Goal: Information Seeking & Learning: Learn about a topic

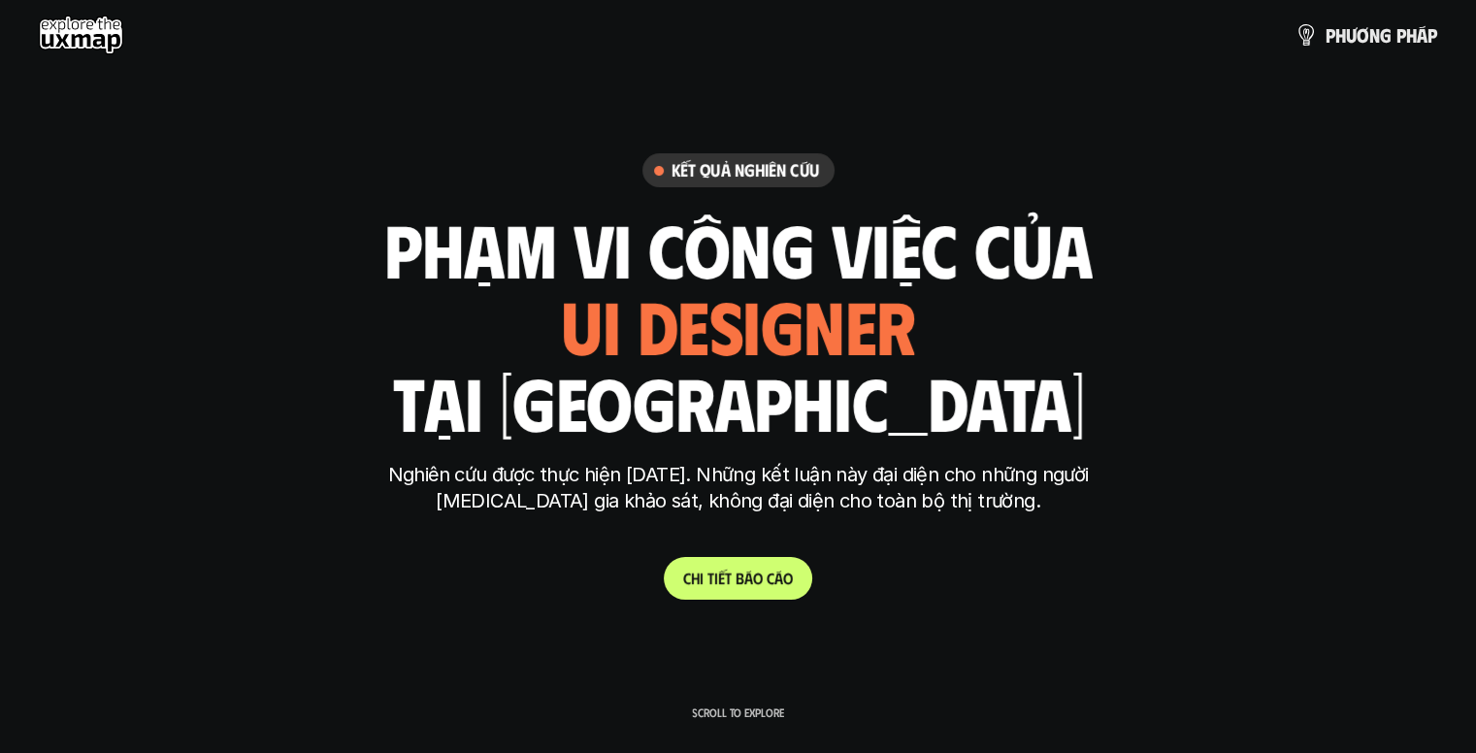
click at [764, 583] on p "C h i t i ế t b á o c á o" at bounding box center [738, 578] width 110 height 18
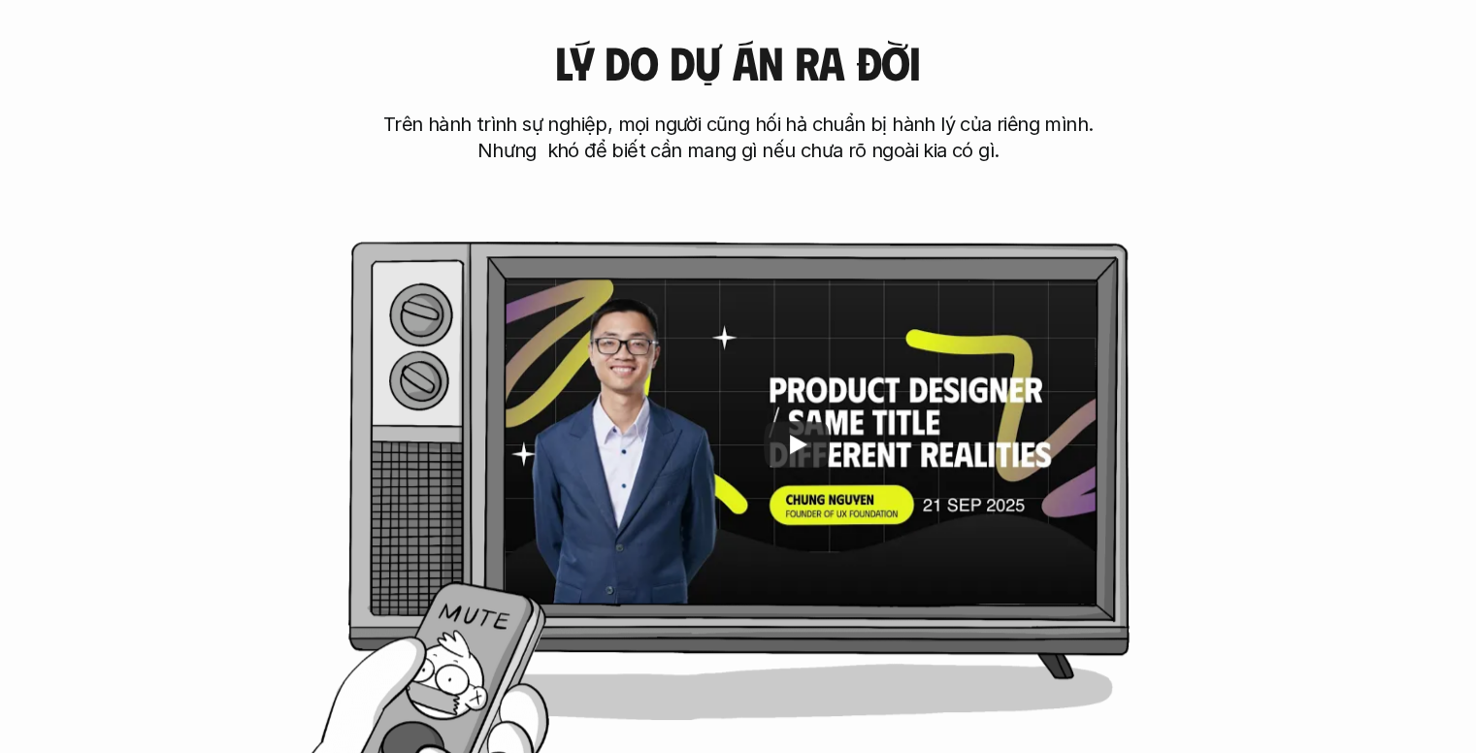
scroll to position [872, 0]
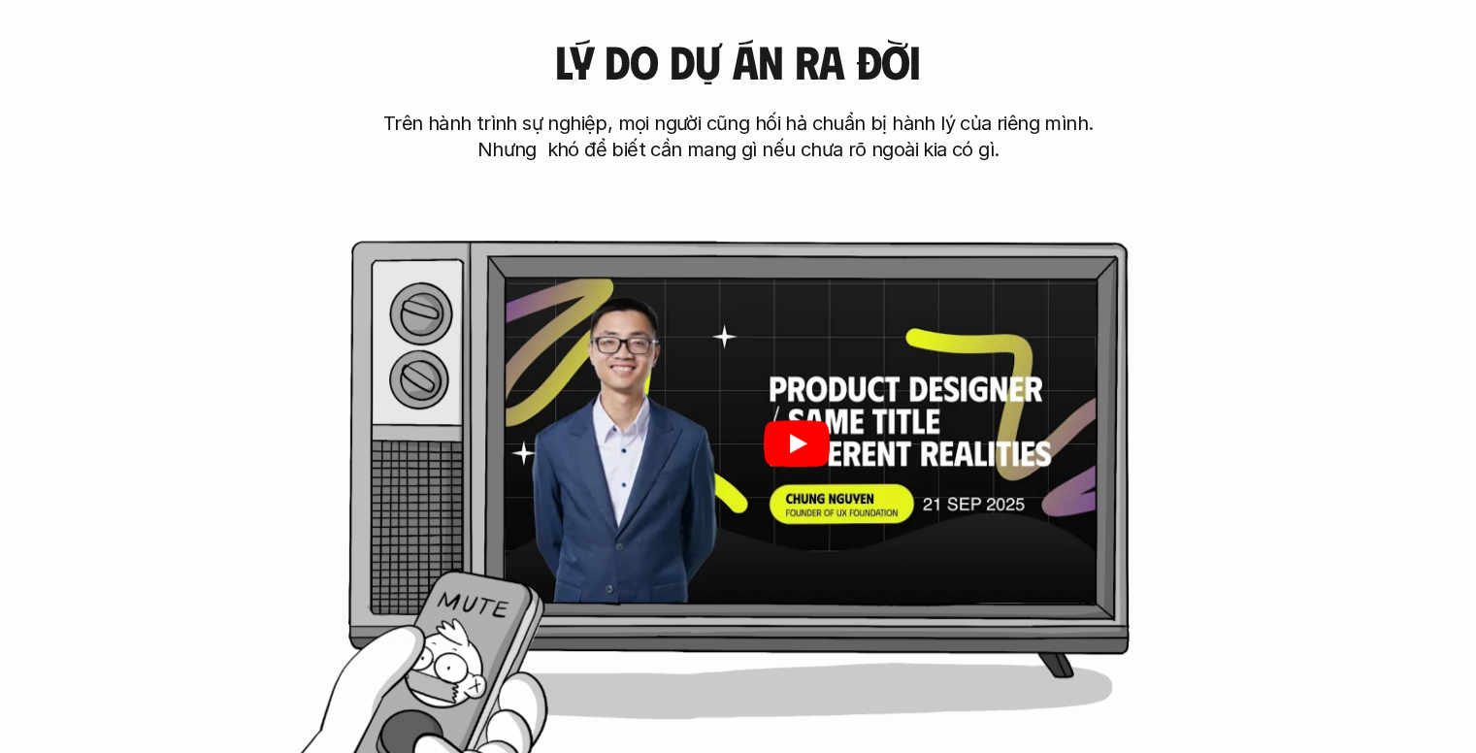
click at [784, 451] on icon "Play" at bounding box center [796, 443] width 66 height 47
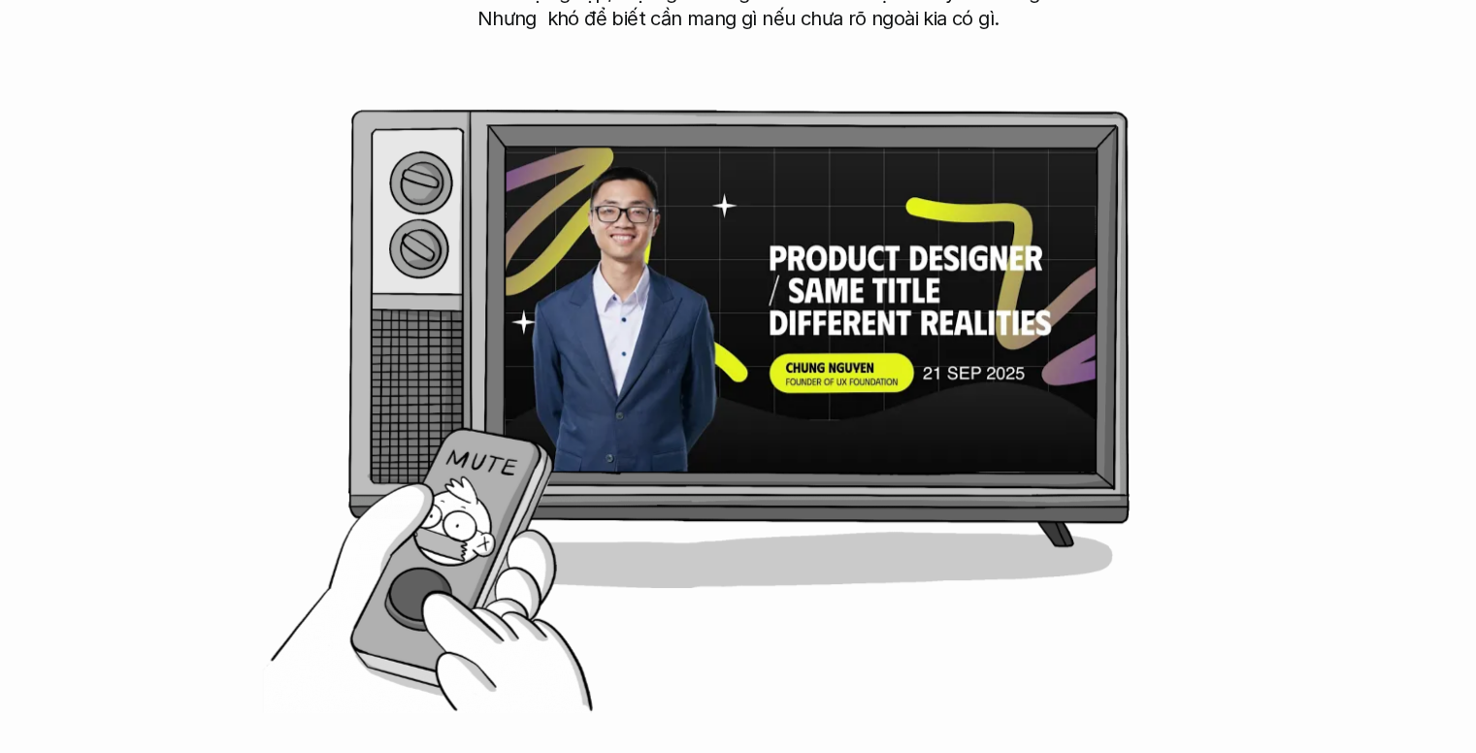
scroll to position [1009, 0]
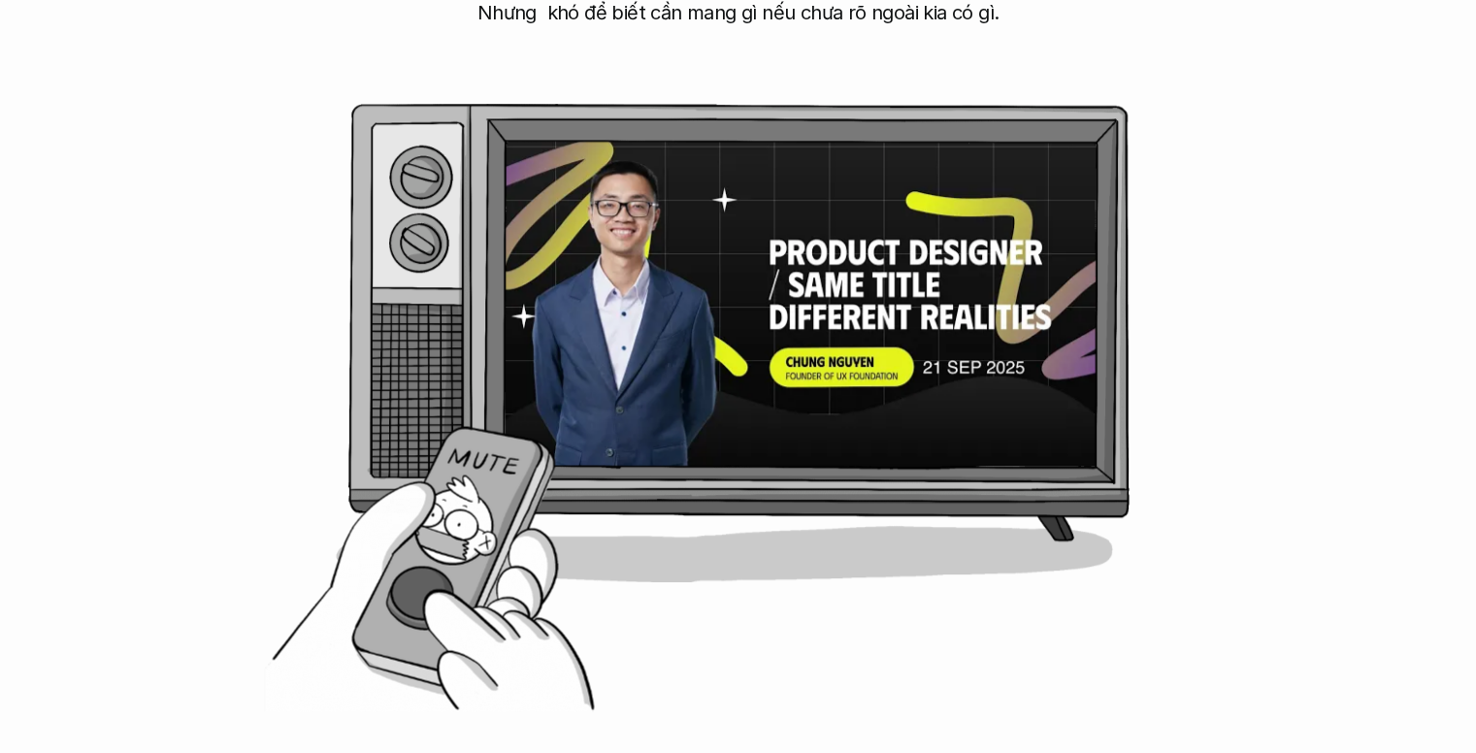
click at [466, 552] on div "Lý do dự án ra đời Trên hành trình sự nghiệp, mọi người cũng hối hả chuẩn bị hà…" at bounding box center [738, 267] width 1321 height 930
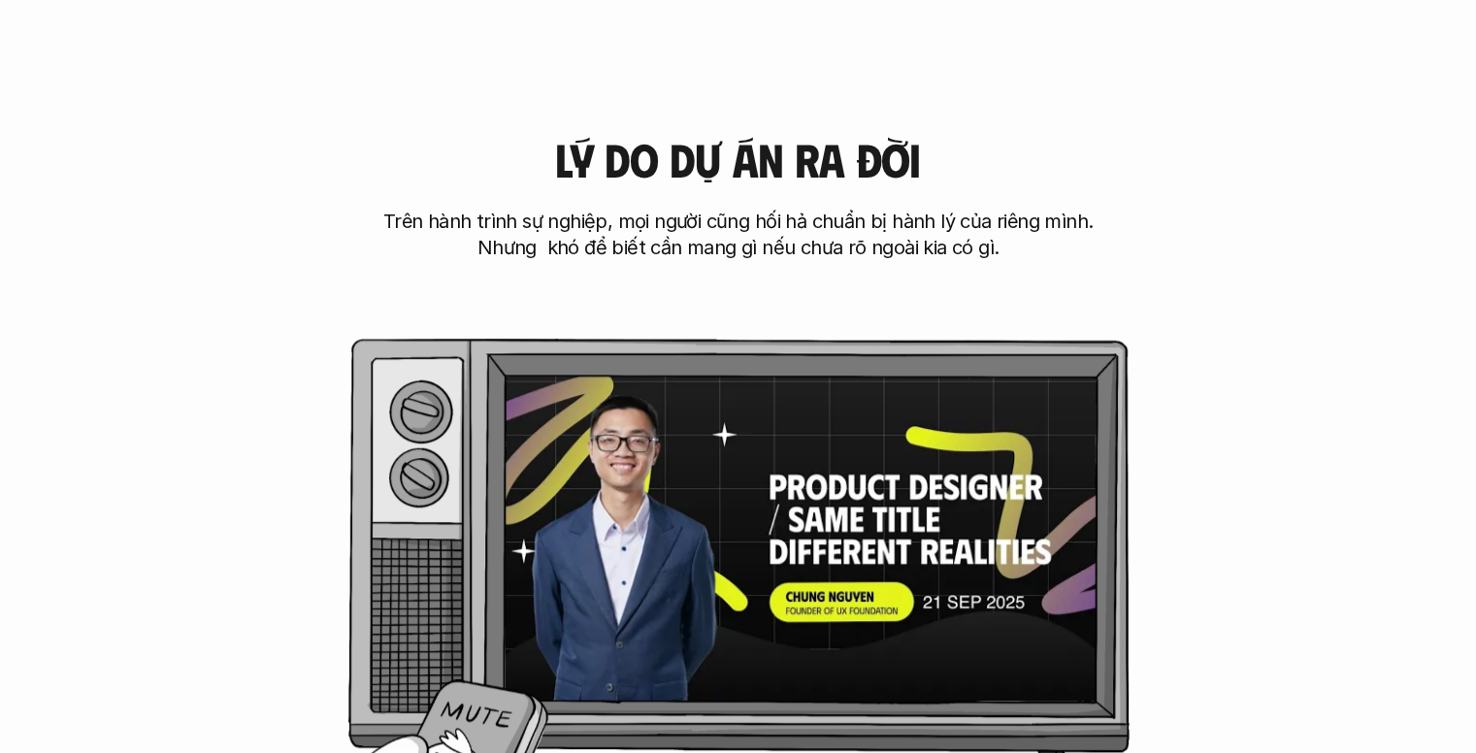
scroll to position [776, 0]
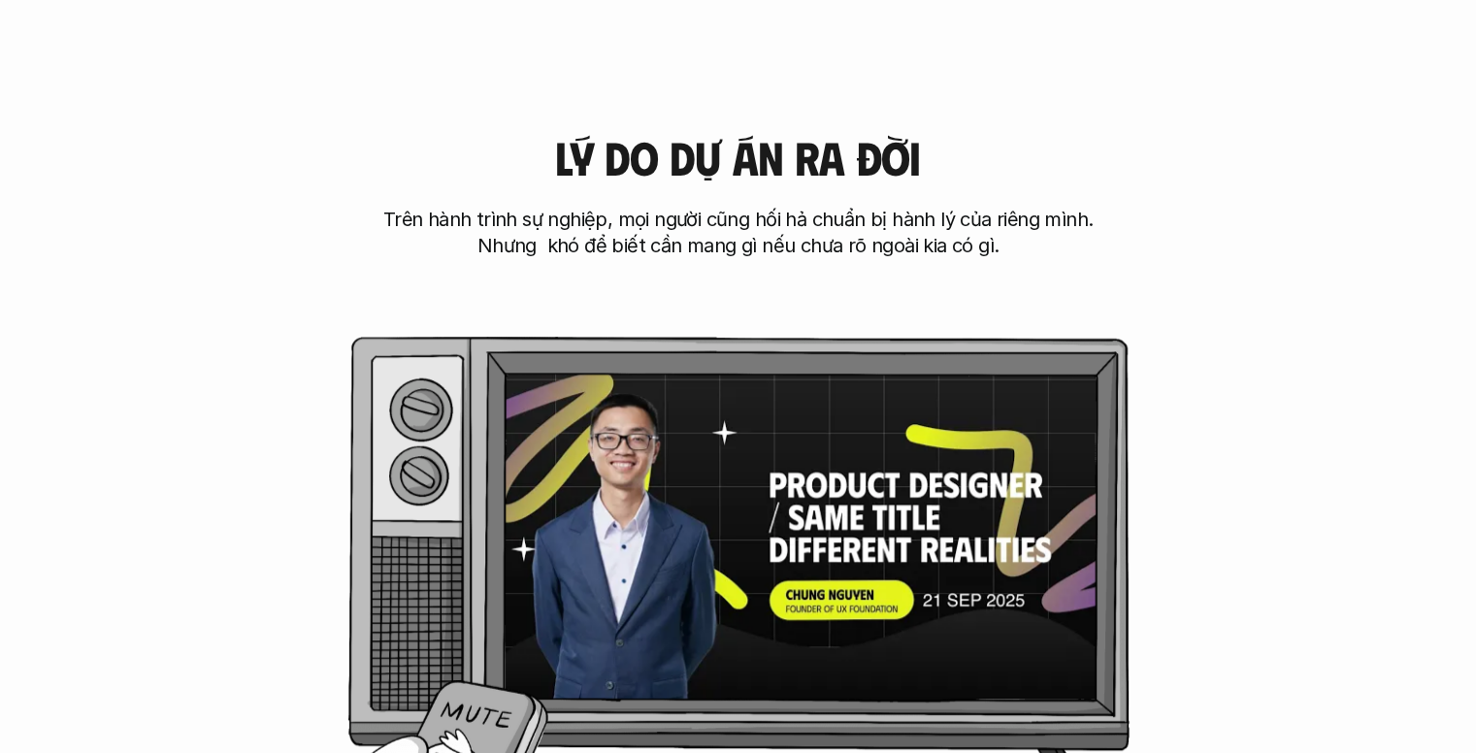
click at [689, 235] on p "Trên hành trình sự nghiệp, mọi người cũng hối hả chuẩn bị hành lý của riêng mìn…" at bounding box center [739, 233] width 728 height 52
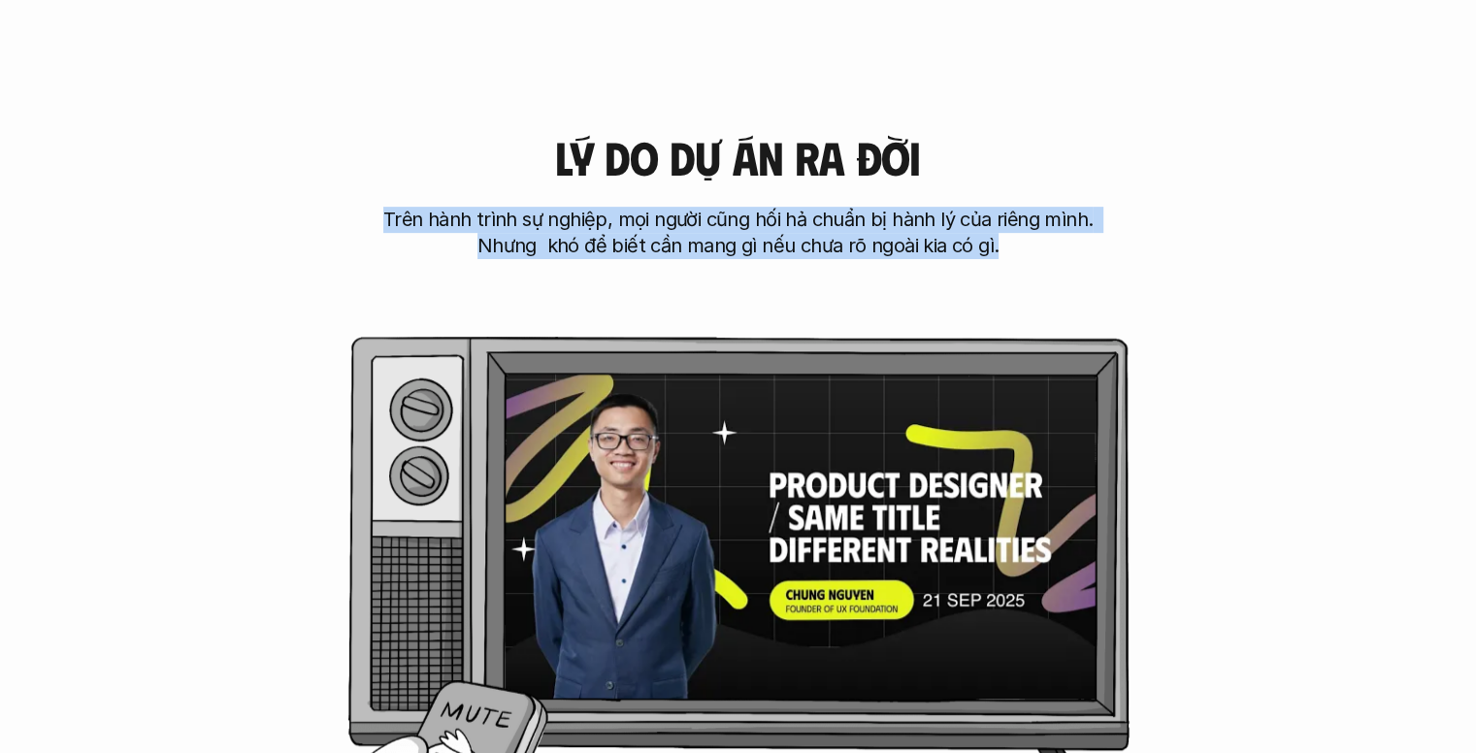
click at [689, 235] on p "Trên hành trình sự nghiệp, mọi người cũng hối hả chuẩn bị hành lý của riêng mìn…" at bounding box center [739, 233] width 728 height 52
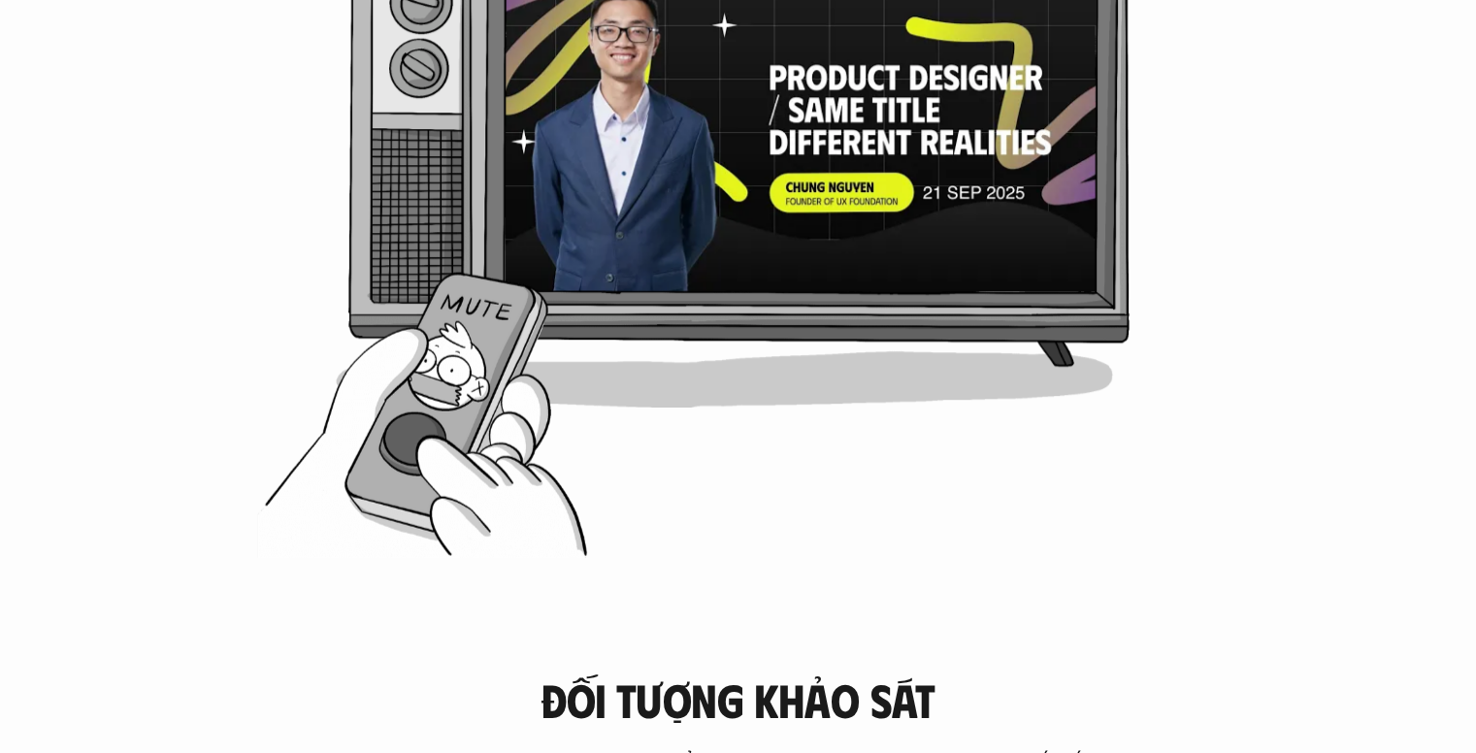
scroll to position [1671, 0]
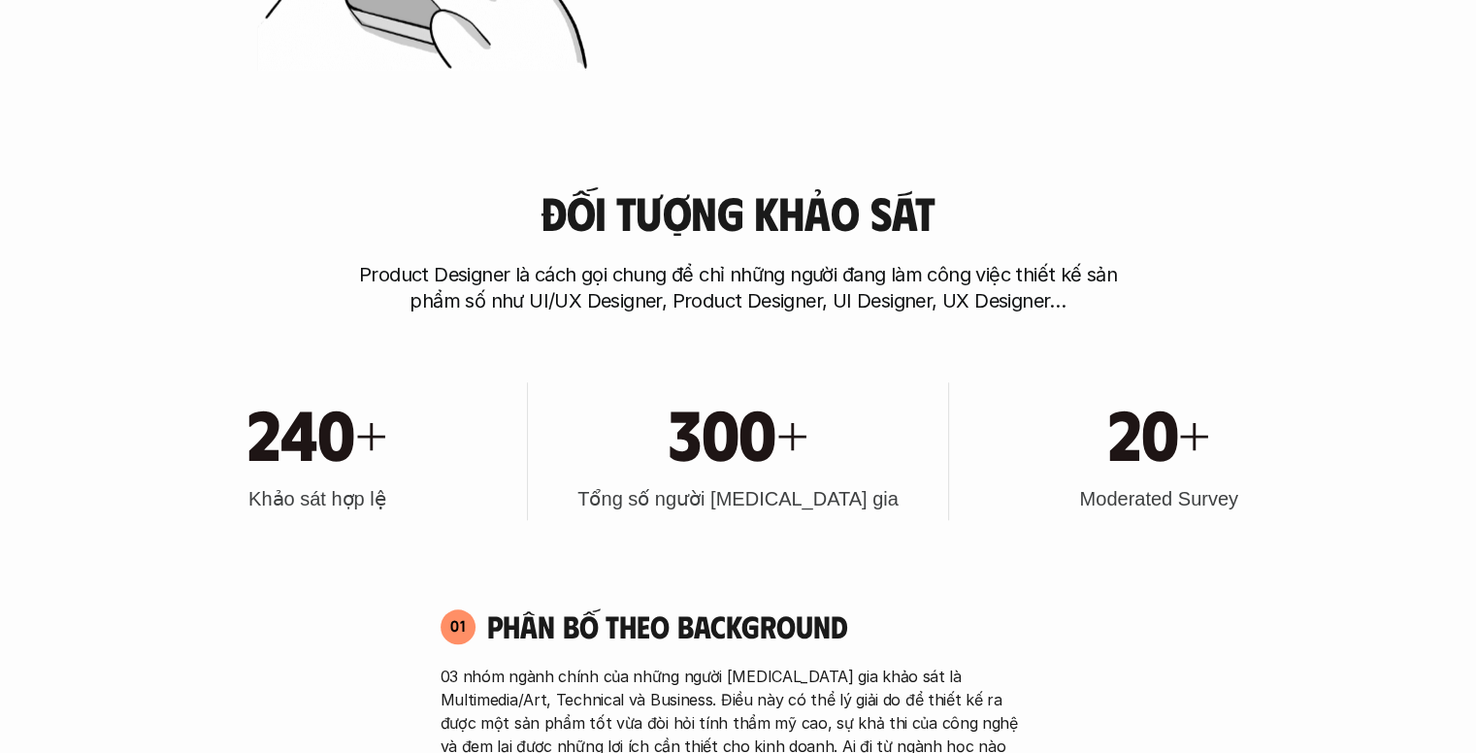
click at [689, 235] on h3 "Đối tượng khảo sát" at bounding box center [737, 212] width 394 height 51
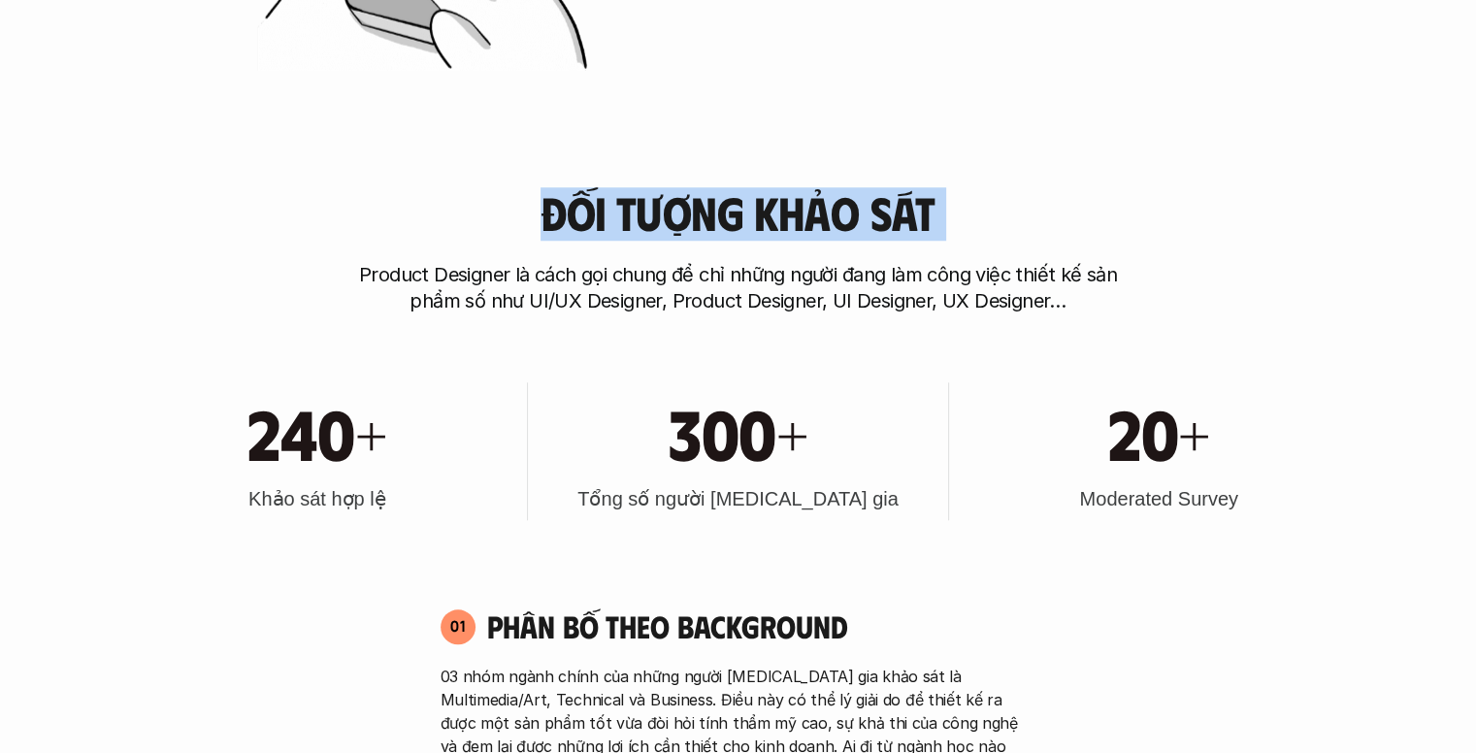
click at [689, 235] on h3 "Đối tượng khảo sát" at bounding box center [737, 212] width 394 height 51
click at [675, 248] on div "Đối tượng khảo sát Product Designer là cách gọi chung để chỉ những người đang l…" at bounding box center [738, 250] width 1242 height 127
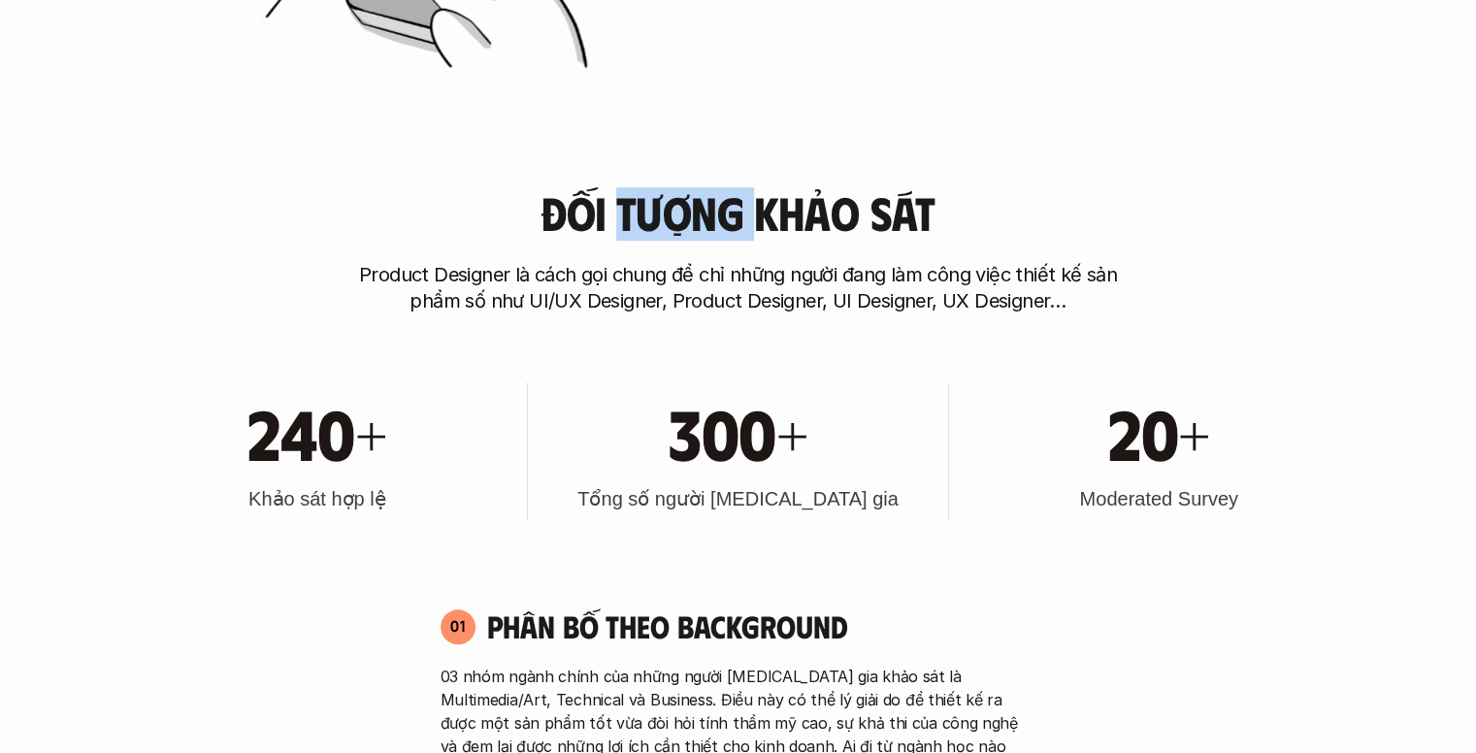
click at [675, 248] on div "Đối tượng khảo sát Product Designer là cách gọi chung để chỉ những người đang l…" at bounding box center [738, 250] width 1242 height 127
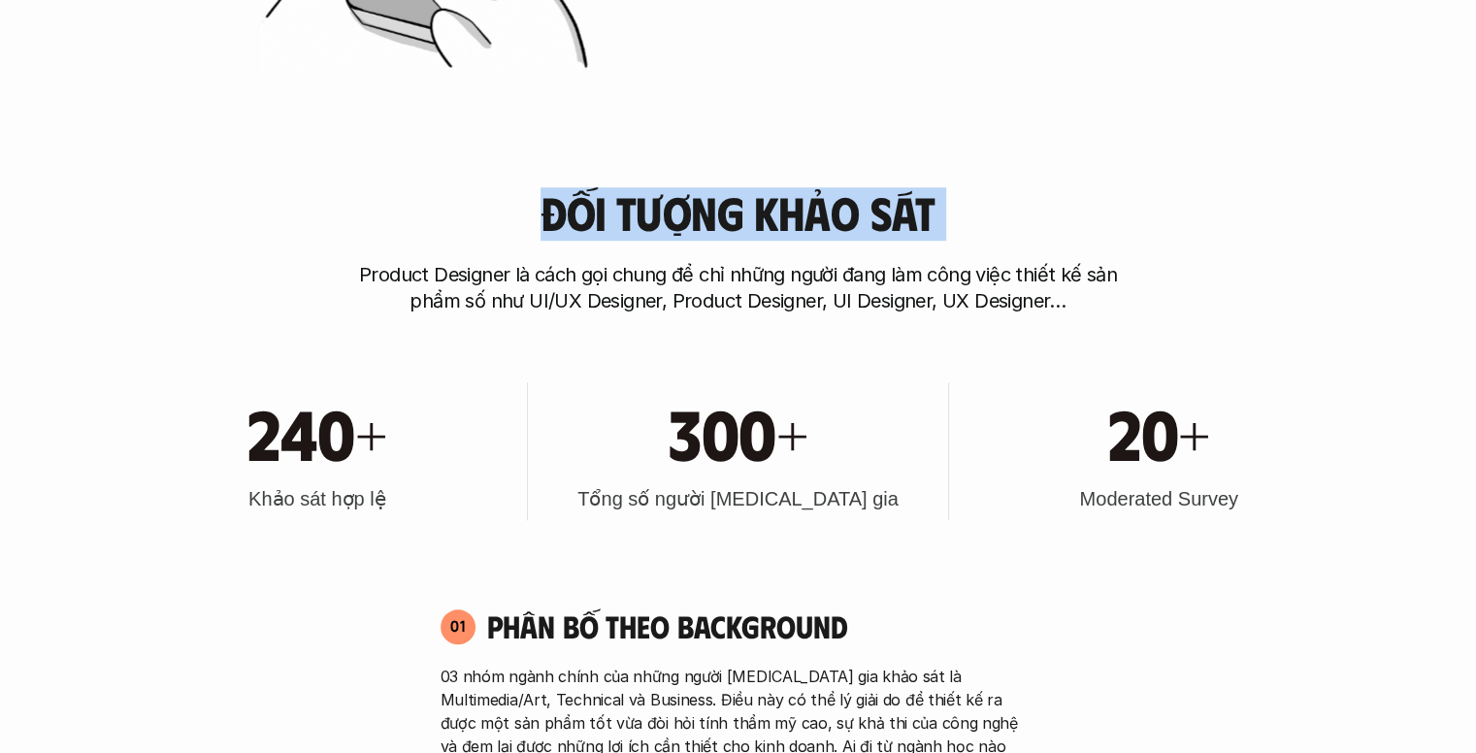
click at [675, 248] on div "Đối tượng khảo sát Product Designer là cách gọi chung để chỉ những người đang l…" at bounding box center [738, 250] width 1242 height 127
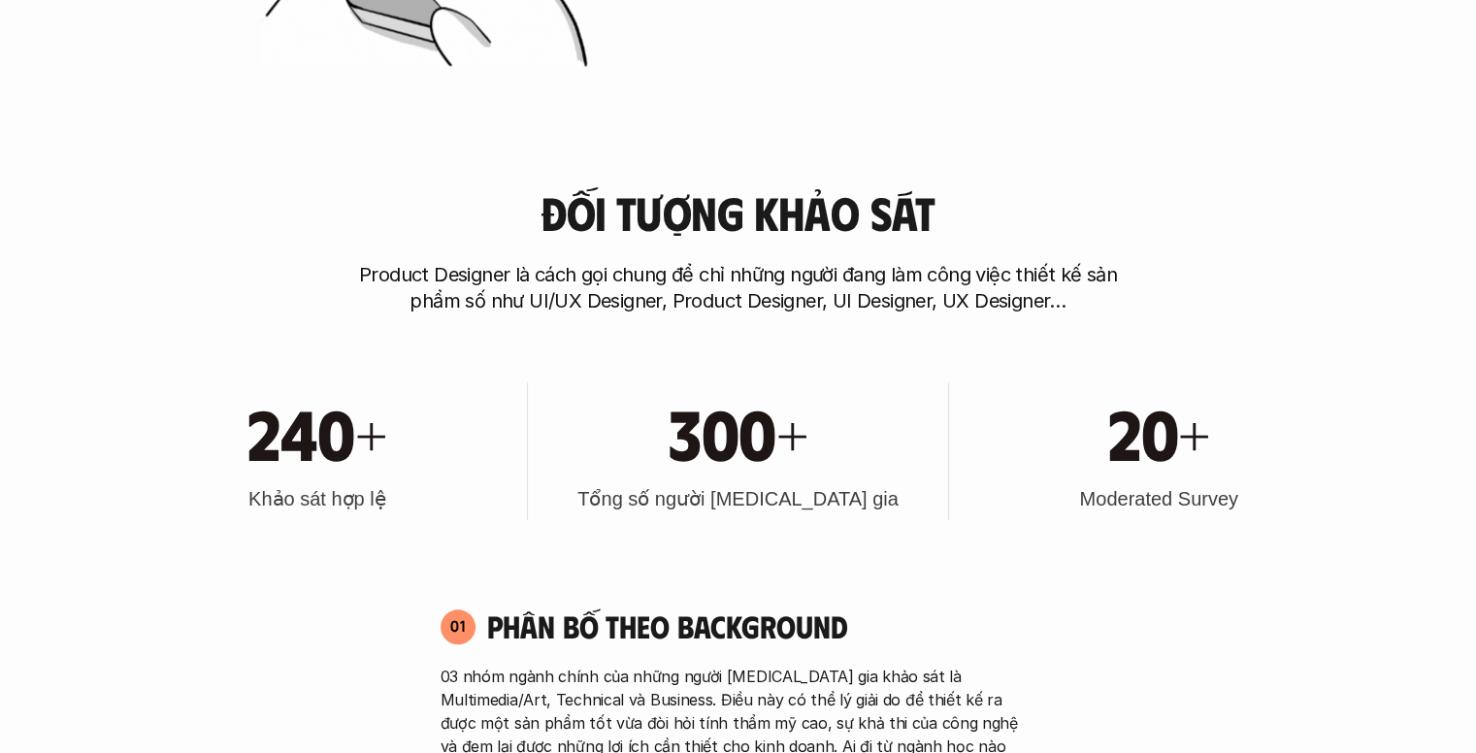
click at [682, 274] on p "Product Designer là cách gọi chung để chỉ những người đang làm công việc thiết …" at bounding box center [738, 288] width 776 height 52
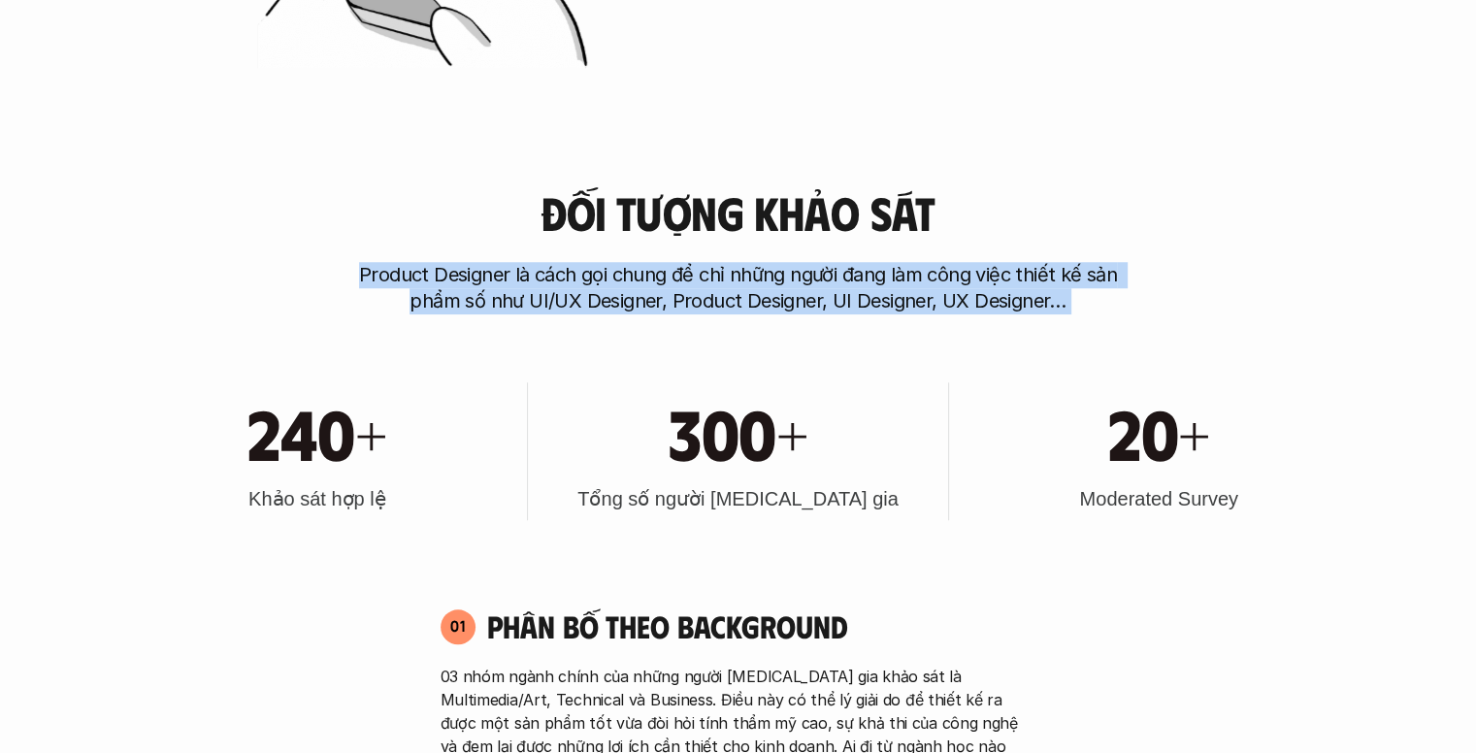
click at [682, 274] on p "Product Designer là cách gọi chung để chỉ những người đang làm công việc thiết …" at bounding box center [738, 288] width 776 height 52
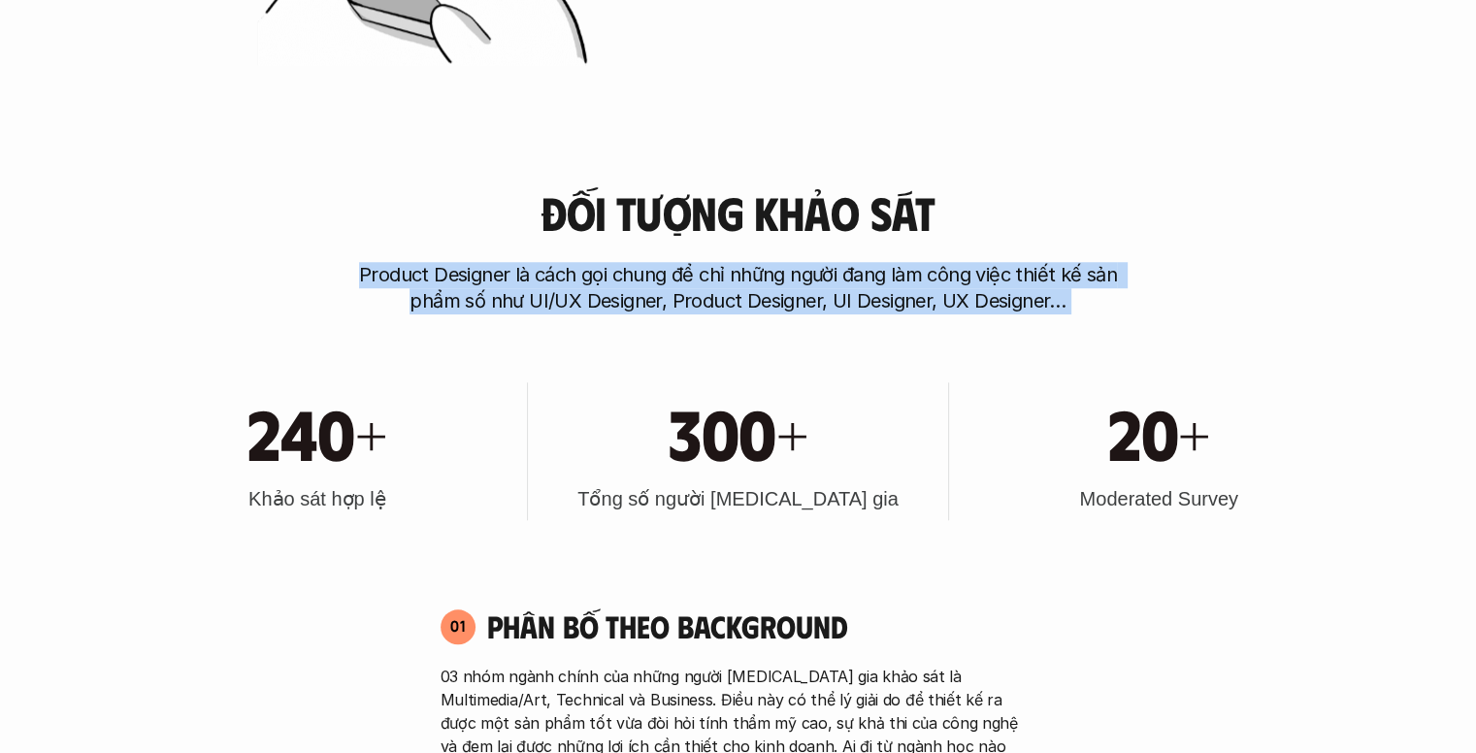
click at [667, 294] on p "Product Designer là cách gọi chung để chỉ những người đang làm công việc thiết …" at bounding box center [738, 288] width 776 height 52
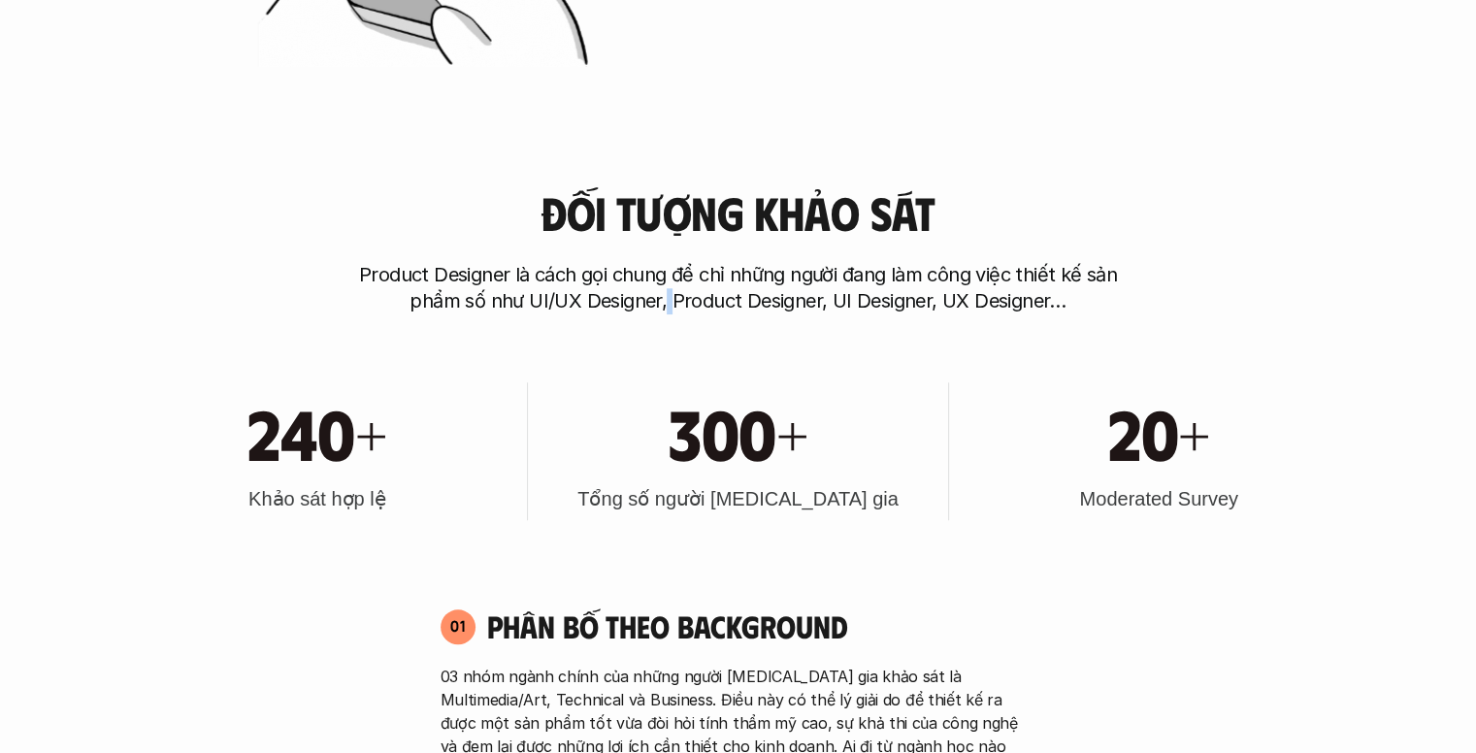
click at [667, 294] on p "Product Designer là cách gọi chung để chỉ những người đang làm công việc thiết …" at bounding box center [738, 288] width 776 height 52
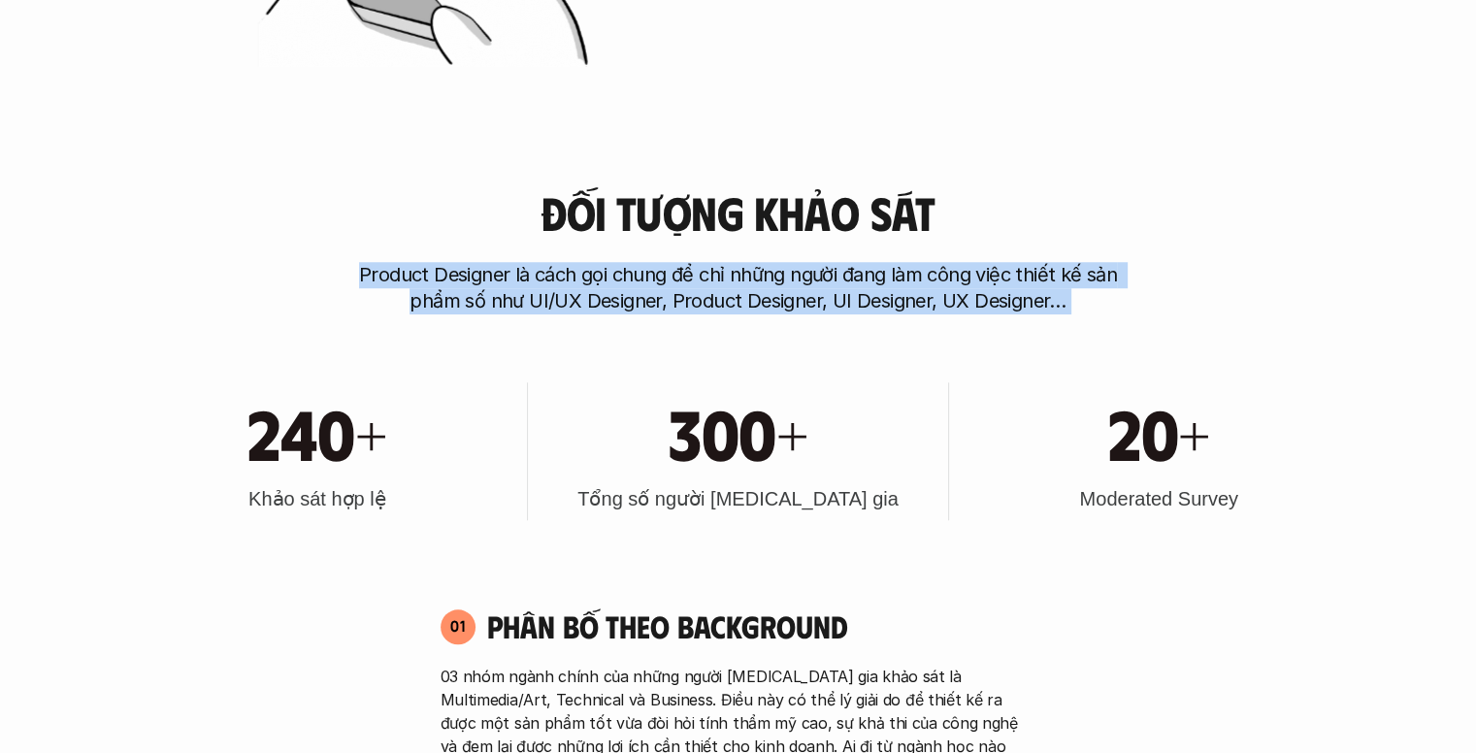
click at [667, 294] on p "Product Designer là cách gọi chung để chỉ những người đang làm công việc thiết …" at bounding box center [738, 288] width 776 height 52
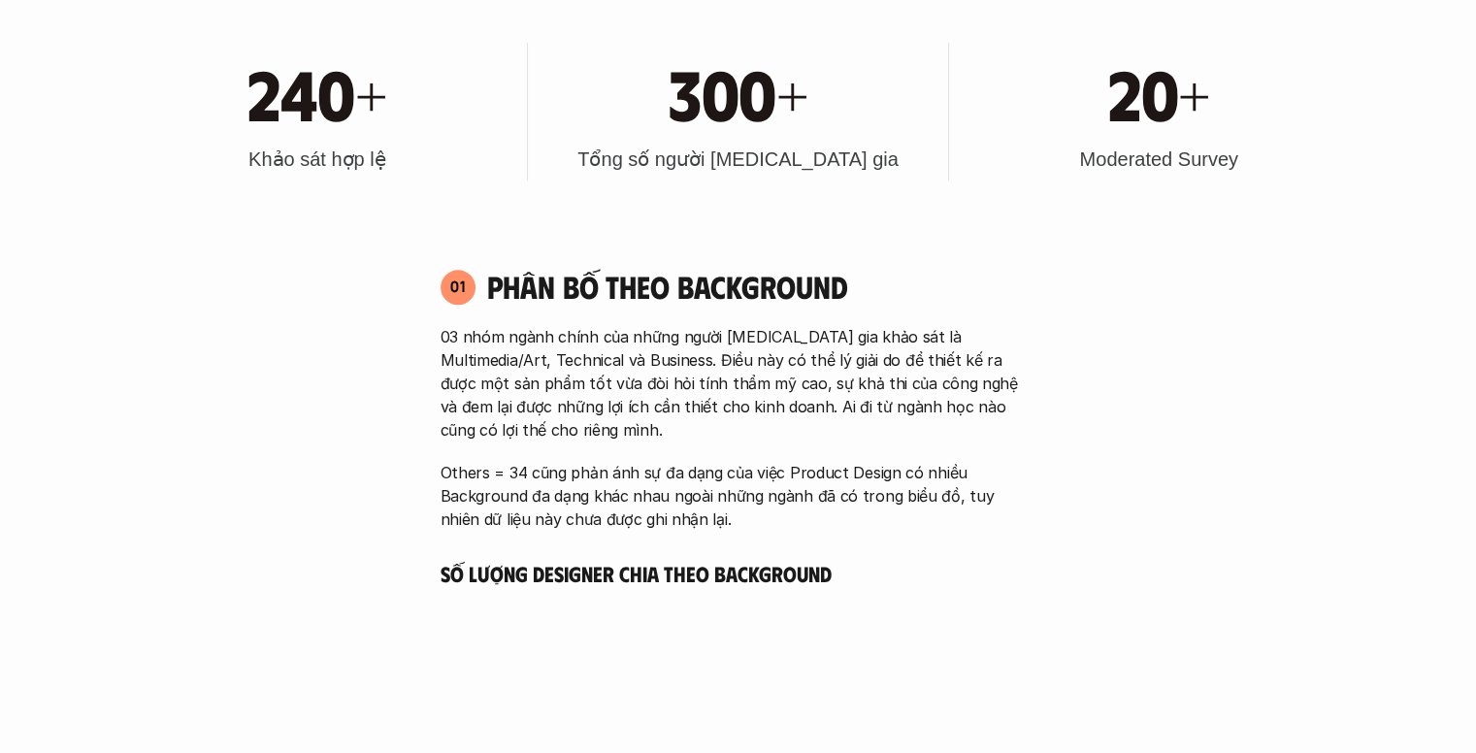
scroll to position [2034, 0]
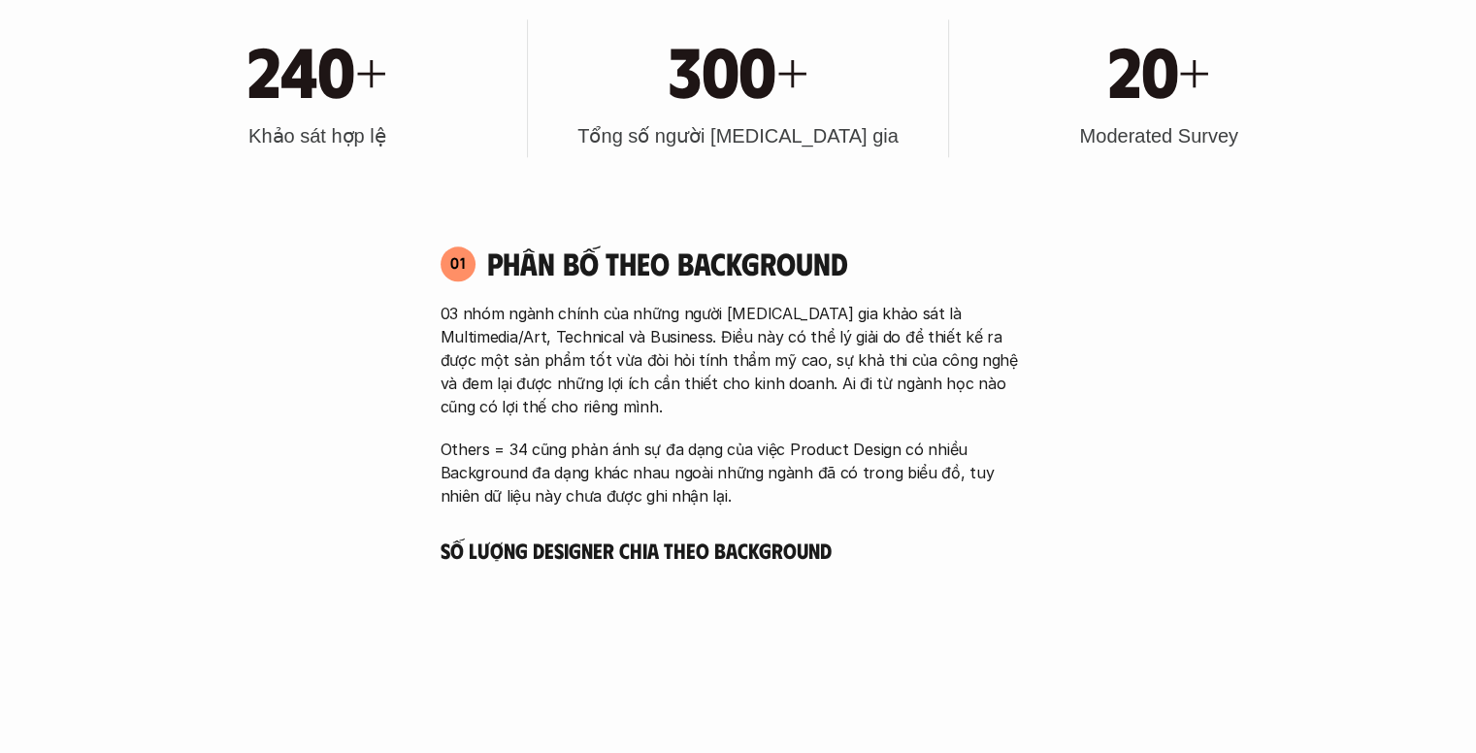
click at [1157, 154] on div "20+ Moderated Survey" at bounding box center [1159, 88] width 401 height 138
click at [689, 331] on p "03 nhóm ngành chính của những người tham gia khảo sát là Multimedia/Art, Techni…" at bounding box center [739, 360] width 596 height 116
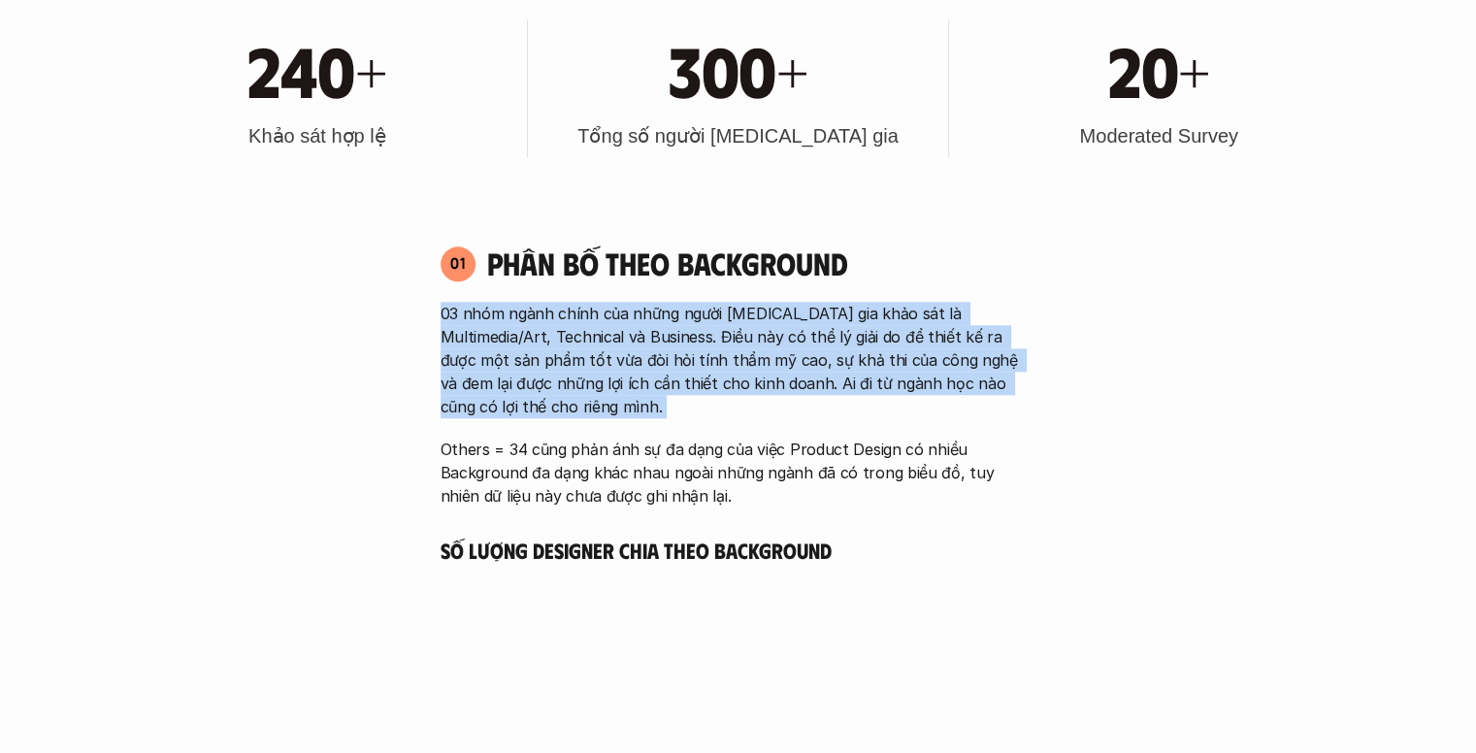
click at [689, 331] on p "03 nhóm ngành chính của những người tham gia khảo sát là Multimedia/Art, Techni…" at bounding box center [739, 360] width 596 height 116
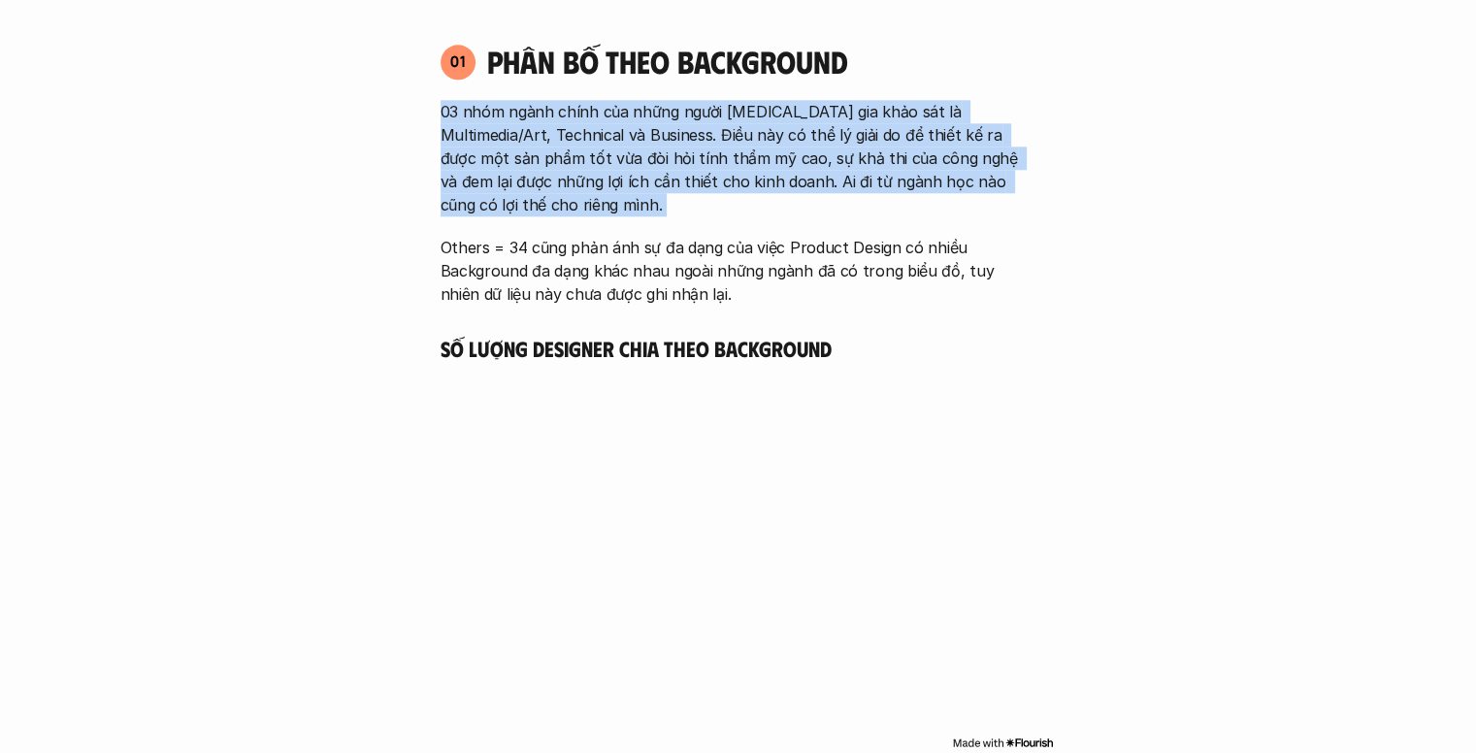
scroll to position [2238, 0]
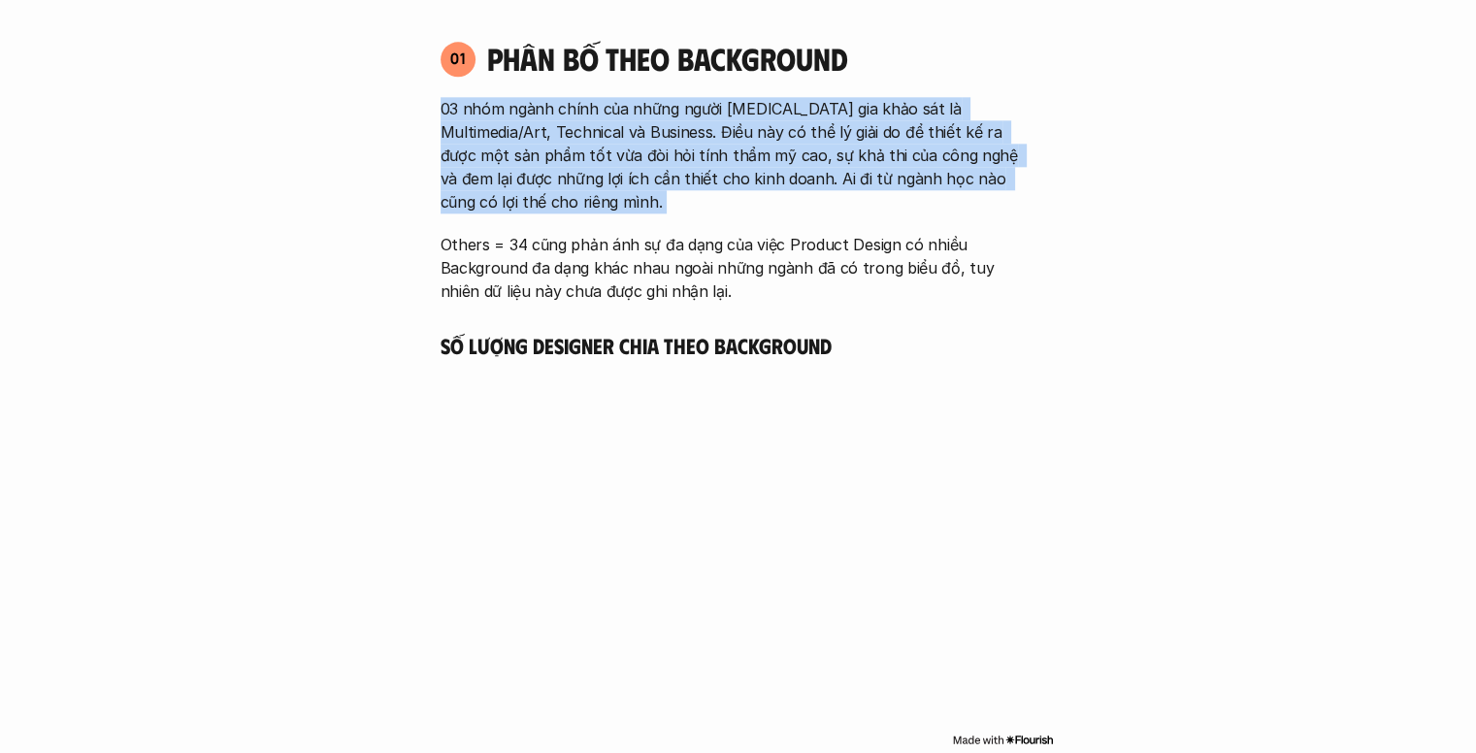
click at [655, 119] on p "03 nhóm ngành chính của những người tham gia khảo sát là Multimedia/Art, Techni…" at bounding box center [739, 155] width 596 height 116
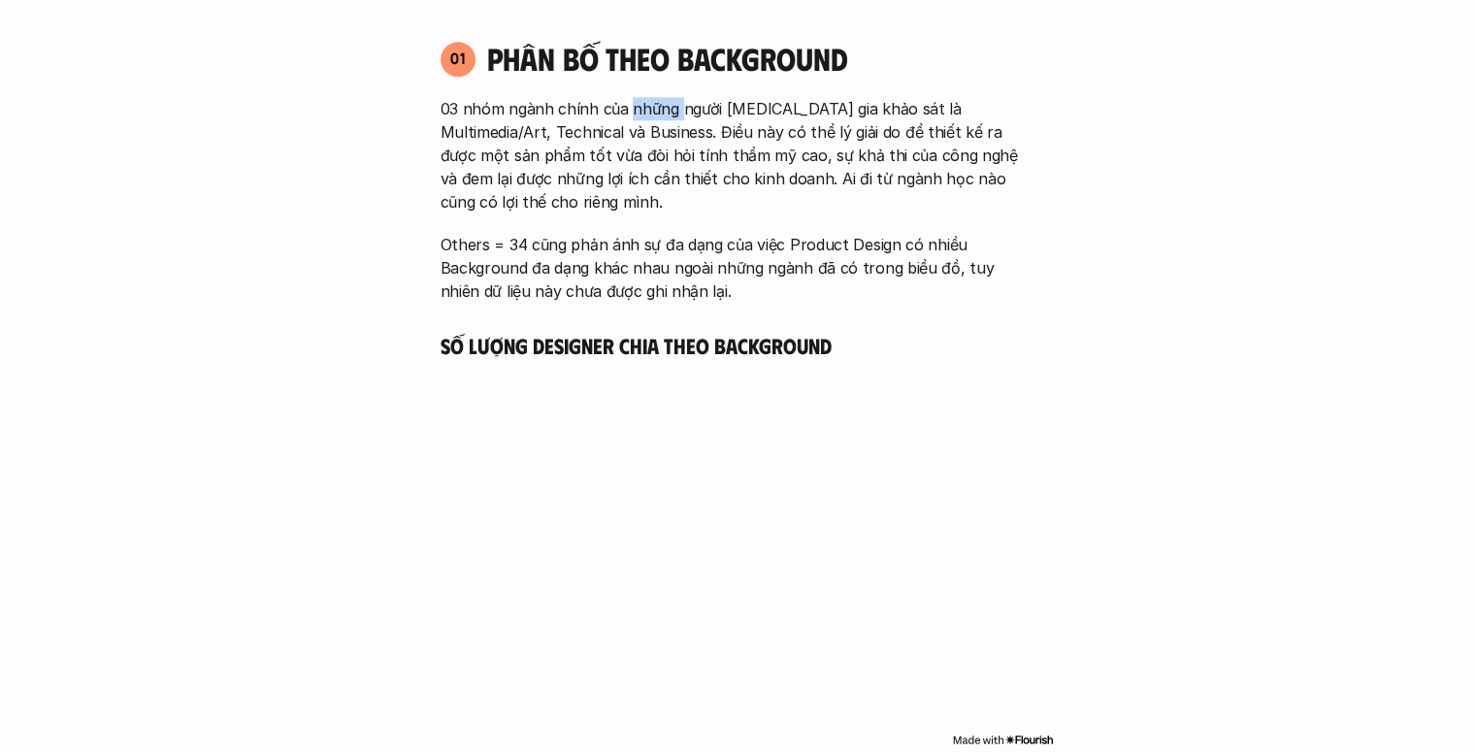
click at [655, 119] on p "03 nhóm ngành chính của những người tham gia khảo sát là Multimedia/Art, Techni…" at bounding box center [739, 155] width 596 height 116
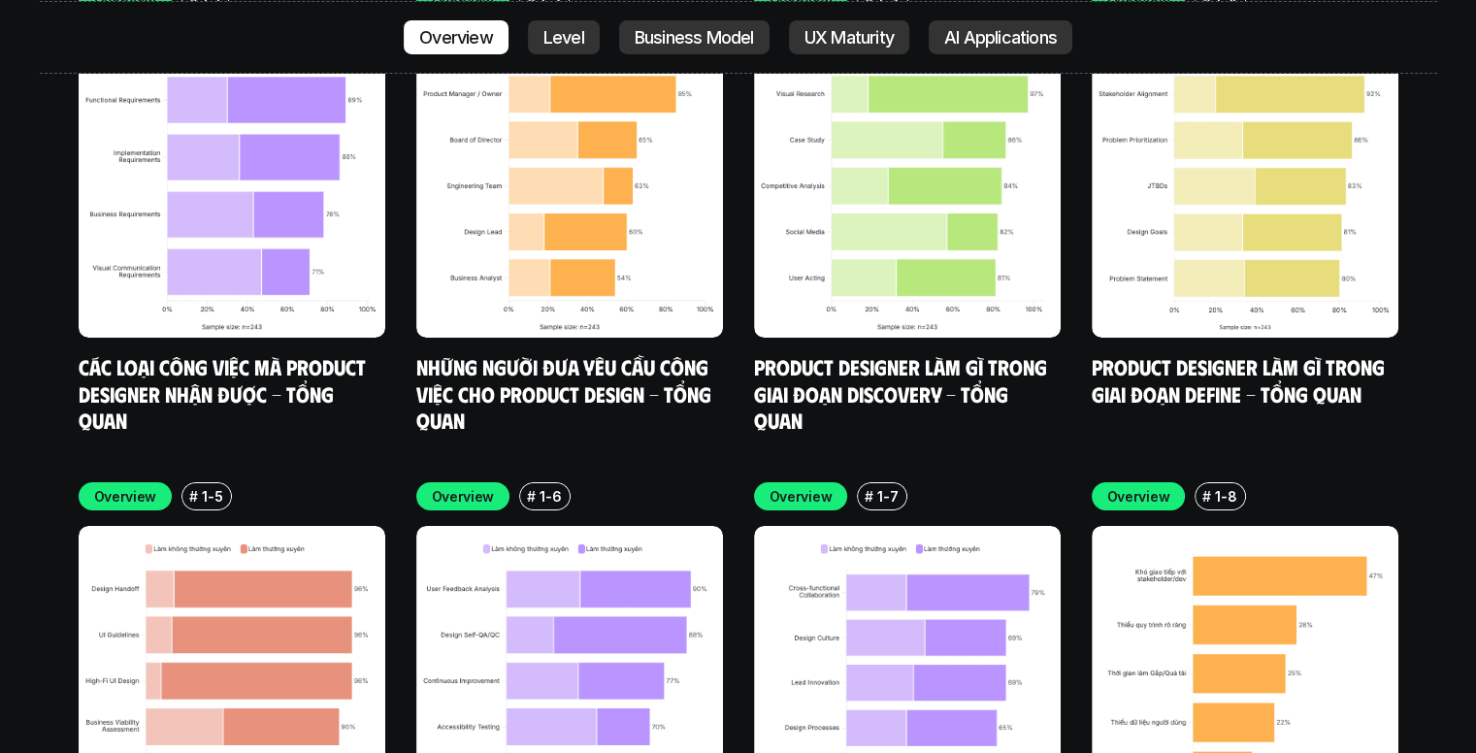
scroll to position [6969, 0]
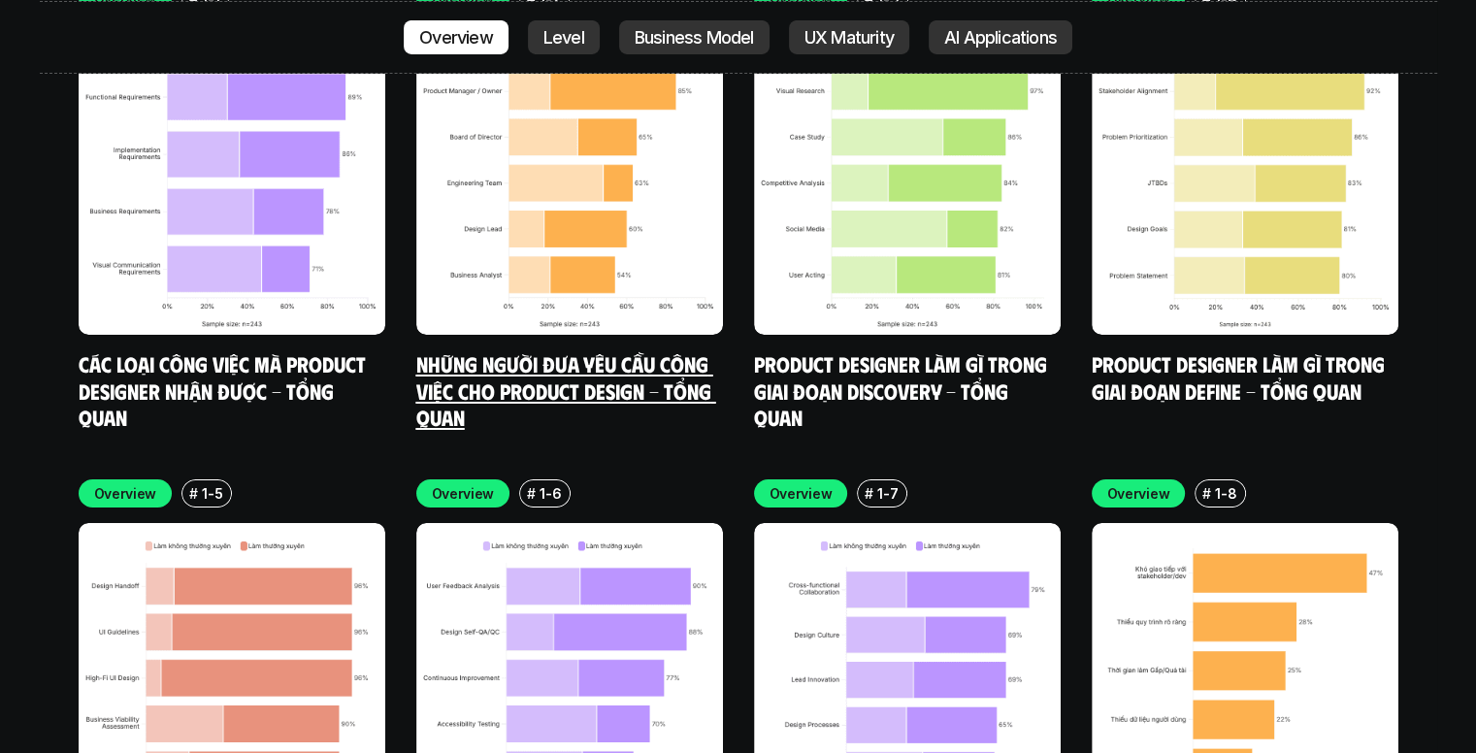
click at [585, 164] on img at bounding box center [569, 181] width 307 height 307
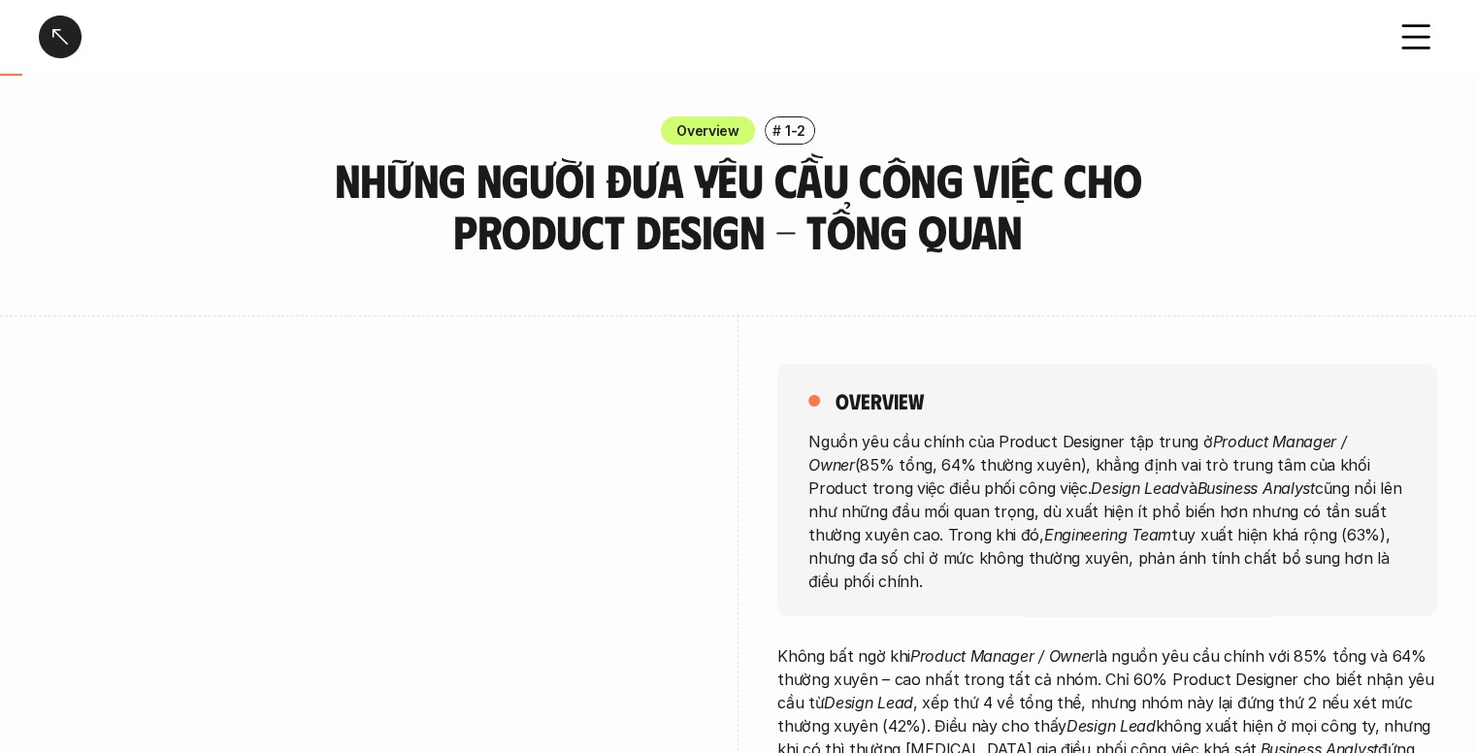
click at [58, 32] on div at bounding box center [60, 37] width 43 height 43
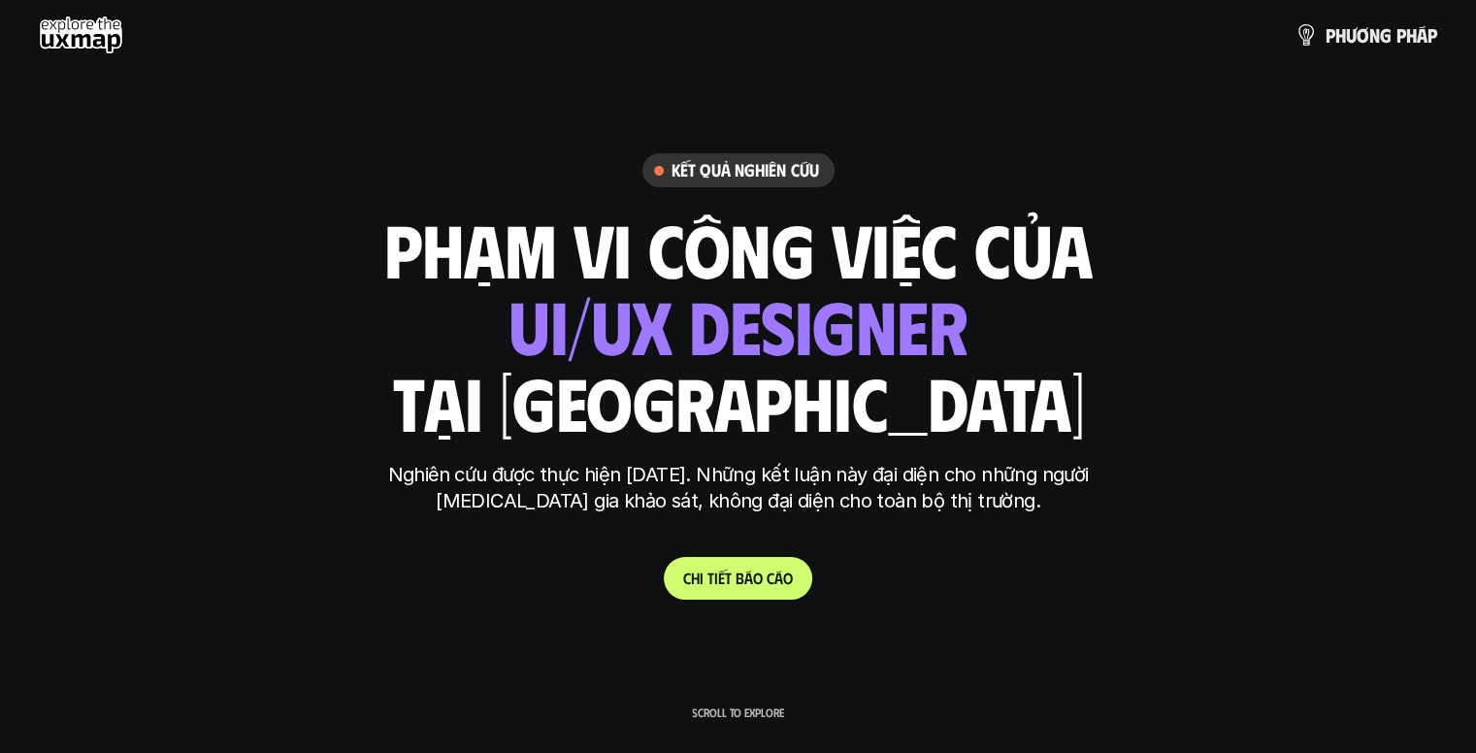
click at [98, 52] on use at bounding box center [81, 35] width 84 height 39
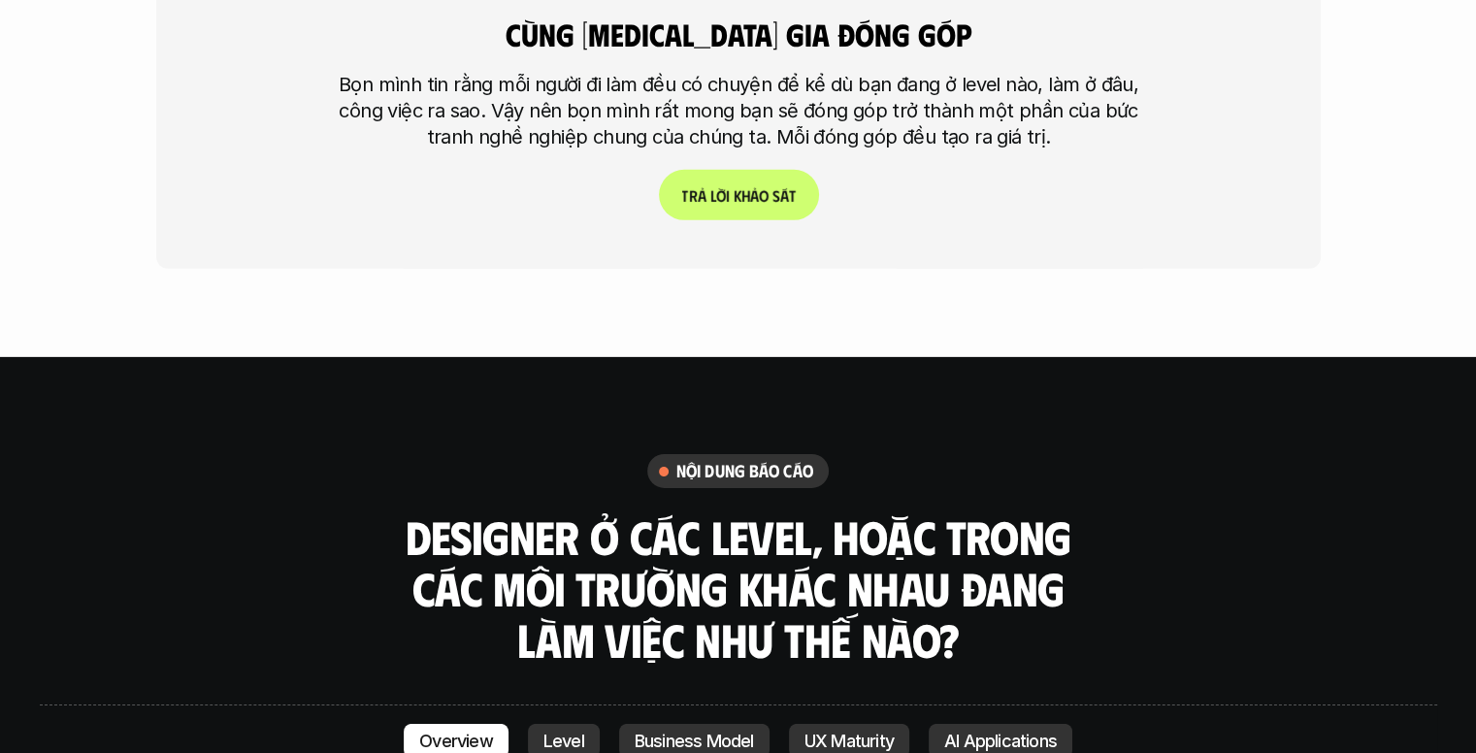
scroll to position [6111, 0]
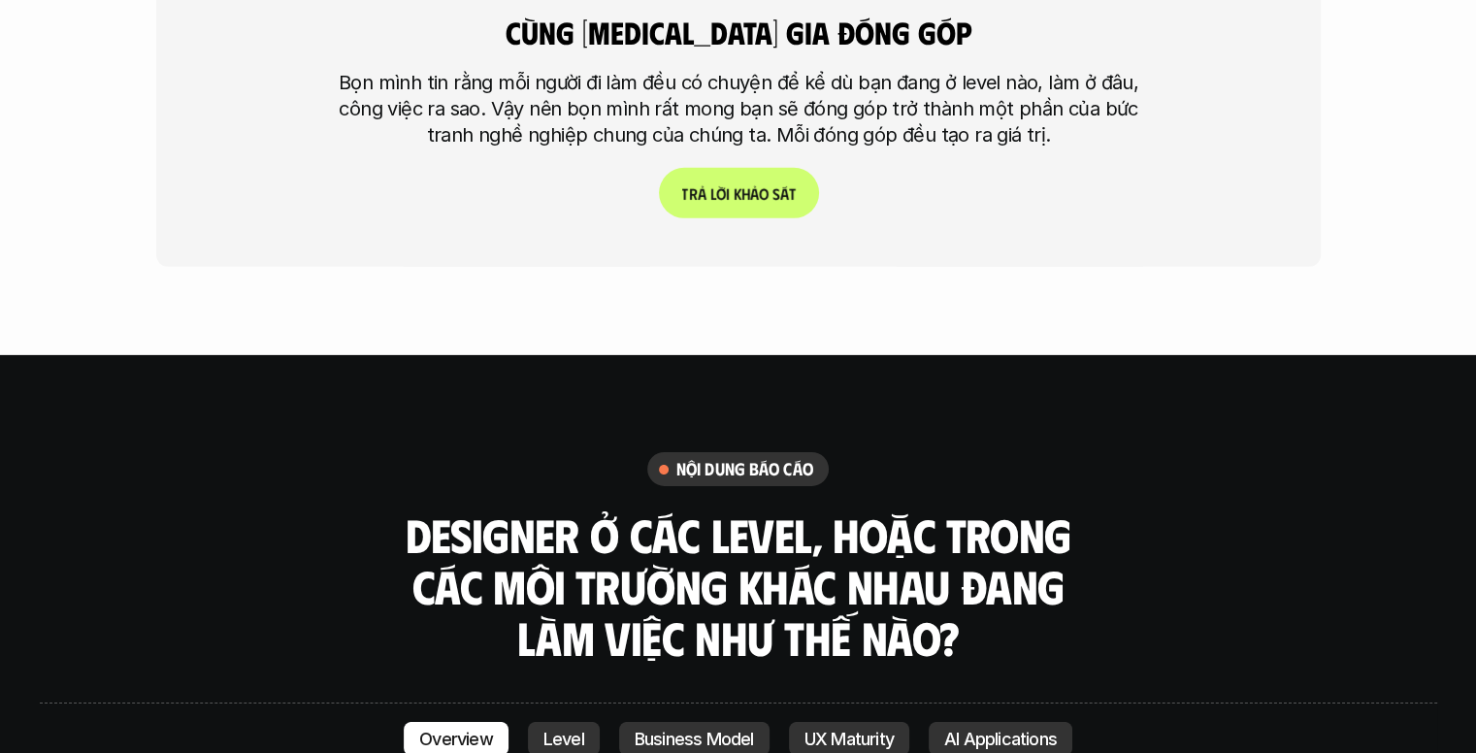
click at [649, 509] on h3 "Designer ở các level, hoặc trong các môi trường khác nhau đang làm việc như thế…" at bounding box center [738, 585] width 679 height 153
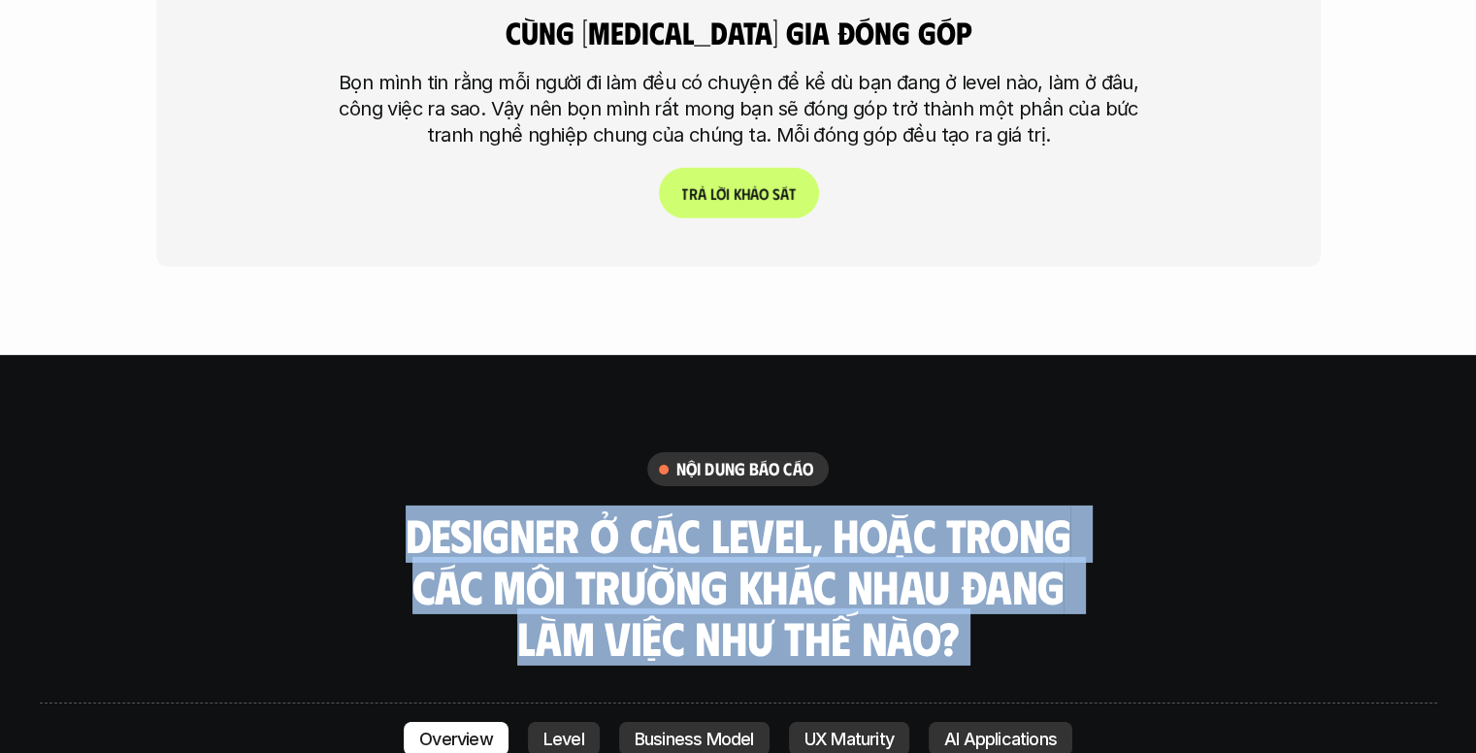
click at [649, 509] on h3 "Designer ở các level, hoặc trong các môi trường khác nhau đang làm việc như thế…" at bounding box center [738, 585] width 679 height 153
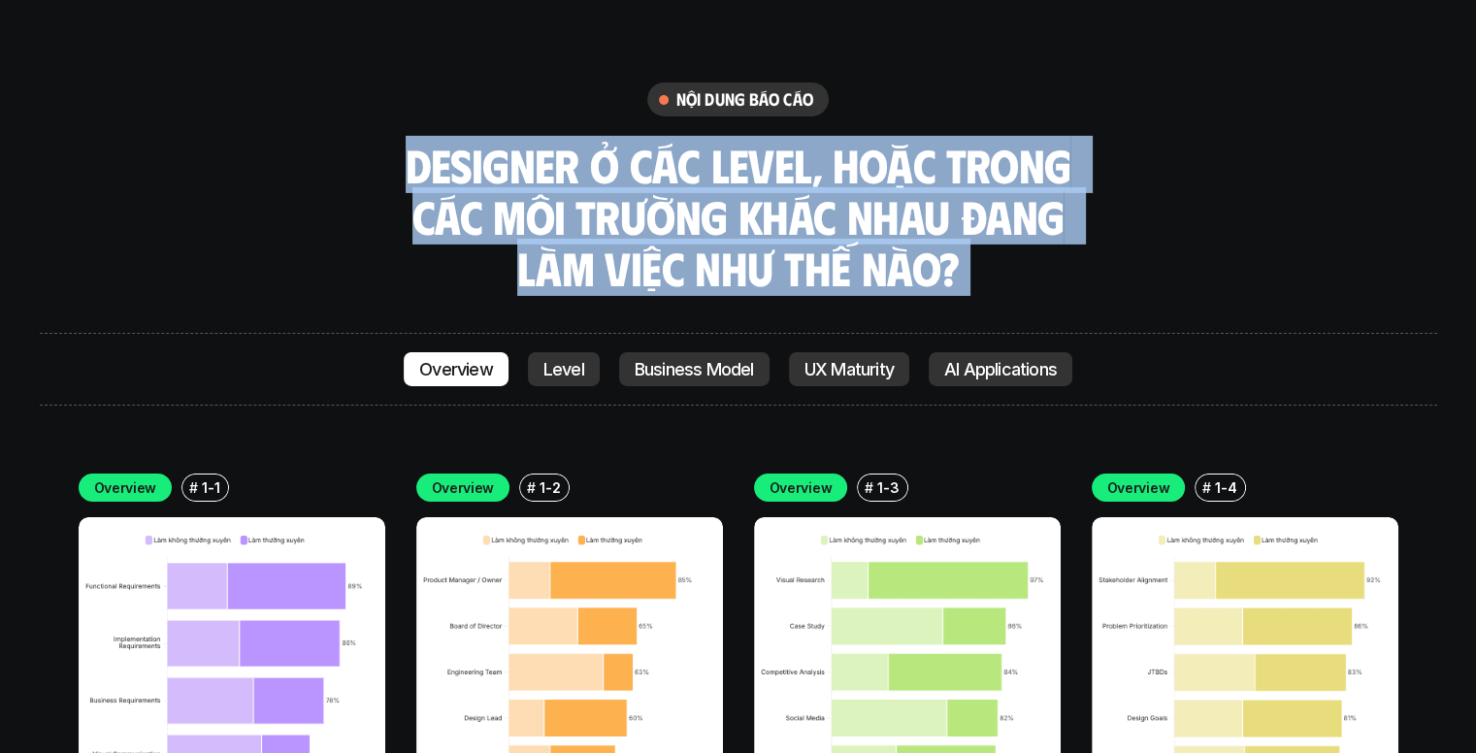
scroll to position [6447, 0]
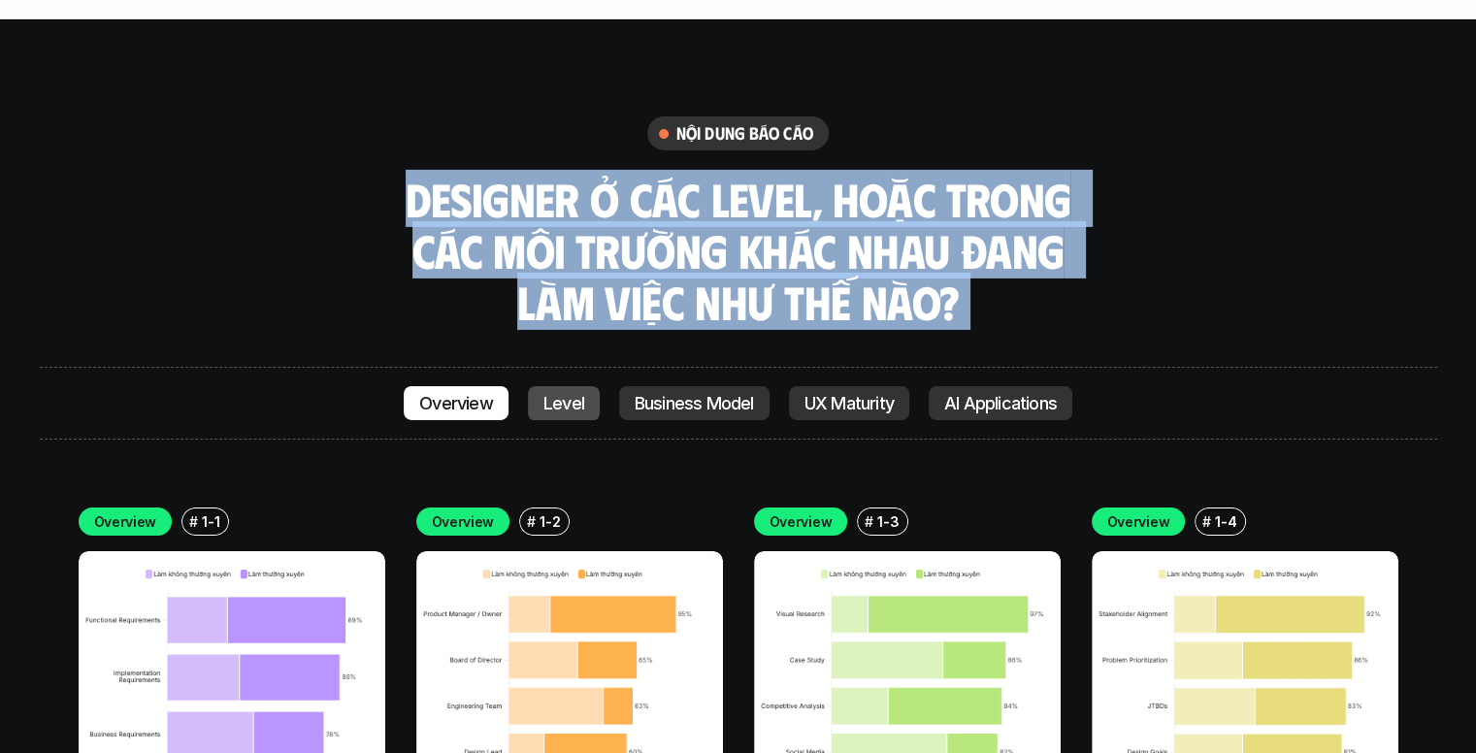
click at [574, 386] on link "Level" at bounding box center [564, 403] width 72 height 35
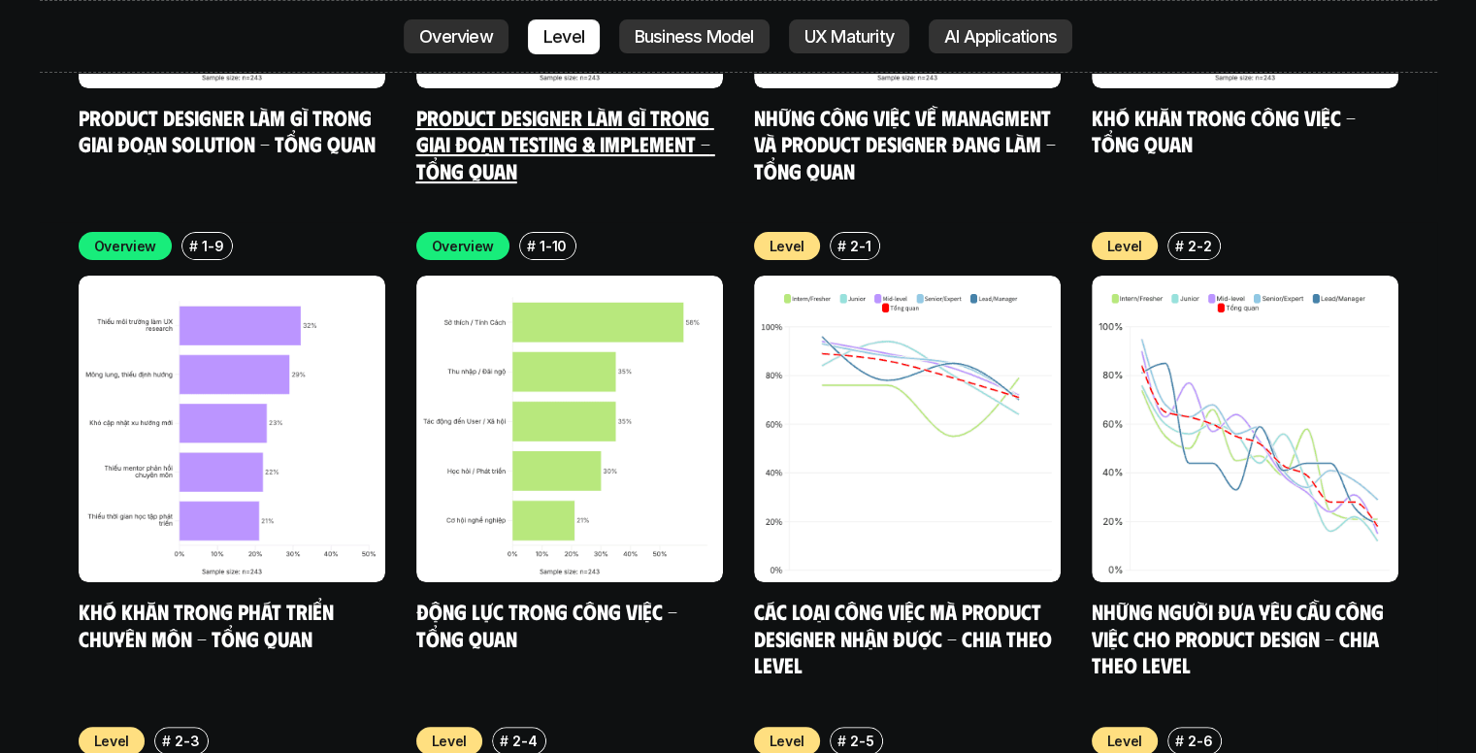
scroll to position [7759, 0]
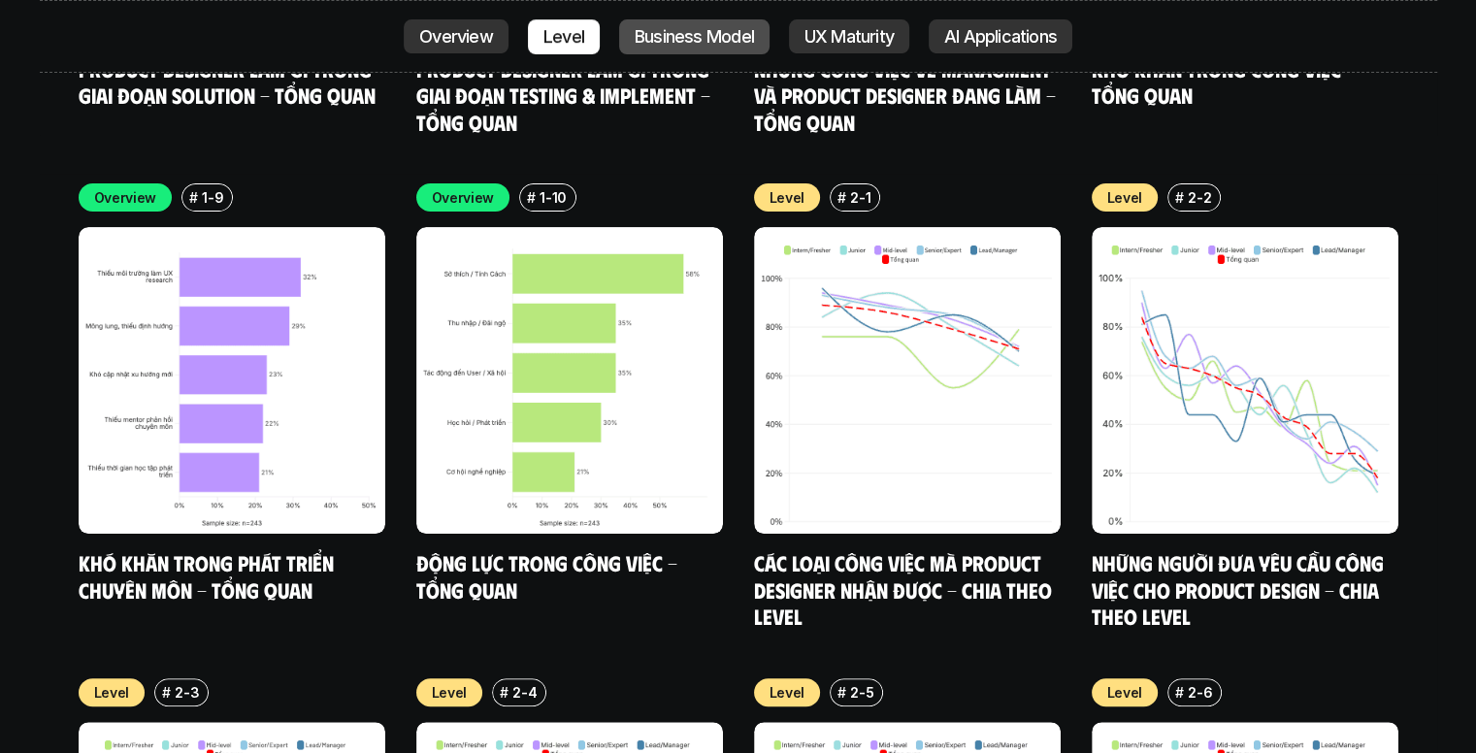
click at [679, 28] on p "Business Model" at bounding box center [694, 36] width 119 height 19
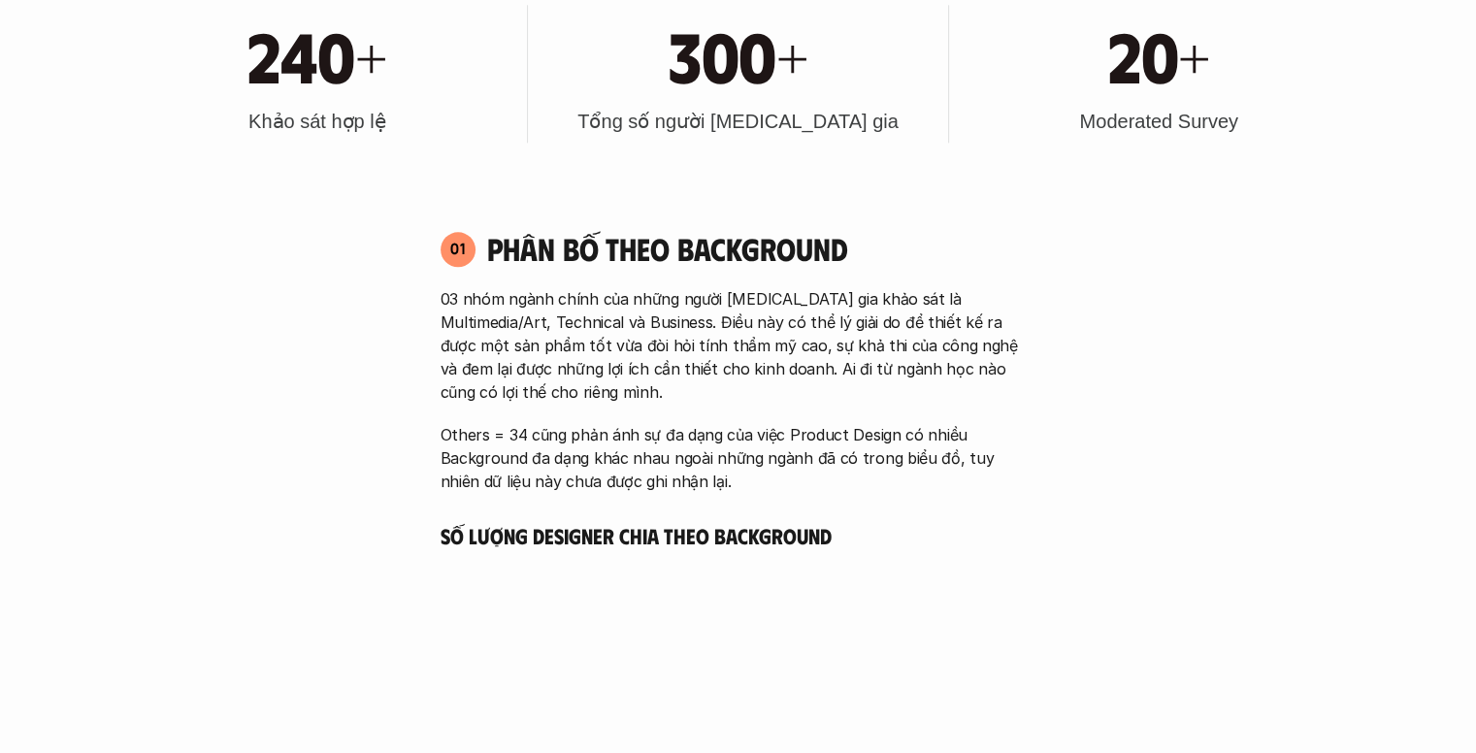
scroll to position [2049, 0]
click at [767, 38] on h1 "300+" at bounding box center [738, 53] width 139 height 83
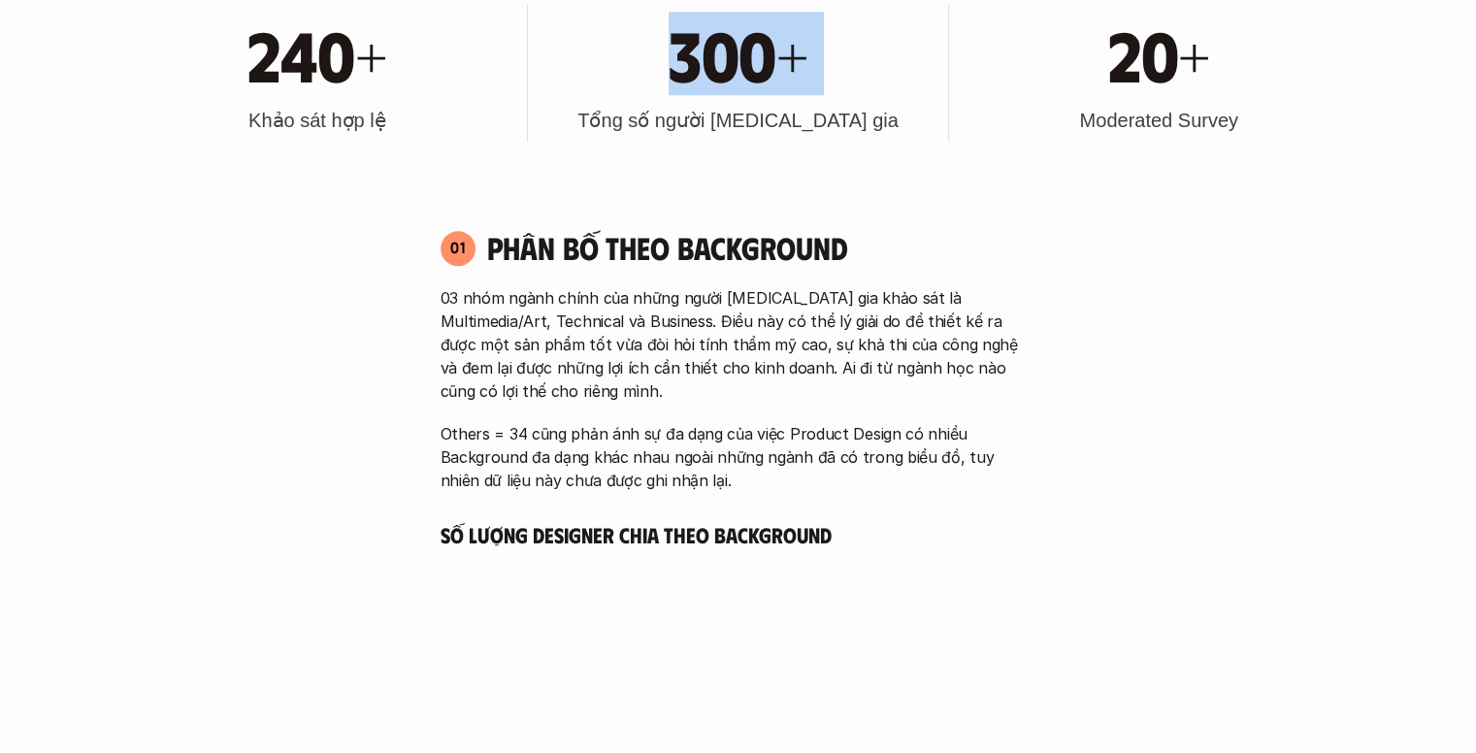
click at [767, 38] on h1 "300+" at bounding box center [738, 53] width 139 height 83
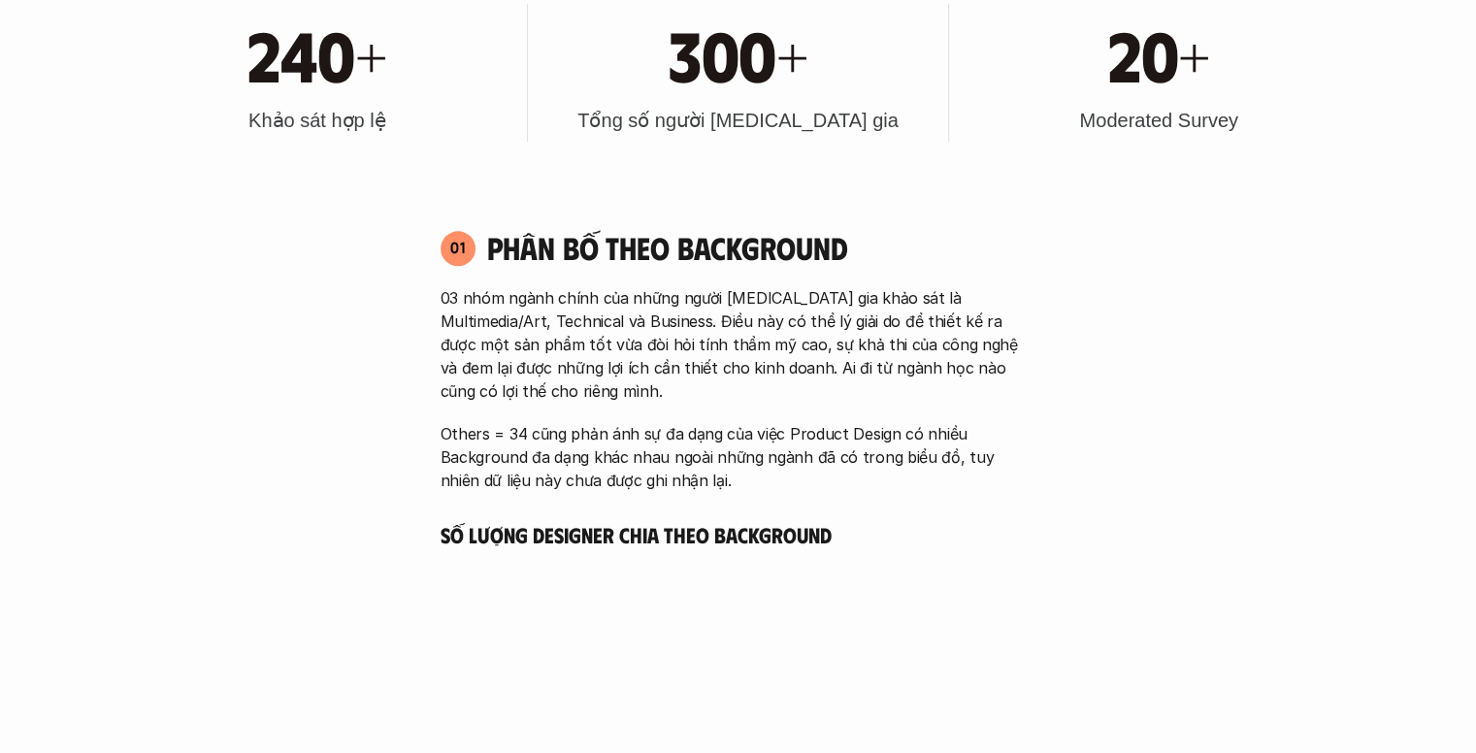
click at [784, 140] on div "300+ Tổng số người tham gia" at bounding box center [738, 73] width 401 height 138
click at [632, 303] on p "03 nhóm ngành chính của những người tham gia khảo sát là Multimedia/Art, Techni…" at bounding box center [739, 344] width 596 height 116
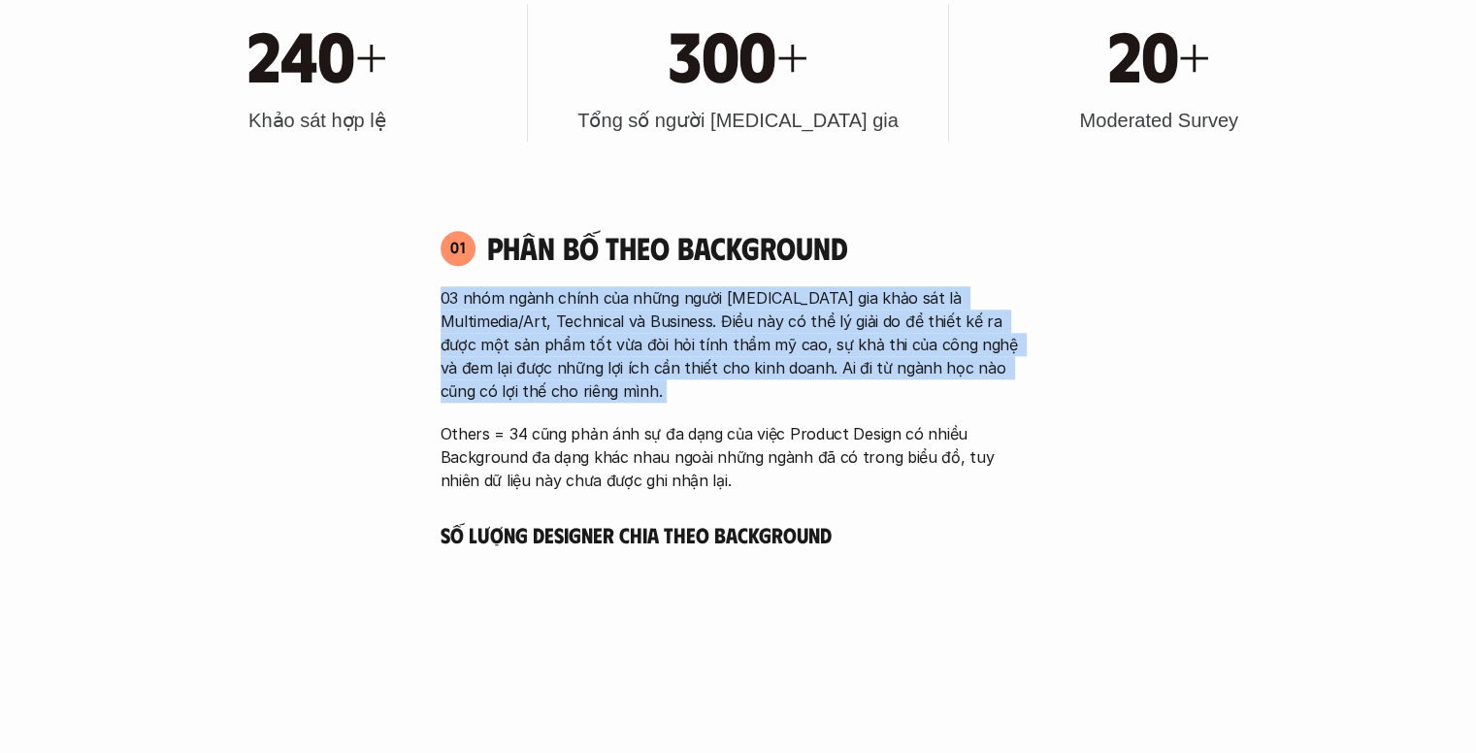
click at [632, 303] on p "03 nhóm ngành chính của những người tham gia khảo sát là Multimedia/Art, Techni…" at bounding box center [739, 344] width 596 height 116
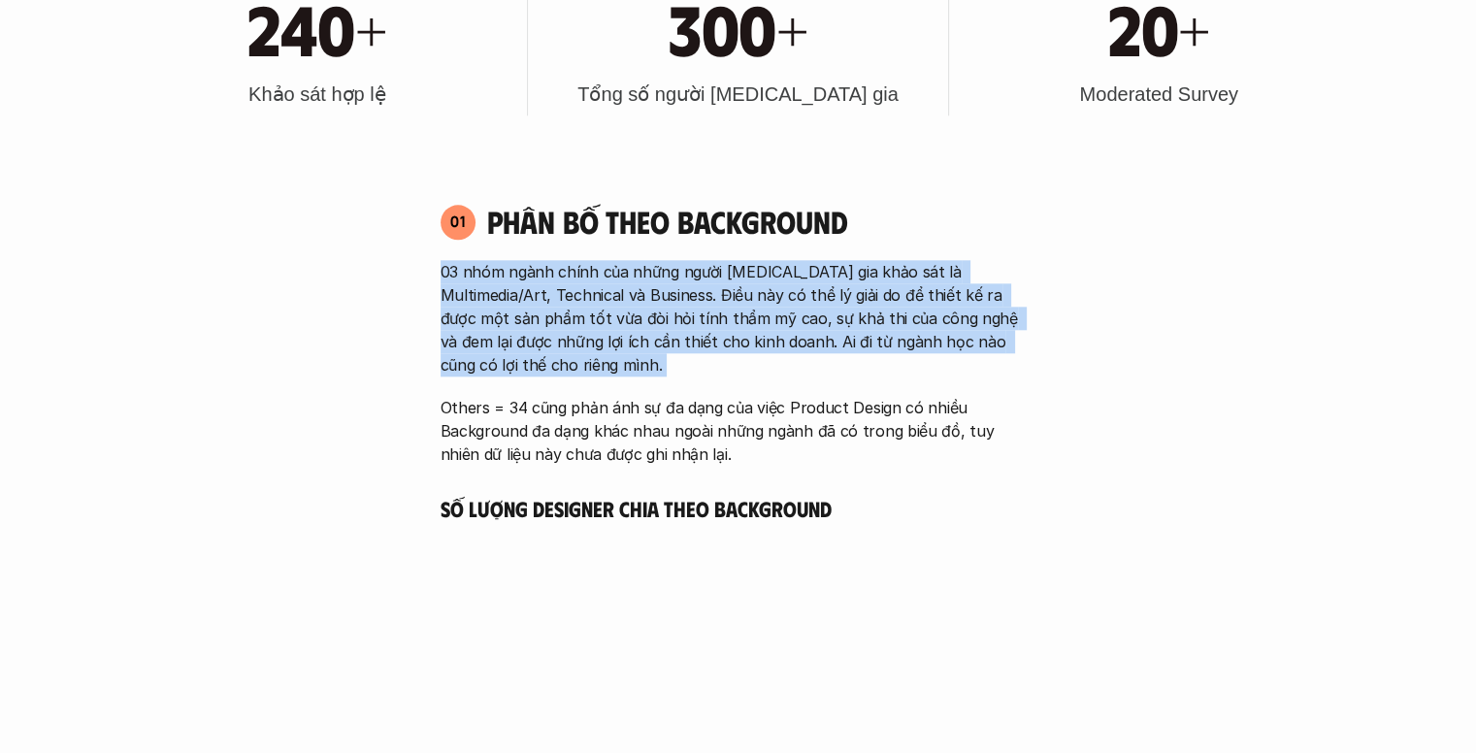
scroll to position [2080, 0]
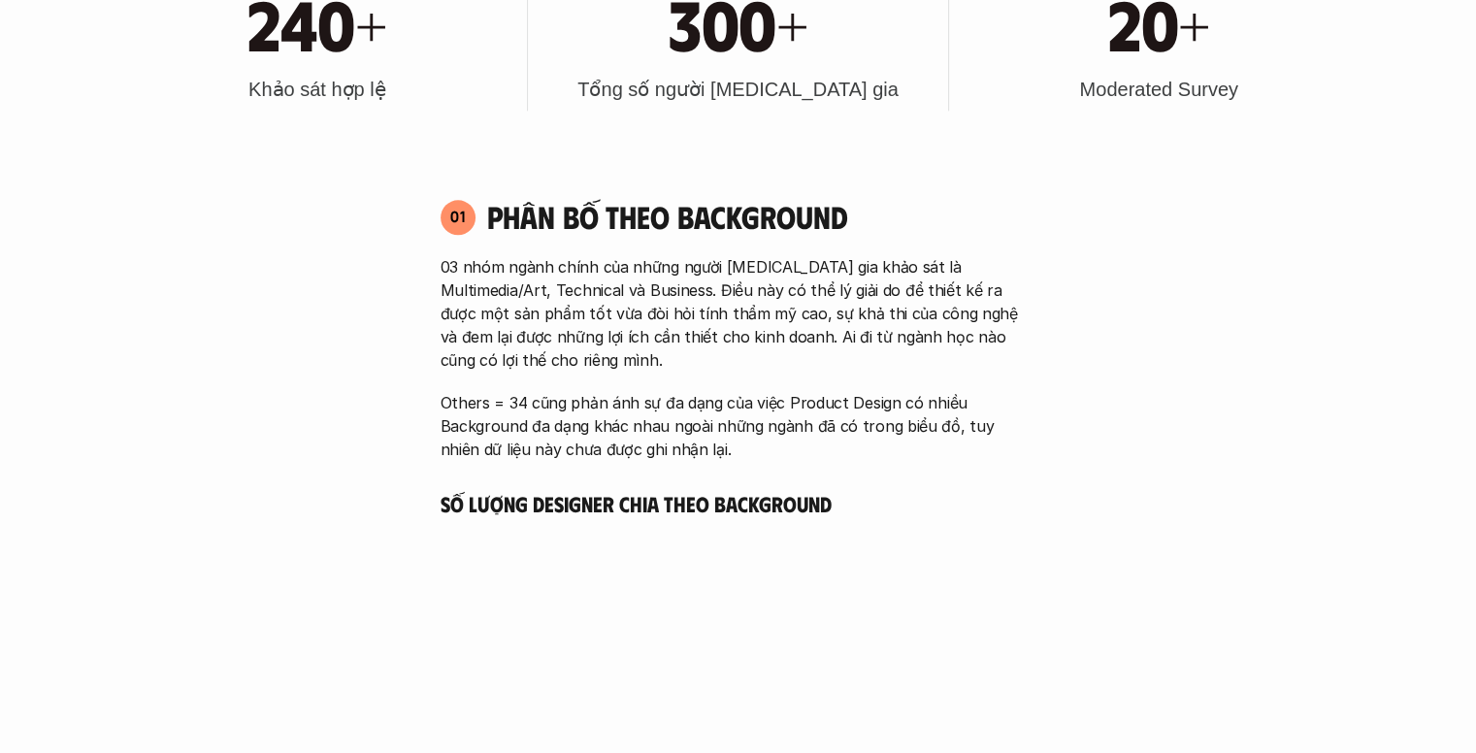
click at [621, 239] on div "01 Phân bố theo background 03 nhóm ngành chính của những người tham gia khảo sá…" at bounding box center [738, 329] width 631 height 263
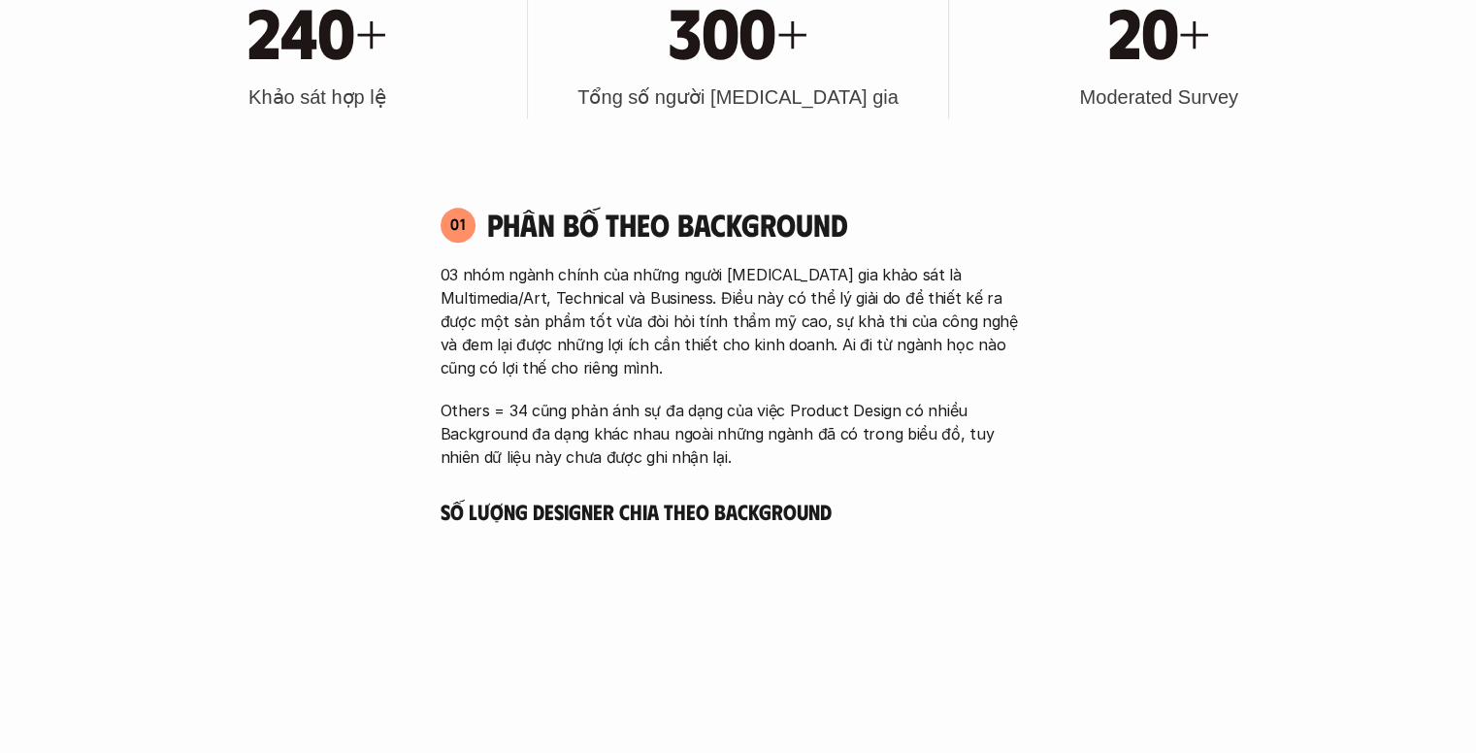
scroll to position [2078, 0]
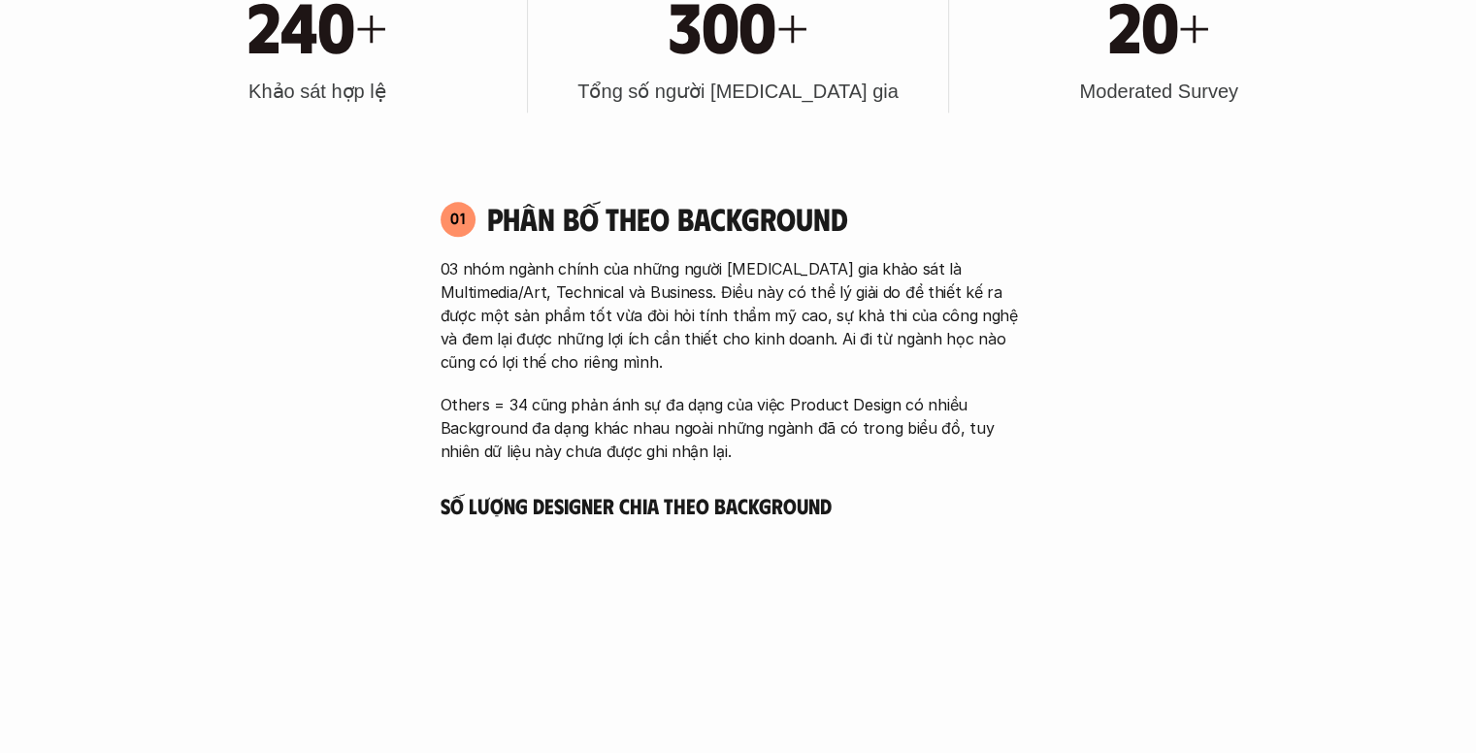
click at [586, 287] on p "03 nhóm ngành chính của những người tham gia khảo sát là Multimedia/Art, Techni…" at bounding box center [739, 315] width 596 height 116
click at [866, 277] on p "03 nhóm ngành chính của những người tham gia khảo sát là Multimedia/Art, Techni…" at bounding box center [739, 315] width 596 height 116
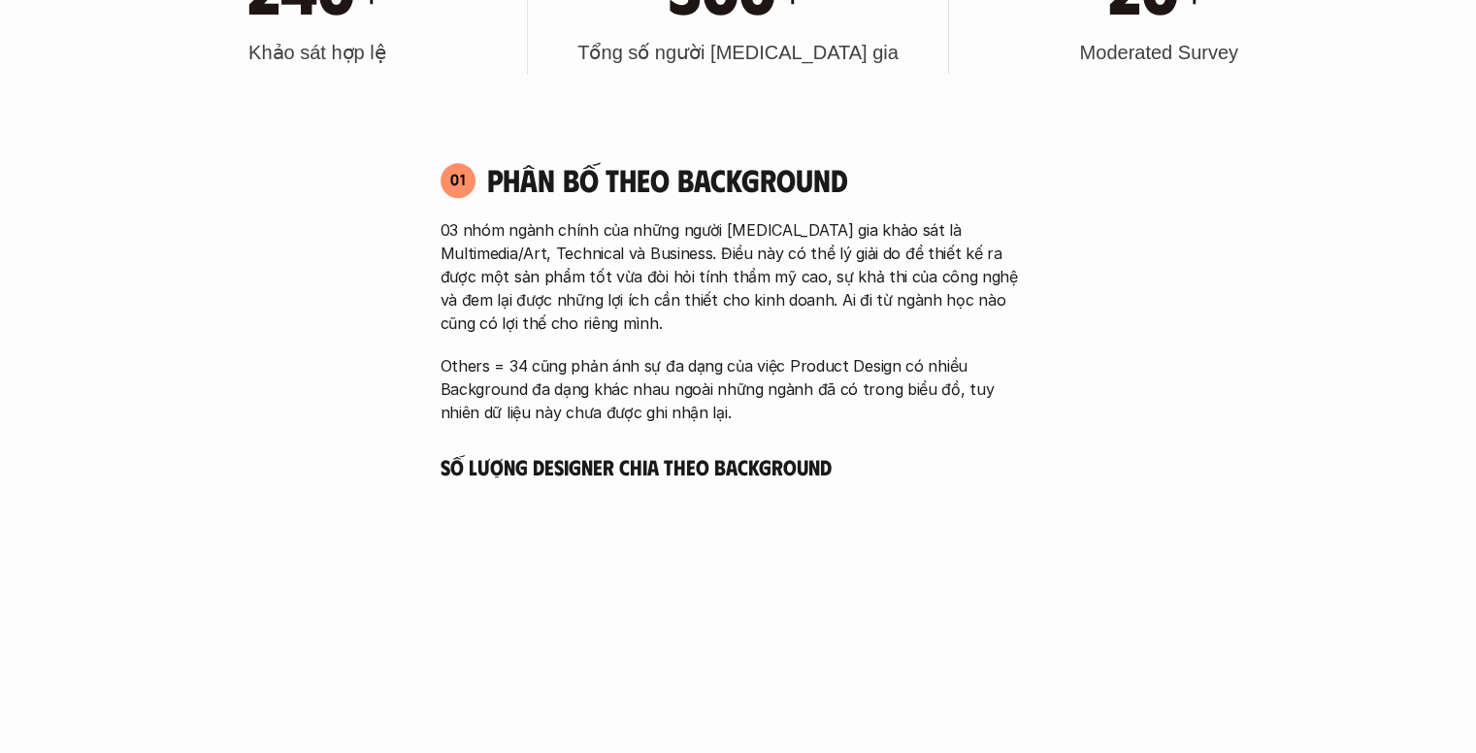
scroll to position [2208, 0]
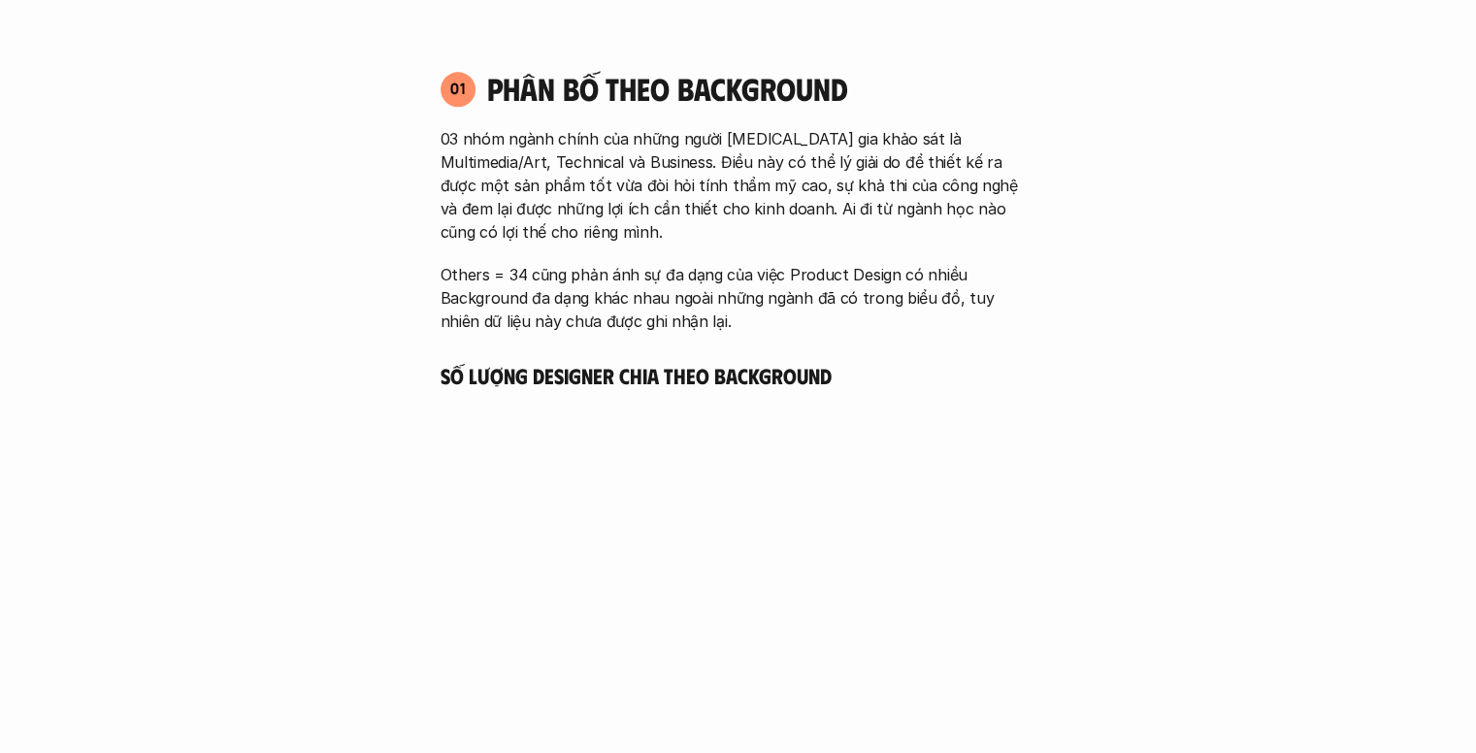
click at [844, 158] on p "03 nhóm ngành chính của những người tham gia khảo sát là Multimedia/Art, Techni…" at bounding box center [739, 185] width 596 height 116
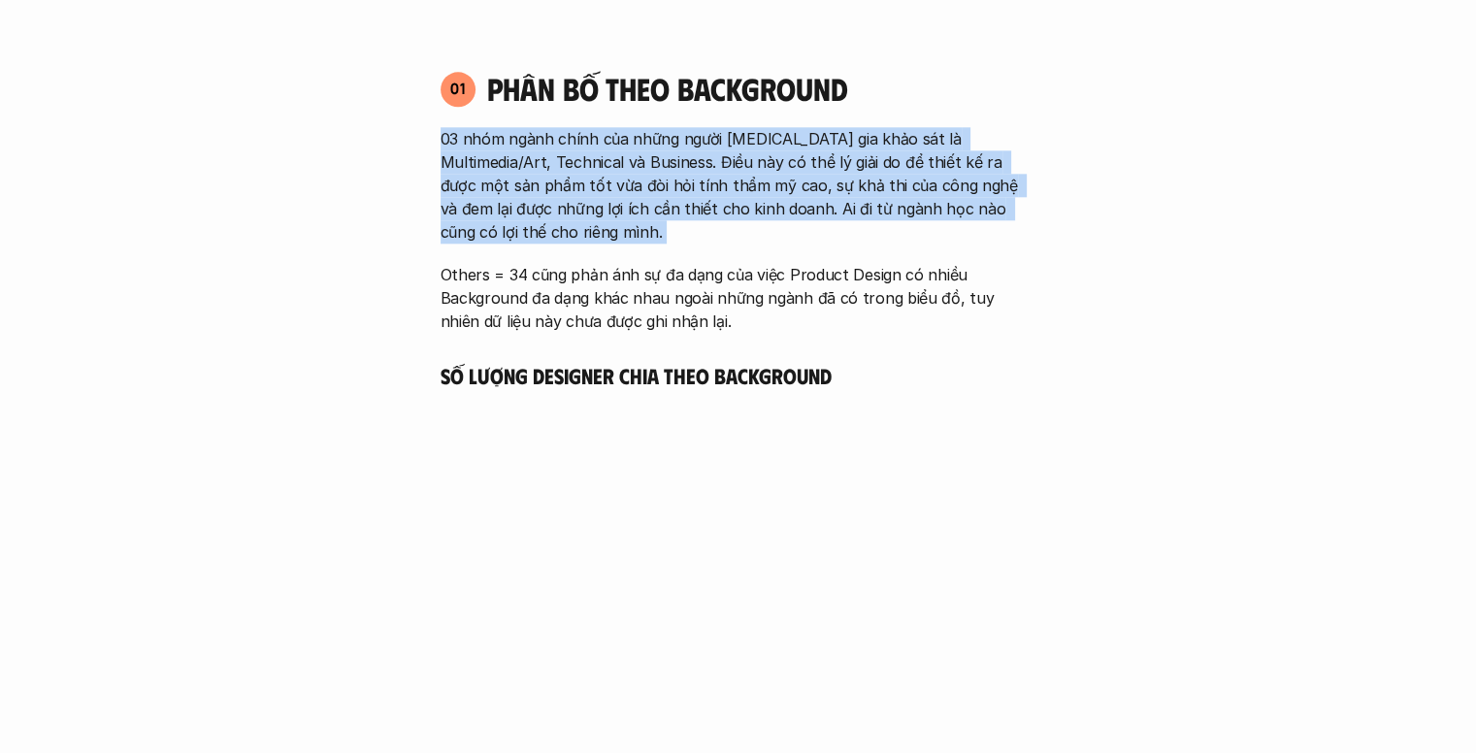
click at [844, 158] on p "03 nhóm ngành chính của những người tham gia khảo sát là Multimedia/Art, Techni…" at bounding box center [739, 185] width 596 height 116
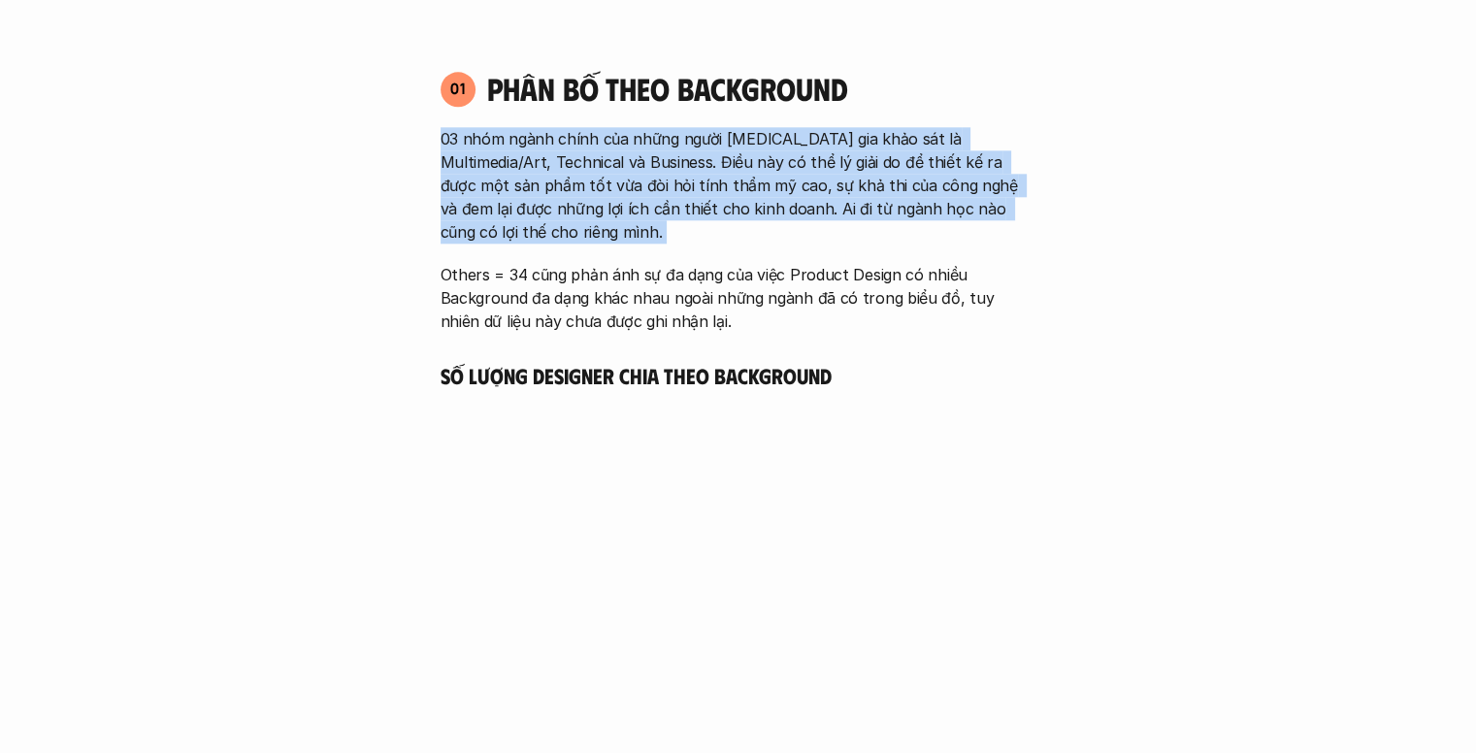
click at [716, 160] on p "03 nhóm ngành chính của những người tham gia khảo sát là Multimedia/Art, Techni…" at bounding box center [739, 185] width 596 height 116
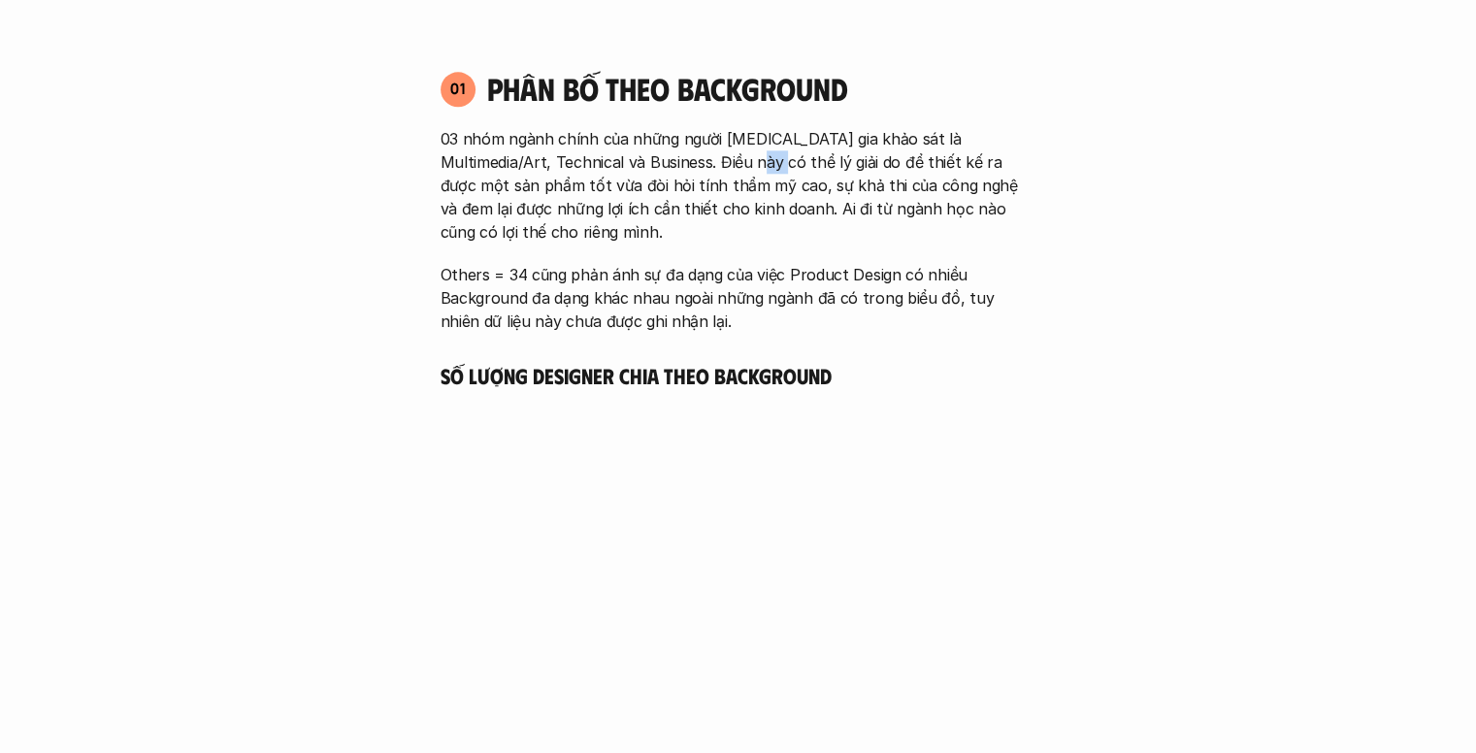
click at [716, 160] on p "03 nhóm ngành chính của những người tham gia khảo sát là Multimedia/Art, Techni…" at bounding box center [739, 185] width 596 height 116
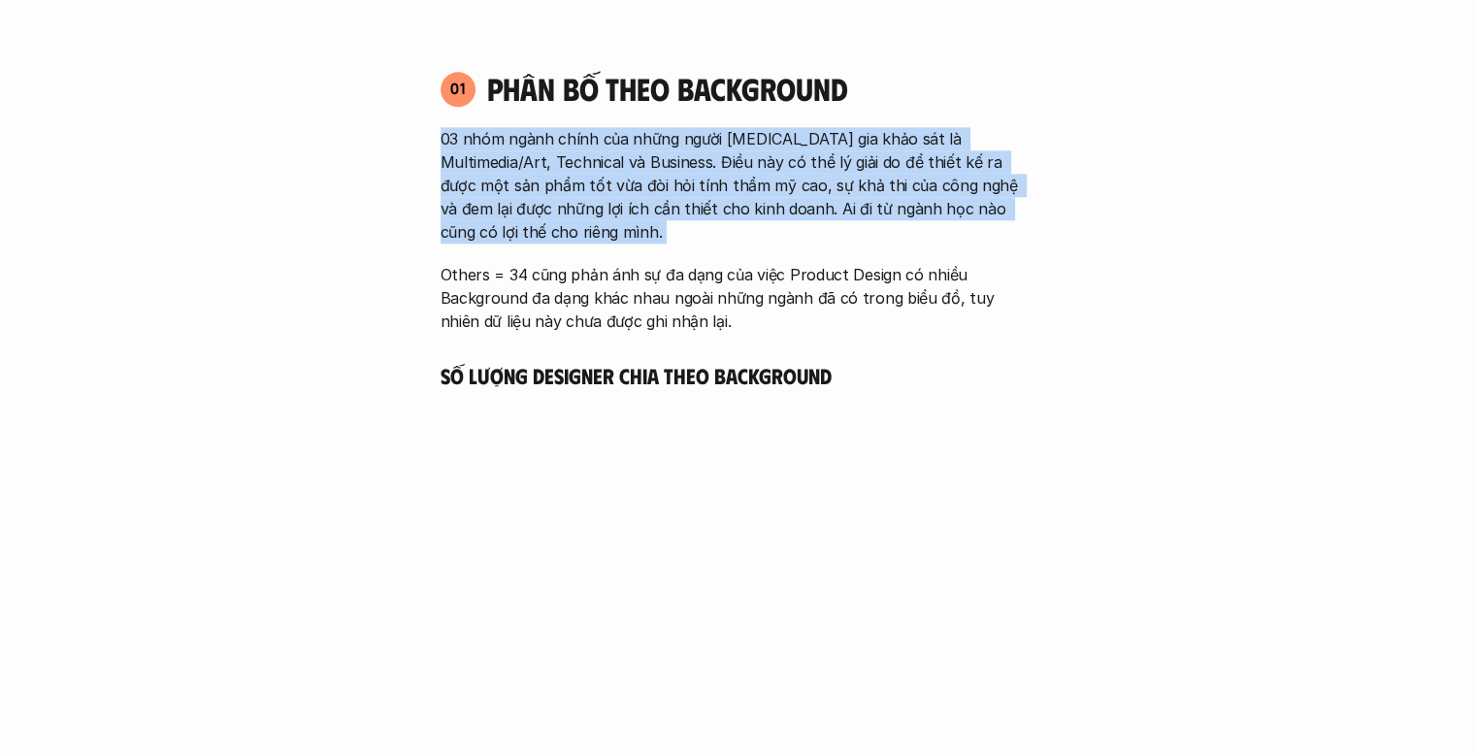
click at [716, 160] on p "03 nhóm ngành chính của những người tham gia khảo sát là Multimedia/Art, Techni…" at bounding box center [739, 185] width 596 height 116
click at [794, 163] on p "03 nhóm ngành chính của những người tham gia khảo sát là Multimedia/Art, Techni…" at bounding box center [739, 185] width 596 height 116
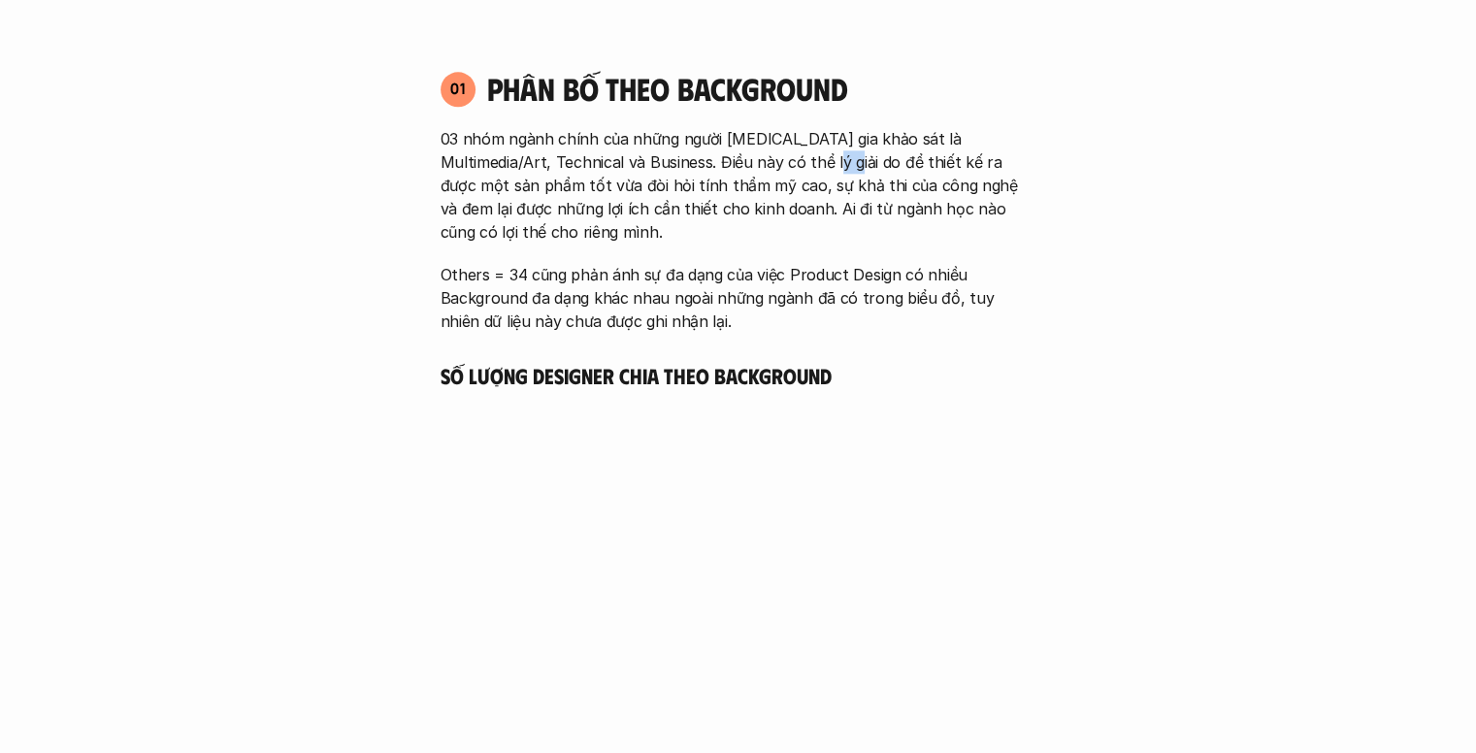
click at [794, 163] on p "03 nhóm ngành chính của những người tham gia khảo sát là Multimedia/Art, Techni…" at bounding box center [739, 185] width 596 height 116
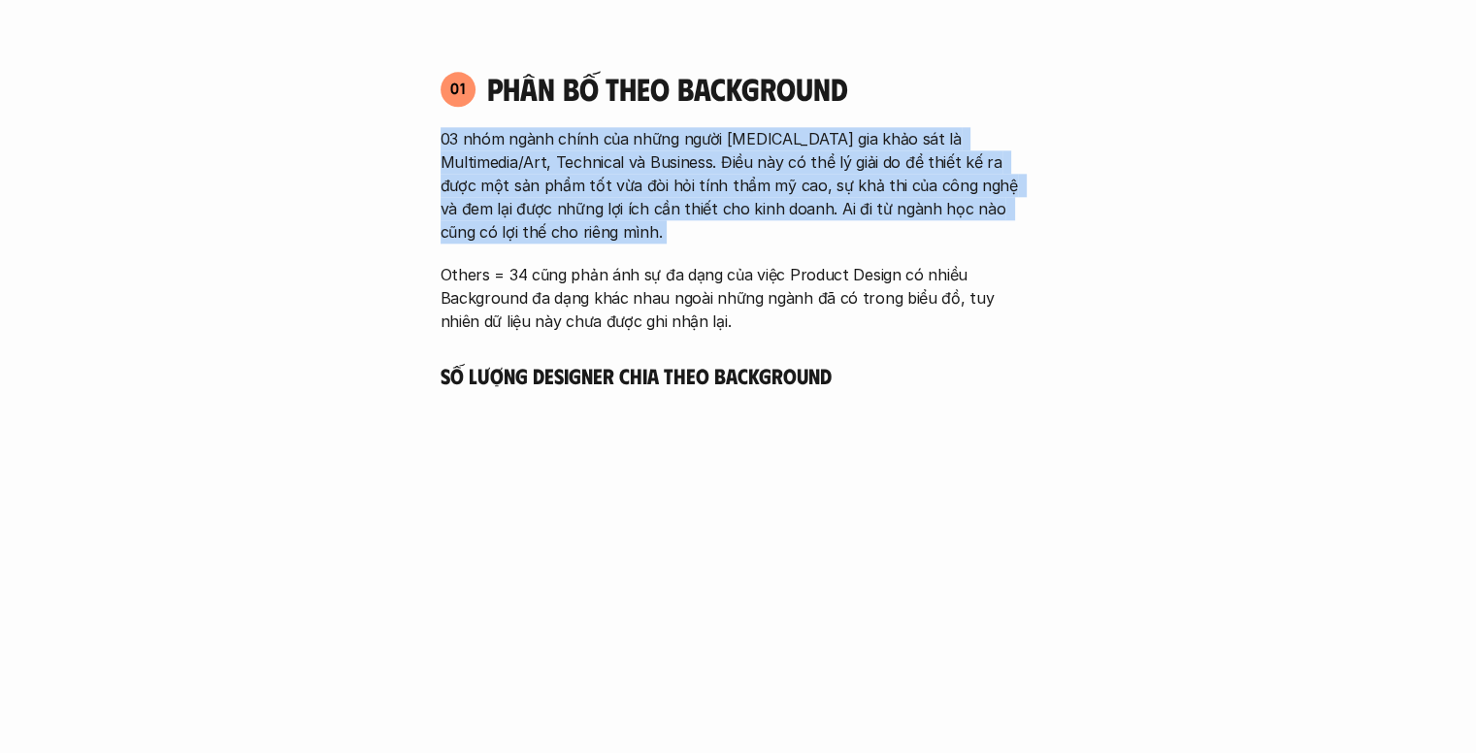
click at [794, 163] on p "03 nhóm ngành chính của những người tham gia khảo sát là Multimedia/Art, Techni…" at bounding box center [739, 185] width 596 height 116
click at [684, 212] on p "03 nhóm ngành chính của những người tham gia khảo sát là Multimedia/Art, Techni…" at bounding box center [739, 185] width 596 height 116
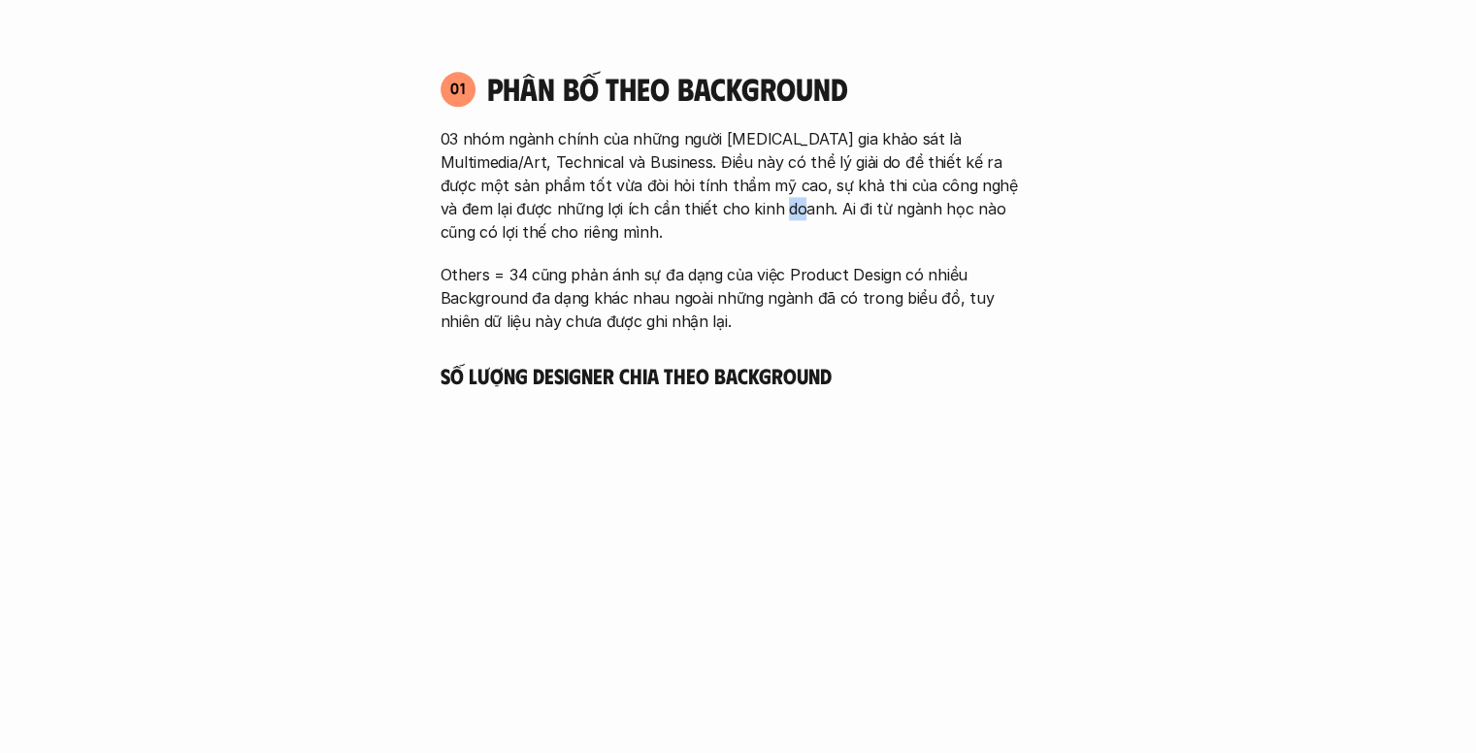
click at [684, 212] on p "03 nhóm ngành chính của những người tham gia khảo sát là Multimedia/Art, Techni…" at bounding box center [739, 185] width 596 height 116
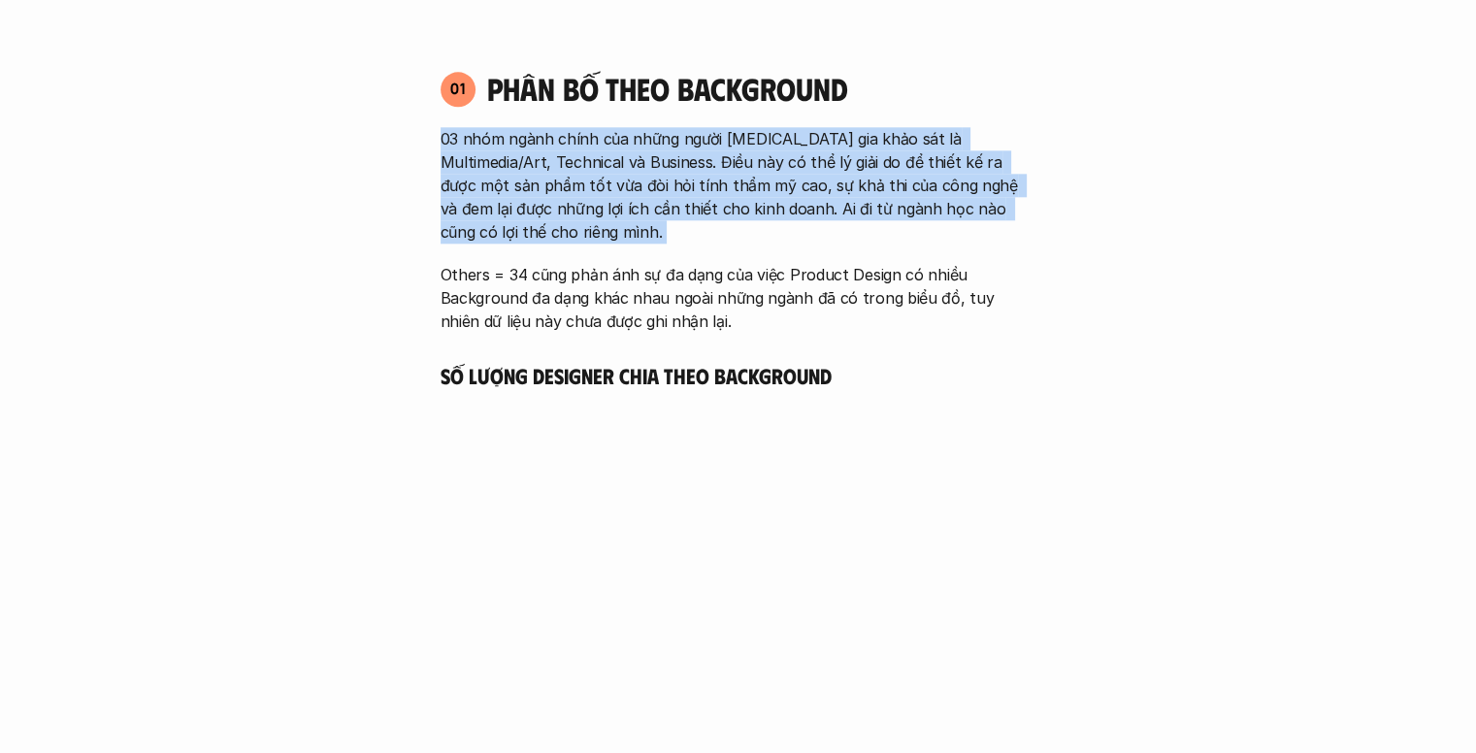
click at [684, 212] on p "03 nhóm ngành chính của những người tham gia khảo sát là Multimedia/Art, Techni…" at bounding box center [739, 185] width 596 height 116
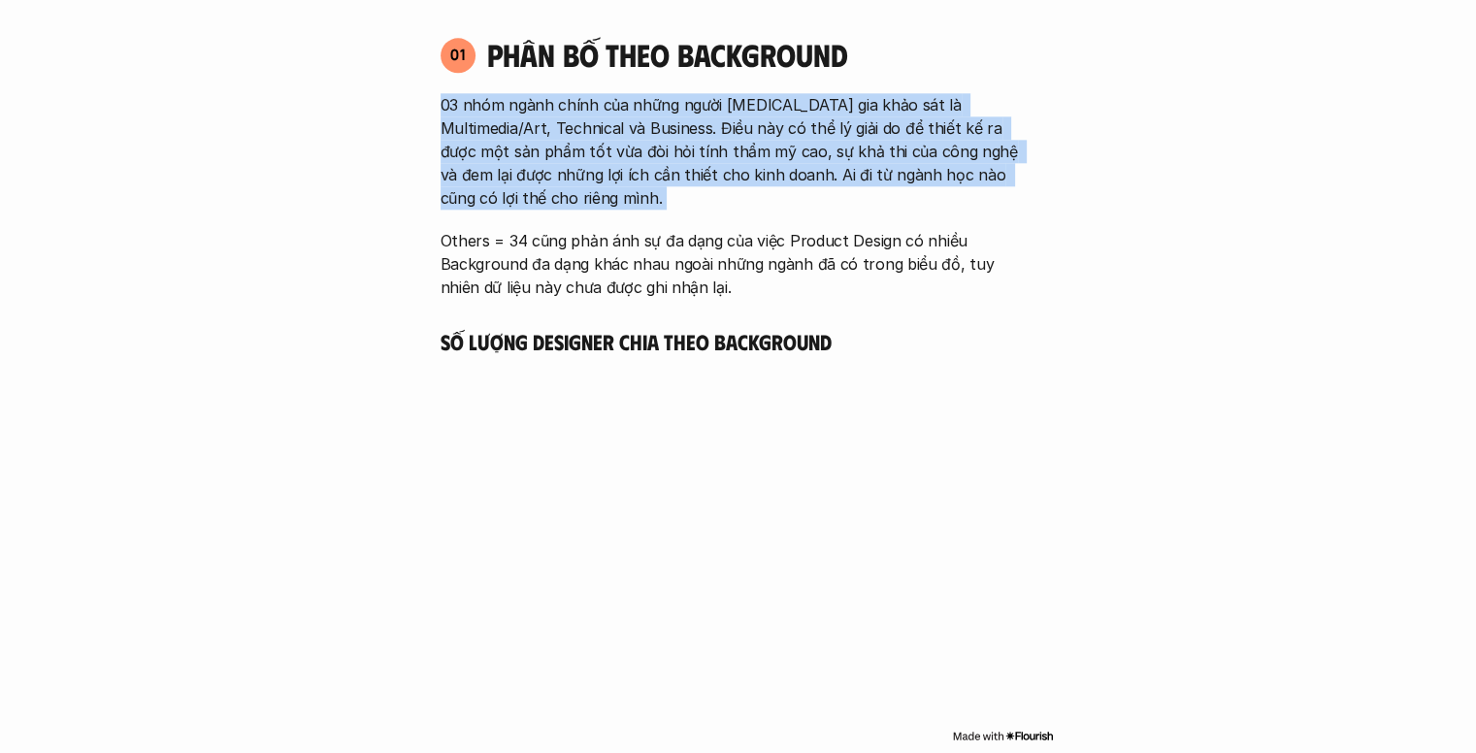
scroll to position [2243, 0]
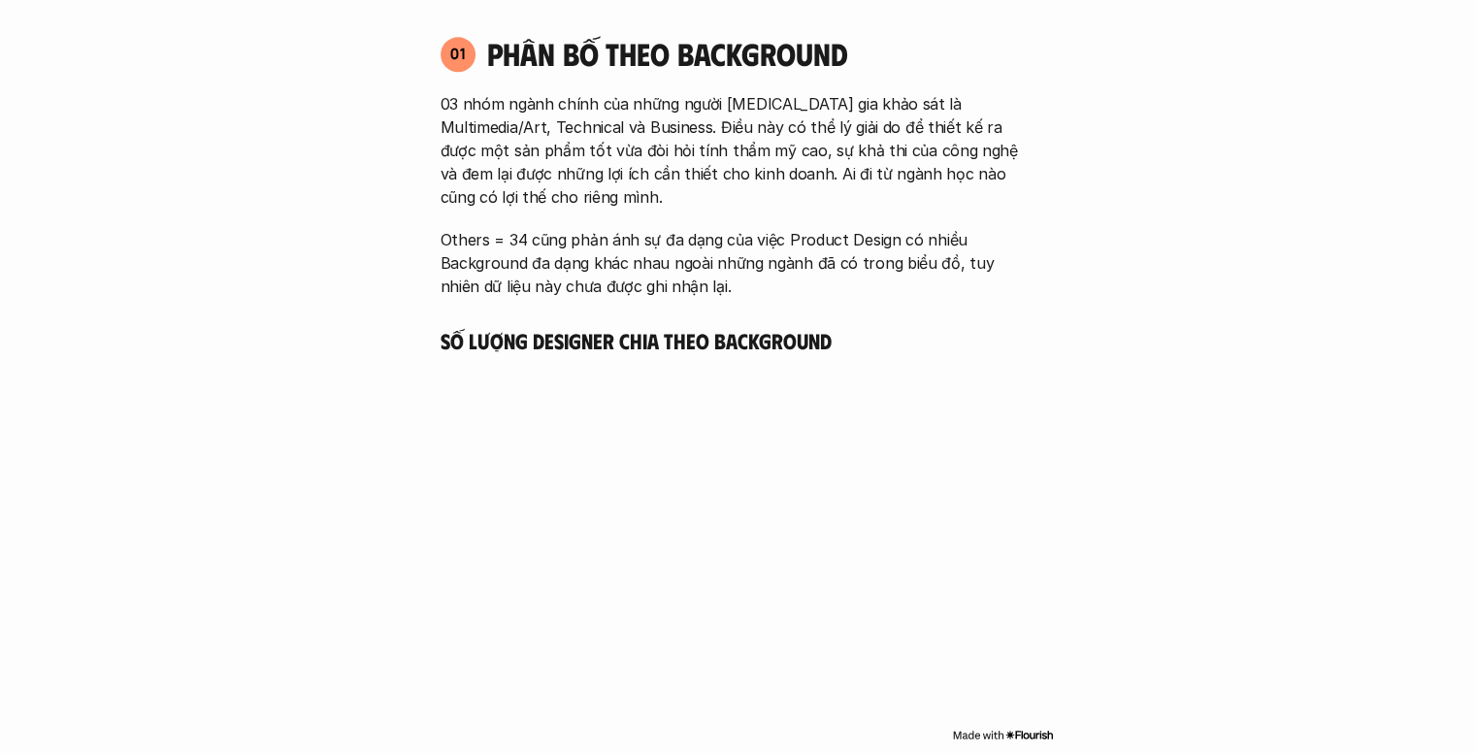
click at [596, 233] on p "Others = 34 cũng phản ánh sự đa dạng của việc Product Design có nhiều Backgroun…" at bounding box center [739, 263] width 596 height 70
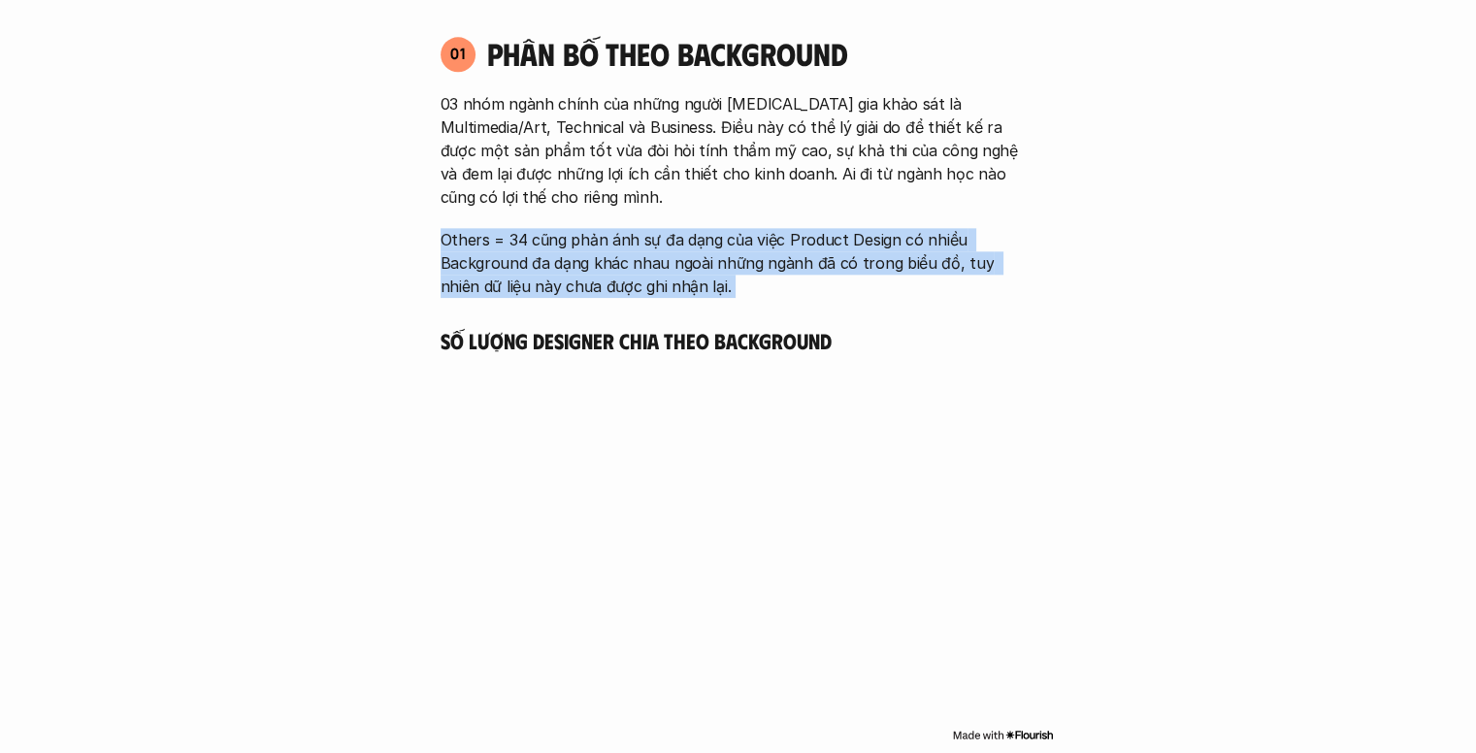
click at [596, 233] on p "Others = 34 cũng phản ánh sự đa dạng của việc Product Design có nhiều Backgroun…" at bounding box center [739, 263] width 596 height 70
click at [508, 252] on p "Others = 34 cũng phản ánh sự đa dạng của việc Product Design có nhiều Backgroun…" at bounding box center [739, 263] width 596 height 70
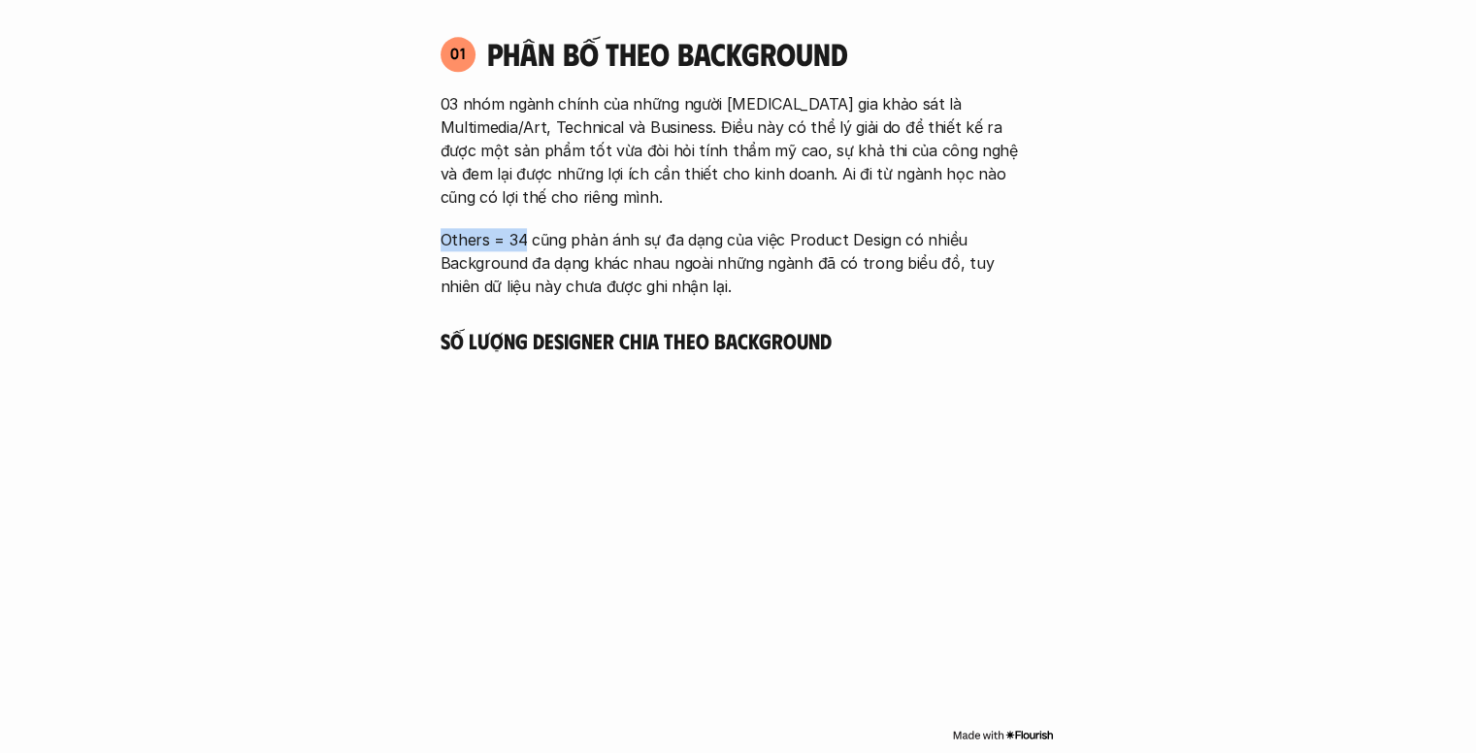
drag, startPoint x: 439, startPoint y: 236, endPoint x: 525, endPoint y: 238, distance: 86.4
click at [525, 238] on p "Others = 34 cũng phản ánh sự đa dạng của việc Product Design có nhiều Backgroun…" at bounding box center [739, 263] width 596 height 70
copy p "Others = 34"
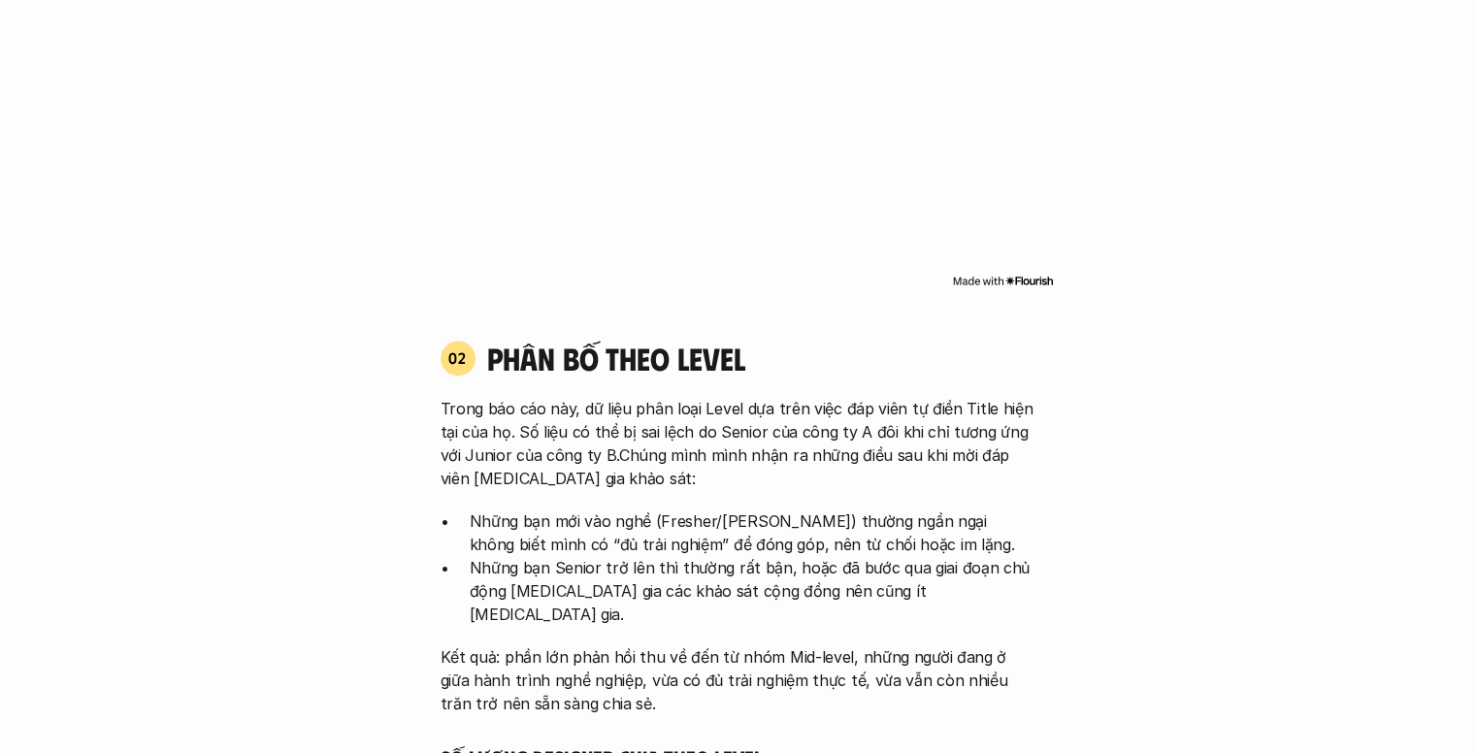
scroll to position [2922, 0]
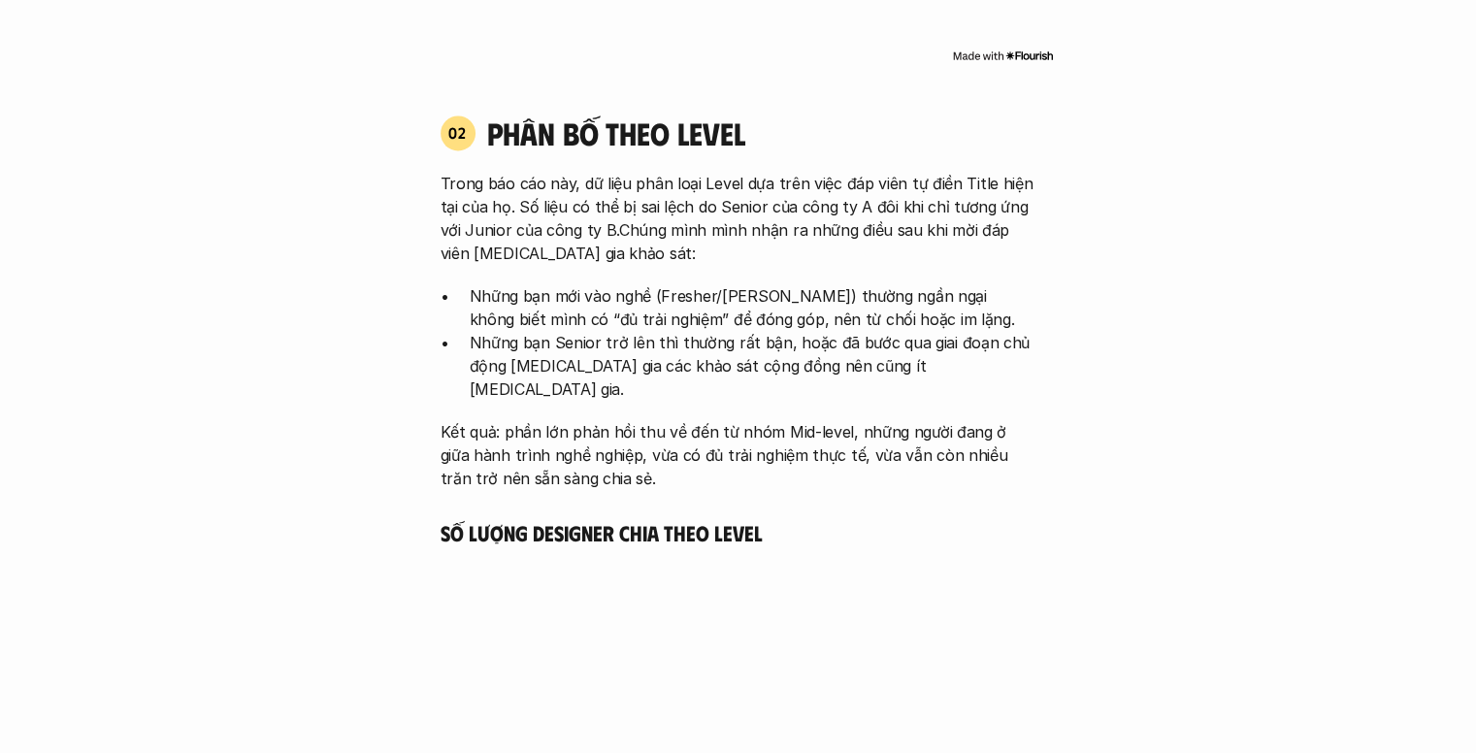
click at [676, 180] on p "Trong báo cáo này, dữ liệu phân loại Level dựa trên việc đáp viên tự điền Title…" at bounding box center [739, 218] width 596 height 93
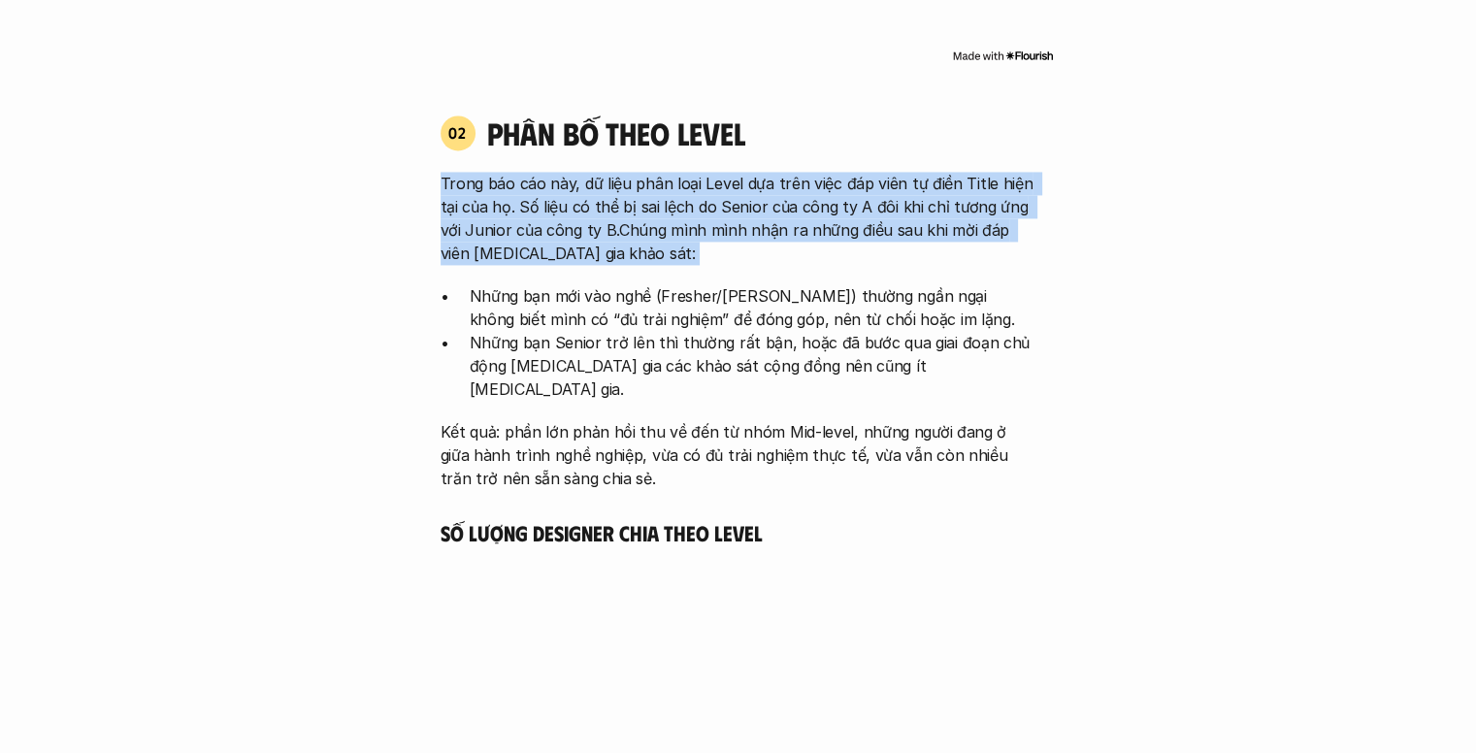
click at [676, 180] on p "Trong báo cáo này, dữ liệu phân loại Level dựa trên việc đáp viên tự điền Title…" at bounding box center [739, 218] width 596 height 93
click at [639, 186] on p "Trong báo cáo này, dữ liệu phân loại Level dựa trên việc đáp viên tự điền Title…" at bounding box center [739, 218] width 596 height 93
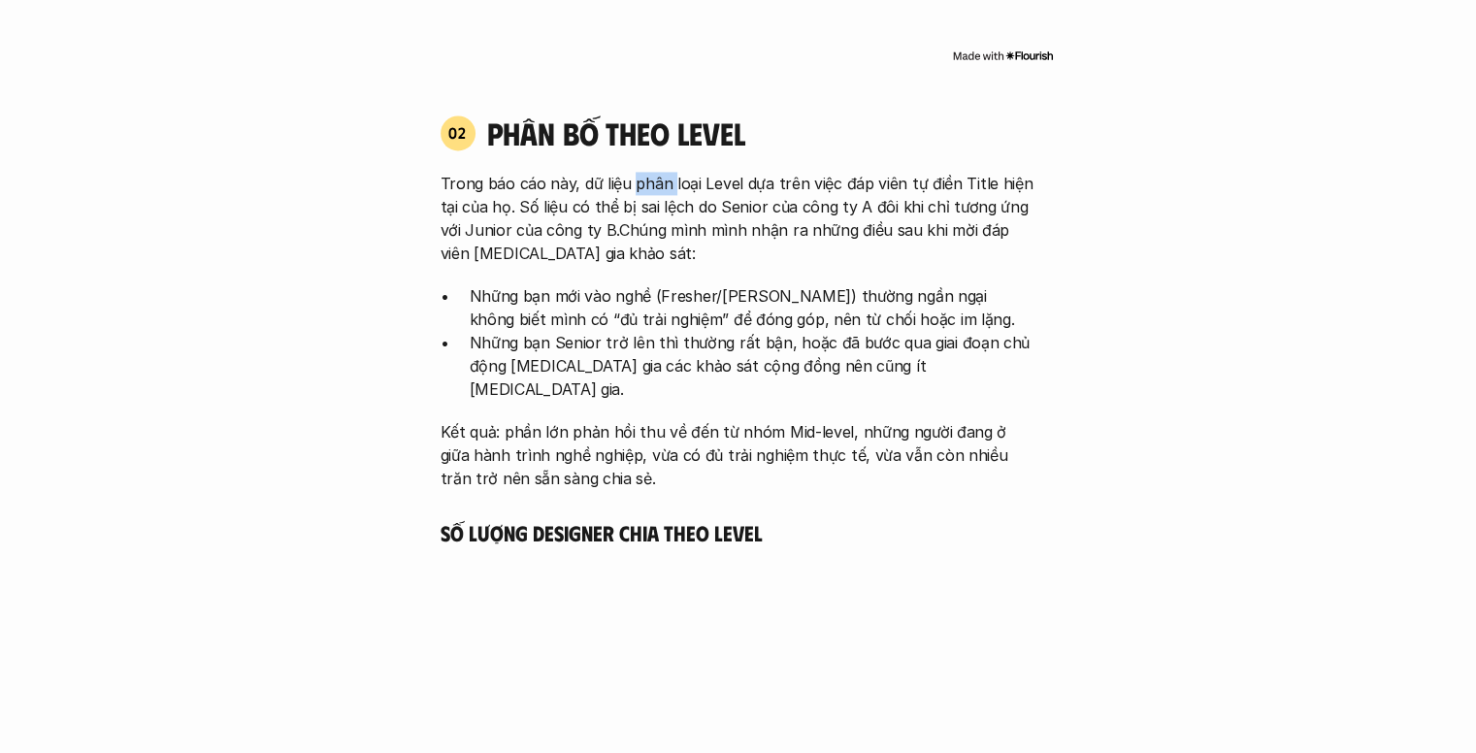
click at [639, 186] on p "Trong báo cáo này, dữ liệu phân loại Level dựa trên việc đáp viên tự điền Title…" at bounding box center [739, 218] width 596 height 93
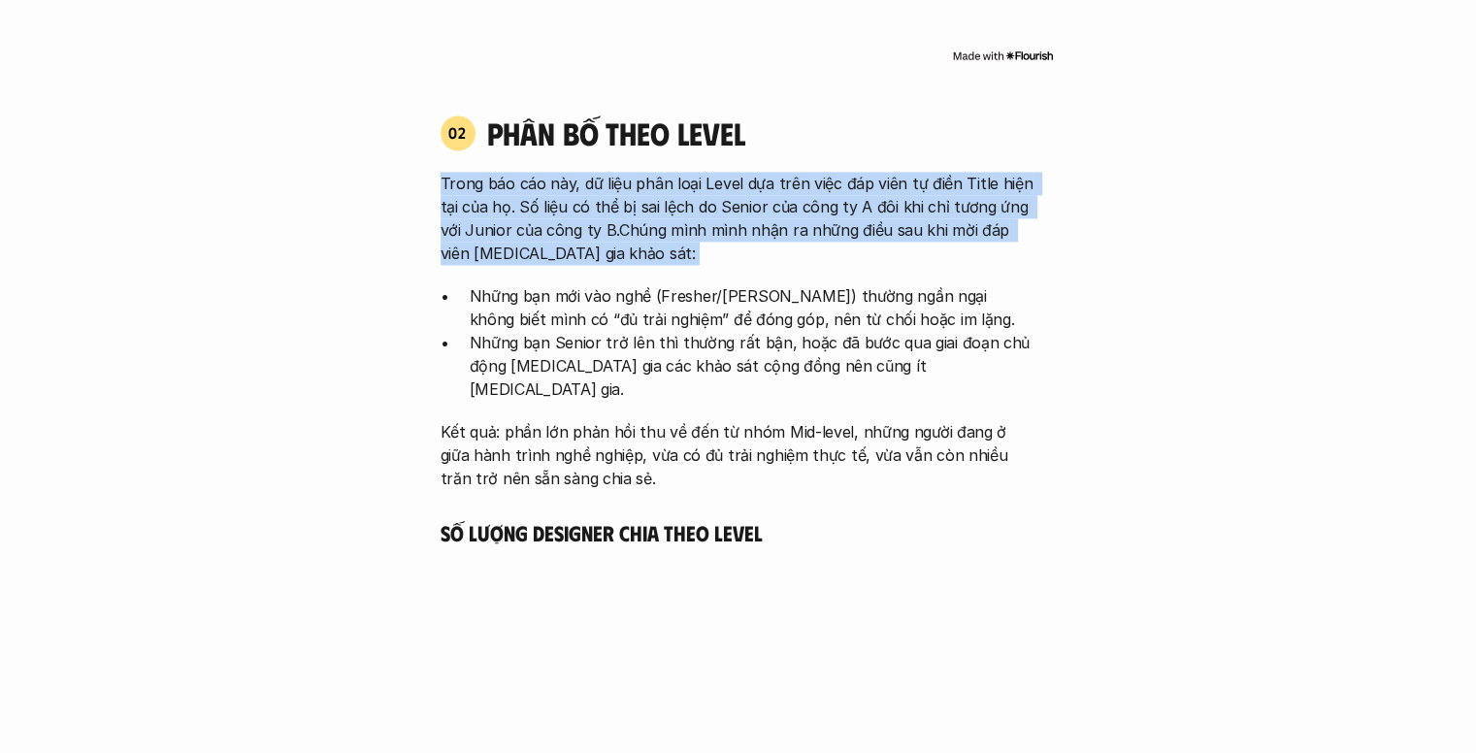
click at [639, 186] on p "Trong báo cáo này, dữ liệu phân loại Level dựa trên việc đáp viên tự điền Title…" at bounding box center [739, 218] width 596 height 93
click at [580, 207] on p "Trong báo cáo này, dữ liệu phân loại Level dựa trên việc đáp viên tự điền Title…" at bounding box center [739, 218] width 596 height 93
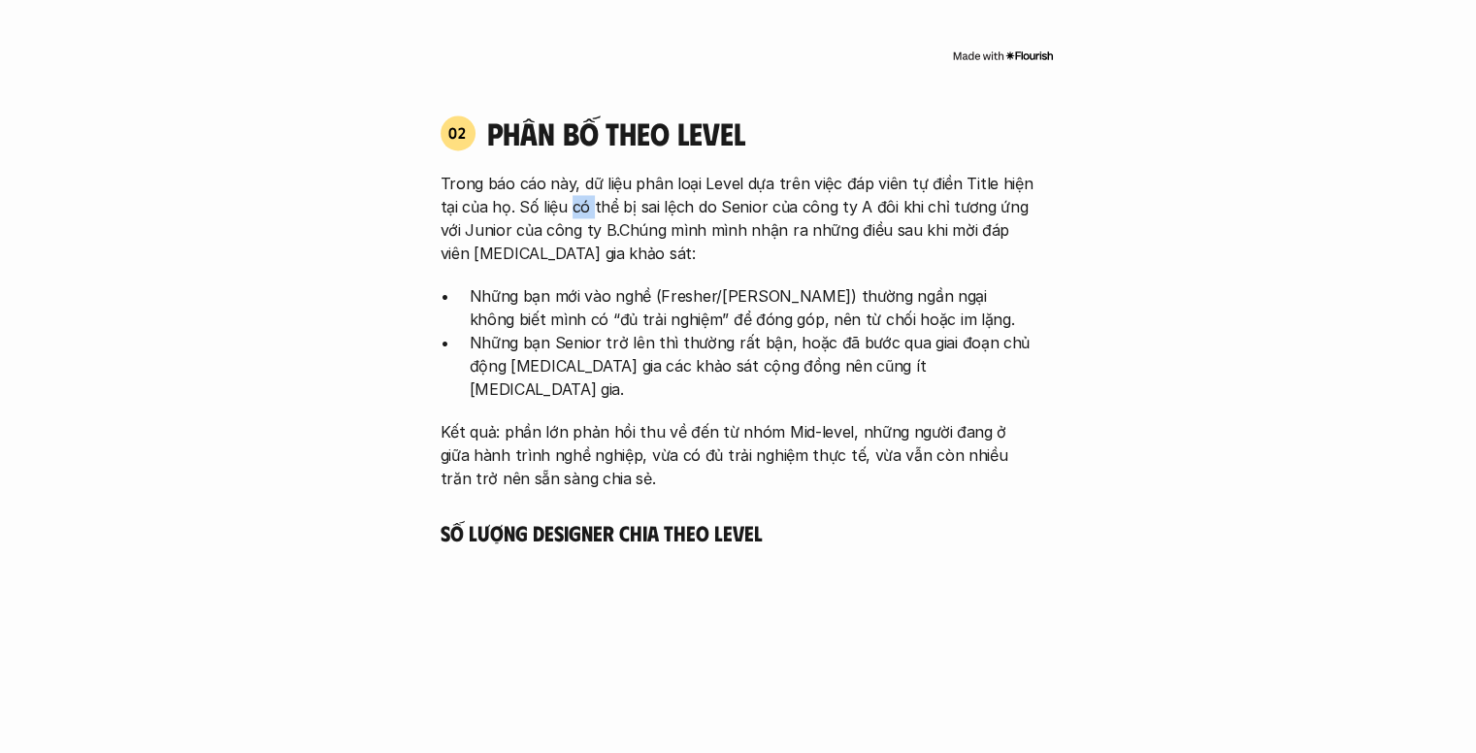
click at [580, 207] on p "Trong báo cáo này, dữ liệu phân loại Level dựa trên việc đáp viên tự điền Title…" at bounding box center [739, 218] width 596 height 93
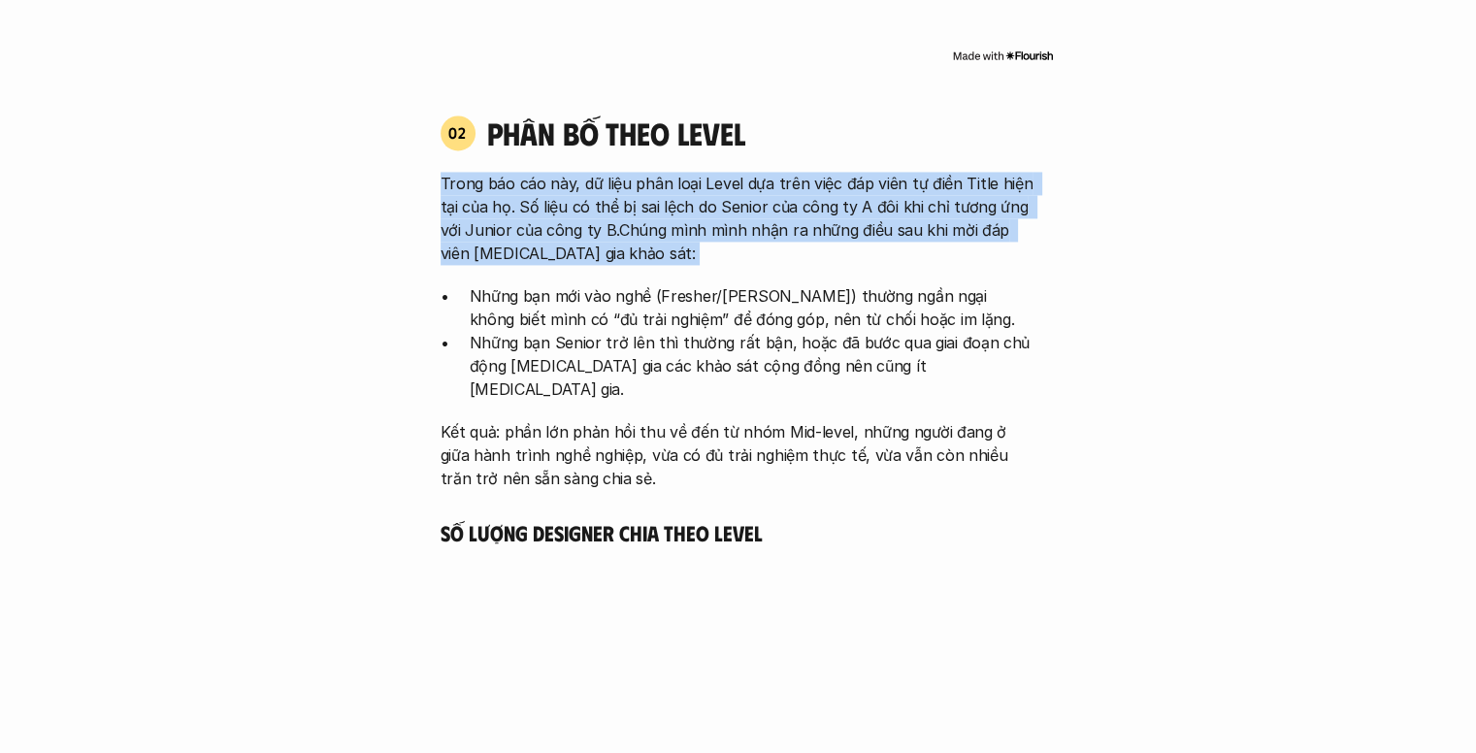
click at [580, 207] on p "Trong báo cáo này, dữ liệu phân loại Level dựa trên việc đáp viên tự điền Title…" at bounding box center [739, 218] width 596 height 93
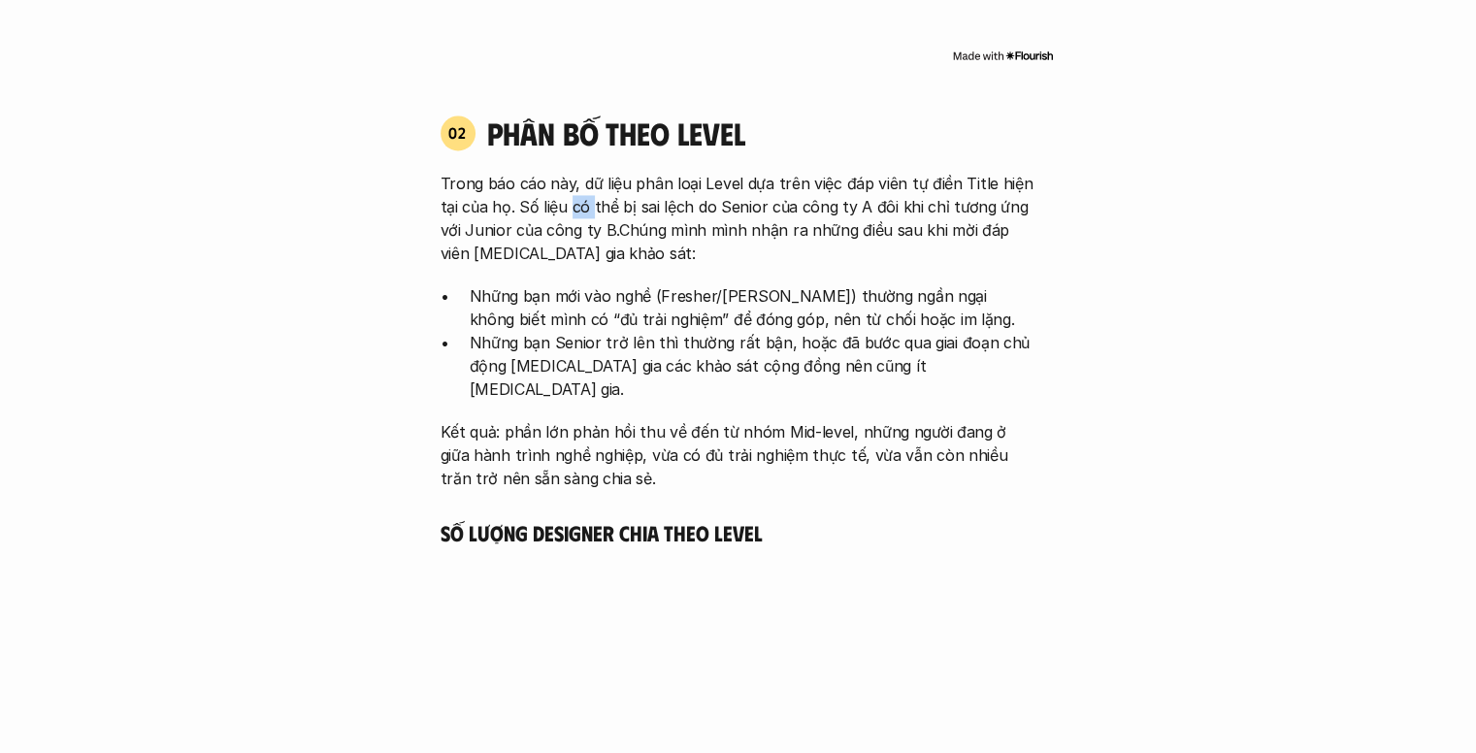
click at [580, 207] on p "Trong báo cáo này, dữ liệu phân loại Level dựa trên việc đáp viên tự điền Title…" at bounding box center [739, 218] width 596 height 93
click at [691, 201] on p "Trong báo cáo này, dữ liệu phân loại Level dựa trên việc đáp viên tự điền Title…" at bounding box center [739, 218] width 596 height 93
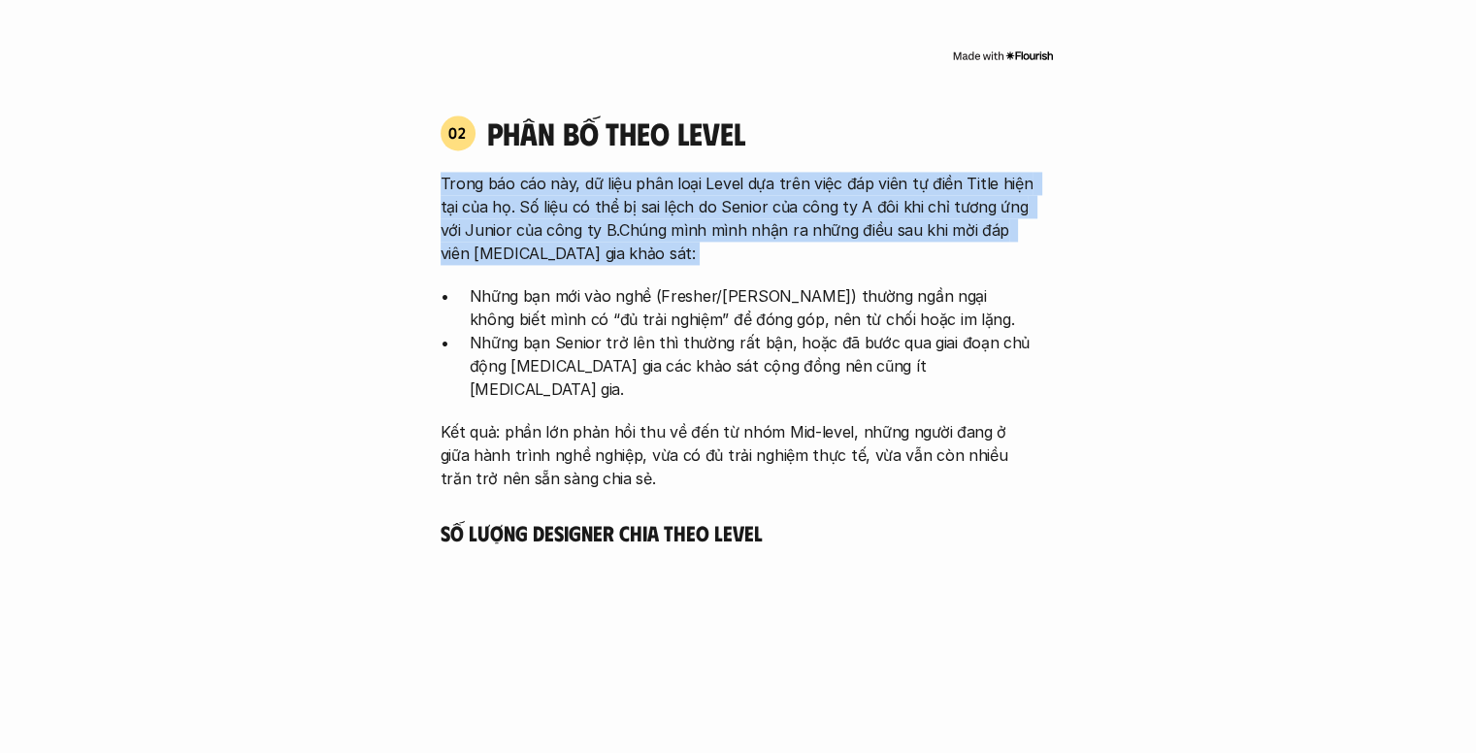
click at [691, 201] on p "Trong báo cáo này, dữ liệu phân loại Level dựa trên việc đáp viên tự điền Title…" at bounding box center [739, 218] width 596 height 93
click at [625, 212] on p "Trong báo cáo này, dữ liệu phân loại Level dựa trên việc đáp viên tự điền Title…" at bounding box center [739, 218] width 596 height 93
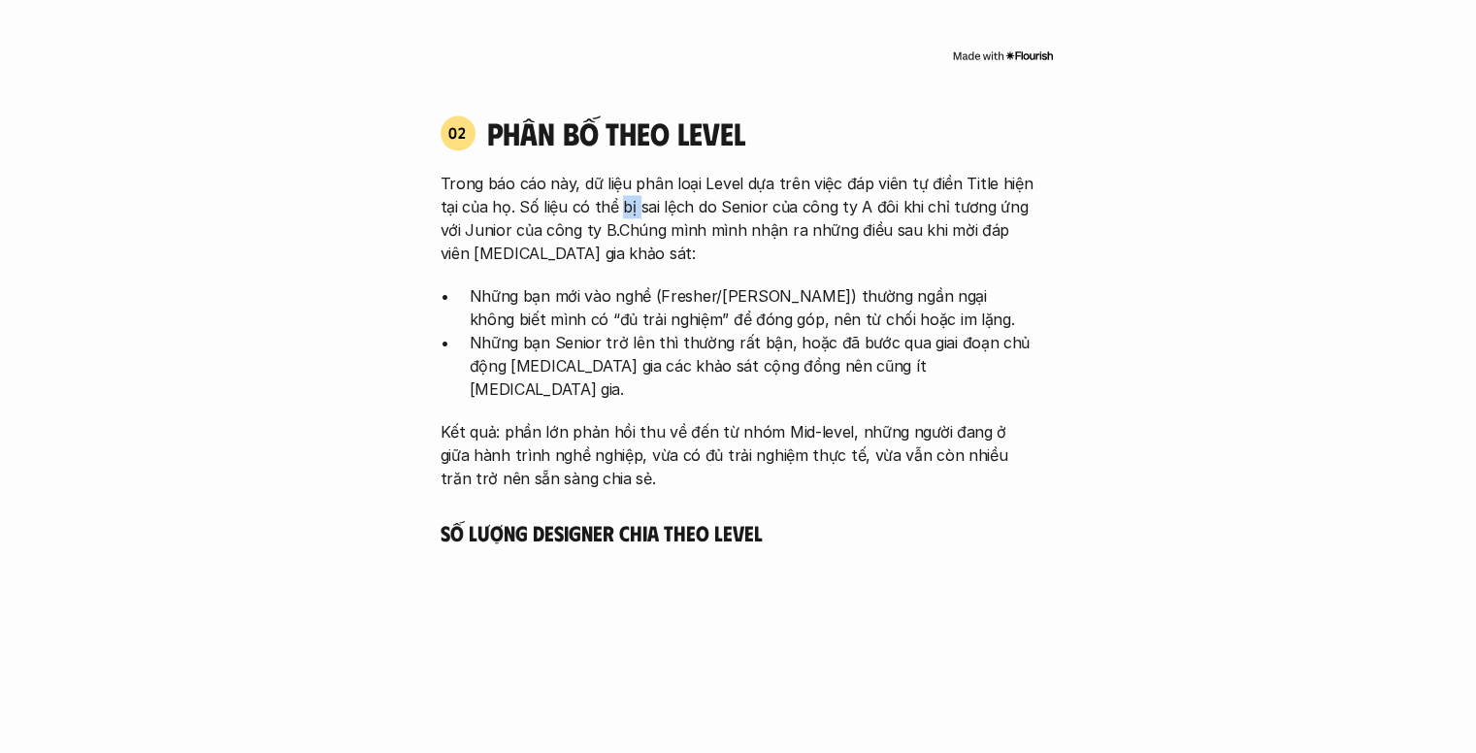
click at [625, 212] on p "Trong báo cáo này, dữ liệu phân loại Level dựa trên việc đáp viên tự điền Title…" at bounding box center [739, 218] width 596 height 93
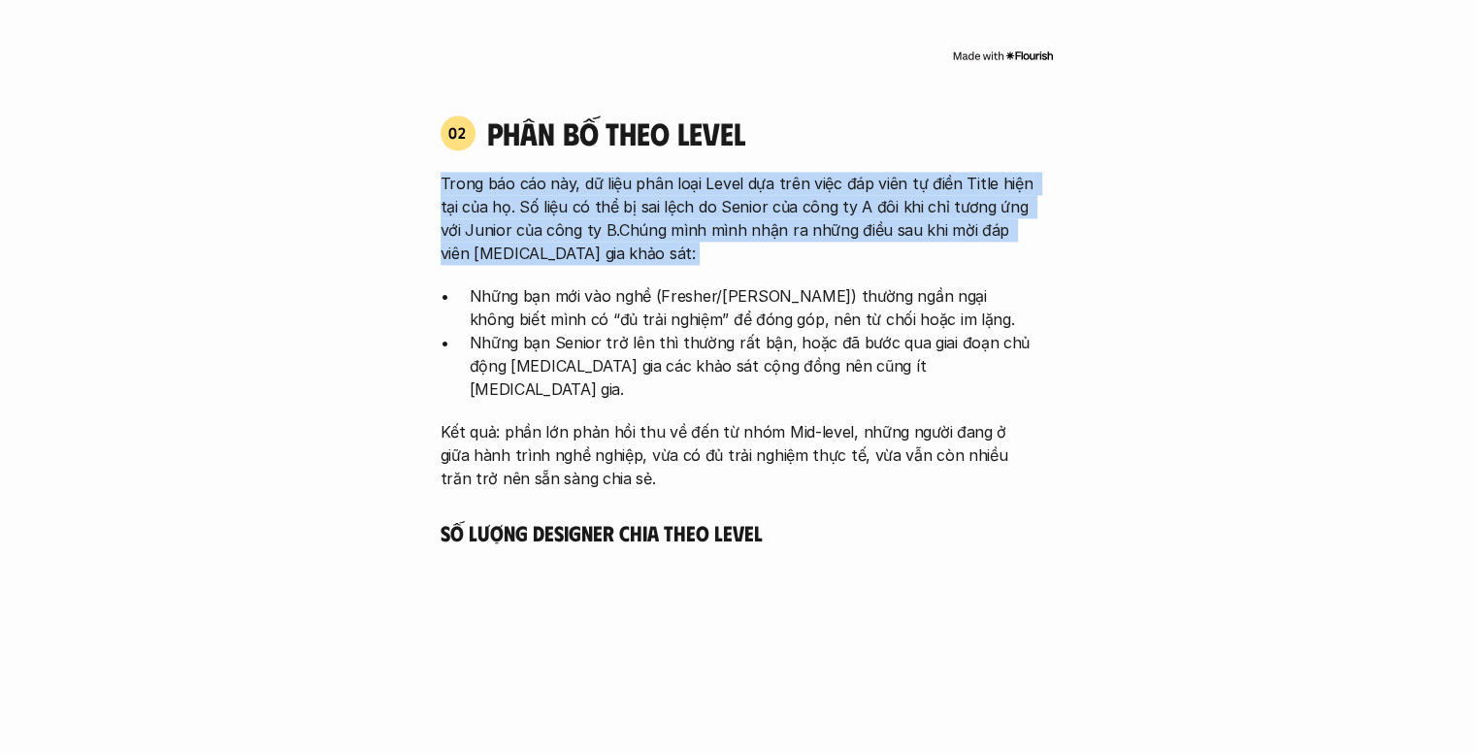
click at [625, 212] on p "Trong báo cáo này, dữ liệu phân loại Level dựa trên việc đáp viên tự điền Title…" at bounding box center [739, 218] width 596 height 93
click at [626, 228] on p "Trong báo cáo này, dữ liệu phân loại Level dựa trên việc đáp viên tự điền Title…" at bounding box center [739, 218] width 596 height 93
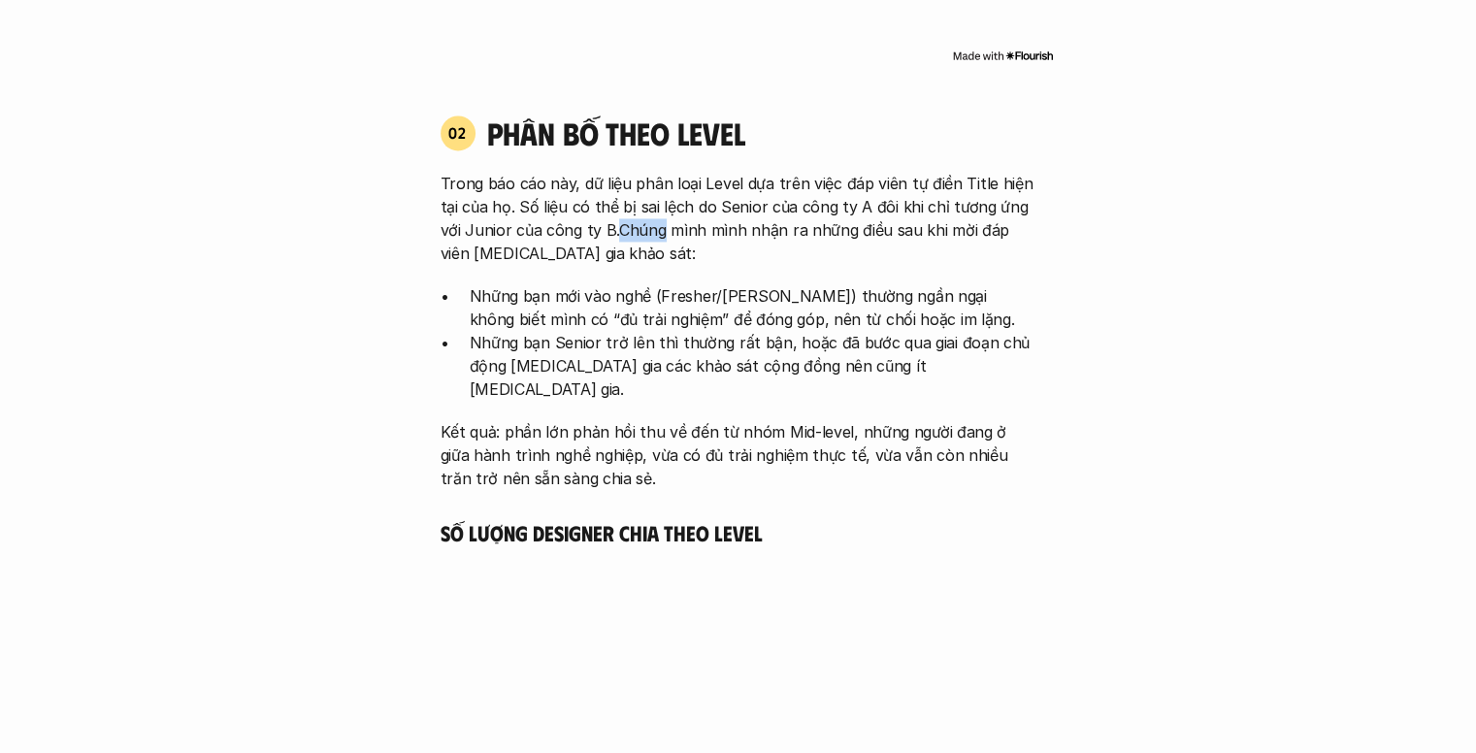
click at [626, 228] on p "Trong báo cáo này, dữ liệu phân loại Level dựa trên việc đáp viên tự điền Title…" at bounding box center [739, 218] width 596 height 93
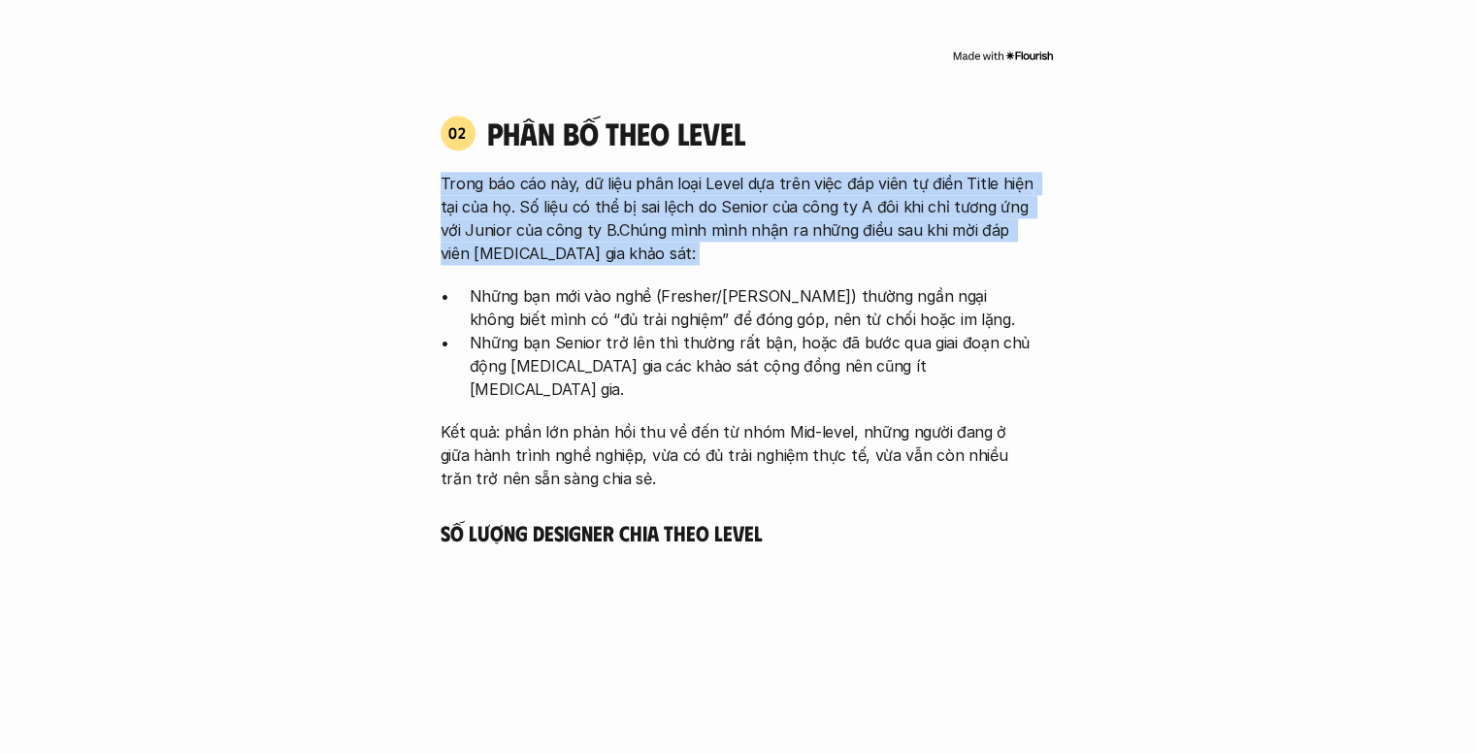
click at [626, 228] on p "Trong báo cáo này, dữ liệu phân loại Level dựa trên việc đáp viên tự điền Title…" at bounding box center [739, 218] width 596 height 93
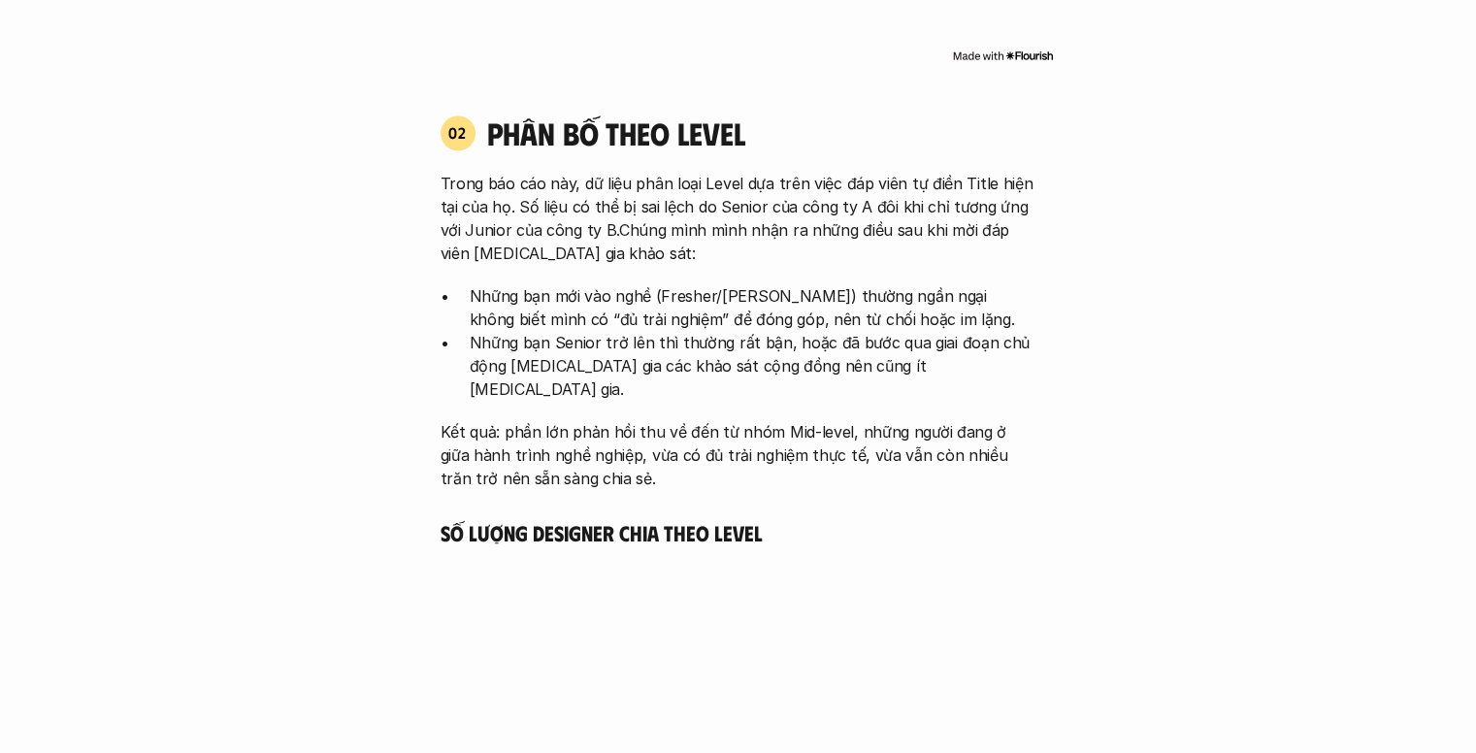
click at [602, 292] on p "Những bạn mới vào nghề (Fresher/Junior) thường ngần ngại không biết mình có “đủ…" at bounding box center [753, 307] width 567 height 47
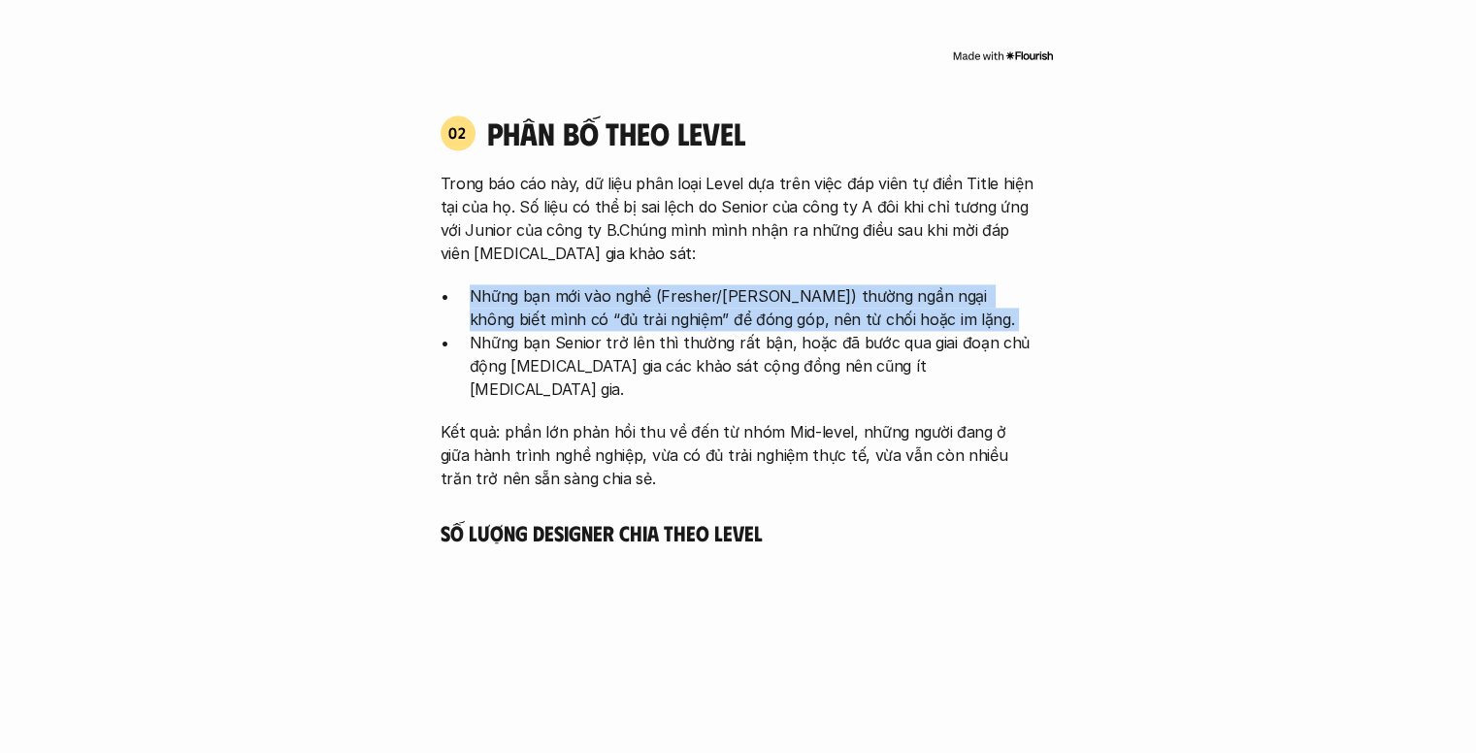
click at [602, 292] on p "Những bạn mới vào nghề (Fresher/Junior) thường ngần ngại không biết mình có “đủ…" at bounding box center [753, 307] width 567 height 47
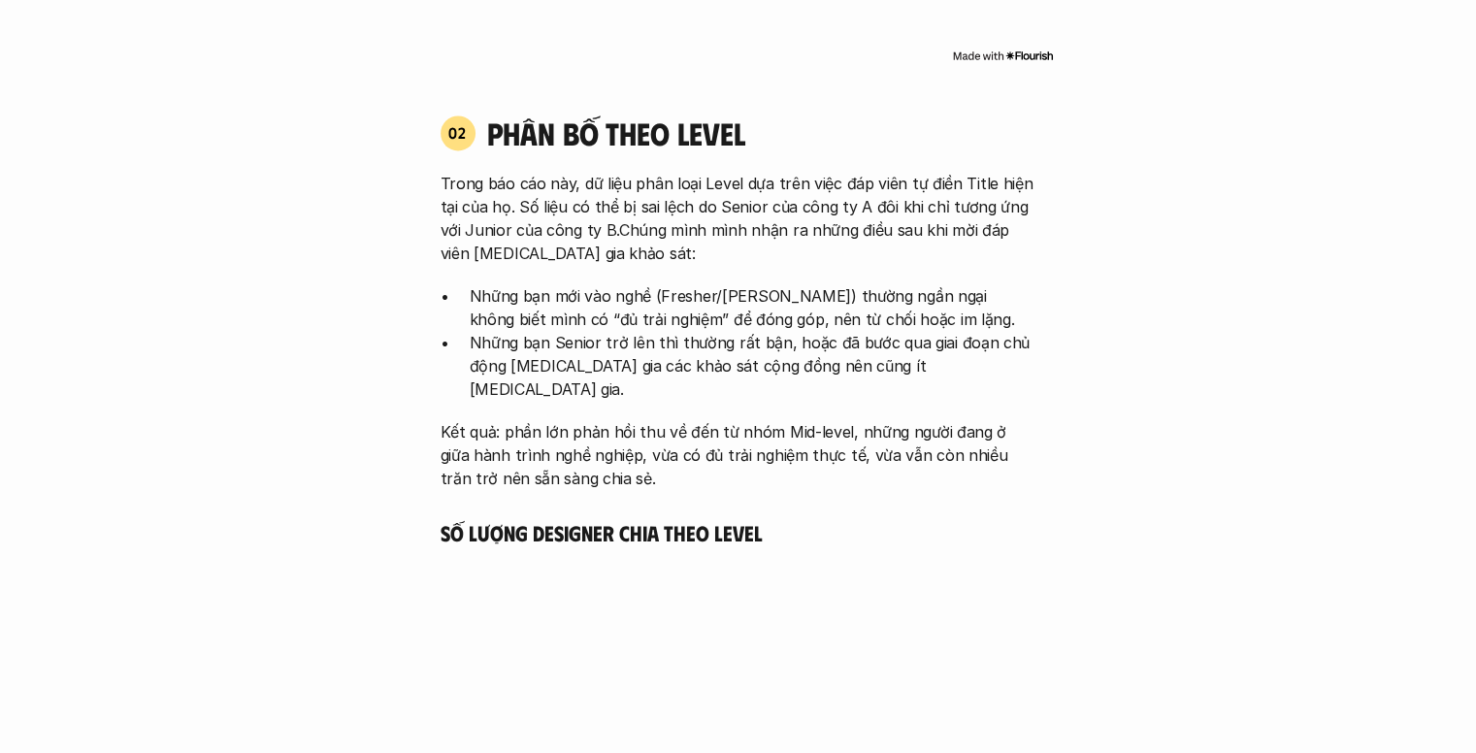
click at [680, 356] on p "Những bạn Senior trở lên thì thường rất bận, hoặc đã bước qua giai đoạn chủ độn…" at bounding box center [753, 366] width 567 height 70
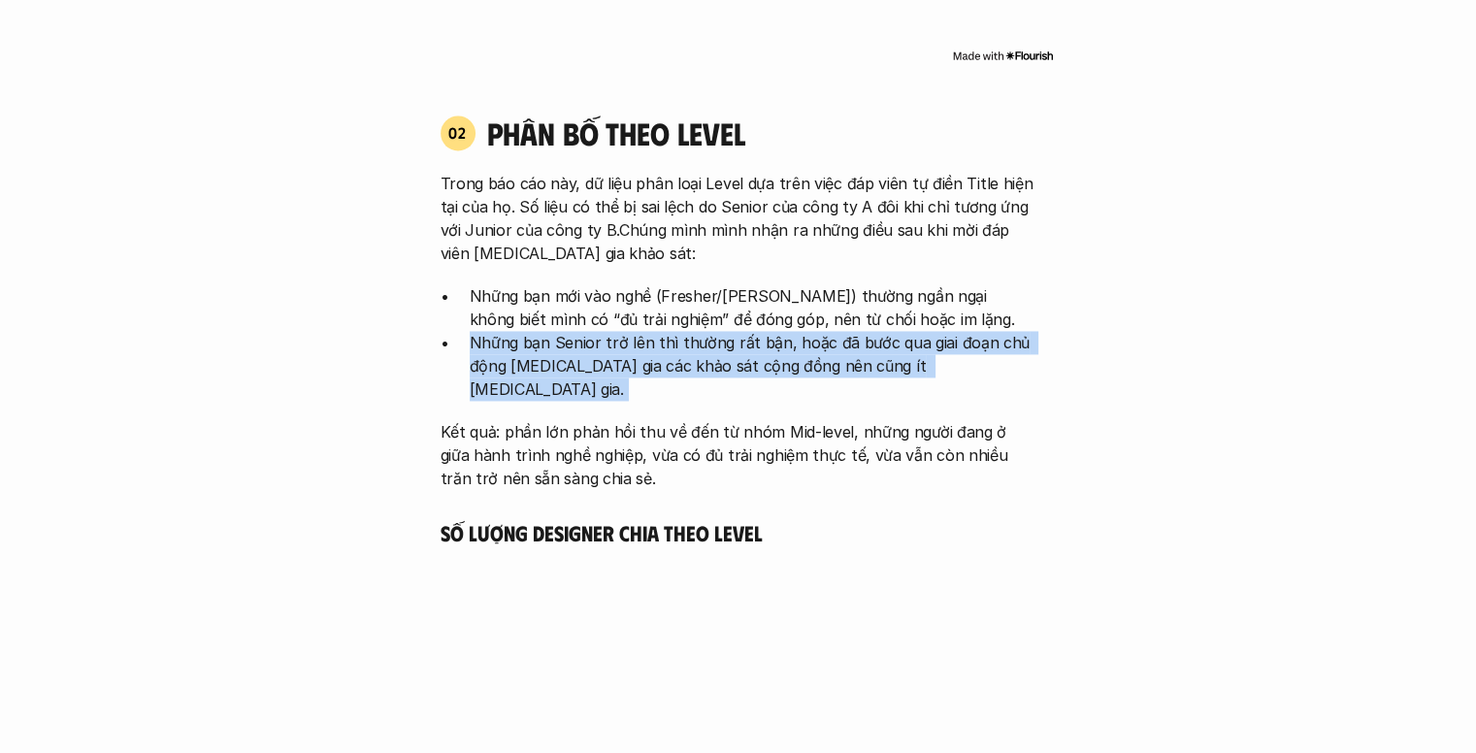
click at [680, 356] on p "Những bạn Senior trở lên thì thường rất bận, hoặc đã bước qua giai đoạn chủ độn…" at bounding box center [753, 366] width 567 height 70
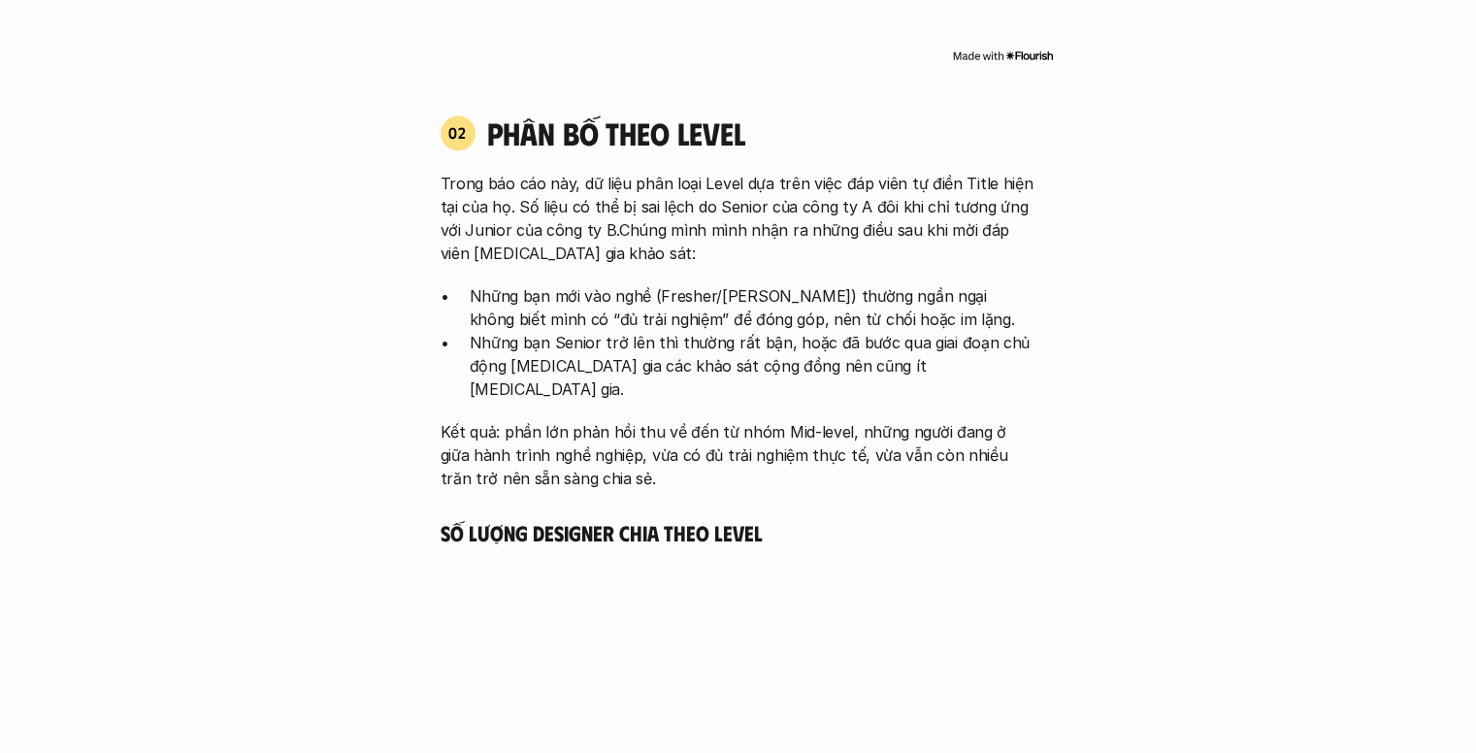
click at [637, 420] on p "Kết quả: phần lớn phản hồi thu về đến từ nhóm Mid-level, những người đang ở giữ…" at bounding box center [739, 455] width 596 height 70
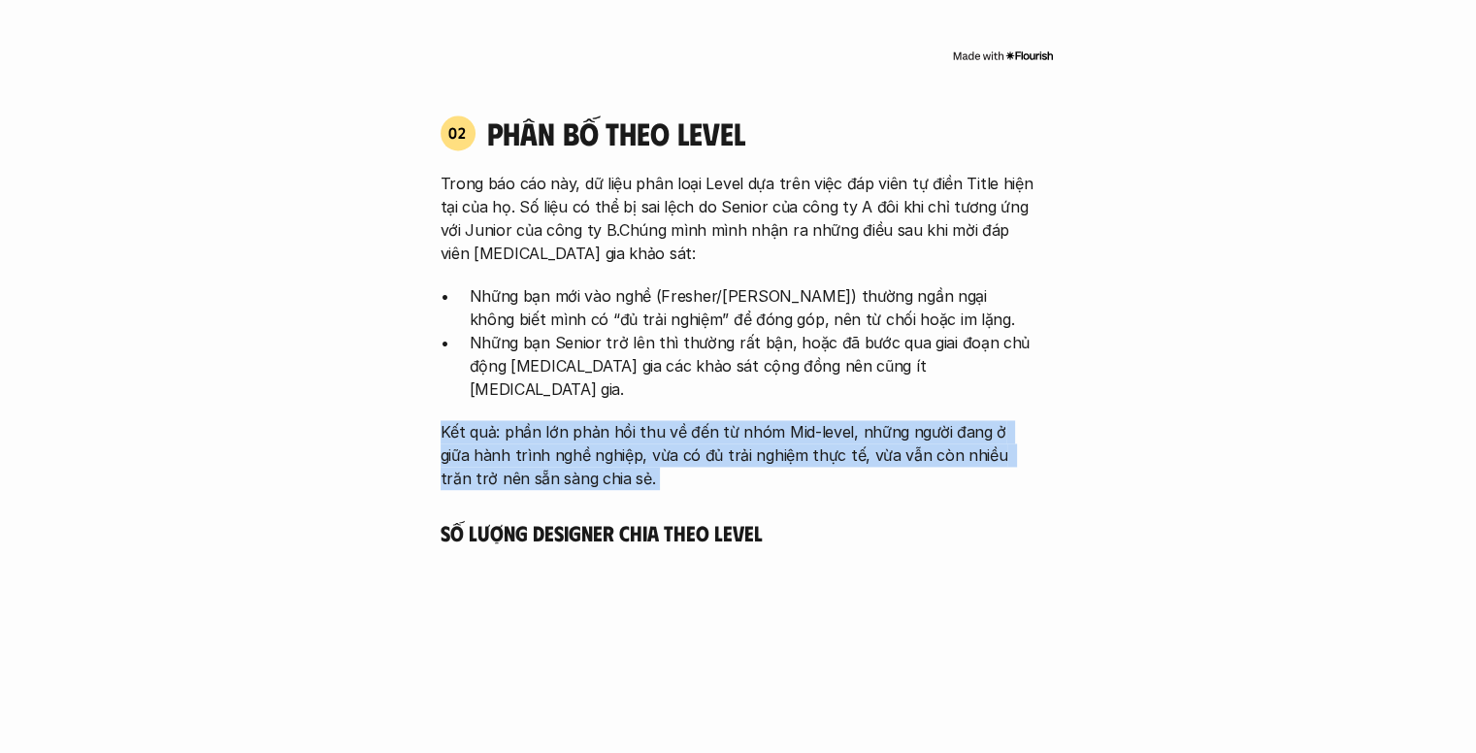
click at [637, 420] on p "Kết quả: phần lớn phản hồi thu về đến từ nhóm Mid-level, những người đang ở giữ…" at bounding box center [739, 455] width 596 height 70
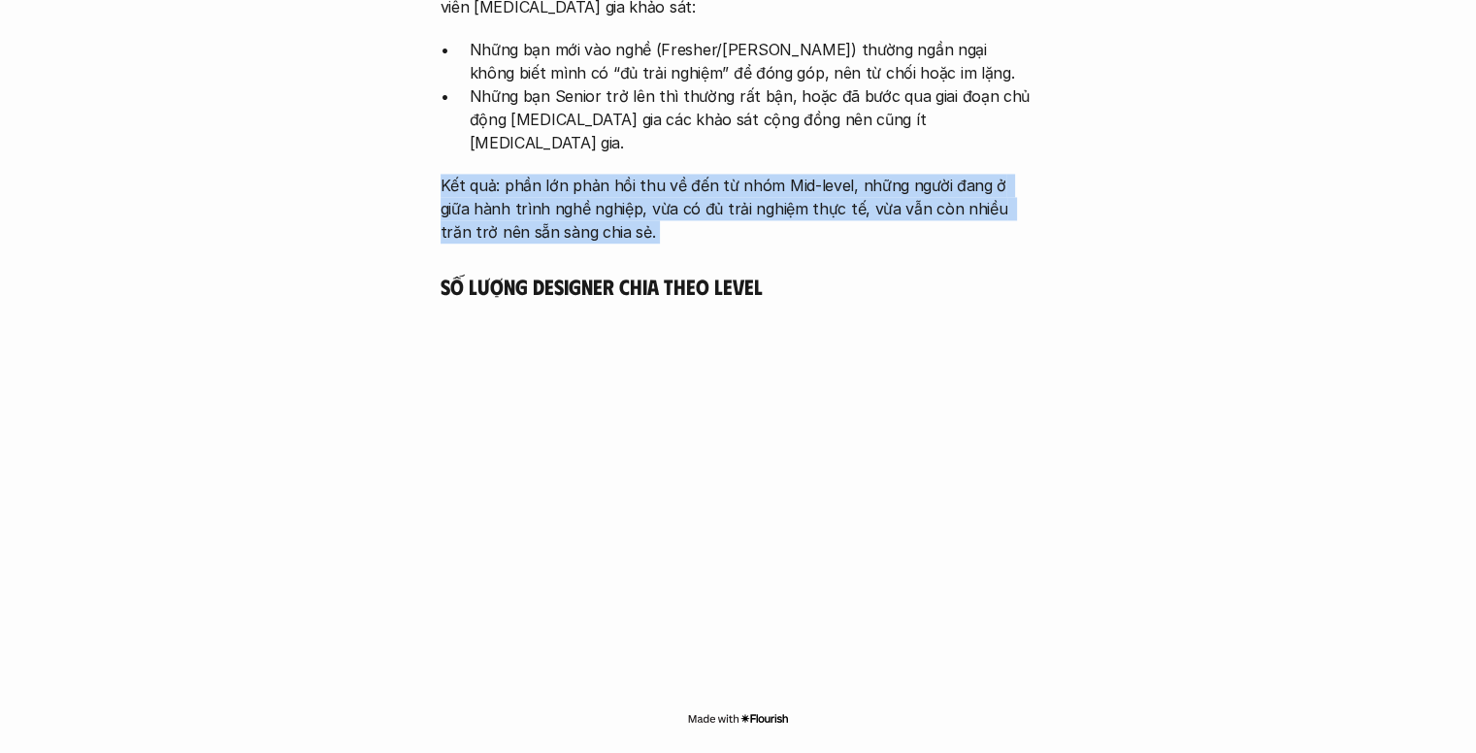
scroll to position [3167, 0]
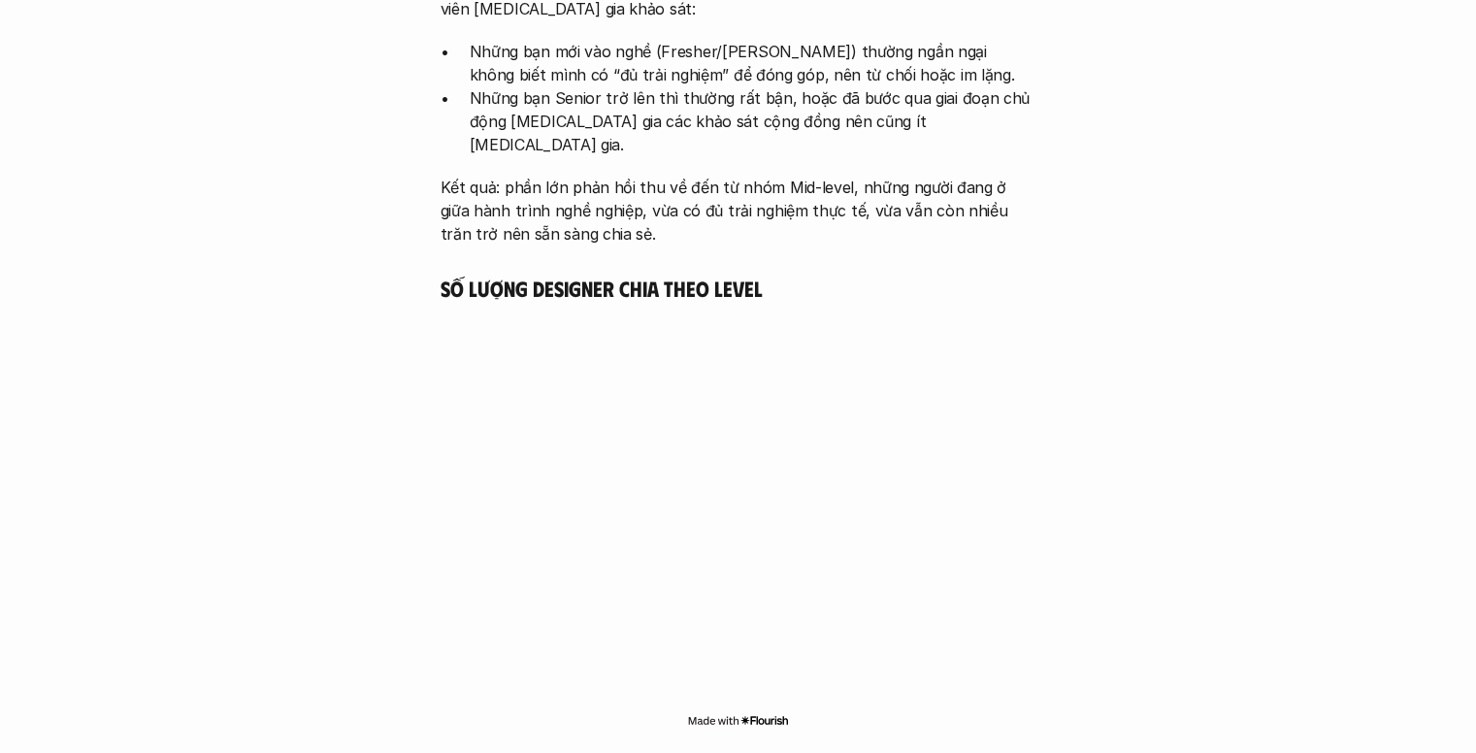
click at [701, 275] on h5 "Số lượng Designer chia theo level" at bounding box center [739, 288] width 596 height 27
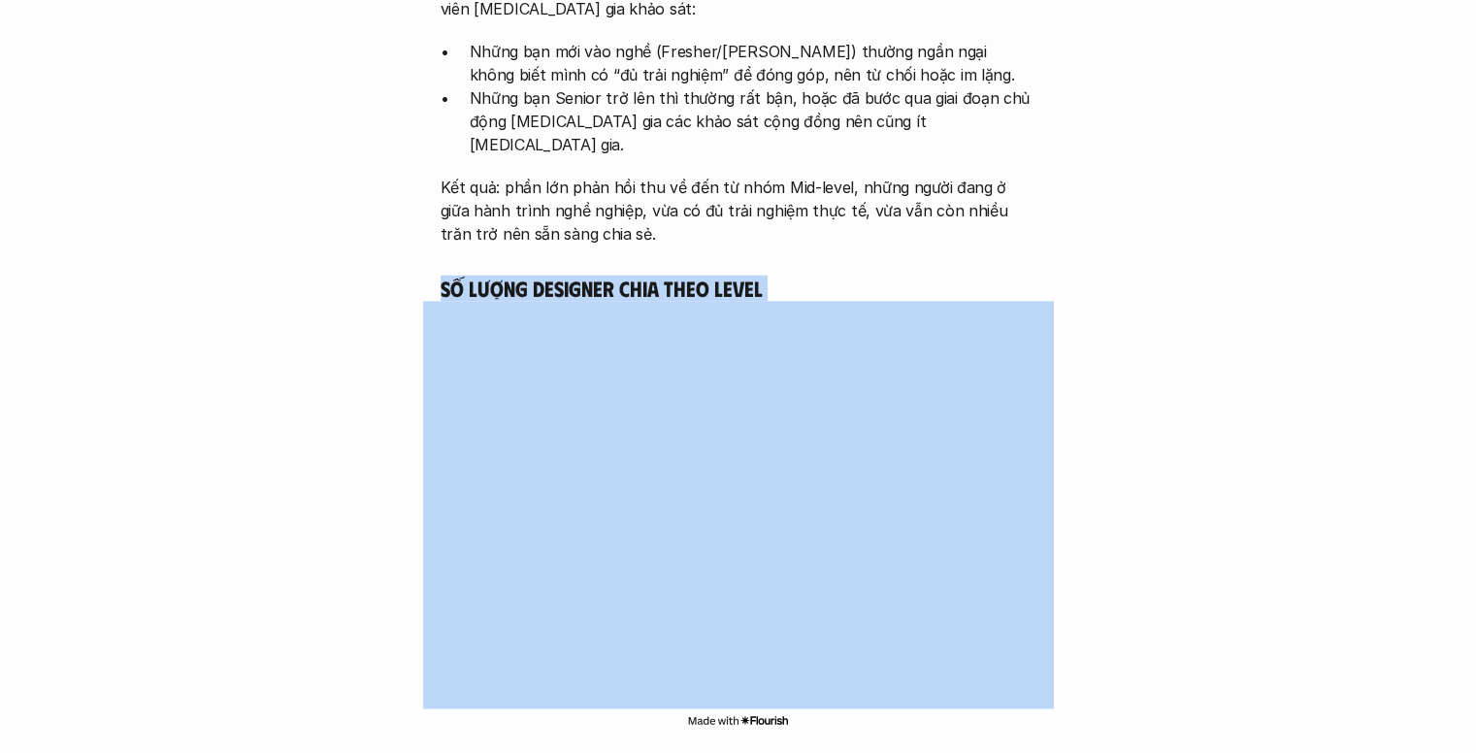
click at [701, 275] on h5 "Số lượng Designer chia theo level" at bounding box center [739, 288] width 596 height 27
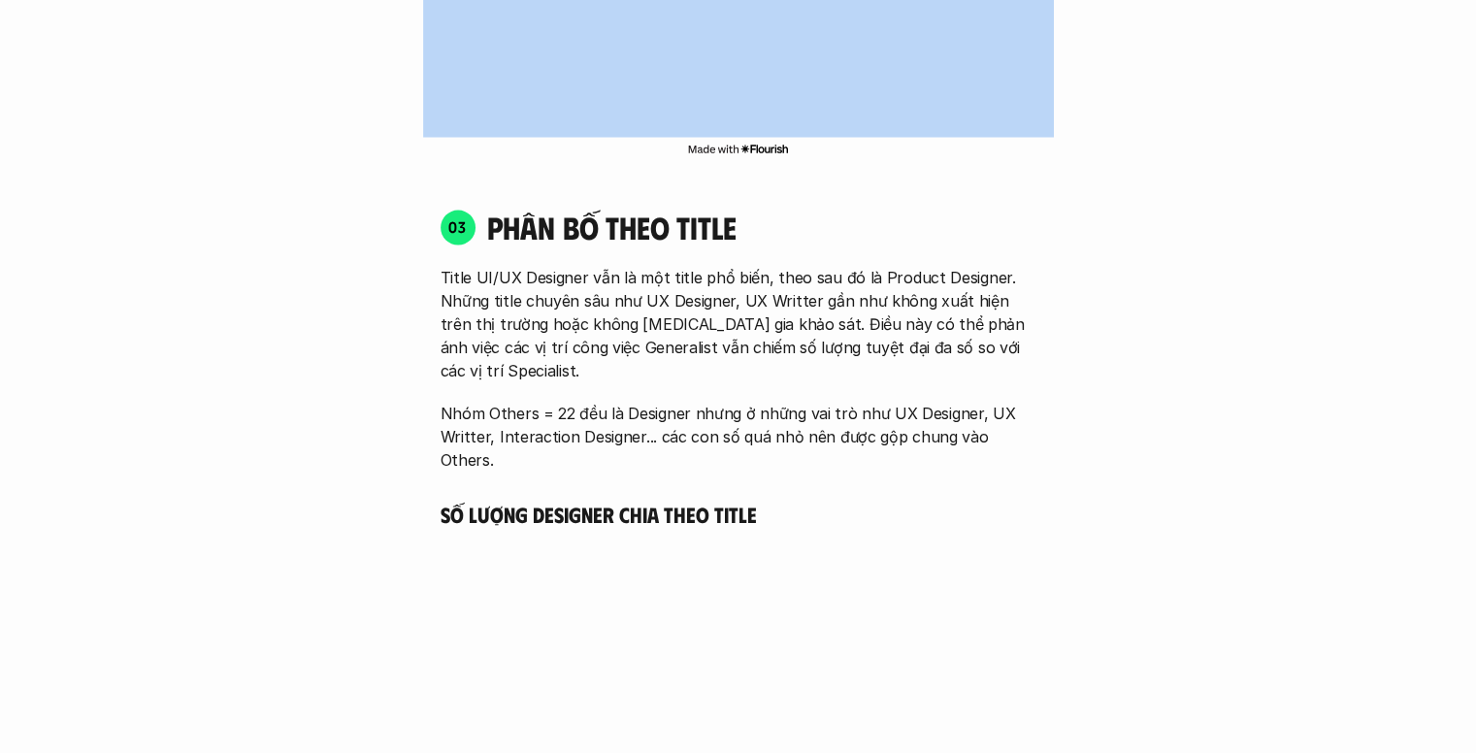
scroll to position [3740, 0]
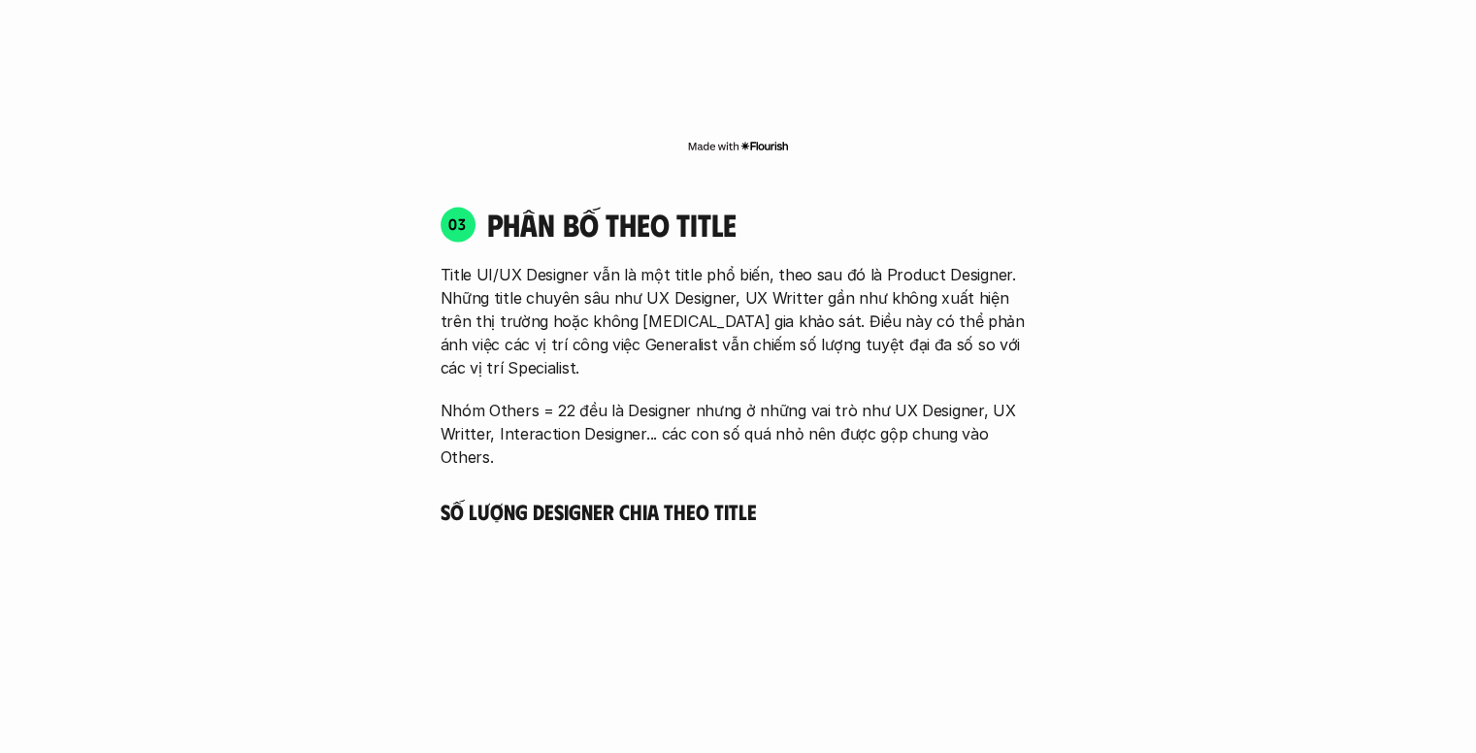
click at [586, 263] on p "Title UI/UX Designer vẫn là một title phổ biến, theo sau đó là Product Designer…" at bounding box center [739, 321] width 596 height 116
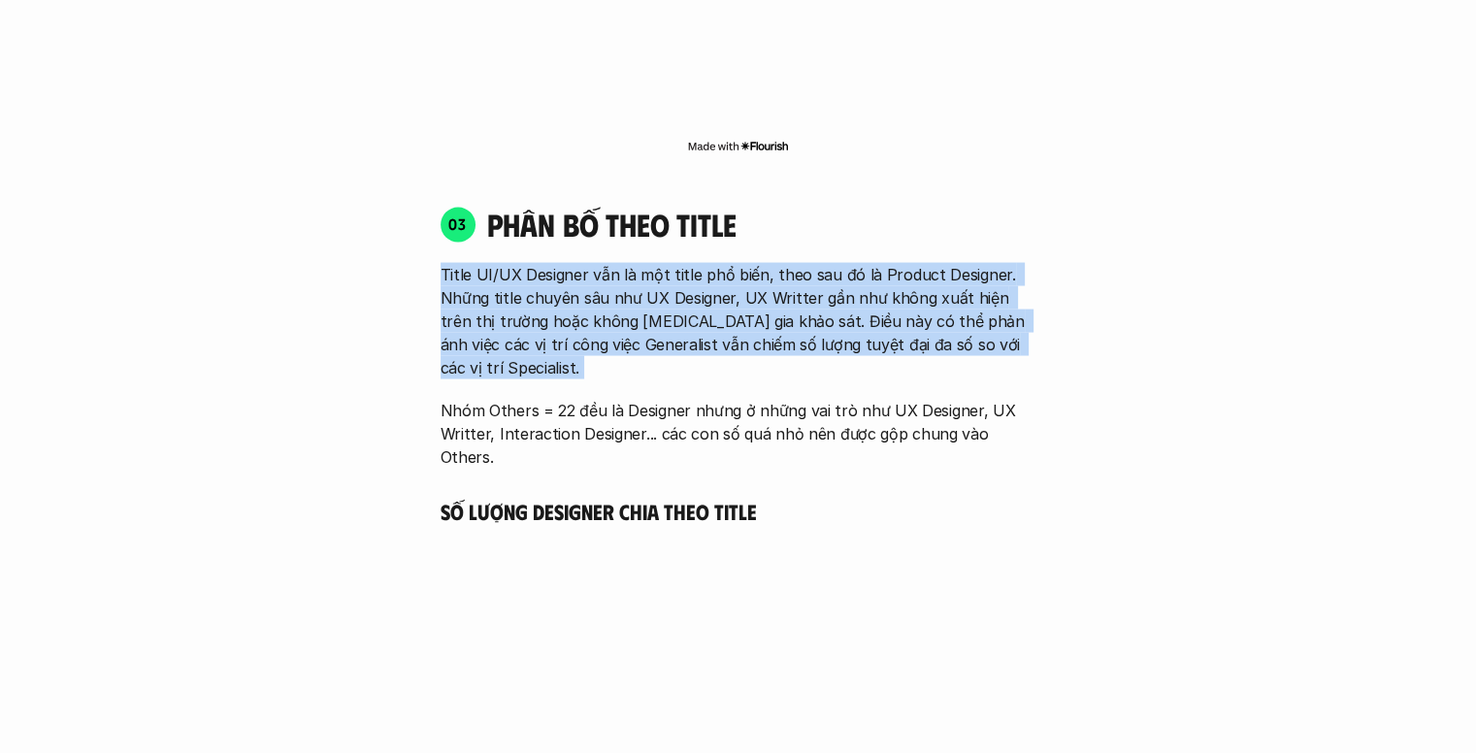
click at [586, 263] on p "Title UI/UX Designer vẫn là một title phổ biến, theo sau đó là Product Designer…" at bounding box center [739, 321] width 596 height 116
click at [683, 263] on p "Title UI/UX Designer vẫn là một title phổ biến, theo sau đó là Product Designer…" at bounding box center [739, 321] width 596 height 116
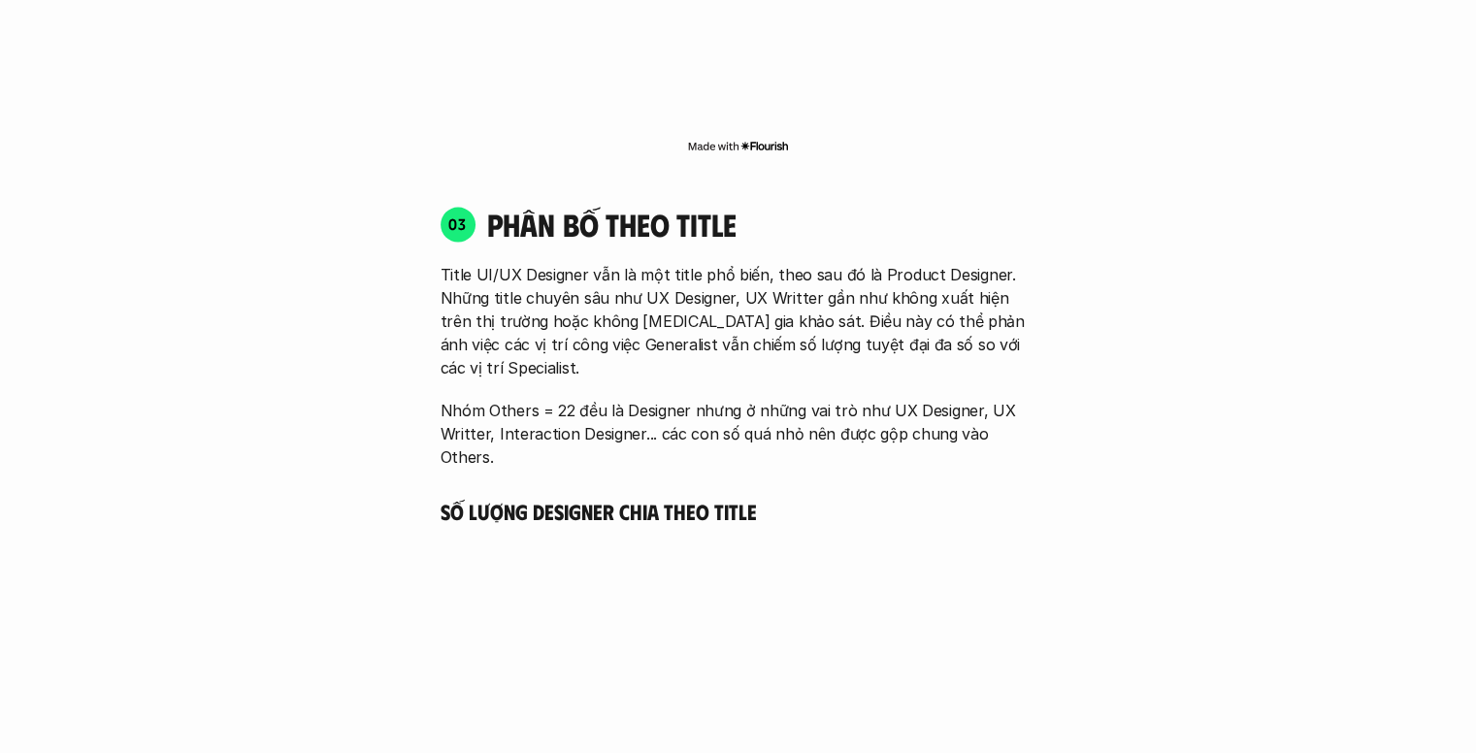
click at [675, 274] on p "Title UI/UX Designer vẫn là một title phổ biến, theo sau đó là Product Designer…" at bounding box center [739, 321] width 596 height 116
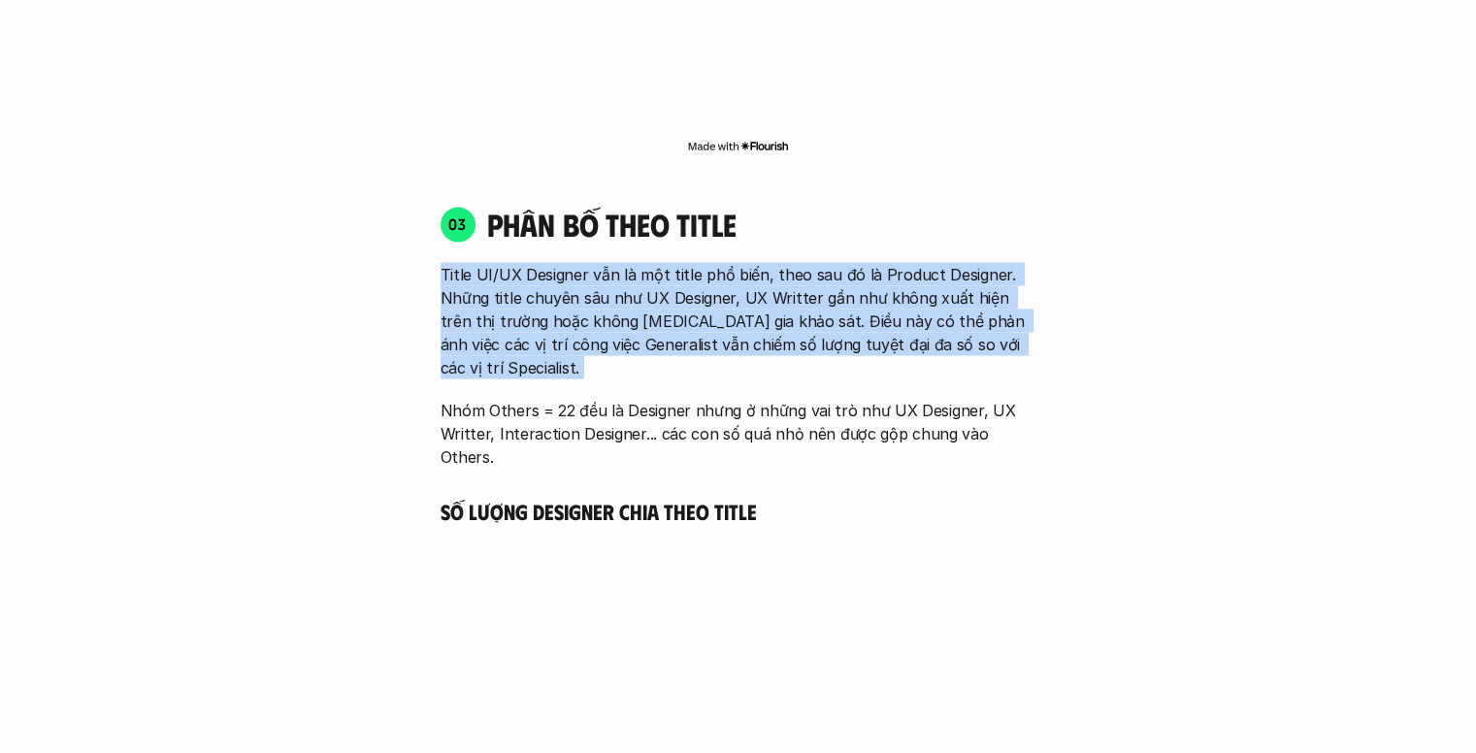
click at [675, 274] on p "Title UI/UX Designer vẫn là một title phổ biến, theo sau đó là Product Designer…" at bounding box center [739, 321] width 596 height 116
click at [842, 288] on p "Title UI/UX Designer vẫn là một title phổ biến, theo sau đó là Product Designer…" at bounding box center [739, 321] width 596 height 116
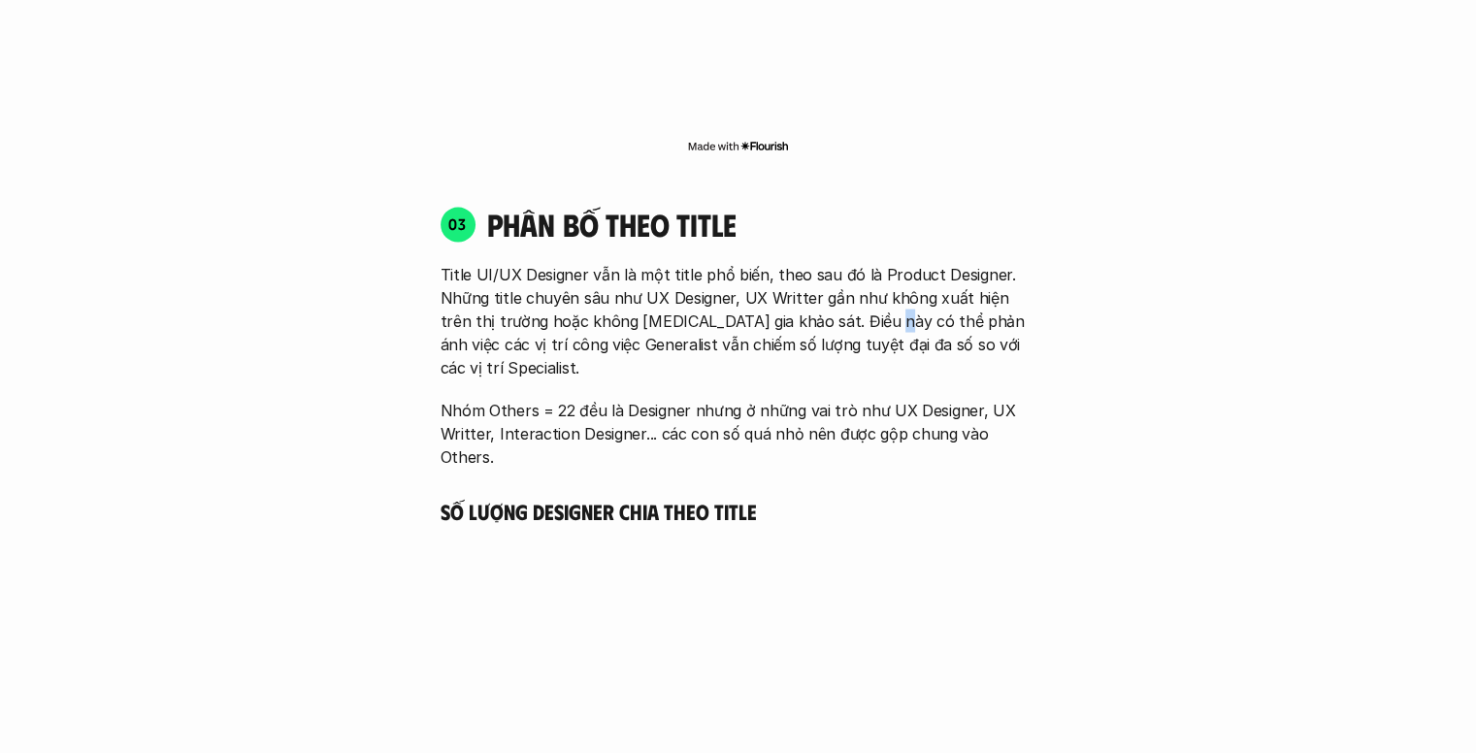
click at [842, 288] on p "Title UI/UX Designer vẫn là một title phổ biến, theo sau đó là Product Designer…" at bounding box center [739, 321] width 596 height 116
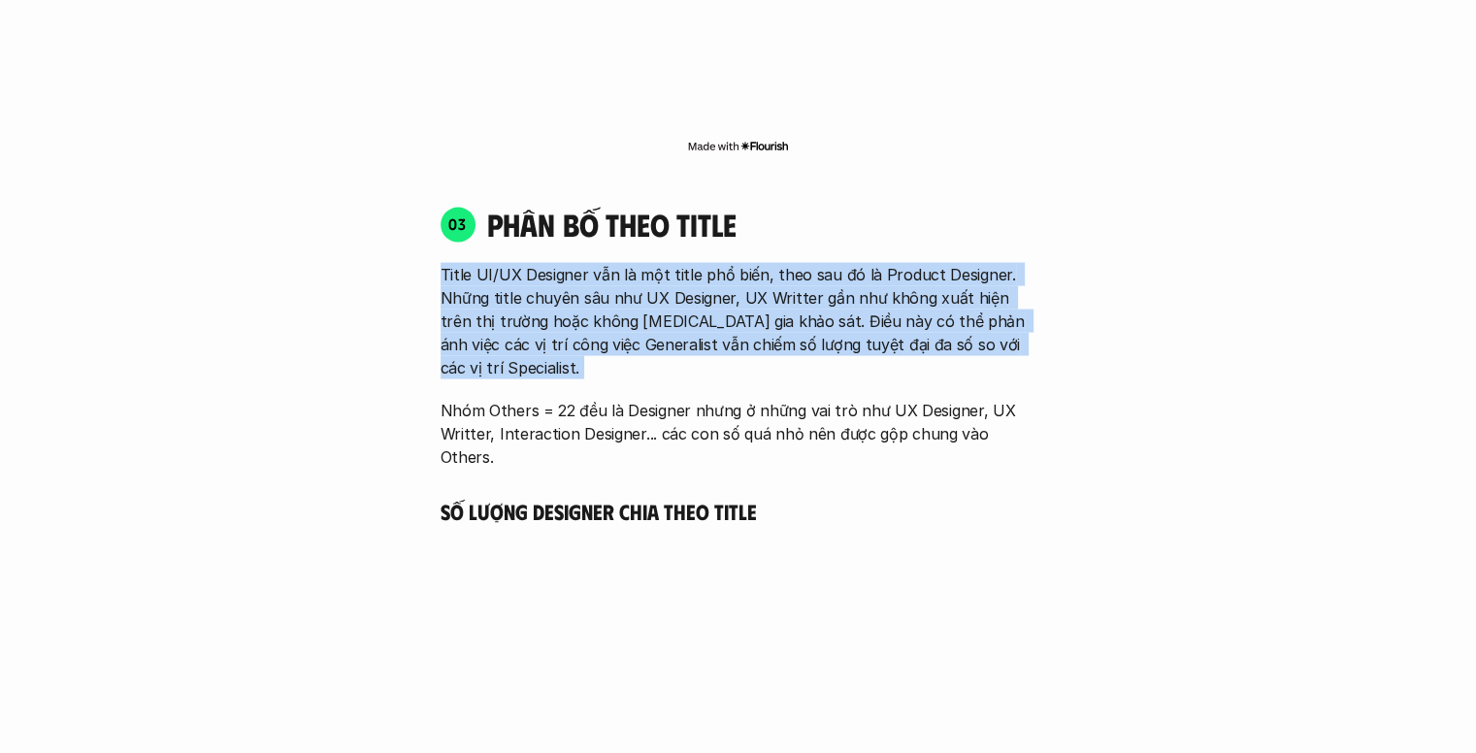
click at [842, 288] on p "Title UI/UX Designer vẫn là một title phổ biến, theo sau đó là Product Designer…" at bounding box center [739, 321] width 596 height 116
click at [829, 270] on p "Title UI/UX Designer vẫn là một title phổ biến, theo sau đó là Product Designer…" at bounding box center [739, 321] width 596 height 116
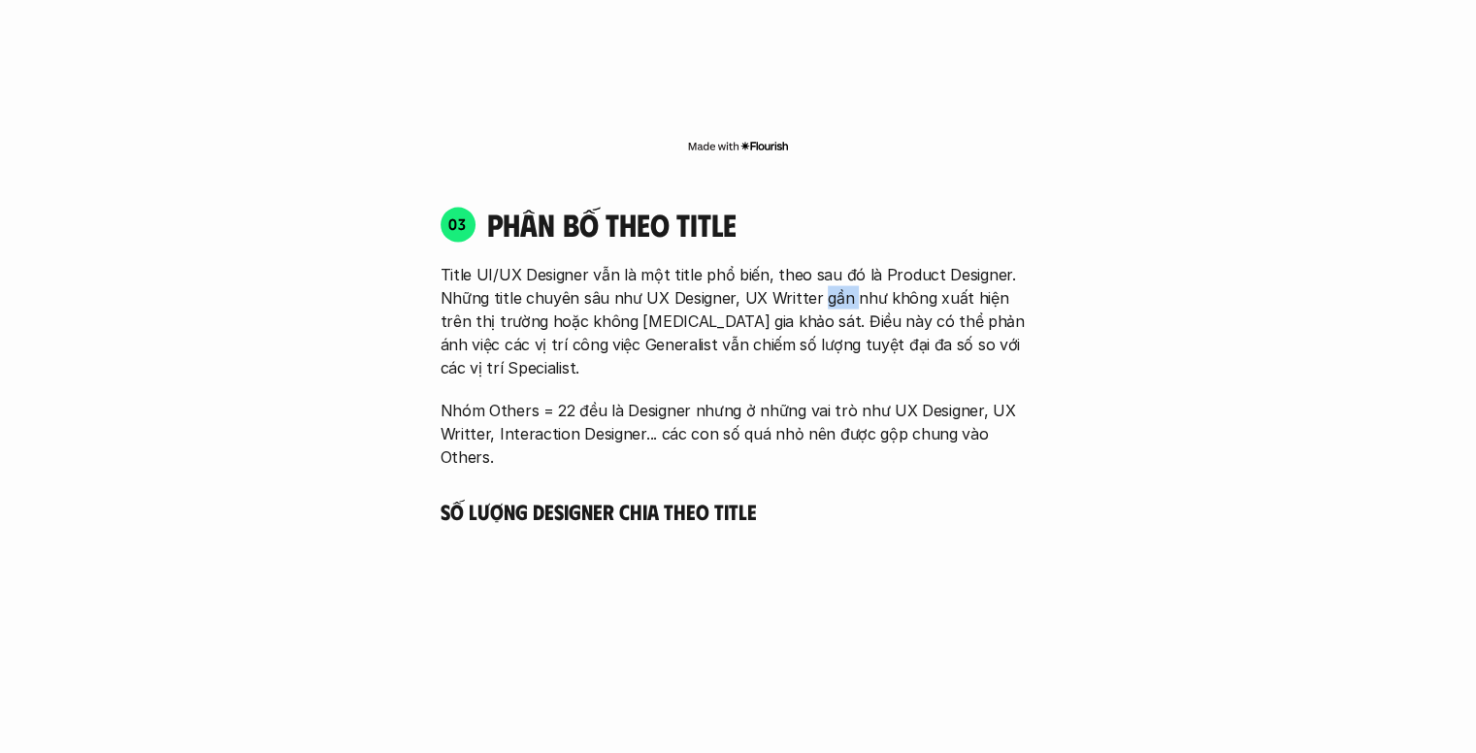
click at [829, 270] on p "Title UI/UX Designer vẫn là một title phổ biến, theo sau đó là Product Designer…" at bounding box center [739, 321] width 596 height 116
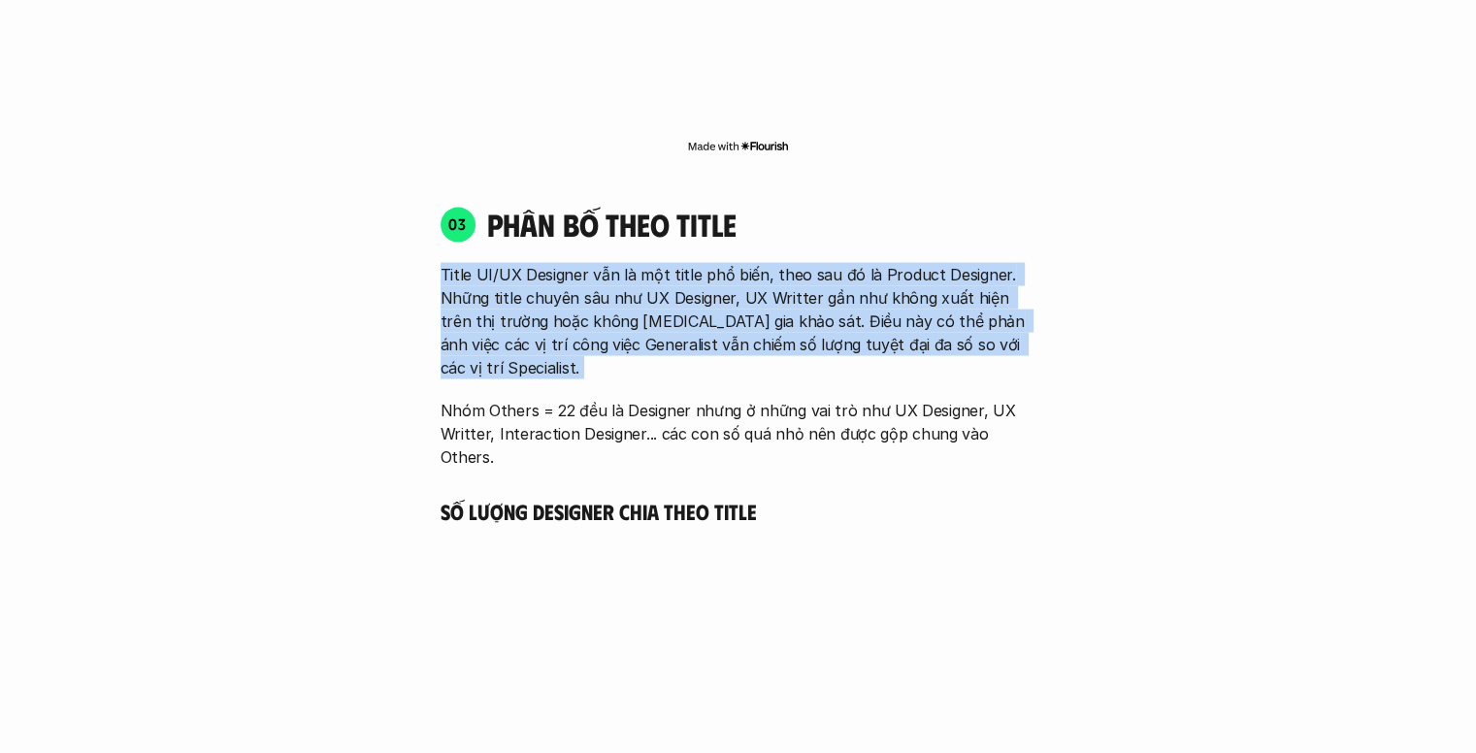
click at [829, 270] on p "Title UI/UX Designer vẫn là một title phổ biến, theo sau đó là Product Designer…" at bounding box center [739, 321] width 596 height 116
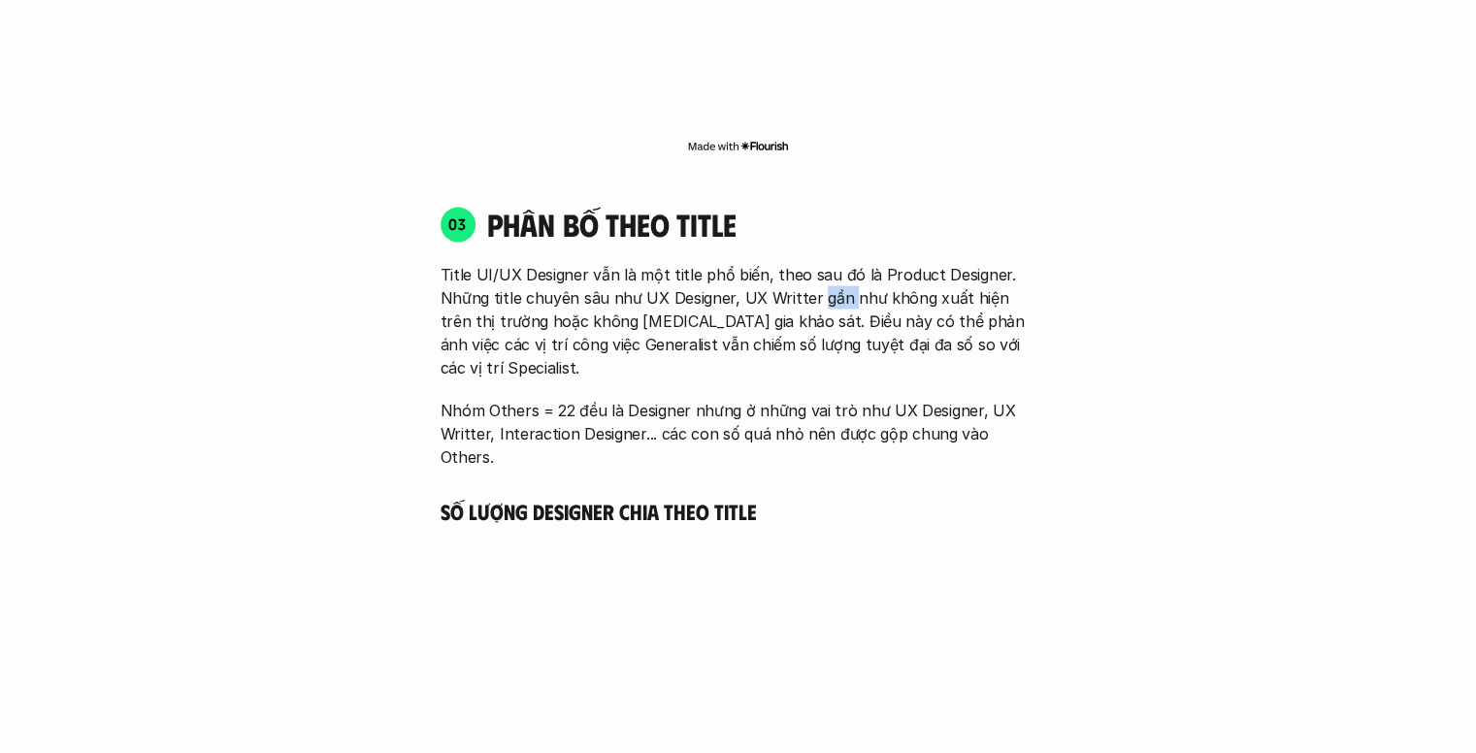
click at [829, 270] on p "Title UI/UX Designer vẫn là một title phổ biến, theo sau đó là Product Designer…" at bounding box center [739, 321] width 596 height 116
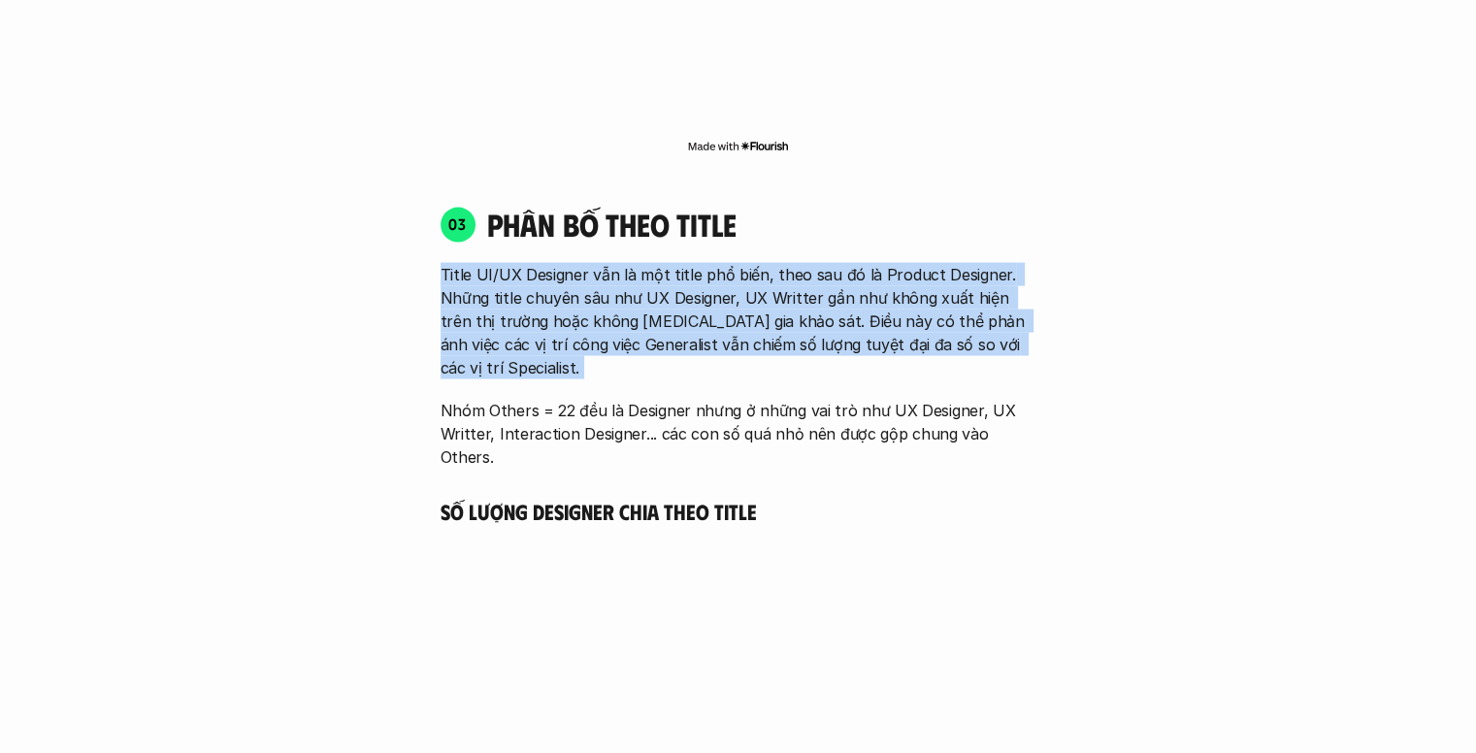
click at [829, 270] on p "Title UI/UX Designer vẫn là một title phổ biến, theo sau đó là Product Designer…" at bounding box center [739, 321] width 596 height 116
click at [592, 296] on p "Title UI/UX Designer vẫn là một title phổ biến, theo sau đó là Product Designer…" at bounding box center [739, 321] width 596 height 116
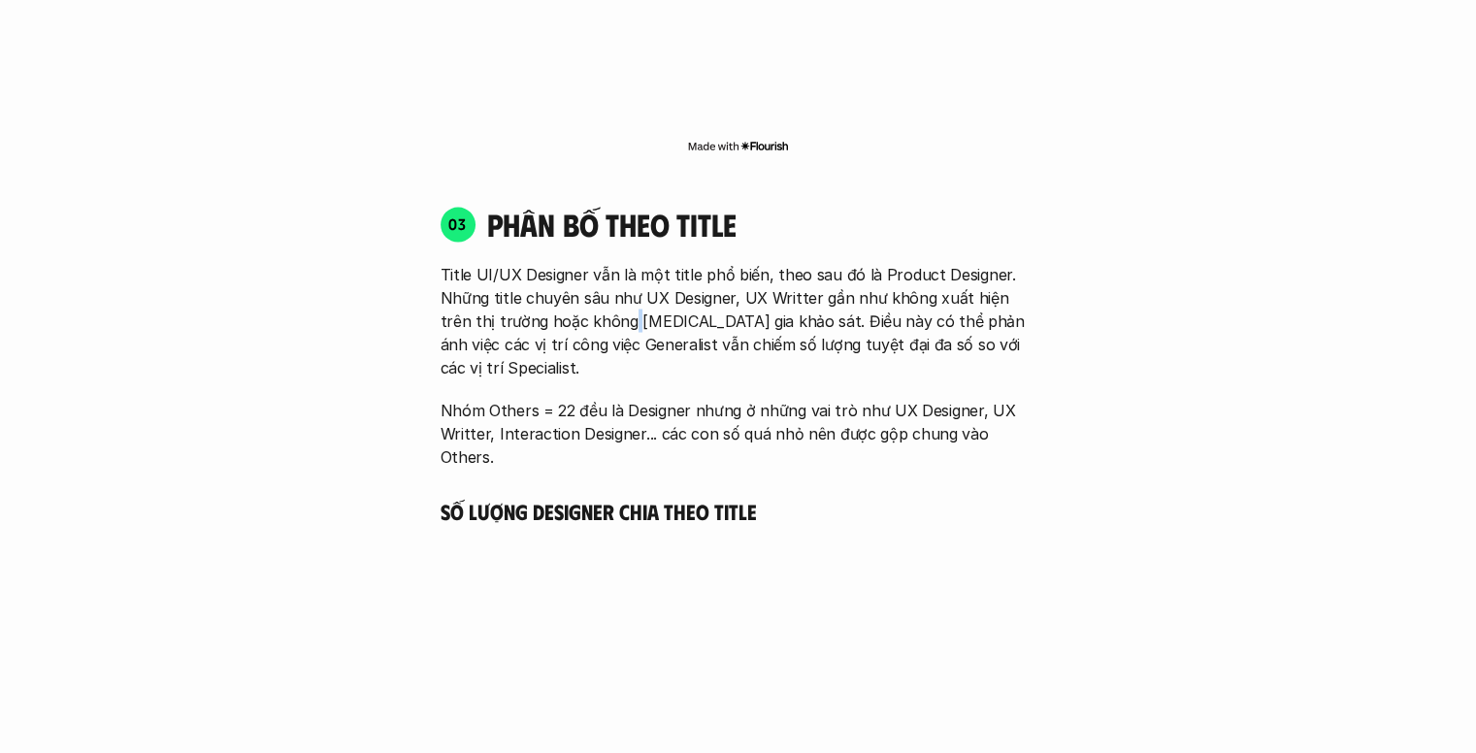
click at [592, 296] on p "Title UI/UX Designer vẫn là một title phổ biến, theo sau đó là Product Designer…" at bounding box center [739, 321] width 596 height 116
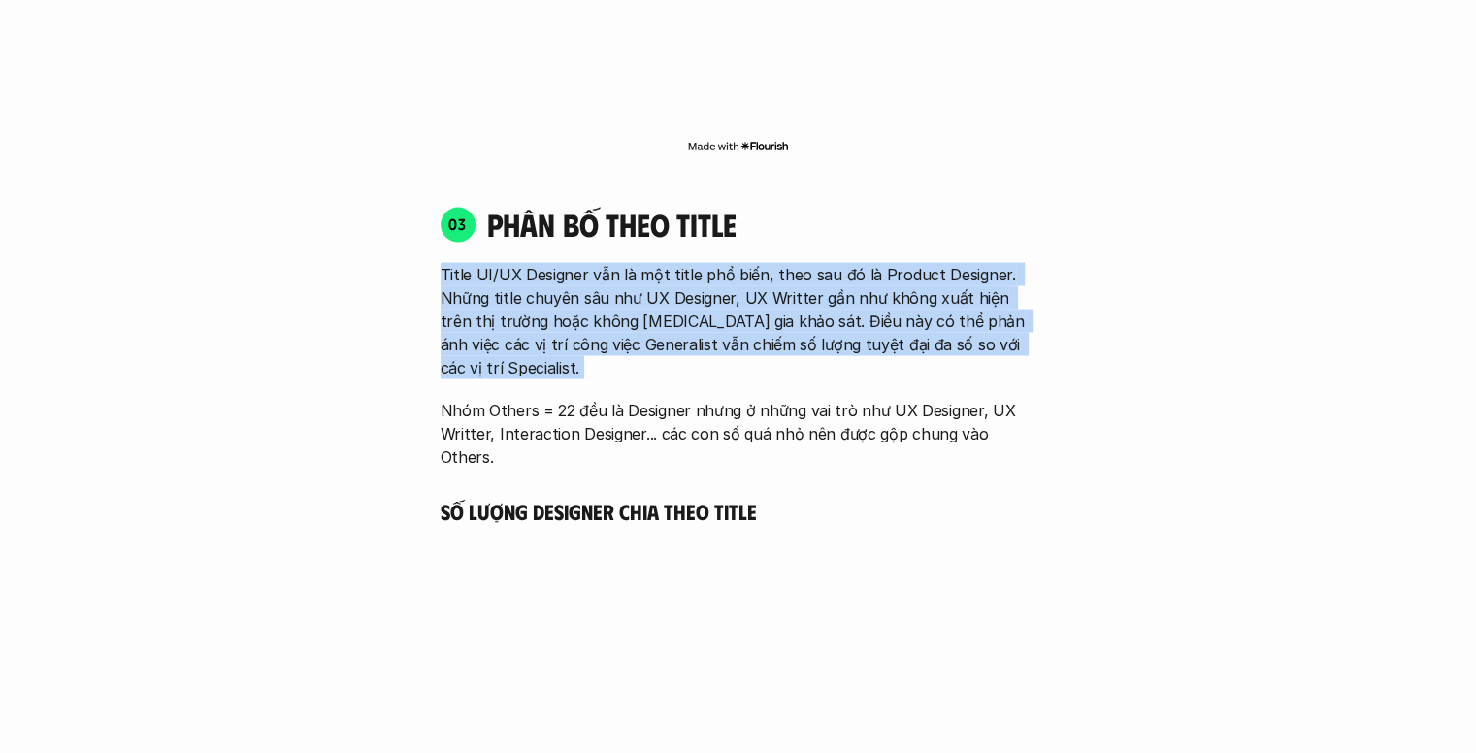
click at [592, 296] on p "Title UI/UX Designer vẫn là một title phổ biến, theo sau đó là Product Designer…" at bounding box center [739, 321] width 596 height 116
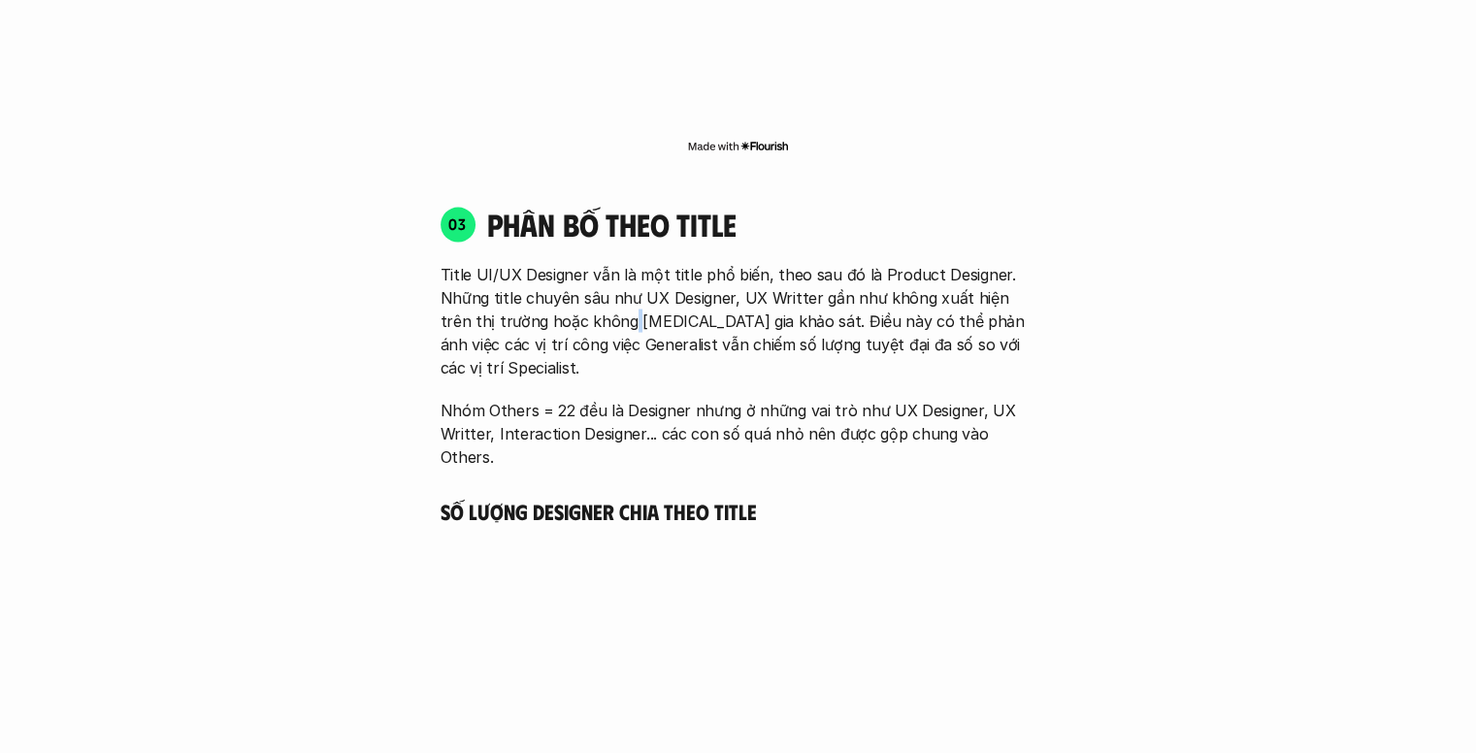
click at [592, 296] on p "Title UI/UX Designer vẫn là một title phổ biến, theo sau đó là Product Designer…" at bounding box center [739, 321] width 596 height 116
click at [778, 315] on p "Title UI/UX Designer vẫn là một title phổ biến, theo sau đó là Product Designer…" at bounding box center [739, 321] width 596 height 116
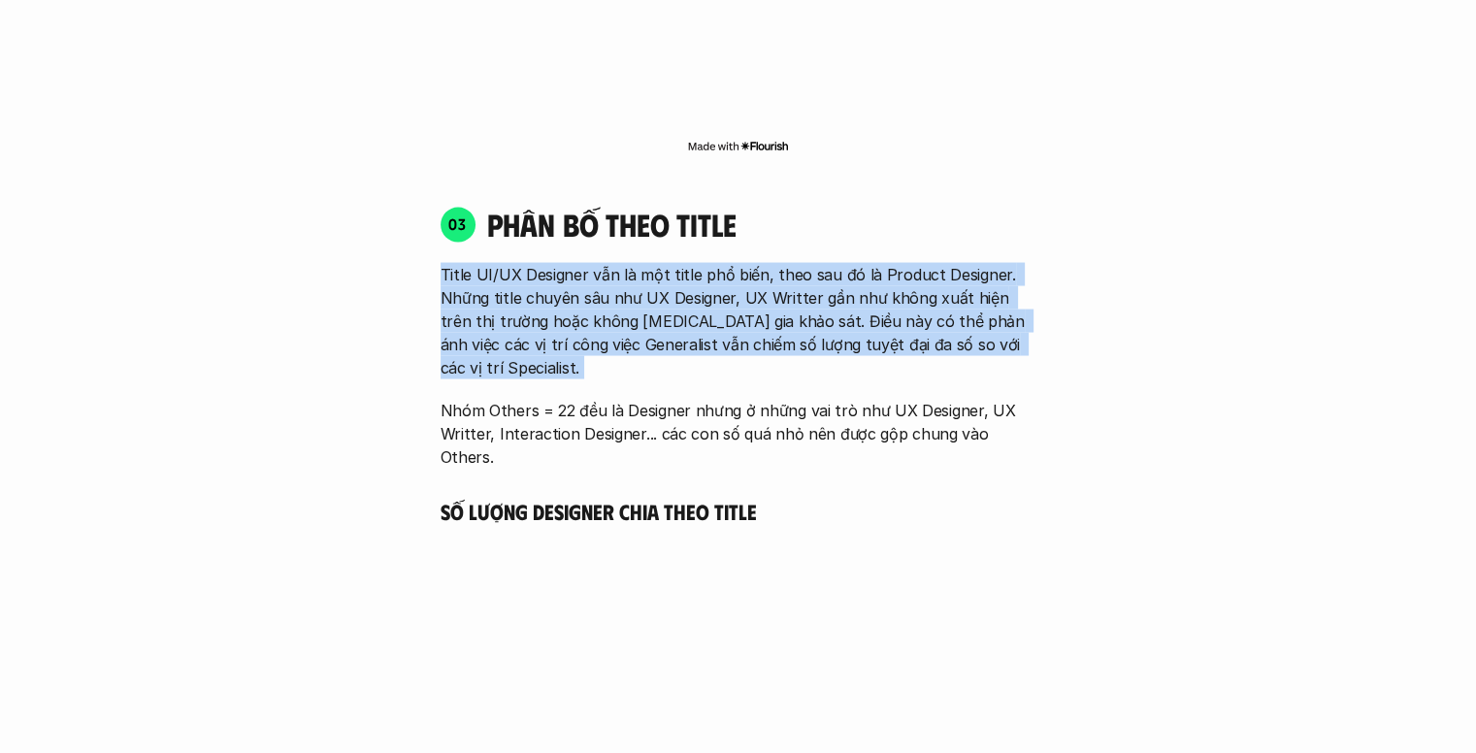
click at [778, 315] on p "Title UI/UX Designer vẫn là một title phổ biến, theo sau đó là Product Designer…" at bounding box center [739, 321] width 596 height 116
click at [603, 315] on p "Title UI/UX Designer vẫn là một title phổ biến, theo sau đó là Product Designer…" at bounding box center [739, 321] width 596 height 116
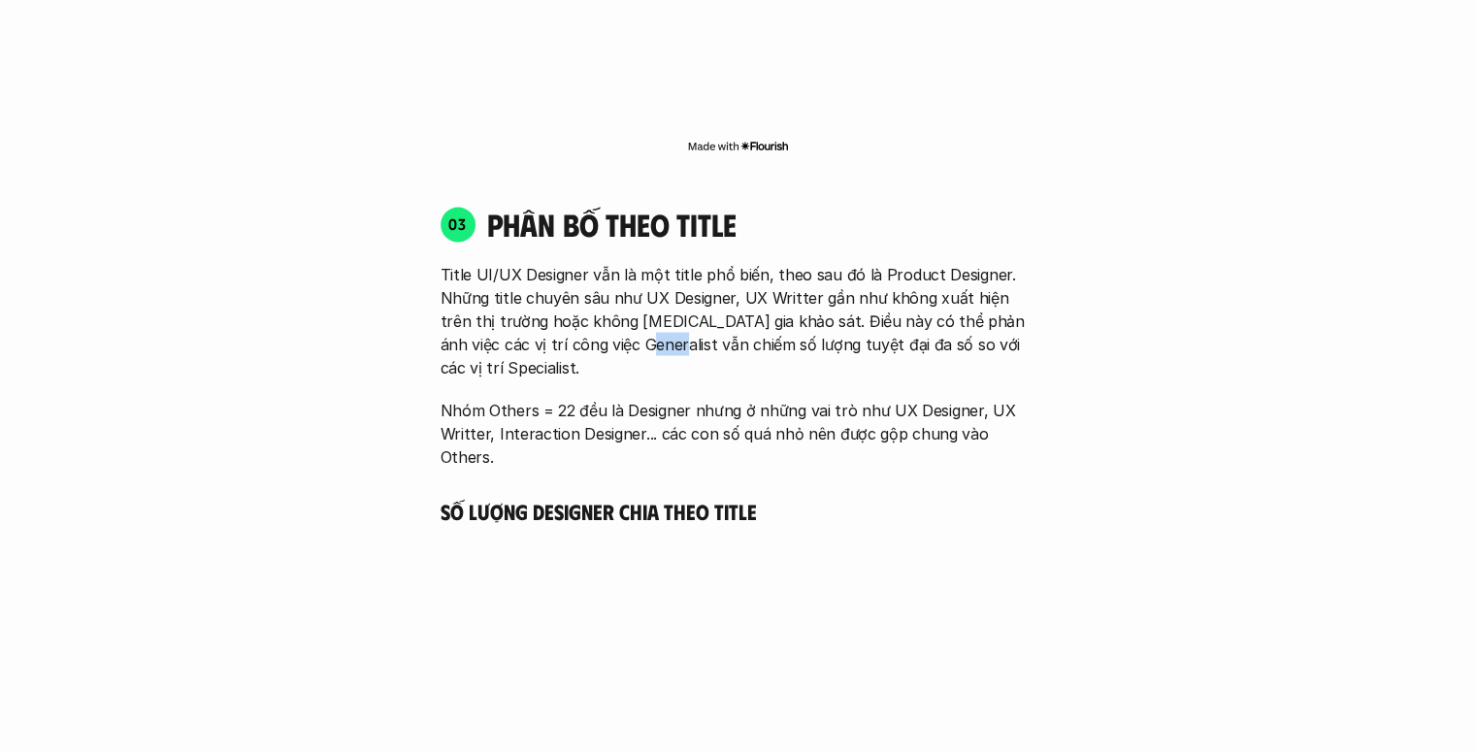
click at [603, 315] on p "Title UI/UX Designer vẫn là một title phổ biến, theo sau đó là Product Designer…" at bounding box center [739, 321] width 596 height 116
drag, startPoint x: 516, startPoint y: 317, endPoint x: 585, endPoint y: 326, distance: 69.4
click at [585, 326] on p "Title UI/UX Designer vẫn là một title phổ biến, theo sau đó là Product Designer…" at bounding box center [739, 321] width 596 height 116
click at [711, 330] on p "Title UI/UX Designer vẫn là một title phổ biến, theo sau đó là Product Designer…" at bounding box center [739, 321] width 596 height 116
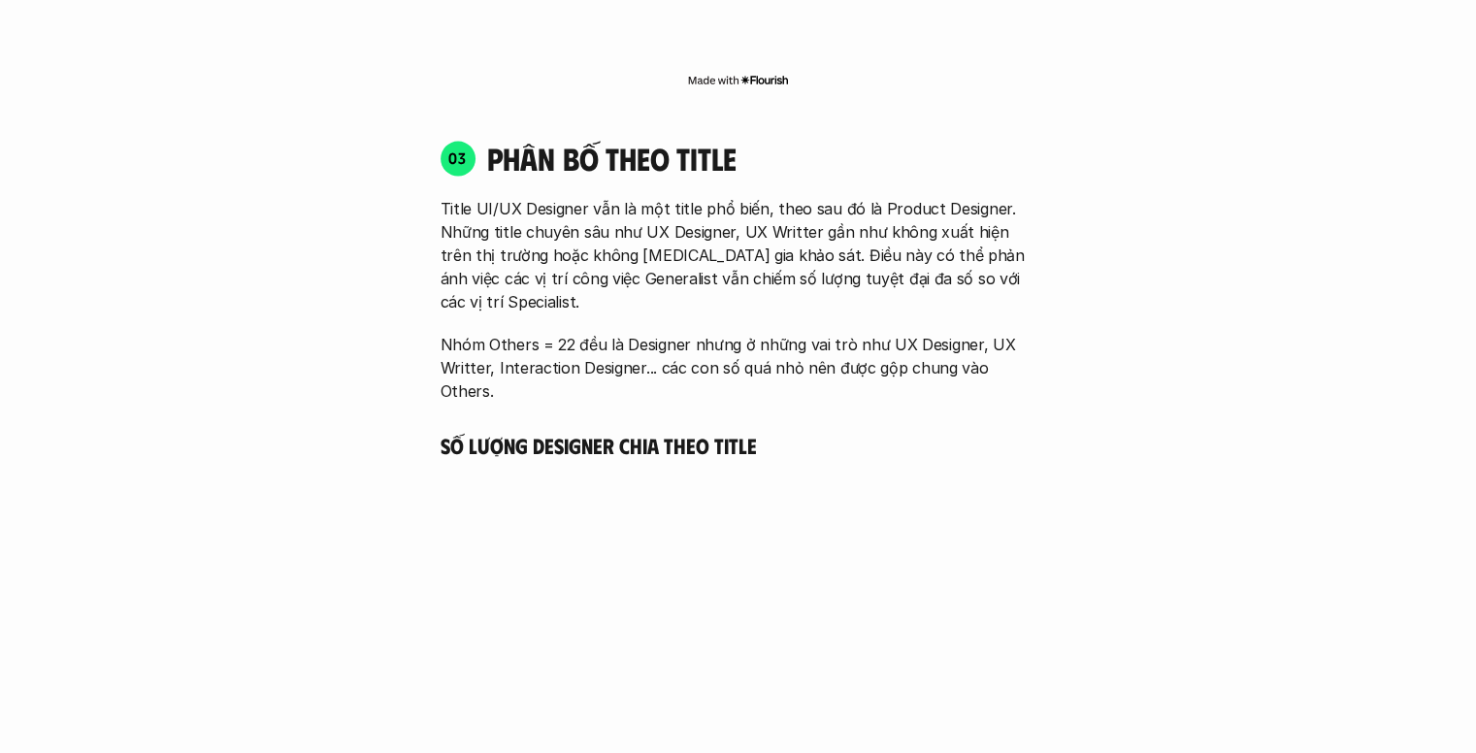
scroll to position [3829, 0]
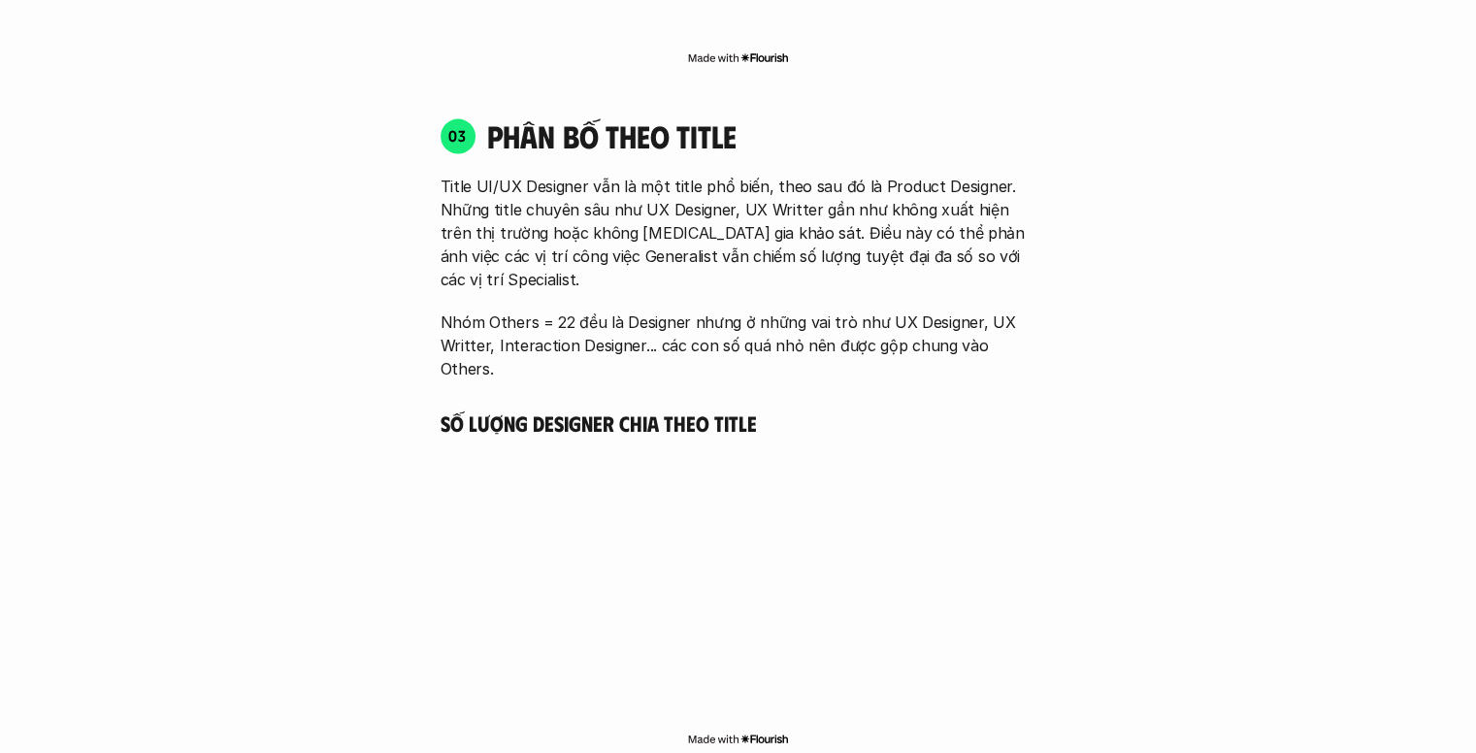
click at [644, 310] on p "Nhóm Others = 22 đều là Designer nhưng ở những vai trò như UX Designer, UX Writ…" at bounding box center [739, 345] width 596 height 70
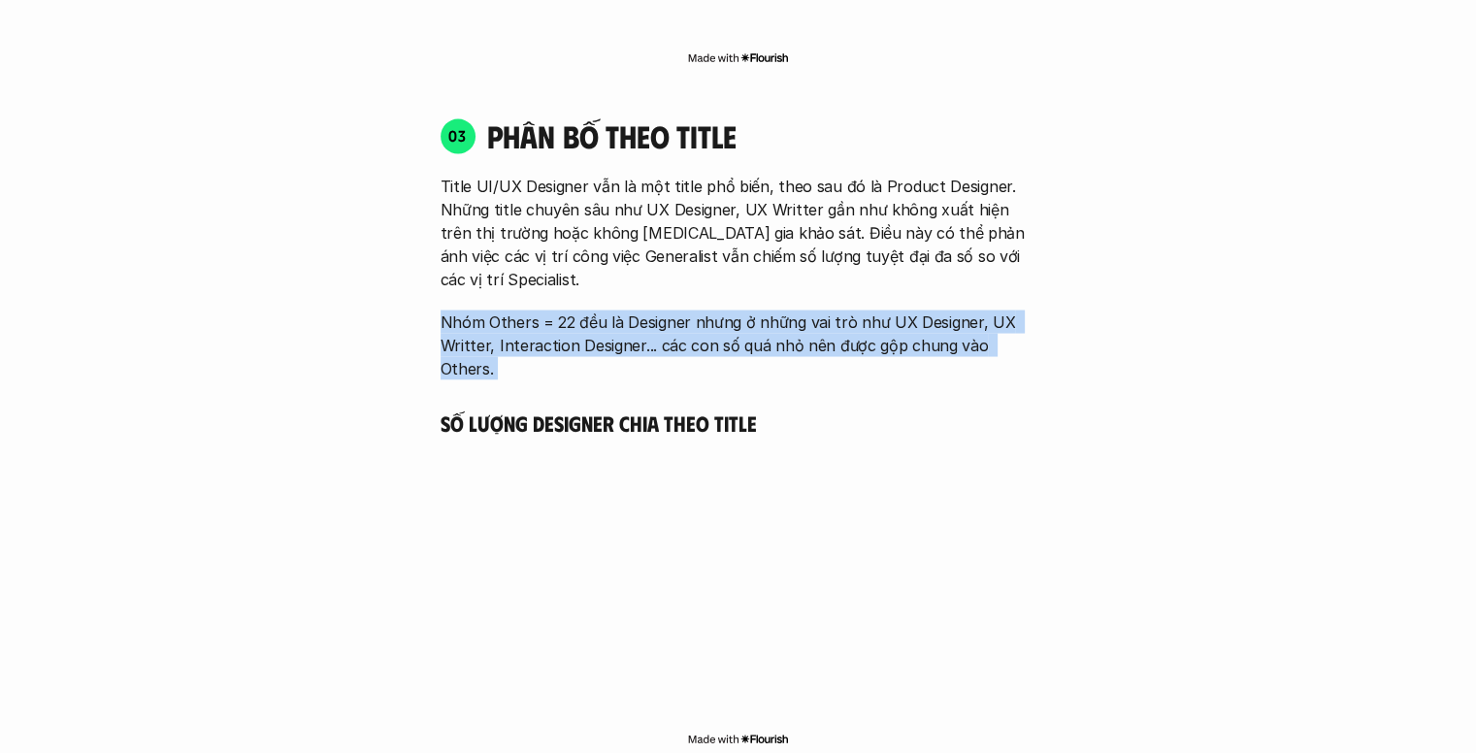
click at [644, 310] on p "Nhóm Others = 22 đều là Designer nhưng ở những vai trò như UX Designer, UX Writ…" at bounding box center [739, 345] width 596 height 70
click at [608, 310] on p "Nhóm Others = 22 đều là Designer nhưng ở những vai trò như UX Designer, UX Writ…" at bounding box center [739, 345] width 596 height 70
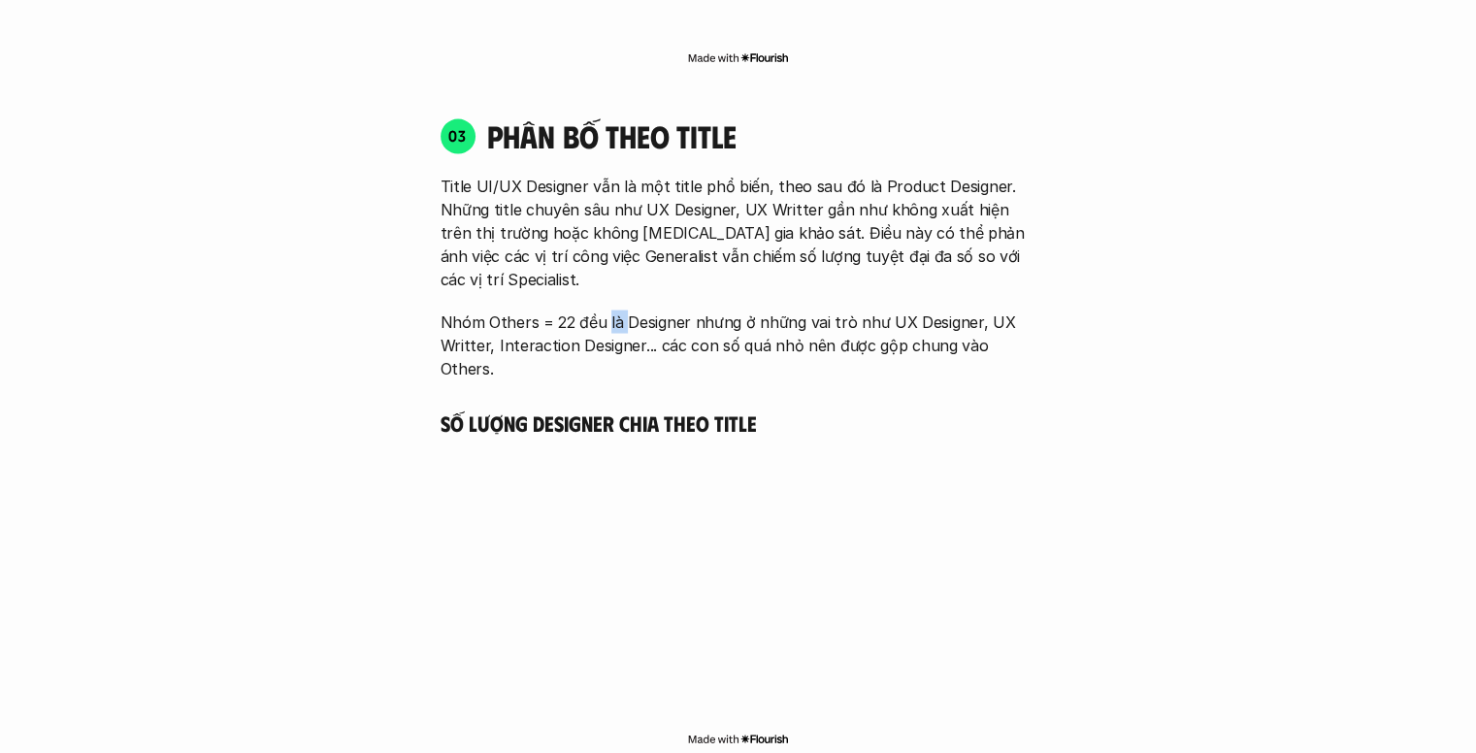
click at [608, 310] on p "Nhóm Others = 22 đều là Designer nhưng ở những vai trò như UX Designer, UX Writ…" at bounding box center [739, 345] width 596 height 70
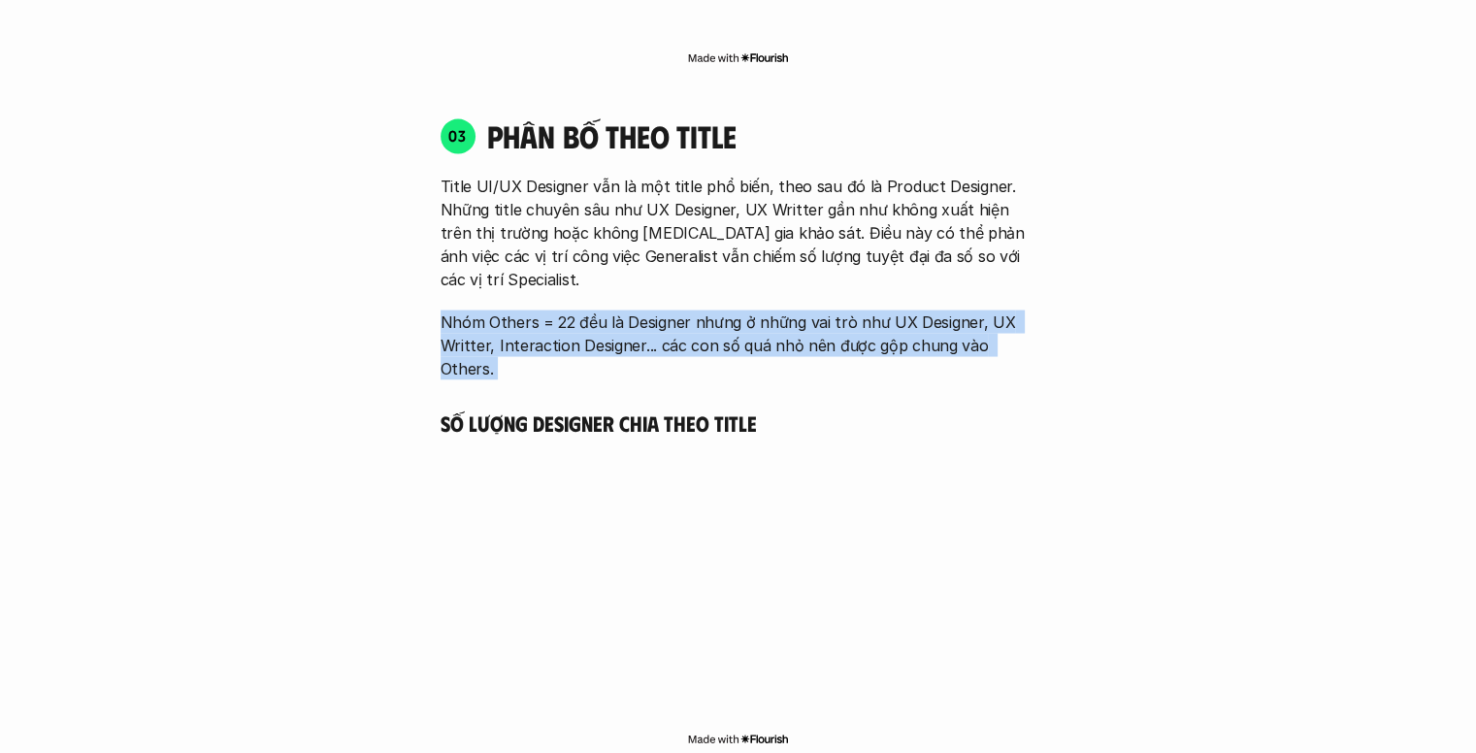
click at [608, 310] on p "Nhóm Others = 22 đều là Designer nhưng ở những vai trò như UX Designer, UX Writ…" at bounding box center [739, 345] width 596 height 70
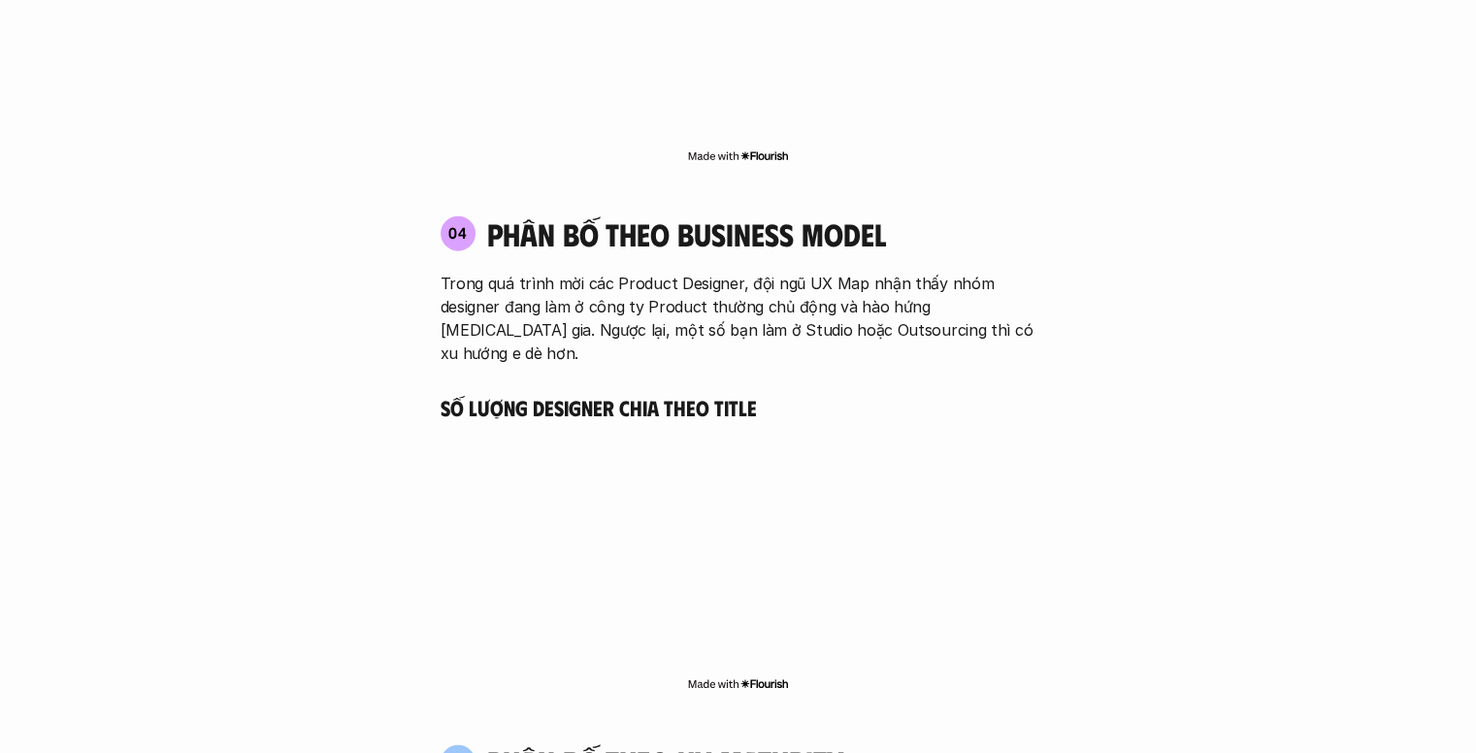
scroll to position [4413, 0]
click at [586, 271] on p "Trong quá trình mời các Product Designer, đội ngũ UX Map nhận thấy nhóm designe…" at bounding box center [739, 317] width 596 height 93
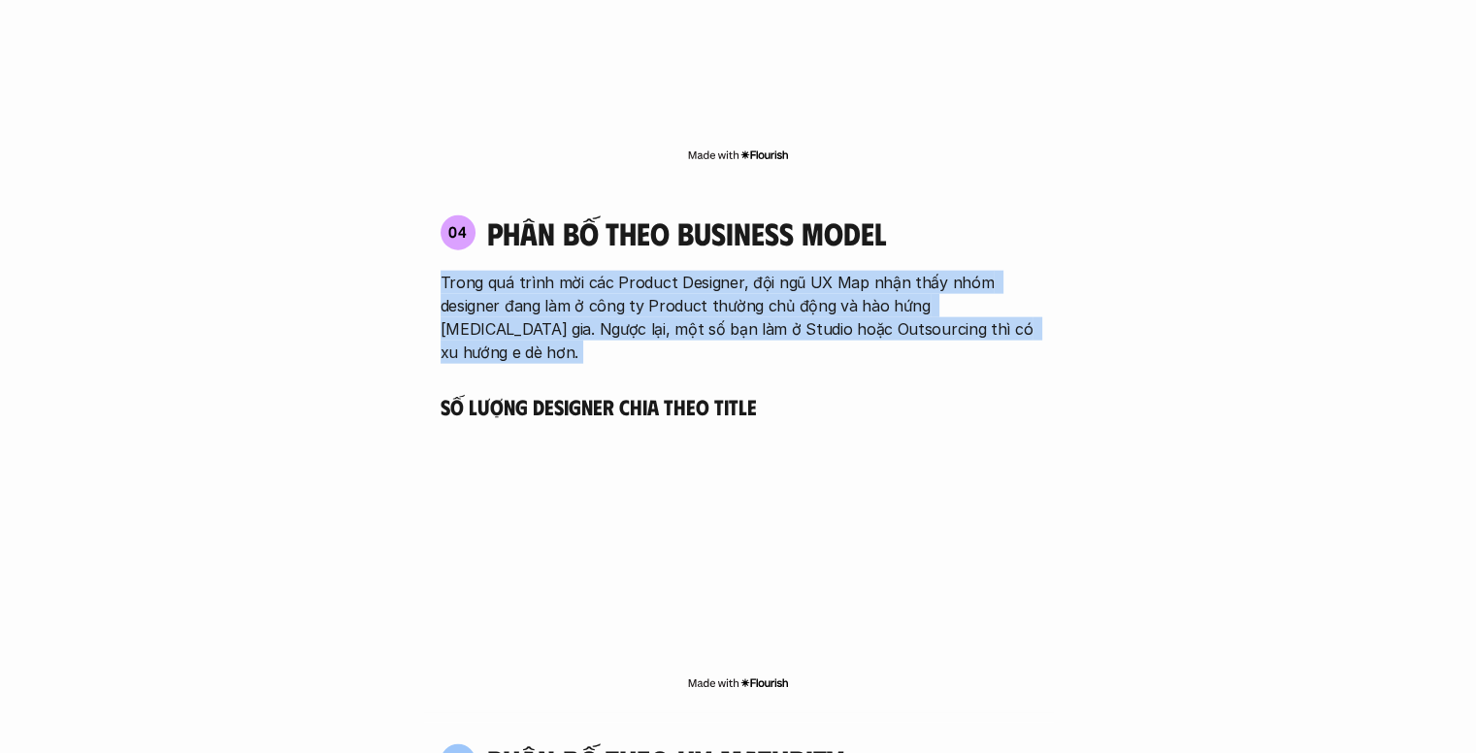
click at [586, 271] on p "Trong quá trình mời các Product Designer, đội ngũ UX Map nhận thấy nhóm designe…" at bounding box center [739, 317] width 596 height 93
click at [778, 271] on p "Trong quá trình mời các Product Designer, đội ngũ UX Map nhận thấy nhóm designe…" at bounding box center [739, 317] width 596 height 93
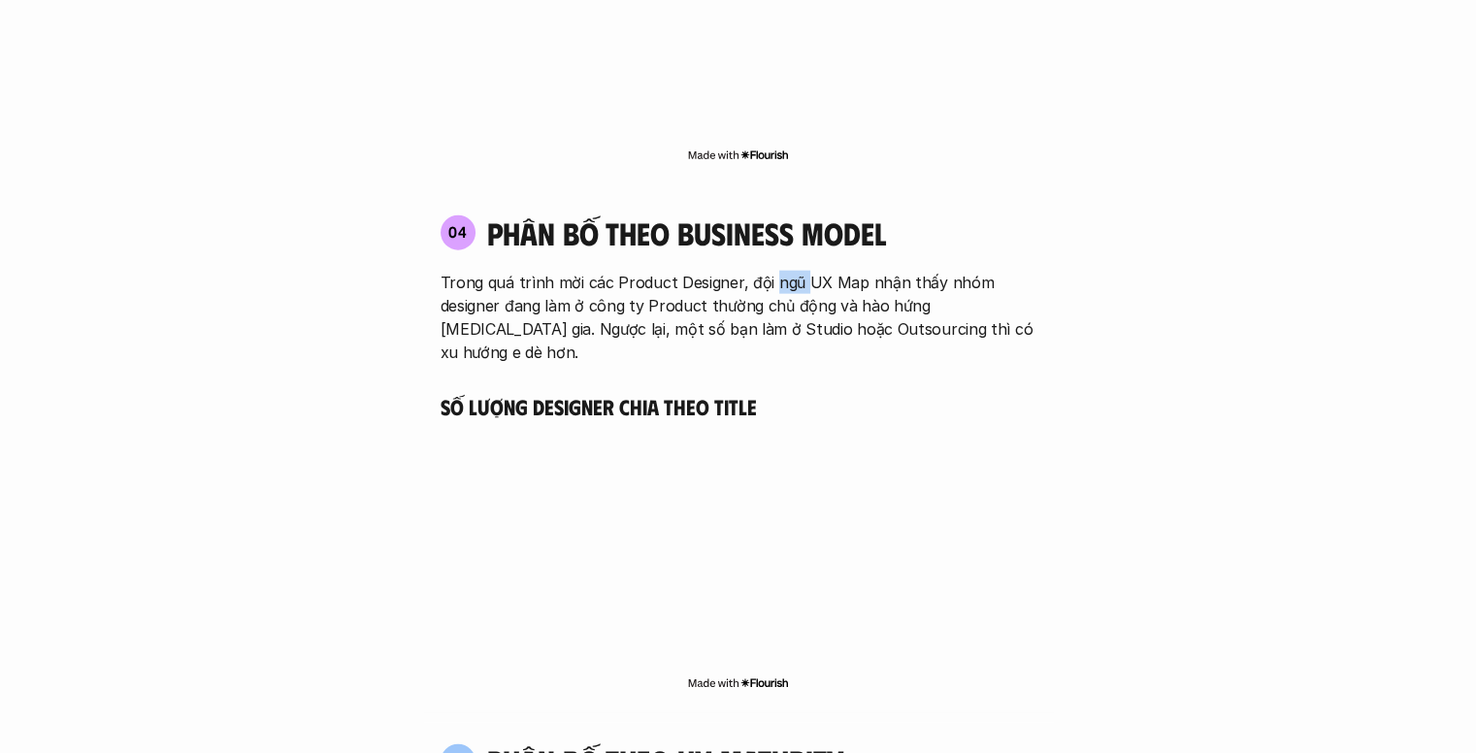
click at [778, 271] on p "Trong quá trình mời các Product Designer, đội ngũ UX Map nhận thấy nhóm designe…" at bounding box center [739, 317] width 596 height 93
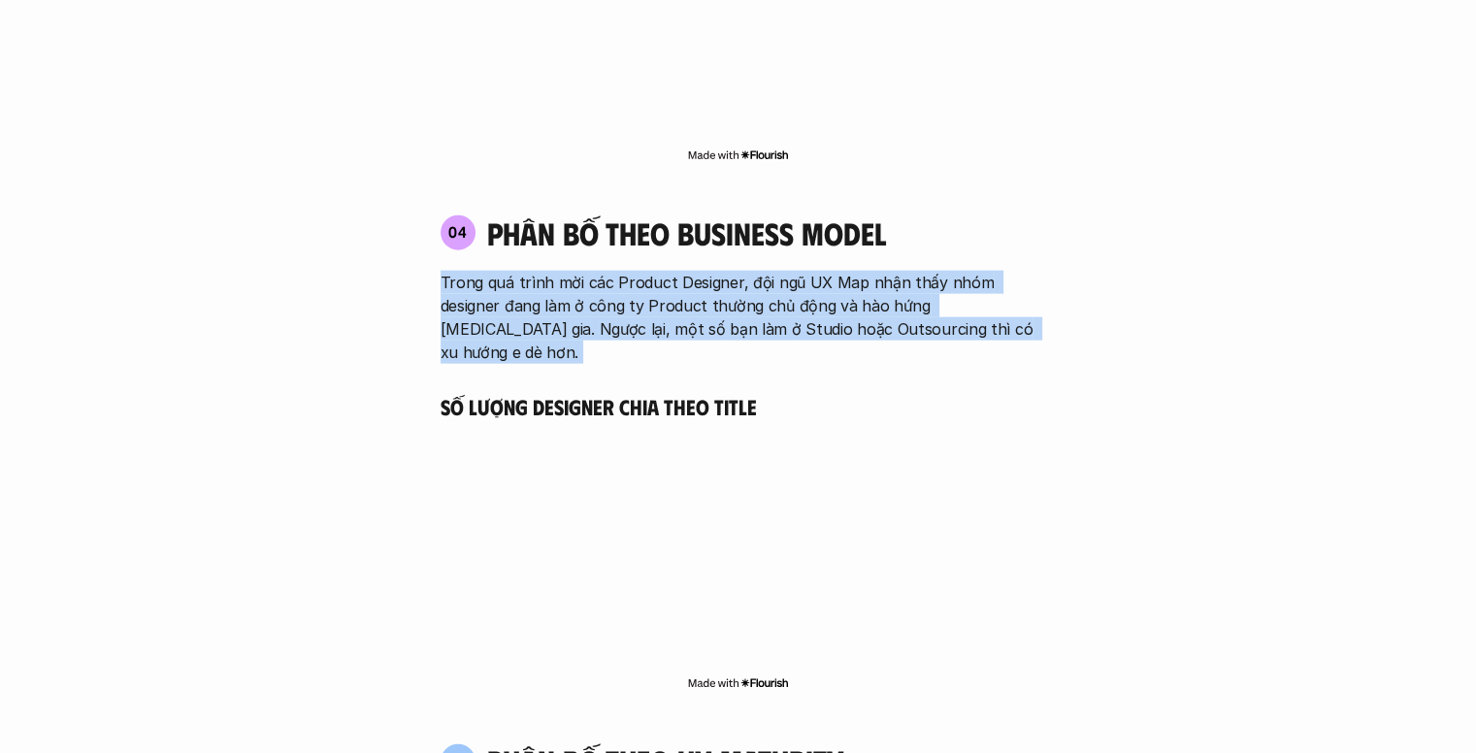
click at [778, 271] on p "Trong quá trình mời các Product Designer, đội ngũ UX Map nhận thấy nhóm designe…" at bounding box center [739, 317] width 596 height 93
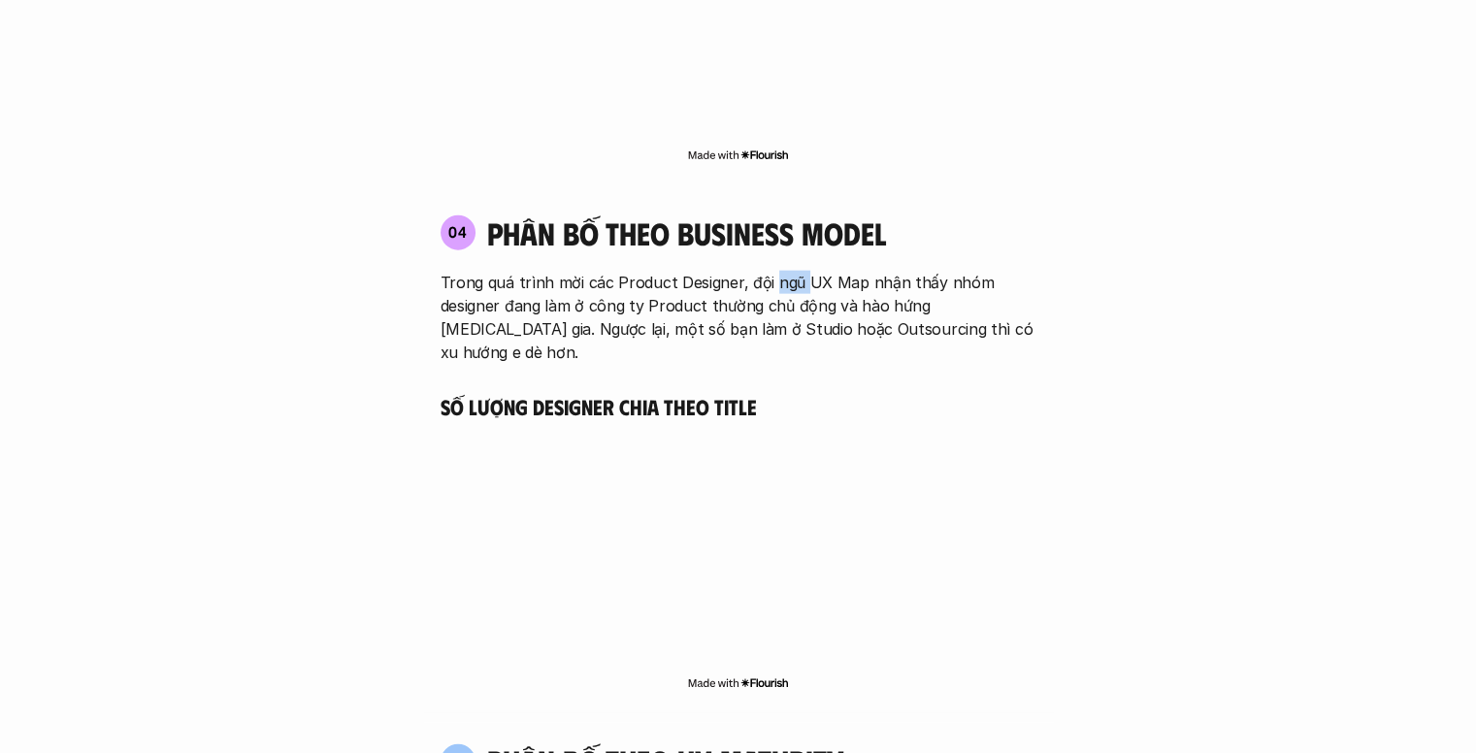
click at [778, 271] on p "Trong quá trình mời các Product Designer, đội ngũ UX Map nhận thấy nhóm designe…" at bounding box center [739, 317] width 596 height 93
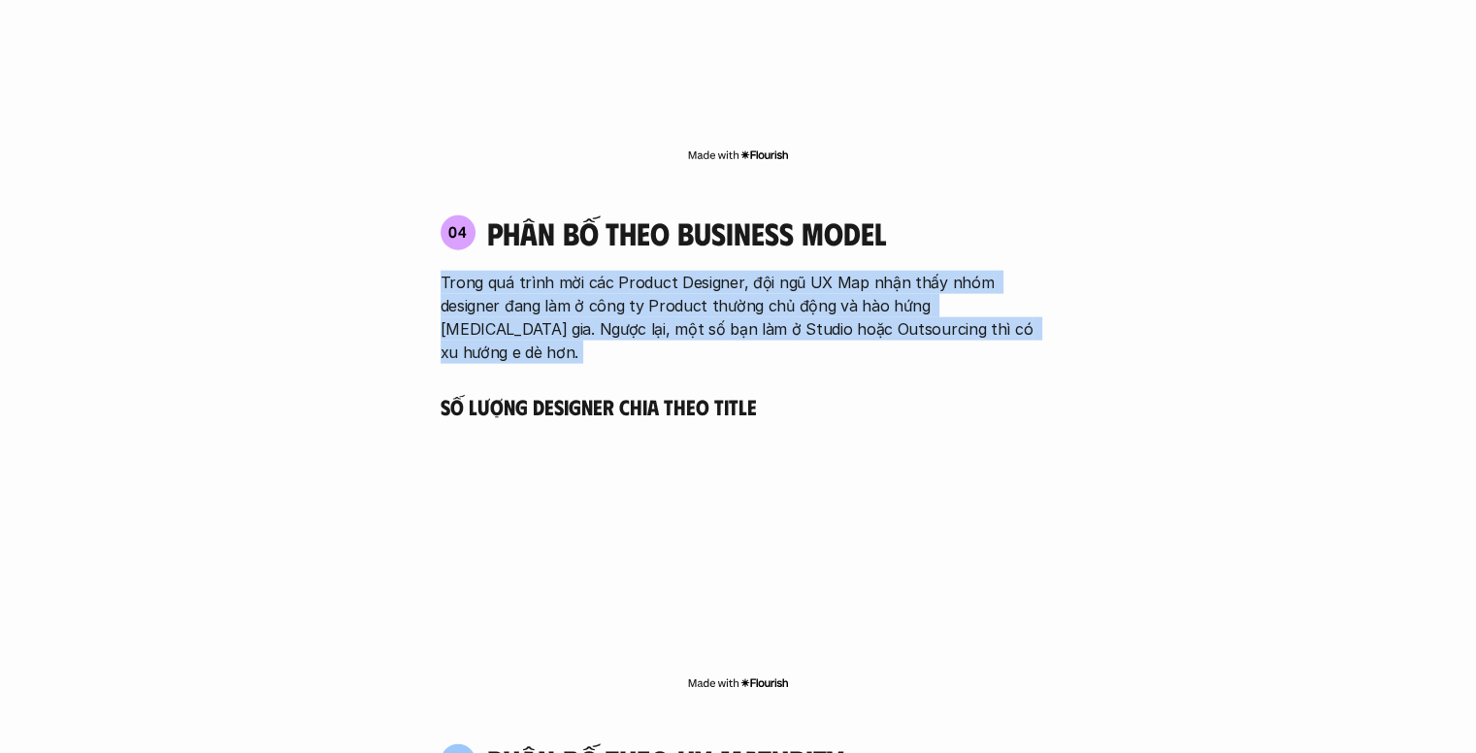
click at [778, 271] on p "Trong quá trình mời các Product Designer, đội ngũ UX Map nhận thấy nhóm designe…" at bounding box center [739, 317] width 596 height 93
click at [683, 271] on p "Trong quá trình mời các Product Designer, đội ngũ UX Map nhận thấy nhóm designe…" at bounding box center [739, 317] width 596 height 93
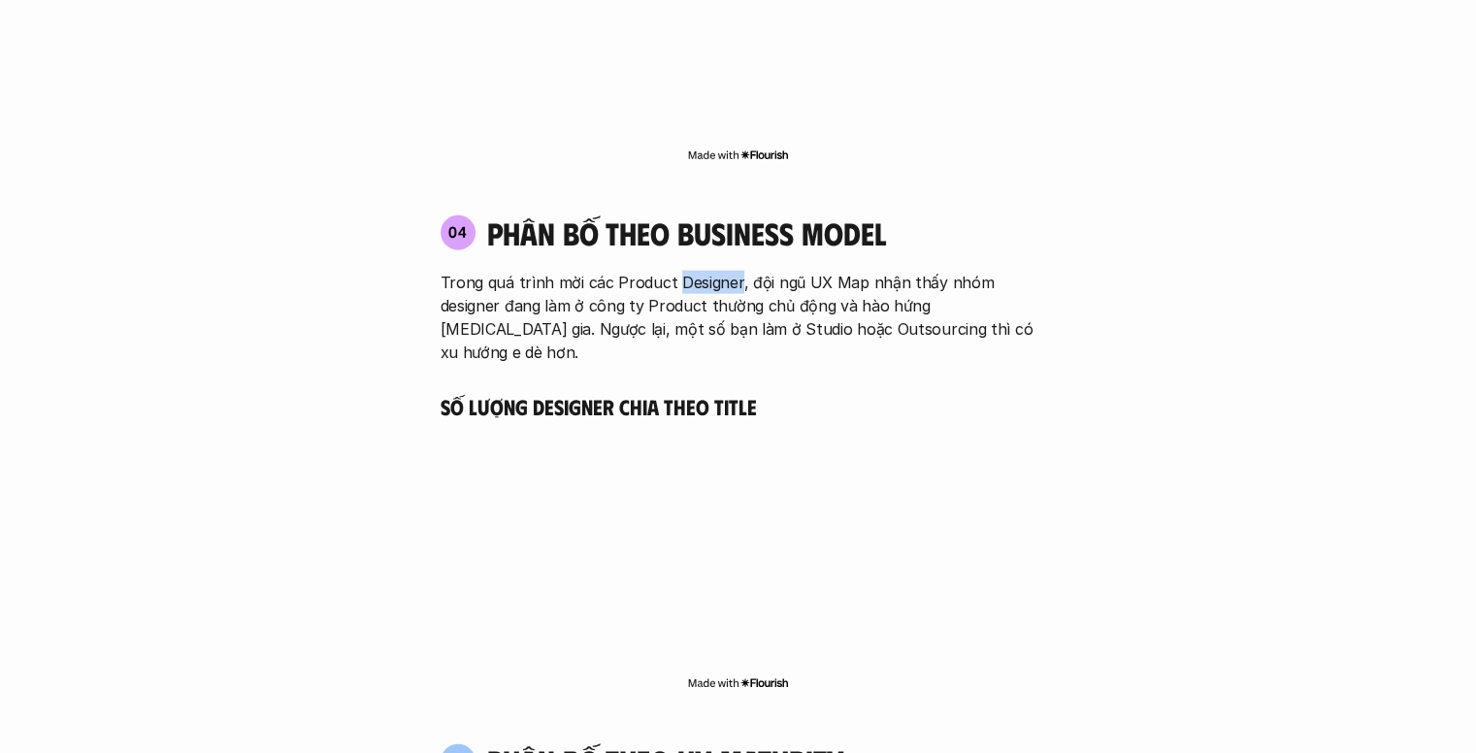
click at [683, 271] on p "Trong quá trình mời các Product Designer, đội ngũ UX Map nhận thấy nhóm designe…" at bounding box center [739, 317] width 596 height 93
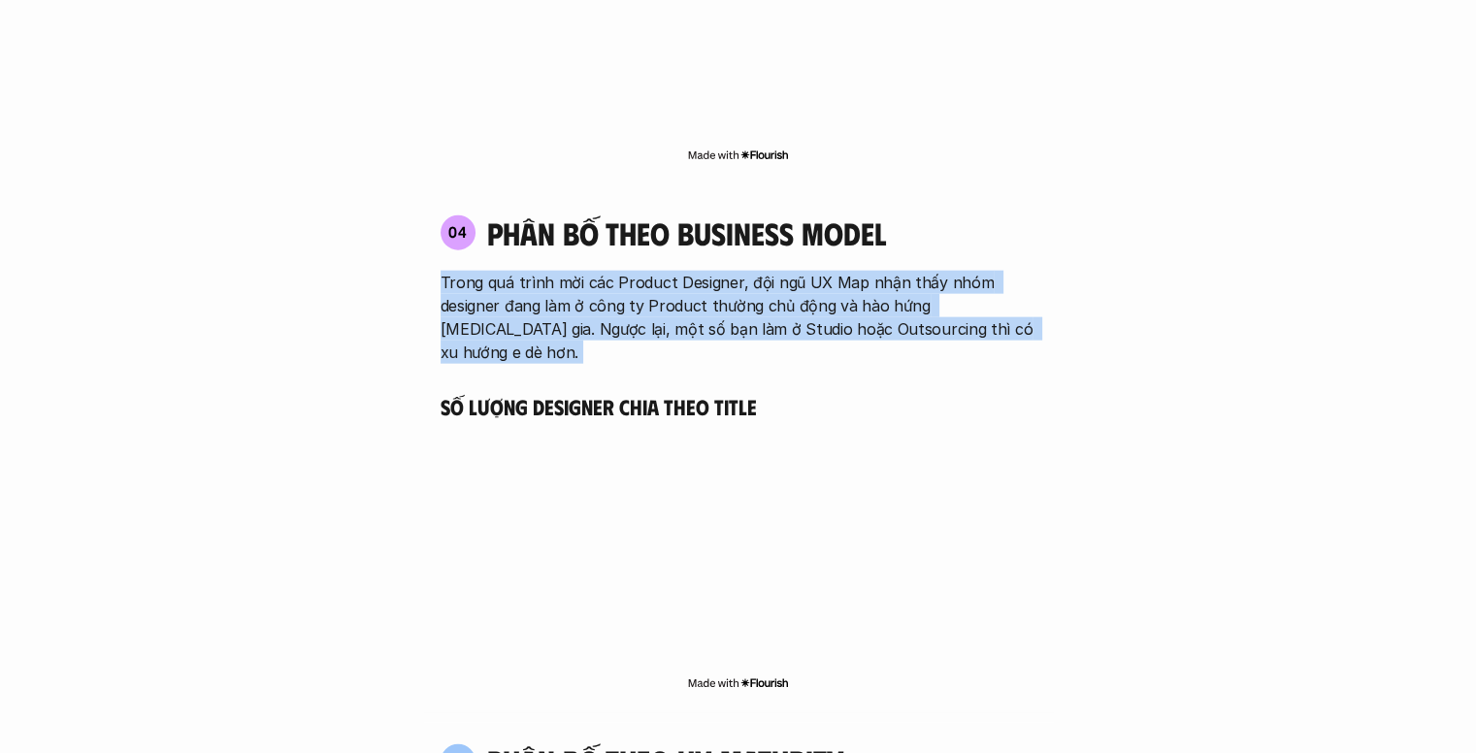
click at [683, 271] on p "Trong quá trình mời các Product Designer, đội ngũ UX Map nhận thấy nhóm designe…" at bounding box center [739, 317] width 596 height 93
click at [791, 271] on p "Trong quá trình mời các Product Designer, đội ngũ UX Map nhận thấy nhóm designe…" at bounding box center [739, 317] width 596 height 93
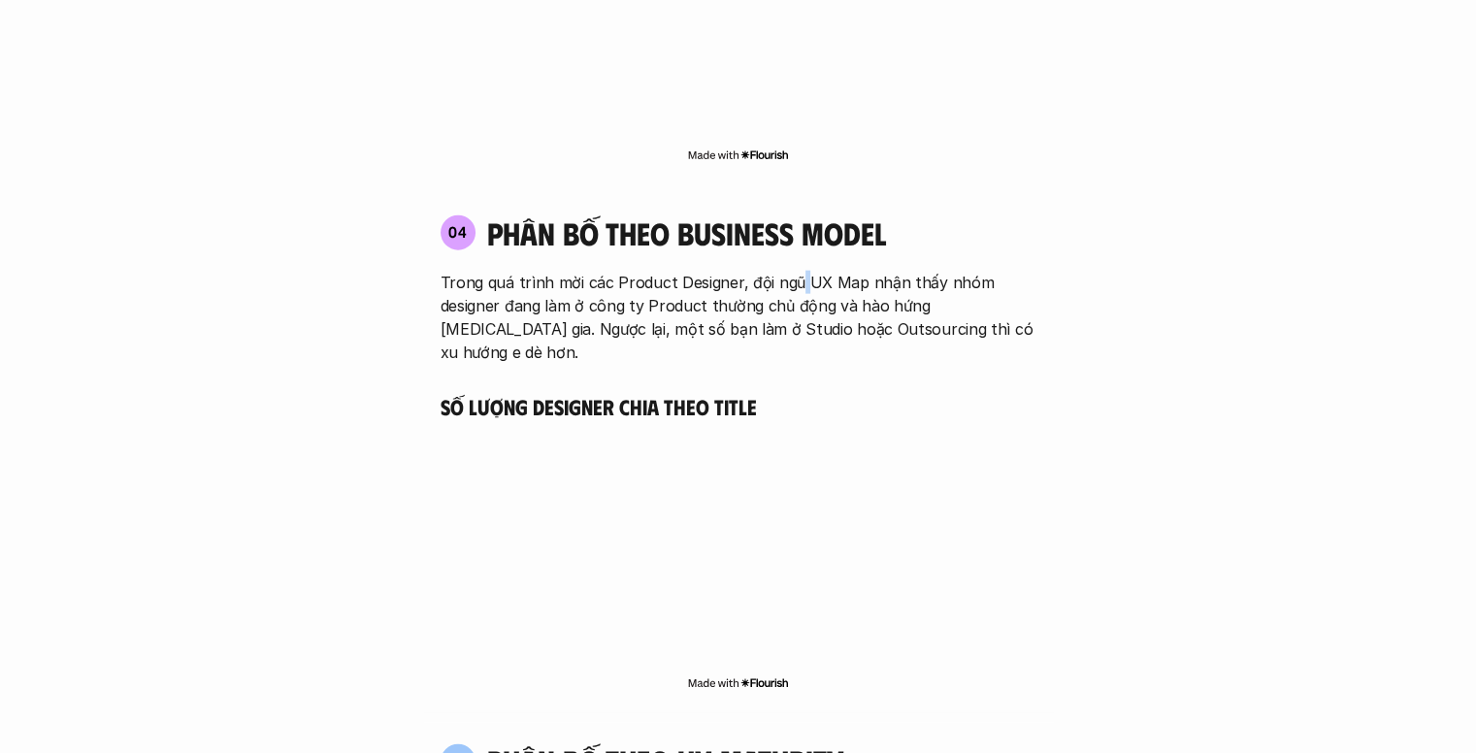
click at [791, 271] on p "Trong quá trình mời các Product Designer, đội ngũ UX Map nhận thấy nhóm designe…" at bounding box center [739, 317] width 596 height 93
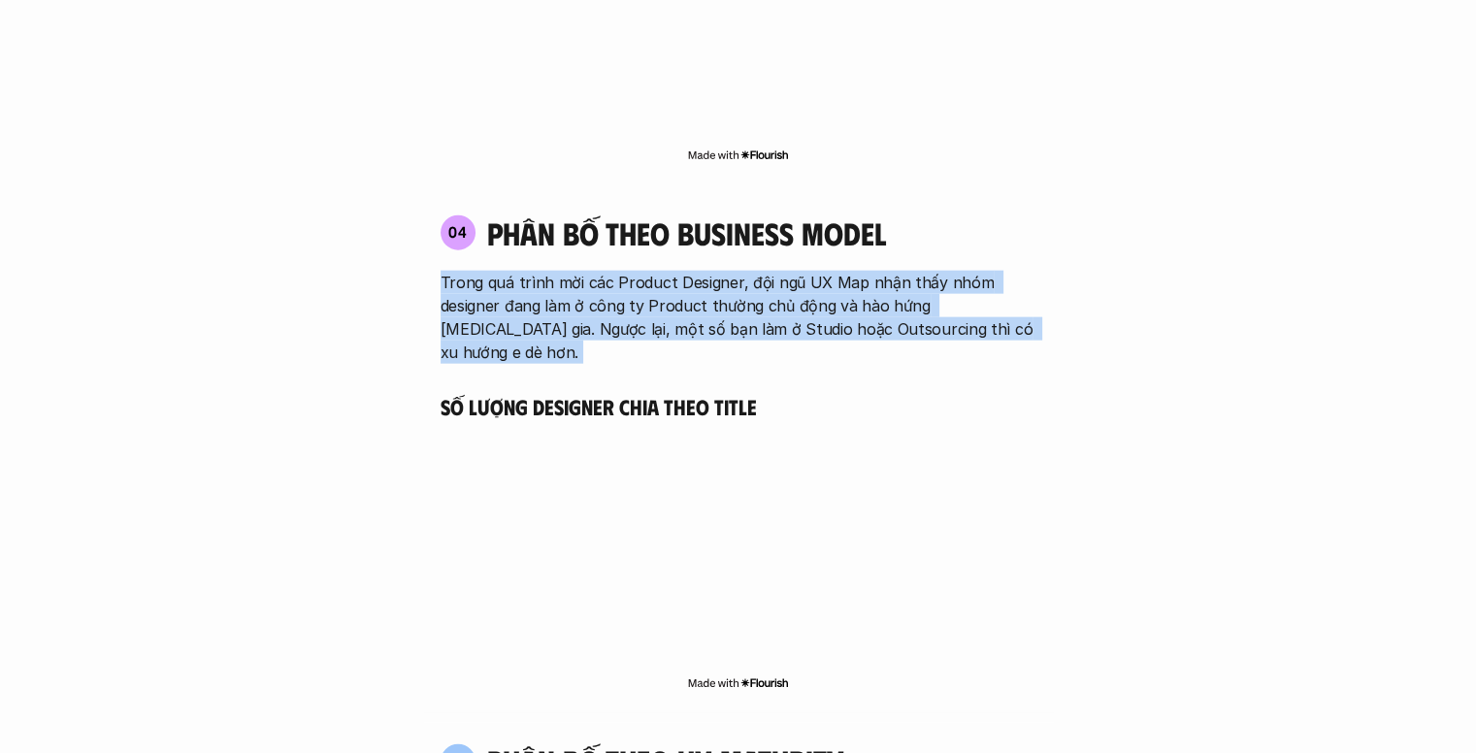
click at [791, 271] on p "Trong quá trình mời các Product Designer, đội ngũ UX Map nhận thấy nhóm designe…" at bounding box center [739, 317] width 596 height 93
click at [755, 271] on p "Trong quá trình mời các Product Designer, đội ngũ UX Map nhận thấy nhóm designe…" at bounding box center [739, 317] width 596 height 93
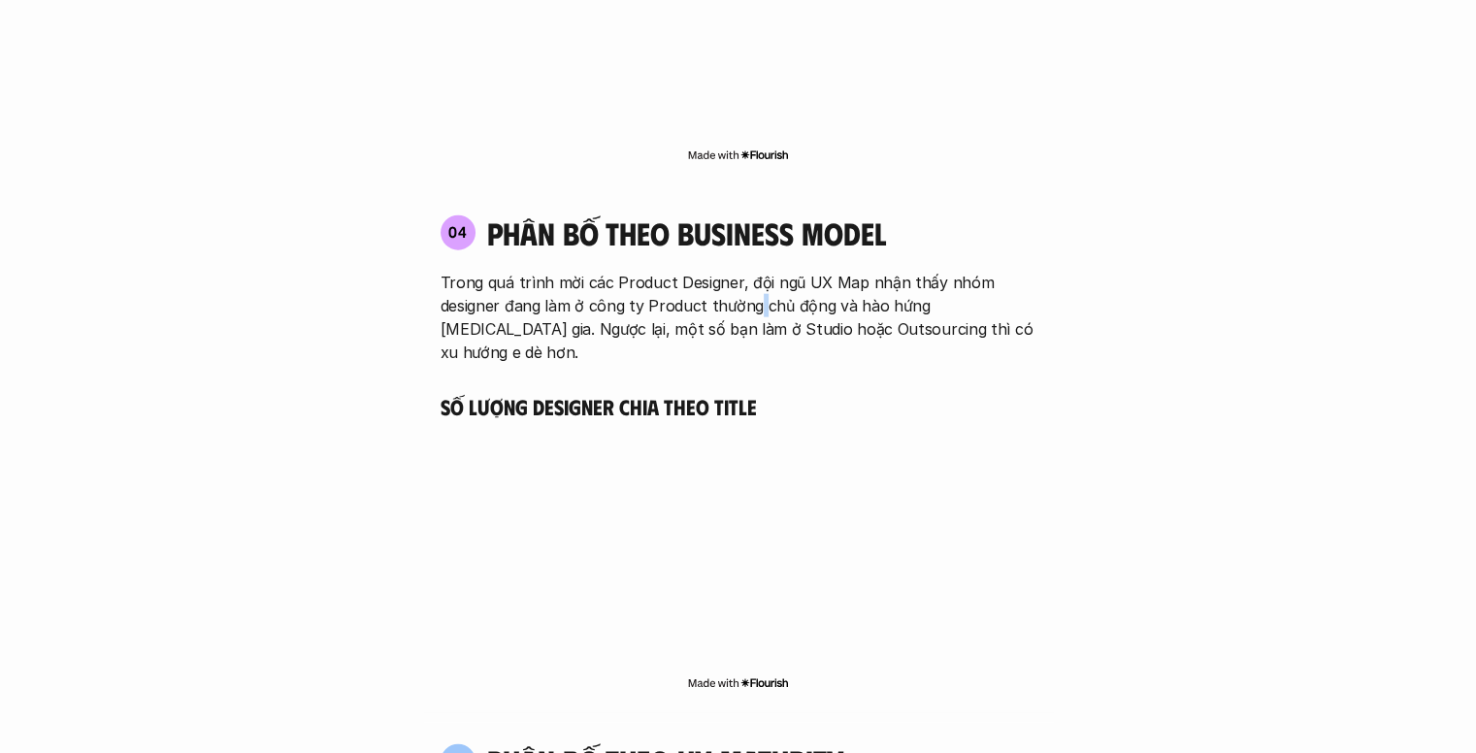
click at [755, 271] on p "Trong quá trình mời các Product Designer, đội ngũ UX Map nhận thấy nhóm designe…" at bounding box center [739, 317] width 596 height 93
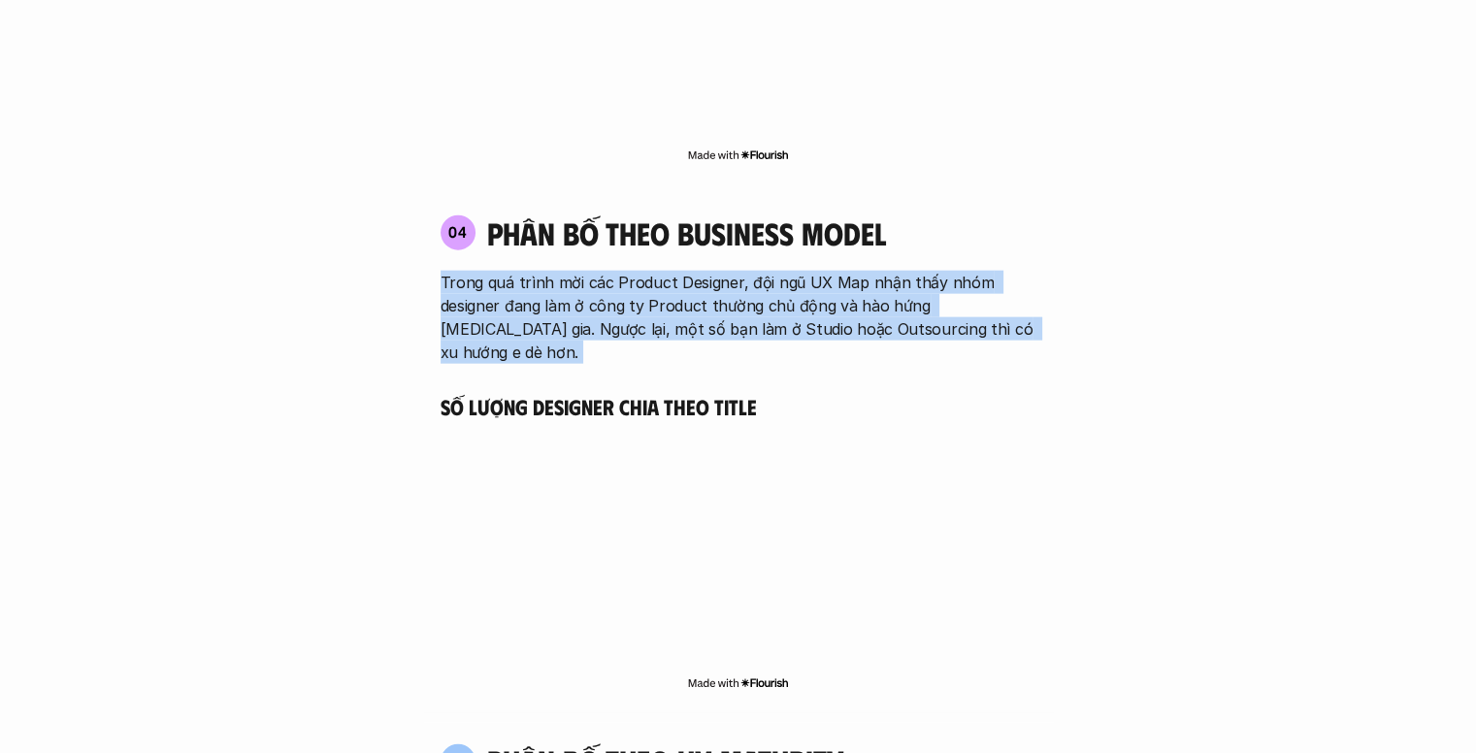
click at [755, 271] on p "Trong quá trình mời các Product Designer, đội ngũ UX Map nhận thấy nhóm designe…" at bounding box center [739, 317] width 596 height 93
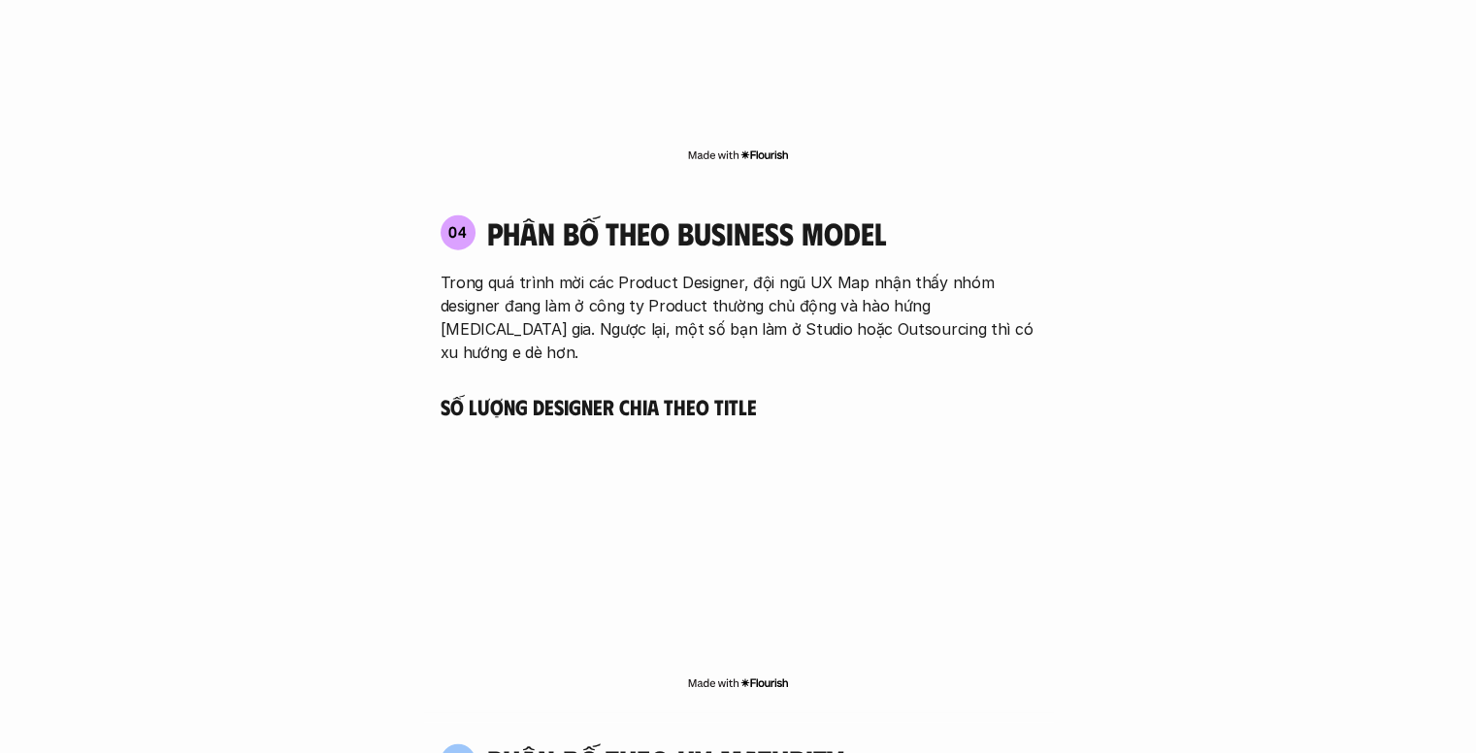
click at [704, 288] on div "04 phân bố theo business model Trong quá trình mời các Product Designer, đội ng…" at bounding box center [738, 454] width 631 height 519
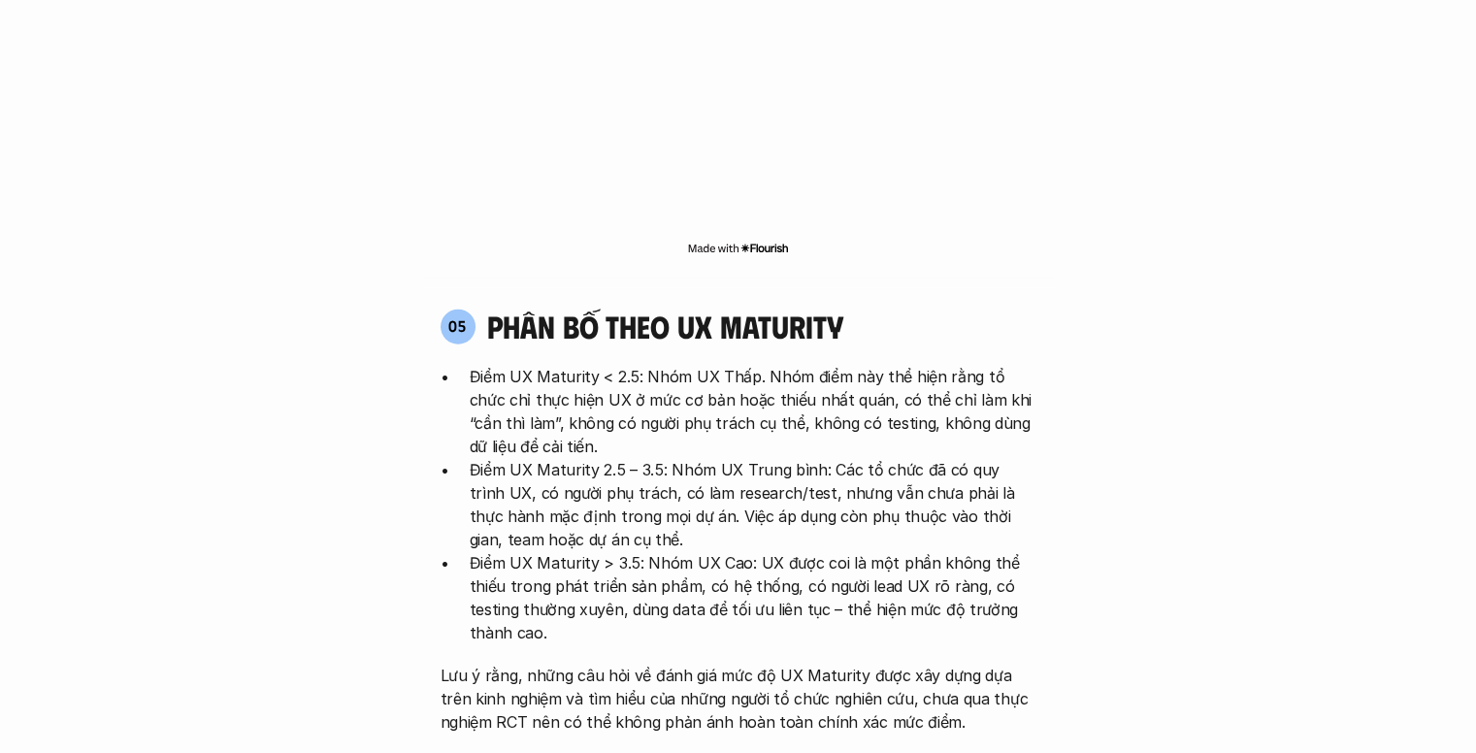
scroll to position [4874, 0]
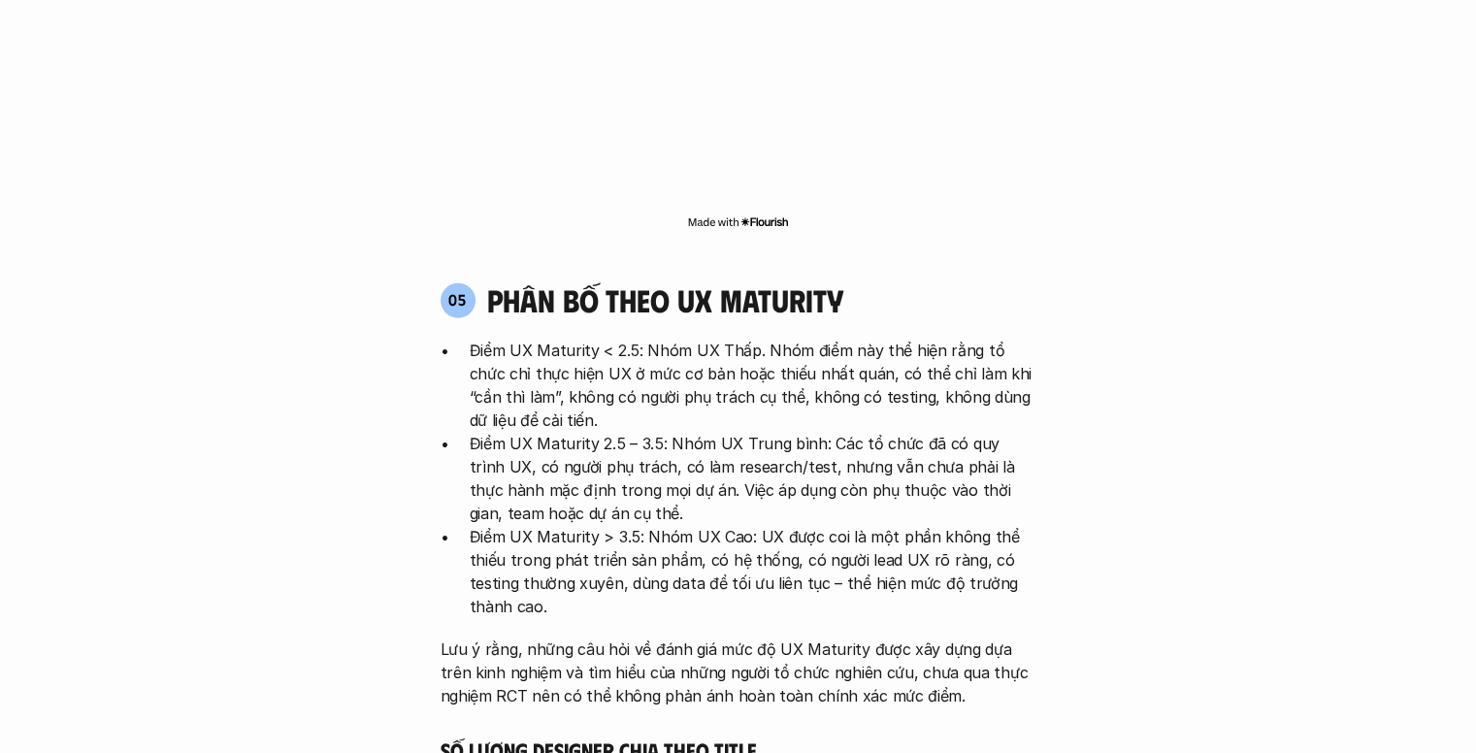
click at [602, 281] on h4 "phân bố theo ux maturity" at bounding box center [665, 299] width 356 height 37
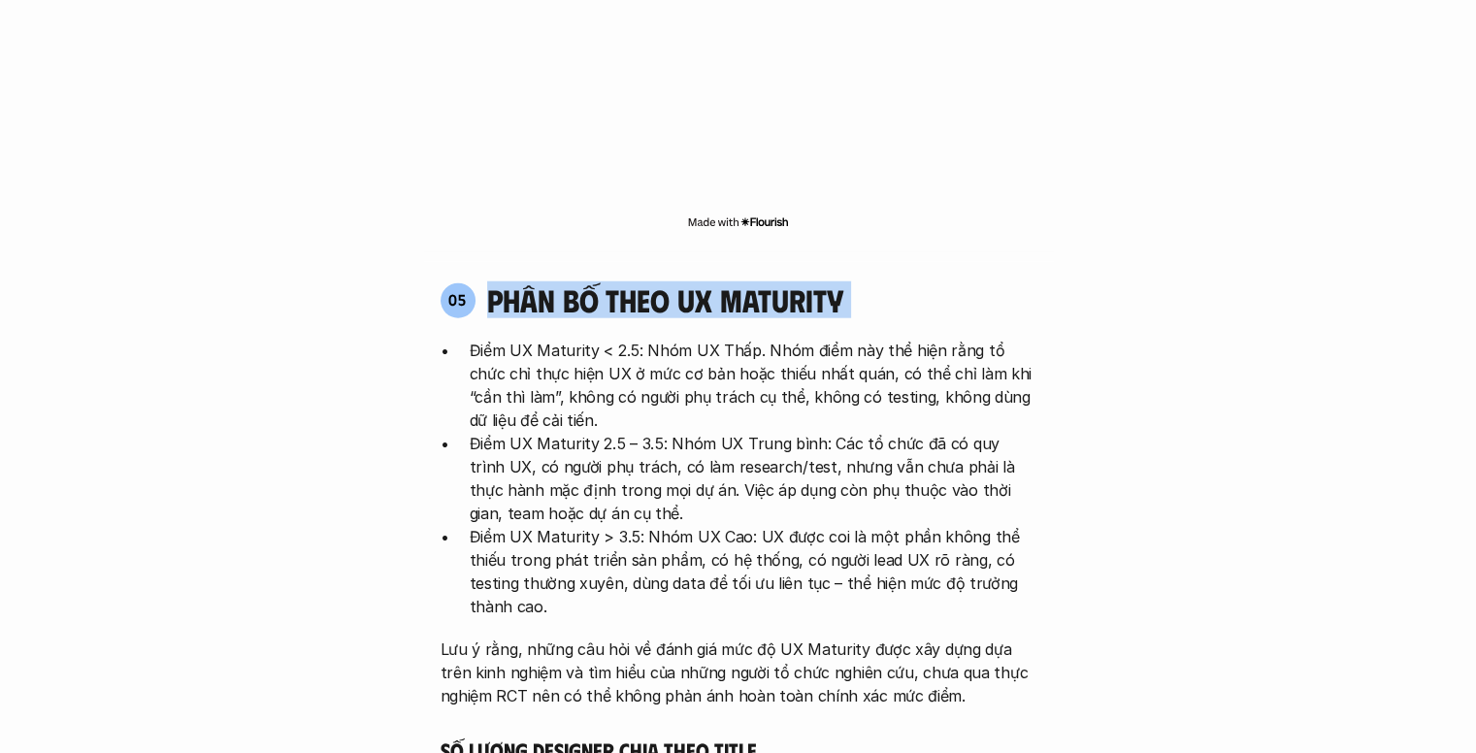
click at [602, 281] on h4 "phân bố theo ux maturity" at bounding box center [665, 299] width 356 height 37
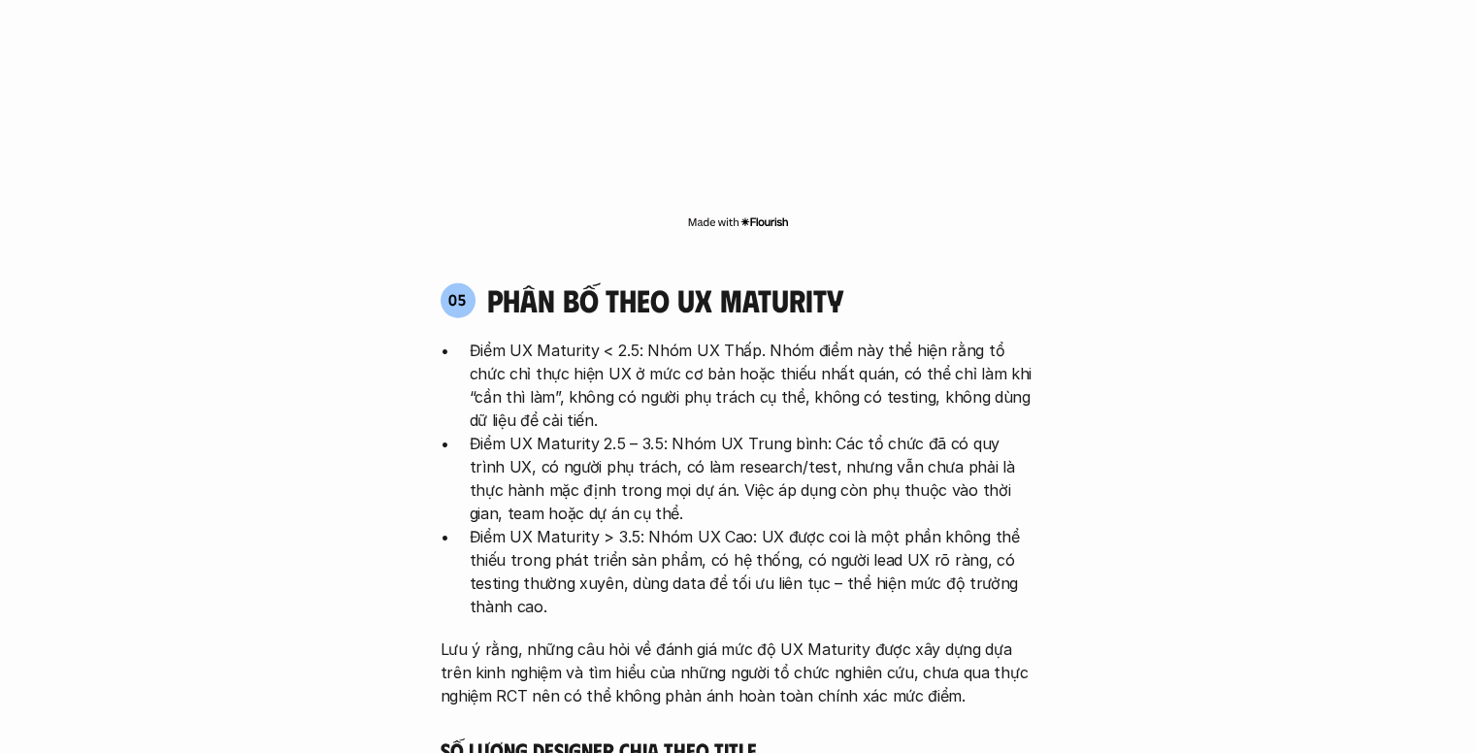
click at [682, 339] on p "Điểm UX Maturity < 2.5: Nhóm UX Thấp. Nhóm điểm này thể hiện rằng tổ chức chỉ t…" at bounding box center [753, 385] width 567 height 93
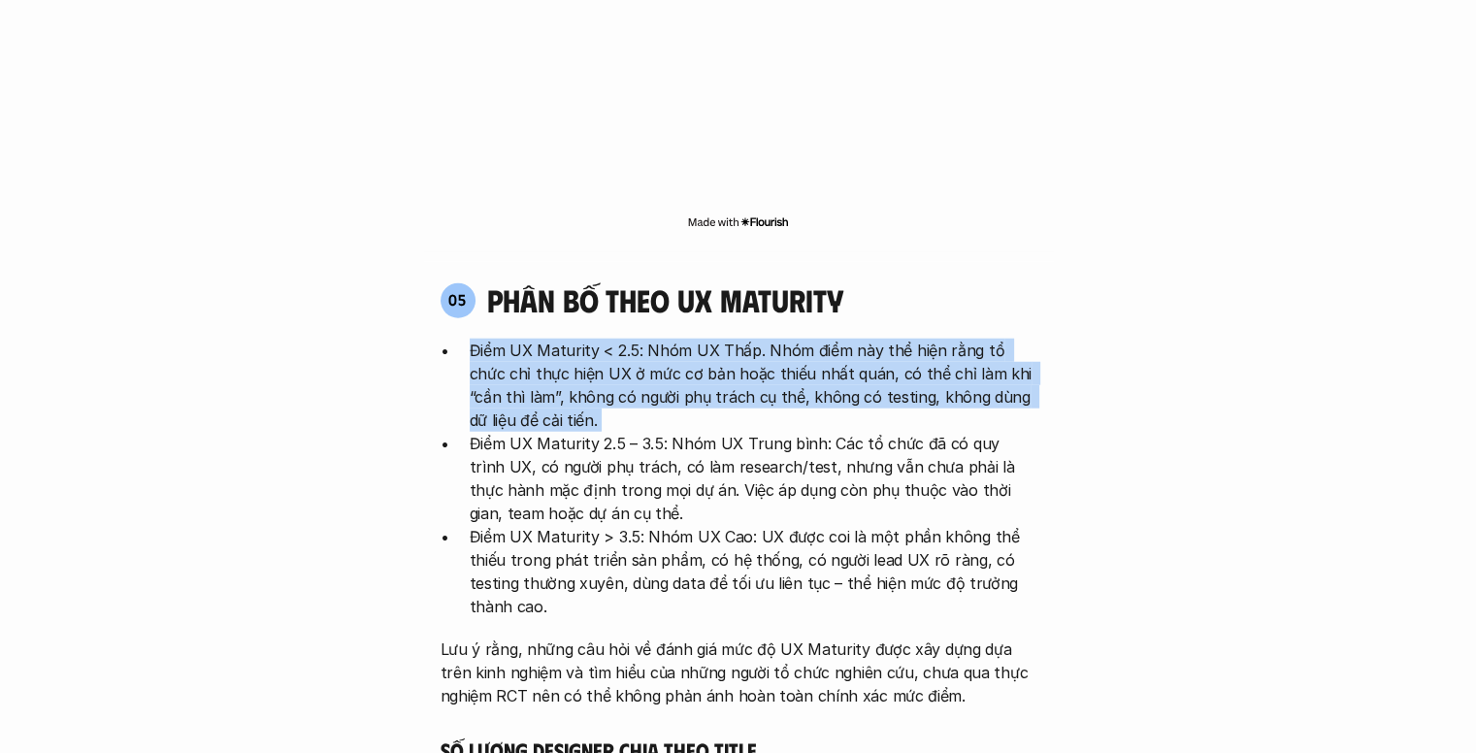
click at [682, 339] on p "Điểm UX Maturity < 2.5: Nhóm UX Thấp. Nhóm điểm này thể hiện rằng tổ chức chỉ t…" at bounding box center [753, 385] width 567 height 93
click at [687, 339] on p "Điểm UX Maturity < 2.5: Nhóm UX Thấp. Nhóm điểm này thể hiện rằng tổ chức chỉ t…" at bounding box center [753, 385] width 567 height 93
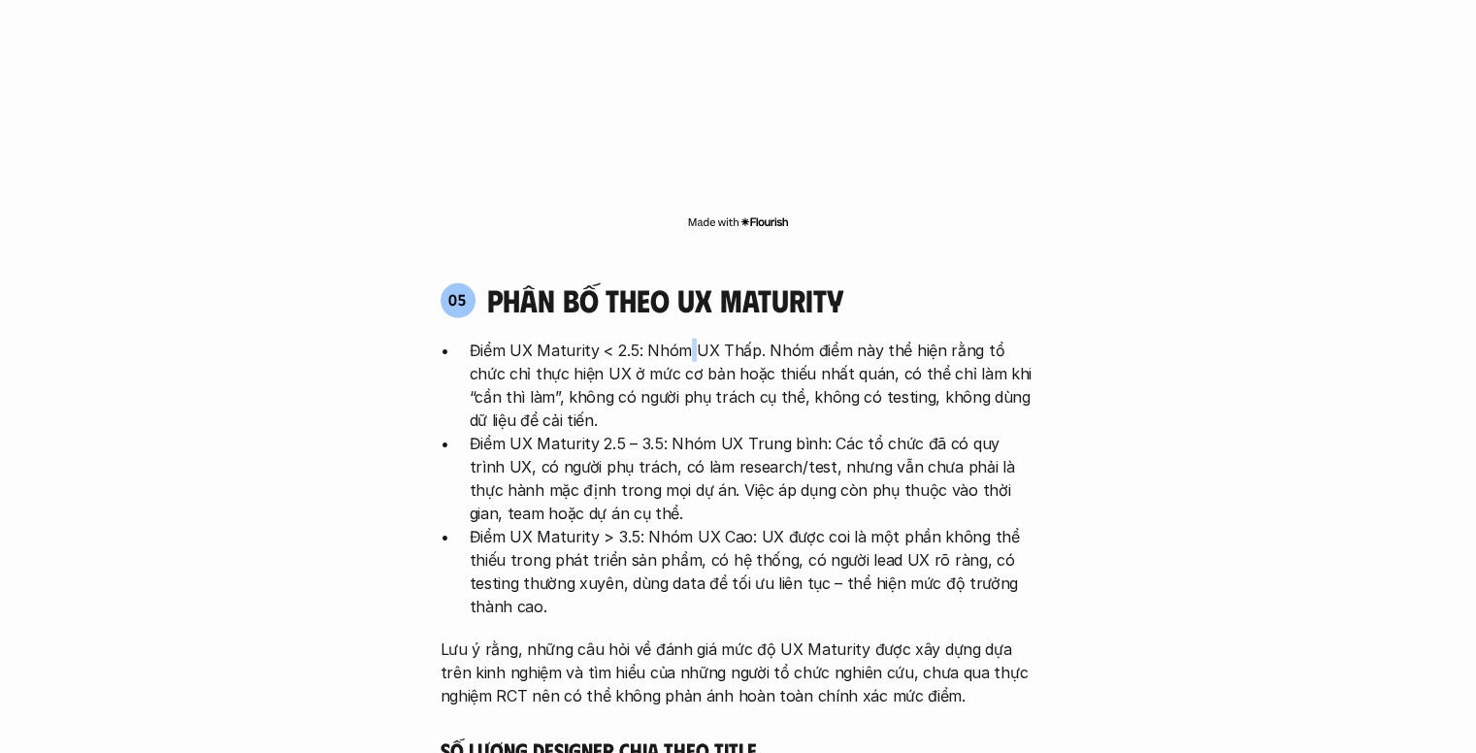
click at [687, 339] on p "Điểm UX Maturity < 2.5: Nhóm UX Thấp. Nhóm điểm này thể hiện rằng tổ chức chỉ t…" at bounding box center [753, 385] width 567 height 93
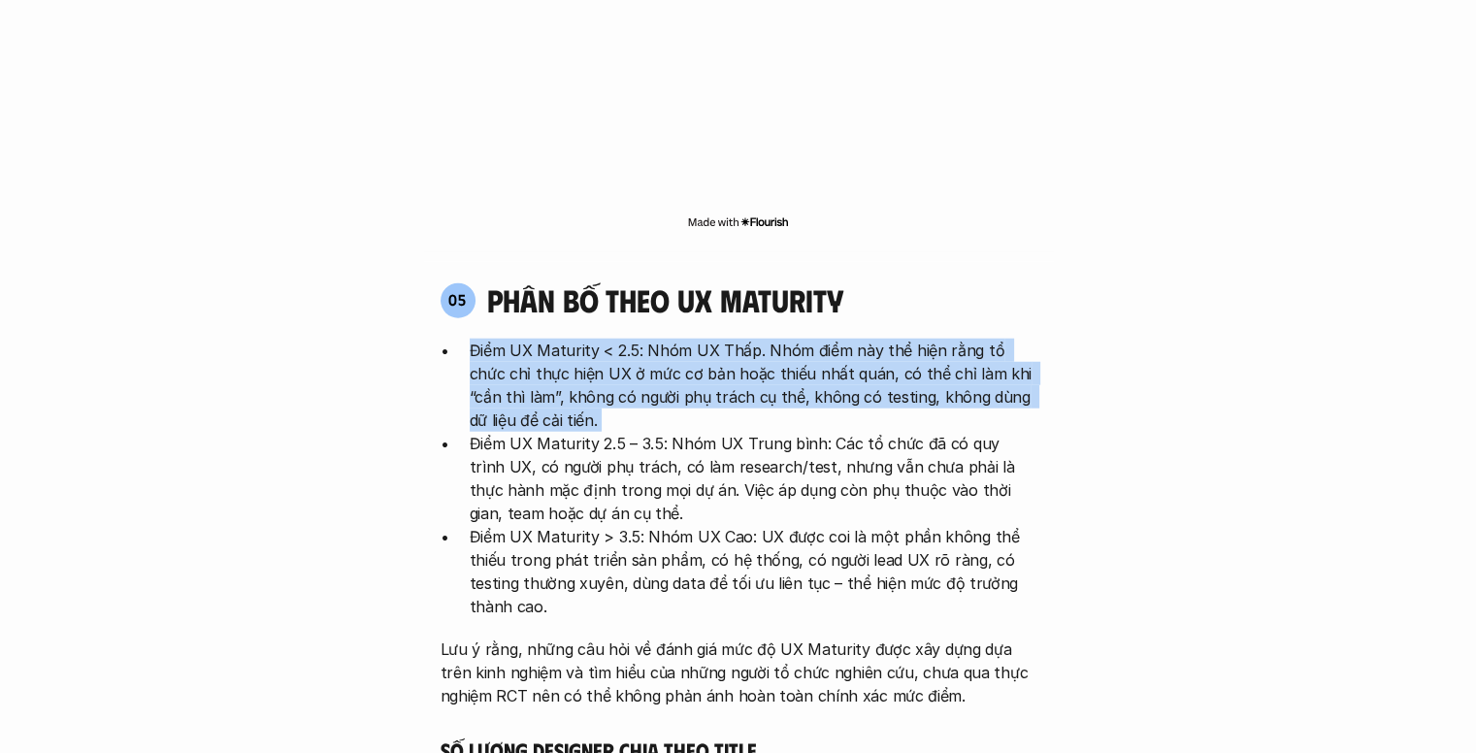
click at [687, 339] on p "Điểm UX Maturity < 2.5: Nhóm UX Thấp. Nhóm điểm này thể hiện rằng tổ chức chỉ t…" at bounding box center [753, 385] width 567 height 93
click at [787, 339] on p "Điểm UX Maturity < 2.5: Nhóm UX Thấp. Nhóm điểm này thể hiện rằng tổ chức chỉ t…" at bounding box center [753, 385] width 567 height 93
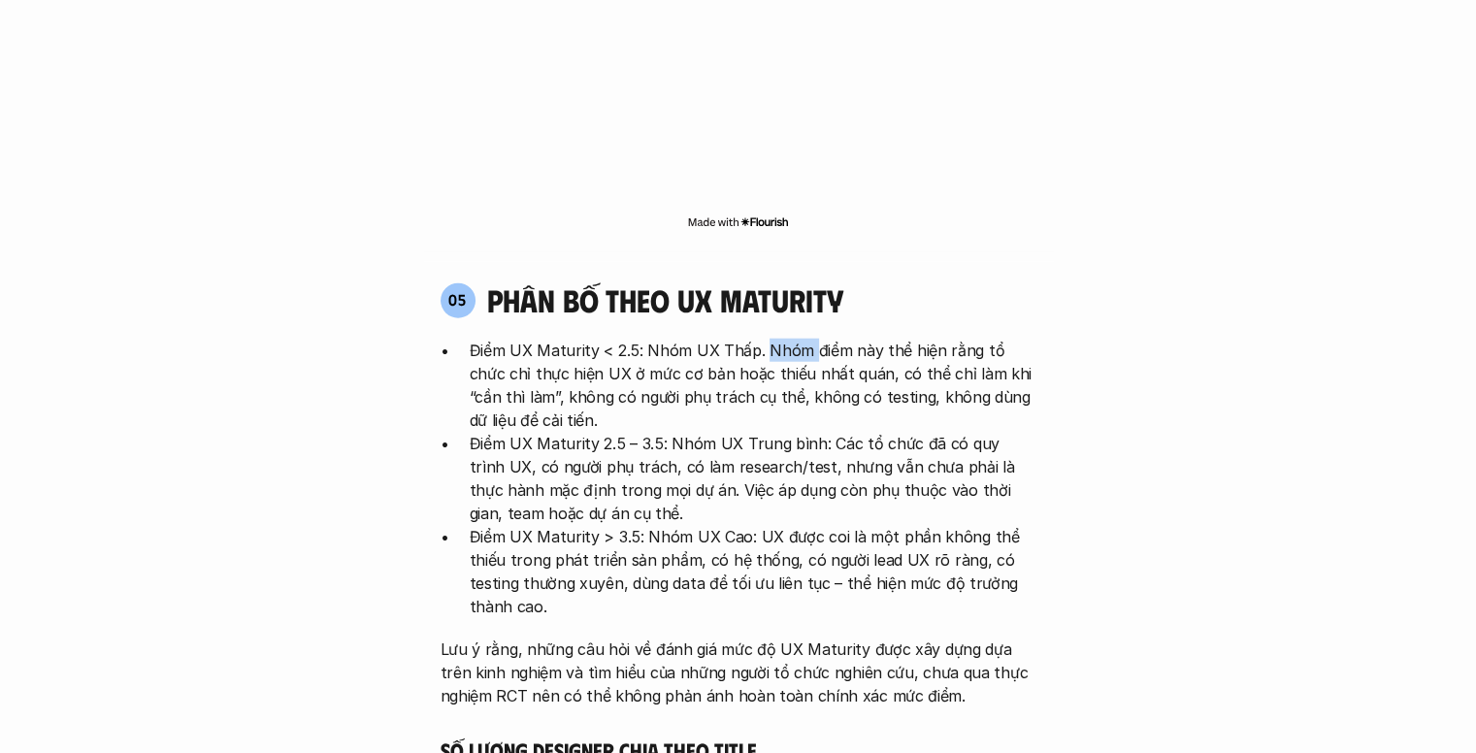
click at [787, 339] on p "Điểm UX Maturity < 2.5: Nhóm UX Thấp. Nhóm điểm này thể hiện rằng tổ chức chỉ t…" at bounding box center [753, 385] width 567 height 93
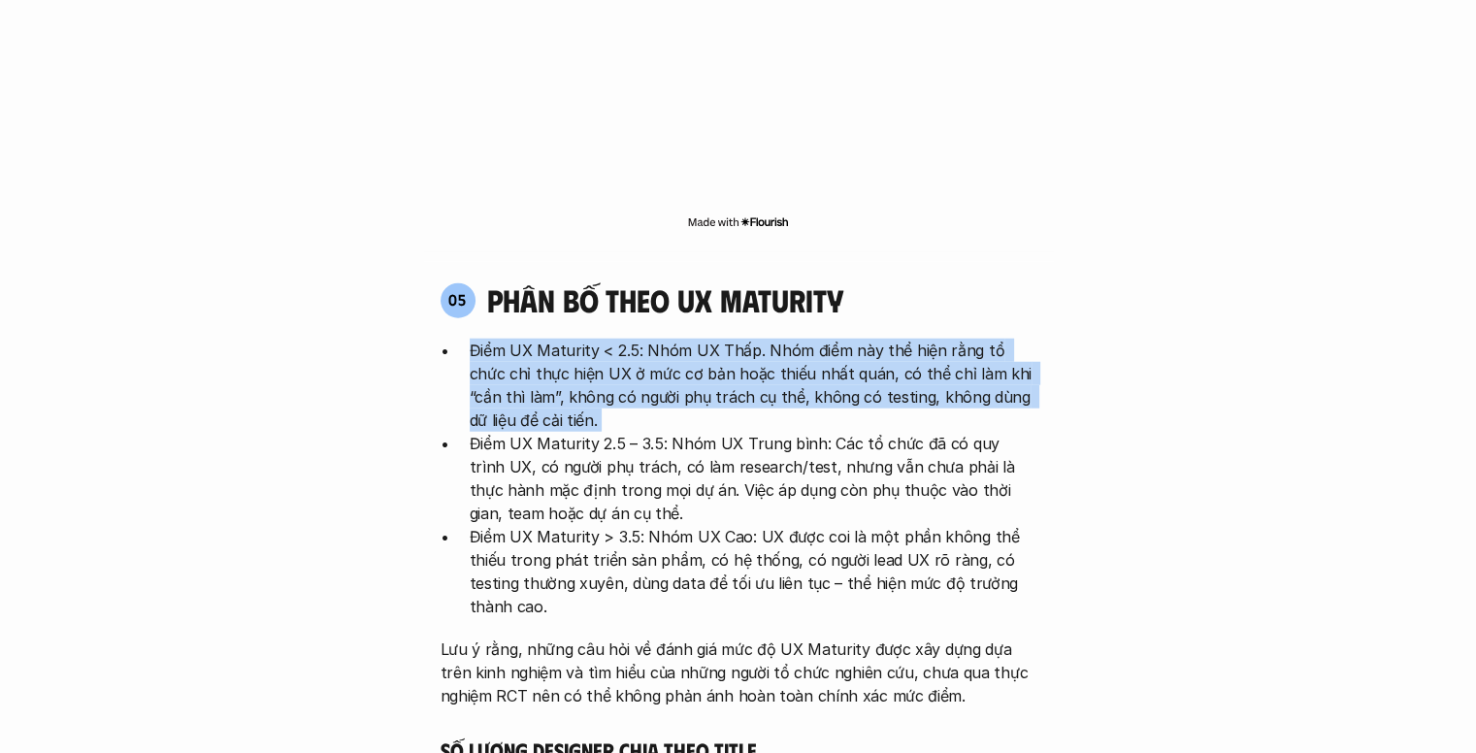
click at [787, 339] on p "Điểm UX Maturity < 2.5: Nhóm UX Thấp. Nhóm điểm này thể hiện rằng tổ chức chỉ t…" at bounding box center [753, 385] width 567 height 93
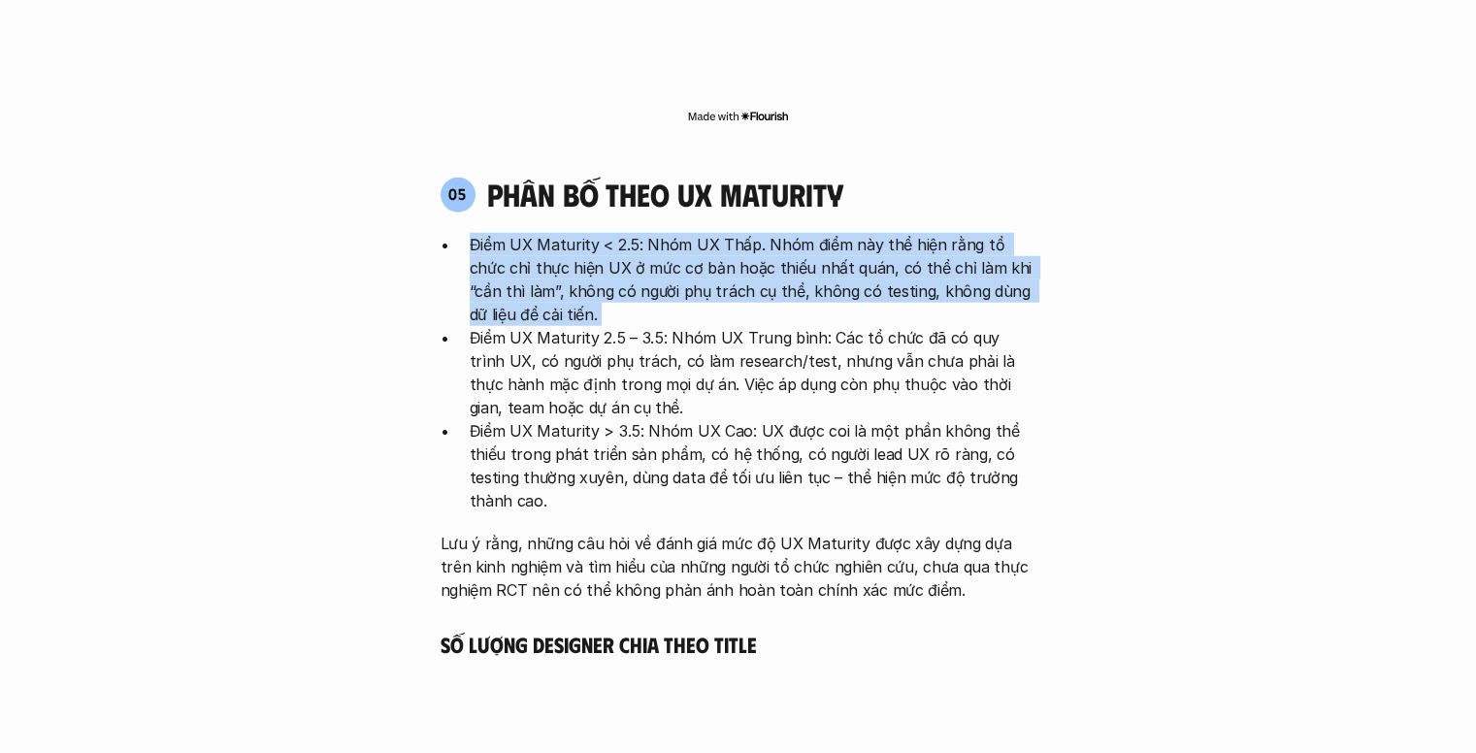
scroll to position [4981, 0]
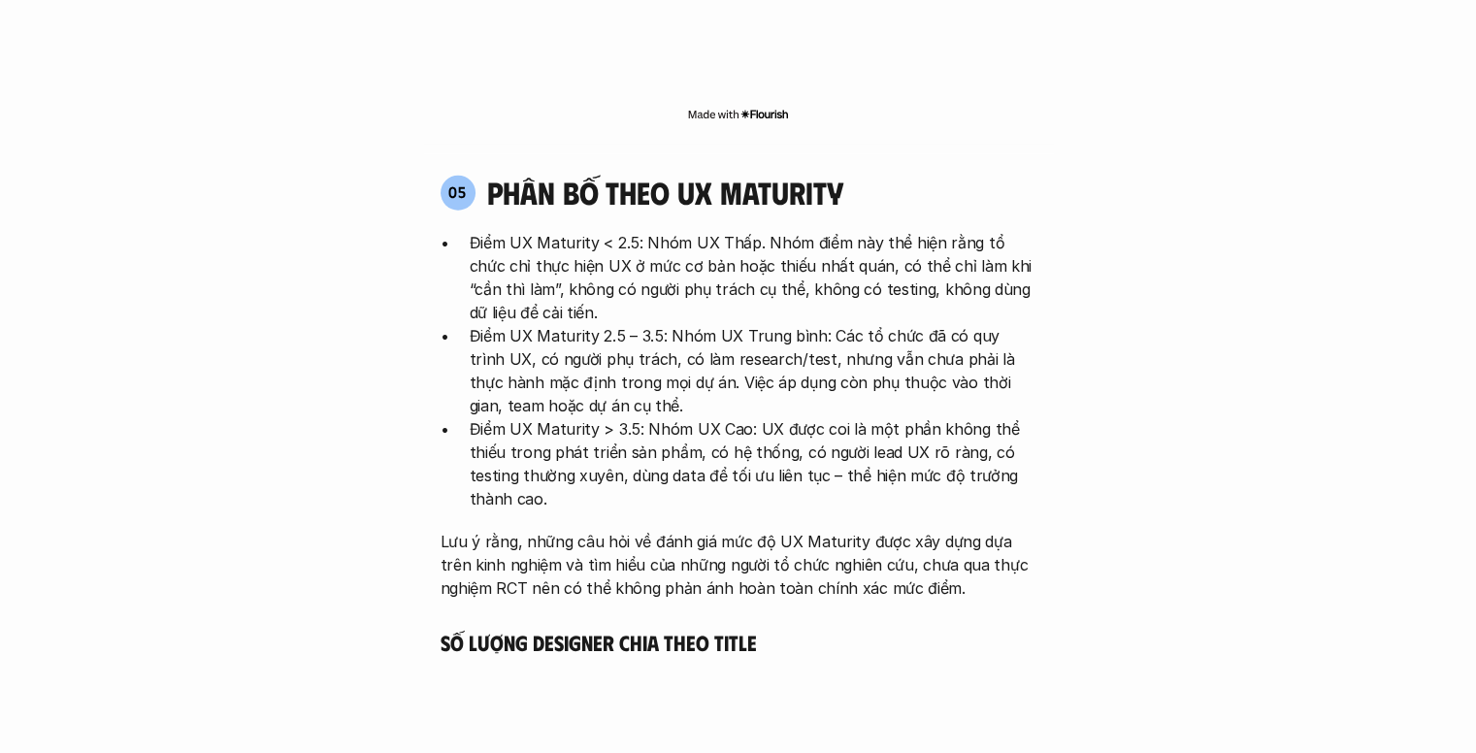
click at [727, 324] on p "Điểm UX Maturity 2.5 – 3.5: Nhóm UX Trung bình: Các tổ chức đã có quy trình UX,…" at bounding box center [753, 370] width 567 height 93
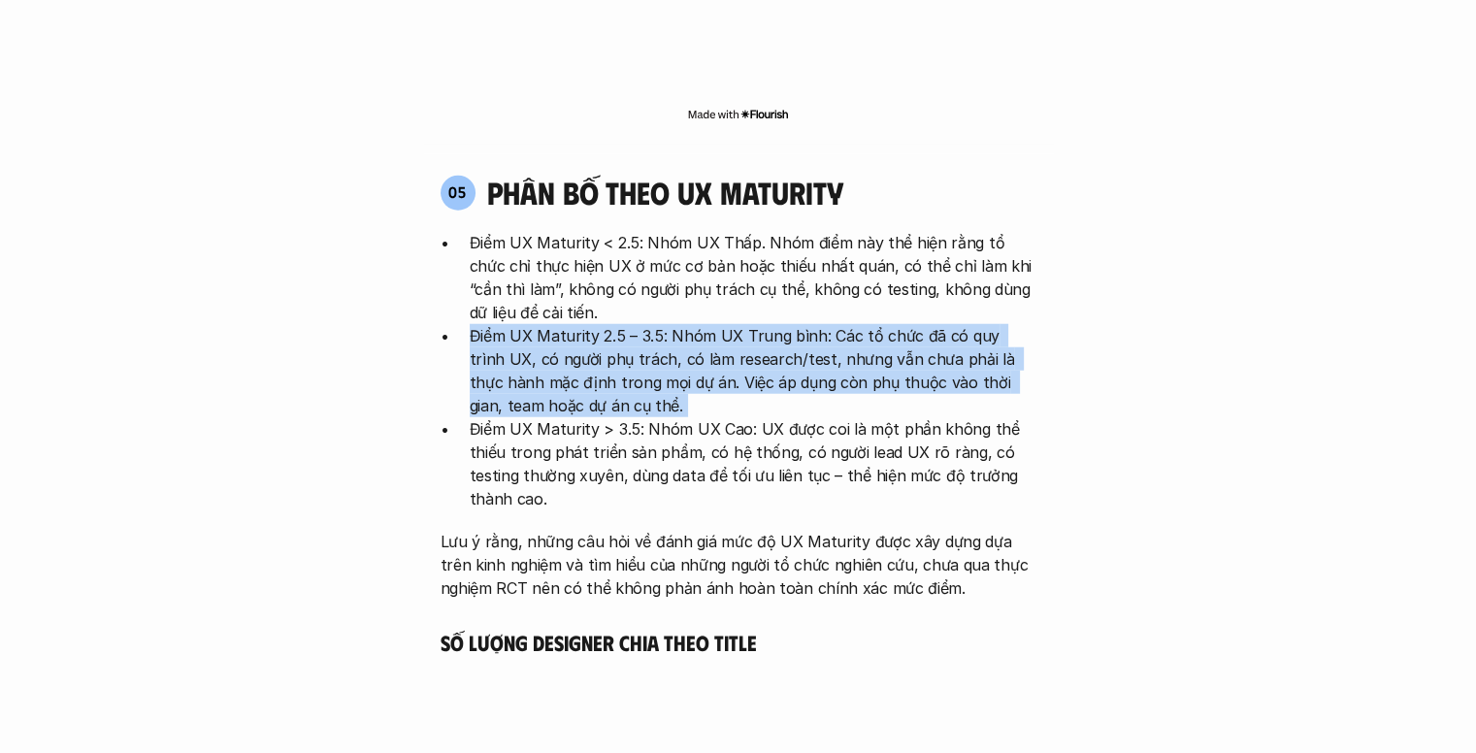
click at [727, 324] on p "Điểm UX Maturity 2.5 – 3.5: Nhóm UX Trung bình: Các tổ chức đã có quy trình UX,…" at bounding box center [753, 370] width 567 height 93
click at [746, 324] on p "Điểm UX Maturity 2.5 – 3.5: Nhóm UX Trung bình: Các tổ chức đã có quy trình UX,…" at bounding box center [753, 370] width 567 height 93
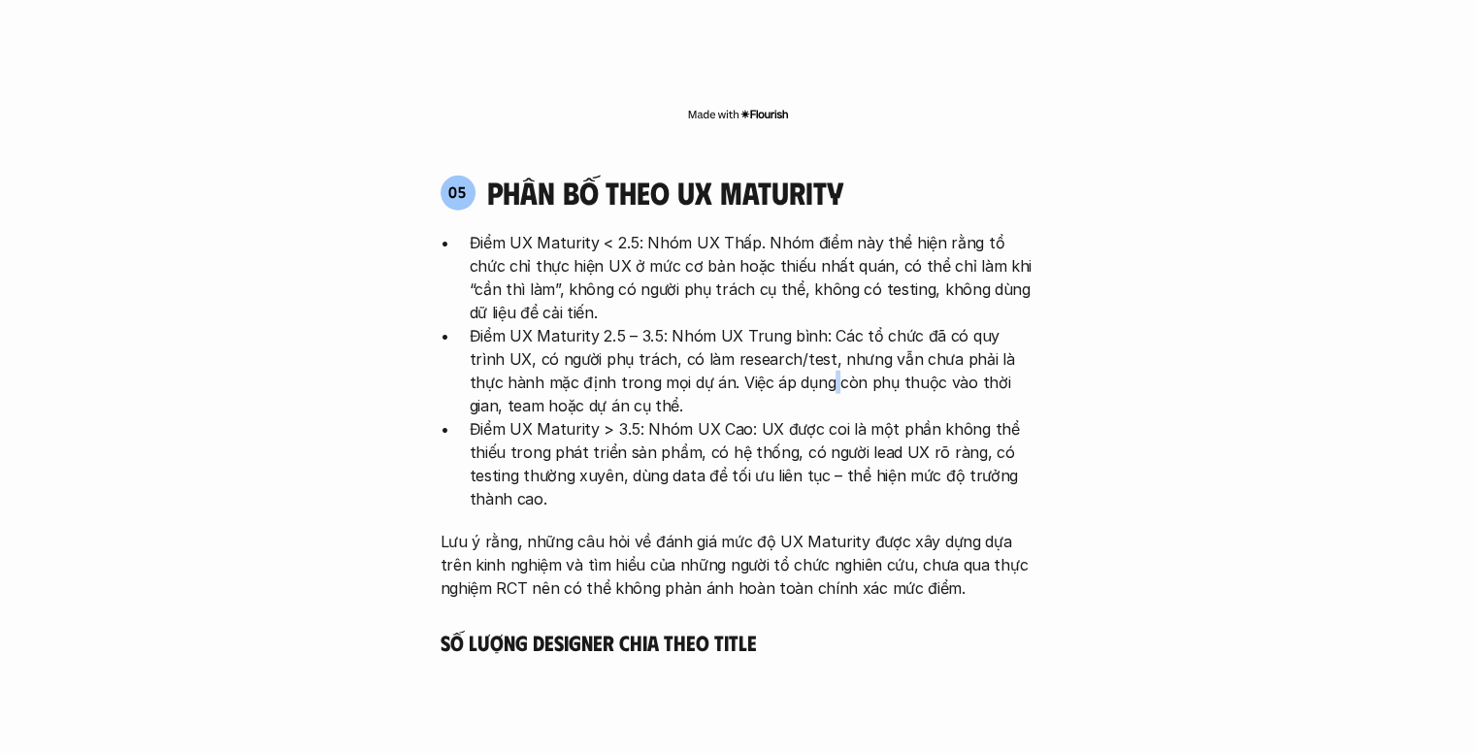
click at [746, 324] on p "Điểm UX Maturity 2.5 – 3.5: Nhóm UX Trung bình: Các tổ chức đã có quy trình UX,…" at bounding box center [753, 370] width 567 height 93
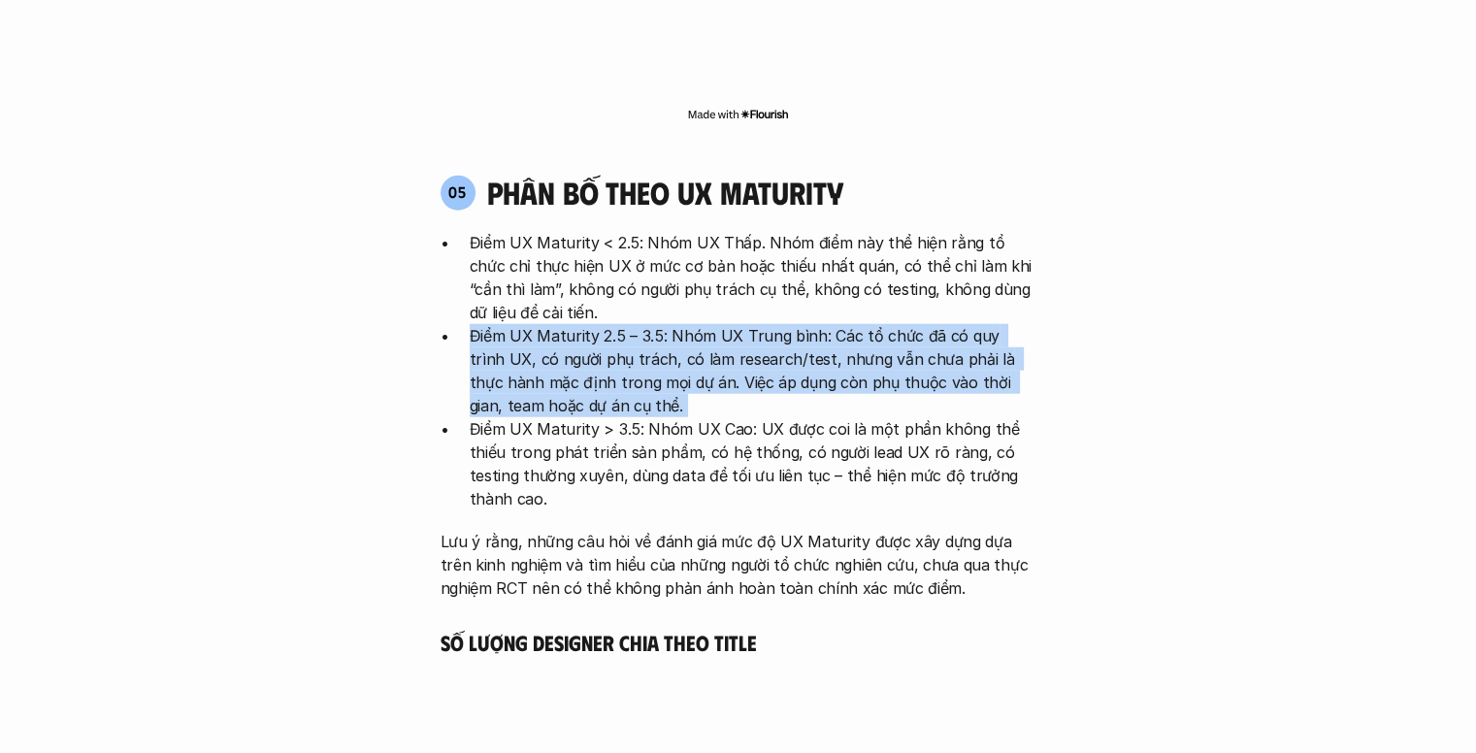
click at [746, 324] on p "Điểm UX Maturity 2.5 – 3.5: Nhóm UX Trung bình: Các tổ chức đã có quy trình UX,…" at bounding box center [753, 370] width 567 height 93
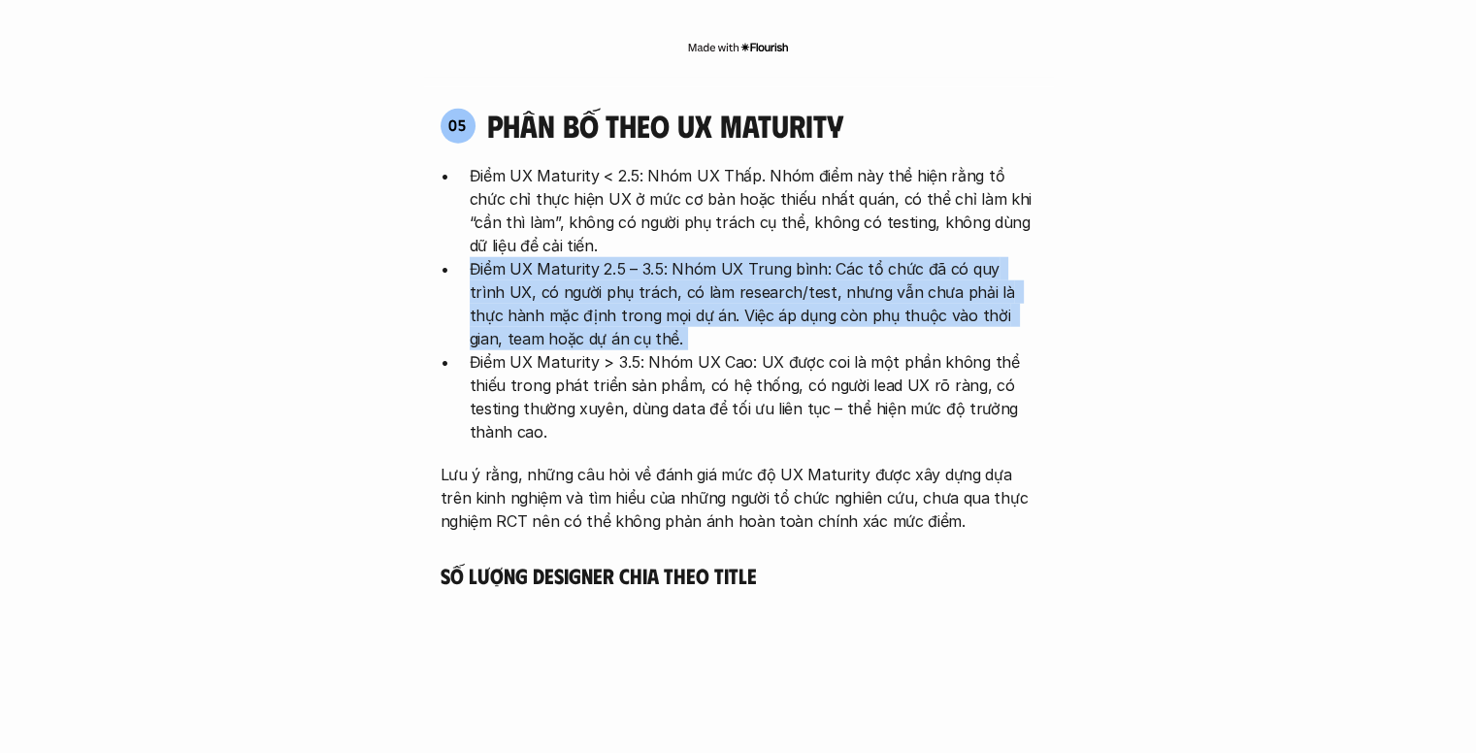
scroll to position [5049, 0]
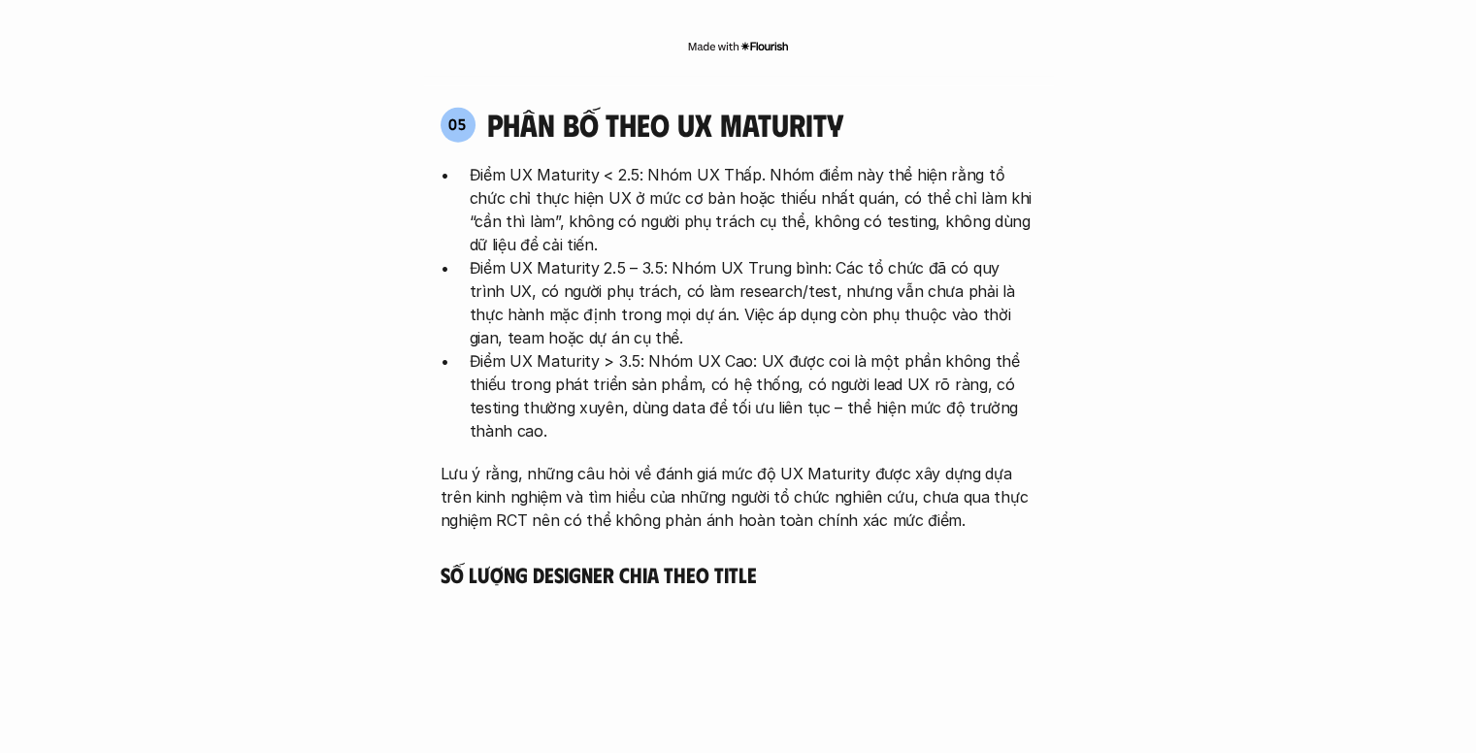
click at [746, 349] on p "Điểm UX Maturity > 3.5: Nhóm UX Cao: UX được coi là một phần không thể thiếu tr…" at bounding box center [753, 395] width 567 height 93
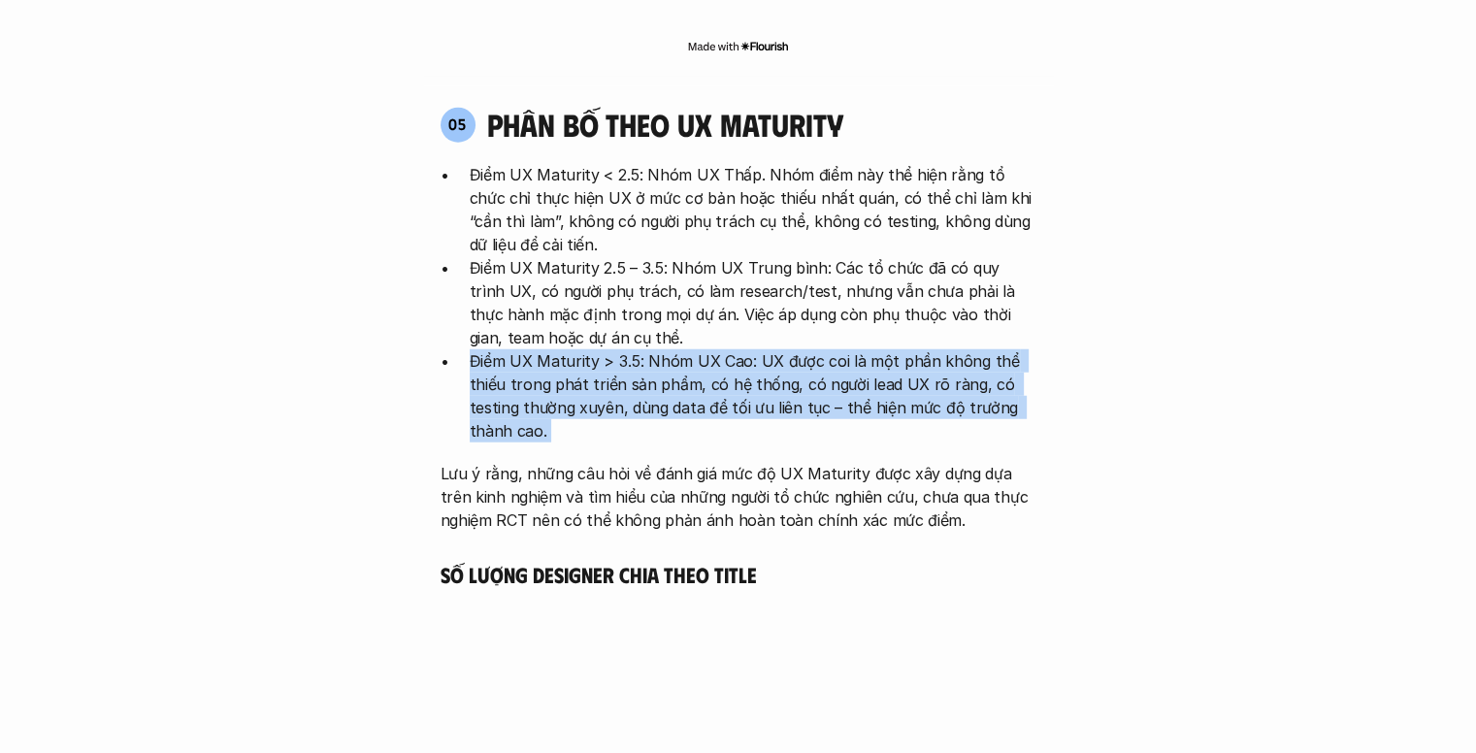
click at [746, 349] on p "Điểm UX Maturity > 3.5: Nhóm UX Cao: UX được coi là một phần không thể thiếu tr…" at bounding box center [753, 395] width 567 height 93
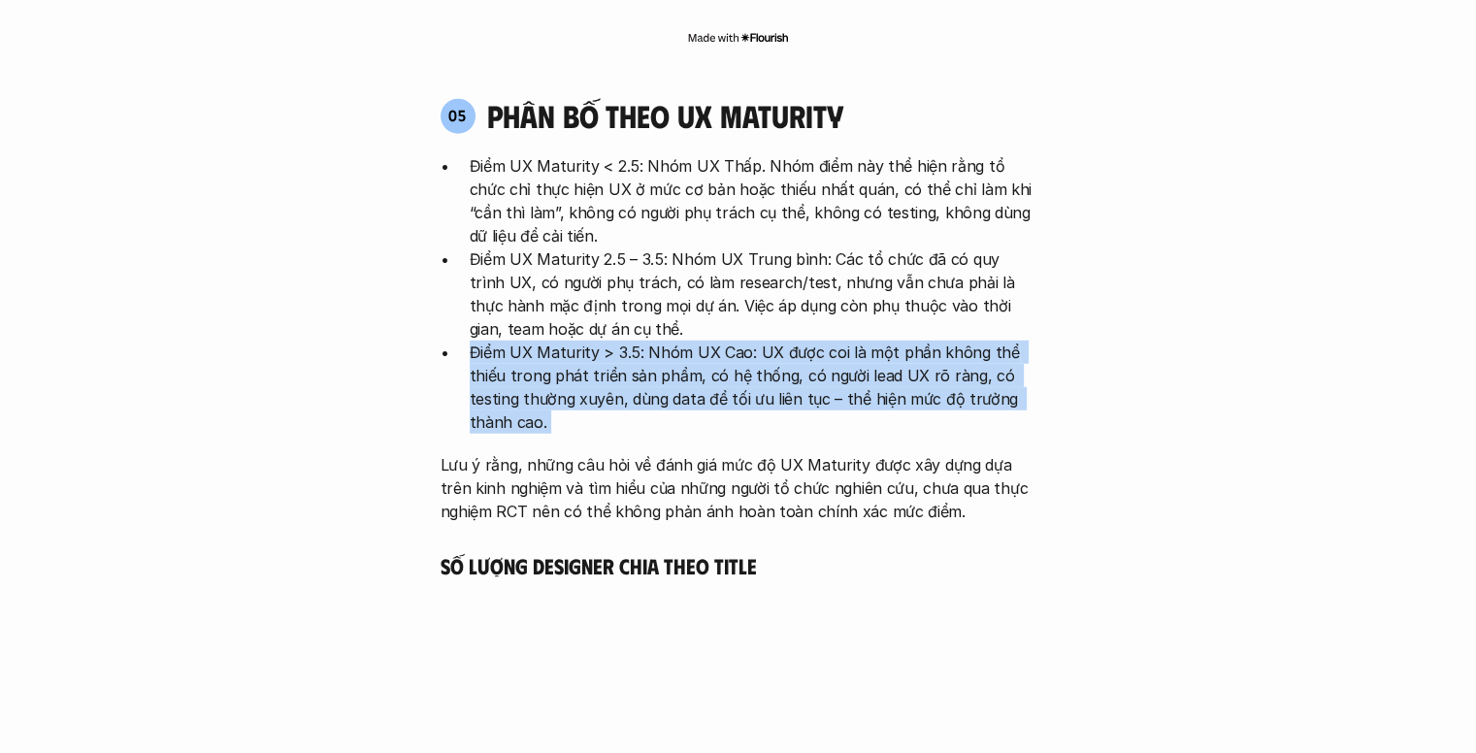
scroll to position [5075, 0]
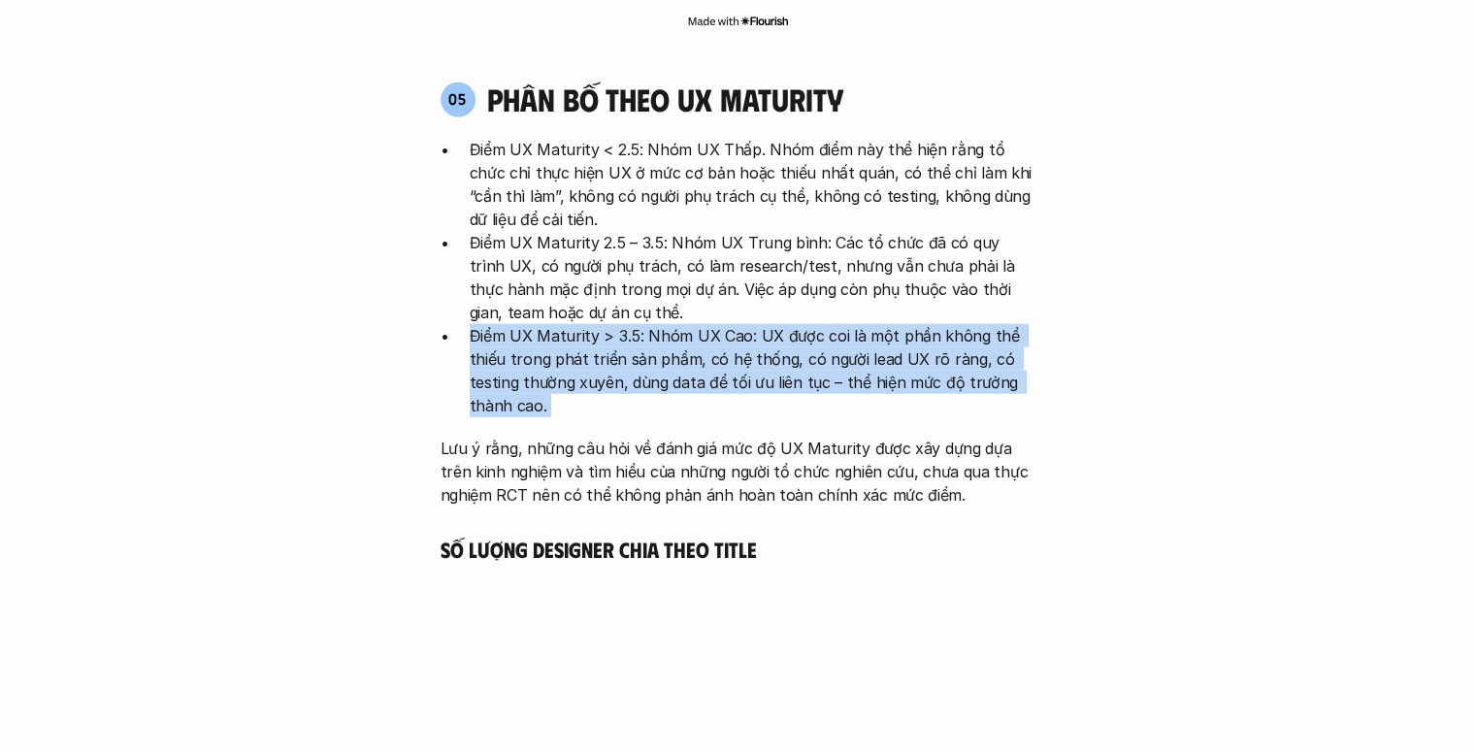
click at [800, 324] on p "Điểm UX Maturity > 3.5: Nhóm UX Cao: UX được coi là một phần không thể thiếu tr…" at bounding box center [753, 370] width 567 height 93
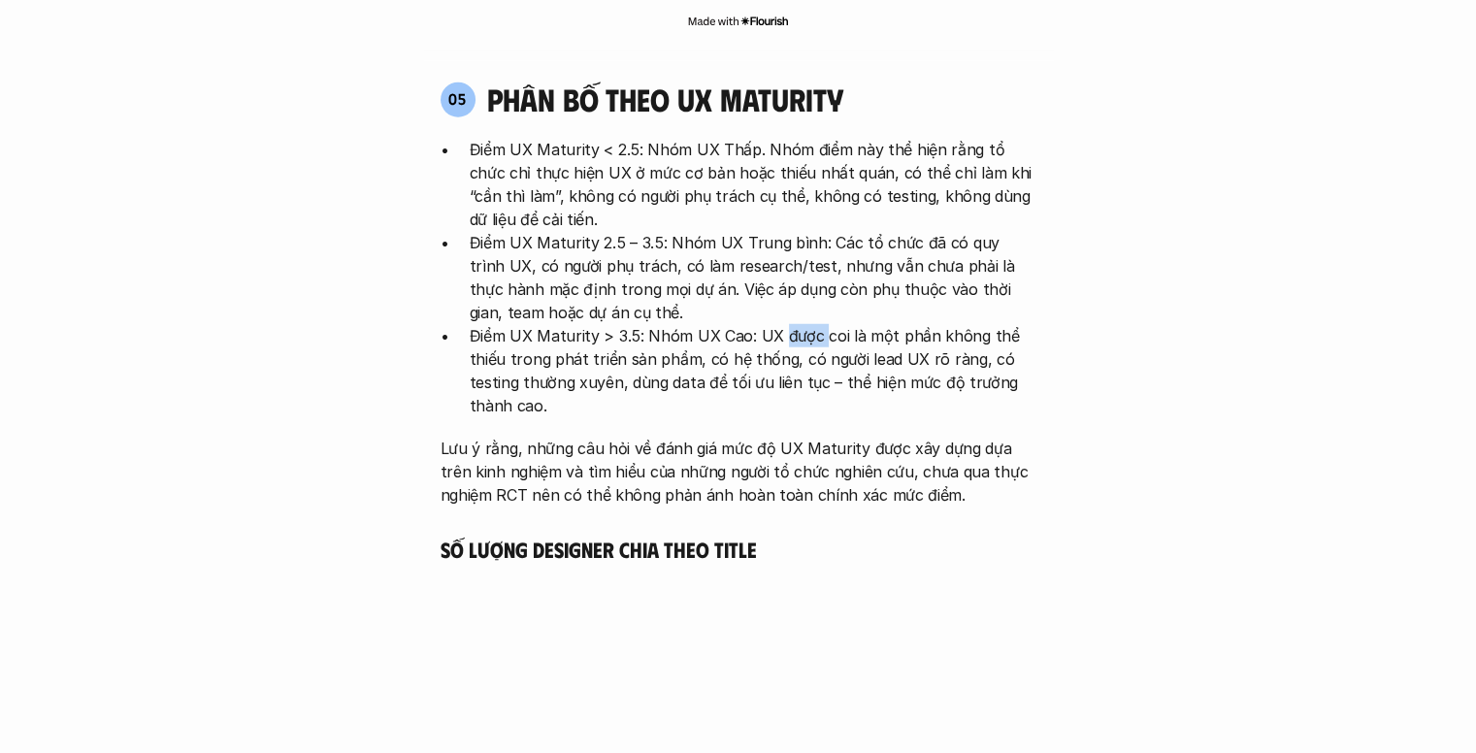
click at [800, 324] on p "Điểm UX Maturity > 3.5: Nhóm UX Cao: UX được coi là một phần không thể thiếu tr…" at bounding box center [753, 370] width 567 height 93
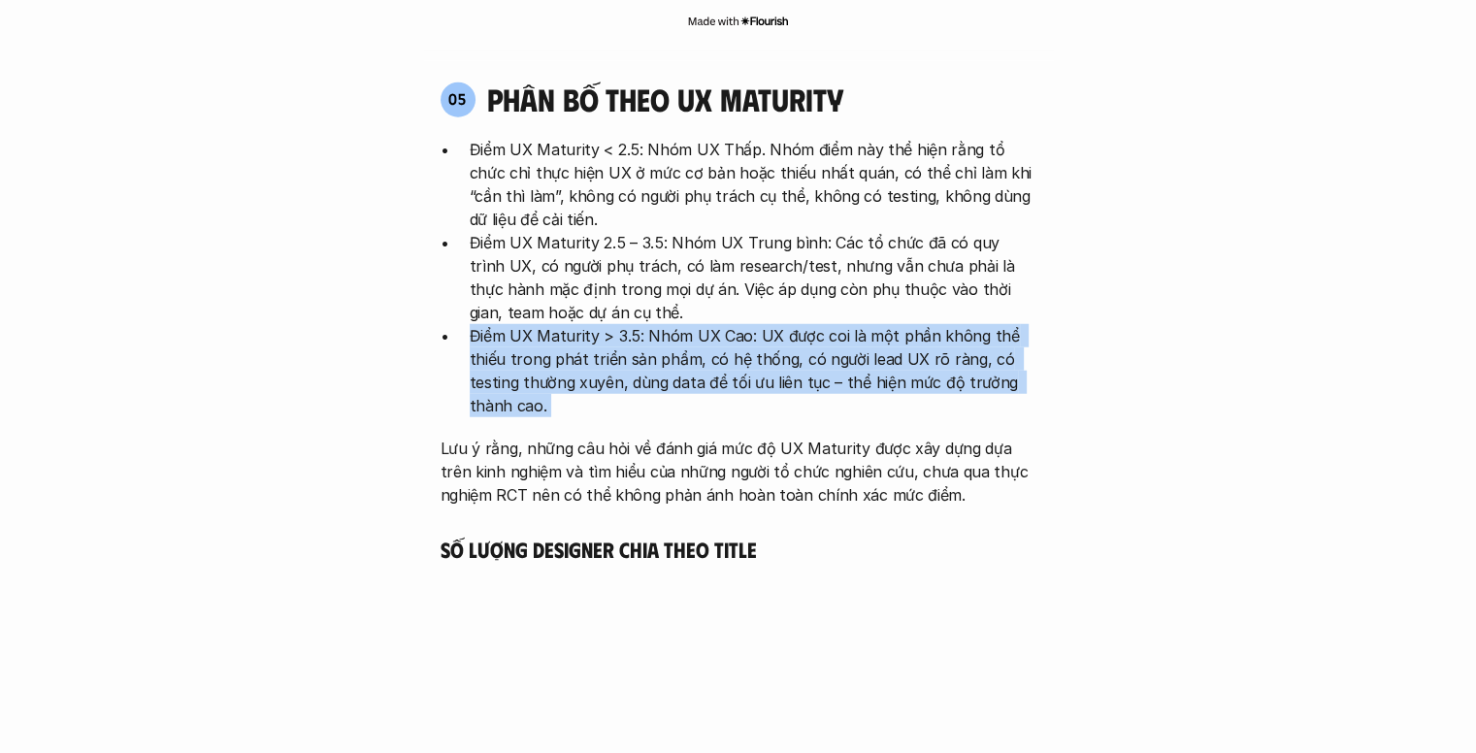
click at [800, 324] on p "Điểm UX Maturity > 3.5: Nhóm UX Cao: UX được coi là một phần không thể thiếu tr…" at bounding box center [753, 370] width 567 height 93
click at [716, 324] on p "Điểm UX Maturity > 3.5: Nhóm UX Cao: UX được coi là một phần không thể thiếu tr…" at bounding box center [753, 370] width 567 height 93
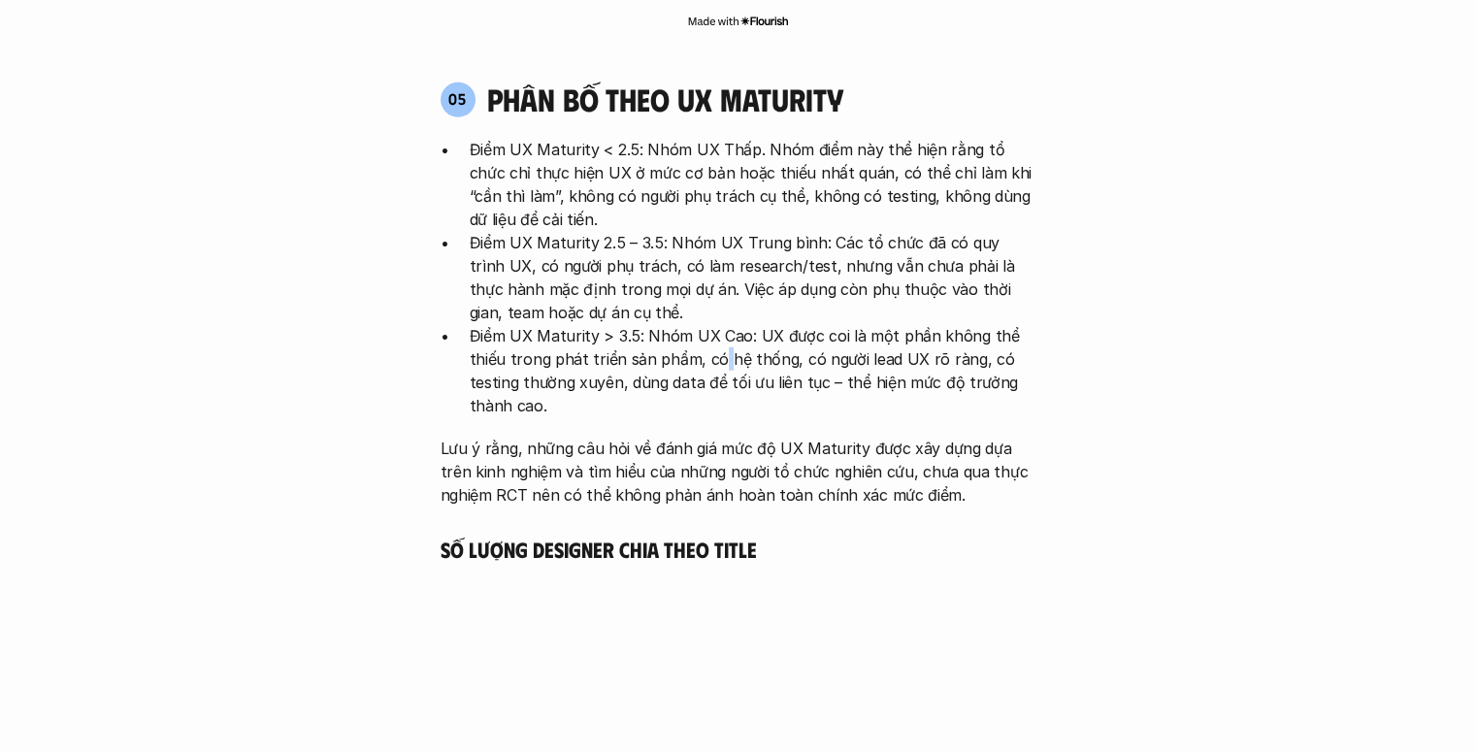
click at [716, 324] on p "Điểm UX Maturity > 3.5: Nhóm UX Cao: UX được coi là một phần không thể thiếu tr…" at bounding box center [753, 370] width 567 height 93
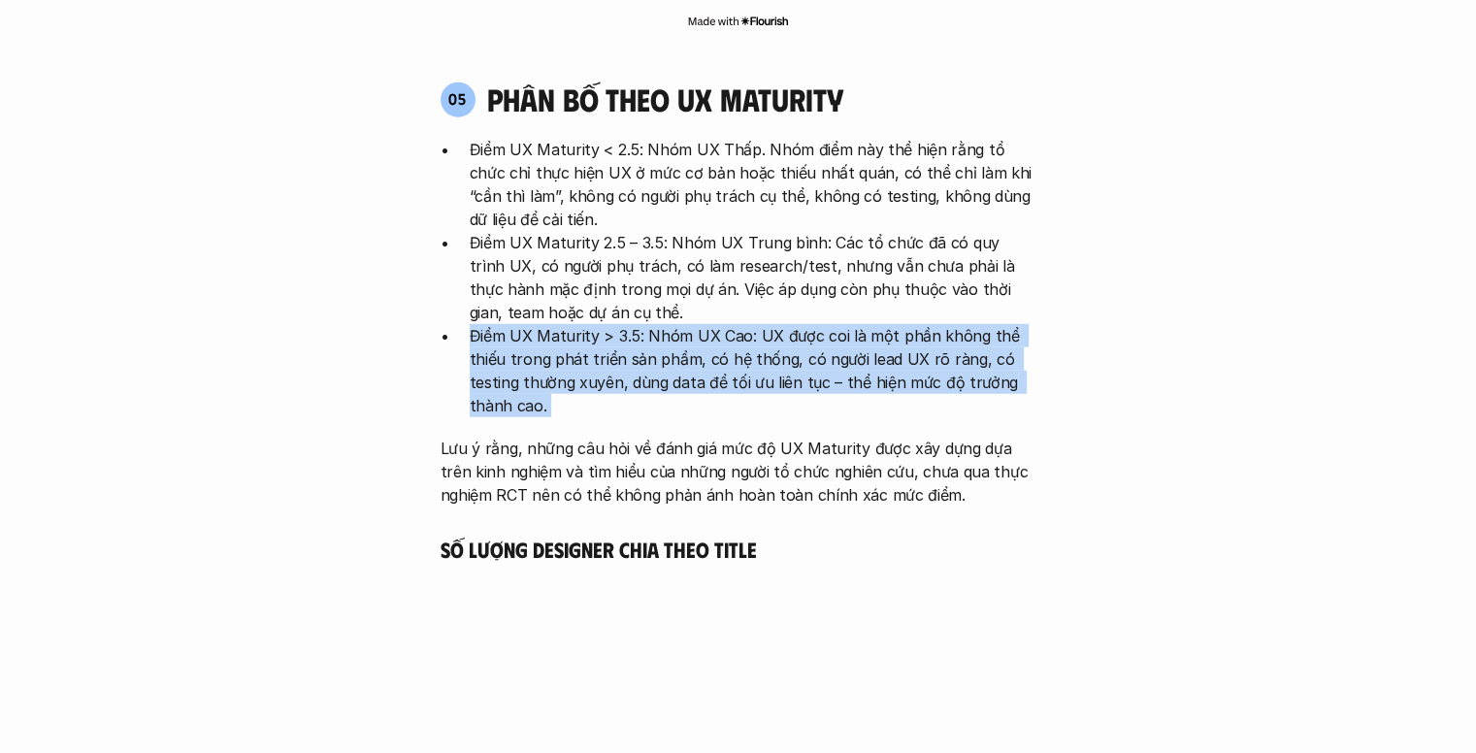
click at [716, 324] on p "Điểm UX Maturity > 3.5: Nhóm UX Cao: UX được coi là một phần không thể thiếu tr…" at bounding box center [753, 370] width 567 height 93
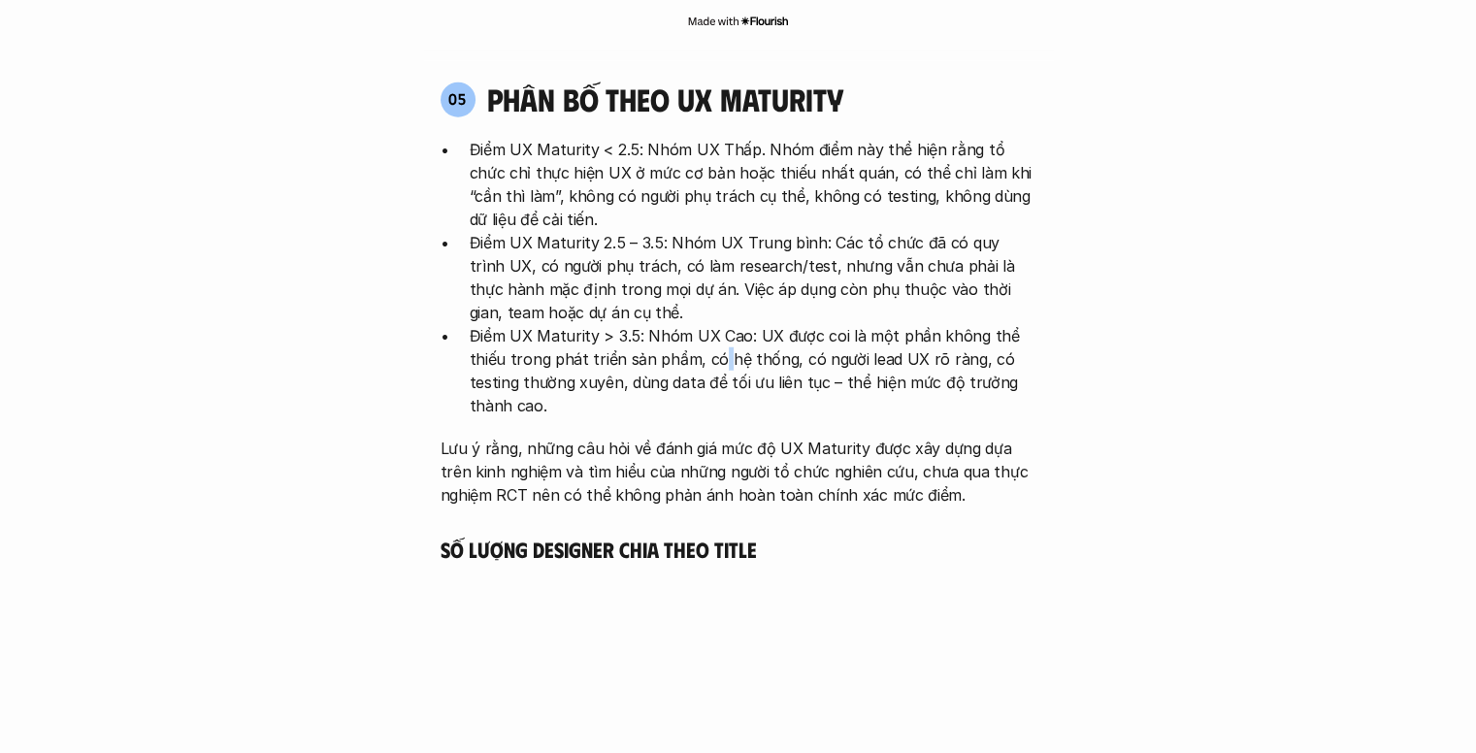
click at [716, 324] on p "Điểm UX Maturity > 3.5: Nhóm UX Cao: UX được coi là một phần không thể thiếu tr…" at bounding box center [753, 370] width 567 height 93
click at [655, 324] on p "Điểm UX Maturity > 3.5: Nhóm UX Cao: UX được coi là một phần không thể thiếu tr…" at bounding box center [753, 370] width 567 height 93
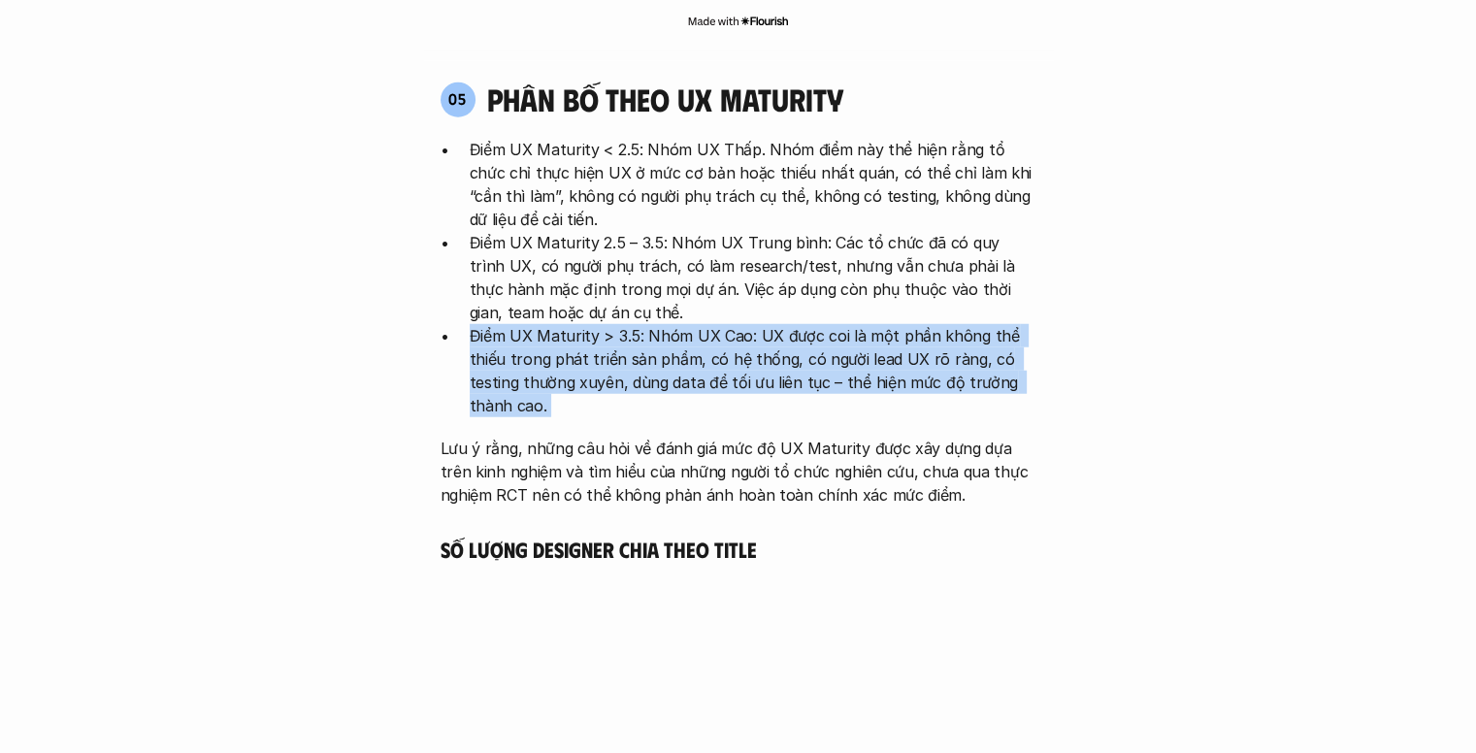
click at [655, 324] on p "Điểm UX Maturity > 3.5: Nhóm UX Cao: UX được coi là một phần không thể thiếu tr…" at bounding box center [753, 370] width 567 height 93
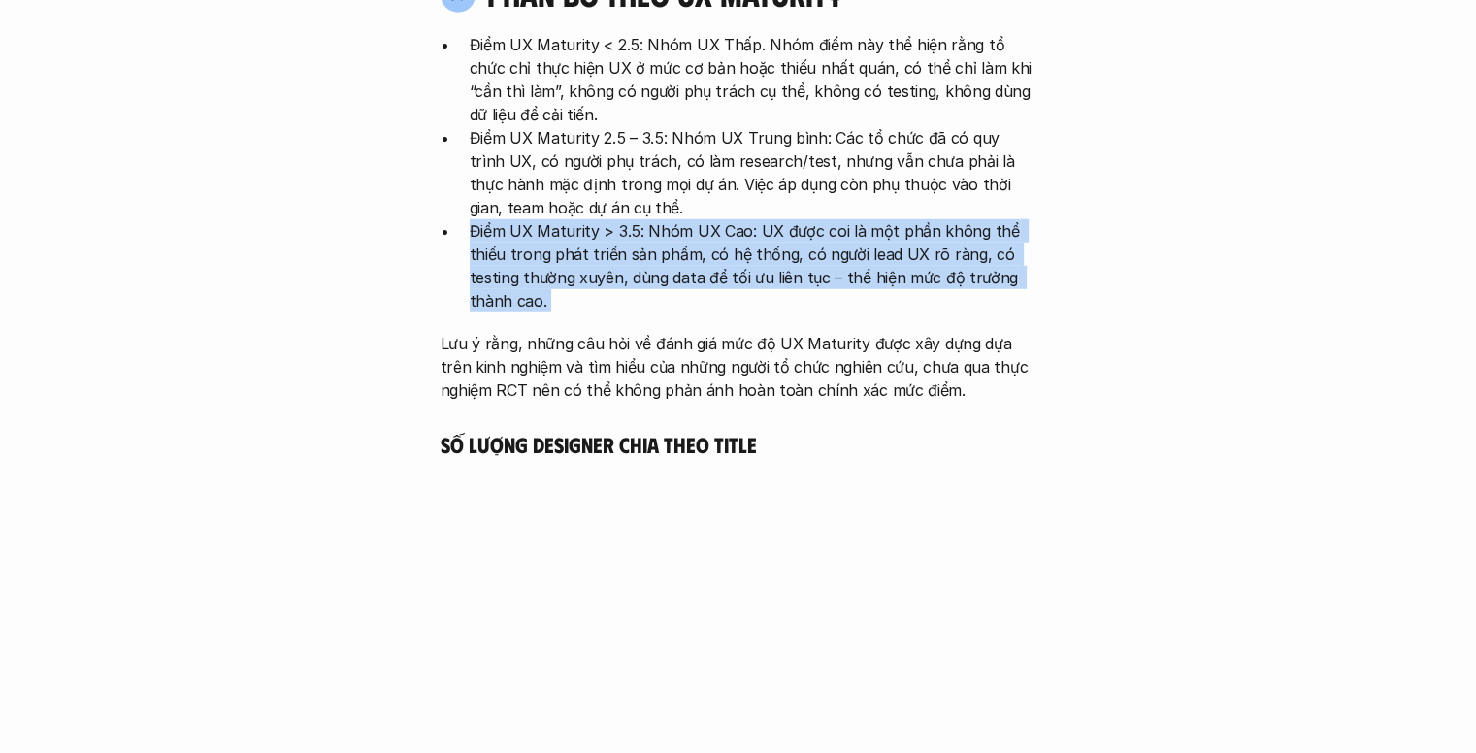
scroll to position [5191, 0]
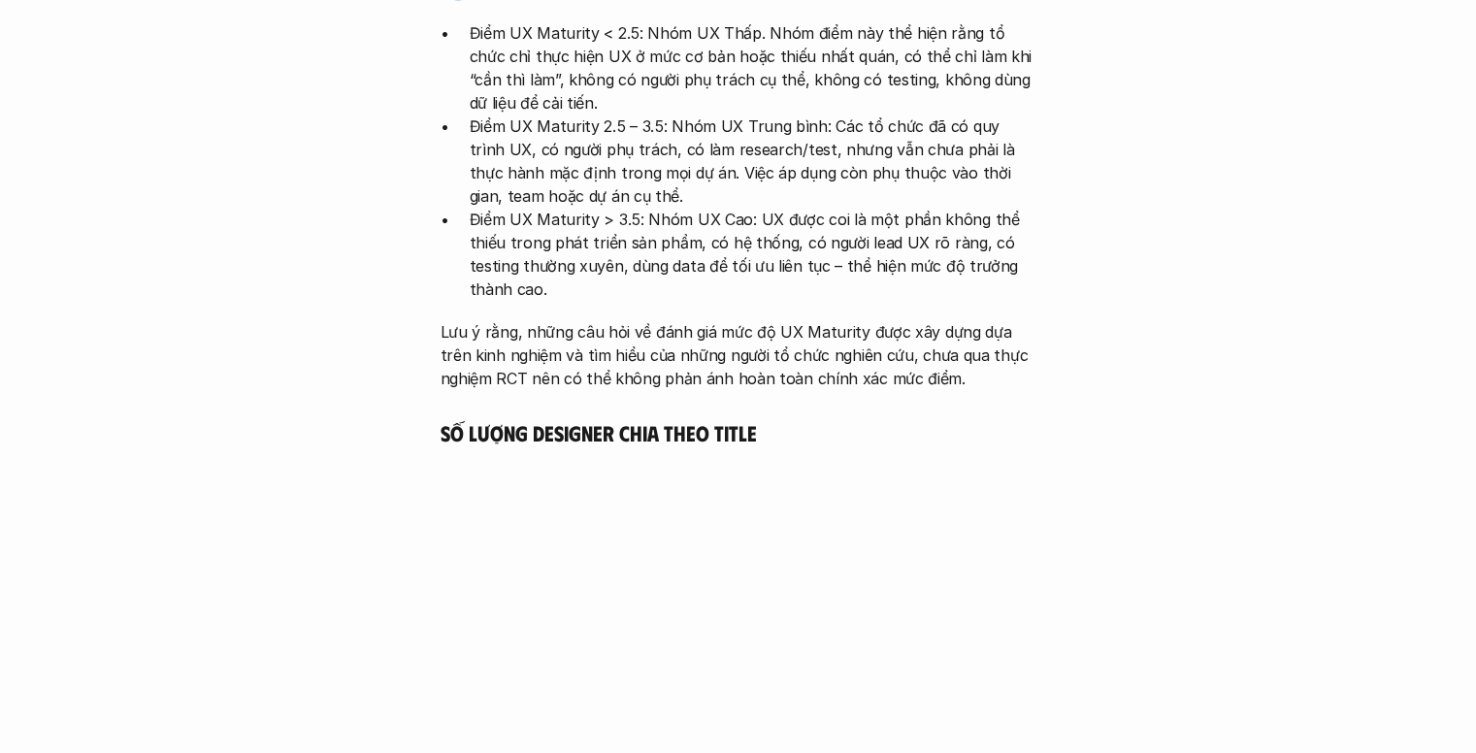
click at [655, 320] on p "Lưu ý rằng, những câu hỏi về đánh giá mức độ UX Maturity được xây dựng dựa trên…" at bounding box center [739, 355] width 596 height 70
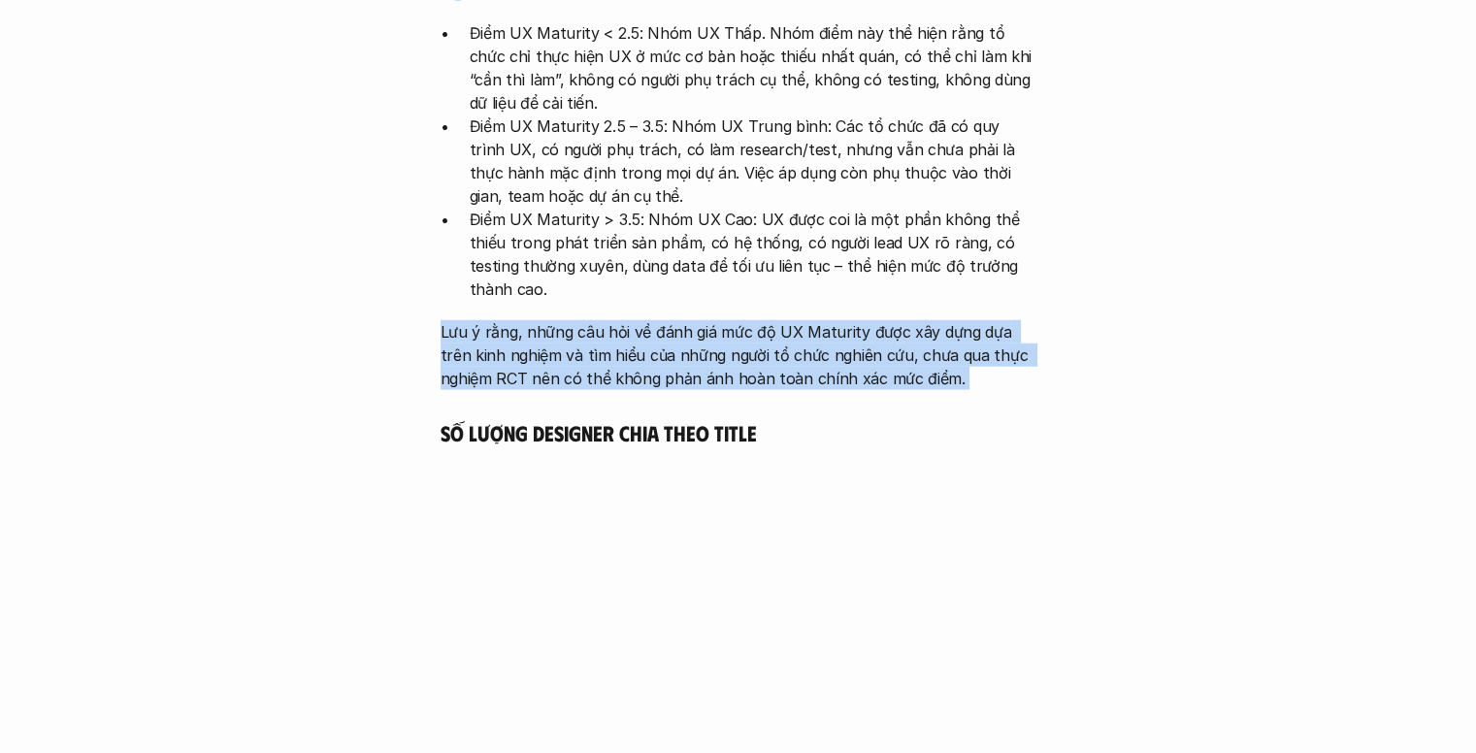
click at [655, 320] on p "Lưu ý rằng, những câu hỏi về đánh giá mức độ UX Maturity được xây dựng dựa trên…" at bounding box center [739, 355] width 596 height 70
click at [718, 320] on p "Lưu ý rằng, những câu hỏi về đánh giá mức độ UX Maturity được xây dựng dựa trên…" at bounding box center [739, 355] width 596 height 70
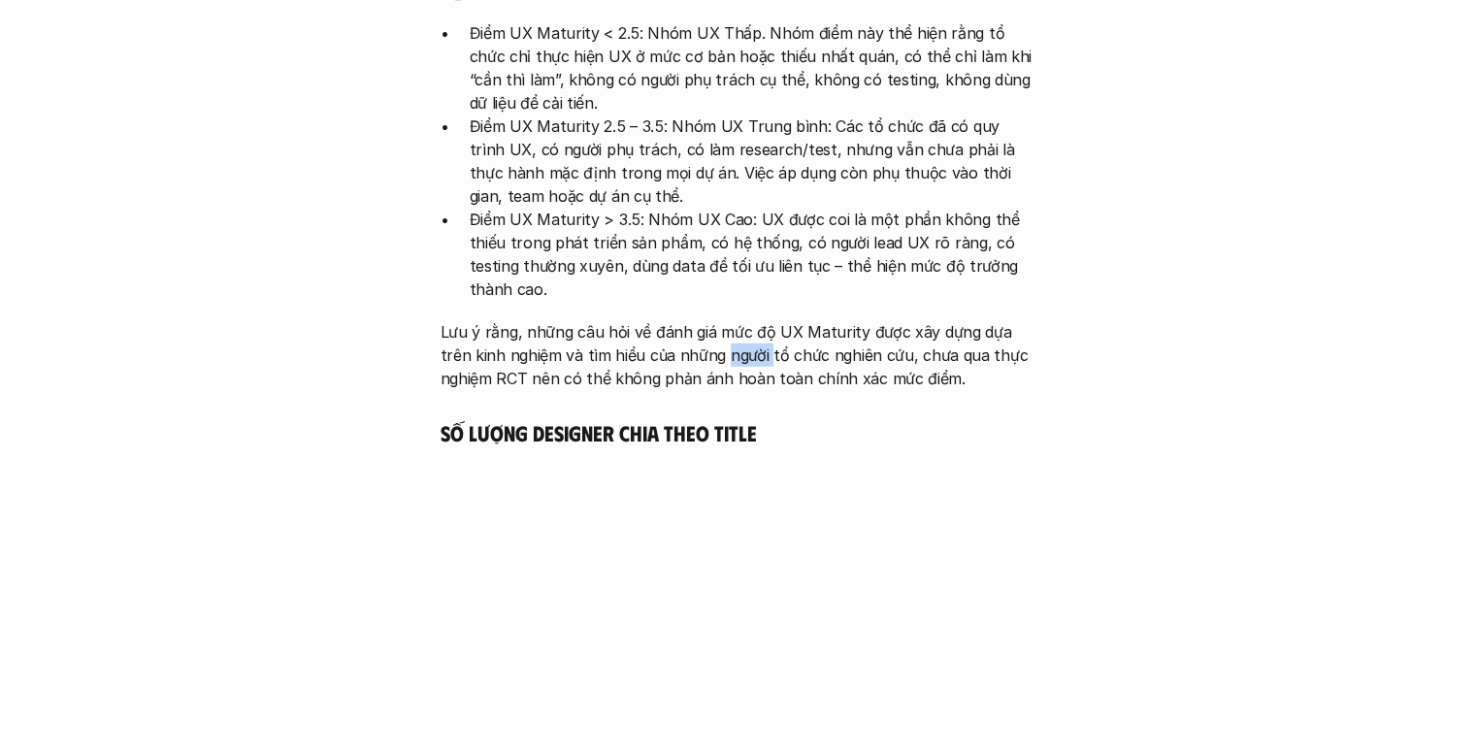
click at [718, 320] on p "Lưu ý rằng, những câu hỏi về đánh giá mức độ UX Maturity được xây dựng dựa trên…" at bounding box center [739, 355] width 596 height 70
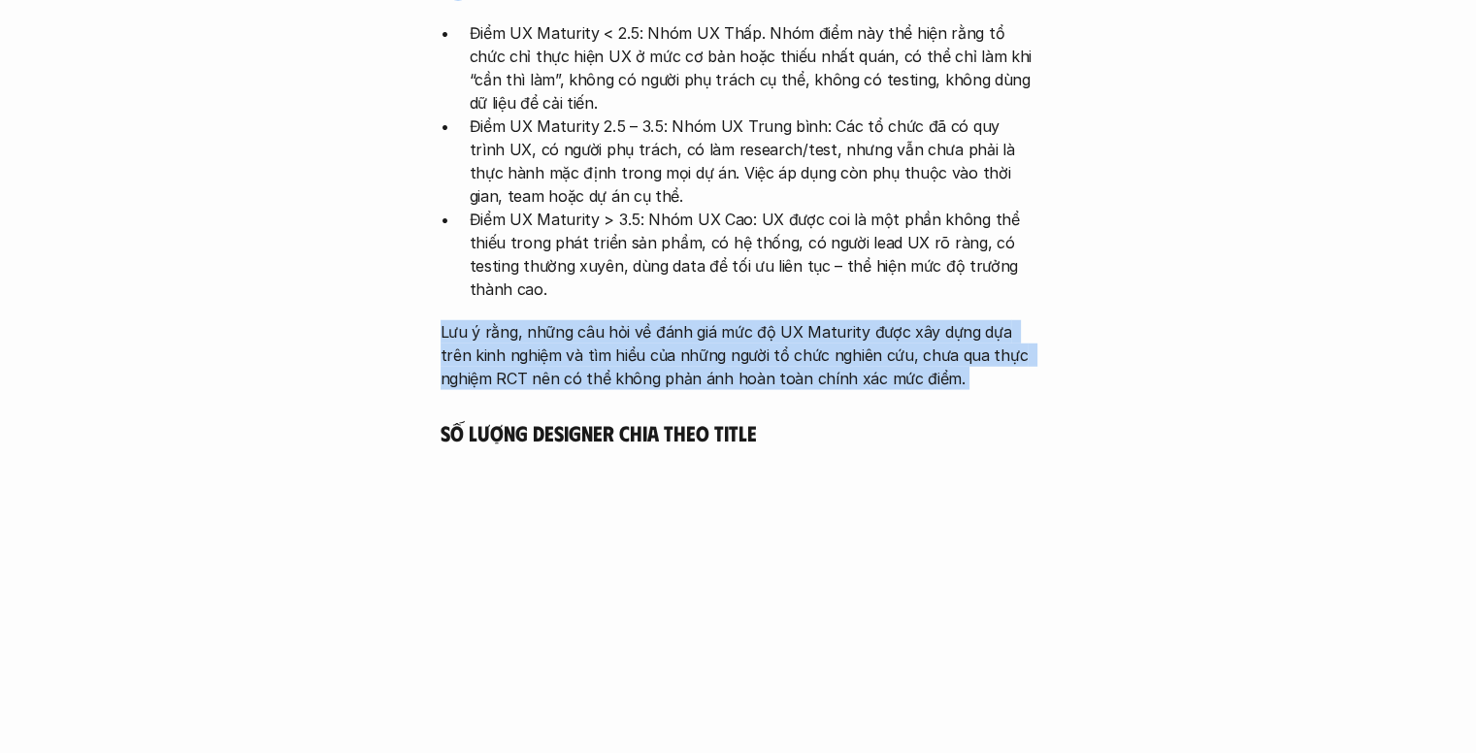
click at [718, 320] on p "Lưu ý rằng, những câu hỏi về đánh giá mức độ UX Maturity được xây dựng dựa trên…" at bounding box center [739, 355] width 596 height 70
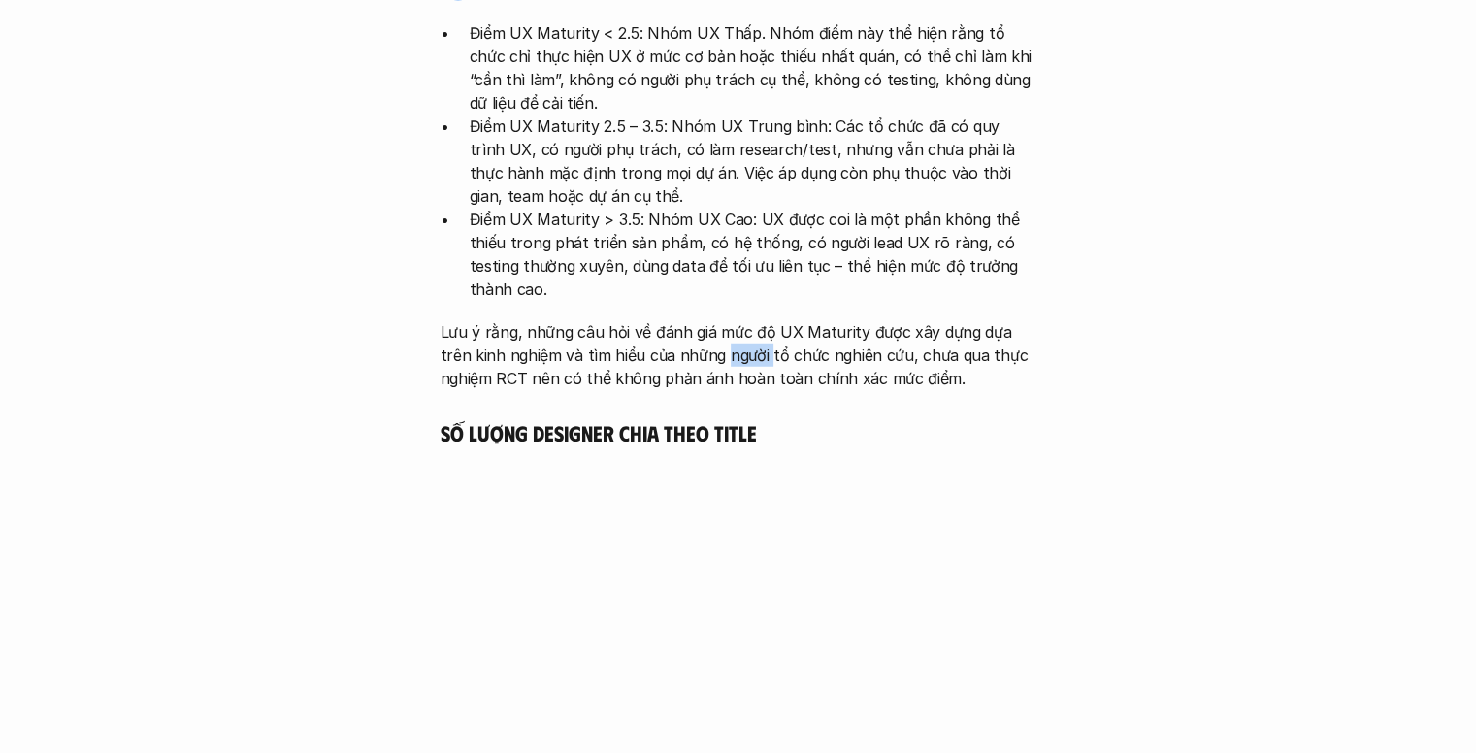
click at [718, 320] on p "Lưu ý rằng, những câu hỏi về đánh giá mức độ UX Maturity được xây dựng dựa trên…" at bounding box center [739, 355] width 596 height 70
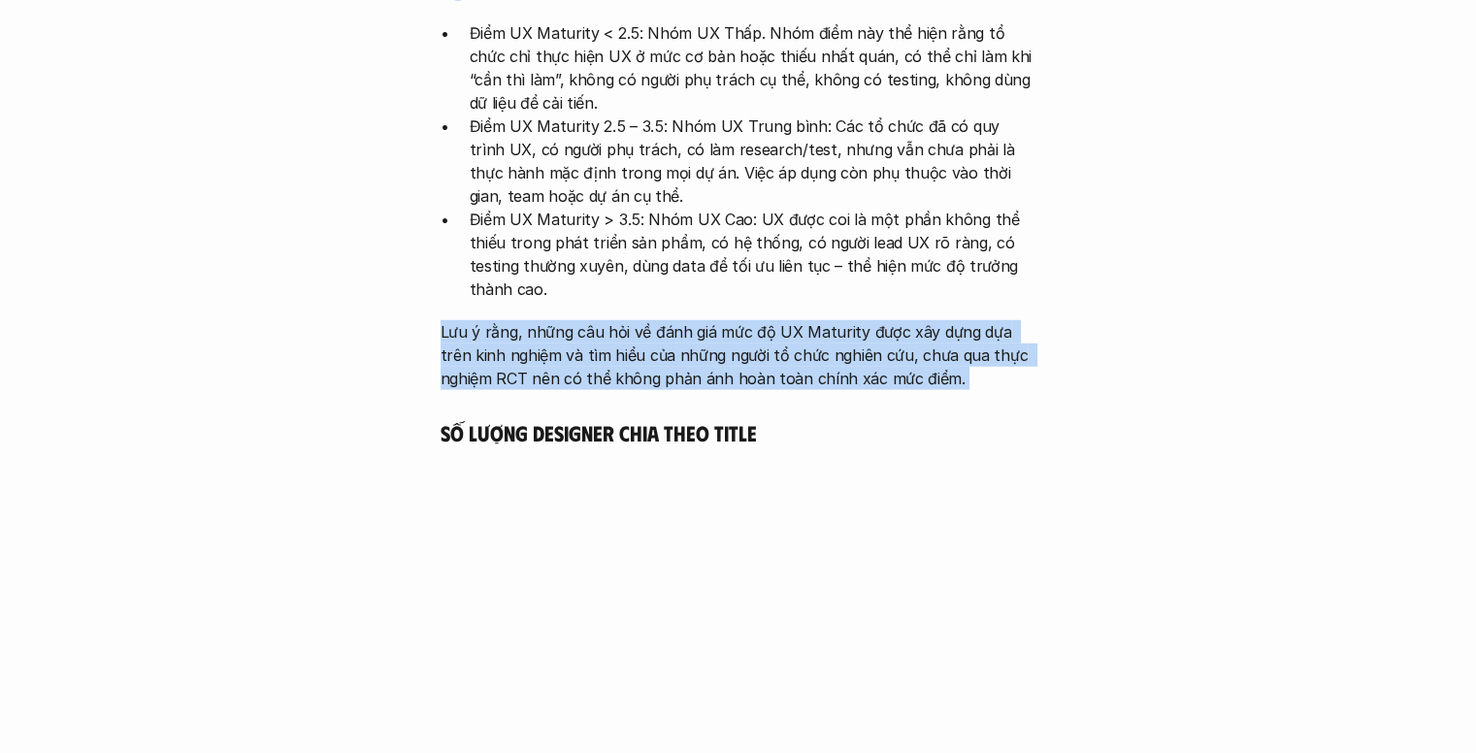
click at [718, 320] on p "Lưu ý rằng, những câu hỏi về đánh giá mức độ UX Maturity được xây dựng dựa trên…" at bounding box center [739, 355] width 596 height 70
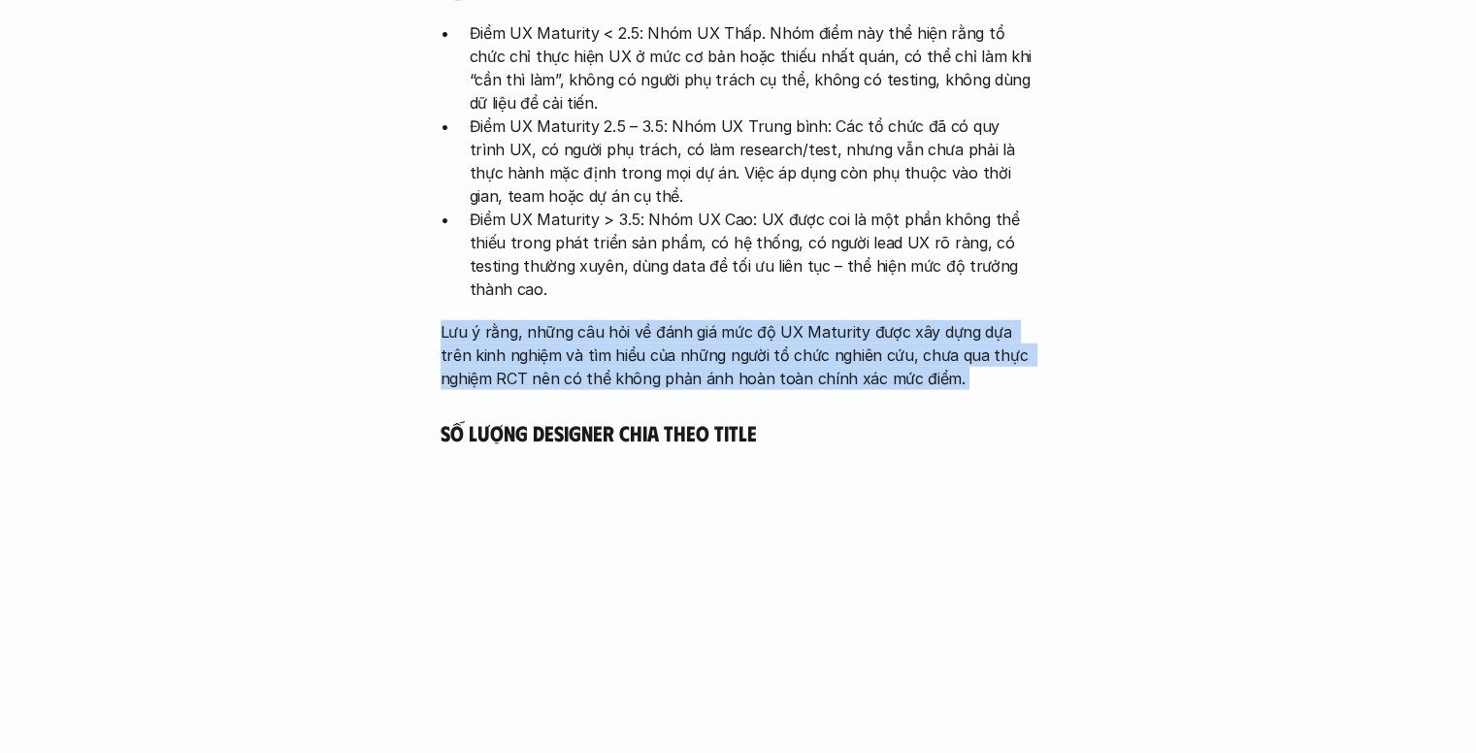
click at [761, 320] on p "Lưu ý rằng, những câu hỏi về đánh giá mức độ UX Maturity được xây dựng dựa trên…" at bounding box center [739, 355] width 596 height 70
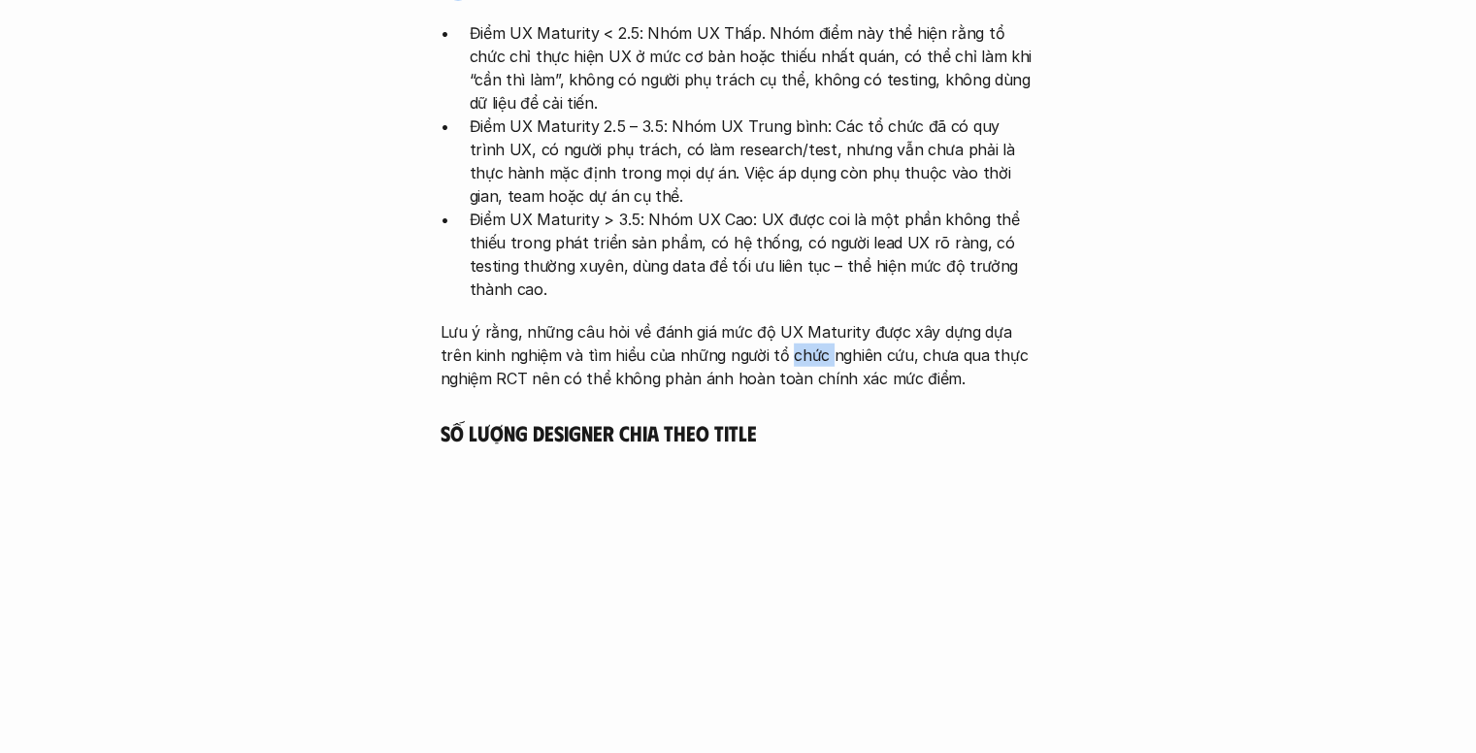
click at [761, 320] on p "Lưu ý rằng, những câu hỏi về đánh giá mức độ UX Maturity được xây dựng dựa trên…" at bounding box center [739, 355] width 596 height 70
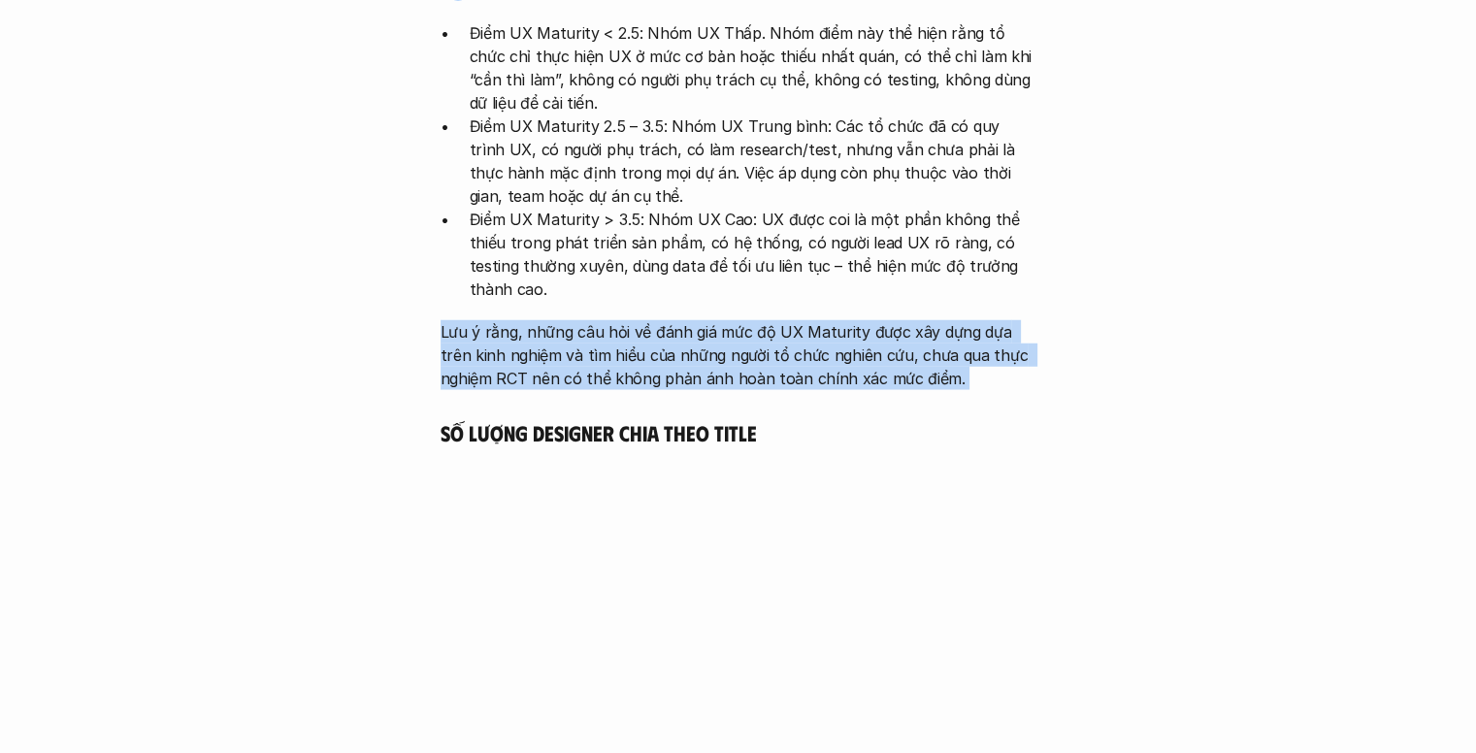
click at [761, 320] on p "Lưu ý rằng, những câu hỏi về đánh giá mức độ UX Maturity được xây dựng dựa trên…" at bounding box center [739, 355] width 596 height 70
click at [807, 320] on p "Lưu ý rằng, những câu hỏi về đánh giá mức độ UX Maturity được xây dựng dựa trên…" at bounding box center [739, 355] width 596 height 70
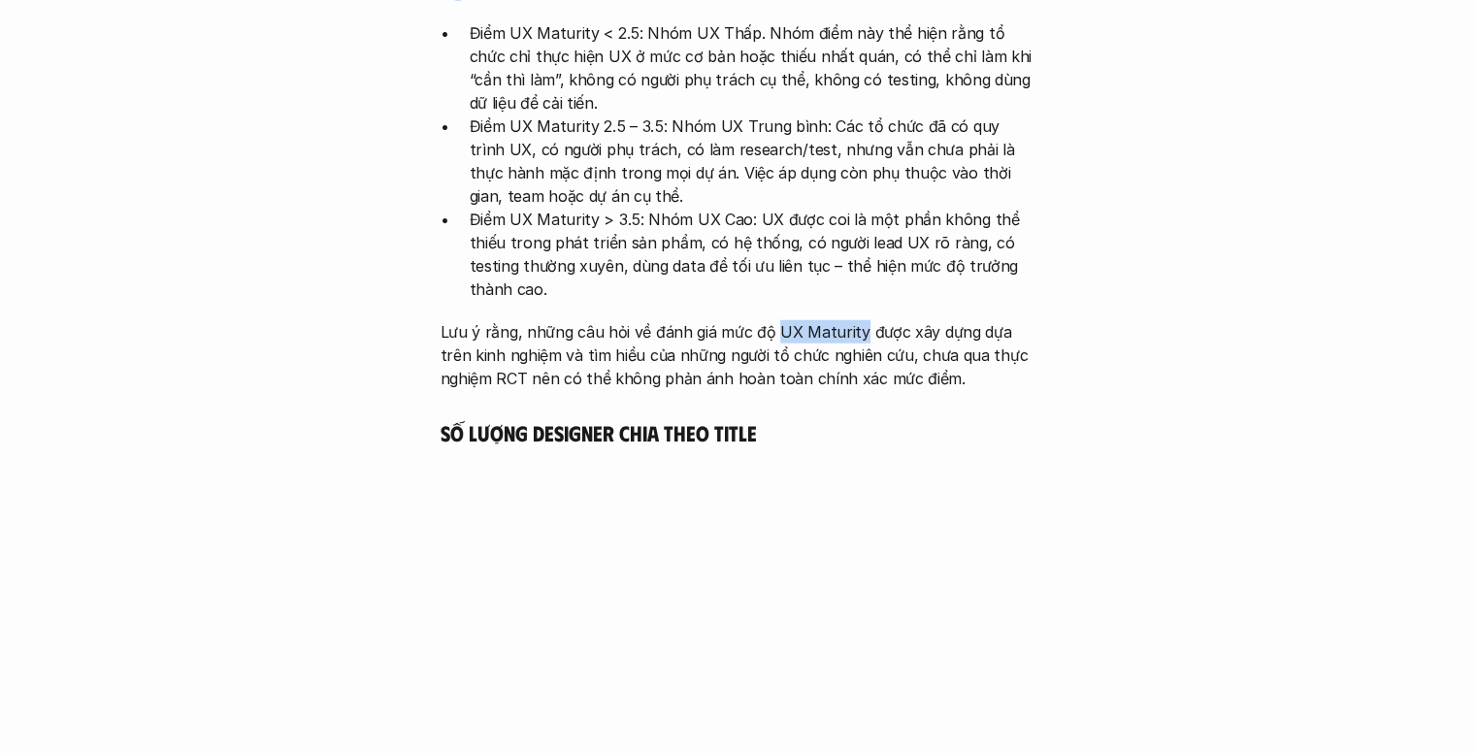
drag, startPoint x: 771, startPoint y: 230, endPoint x: 853, endPoint y: 240, distance: 82.1
click at [853, 320] on p "Lưu ý rằng, những câu hỏi về đánh giá mức độ UX Maturity được xây dựng dựa trên…" at bounding box center [739, 355] width 596 height 70
click at [885, 320] on p "Lưu ý rằng, những câu hỏi về đánh giá mức độ UX Maturity được xây dựng dựa trên…" at bounding box center [739, 355] width 596 height 70
click at [772, 320] on p "Lưu ý rằng, những câu hỏi về đánh giá mức độ UX Maturity được xây dựng dựa trên…" at bounding box center [739, 355] width 596 height 70
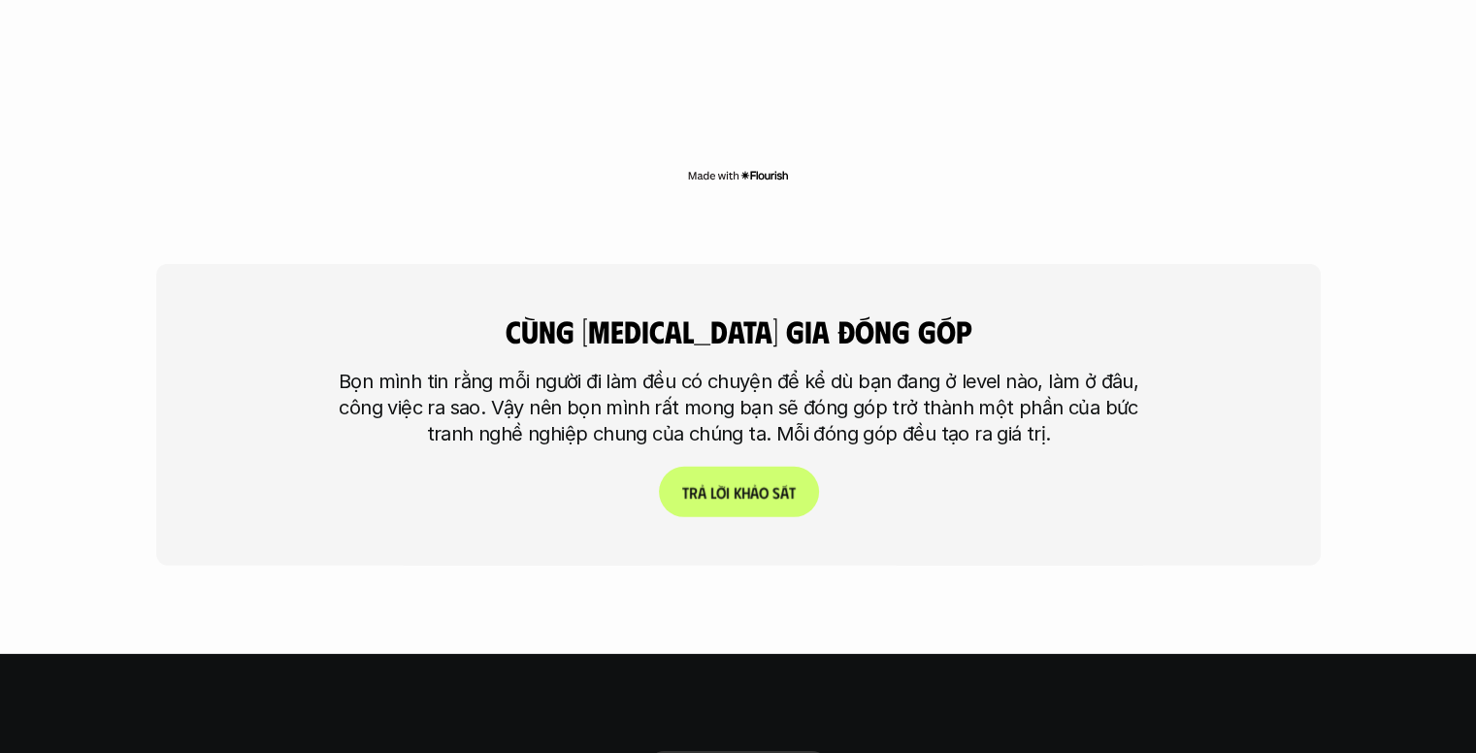
scroll to position [5813, 0]
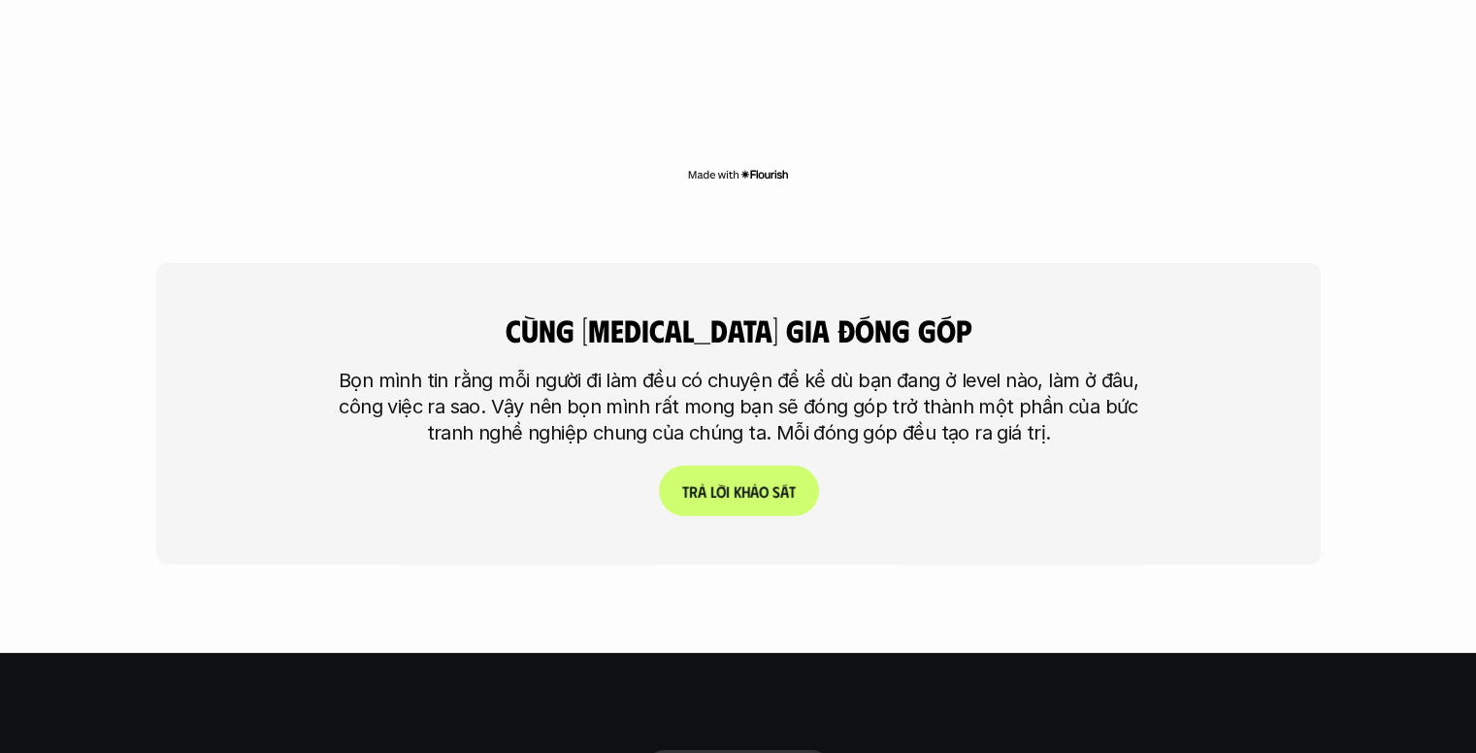
click at [760, 369] on p "Bọn mình tin rằng mỗi người đi làm đều có chuyện để kể dù bạn đang ở level nào,…" at bounding box center [738, 408] width 825 height 79
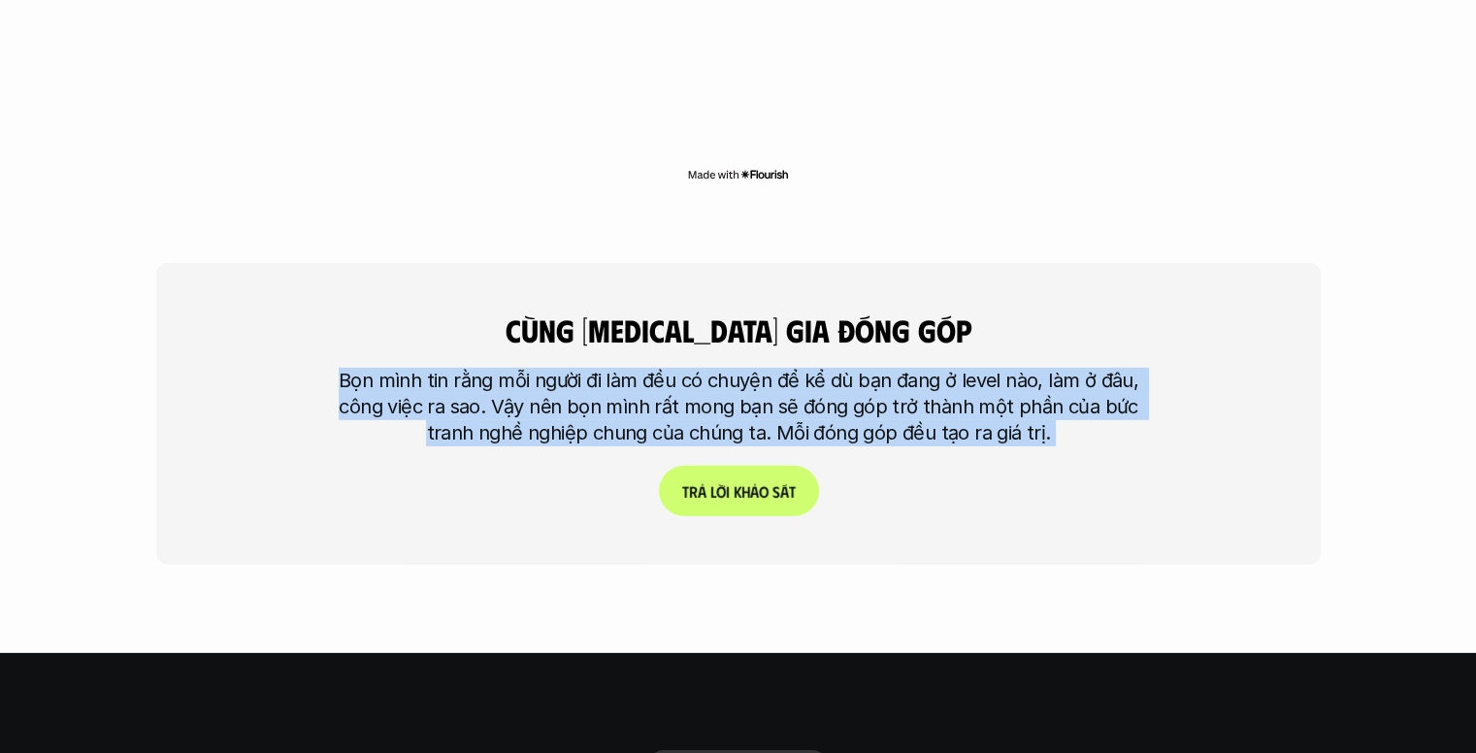
click at [760, 369] on p "Bọn mình tin rằng mỗi người đi làm đều có chuyện để kể dù bạn đang ở level nào,…" at bounding box center [738, 408] width 825 height 79
click at [714, 369] on p "Bọn mình tin rằng mỗi người đi làm đều có chuyện để kể dù bạn đang ở level nào,…" at bounding box center [738, 408] width 825 height 79
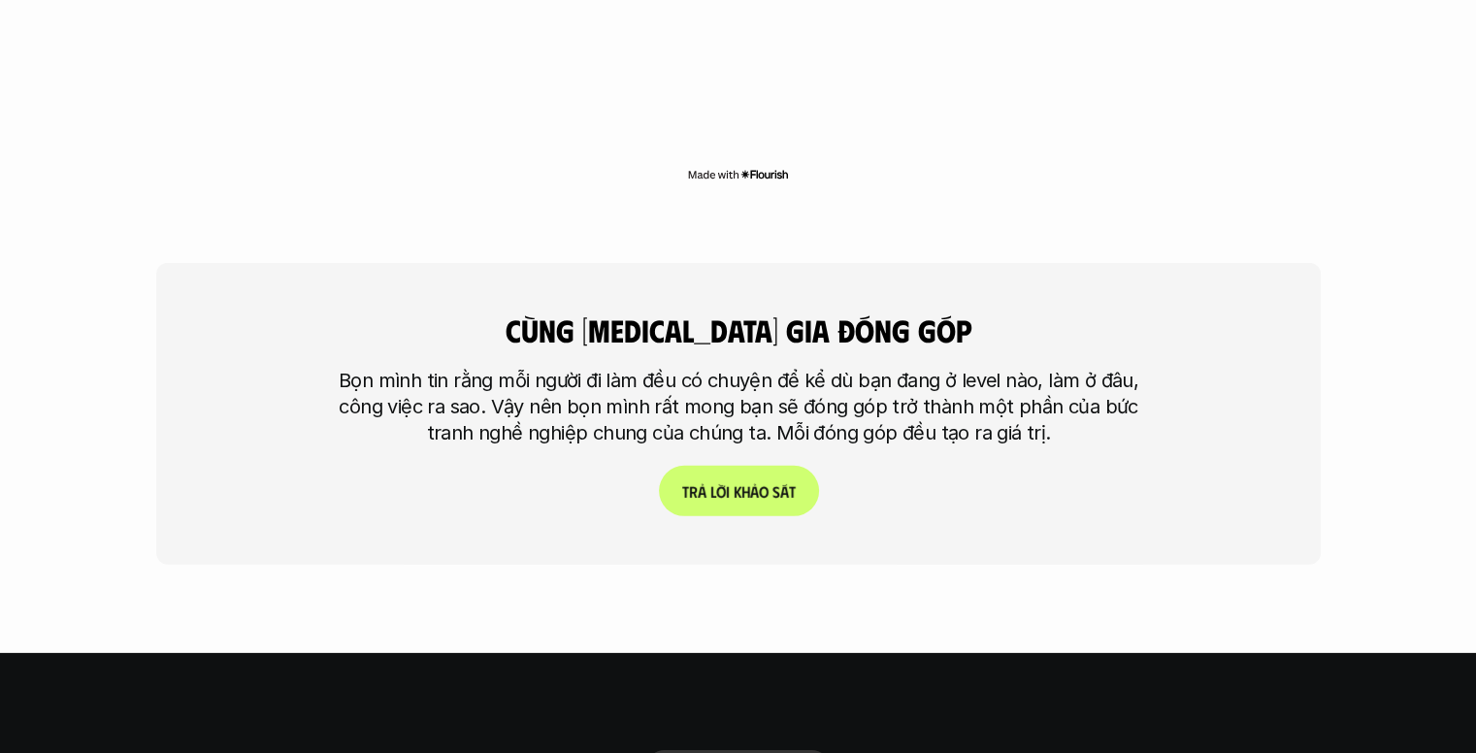
click at [757, 467] on link "T r ả l ờ i k h ả o s á t" at bounding box center [738, 492] width 160 height 50
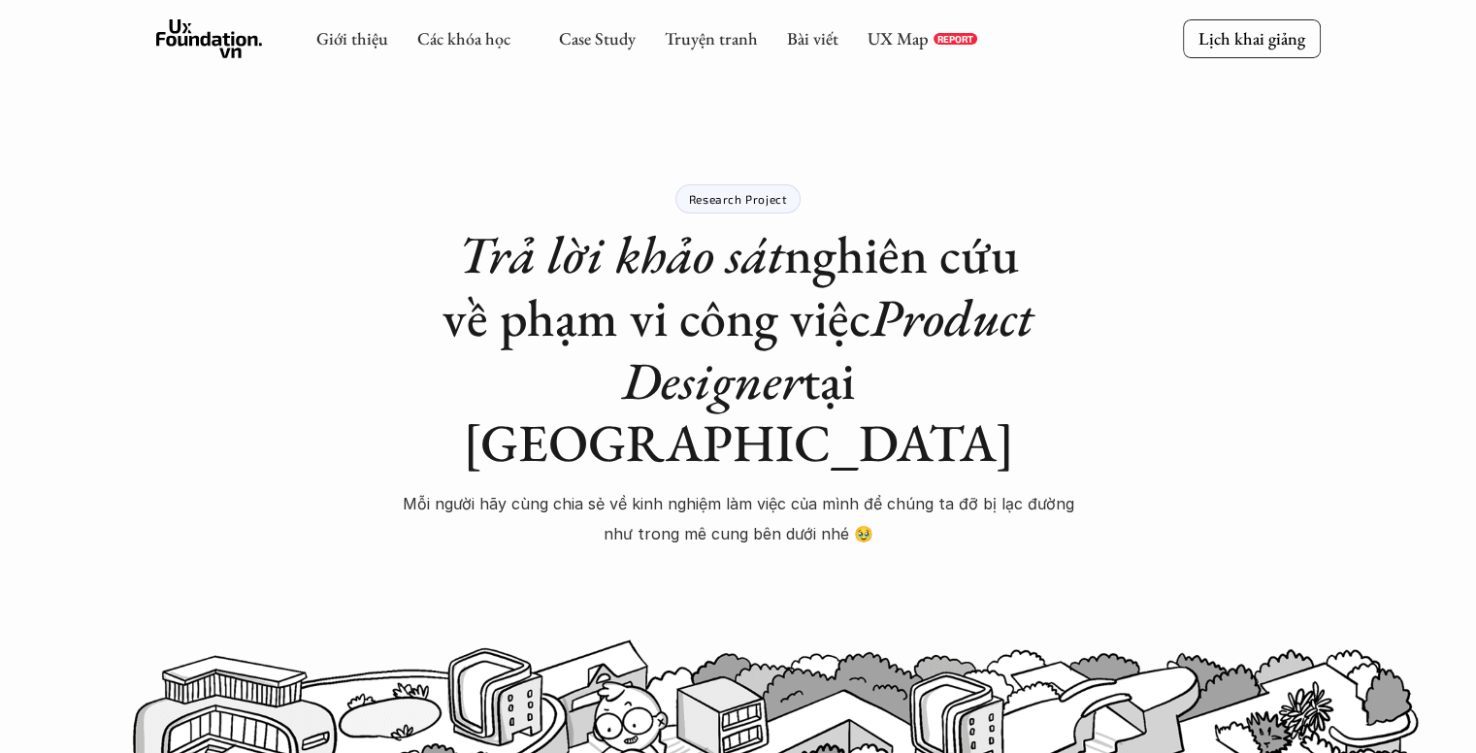
click at [743, 494] on div "Research Project Trả lời khảo sát nghiên cứu về phạm vi công việc Product Desig…" at bounding box center [738, 409] width 679 height 451
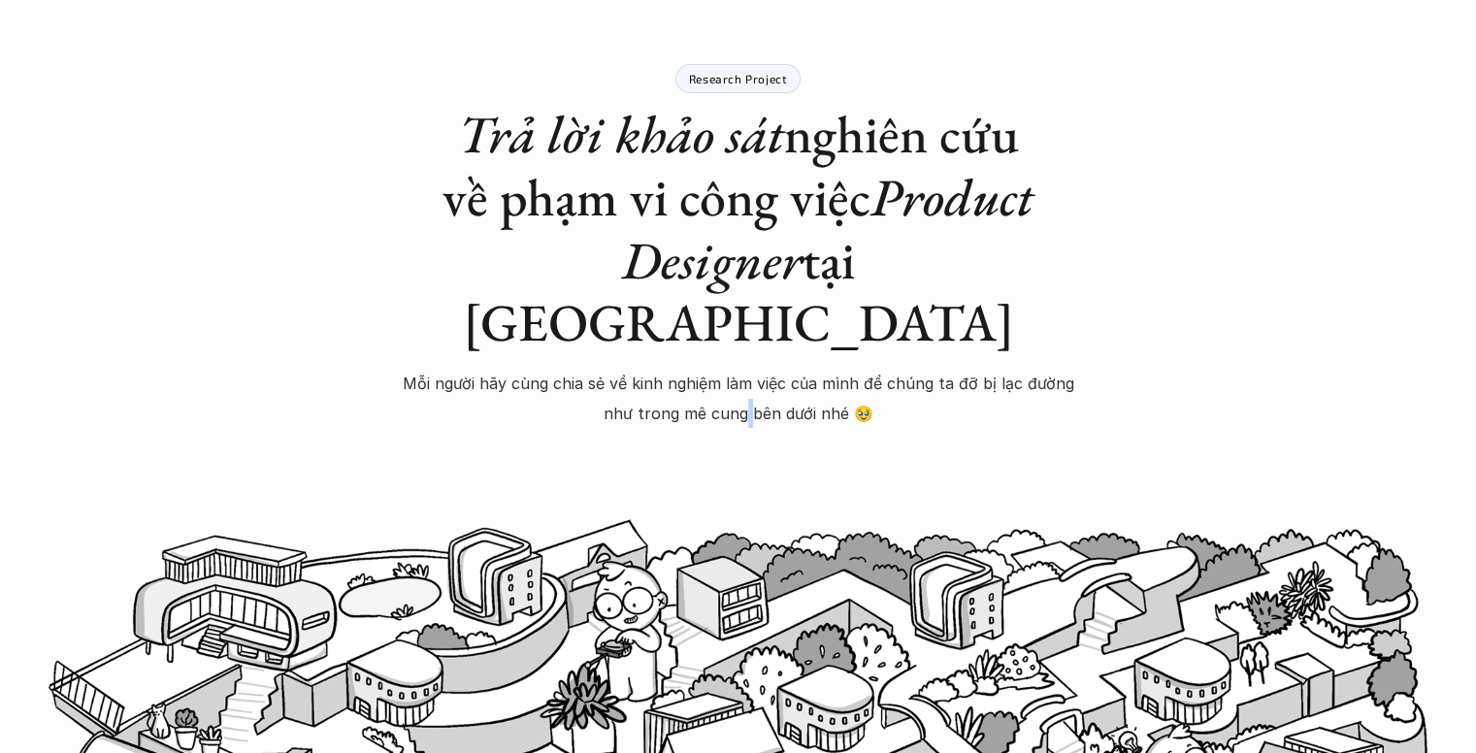
scroll to position [144, 0]
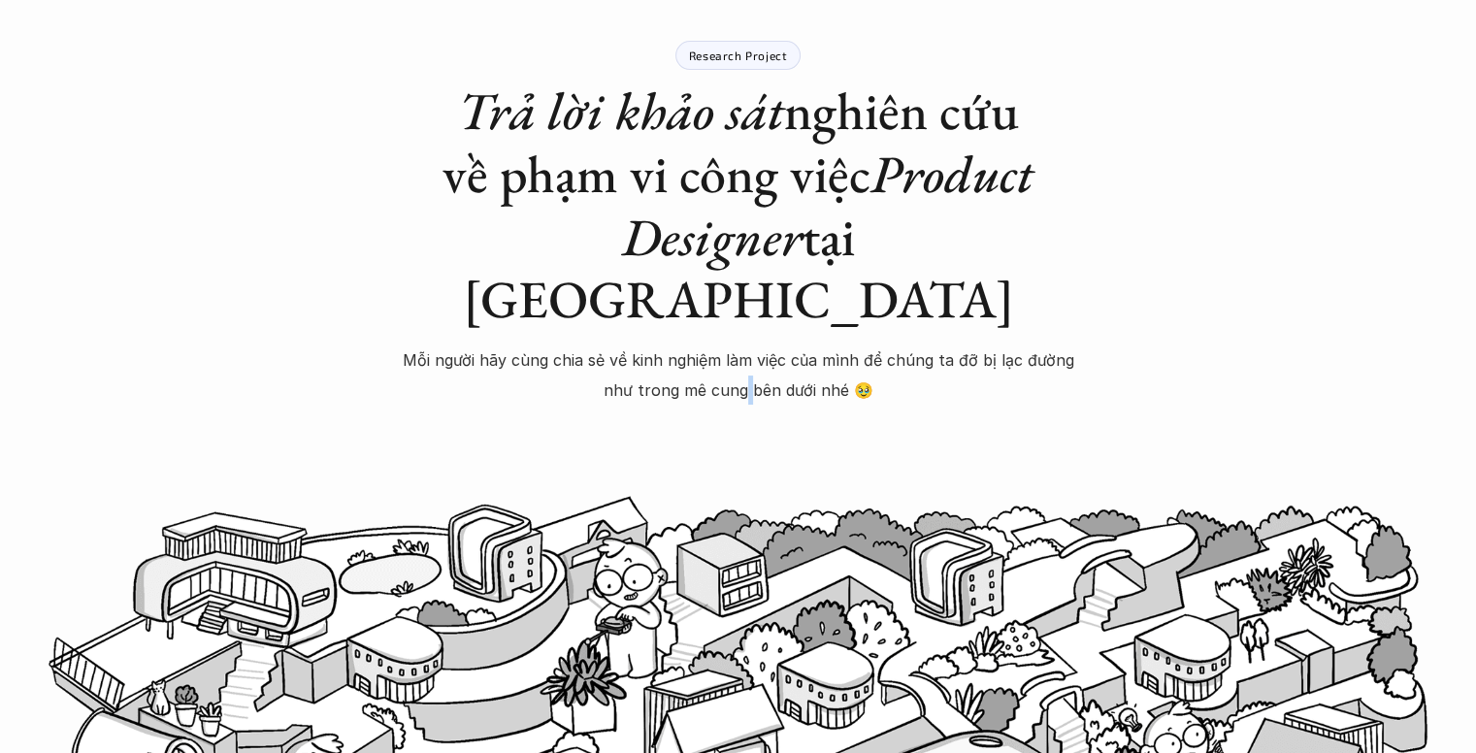
drag, startPoint x: 743, startPoint y: 494, endPoint x: 745, endPoint y: 477, distance: 16.6
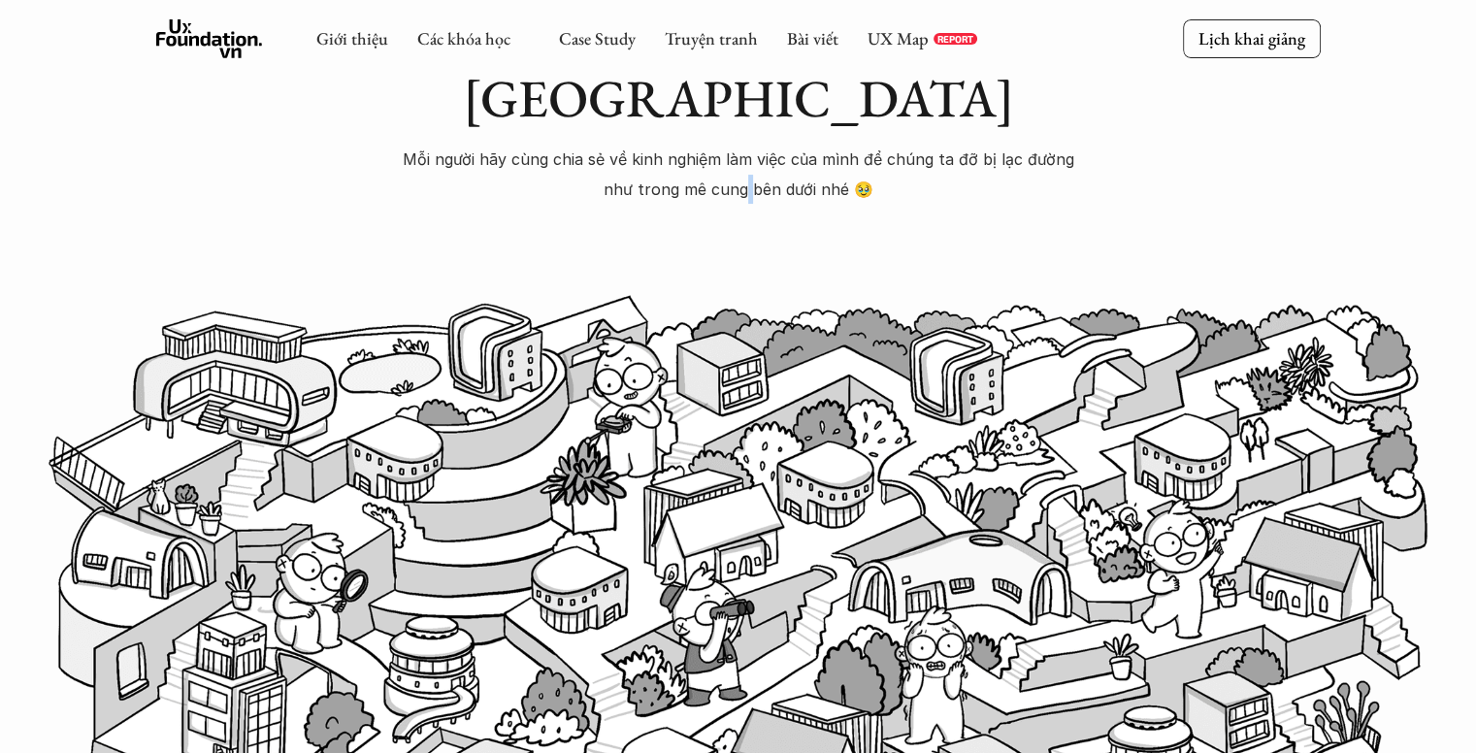
scroll to position [337, 0]
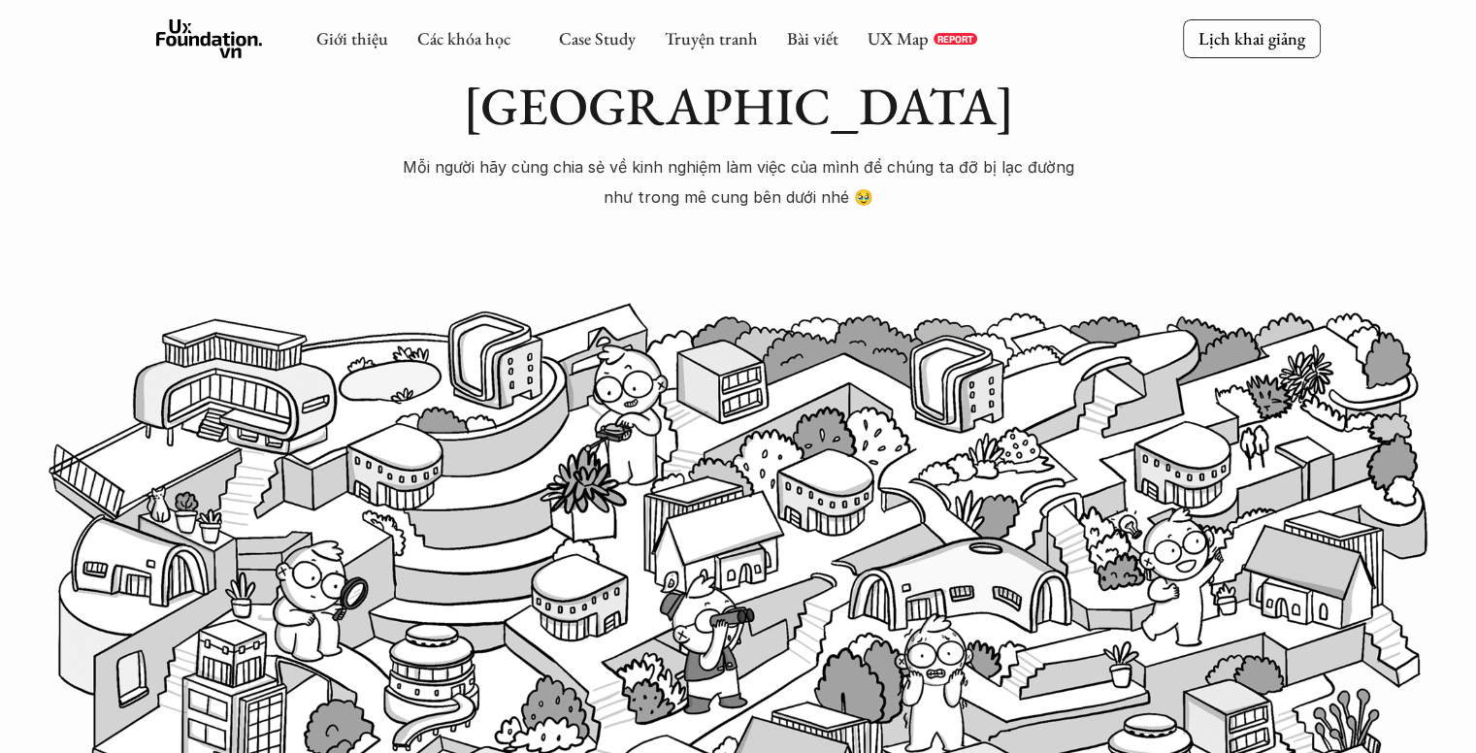
click at [664, 152] on p "Mỗi người hãy cùng chia sẻ về kinh nghiệm làm việc của mình để chúng ta đỡ bị l…" at bounding box center [738, 181] width 679 height 59
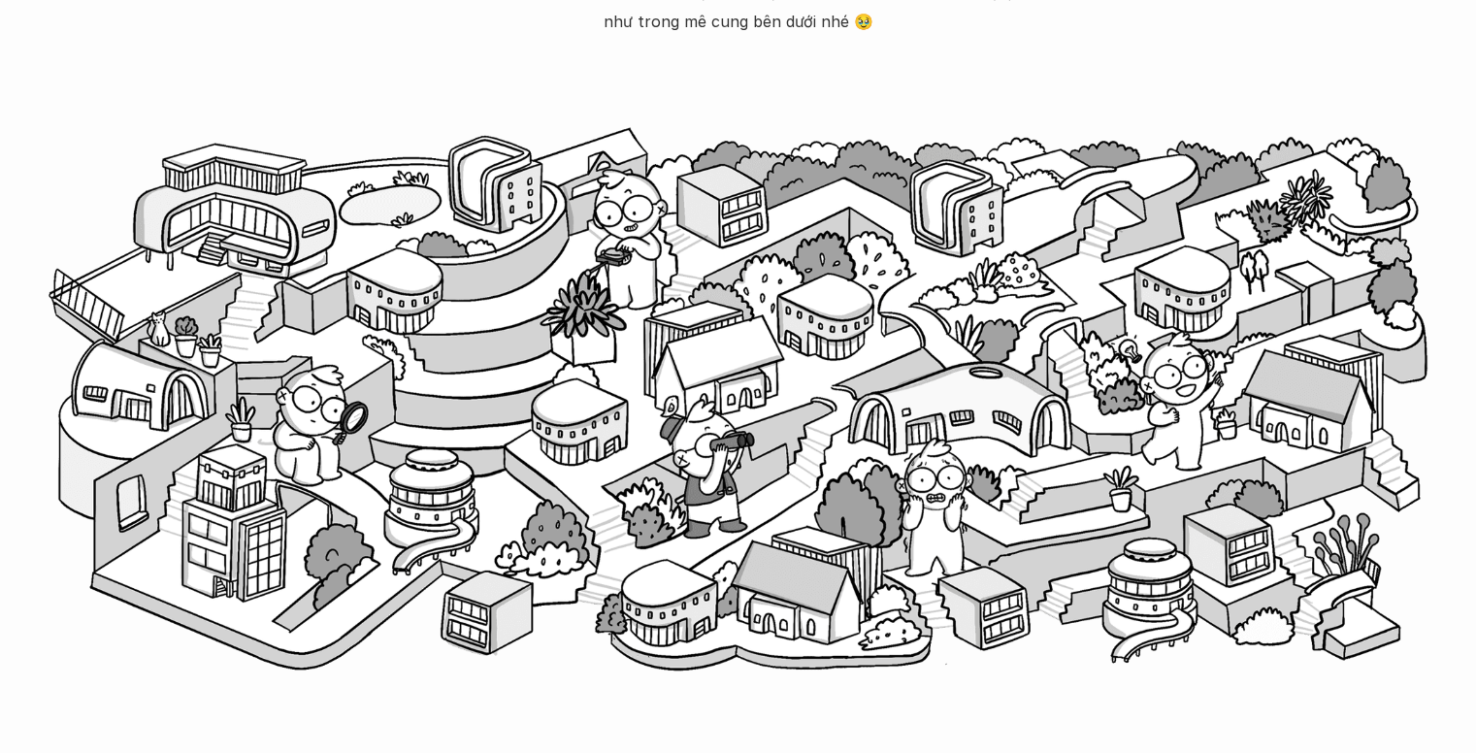
scroll to position [512, 0]
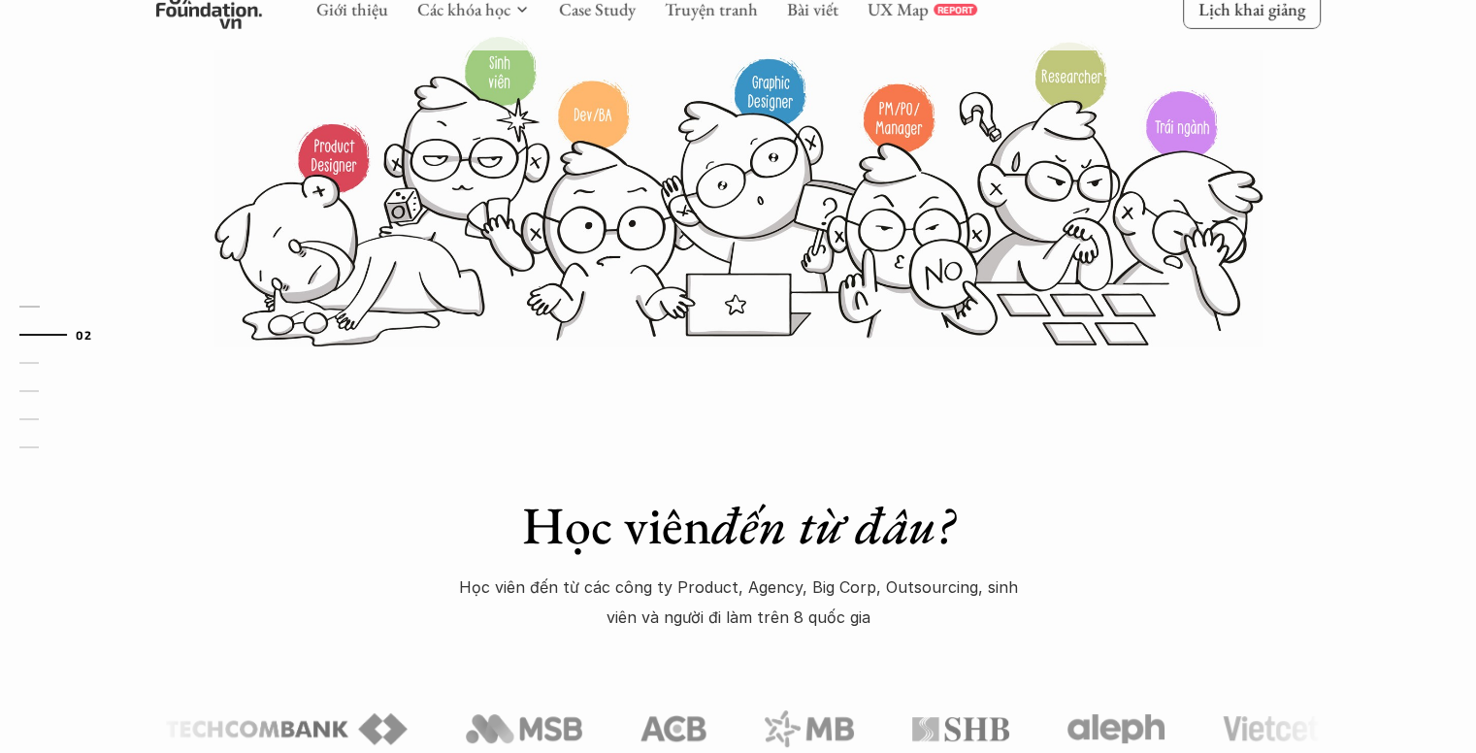
scroll to position [539, 0]
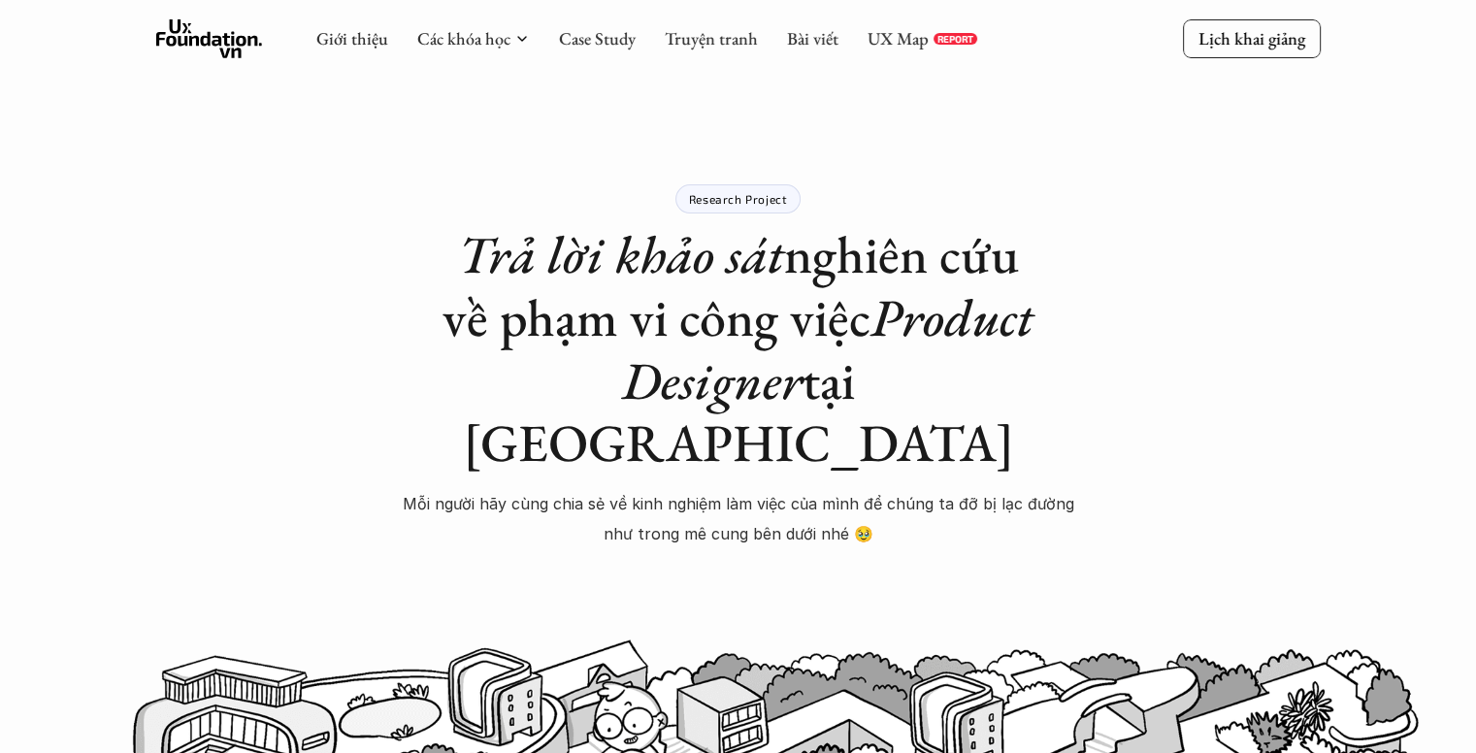
scroll to position [1399, 0]
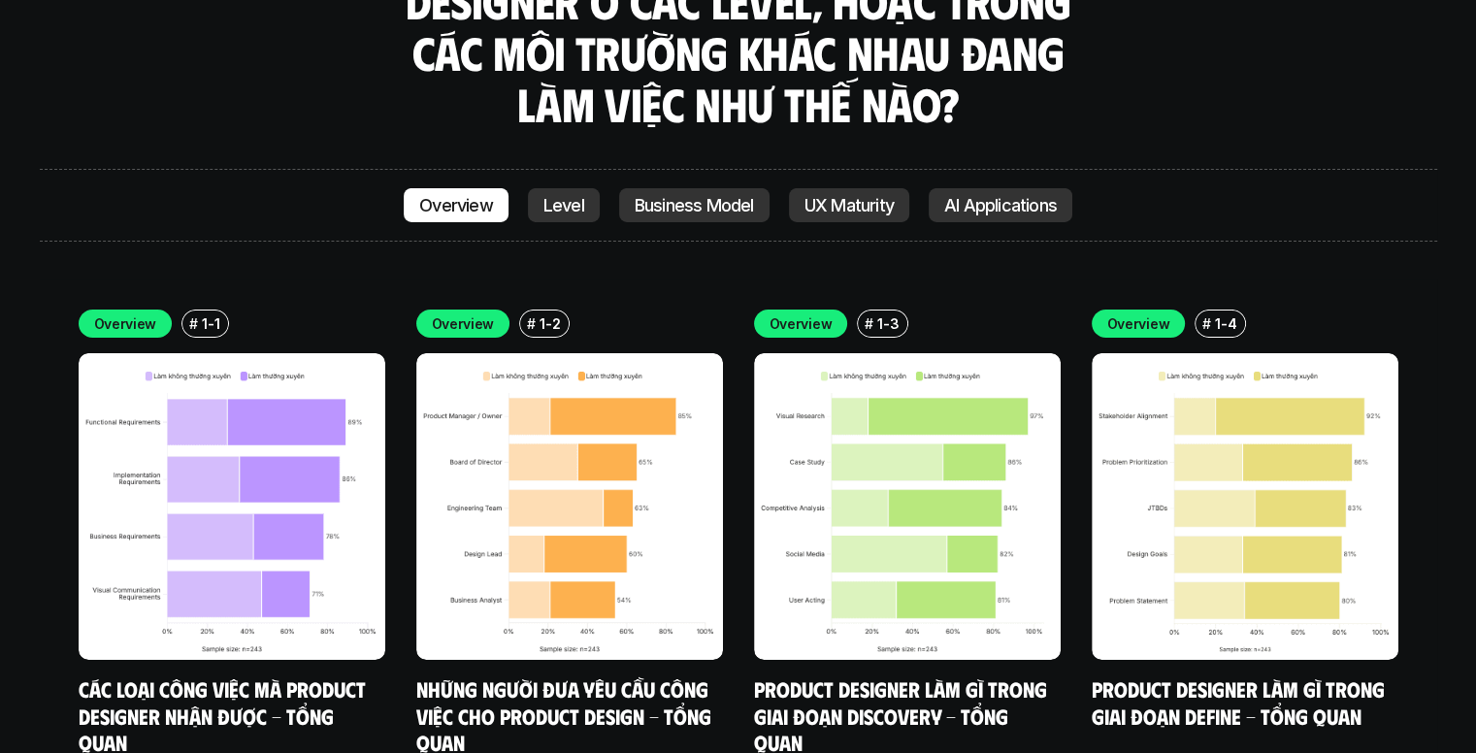
scroll to position [6644, 0]
click at [963, 196] on p "AI Applications" at bounding box center [1000, 205] width 113 height 19
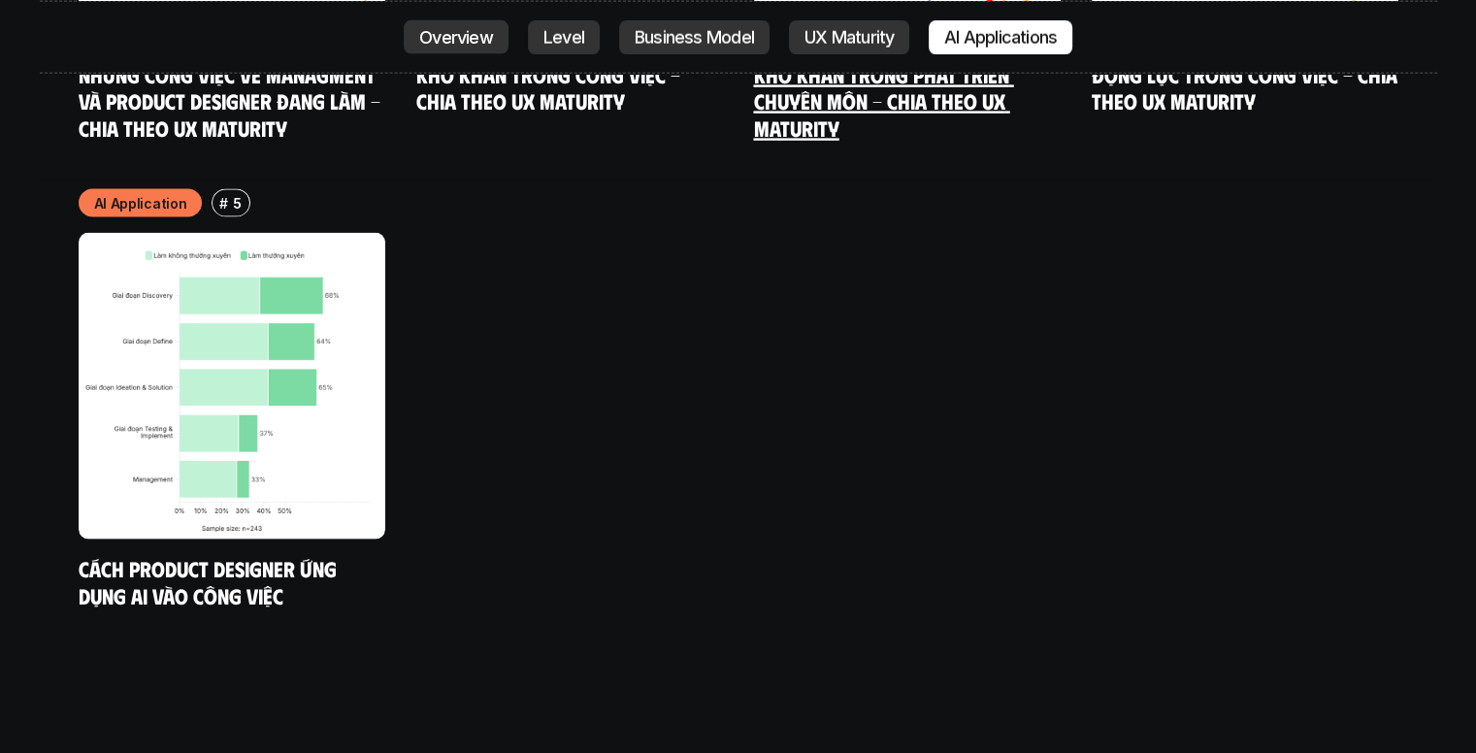
scroll to position [11714, 0]
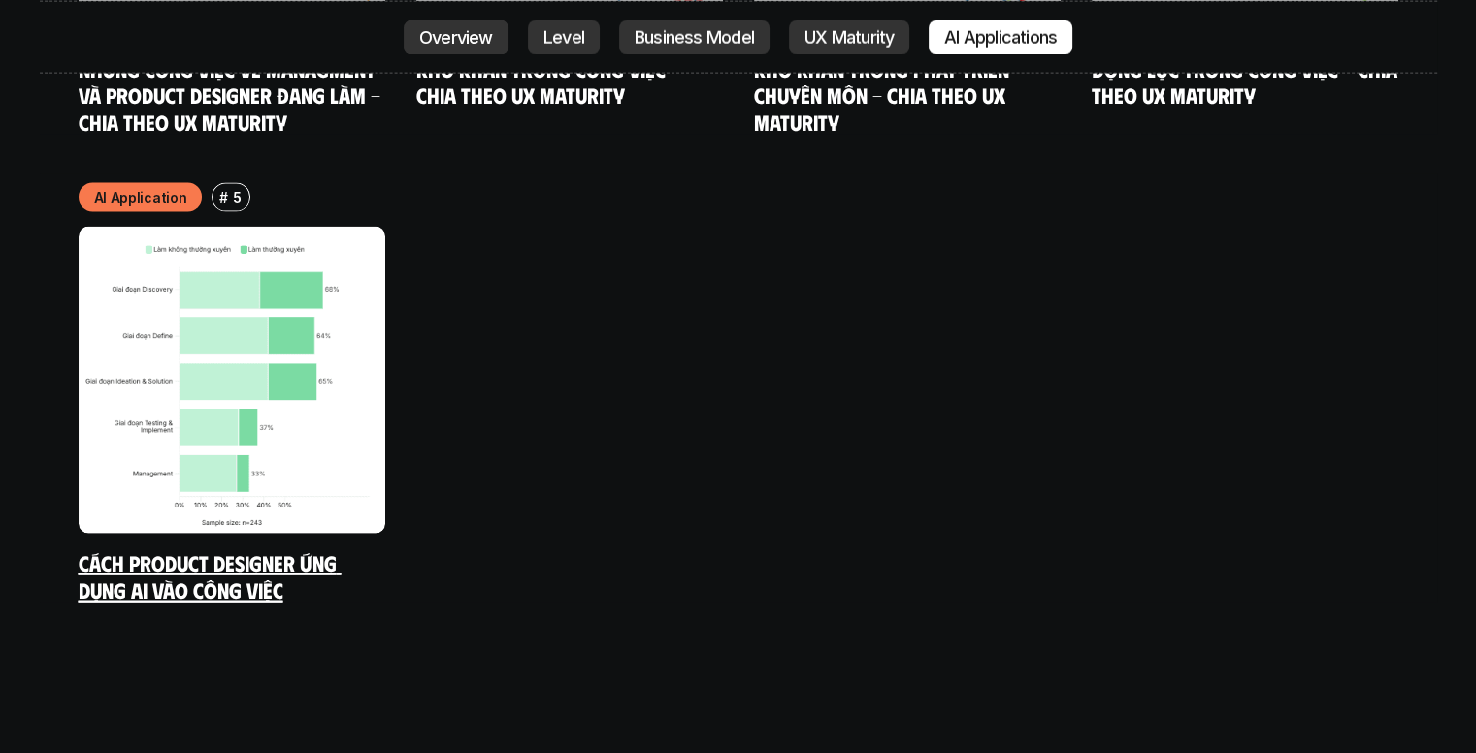
click at [249, 300] on img at bounding box center [232, 380] width 307 height 307
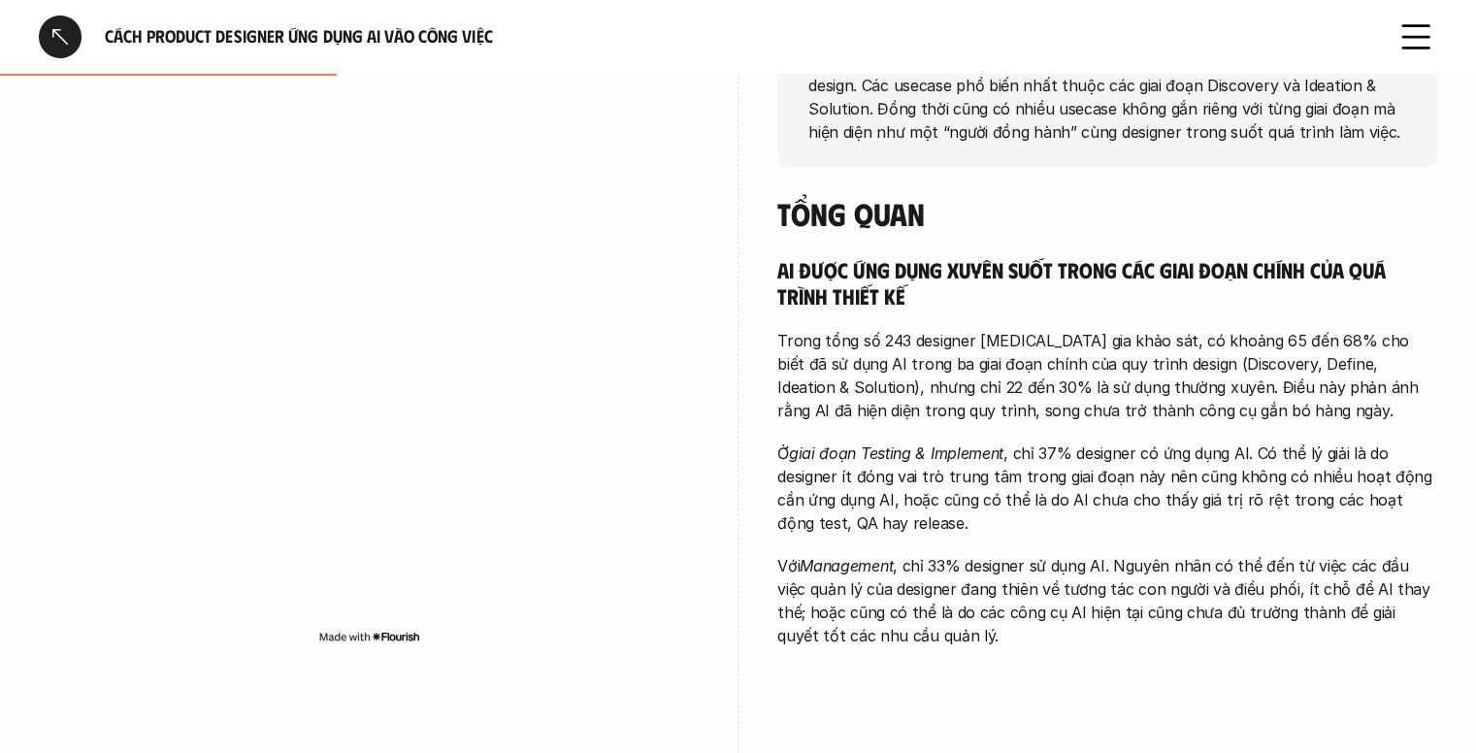
scroll to position [105, 0]
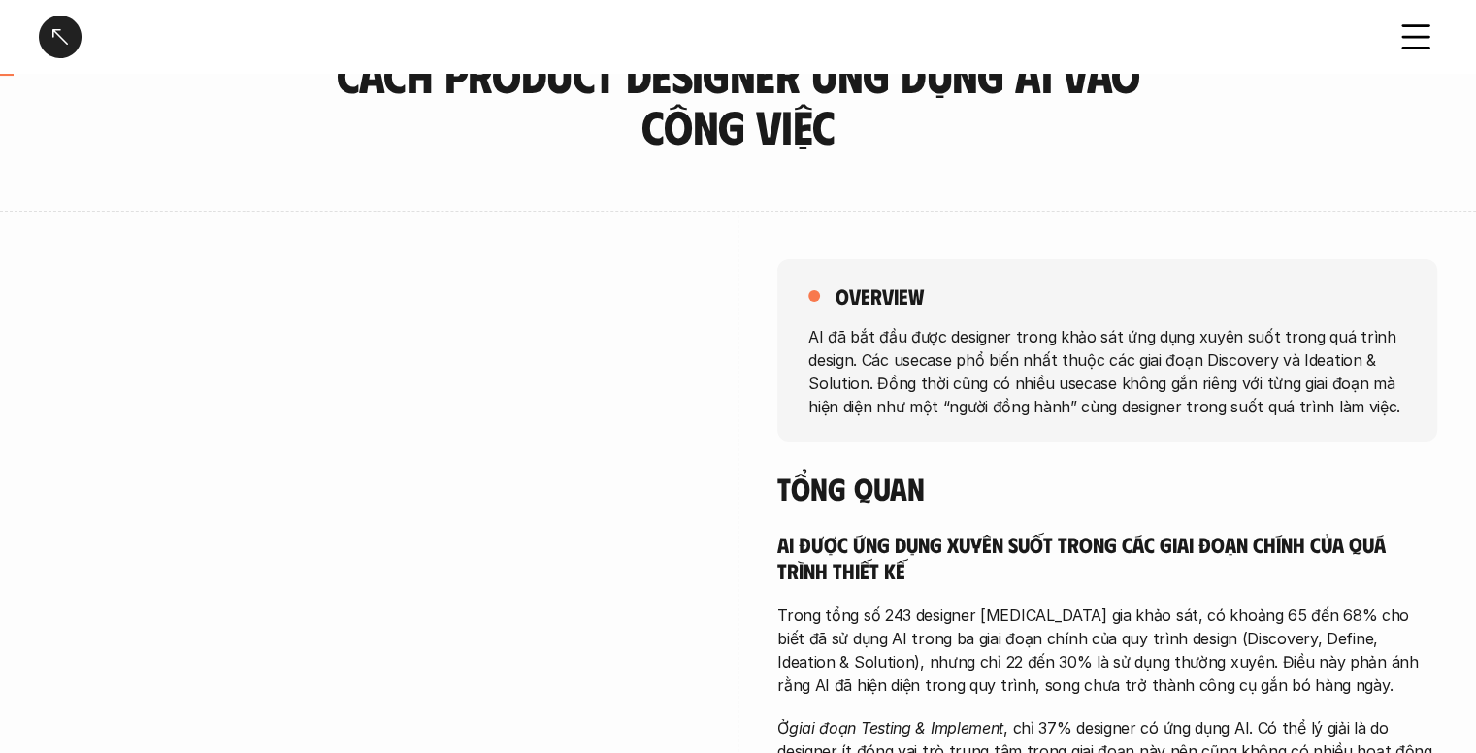
click at [54, 40] on div at bounding box center [60, 37] width 43 height 43
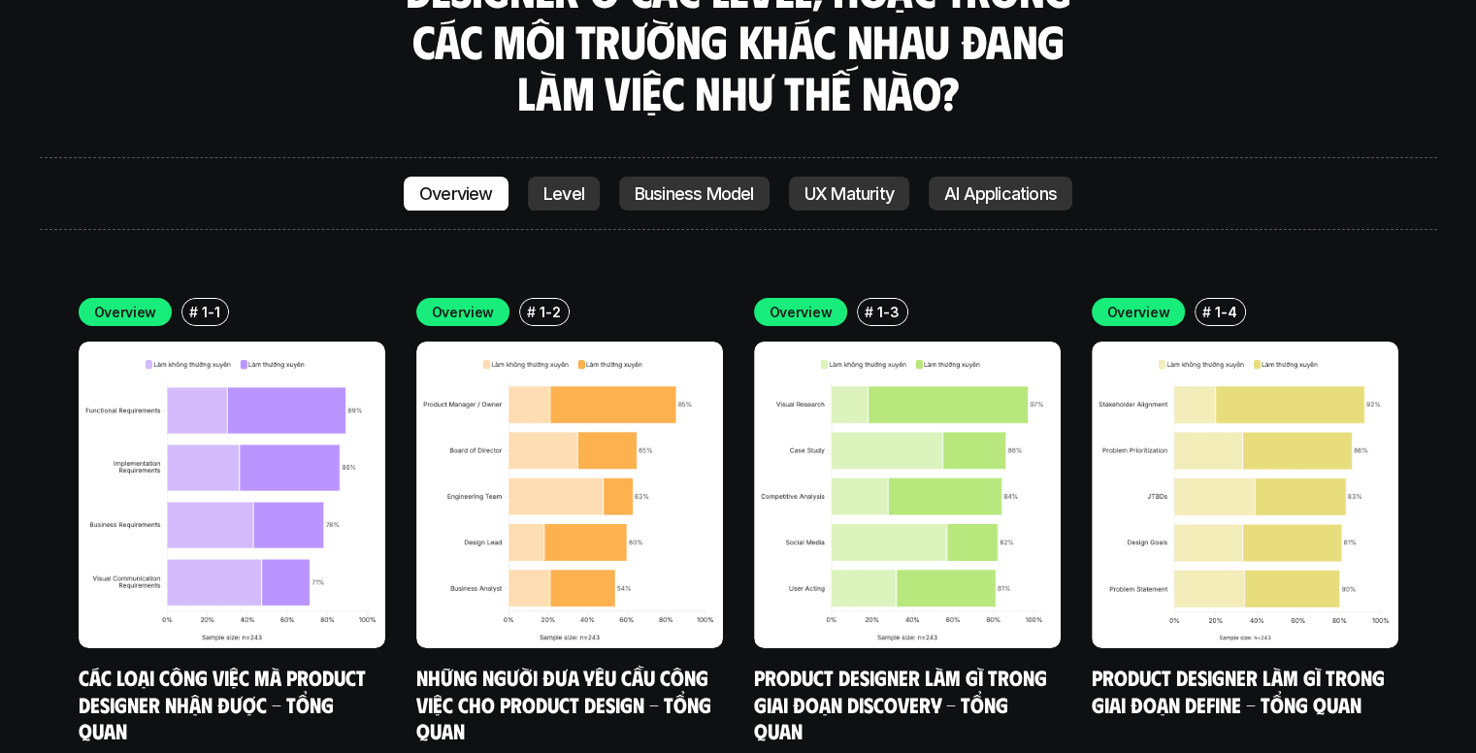
scroll to position [6690, 0]
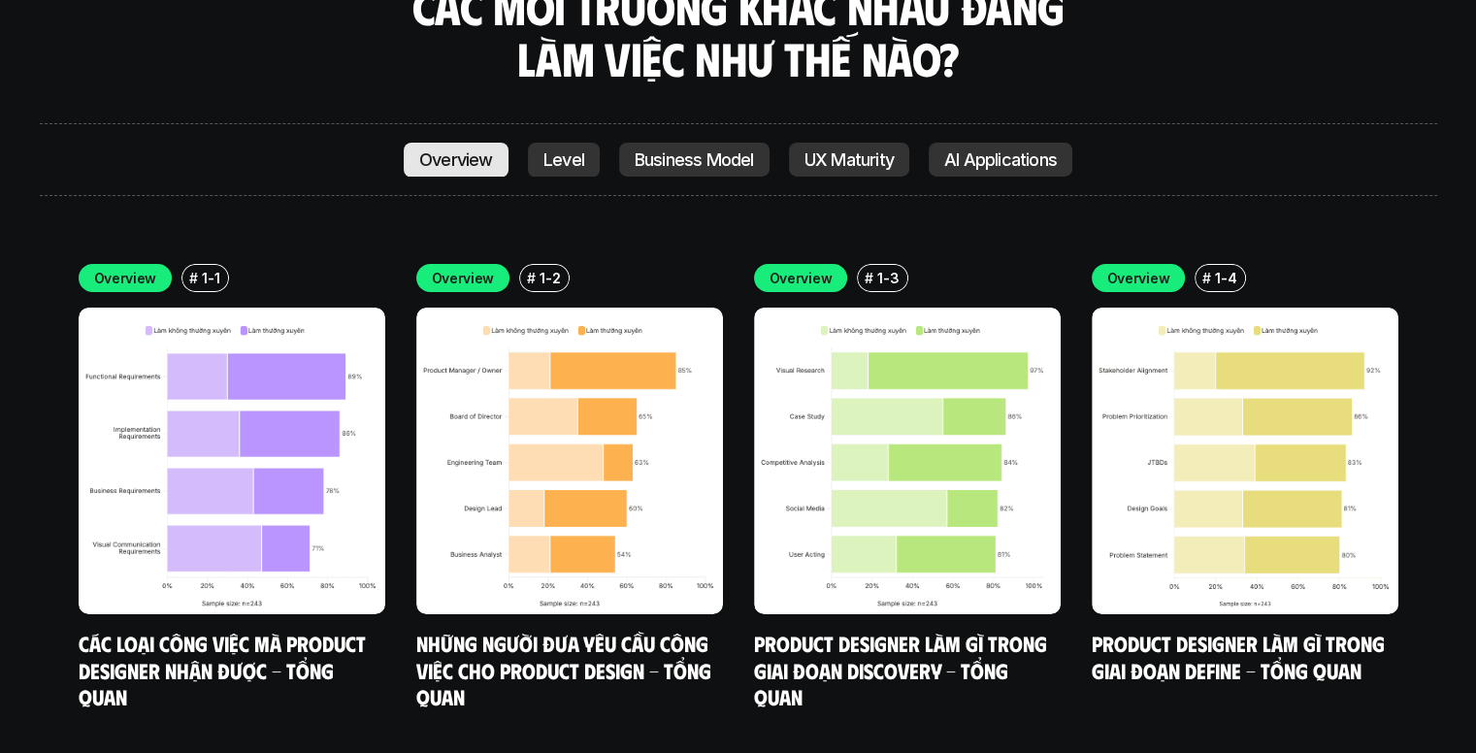
click at [449, 150] on p "Overview" at bounding box center [456, 159] width 74 height 19
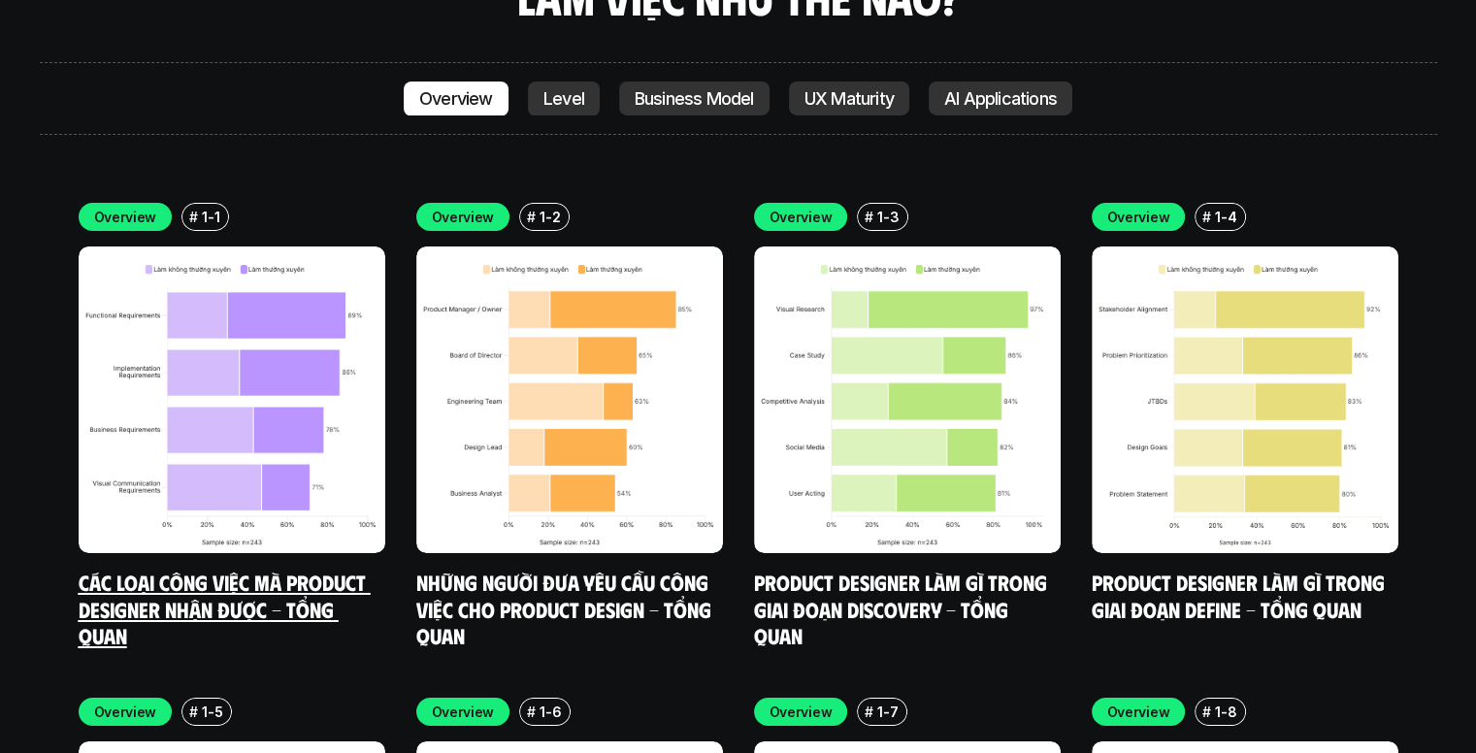
click at [240, 290] on img at bounding box center [232, 399] width 307 height 307
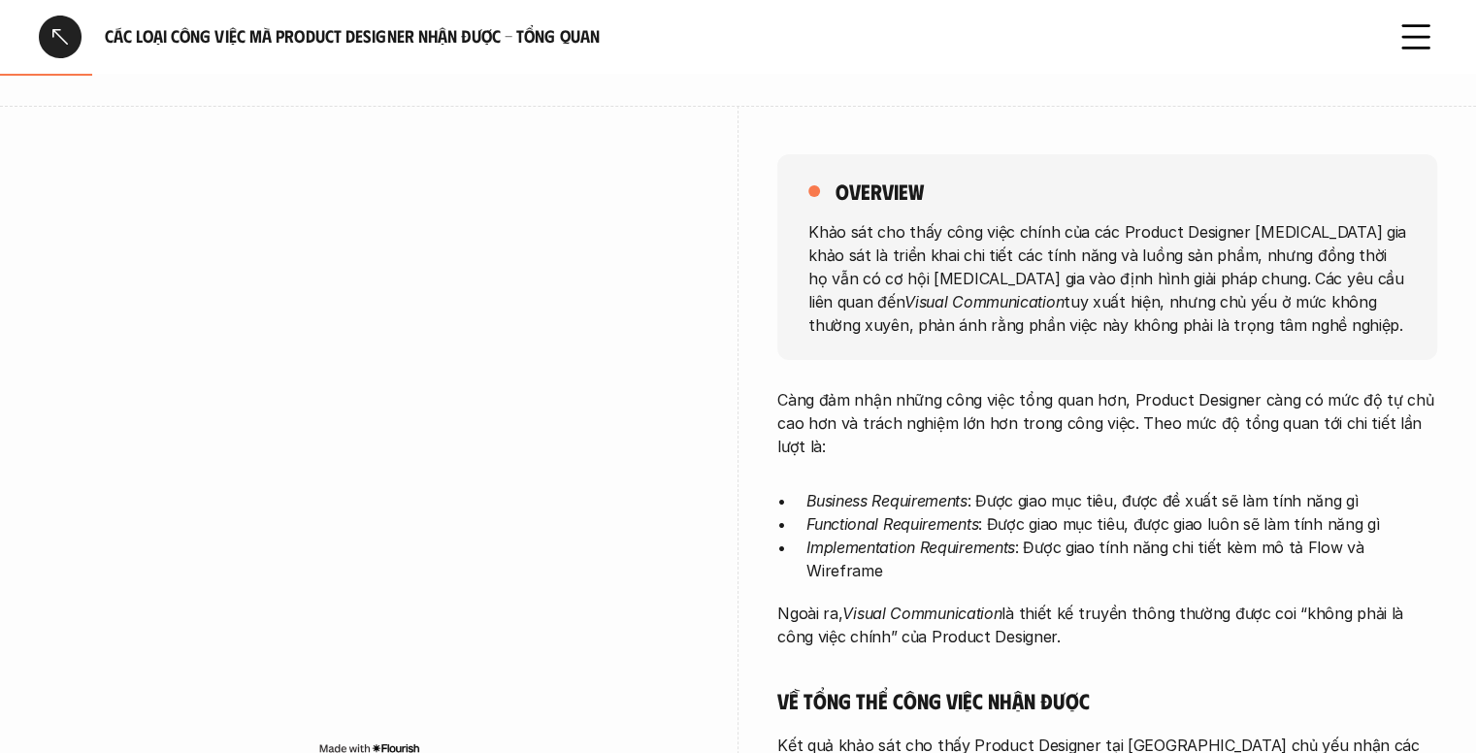
scroll to position [210, 0]
click at [852, 273] on p "Khảo sát cho thấy công việc chính của các Product Designer tham gia khảo sát là…" at bounding box center [1107, 277] width 598 height 116
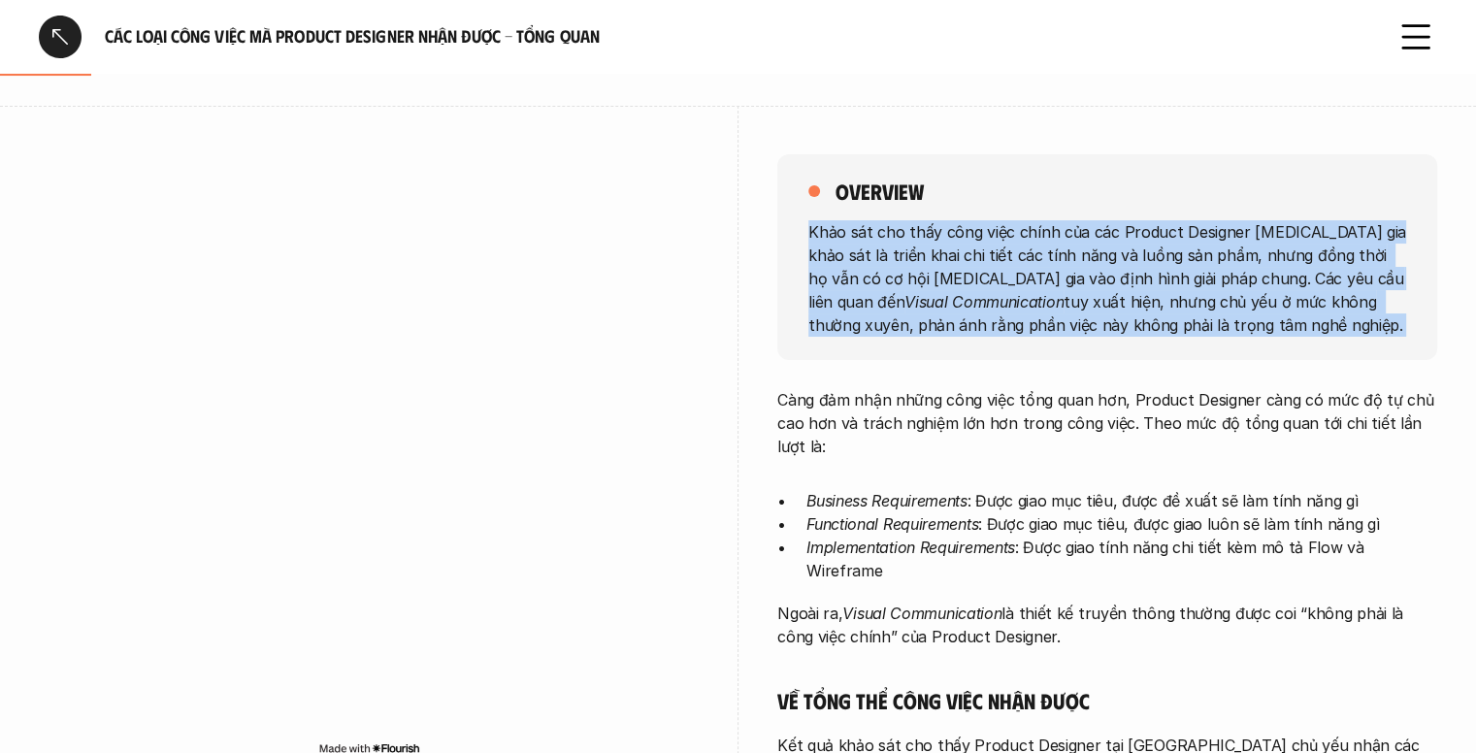
click at [852, 273] on p "Khảo sát cho thấy công việc chính của các Product Designer tham gia khảo sát là…" at bounding box center [1107, 277] width 598 height 116
click at [1233, 236] on p "Khảo sát cho thấy công việc chính của các Product Designer tham gia khảo sát là…" at bounding box center [1107, 277] width 598 height 116
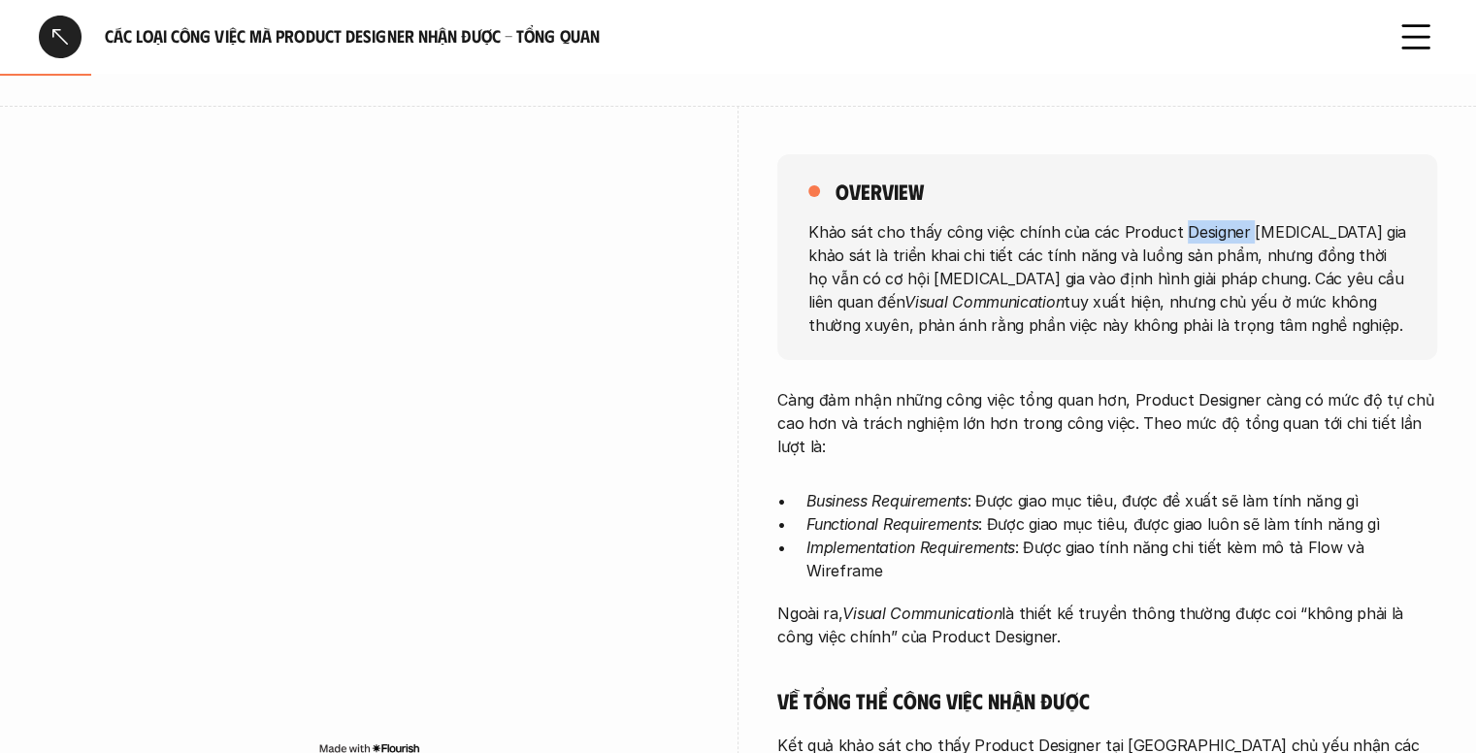
click at [1233, 236] on p "Khảo sát cho thấy công việc chính của các Product Designer tham gia khảo sát là…" at bounding box center [1107, 277] width 598 height 116
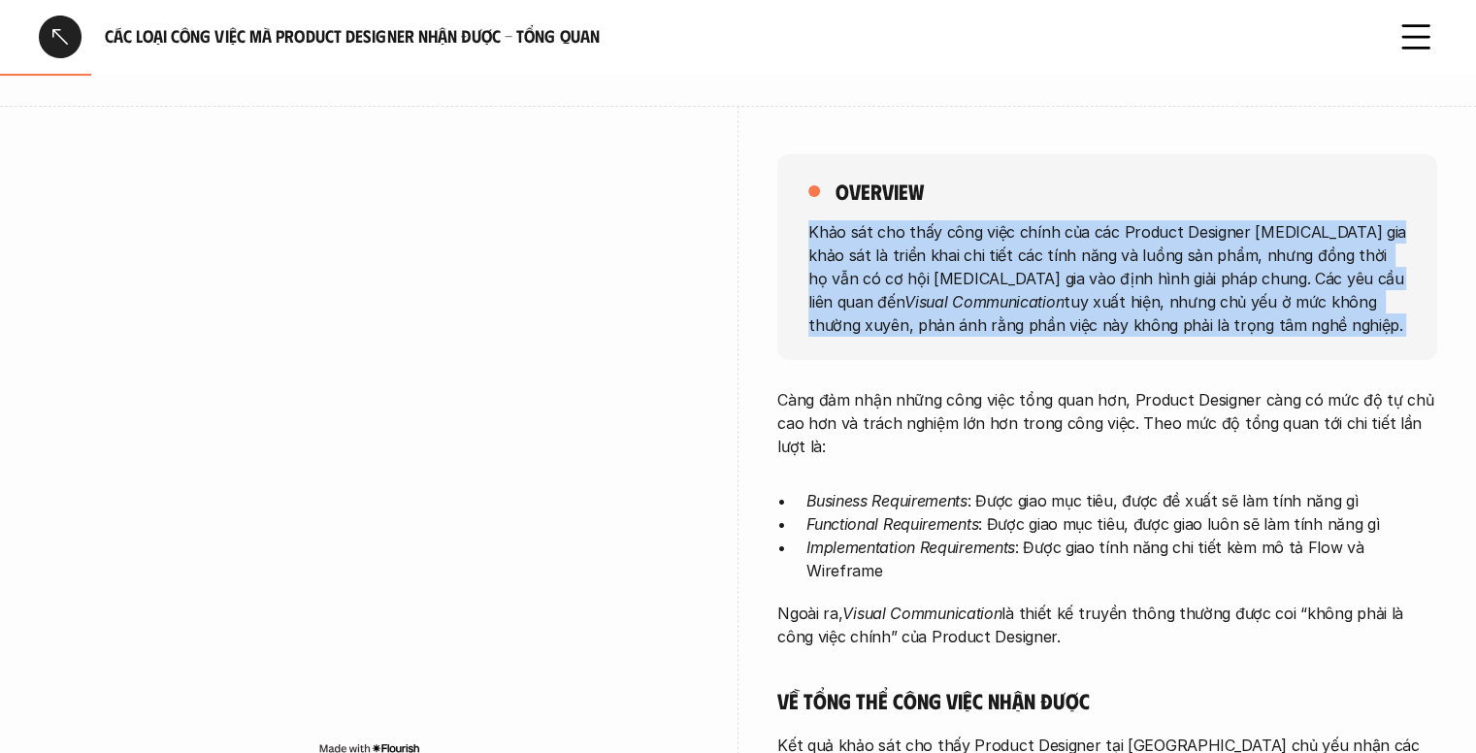
click at [1233, 236] on p "Khảo sát cho thấy công việc chính của các Product Designer tham gia khảo sát là…" at bounding box center [1107, 277] width 598 height 116
click at [1052, 258] on p "Khảo sát cho thấy công việc chính của các Product Designer tham gia khảo sát là…" at bounding box center [1107, 277] width 598 height 116
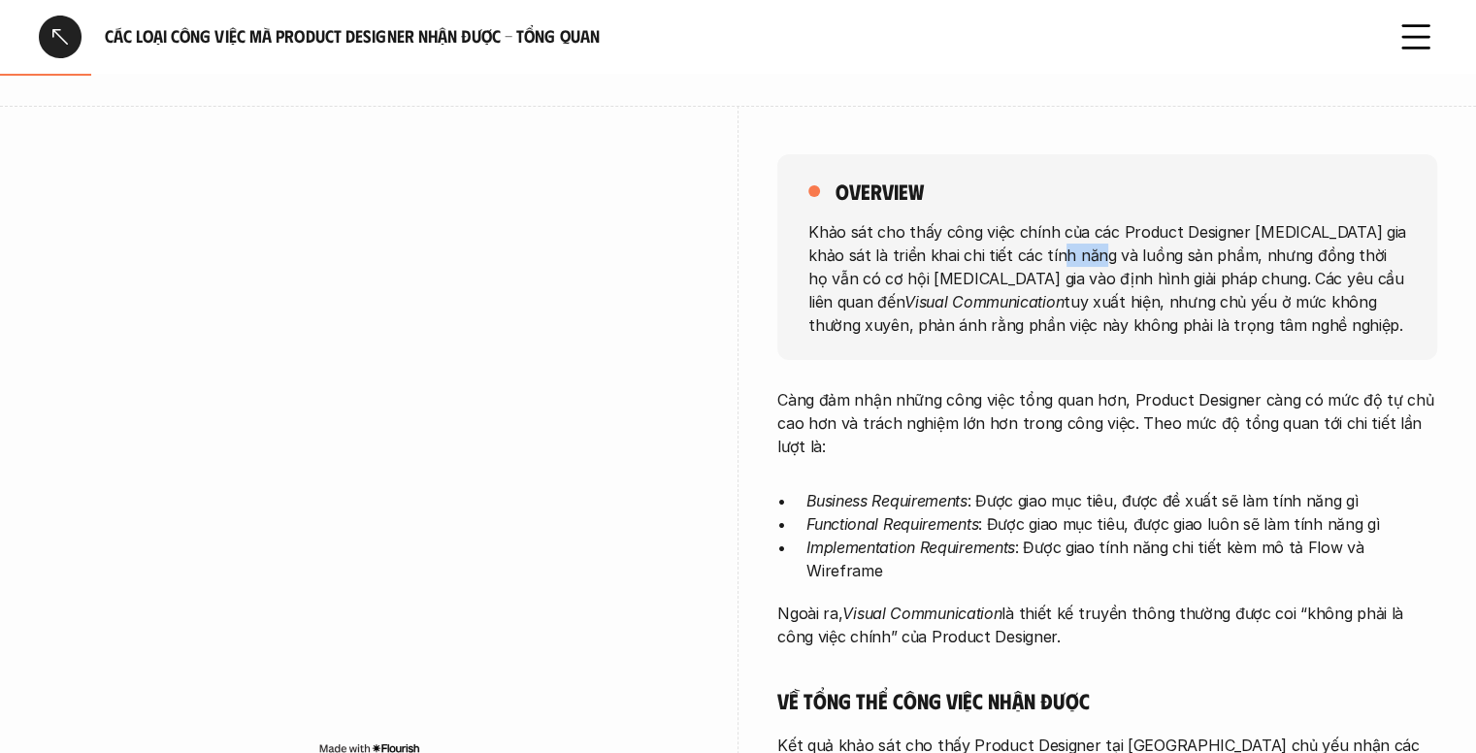
click at [1052, 258] on p "Khảo sát cho thấy công việc chính của các Product Designer tham gia khảo sát là…" at bounding box center [1107, 277] width 598 height 116
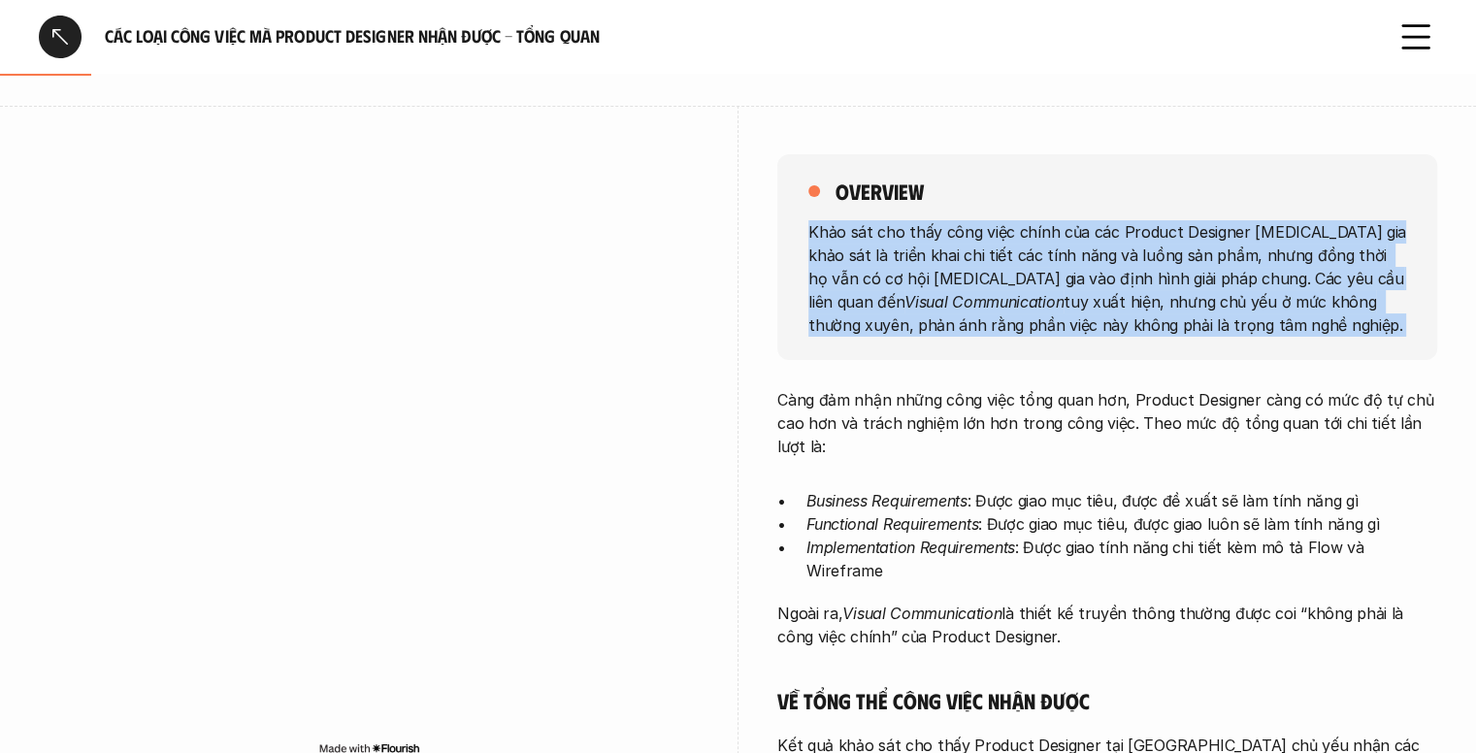
click at [1052, 258] on p "Khảo sát cho thấy công việc chính của các Product Designer tham gia khảo sát là…" at bounding box center [1107, 277] width 598 height 116
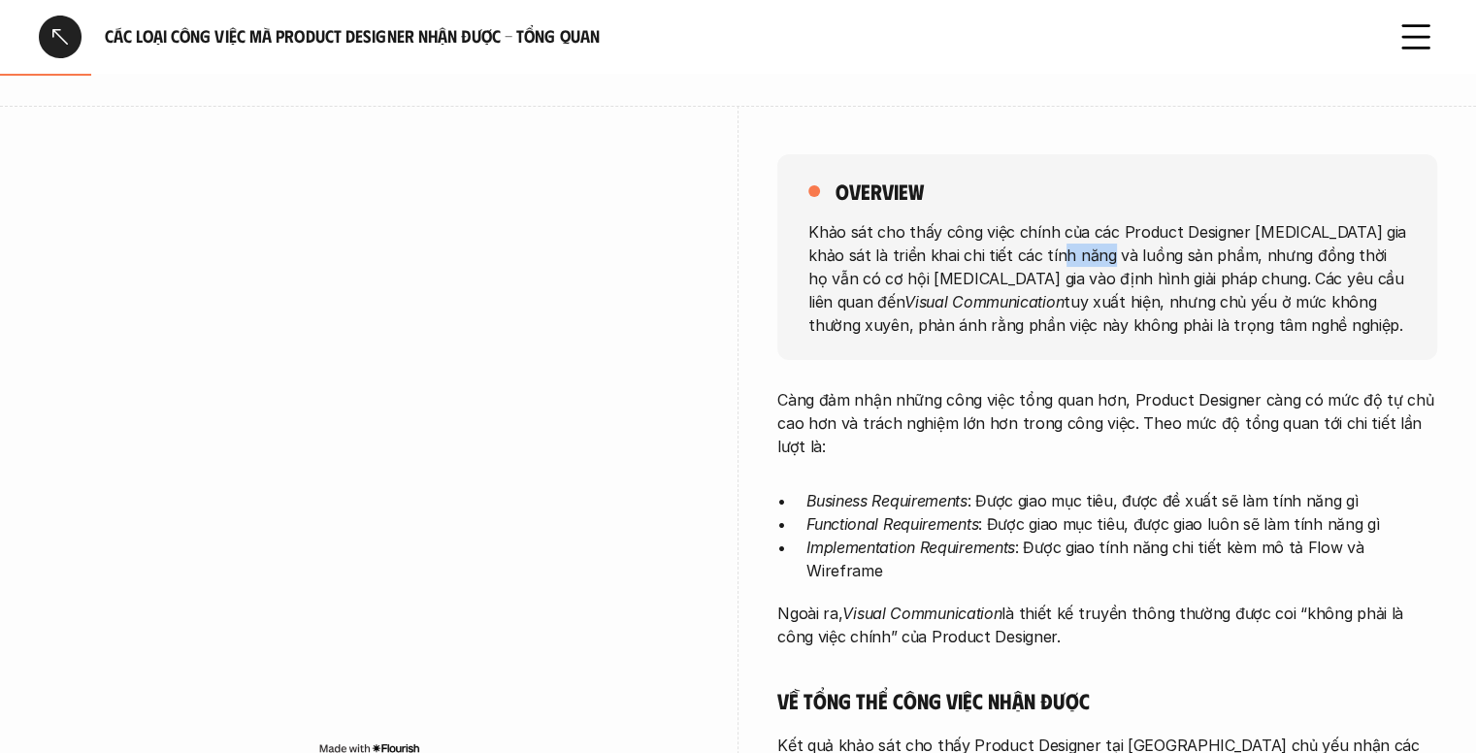
click at [1052, 258] on p "Khảo sát cho thấy công việc chính của các Product Designer tham gia khảo sát là…" at bounding box center [1107, 277] width 598 height 116
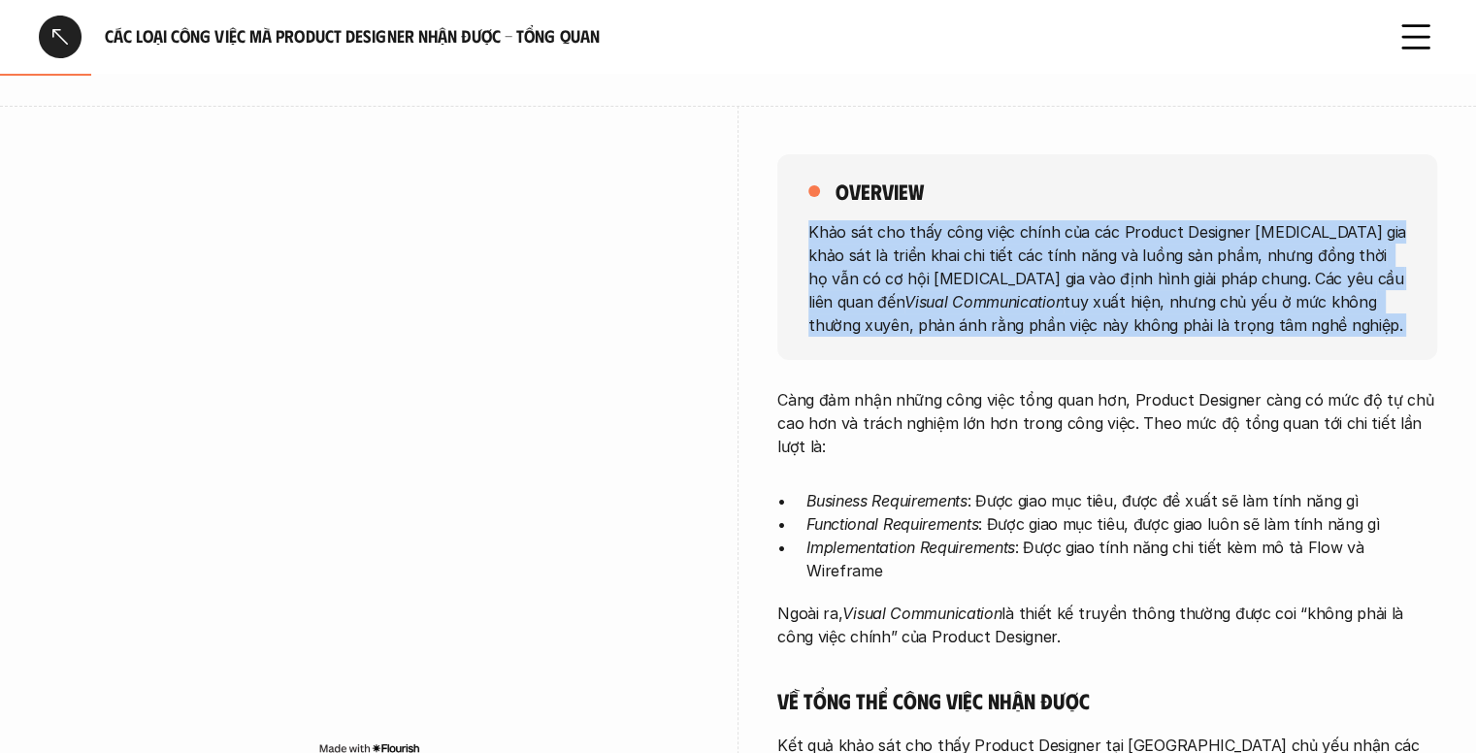
click at [1052, 258] on p "Khảo sát cho thấy công việc chính của các Product Designer tham gia khảo sát là…" at bounding box center [1107, 277] width 598 height 116
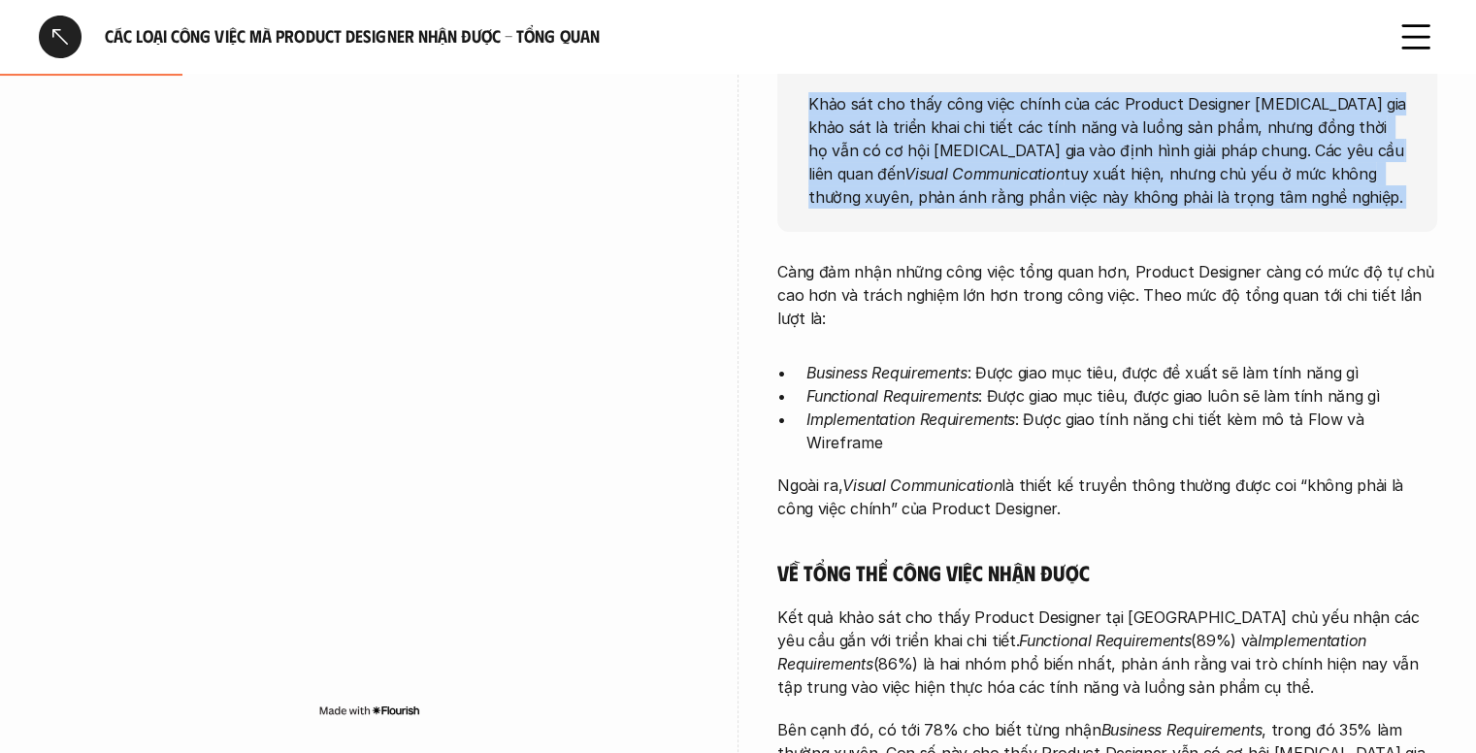
scroll to position [295, 0]
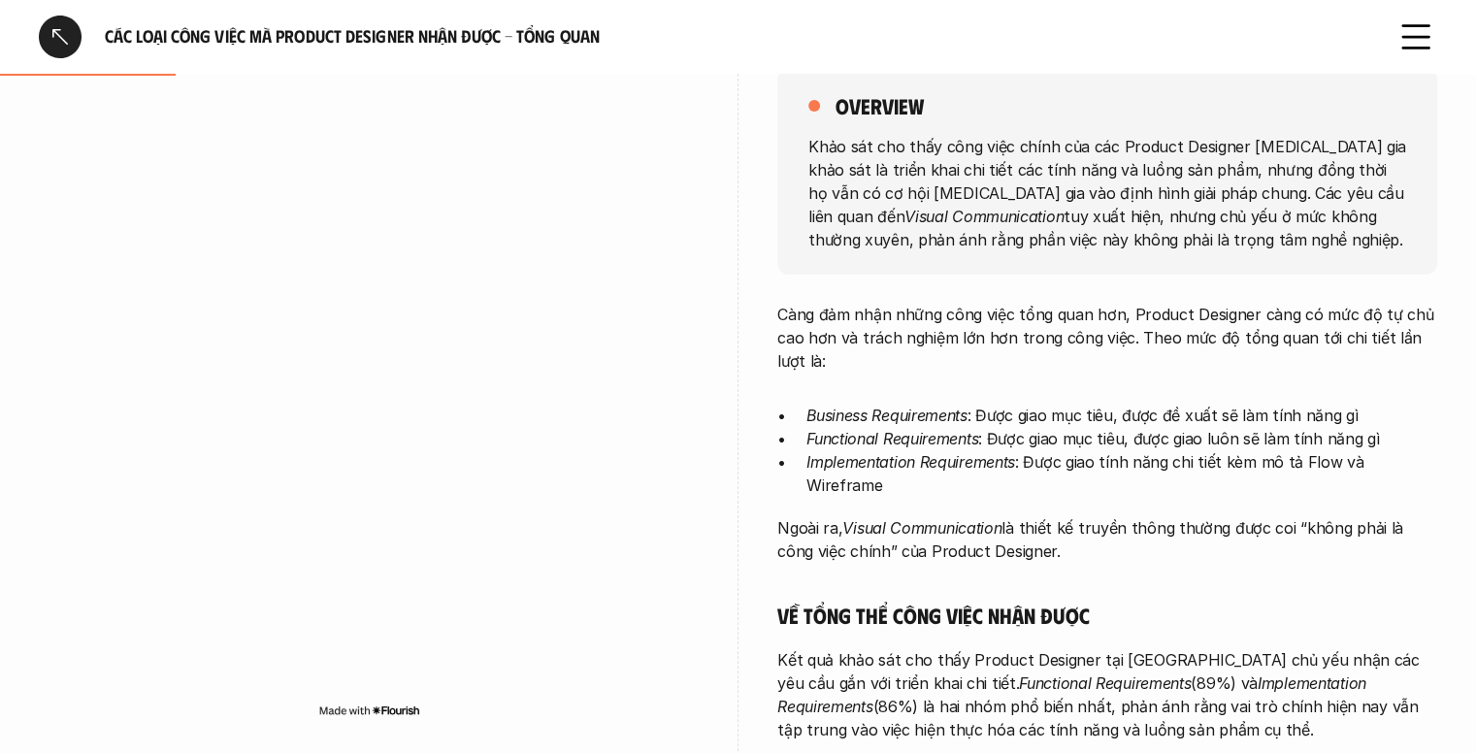
click at [1028, 168] on p "Khảo sát cho thấy công việc chính của các Product Designer tham gia khảo sát là…" at bounding box center [1107, 192] width 598 height 116
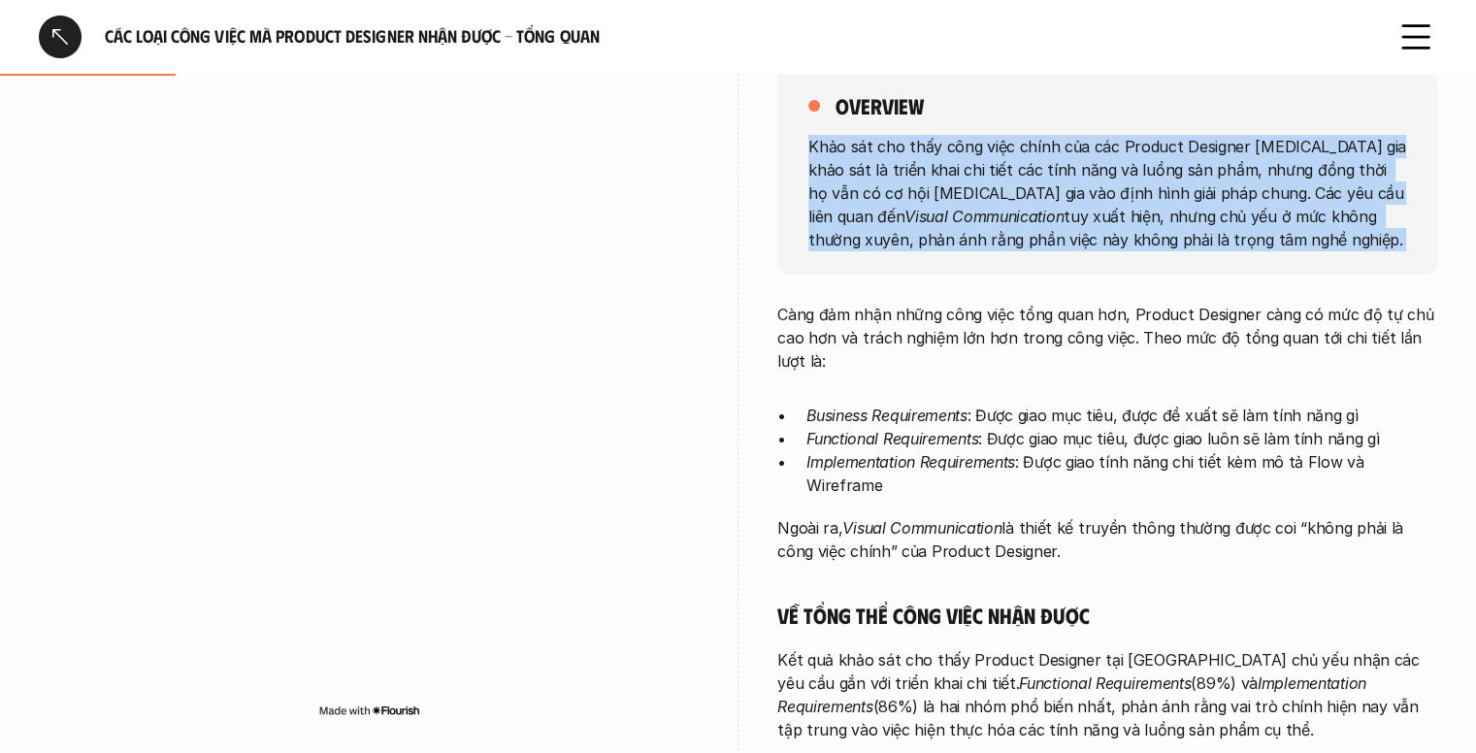
click at [1028, 168] on p "Khảo sát cho thấy công việc chính của các Product Designer tham gia khảo sát là…" at bounding box center [1107, 192] width 598 height 116
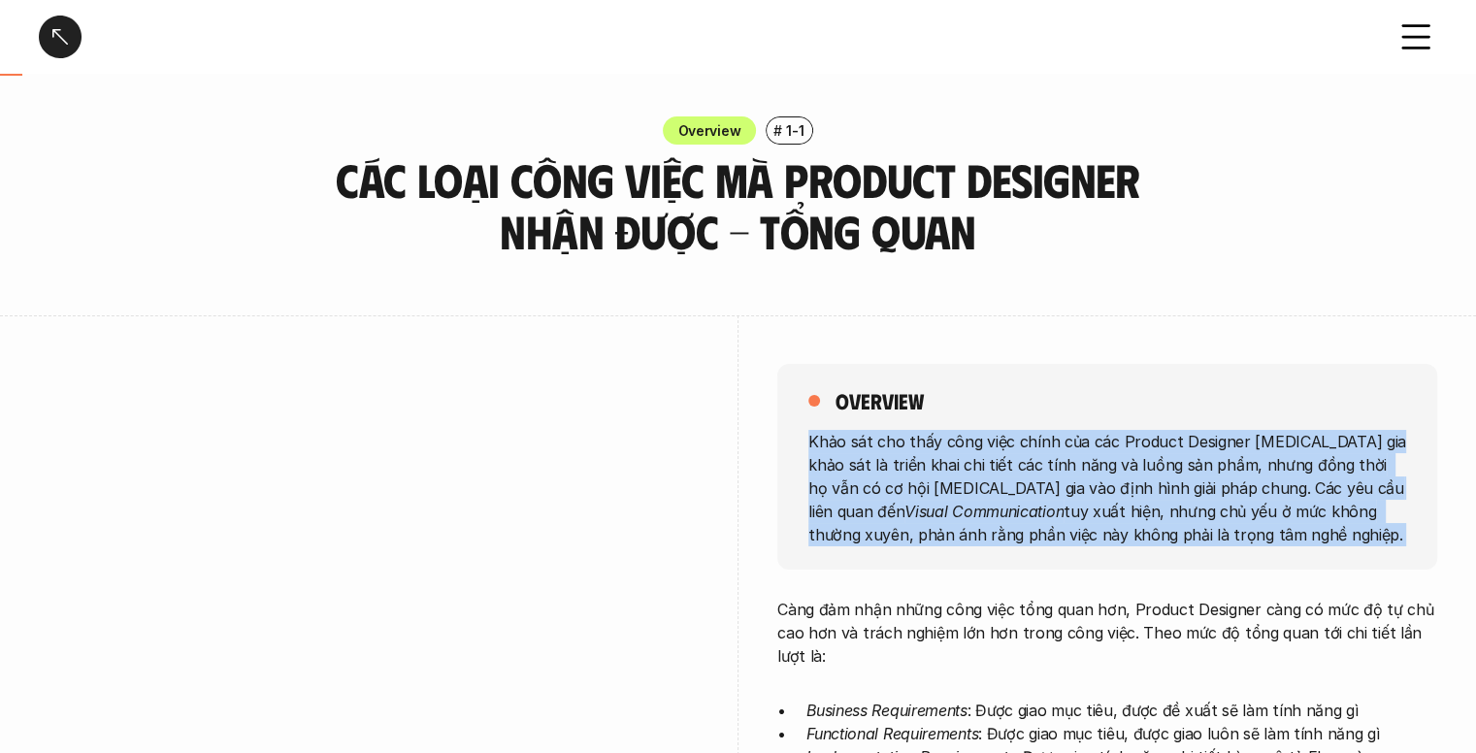
click at [72, 50] on div at bounding box center [60, 37] width 43 height 43
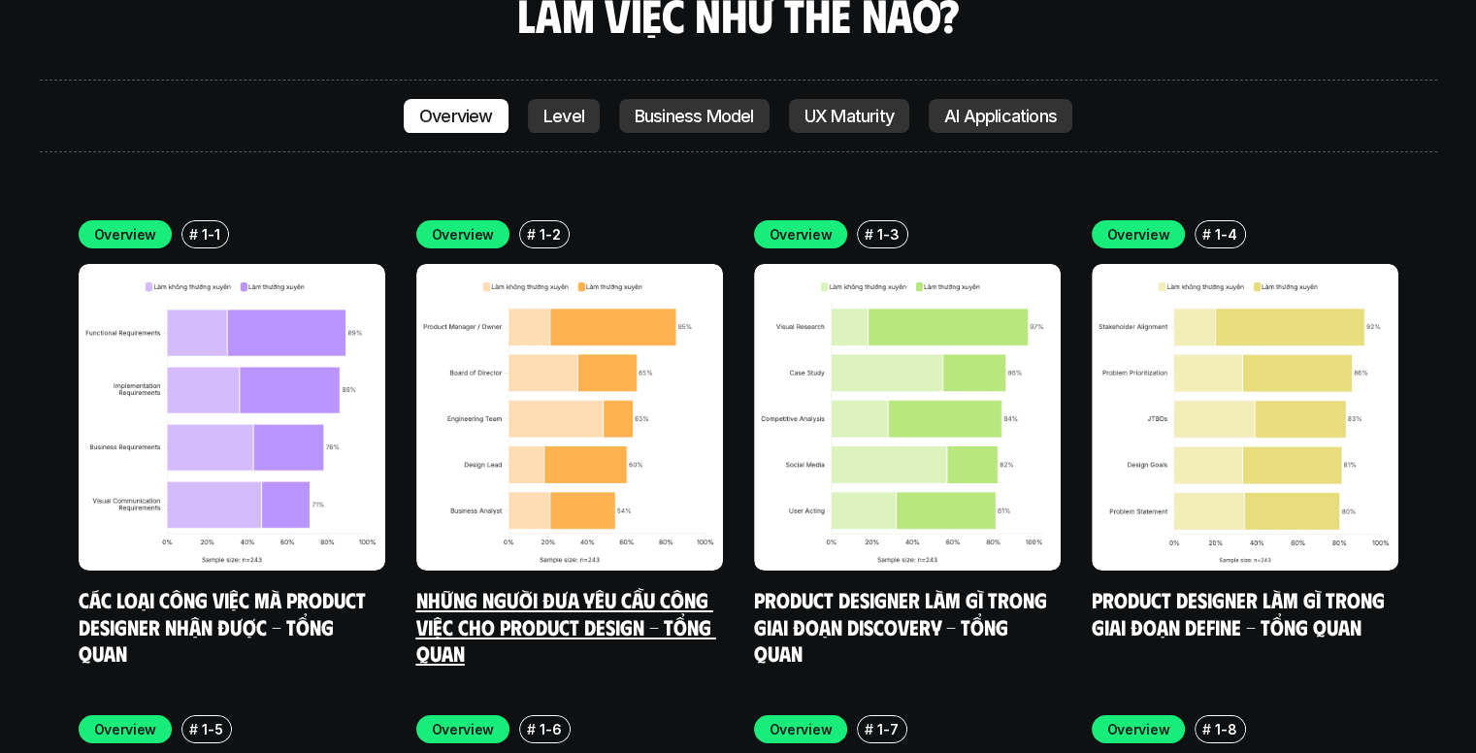
scroll to position [6734, 0]
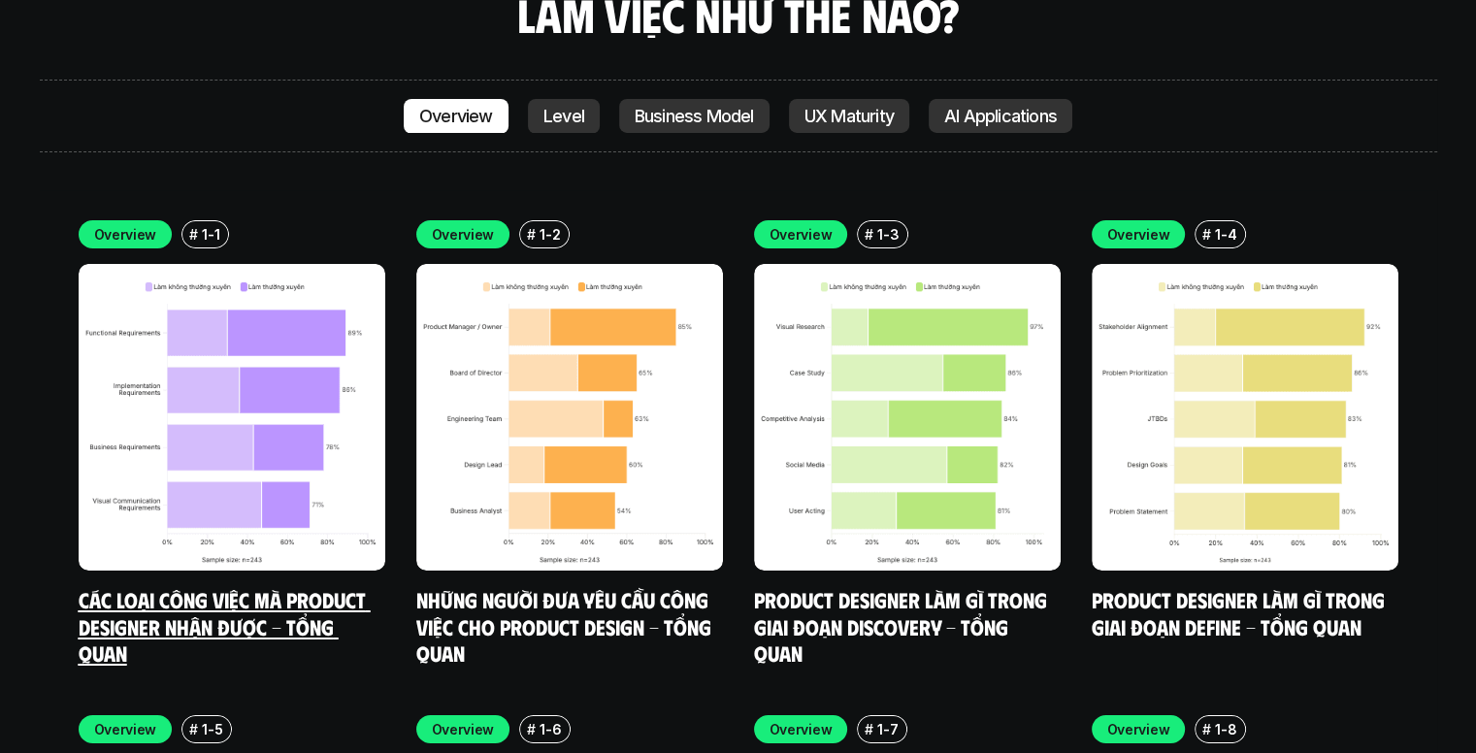
click at [234, 370] on img at bounding box center [232, 417] width 307 height 307
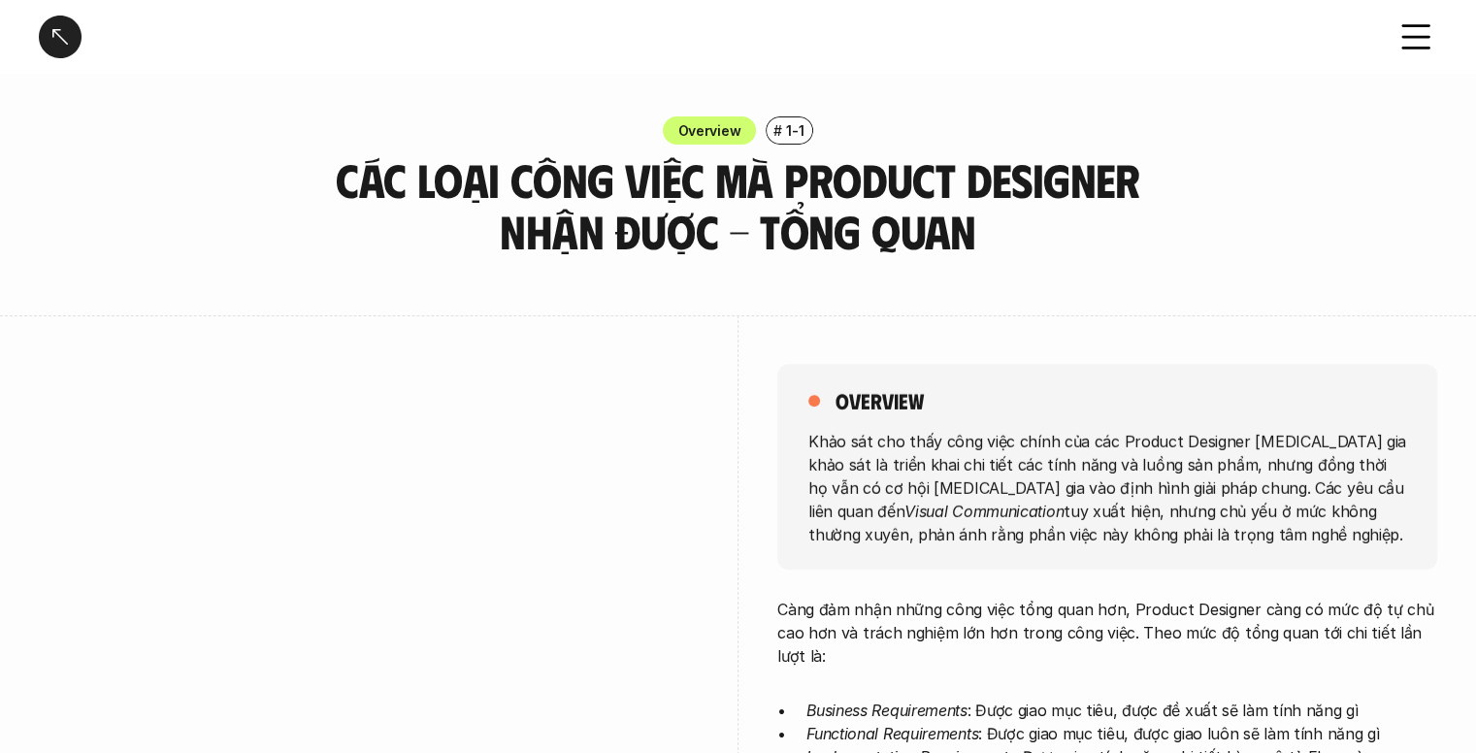
click at [588, 154] on h3 "Các loại công việc mà Product Designer nhận được - Tổng quan" at bounding box center [738, 205] width 825 height 103
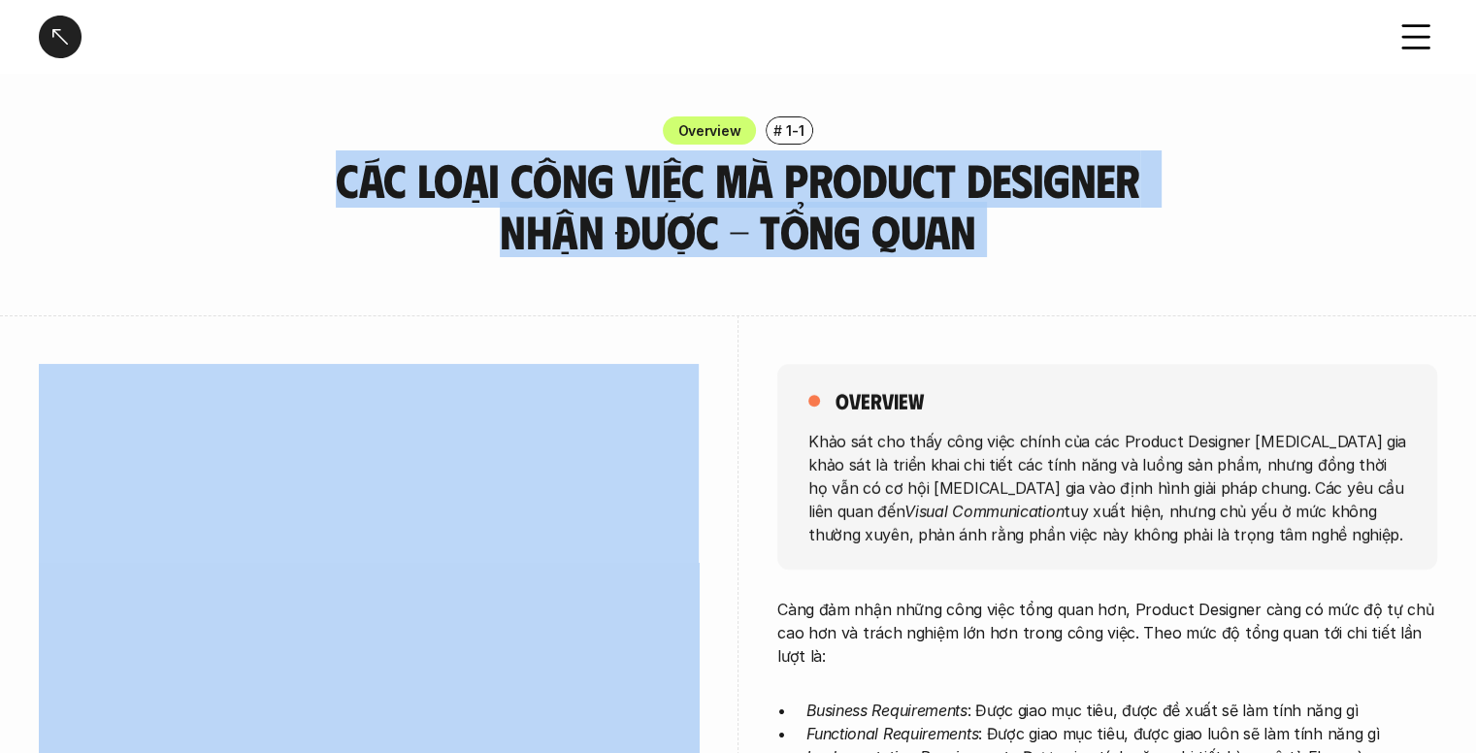
click at [588, 154] on h3 "Các loại công việc mà Product Designer nhận được - Tổng quan" at bounding box center [738, 205] width 825 height 103
copy h3 "Các loại công việc mà Product Designer nhận được - Tổng quan"
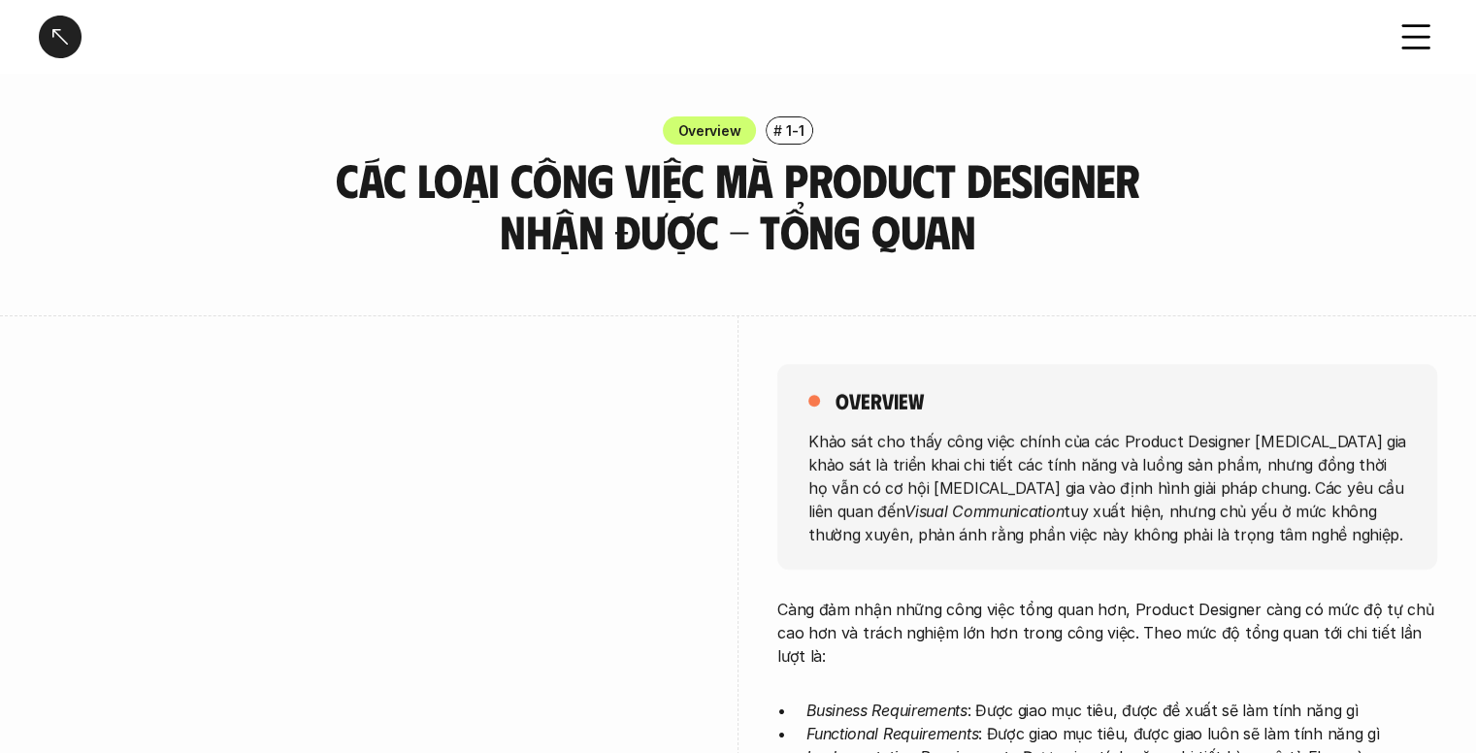
click at [594, 339] on div at bounding box center [369, 670] width 660 height 711
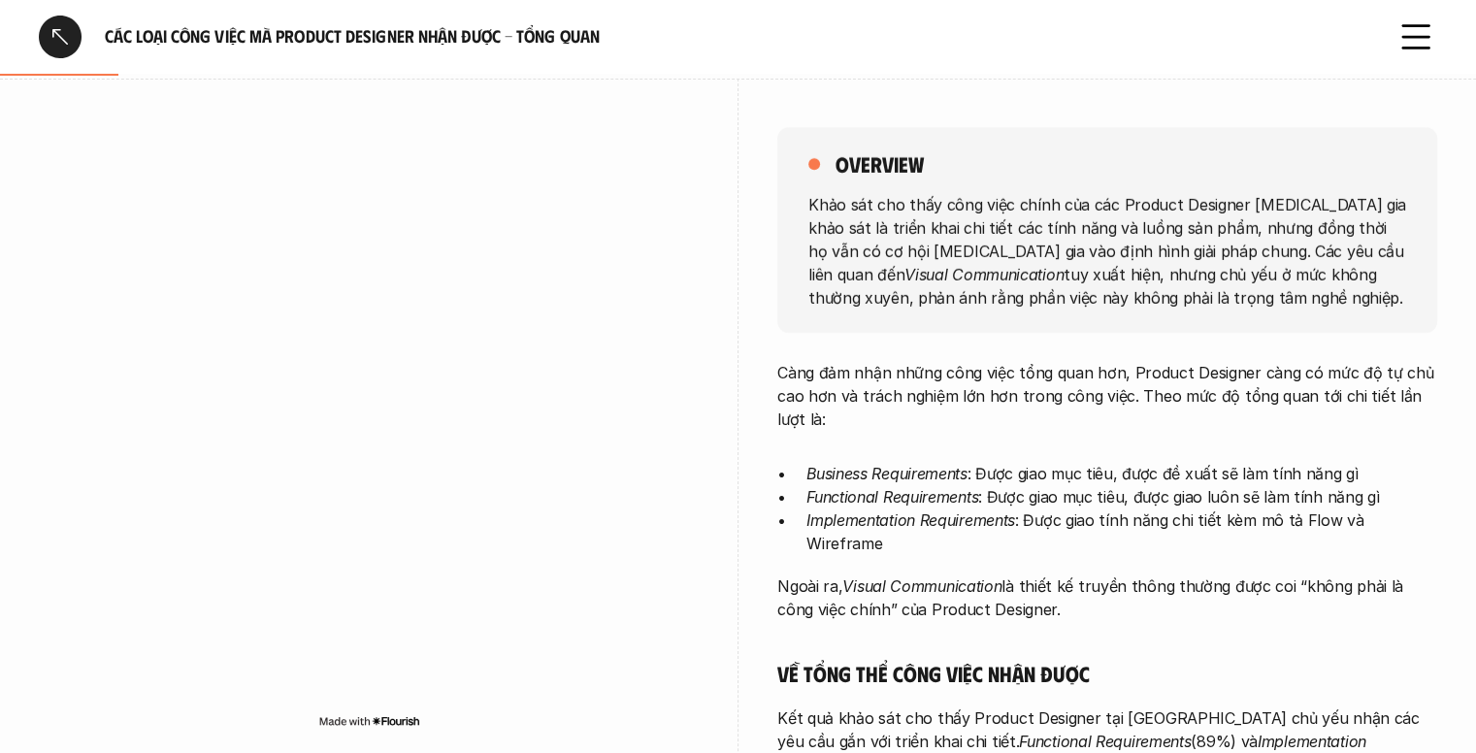
click at [1041, 238] on p "Khảo sát cho thấy công việc chính của các Product Designer tham gia khảo sát là…" at bounding box center [1107, 250] width 598 height 116
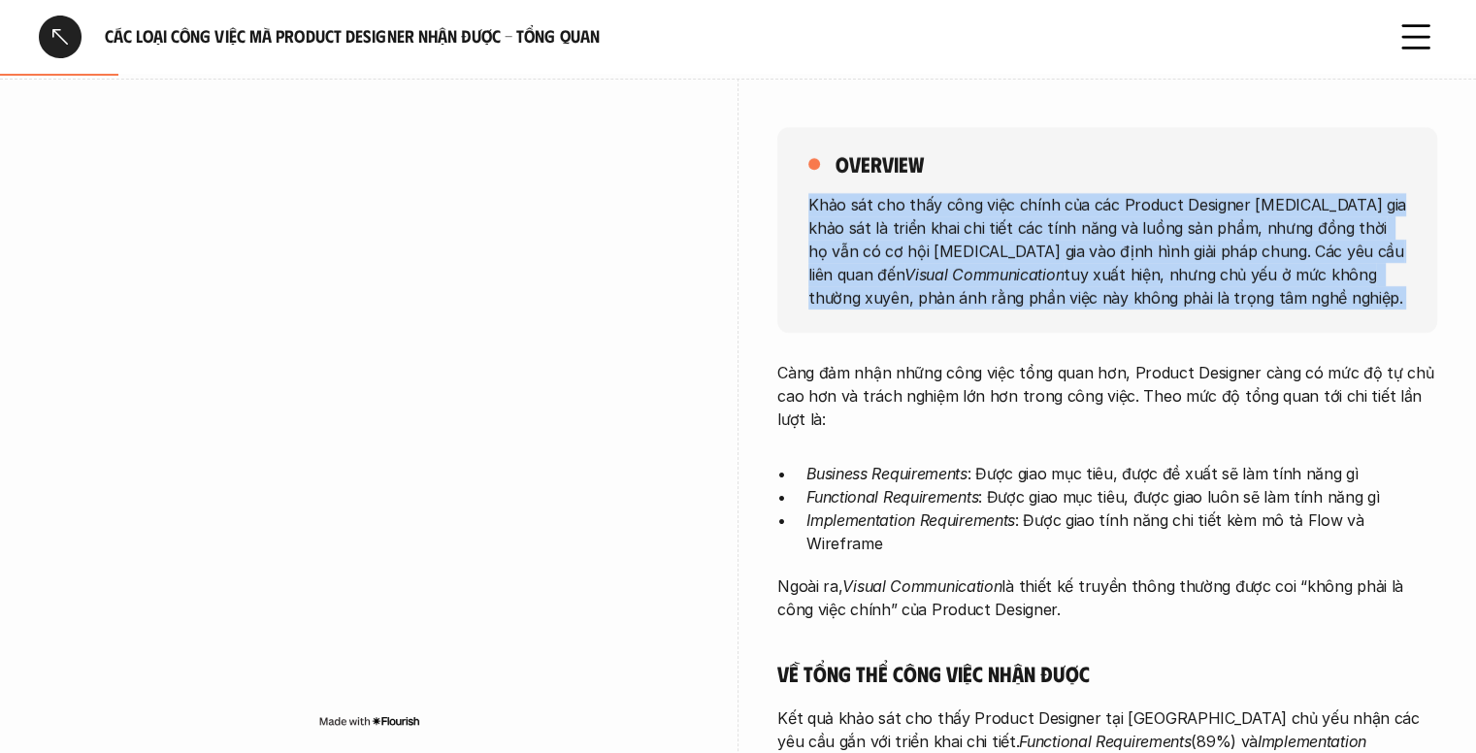
click at [1041, 238] on p "Khảo sát cho thấy công việc chính của các Product Designer tham gia khảo sát là…" at bounding box center [1107, 250] width 598 height 116
click at [1060, 212] on p "Khảo sát cho thấy công việc chính của các Product Designer tham gia khảo sát là…" at bounding box center [1107, 250] width 598 height 116
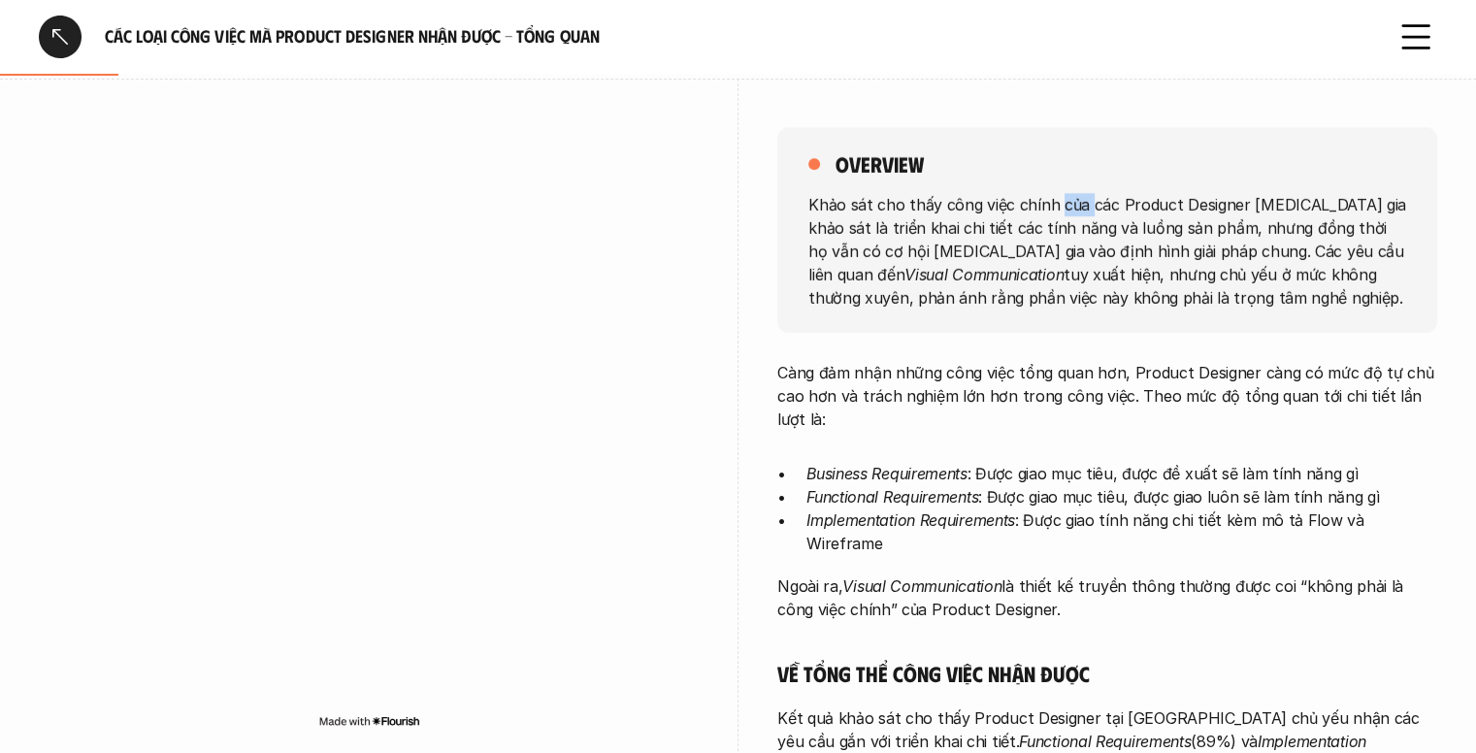
click at [1060, 212] on p "Khảo sát cho thấy công việc chính của các Product Designer tham gia khảo sát là…" at bounding box center [1107, 250] width 598 height 116
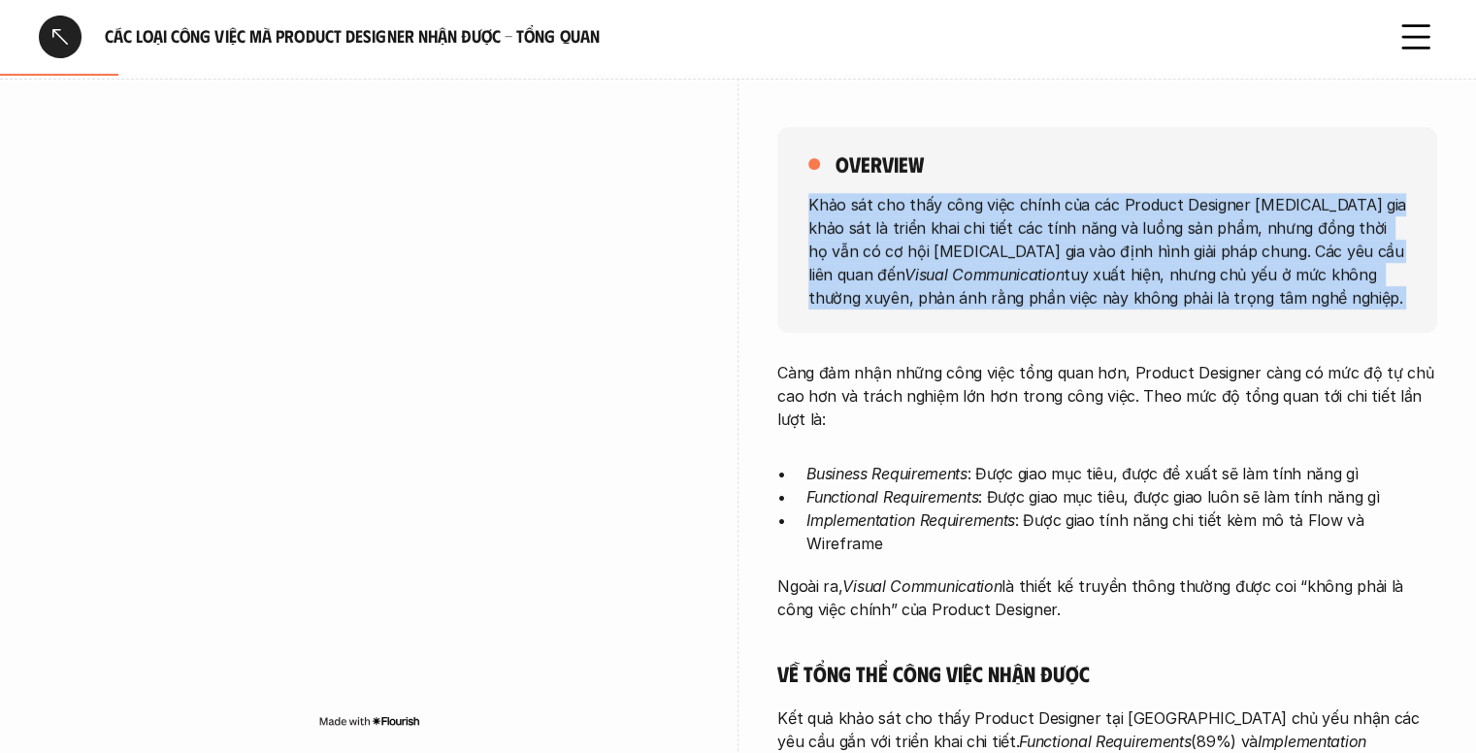
click at [1060, 212] on p "Khảo sát cho thấy công việc chính của các Product Designer tham gia khảo sát là…" at bounding box center [1107, 250] width 598 height 116
click at [1007, 240] on p "Khảo sát cho thấy công việc chính của các Product Designer tham gia khảo sát là…" at bounding box center [1107, 250] width 598 height 116
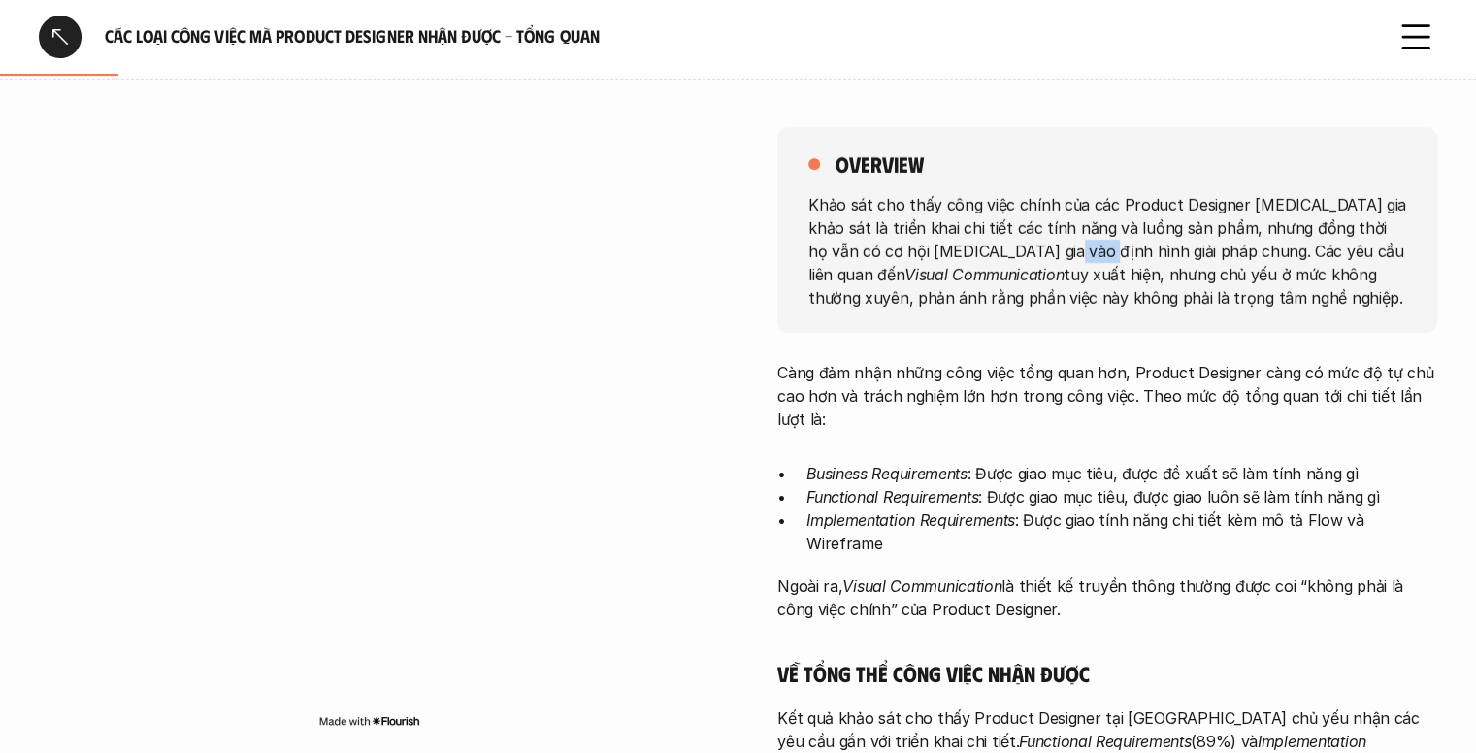
click at [1007, 240] on p "Khảo sát cho thấy công việc chính của các Product Designer tham gia khảo sát là…" at bounding box center [1107, 250] width 598 height 116
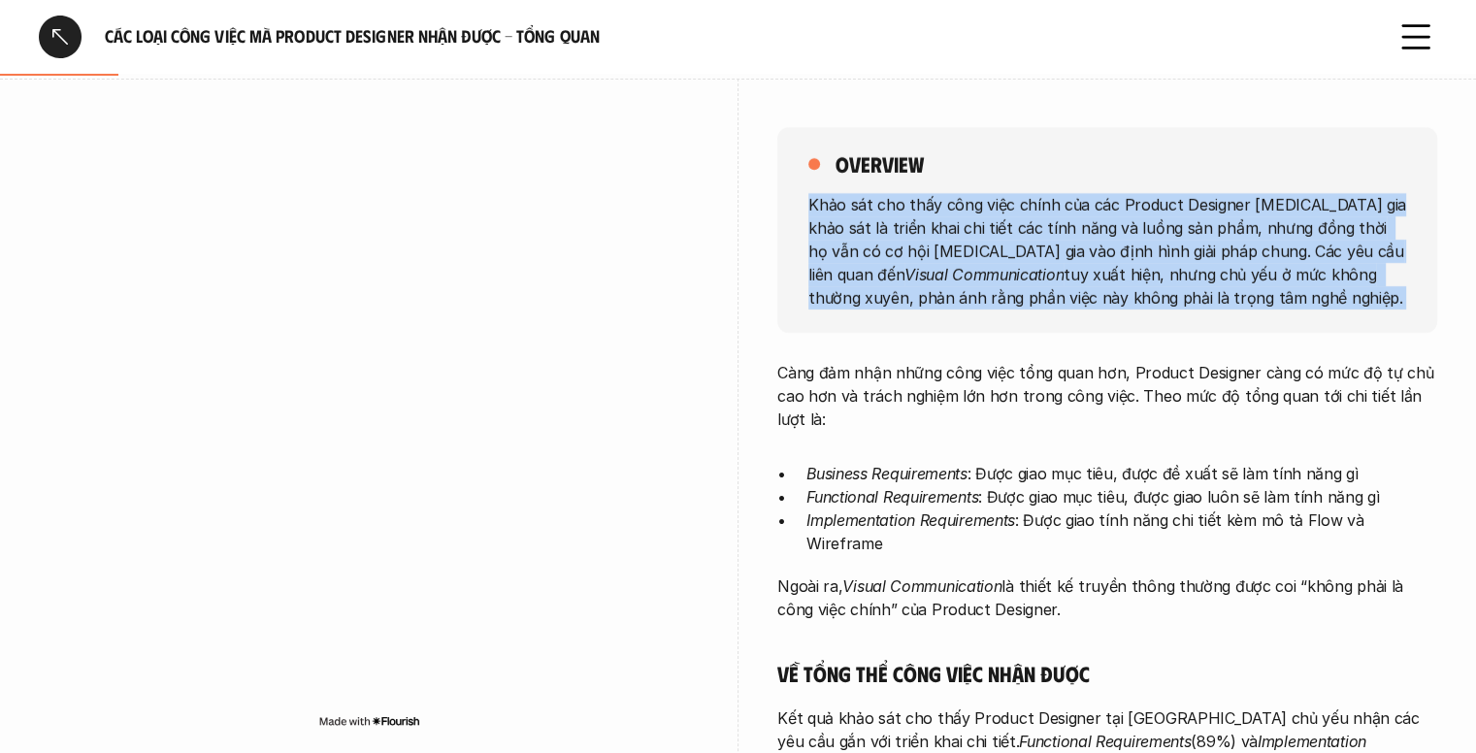
click at [1007, 240] on p "Khảo sát cho thấy công việc chính của các Product Designer tham gia khảo sát là…" at bounding box center [1107, 250] width 598 height 116
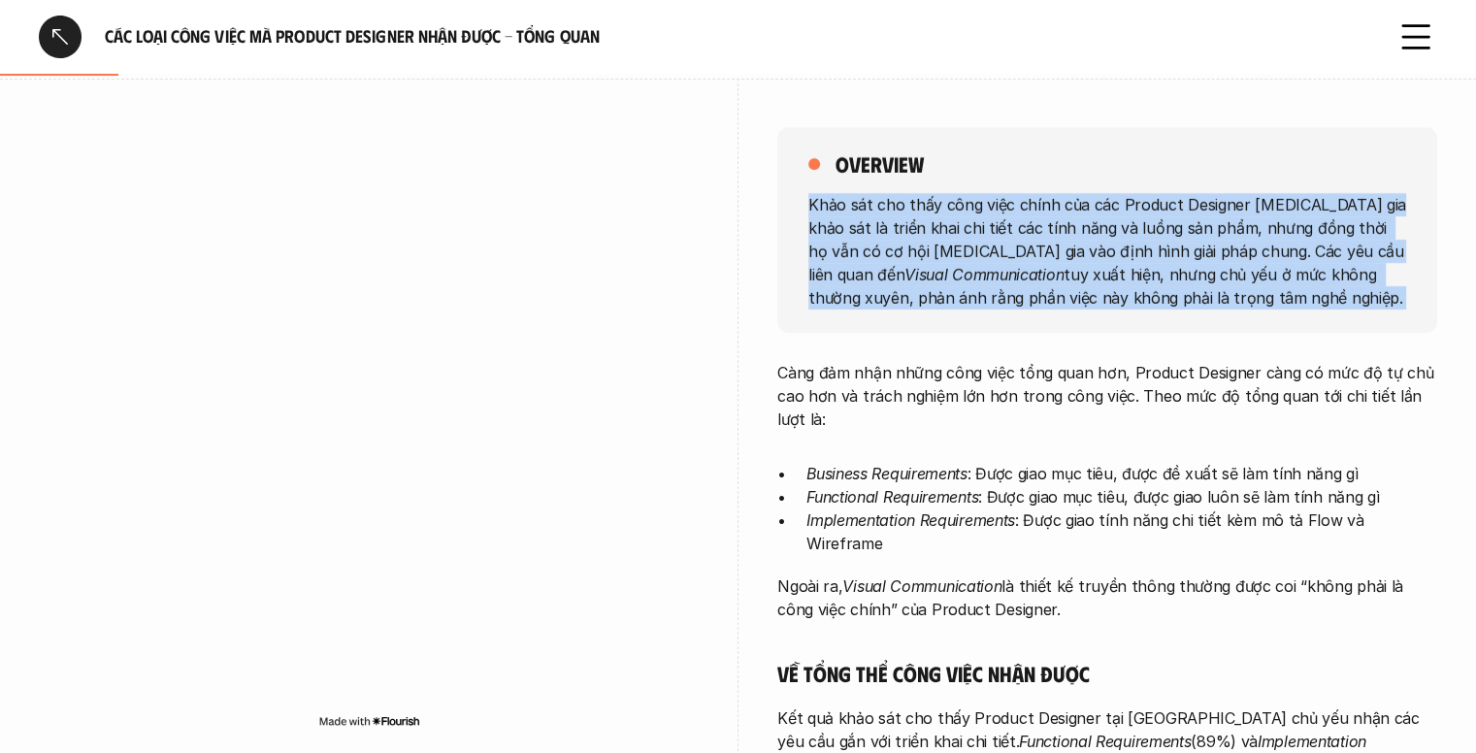
click at [1102, 233] on p "Khảo sát cho thấy công việc chính của các Product Designer tham gia khảo sát là…" at bounding box center [1107, 250] width 598 height 116
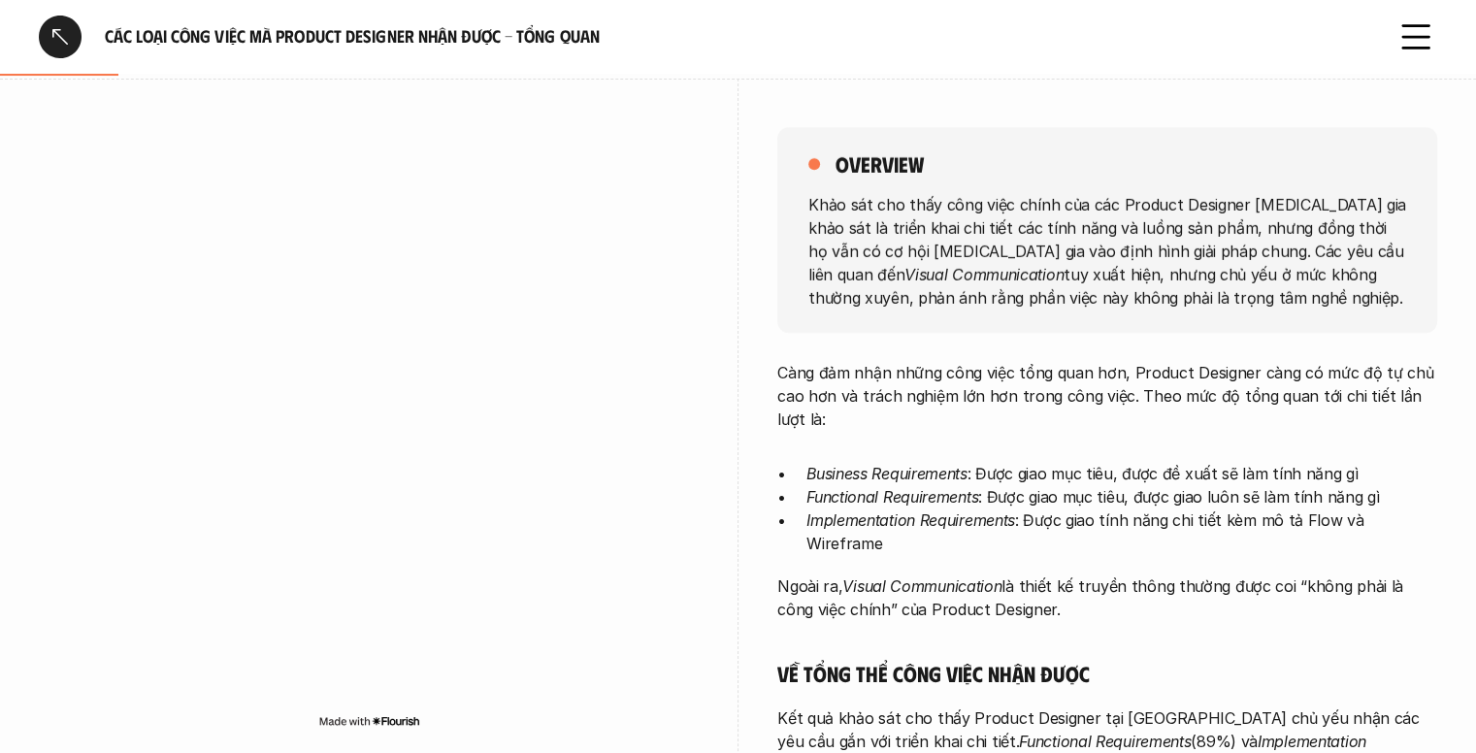
click at [1122, 249] on p "Khảo sát cho thấy công việc chính của các Product Designer tham gia khảo sát là…" at bounding box center [1107, 250] width 598 height 116
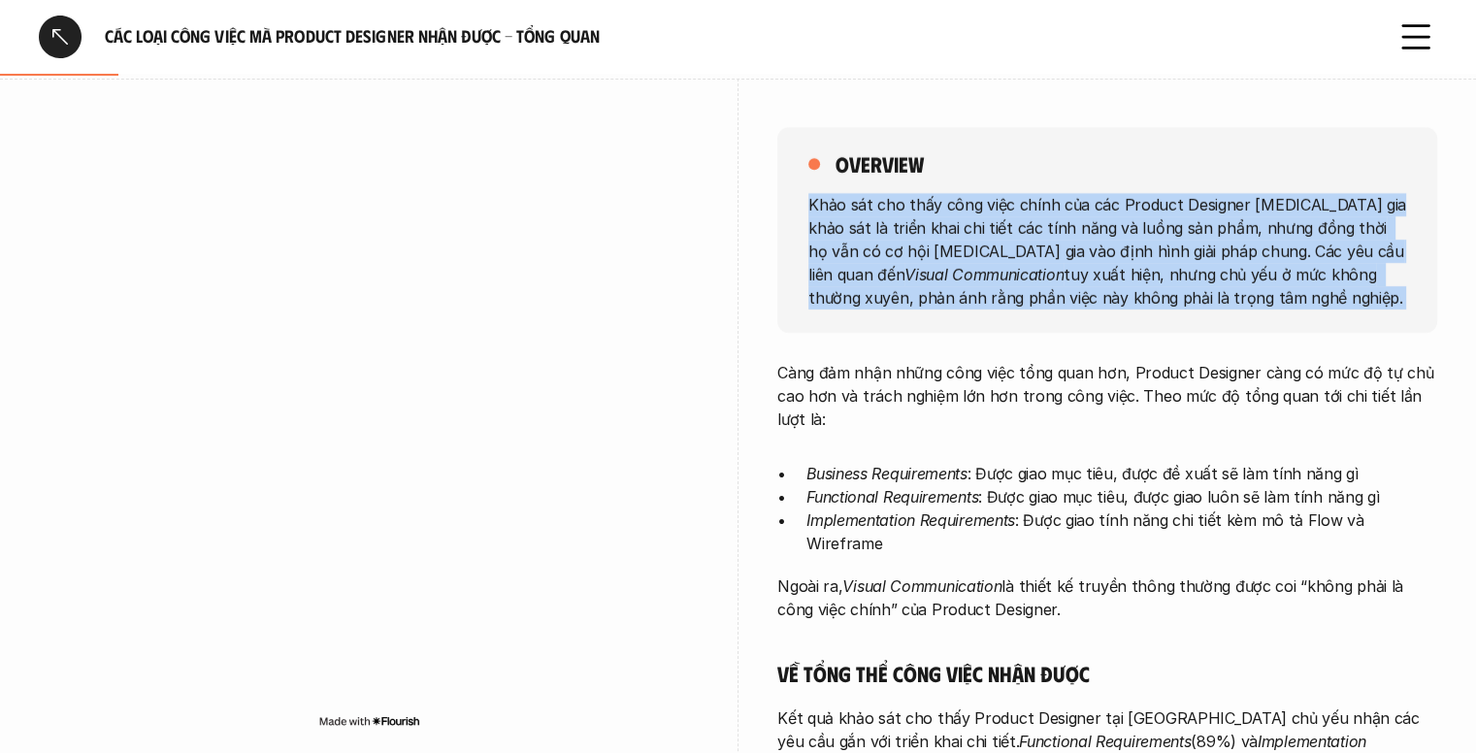
click at [1122, 249] on p "Khảo sát cho thấy công việc chính của các Product Designer tham gia khảo sát là…" at bounding box center [1107, 250] width 598 height 116
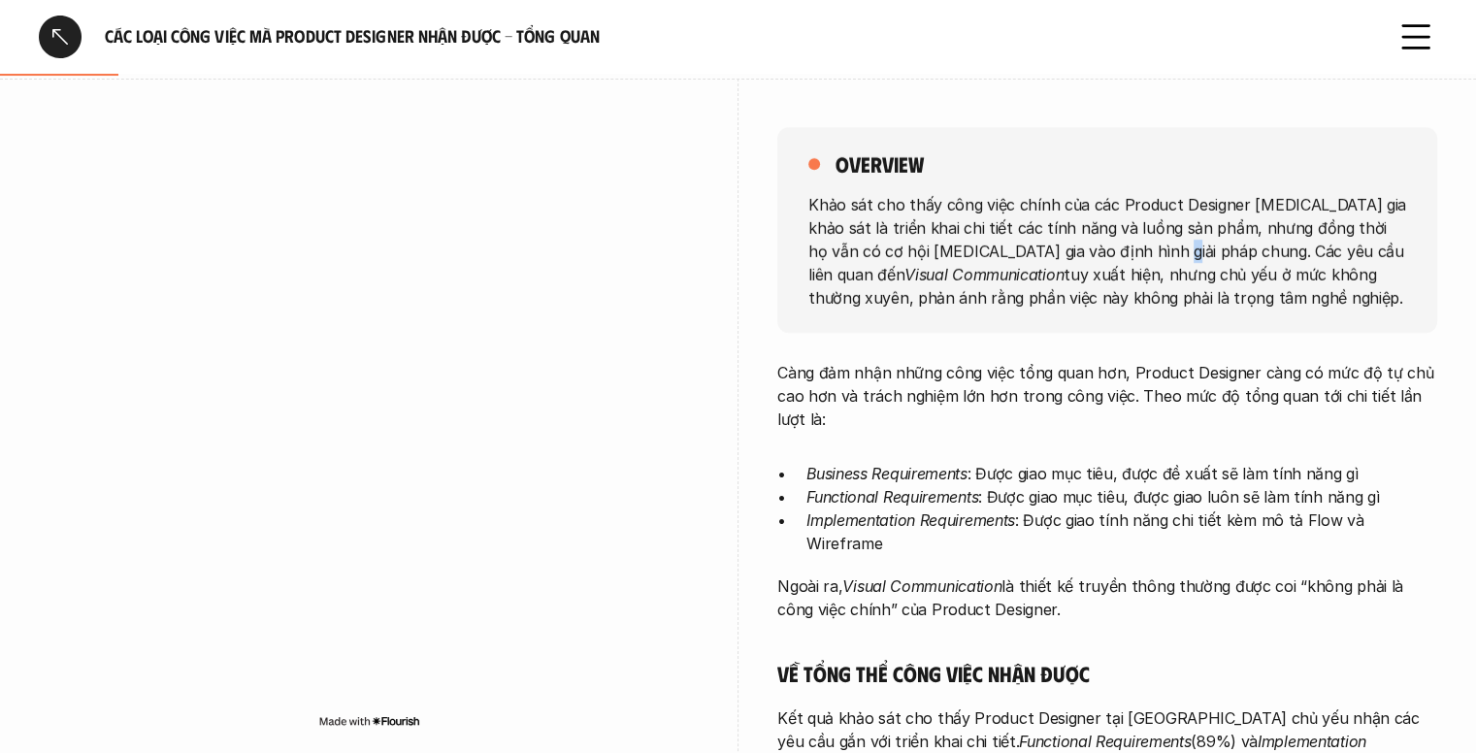
click at [1122, 249] on p "Khảo sát cho thấy công việc chính của các Product Designer tham gia khảo sát là…" at bounding box center [1107, 250] width 598 height 116
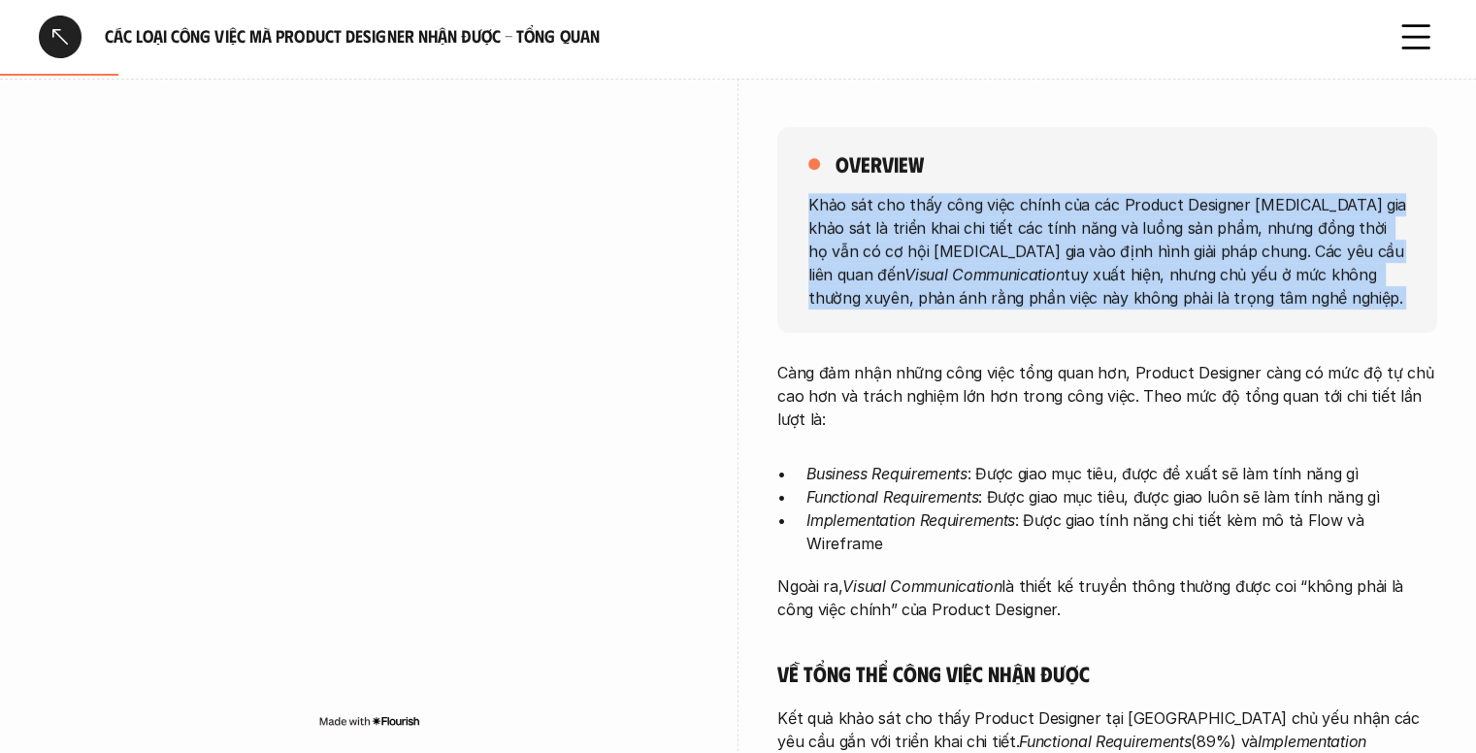
click at [1122, 249] on p "Khảo sát cho thấy công việc chính của các Product Designer tham gia khảo sát là…" at bounding box center [1107, 250] width 598 height 116
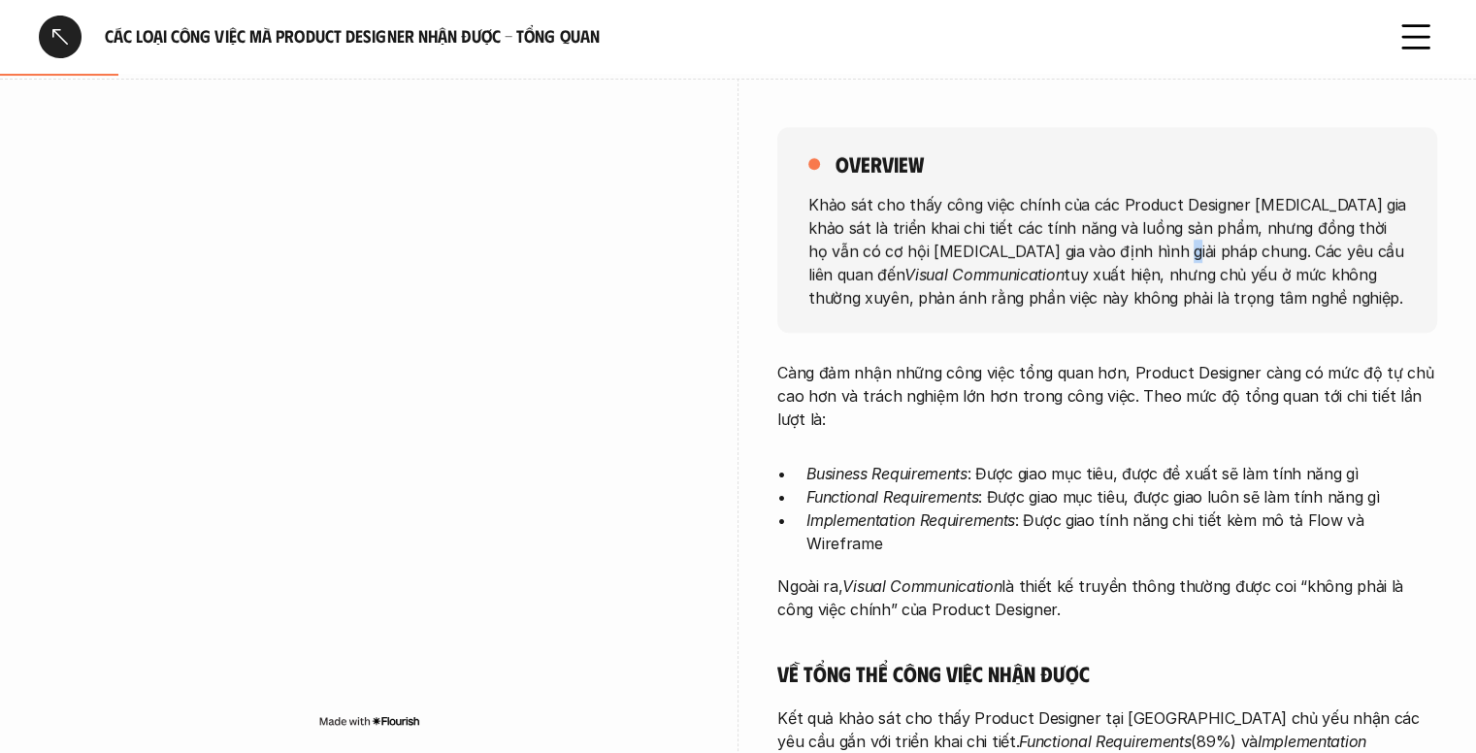
click at [1122, 249] on p "Khảo sát cho thấy công việc chính của các Product Designer tham gia khảo sát là…" at bounding box center [1107, 250] width 598 height 116
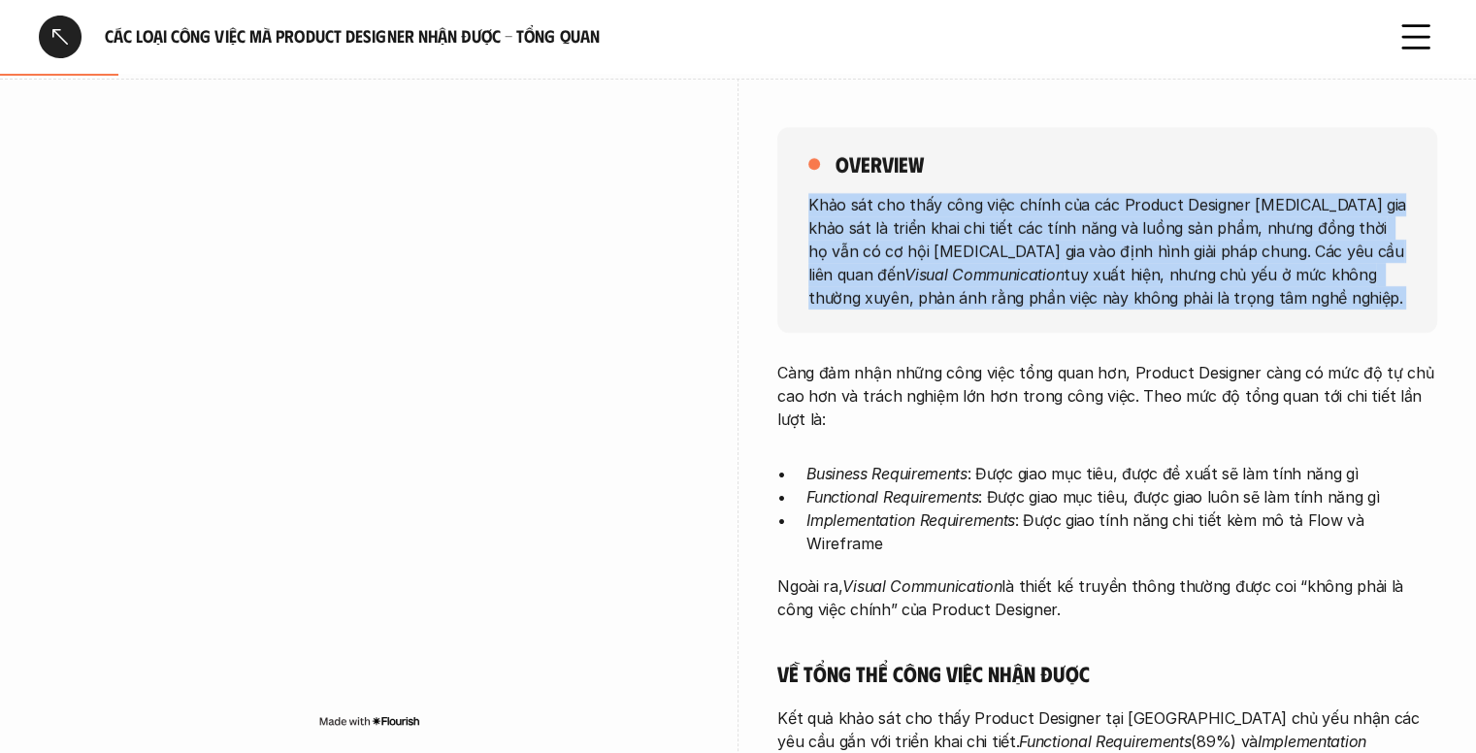
click at [1122, 249] on p "Khảo sát cho thấy công việc chính của các Product Designer tham gia khảo sát là…" at bounding box center [1107, 250] width 598 height 116
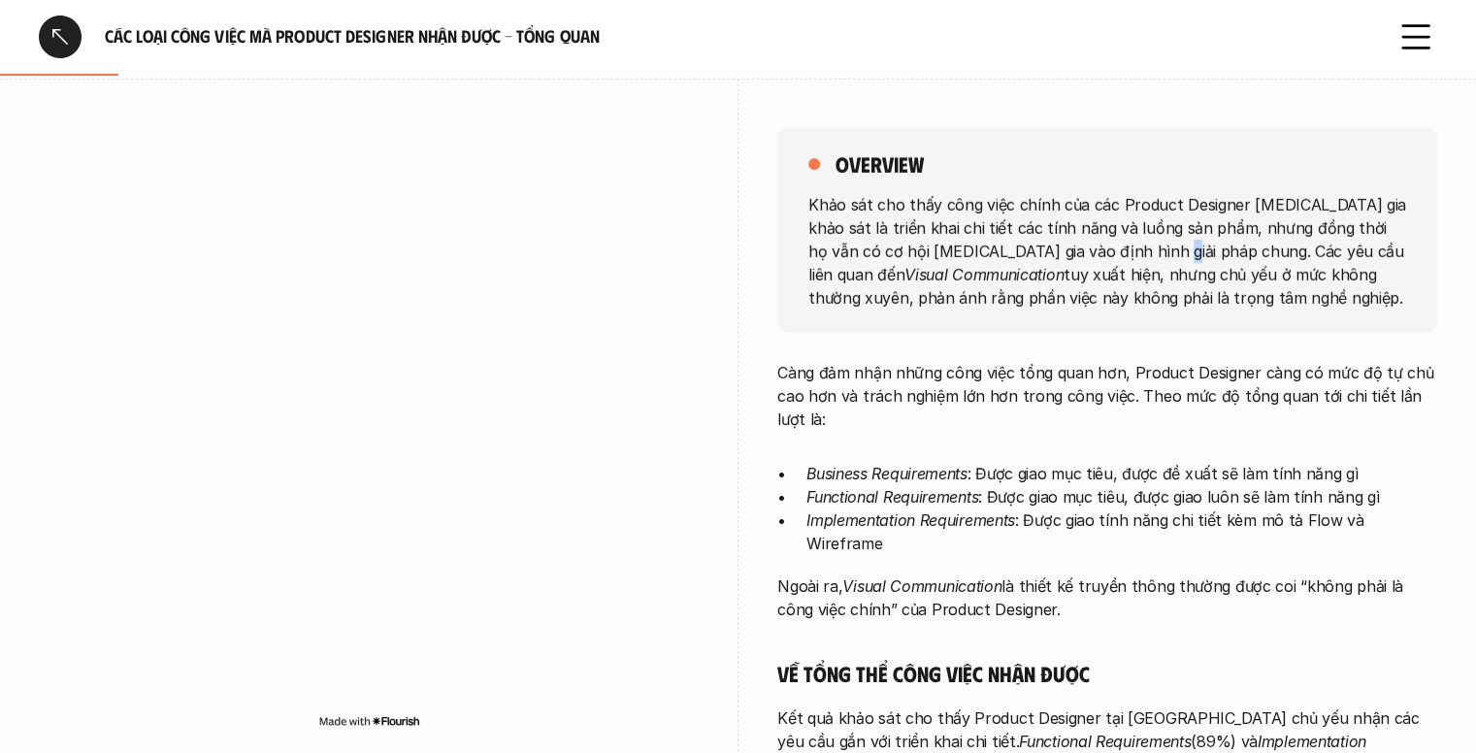
click at [1122, 249] on p "Khảo sát cho thấy công việc chính của các Product Designer tham gia khảo sát là…" at bounding box center [1107, 250] width 598 height 116
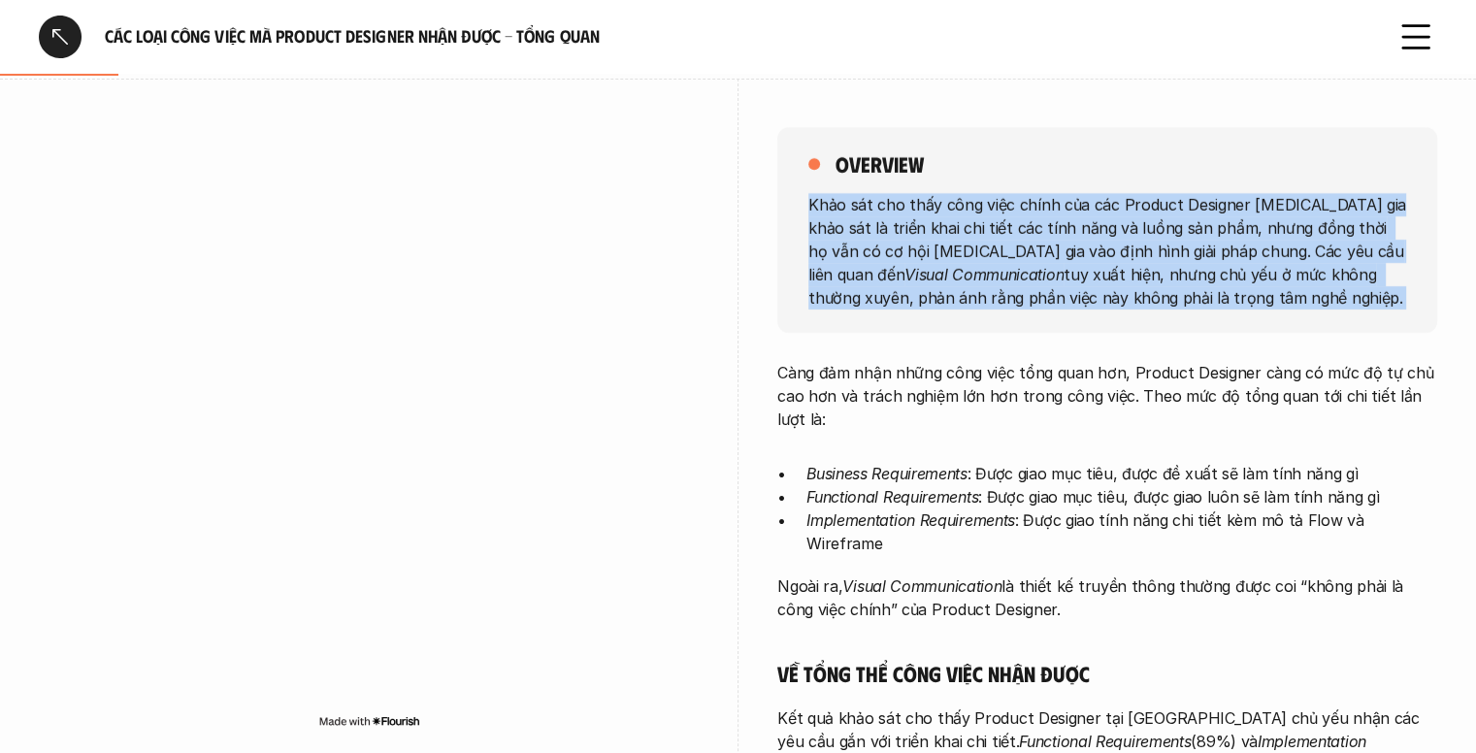
click at [1122, 249] on p "Khảo sát cho thấy công việc chính của các Product Designer tham gia khảo sát là…" at bounding box center [1107, 250] width 598 height 116
click at [1115, 277] on p "Khảo sát cho thấy công việc chính của các Product Designer tham gia khảo sát là…" at bounding box center [1107, 250] width 598 height 116
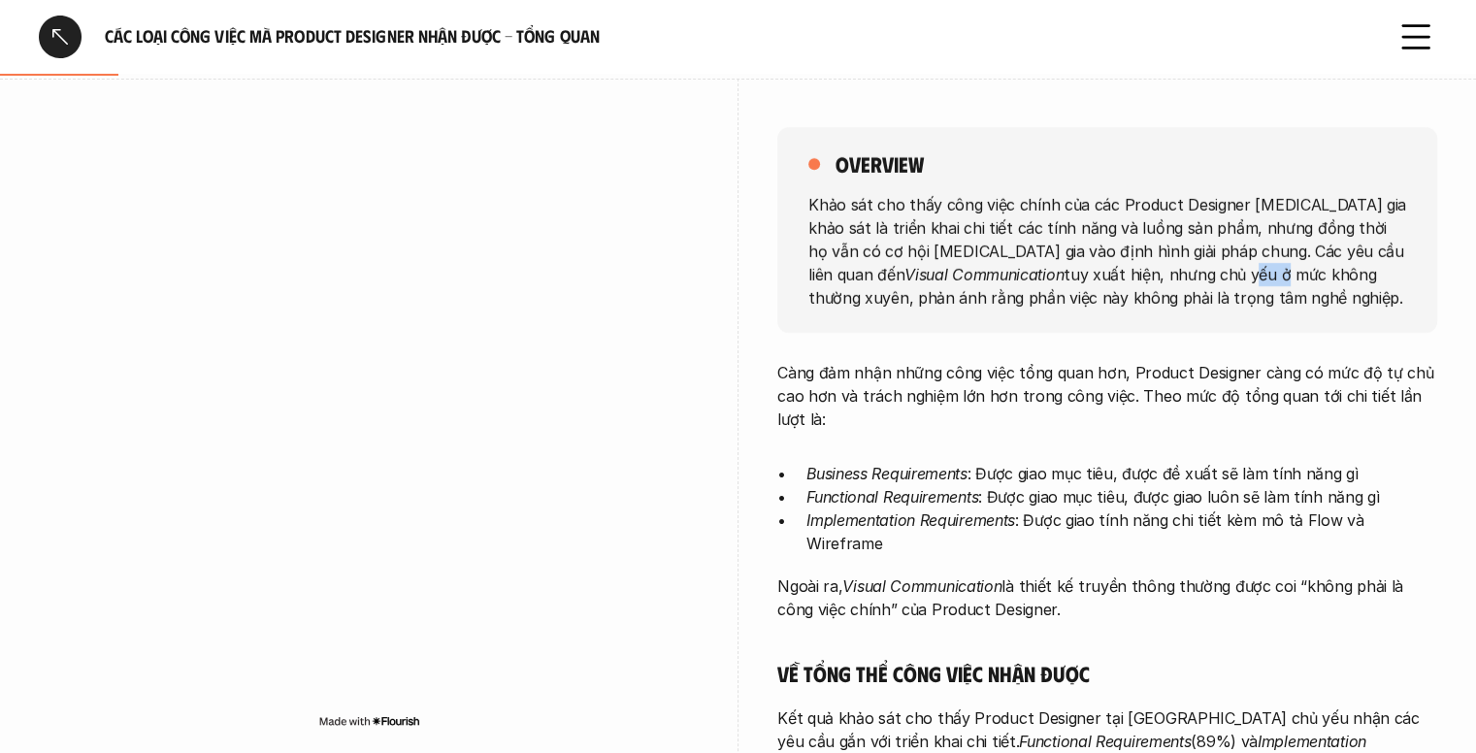
click at [1115, 277] on p "Khảo sát cho thấy công việc chính của các Product Designer tham gia khảo sát là…" at bounding box center [1107, 250] width 598 height 116
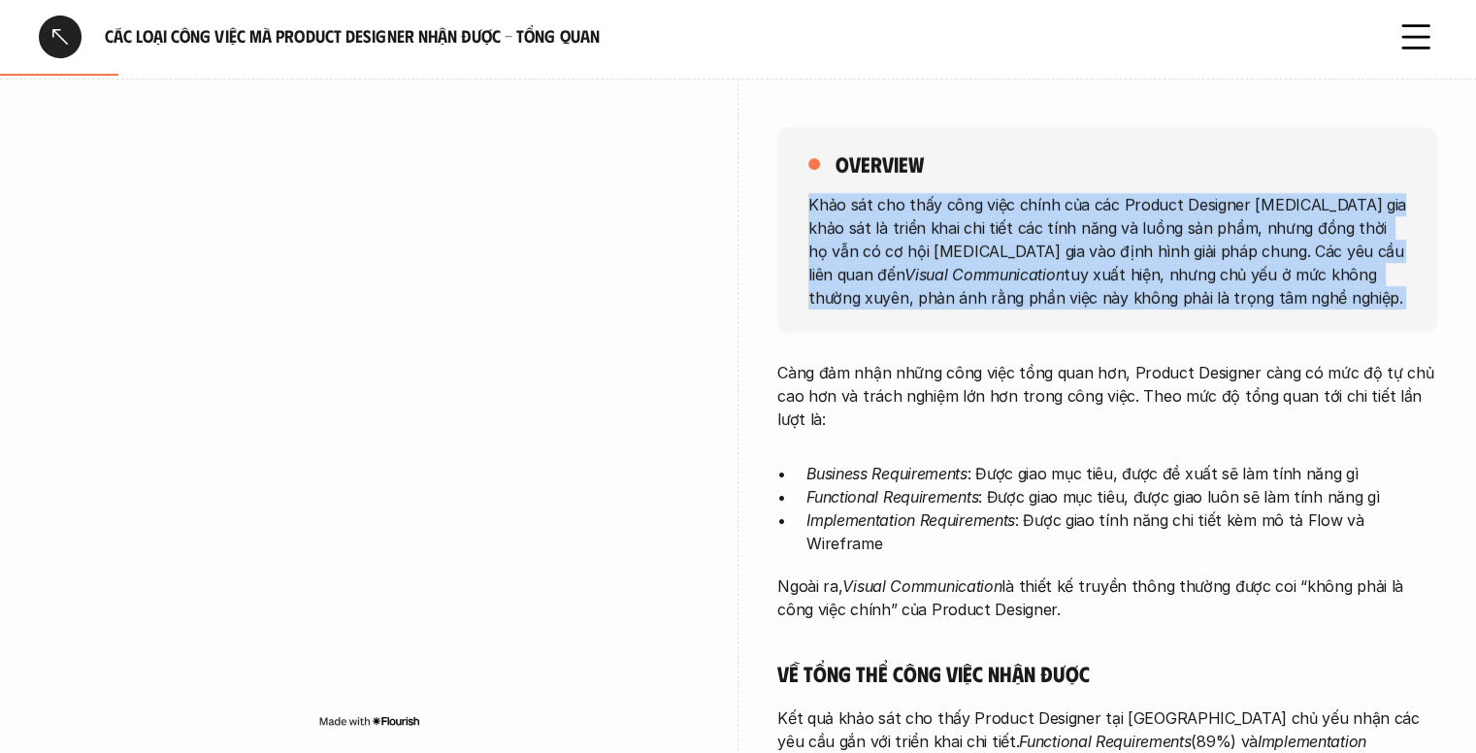
click at [1115, 277] on p "Khảo sát cho thấy công việc chính của các Product Designer tham gia khảo sát là…" at bounding box center [1107, 250] width 598 height 116
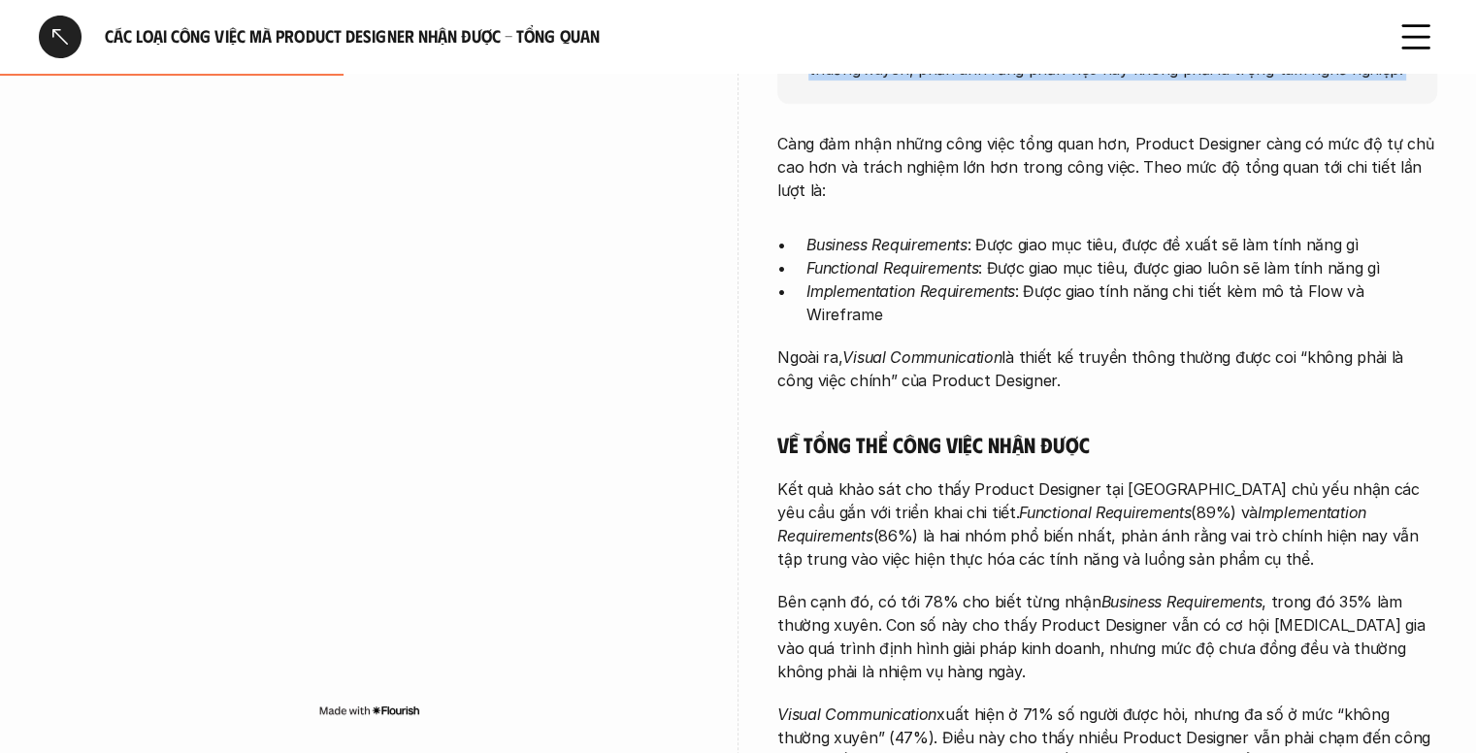
scroll to position [467, 0]
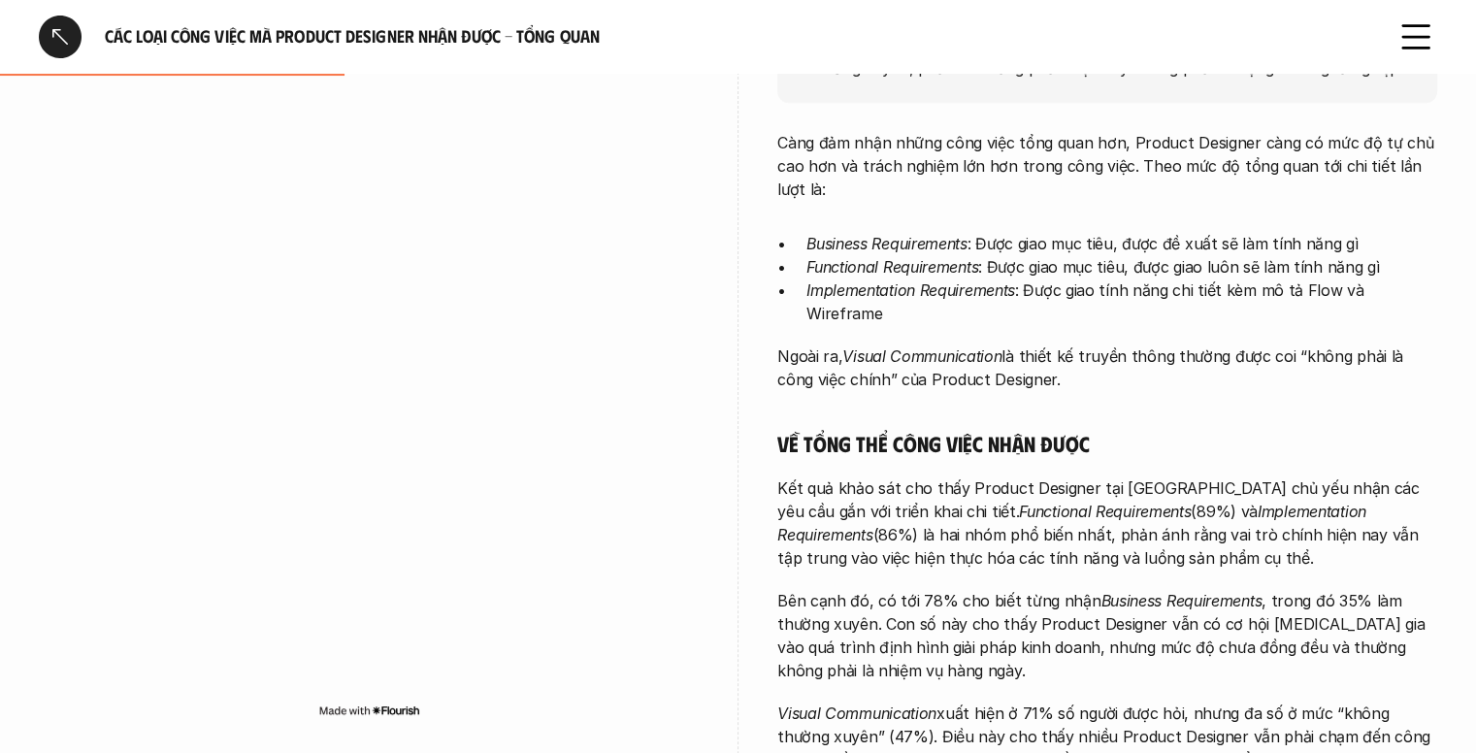
click at [1028, 174] on p "Càng đảm nhận những công việc tổng quan hơn, Product Designer càng có mức độ tự…" at bounding box center [1107, 166] width 660 height 70
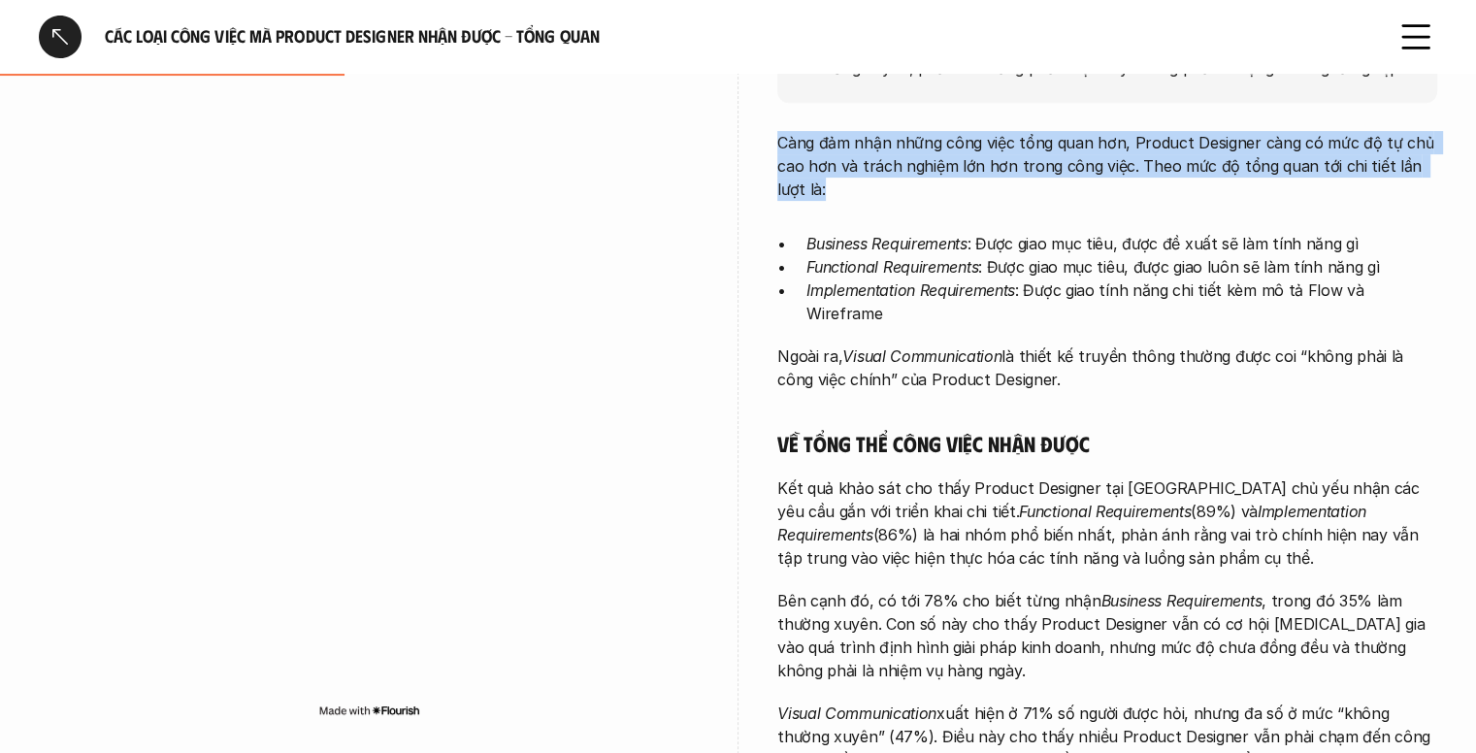
click at [1028, 174] on p "Càng đảm nhận những công việc tổng quan hơn, Product Designer càng có mức độ tự…" at bounding box center [1107, 166] width 660 height 70
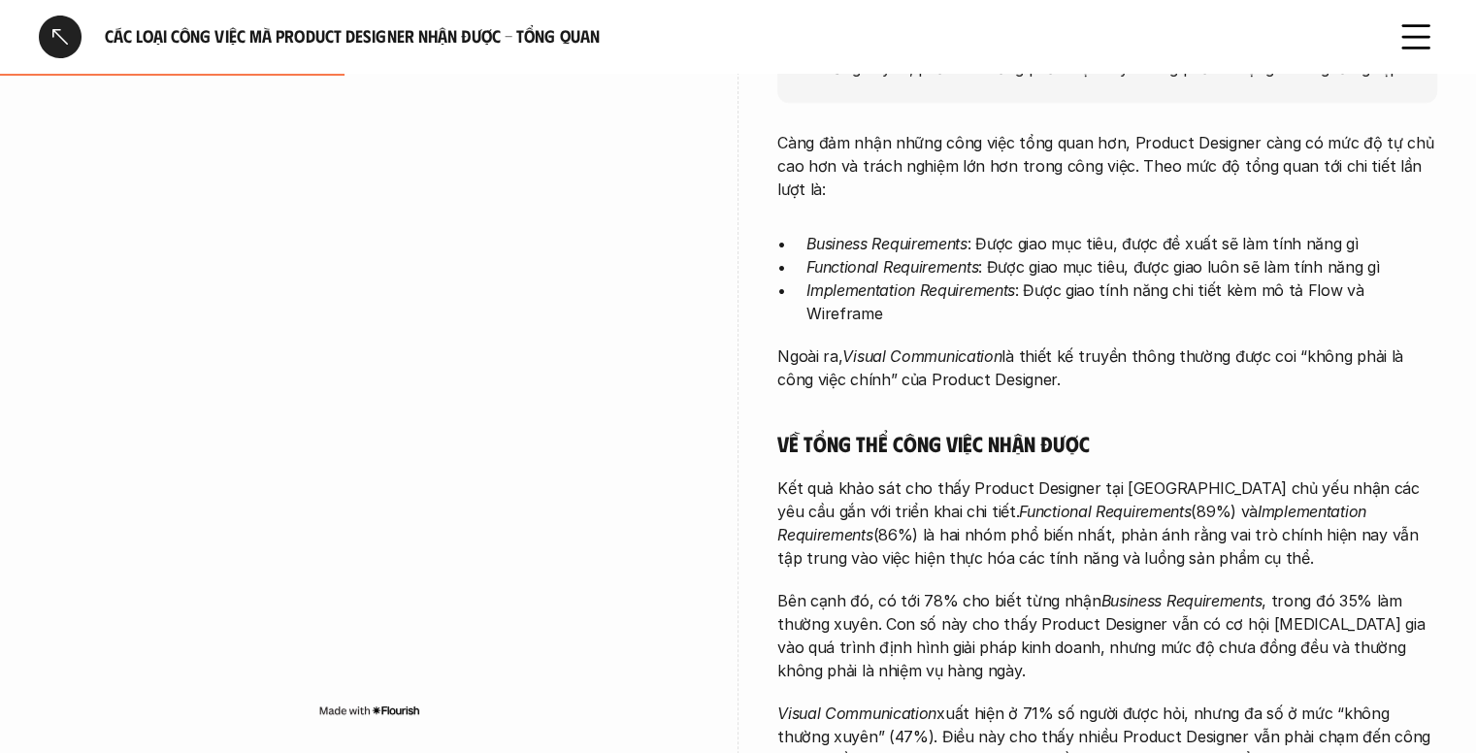
click at [1028, 242] on p "Business Requirements : Được giao mục tiêu, được đề xuất sẽ làm tính năng gì" at bounding box center [1121, 243] width 631 height 23
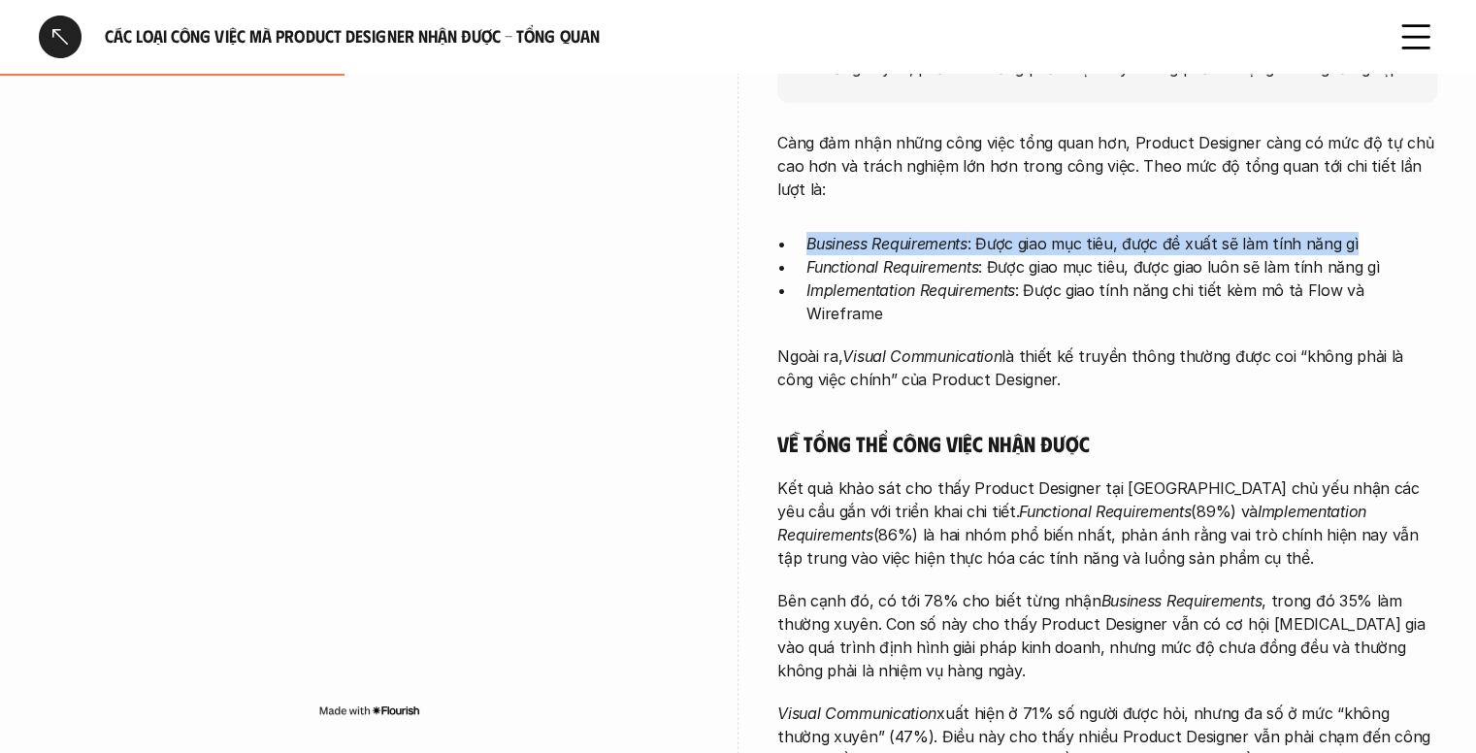
click at [1028, 242] on p "Business Requirements : Được giao mục tiêu, được đề xuất sẽ làm tính năng gì" at bounding box center [1121, 243] width 631 height 23
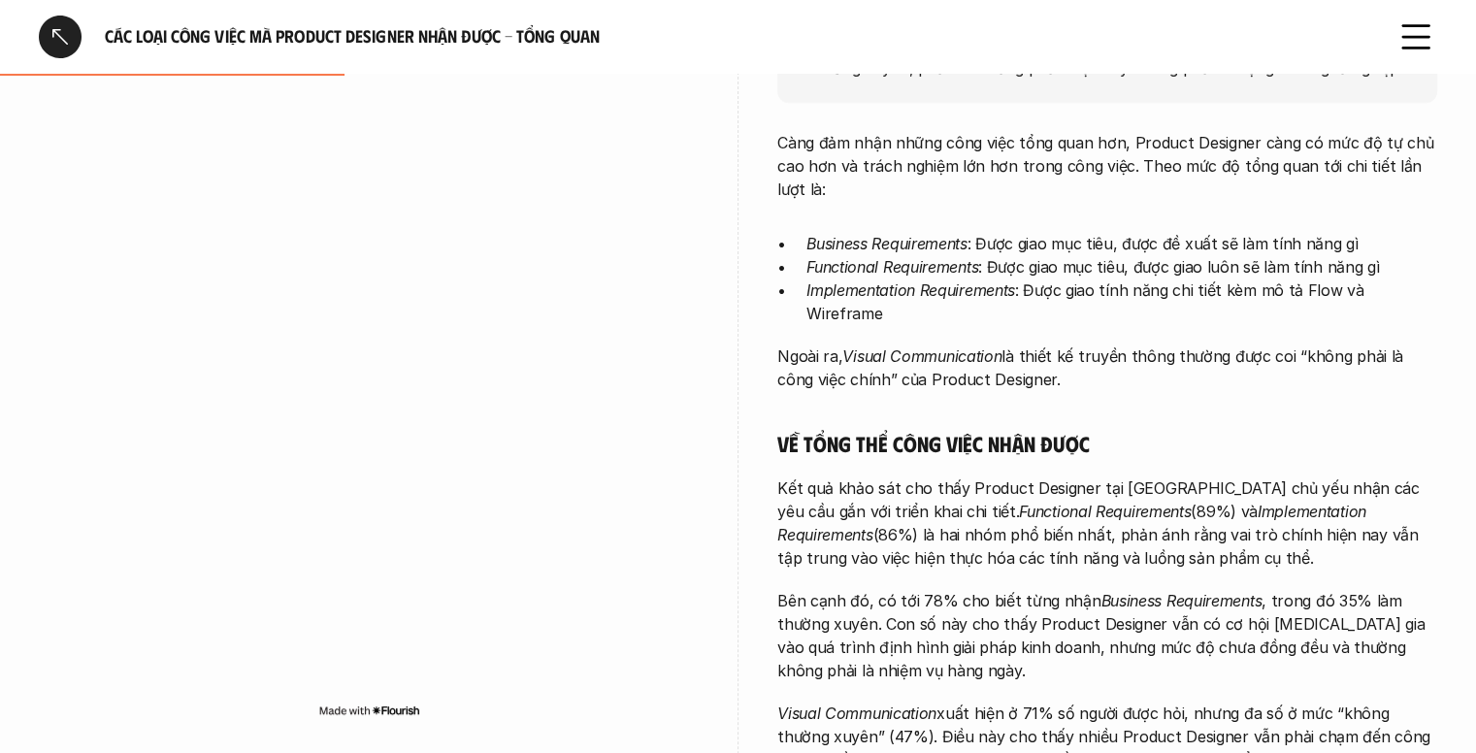
click at [1060, 255] on p "Functional Requirements : Được giao mục tiêu, được giao luôn sẽ làm tính năng gì" at bounding box center [1121, 266] width 631 height 23
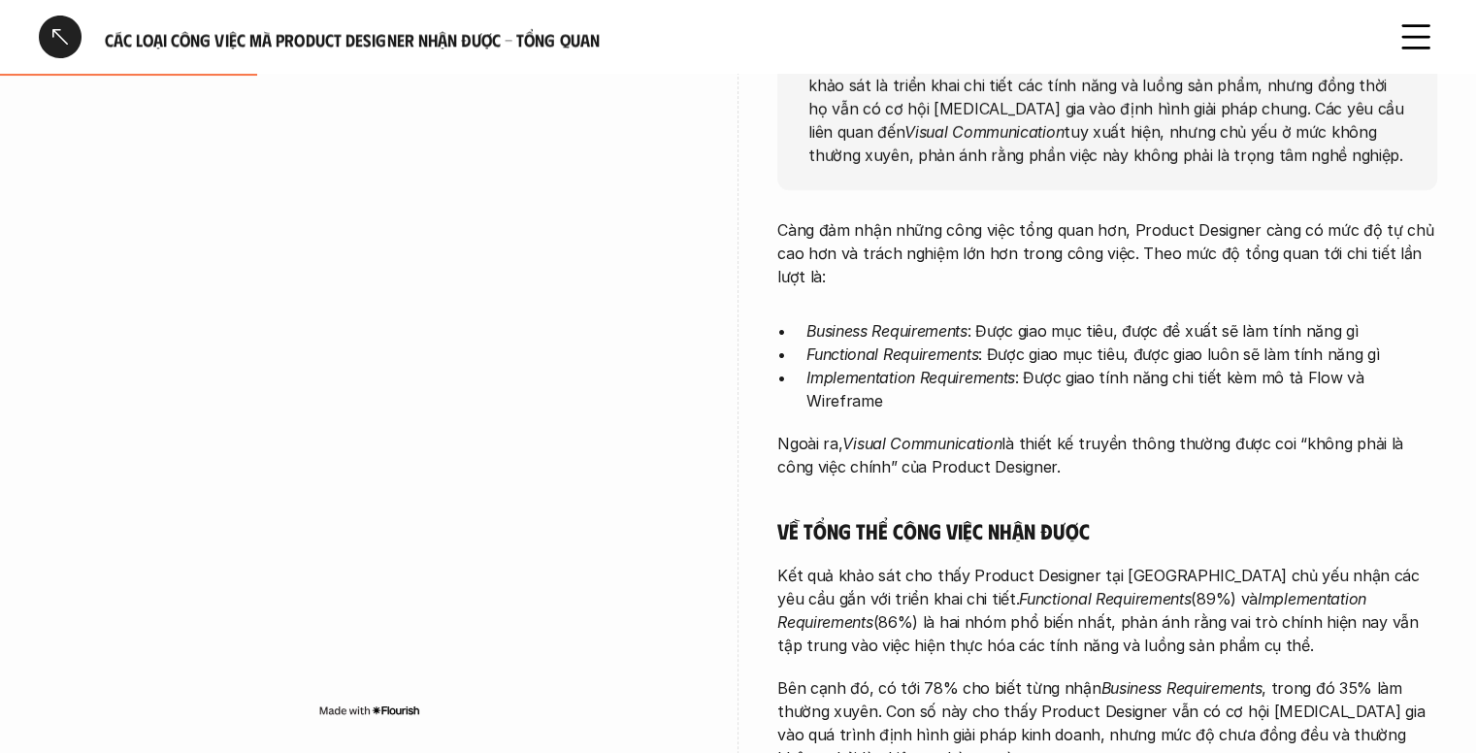
scroll to position [380, 0]
click at [972, 327] on p "Business Requirements : Được giao mục tiêu, được đề xuất sẽ làm tính năng gì" at bounding box center [1121, 329] width 631 height 23
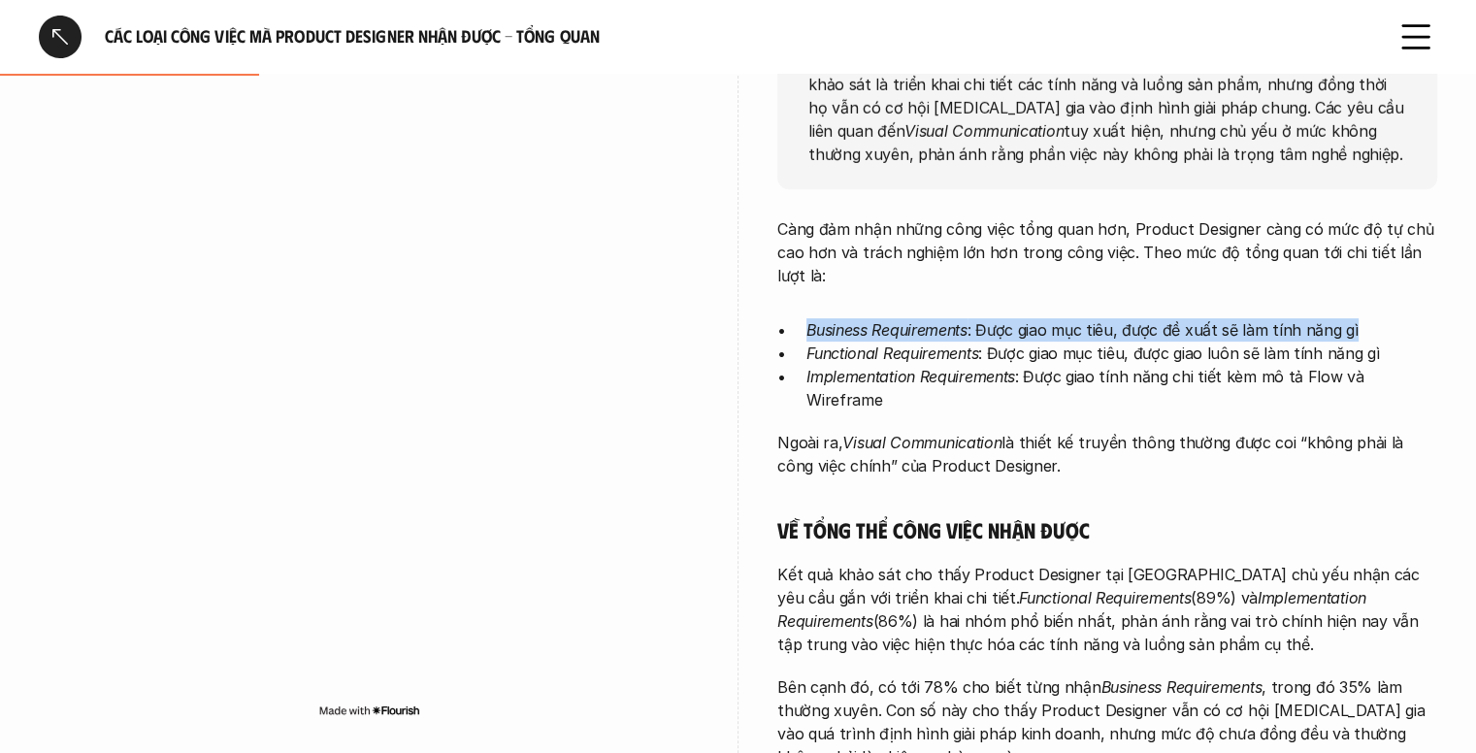
click at [972, 327] on p "Business Requirements : Được giao mục tiêu, được đề xuất sẽ làm tính năng gì" at bounding box center [1121, 329] width 631 height 23
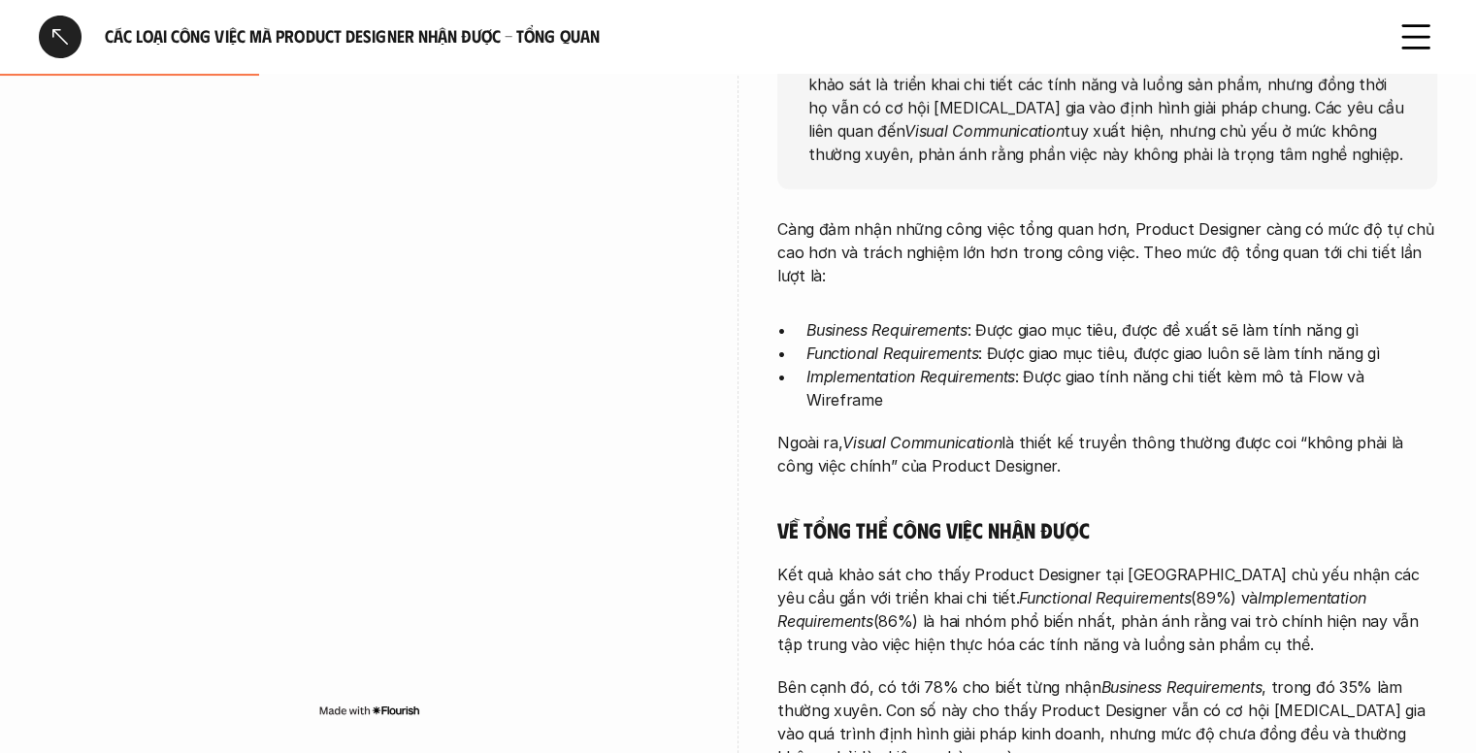
click at [1075, 354] on p "Functional Requirements : Được giao mục tiêu, được giao luôn sẽ làm tính năng gì" at bounding box center [1121, 353] width 631 height 23
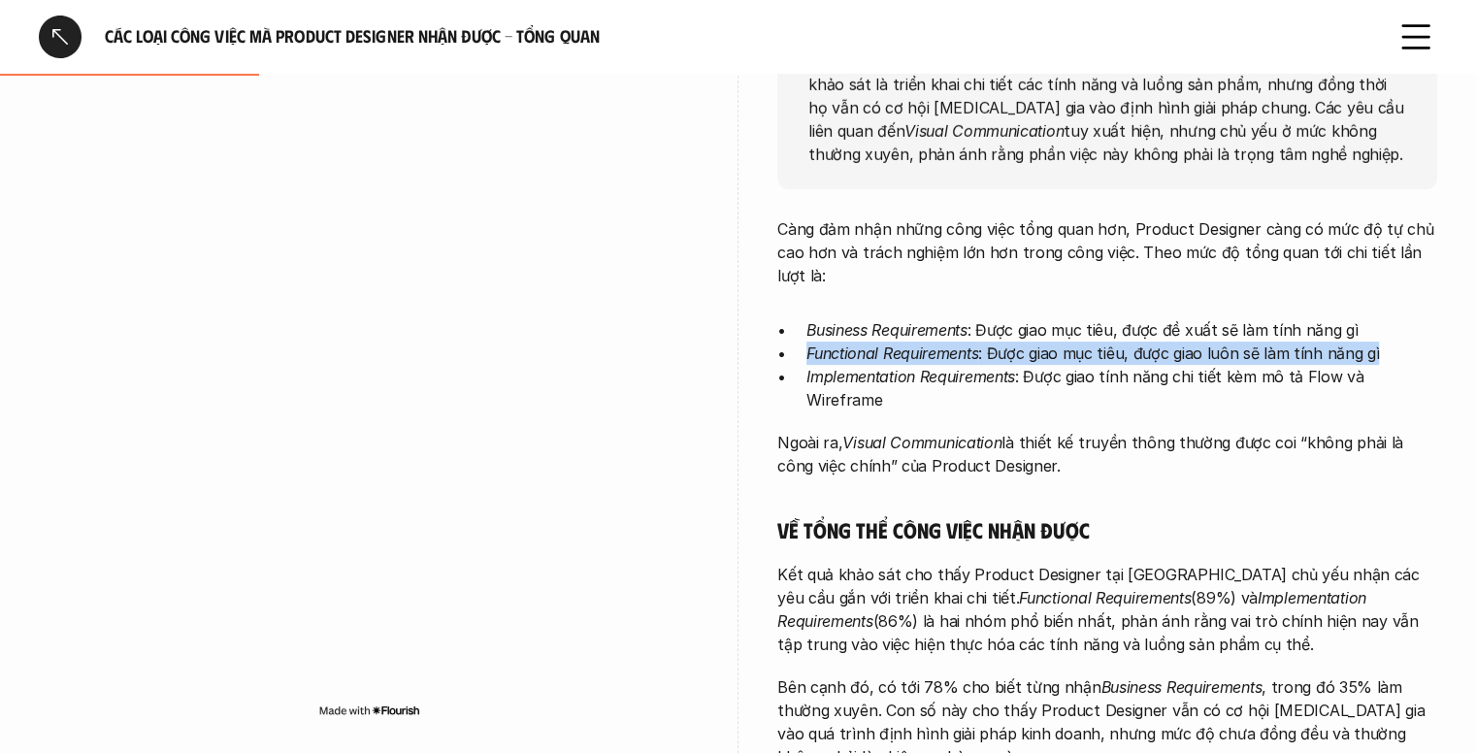
click at [1075, 354] on p "Functional Requirements : Được giao mục tiêu, được giao luôn sẽ làm tính năng gì" at bounding box center [1121, 353] width 631 height 23
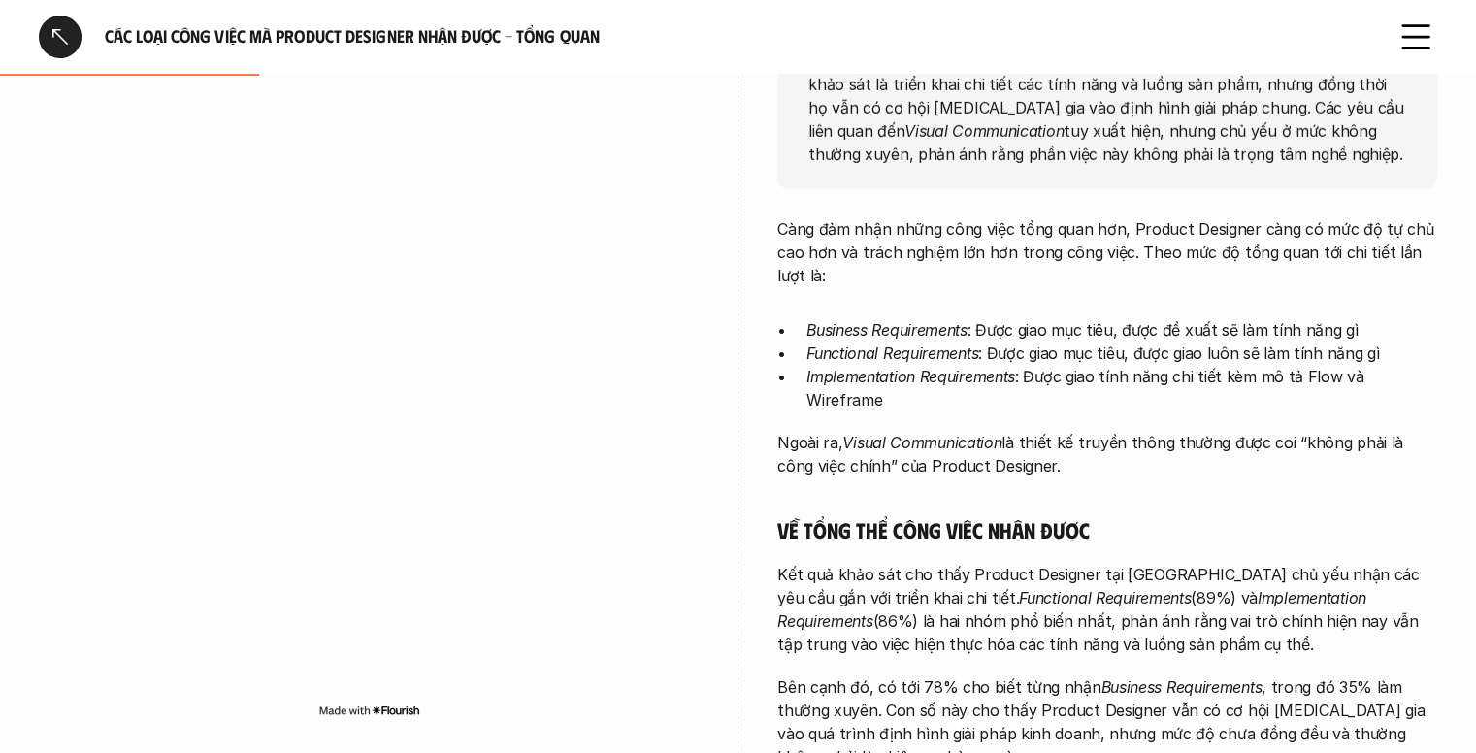
click at [1057, 378] on p "Implementation Requirements : Được giao tính năng chi tiết kèm mô tả Flow và Wi…" at bounding box center [1121, 388] width 631 height 47
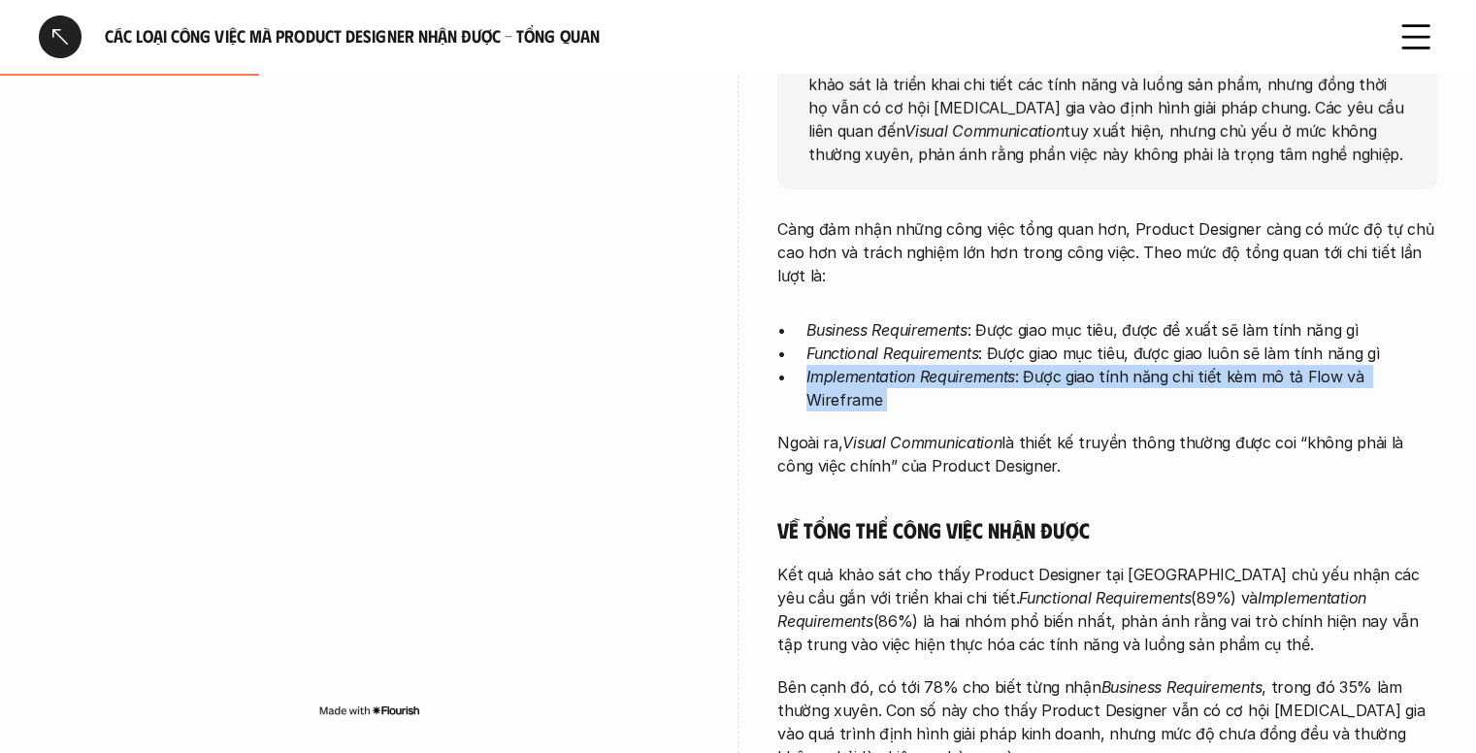
click at [1057, 378] on p "Implementation Requirements : Được giao tính năng chi tiết kèm mô tả Flow và Wi…" at bounding box center [1121, 388] width 631 height 47
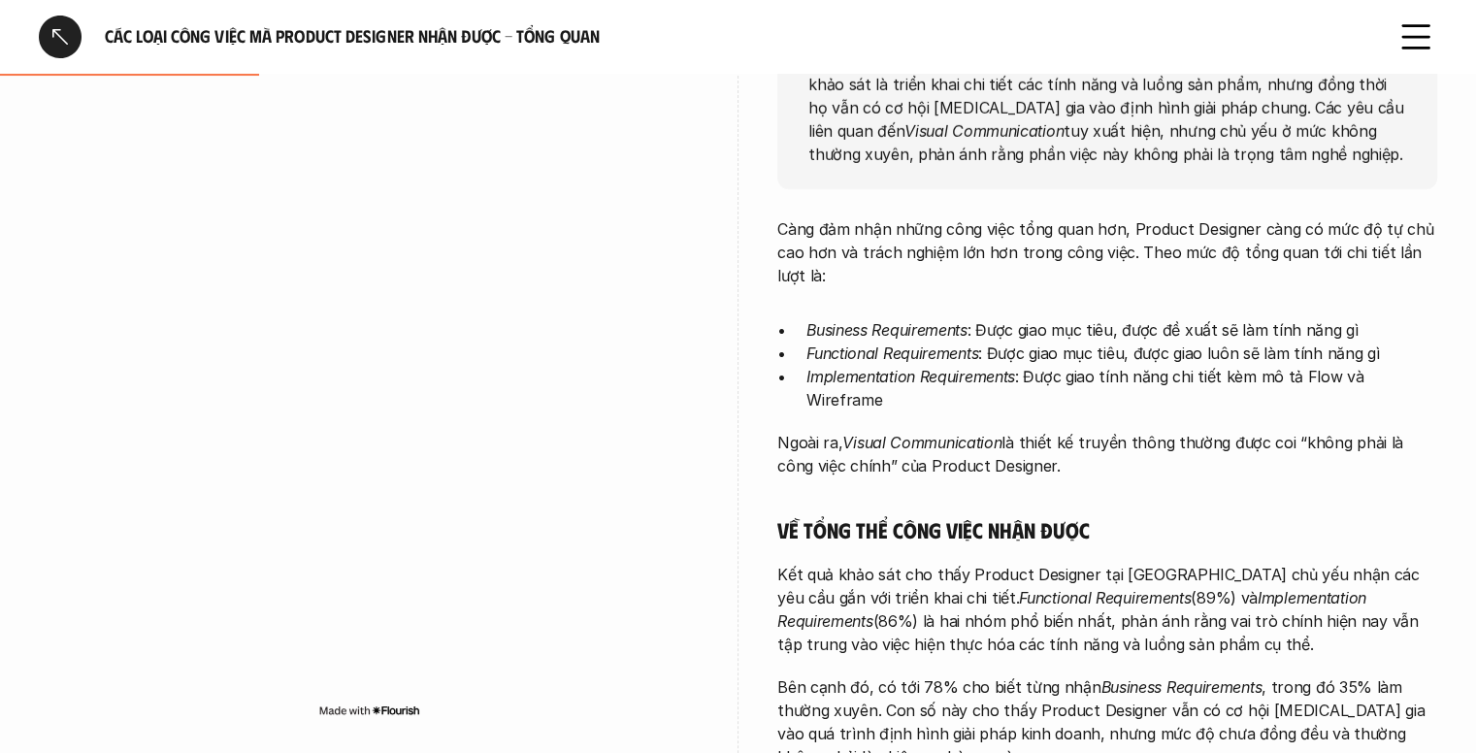
click at [944, 381] on em "Implementation Requirements" at bounding box center [910, 376] width 209 height 19
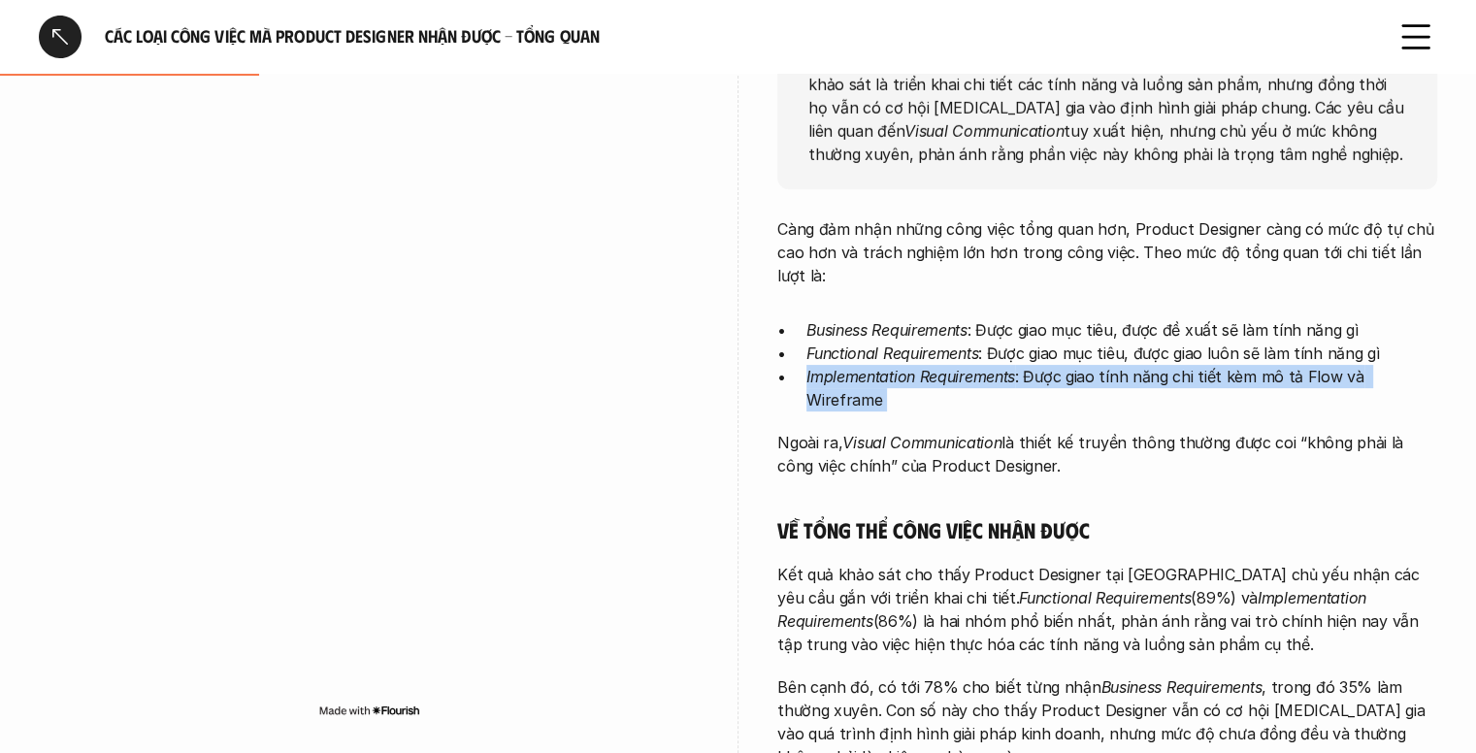
click at [944, 381] on em "Implementation Requirements" at bounding box center [910, 376] width 209 height 19
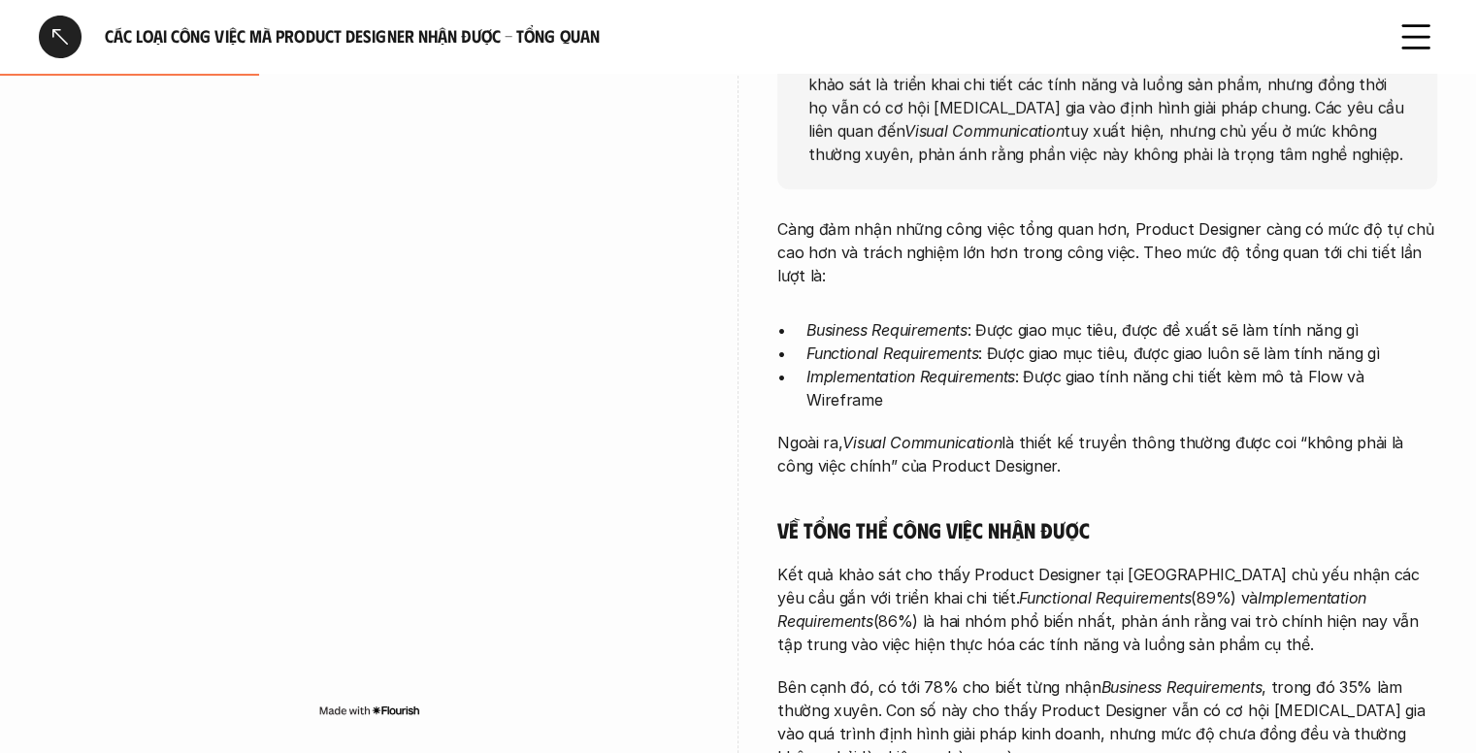
click at [1015, 431] on p "Ngoài ra, Visual Communication là thiết kế truyền thông thường được coi “không …" at bounding box center [1107, 454] width 660 height 47
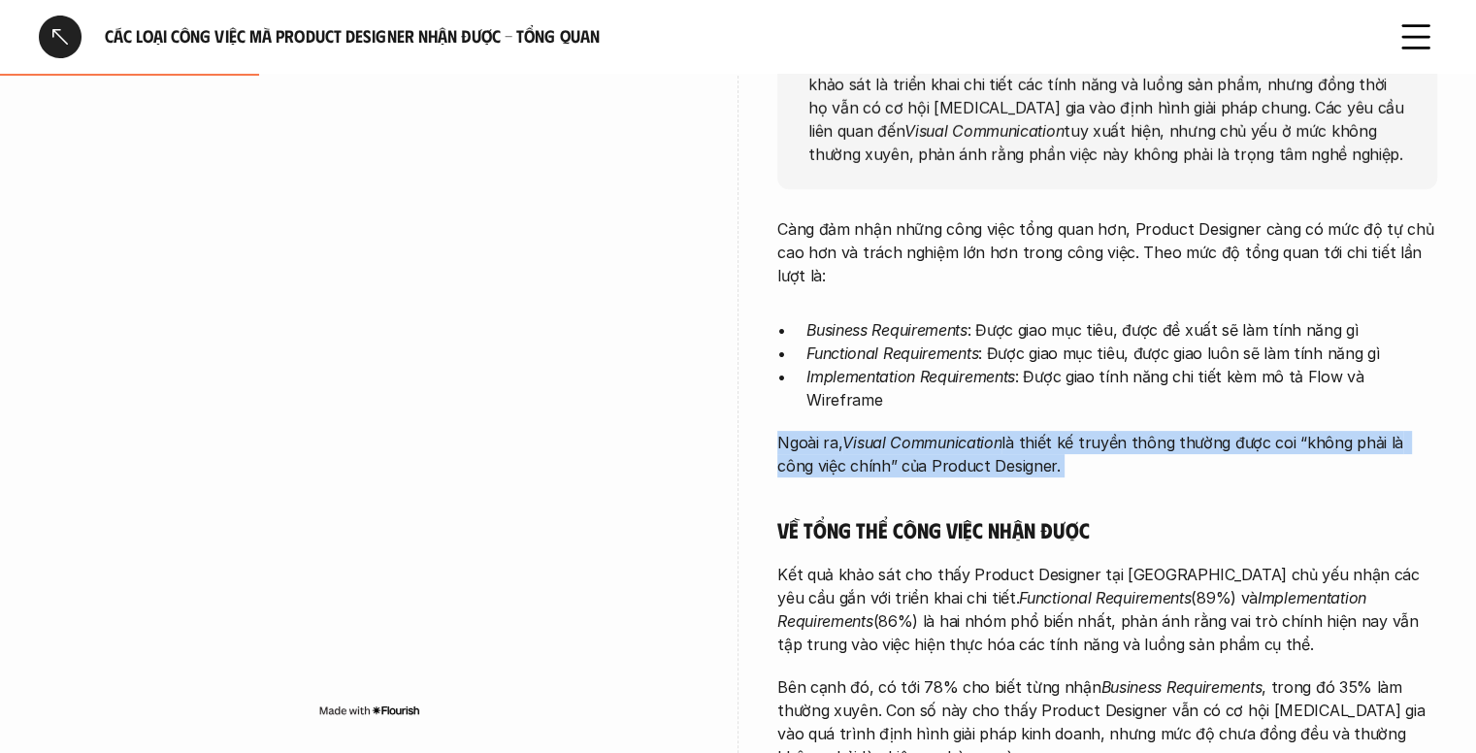
click at [1015, 431] on p "Ngoài ra, Visual Communication là thiết kế truyền thông thường được coi “không …" at bounding box center [1107, 454] width 660 height 47
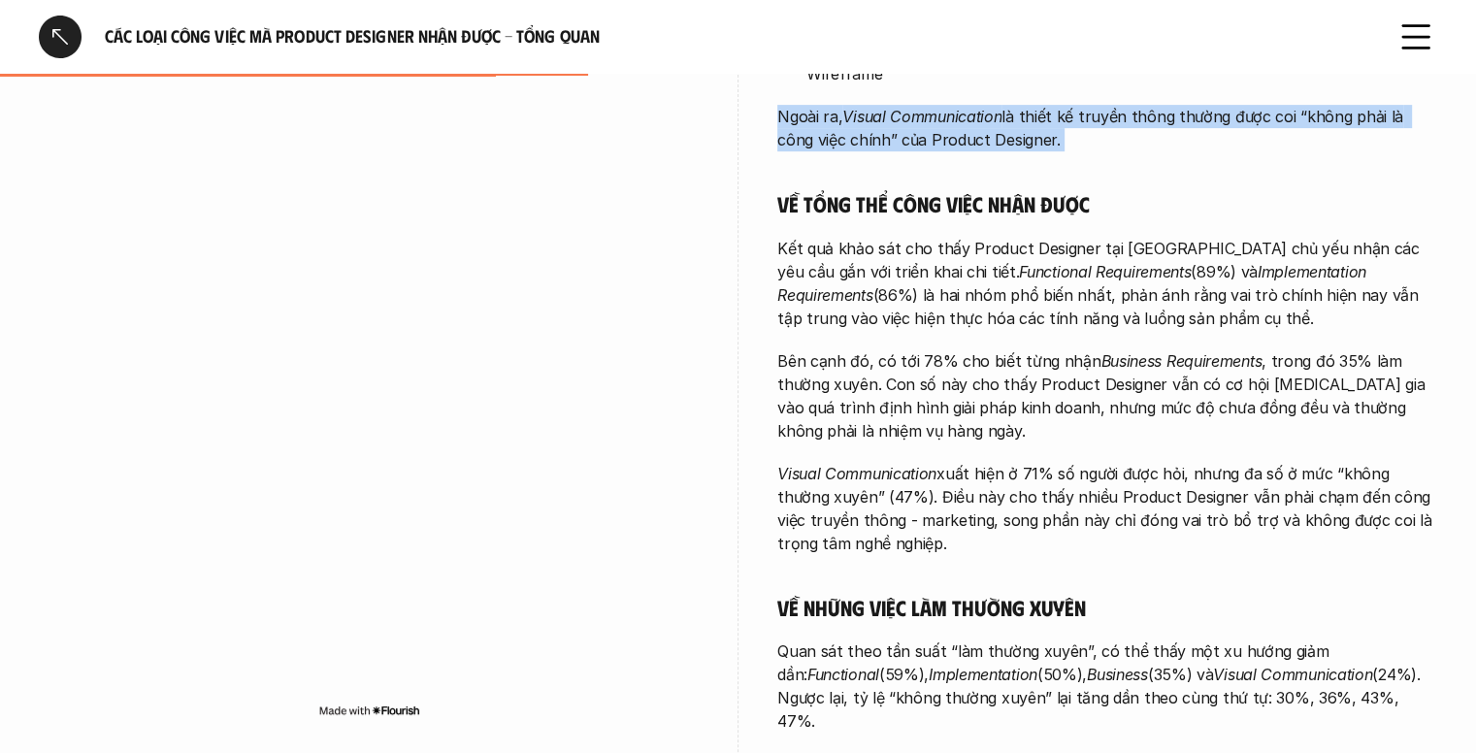
scroll to position [716, 0]
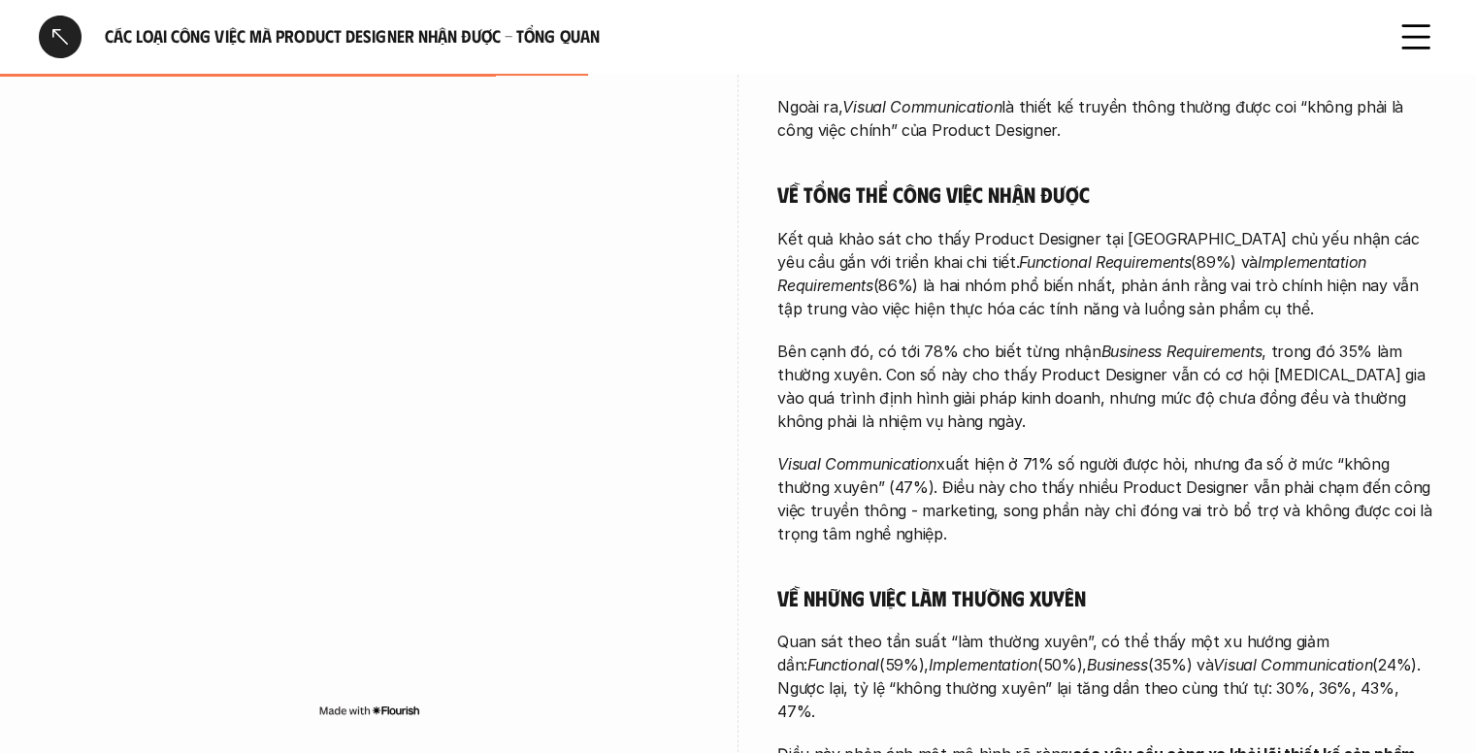
click at [997, 350] on p "Bên cạnh đó, có tới 78% cho biết từng nhận Business Requirements , trong đó 35%…" at bounding box center [1107, 386] width 660 height 93
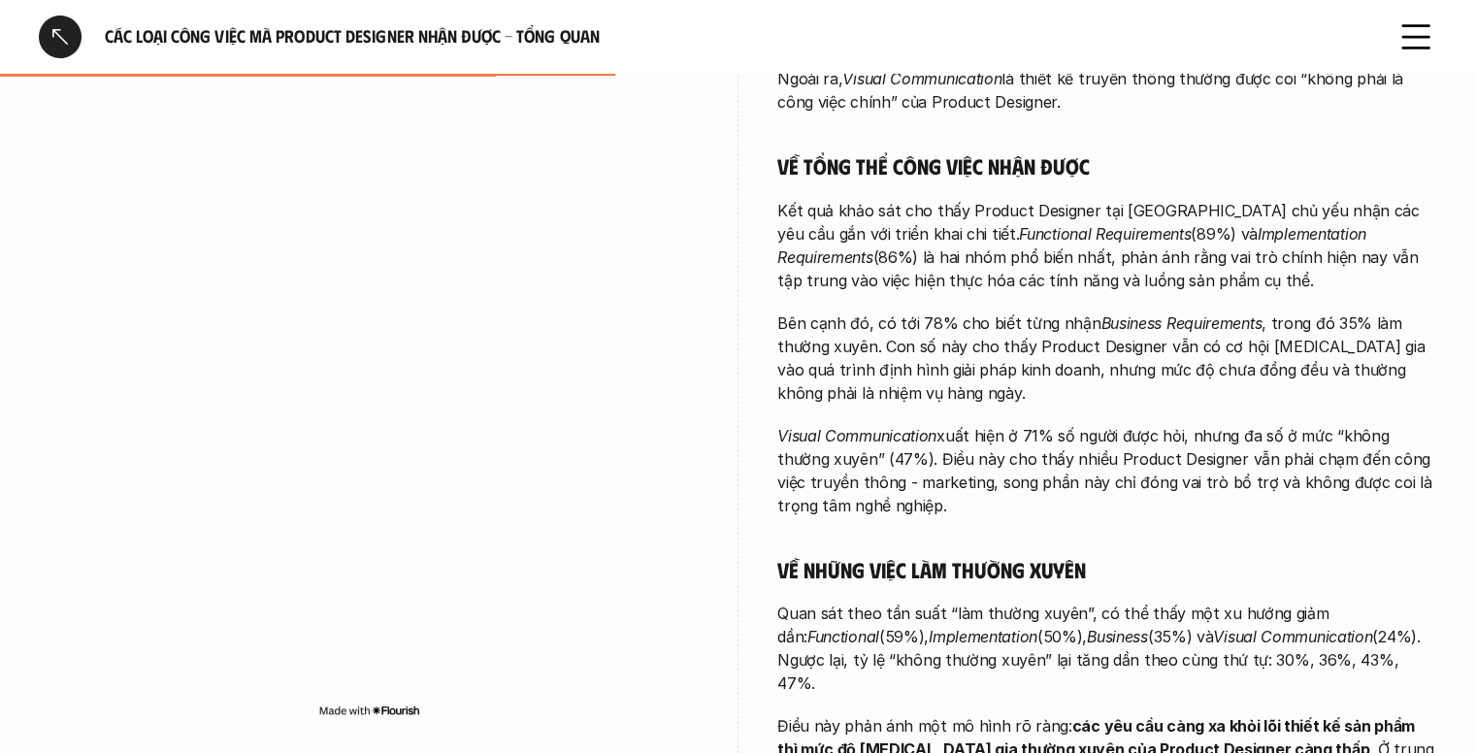
scroll to position [745, 0]
click at [1265, 198] on p "Kết quả khảo sát cho thấy Product Designer tại Việt Nam chủ yếu nhận các yêu cầ…" at bounding box center [1107, 244] width 660 height 93
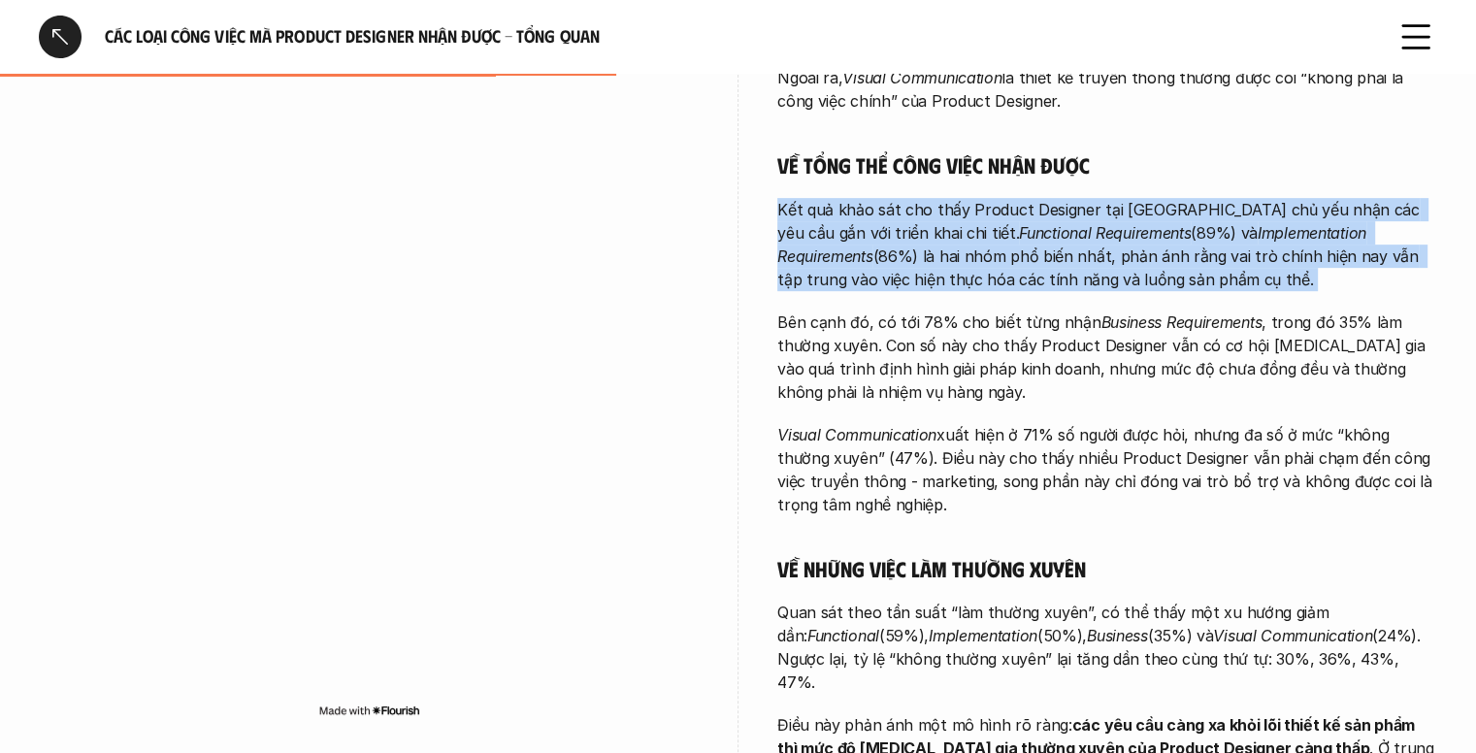
click at [1265, 198] on p "Kết quả khảo sát cho thấy Product Designer tại Việt Nam chủ yếu nhận các yêu cầ…" at bounding box center [1107, 244] width 660 height 93
click at [989, 221] on p "Kết quả khảo sát cho thấy Product Designer tại Việt Nam chủ yếu nhận các yêu cầ…" at bounding box center [1107, 244] width 660 height 93
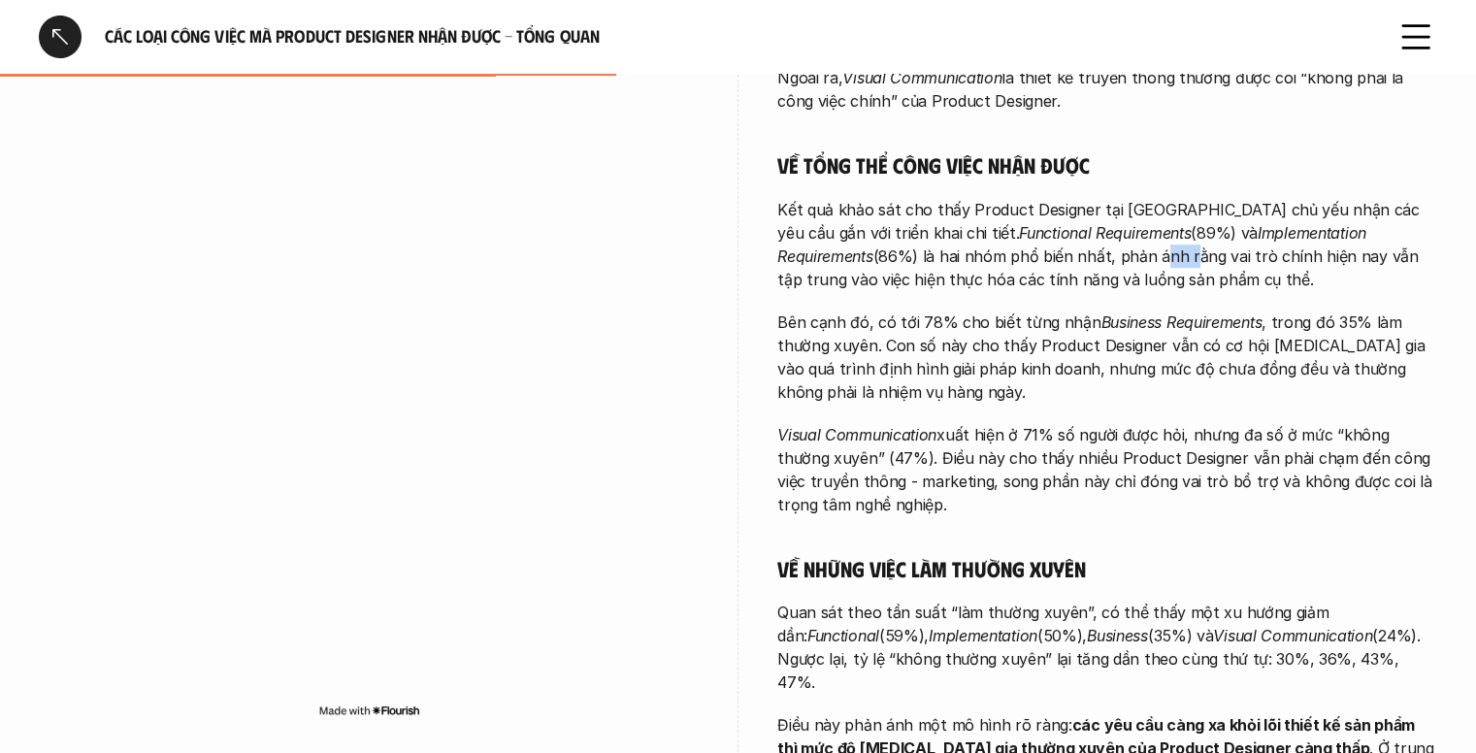
click at [989, 221] on p "Kết quả khảo sát cho thấy Product Designer tại Việt Nam chủ yếu nhận các yêu cầ…" at bounding box center [1107, 244] width 660 height 93
click at [1149, 163] on div "Càng đảm nhận những công việc tổng quan hơn, Product Designer càng có mức độ tự…" at bounding box center [1107, 341] width 660 height 977
click at [1185, 198] on p "Kết quả khảo sát cho thấy Product Designer tại Việt Nam chủ yếu nhận các yêu cầ…" at bounding box center [1107, 244] width 660 height 93
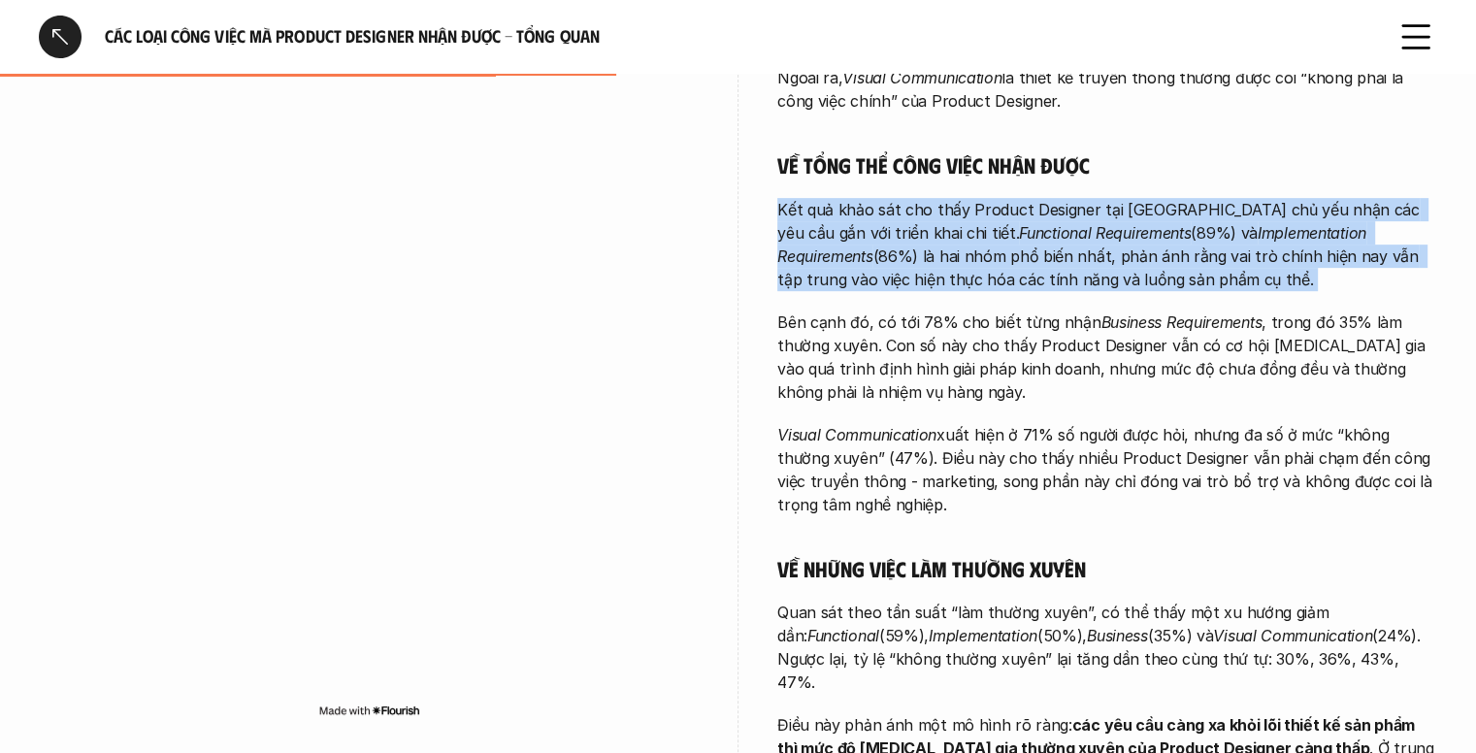
click at [1185, 198] on p "Kết quả khảo sát cho thấy Product Designer tại Việt Nam chủ yếu nhận các yêu cầ…" at bounding box center [1107, 244] width 660 height 93
click at [1019, 223] on em "Functional Requirements" at bounding box center [1105, 232] width 172 height 19
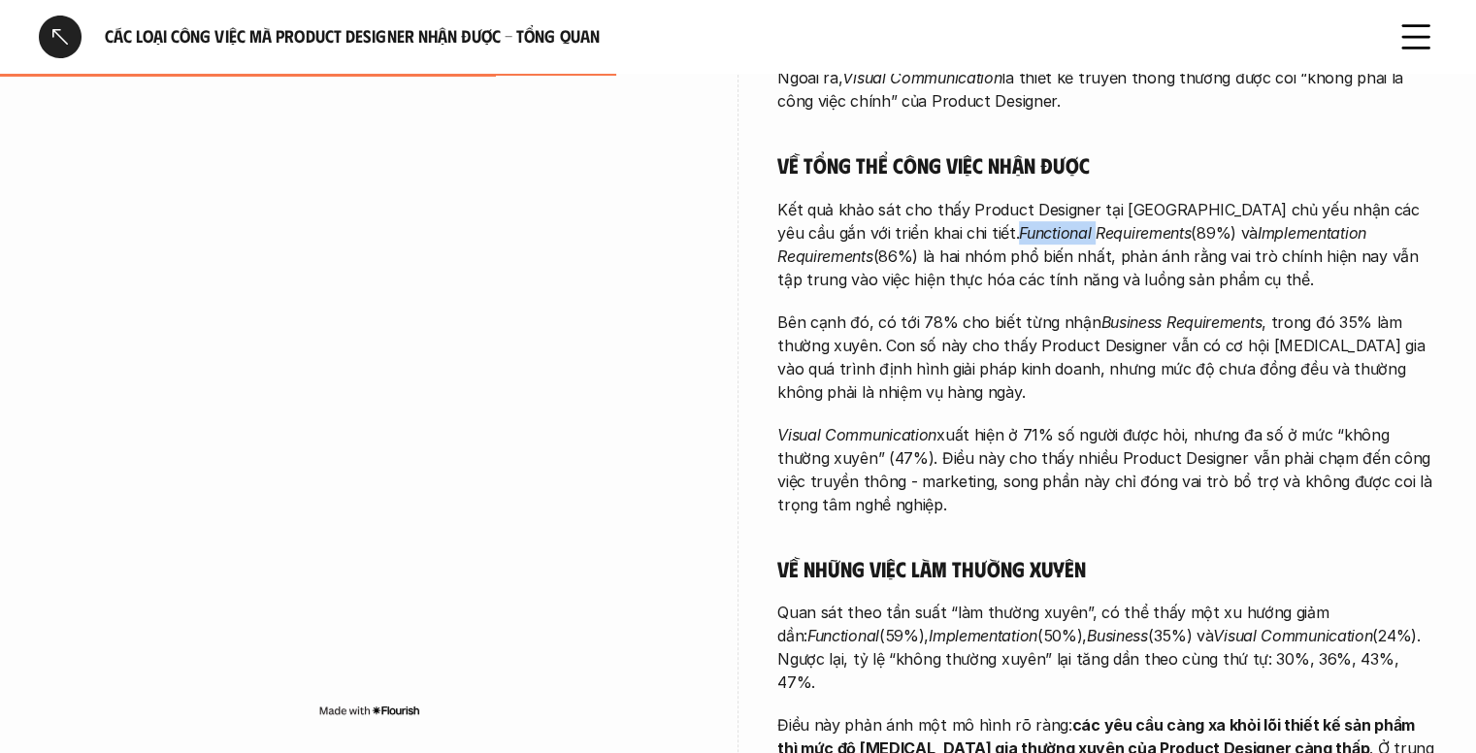
click at [1019, 223] on em "Functional Requirements" at bounding box center [1105, 232] width 172 height 19
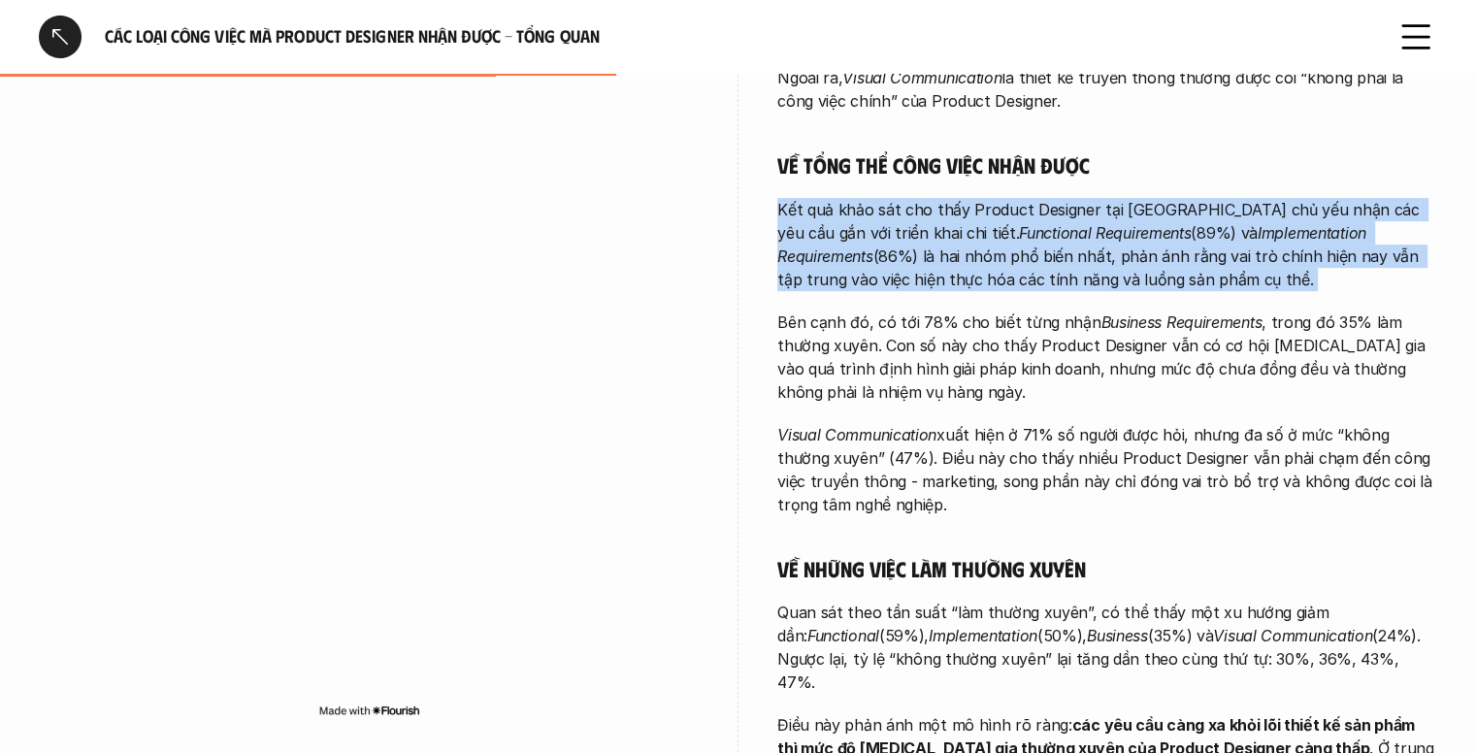
click at [1019, 223] on em "Functional Requirements" at bounding box center [1105, 232] width 172 height 19
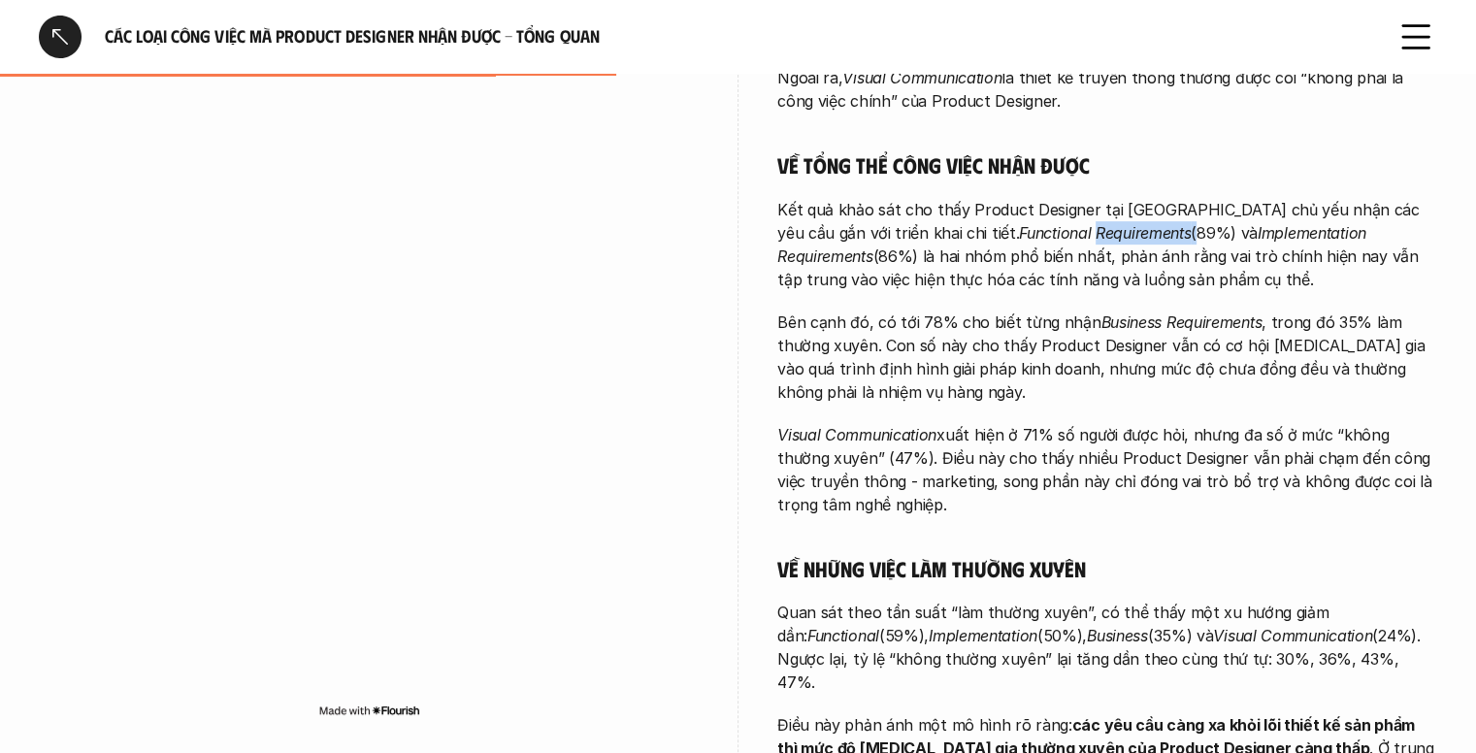
click at [1019, 223] on em "Functional Requirements" at bounding box center [1105, 232] width 172 height 19
click at [1012, 198] on p "Kết quả khảo sát cho thấy Product Designer tại Việt Nam chủ yếu nhận các yêu cầ…" at bounding box center [1107, 244] width 660 height 93
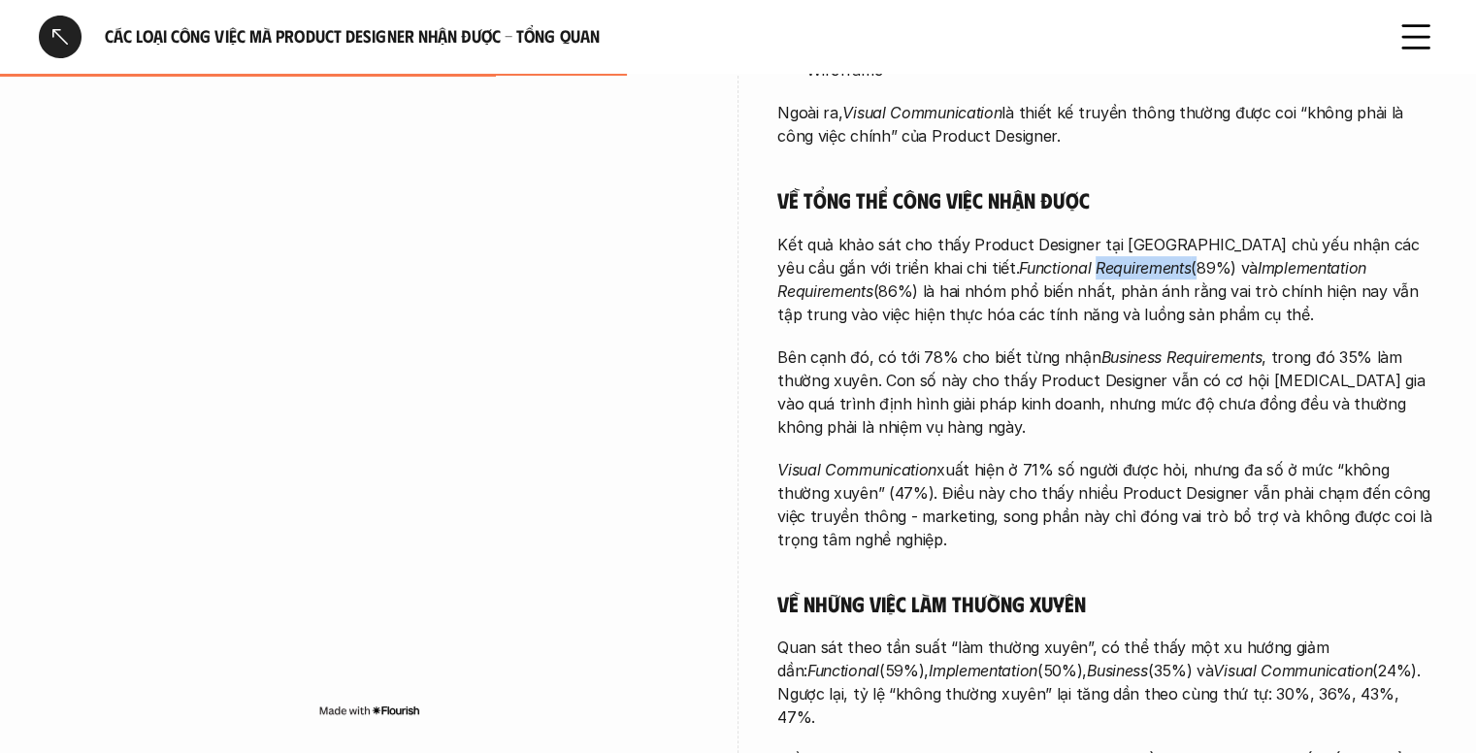
scroll to position [757, 0]
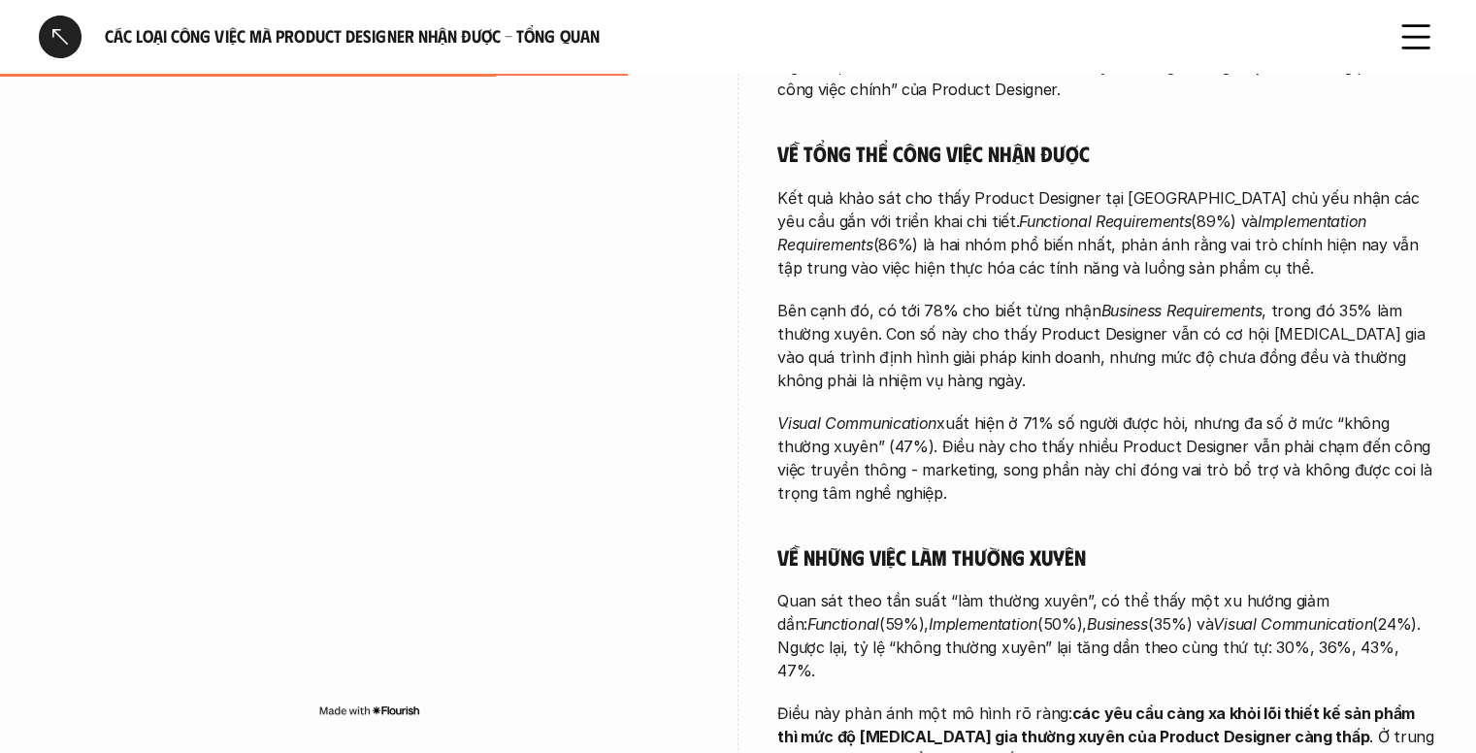
click at [1187, 212] on em "Implementation Requirements" at bounding box center [1073, 233] width 593 height 43
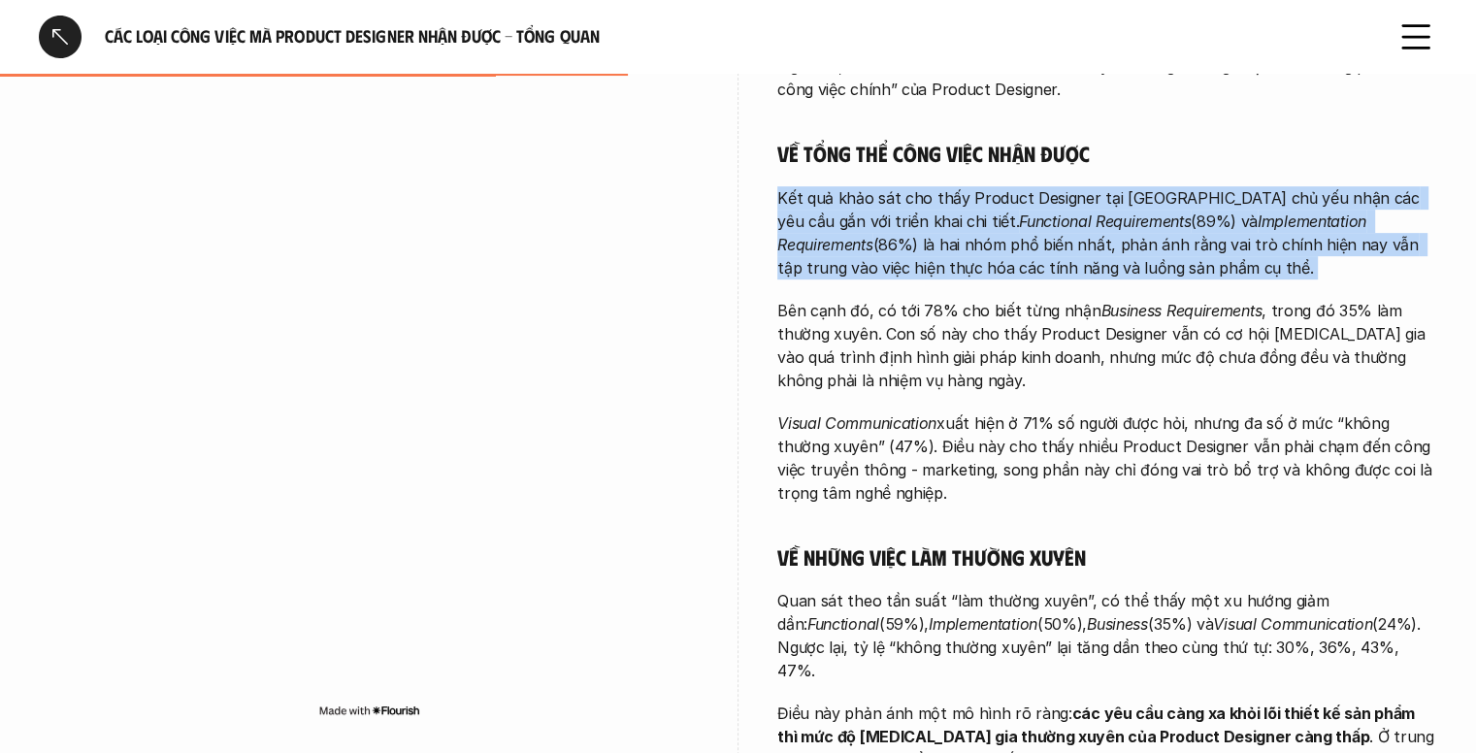
click at [1187, 212] on em "Implementation Requirements" at bounding box center [1073, 233] width 593 height 43
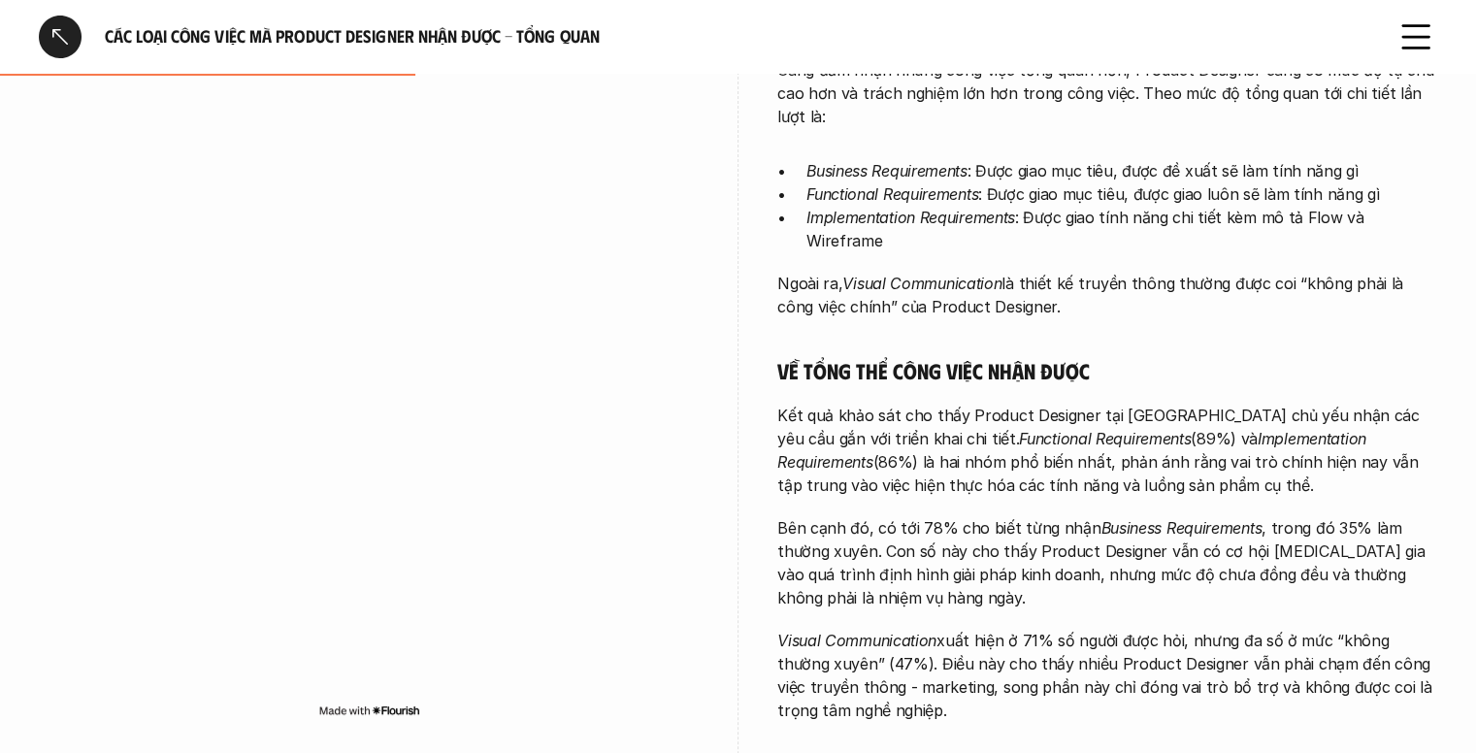
scroll to position [547, 0]
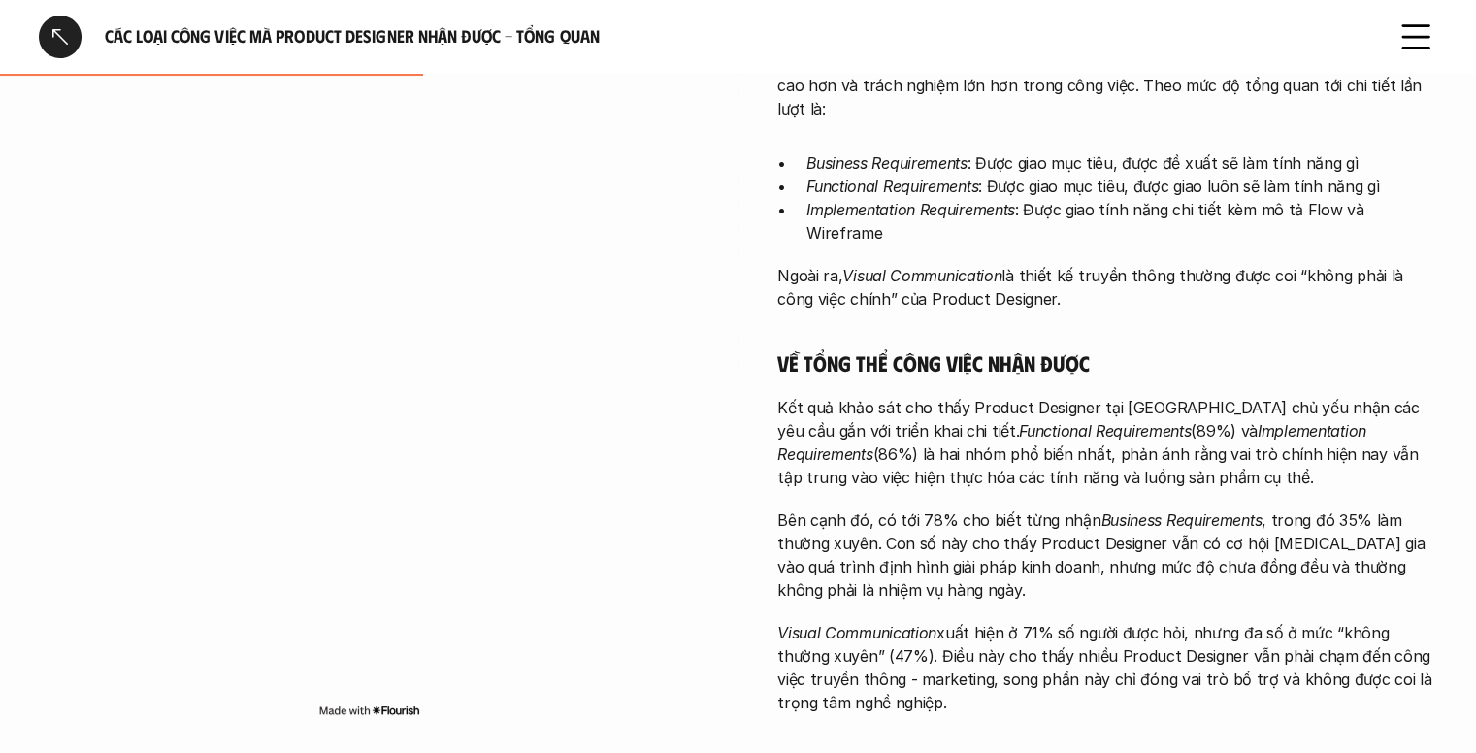
click at [808, 213] on em "Implementation Requirements" at bounding box center [910, 209] width 209 height 19
drag, startPoint x: 797, startPoint y: 212, endPoint x: 1016, endPoint y: 219, distance: 219.4
click at [1016, 219] on ul "Business Requirements : Được giao mục tiêu, được đề xuất sẽ làm tính năng gì Fu…" at bounding box center [1107, 197] width 660 height 93
click at [931, 191] on em "Functional Requirements" at bounding box center [892, 186] width 172 height 19
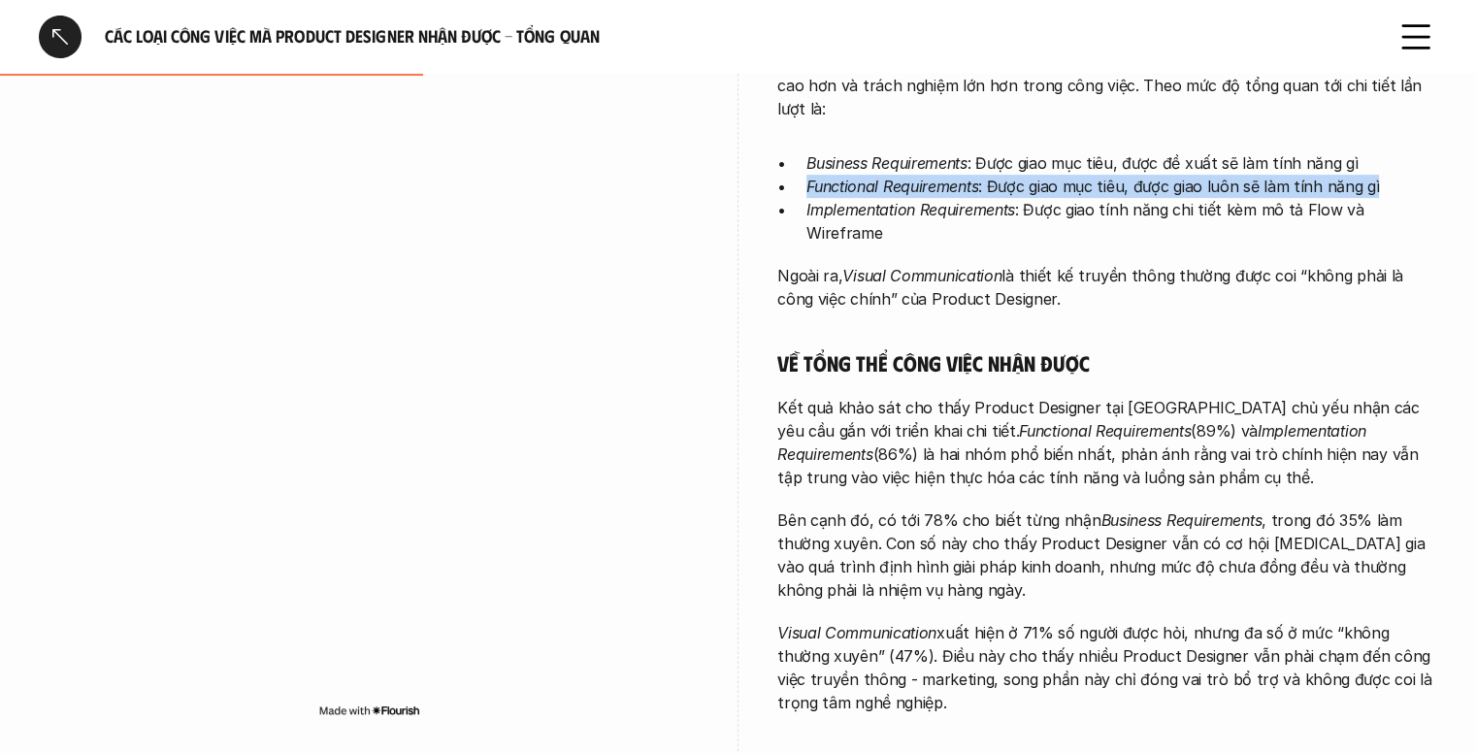
click at [931, 191] on em "Functional Requirements" at bounding box center [892, 186] width 172 height 19
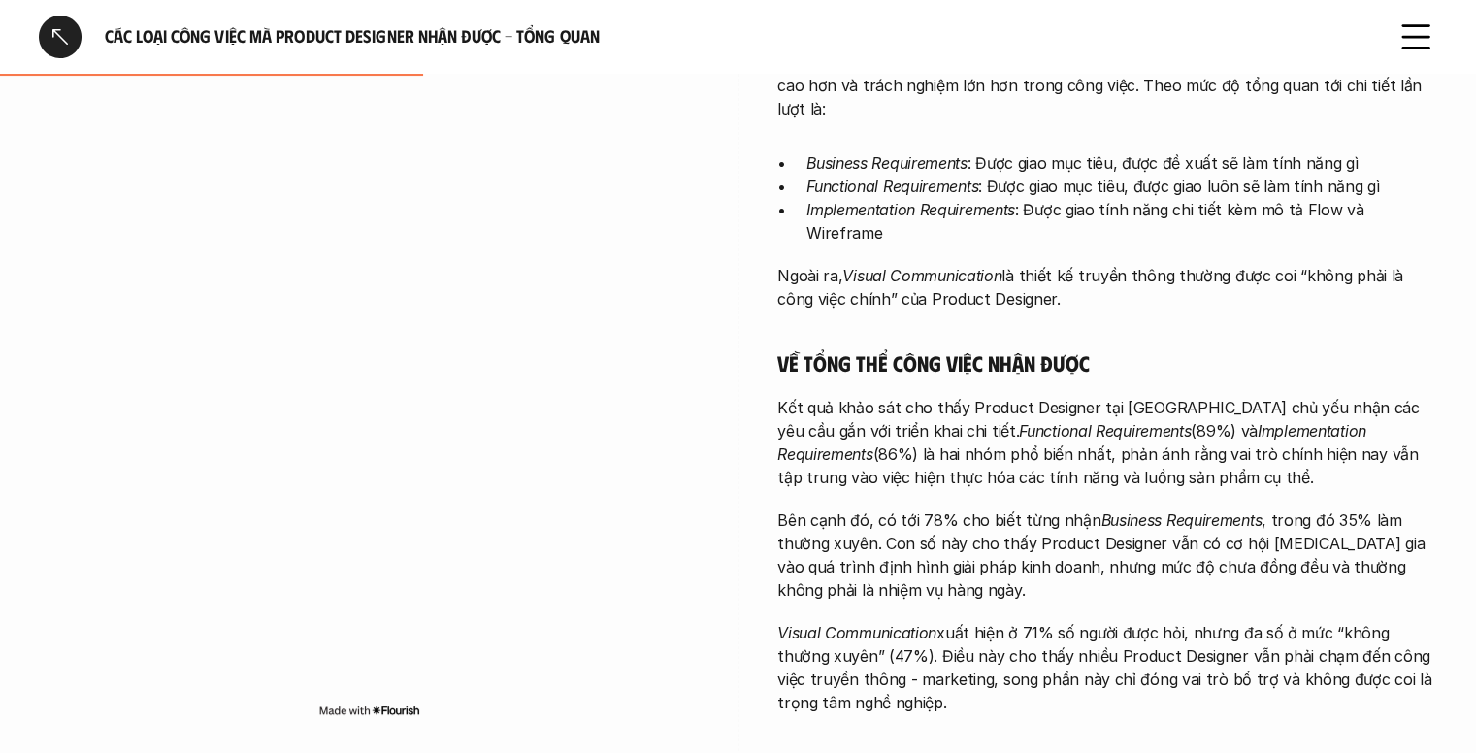
click at [900, 215] on em "Implementation Requirements" at bounding box center [910, 209] width 209 height 19
click at [873, 191] on em "Functional Requirements" at bounding box center [892, 186] width 172 height 19
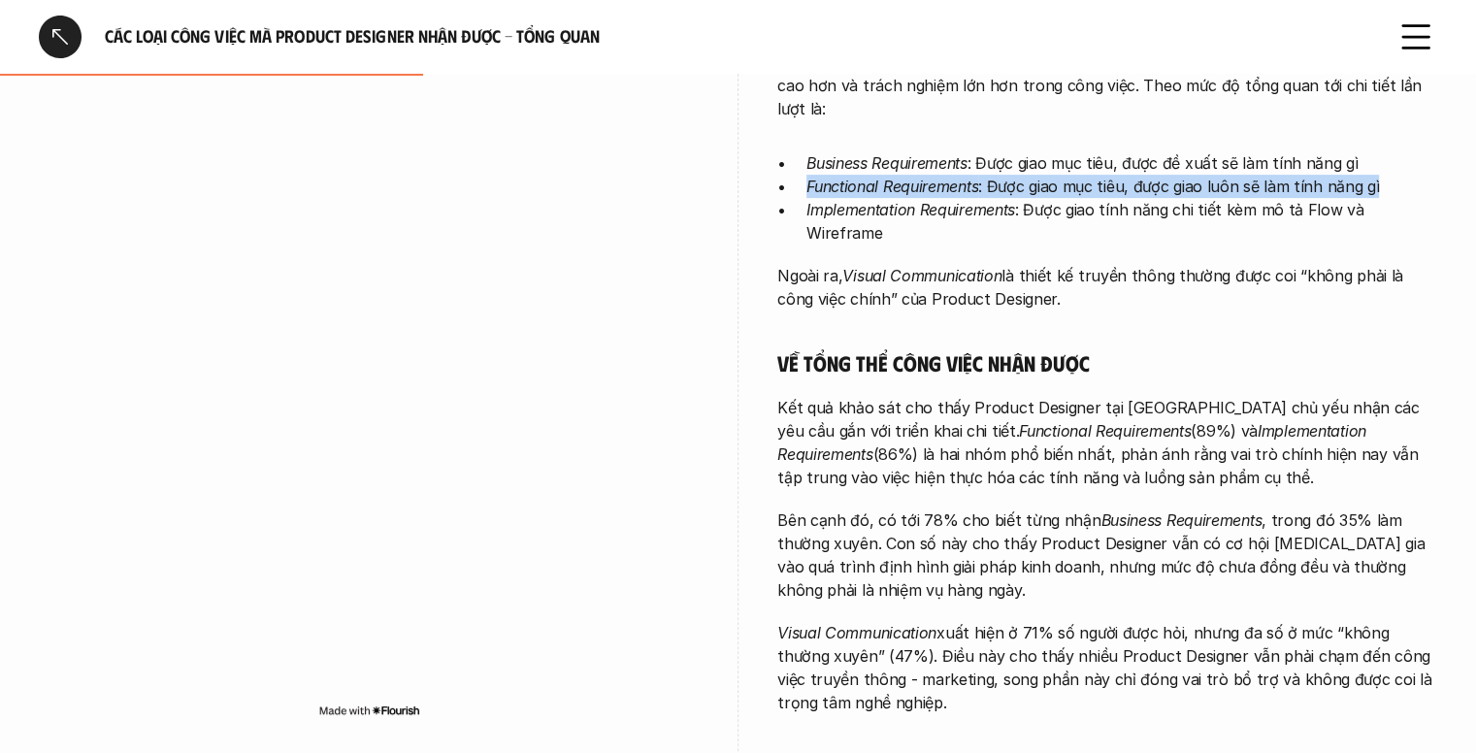
click at [873, 191] on em "Functional Requirements" at bounding box center [892, 186] width 172 height 19
drag, startPoint x: 873, startPoint y: 191, endPoint x: 836, endPoint y: 177, distance: 39.6
click at [836, 177] on em "Functional Requirements" at bounding box center [892, 186] width 172 height 19
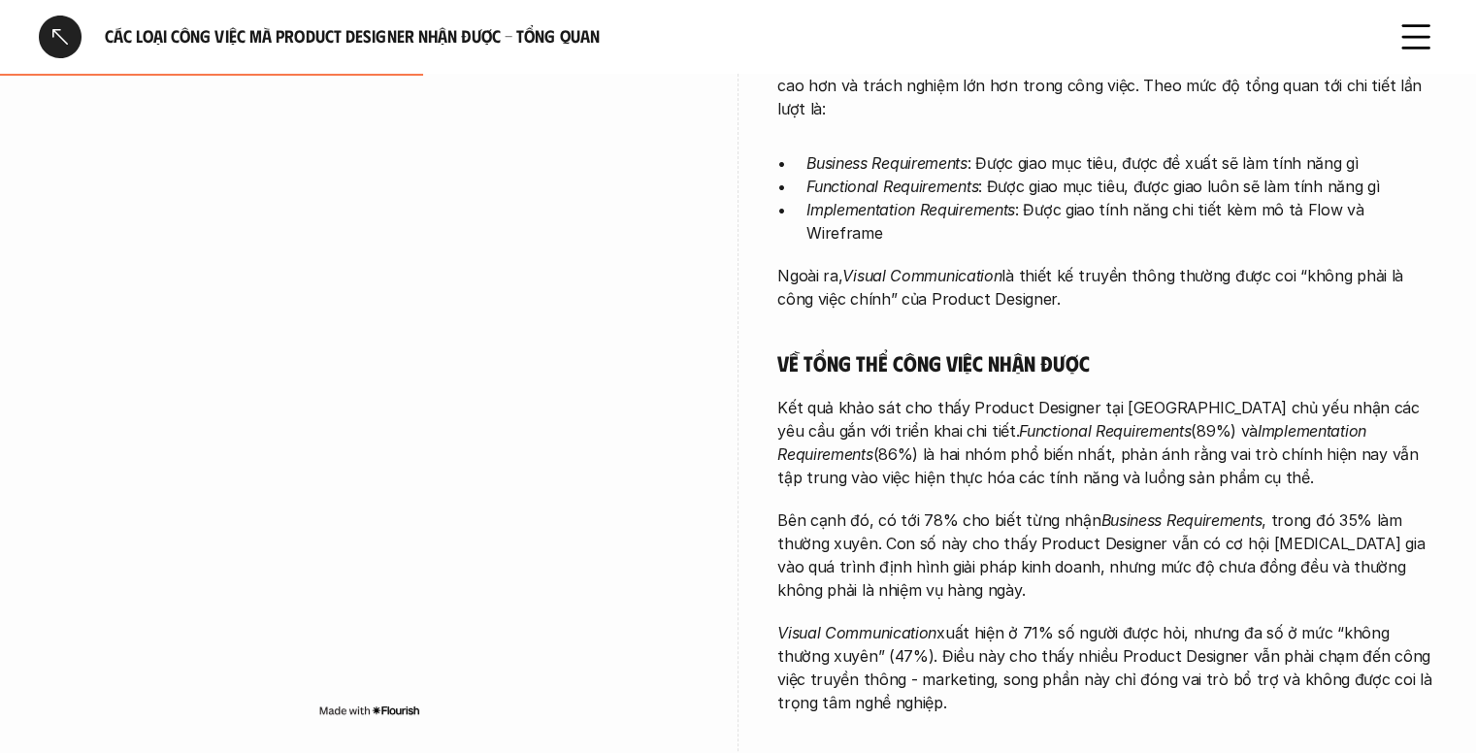
click at [812, 210] on em "Implementation Requirements" at bounding box center [910, 209] width 209 height 19
drag, startPoint x: 807, startPoint y: 186, endPoint x: 981, endPoint y: 186, distance: 173.7
click at [981, 186] on p "Functional Requirements : Được giao mục tiêu, được giao luôn sẽ làm tính năng gì" at bounding box center [1121, 186] width 631 height 23
click at [893, 266] on em "Visual Communication" at bounding box center [921, 275] width 159 height 19
drag, startPoint x: 810, startPoint y: 166, endPoint x: 970, endPoint y: 156, distance: 160.4
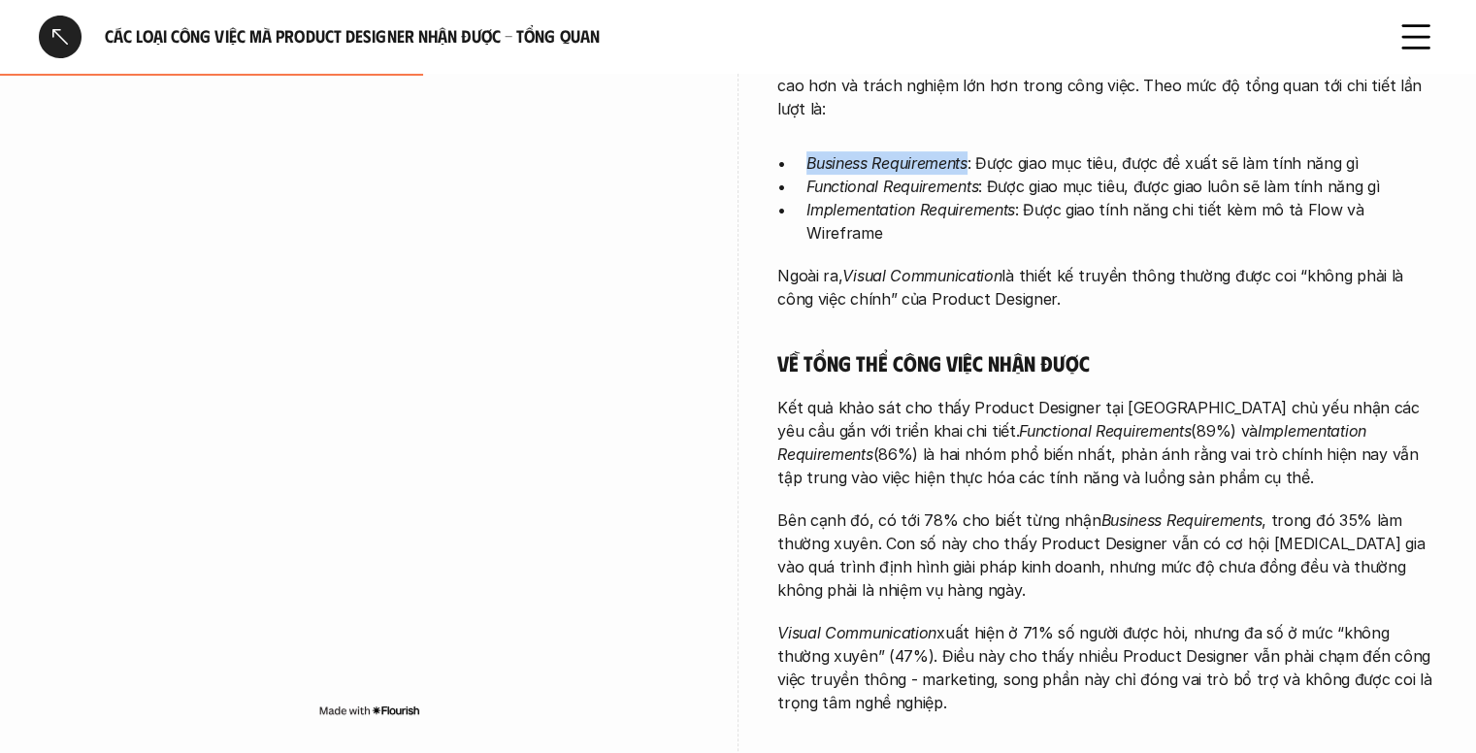
click at [967, 156] on em "Business Requirements" at bounding box center [886, 162] width 161 height 19
click at [891, 234] on div "Càng đảm nhận những công việc tổng quan hơn, Product Designer càng có mức độ tự…" at bounding box center [1107, 538] width 660 height 977
drag, startPoint x: 805, startPoint y: 207, endPoint x: 912, endPoint y: 216, distance: 107.2
click at [912, 216] on em "Implementation Requirements" at bounding box center [910, 209] width 209 height 19
click at [955, 222] on div "Càng đảm nhận những công việc tổng quan hơn, Product Designer càng có mức độ tự…" at bounding box center [1107, 538] width 660 height 977
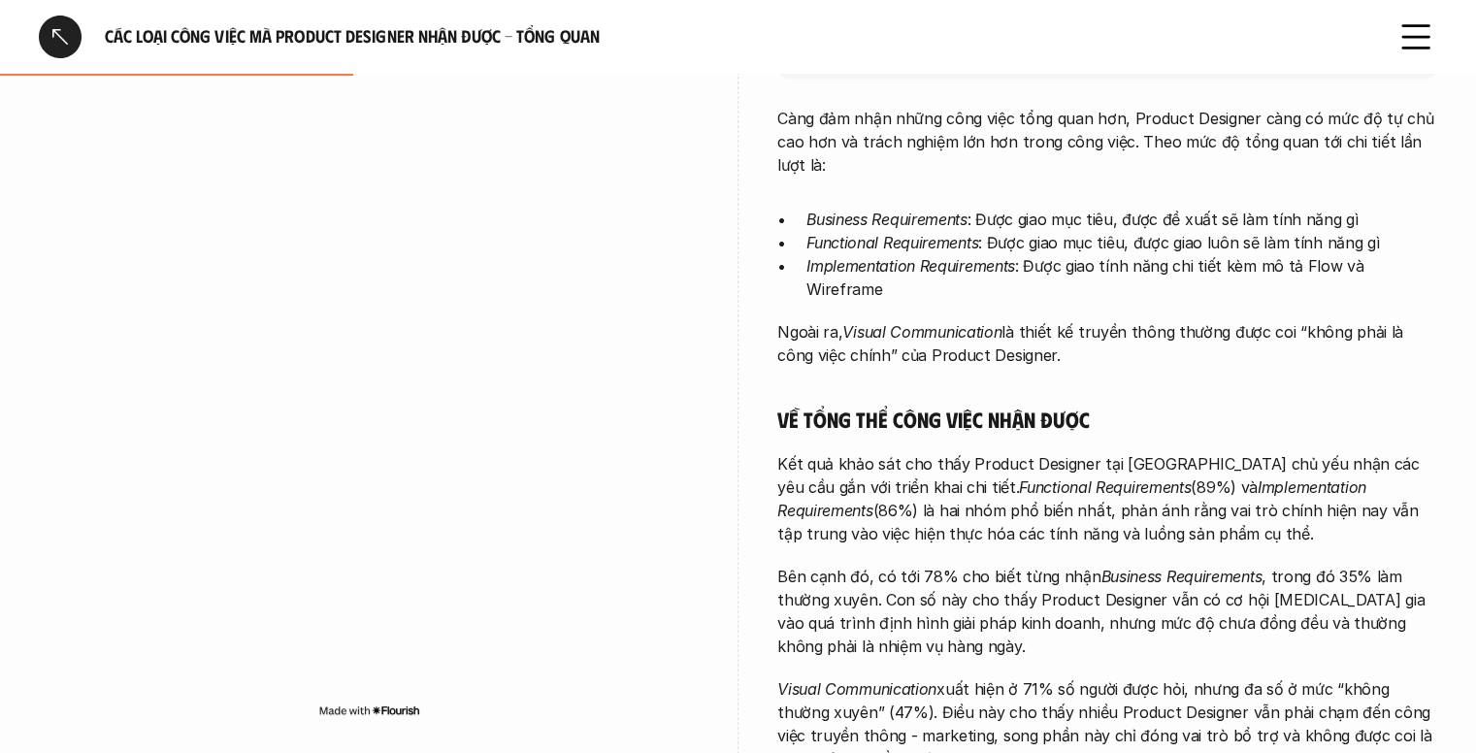
scroll to position [493, 0]
click at [1019, 475] on em "Functional Requirements" at bounding box center [1105, 484] width 172 height 19
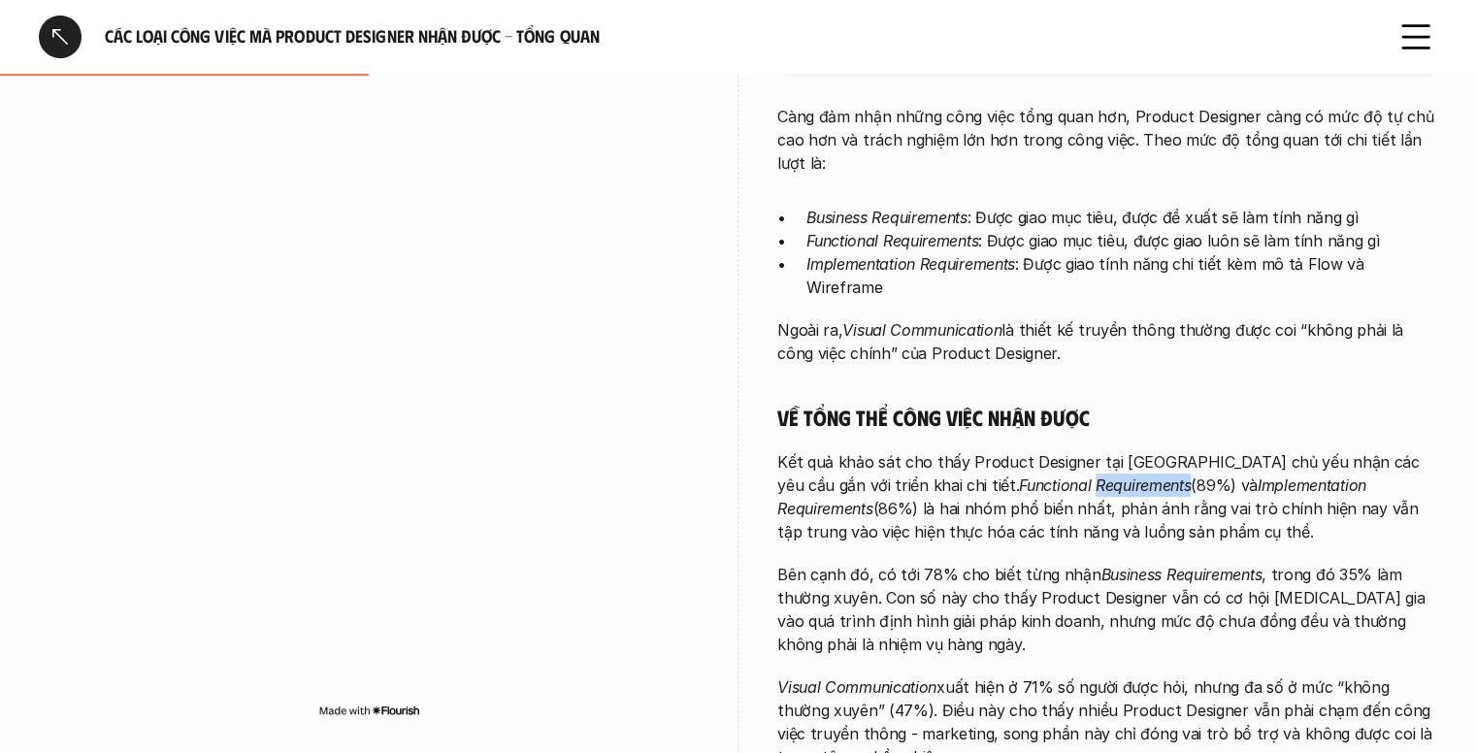
click at [1019, 475] on em "Functional Requirements" at bounding box center [1105, 484] width 172 height 19
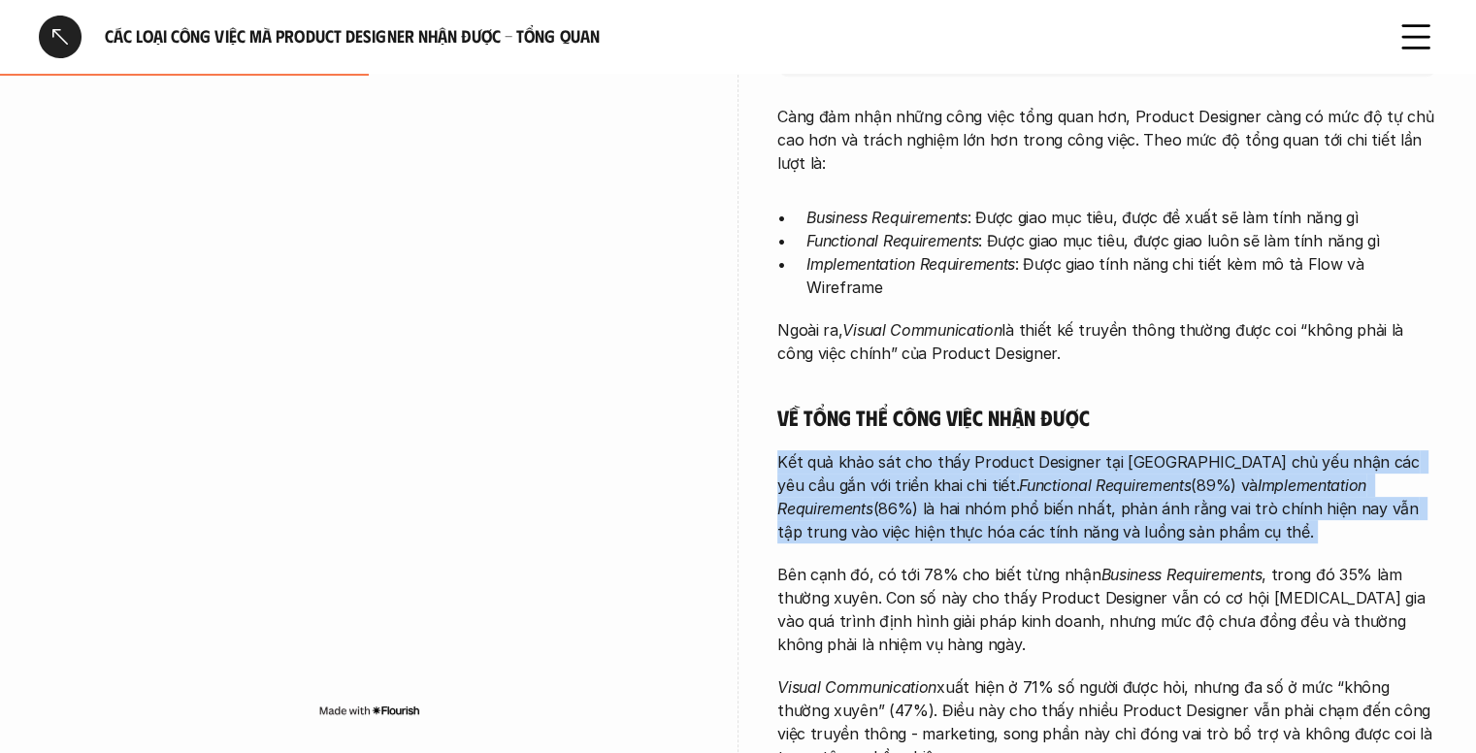
click at [1019, 475] on em "Functional Requirements" at bounding box center [1105, 484] width 172 height 19
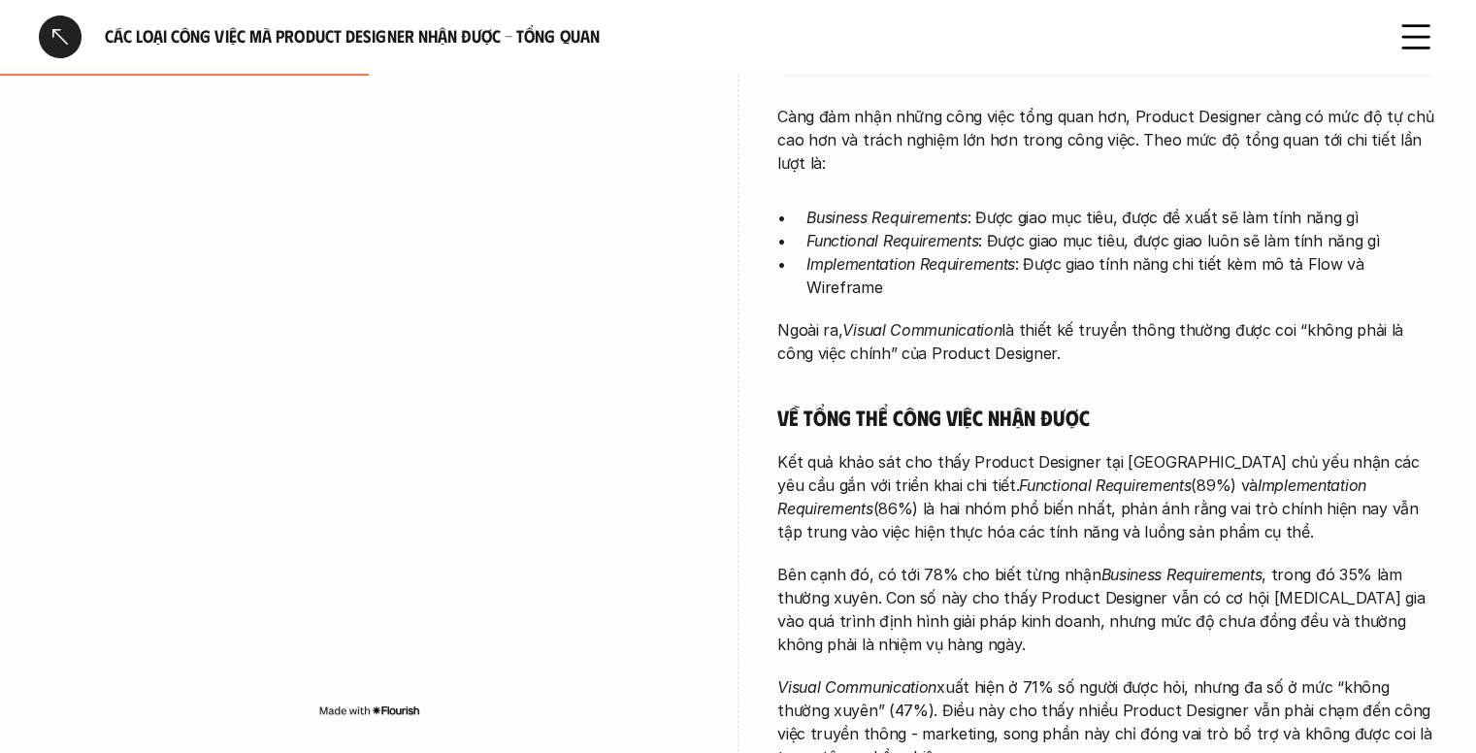
click at [1003, 475] on p "Kết quả khảo sát cho thấy Product Designer tại Việt Nam chủ yếu nhận các yêu cầ…" at bounding box center [1107, 496] width 660 height 93
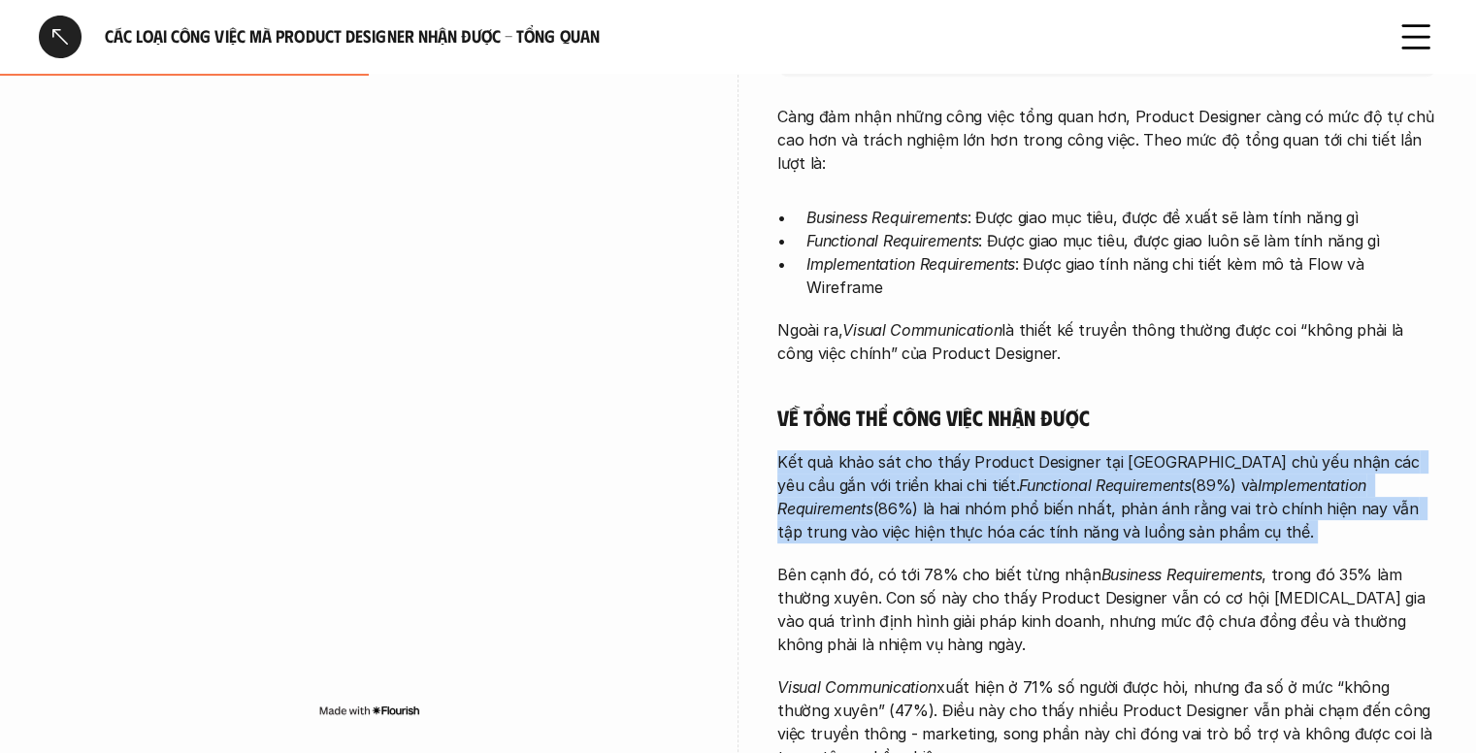
click at [1003, 475] on p "Kết quả khảo sát cho thấy Product Designer tại Việt Nam chủ yếu nhận các yêu cầ…" at bounding box center [1107, 496] width 660 height 93
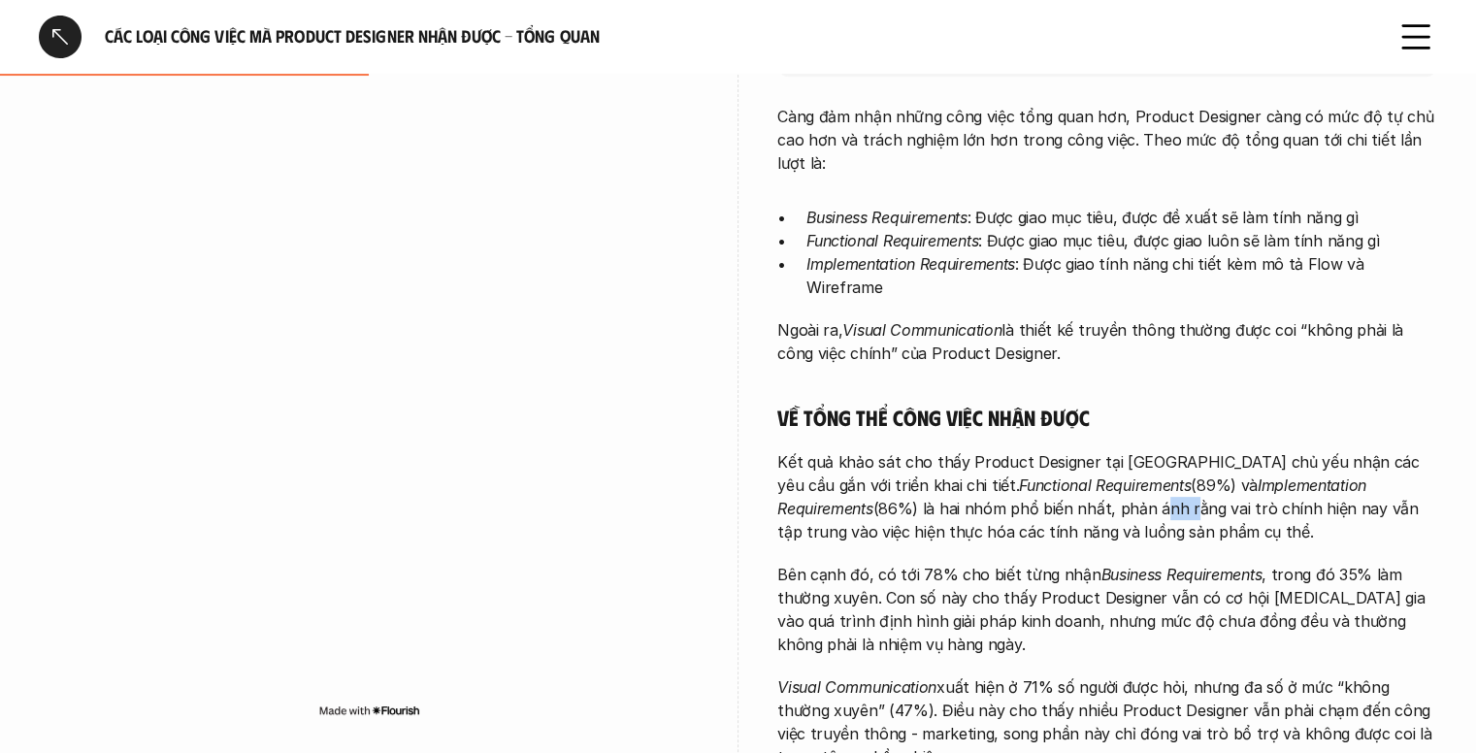
click at [1003, 475] on p "Kết quả khảo sát cho thấy Product Designer tại Việt Nam chủ yếu nhận các yêu cầ…" at bounding box center [1107, 496] width 660 height 93
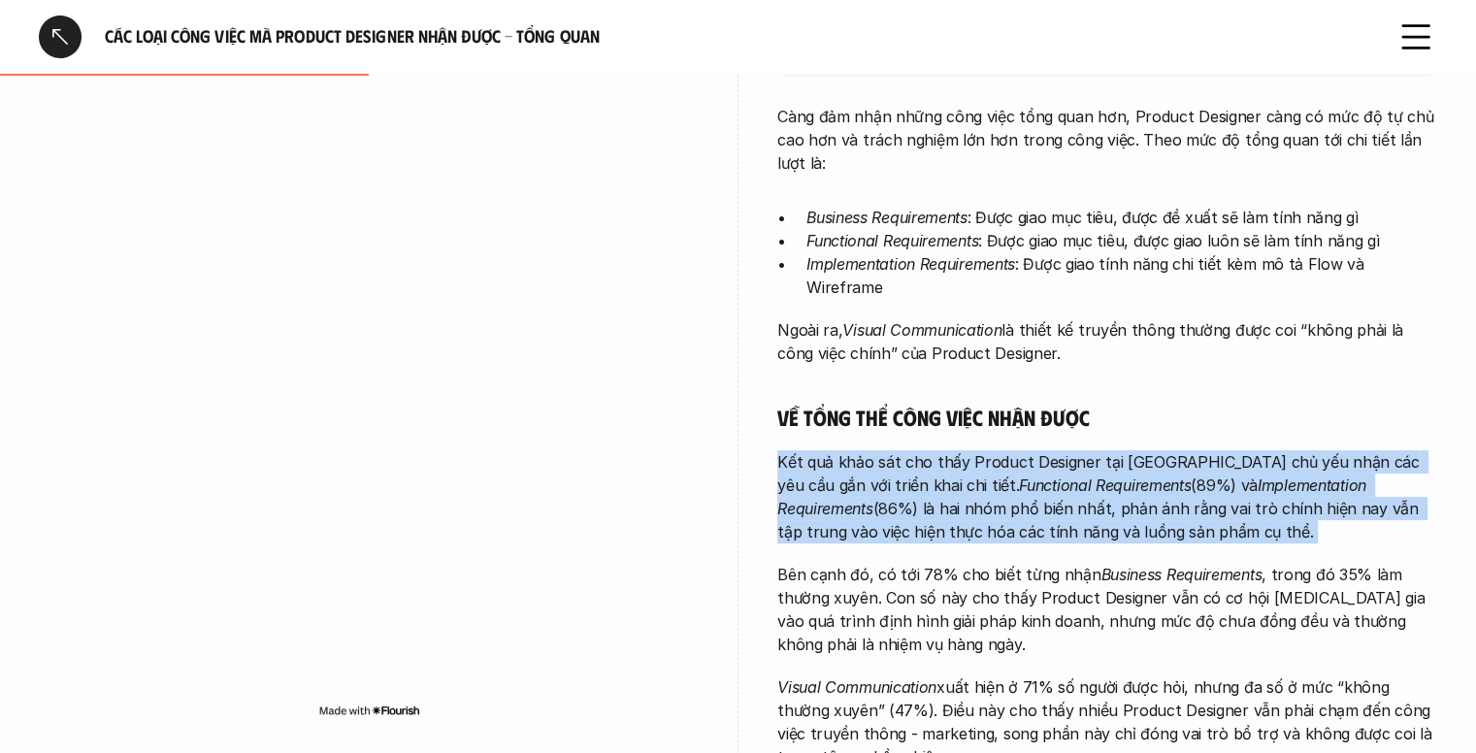
click at [1003, 475] on p "Kết quả khảo sát cho thấy Product Designer tại Việt Nam chủ yếu nhận các yêu cầ…" at bounding box center [1107, 496] width 660 height 93
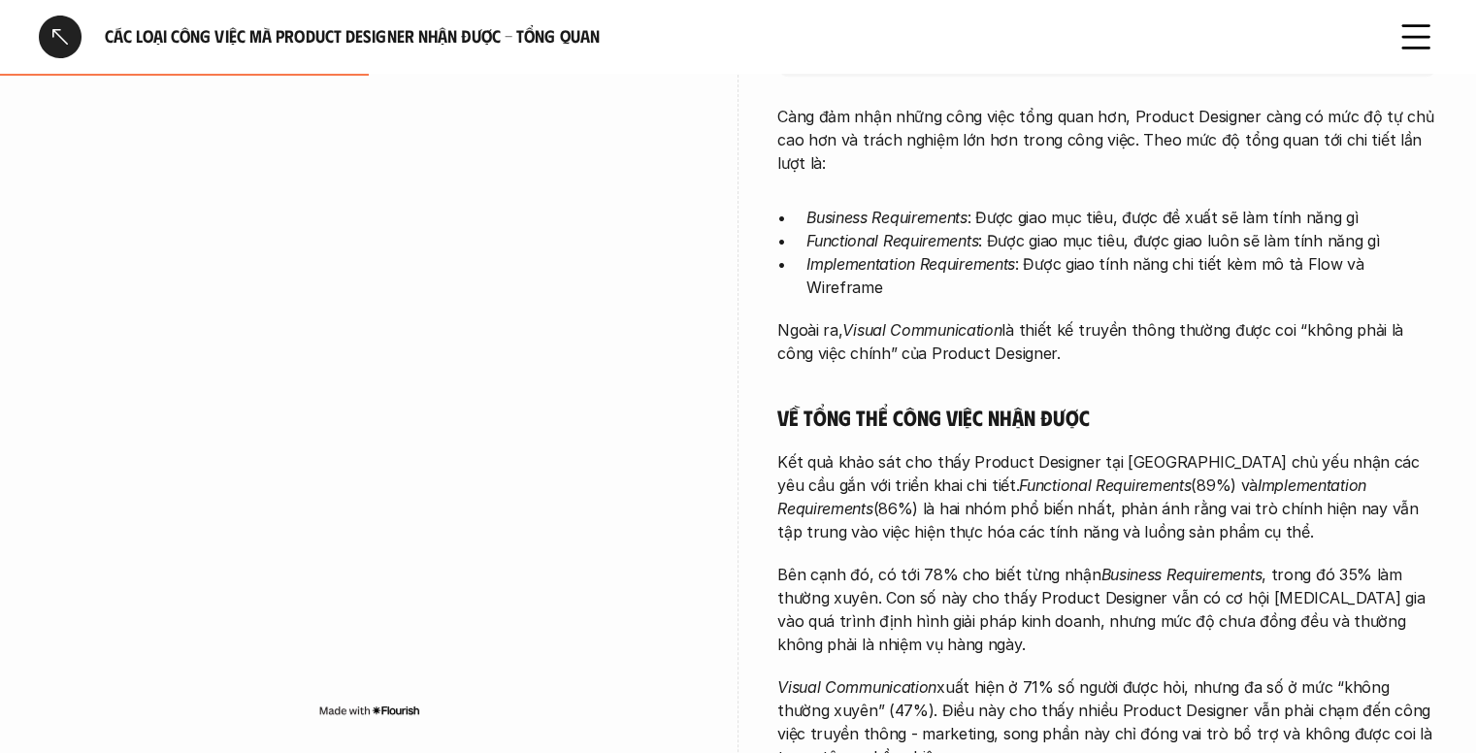
click at [1080, 565] on p "Bên cạnh đó, có tới 78% cho biết từng nhận Business Requirements , trong đó 35%…" at bounding box center [1107, 609] width 660 height 93
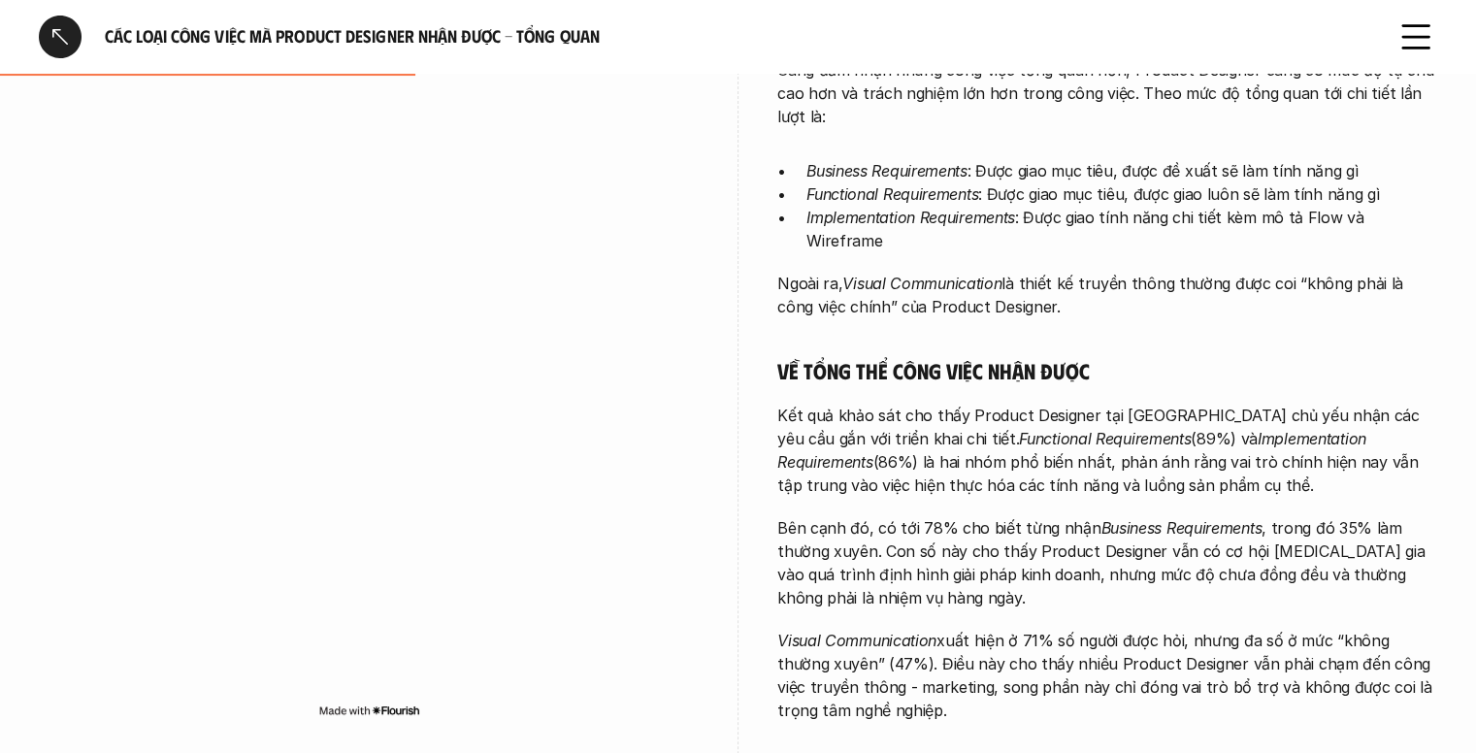
click at [746, 223] on div "overview Khảo sát cho thấy công việc chính của các Product Designer tham gia kh…" at bounding box center [738, 435] width 1398 height 1319
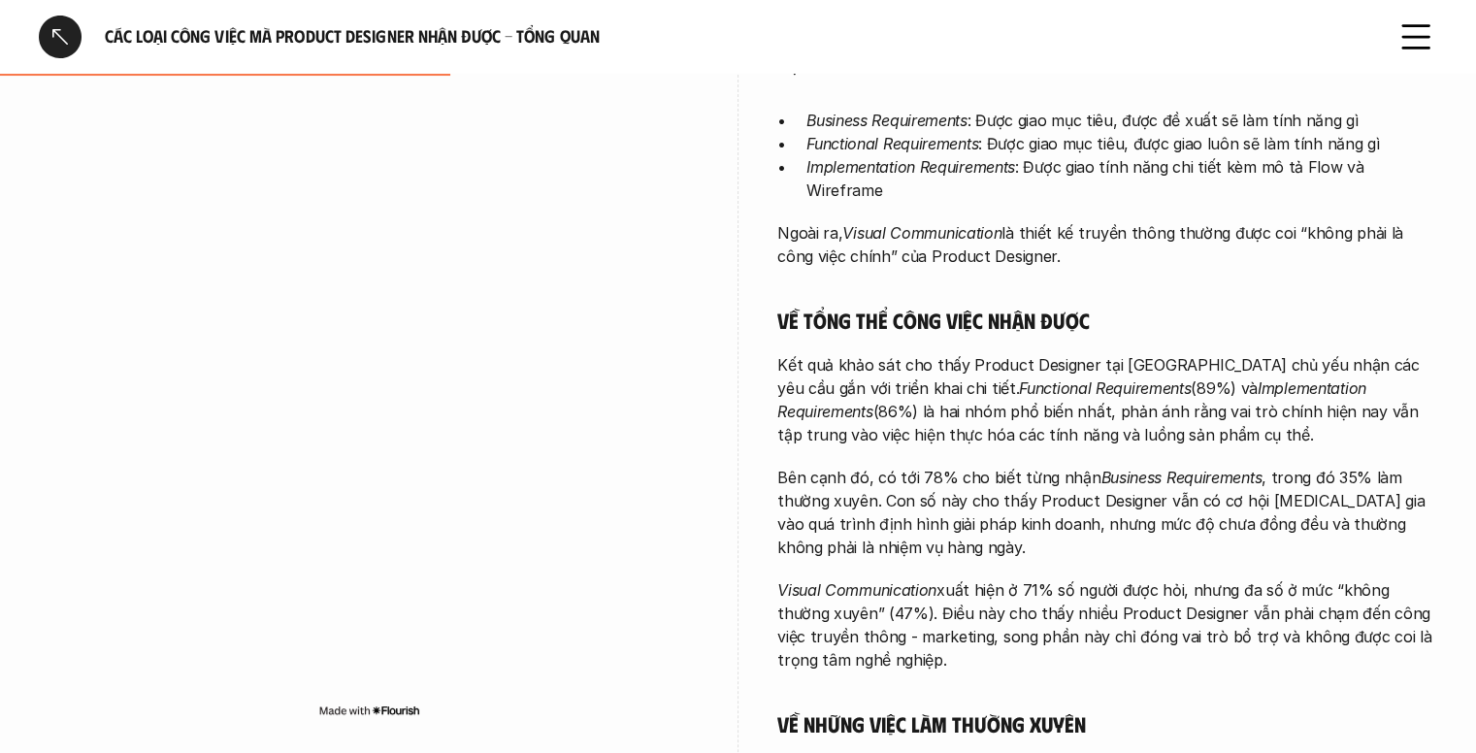
scroll to position [592, 0]
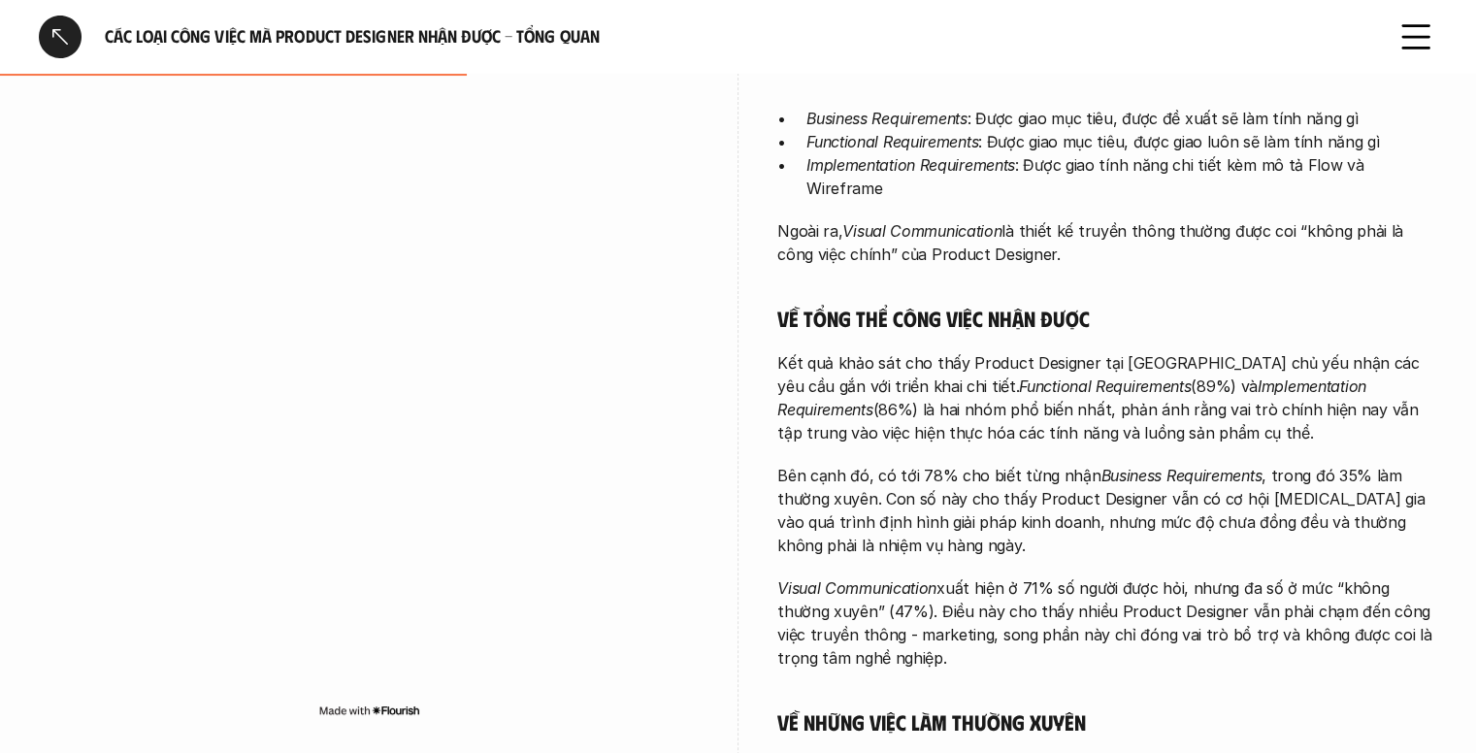
click at [937, 474] on p "Bên cạnh đó, có tới 78% cho biết từng nhận Business Requirements , trong đó 35%…" at bounding box center [1107, 510] width 660 height 93
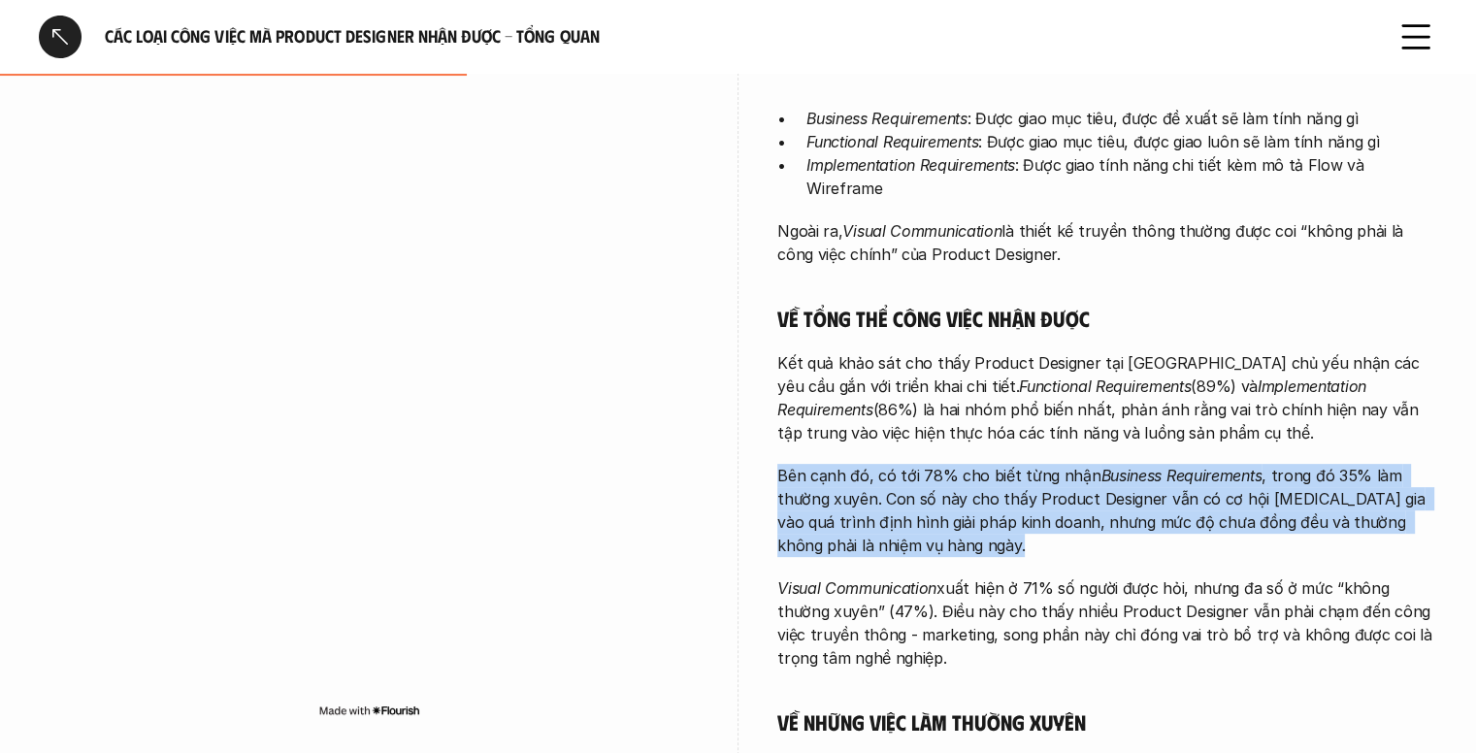
click at [937, 474] on p "Bên cạnh đó, có tới 78% cho biết từng nhận Business Requirements , trong đó 35%…" at bounding box center [1107, 510] width 660 height 93
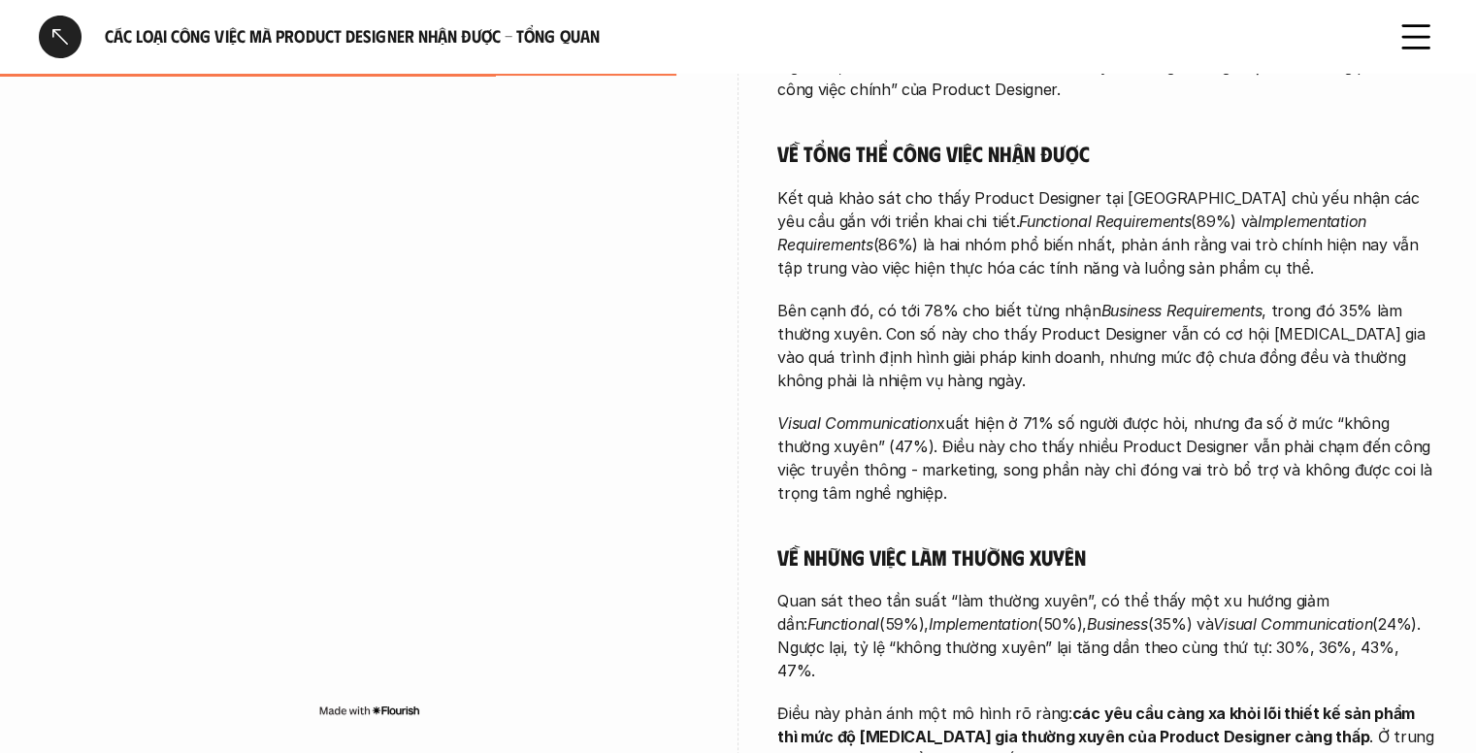
scroll to position [739, 0]
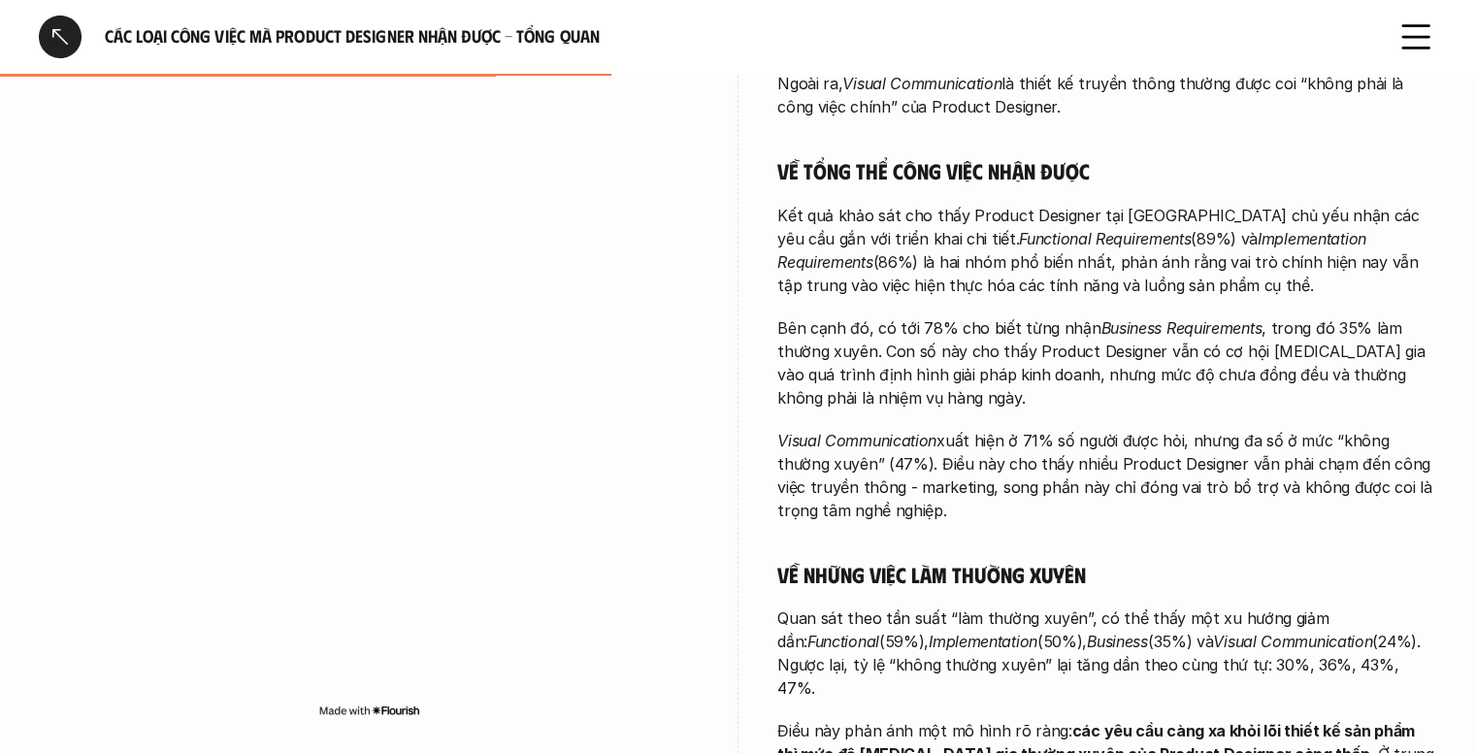
click at [1090, 346] on p "Bên cạnh đó, có tới 78% cho biết từng nhận Business Requirements , trong đó 35%…" at bounding box center [1107, 362] width 660 height 93
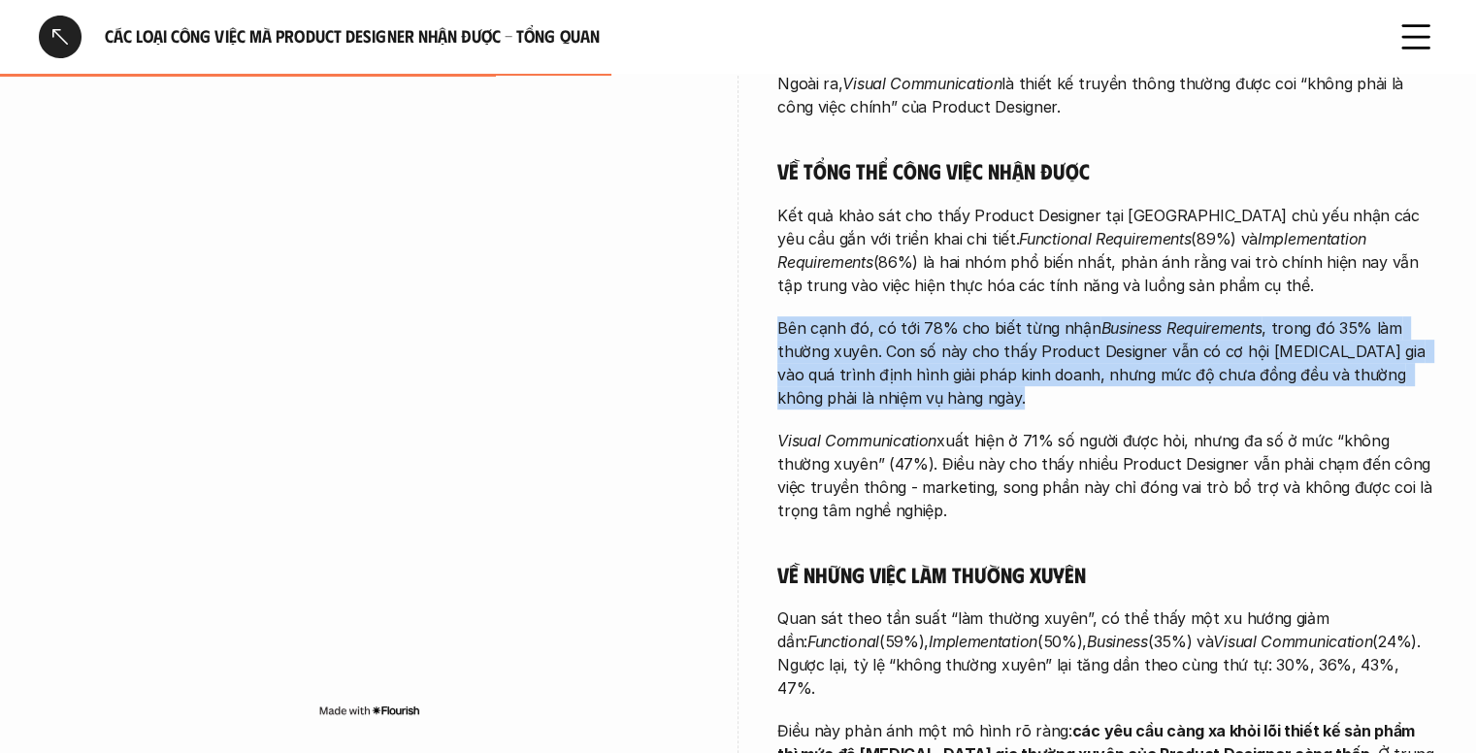
click at [1090, 346] on p "Bên cạnh đó, có tới 78% cho biết từng nhận Business Requirements , trong đó 35%…" at bounding box center [1107, 362] width 660 height 93
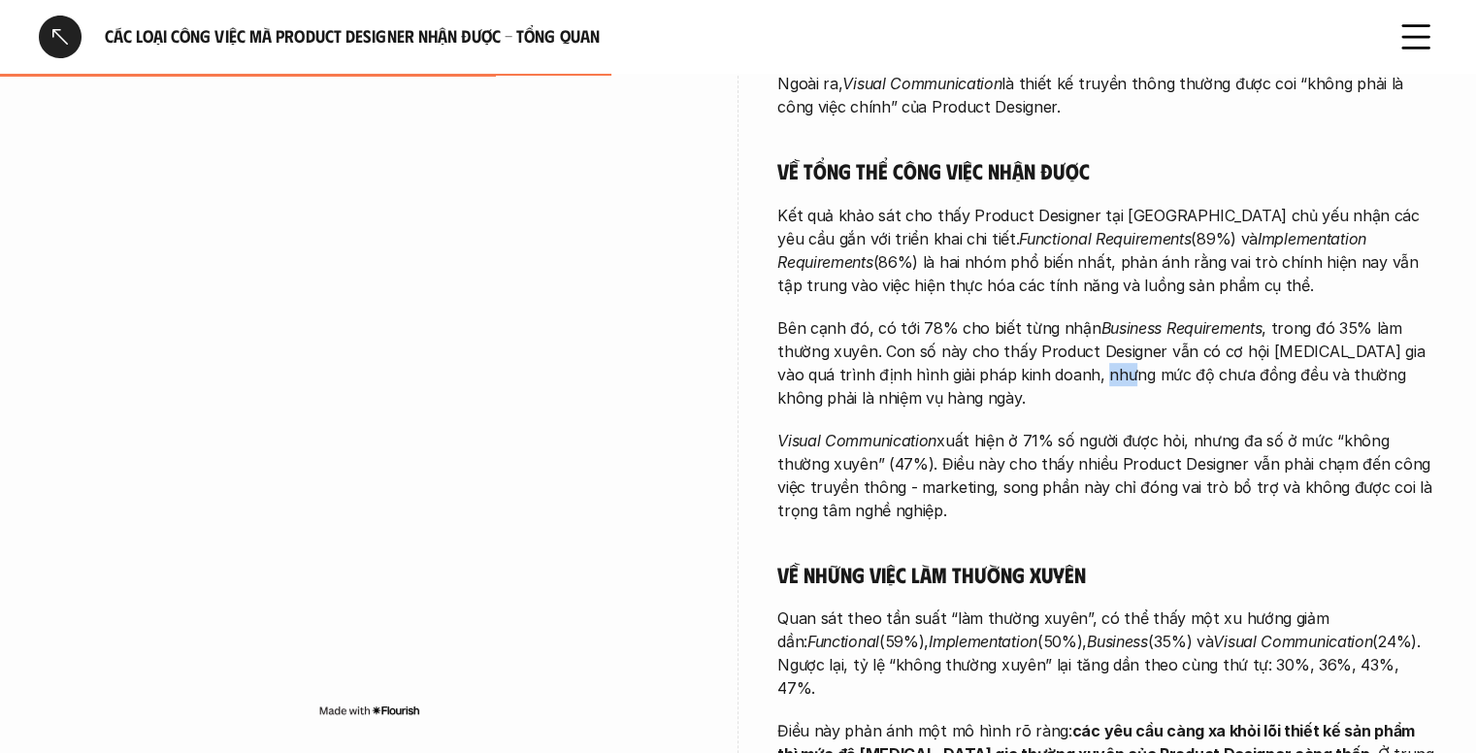
click at [1090, 346] on p "Bên cạnh đó, có tới 78% cho biết từng nhận Business Requirements , trong đó 35%…" at bounding box center [1107, 362] width 660 height 93
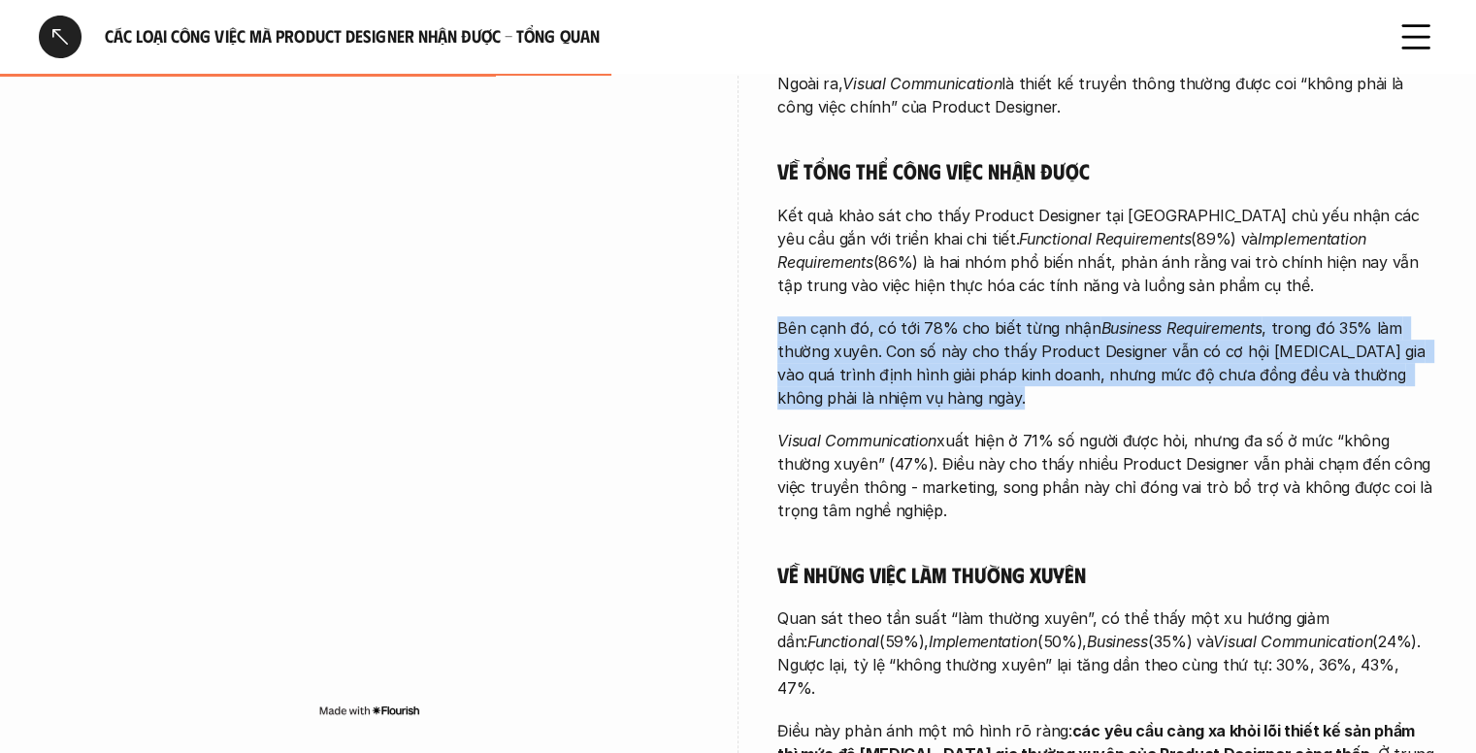
click at [1090, 346] on p "Bên cạnh đó, có tới 78% cho biết từng nhận Business Requirements , trong đó 35%…" at bounding box center [1107, 362] width 660 height 93
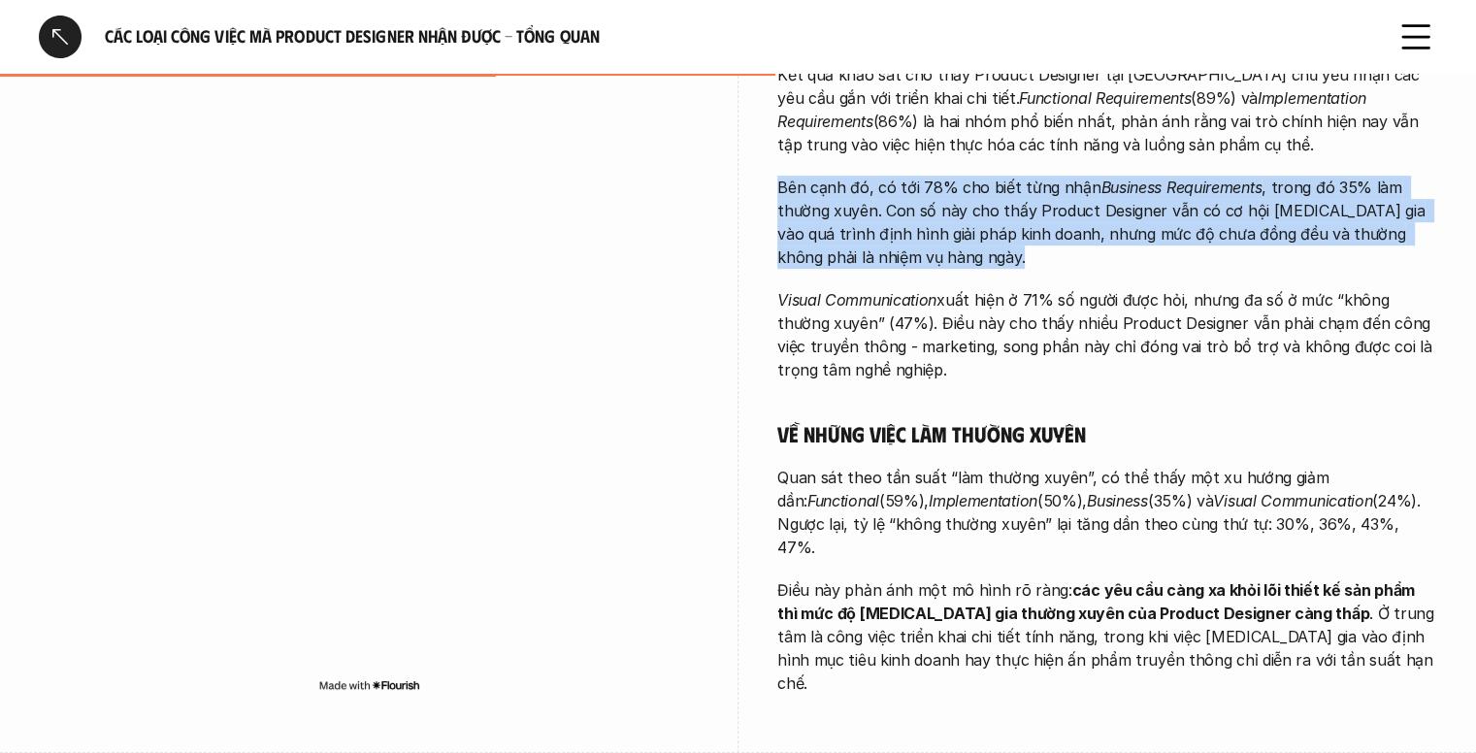
scroll to position [915, 0]
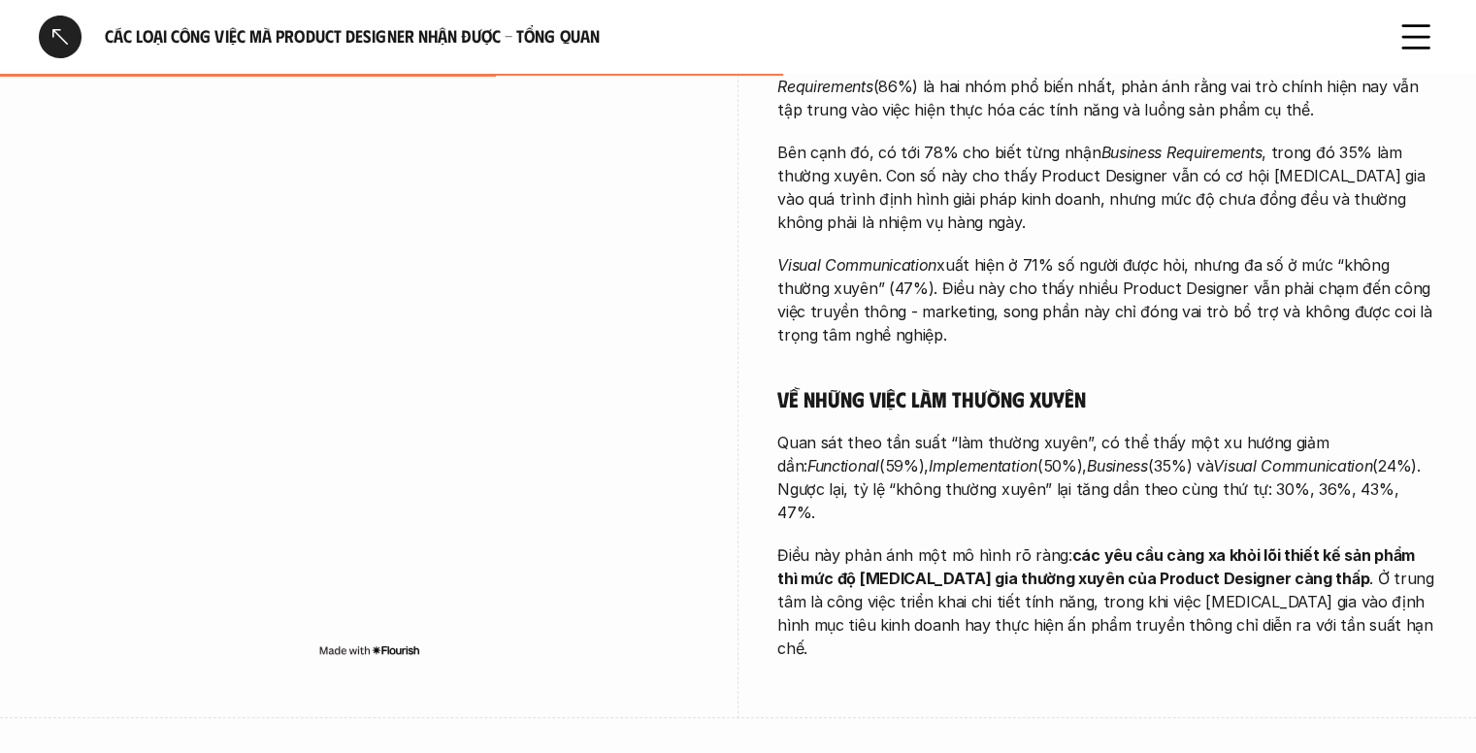
click at [1013, 402] on div "Càng đảm nhận những công việc tổng quan hơn, Product Designer càng có mức độ tự…" at bounding box center [1107, 171] width 660 height 977
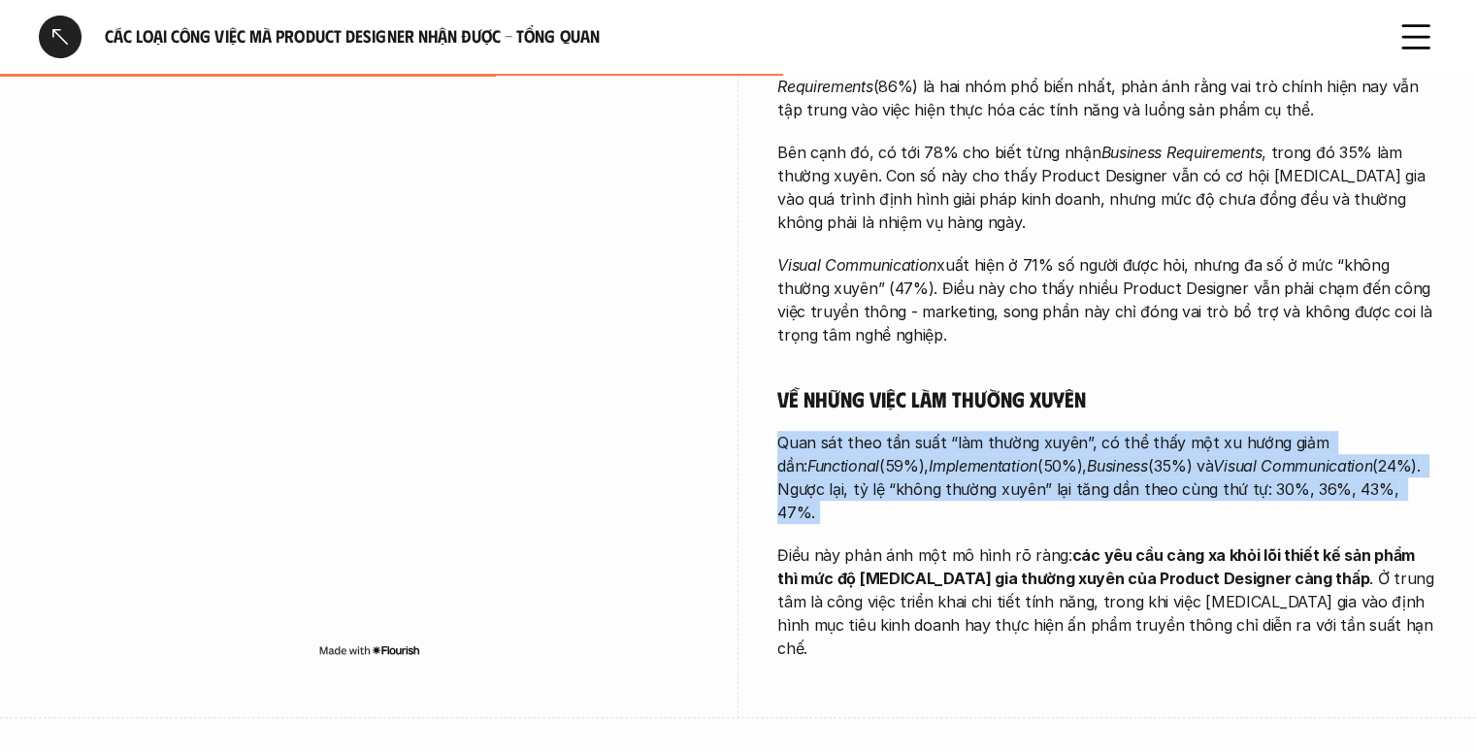
click at [1013, 402] on div "Càng đảm nhận những công việc tổng quan hơn, Product Designer càng có mức độ tự…" at bounding box center [1107, 171] width 660 height 977
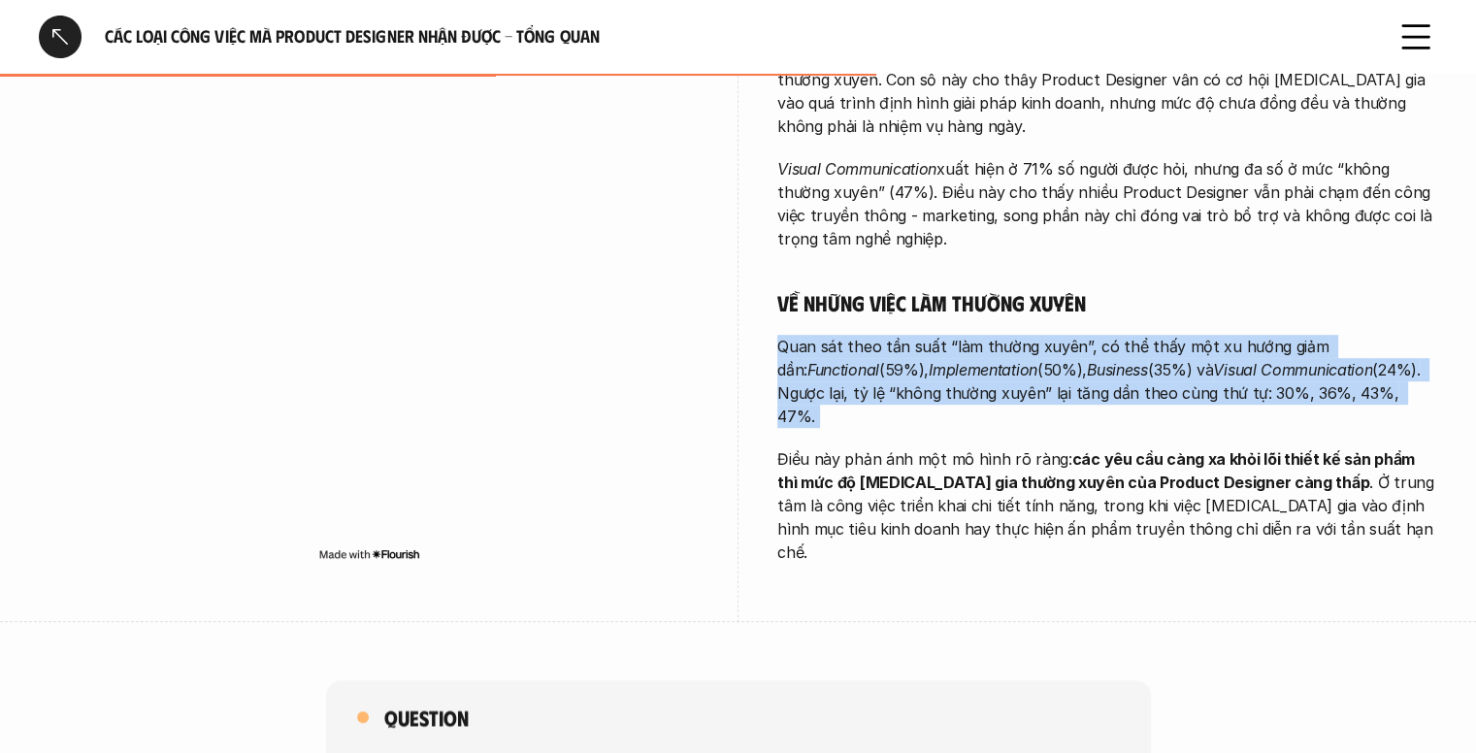
scroll to position [1009, 0]
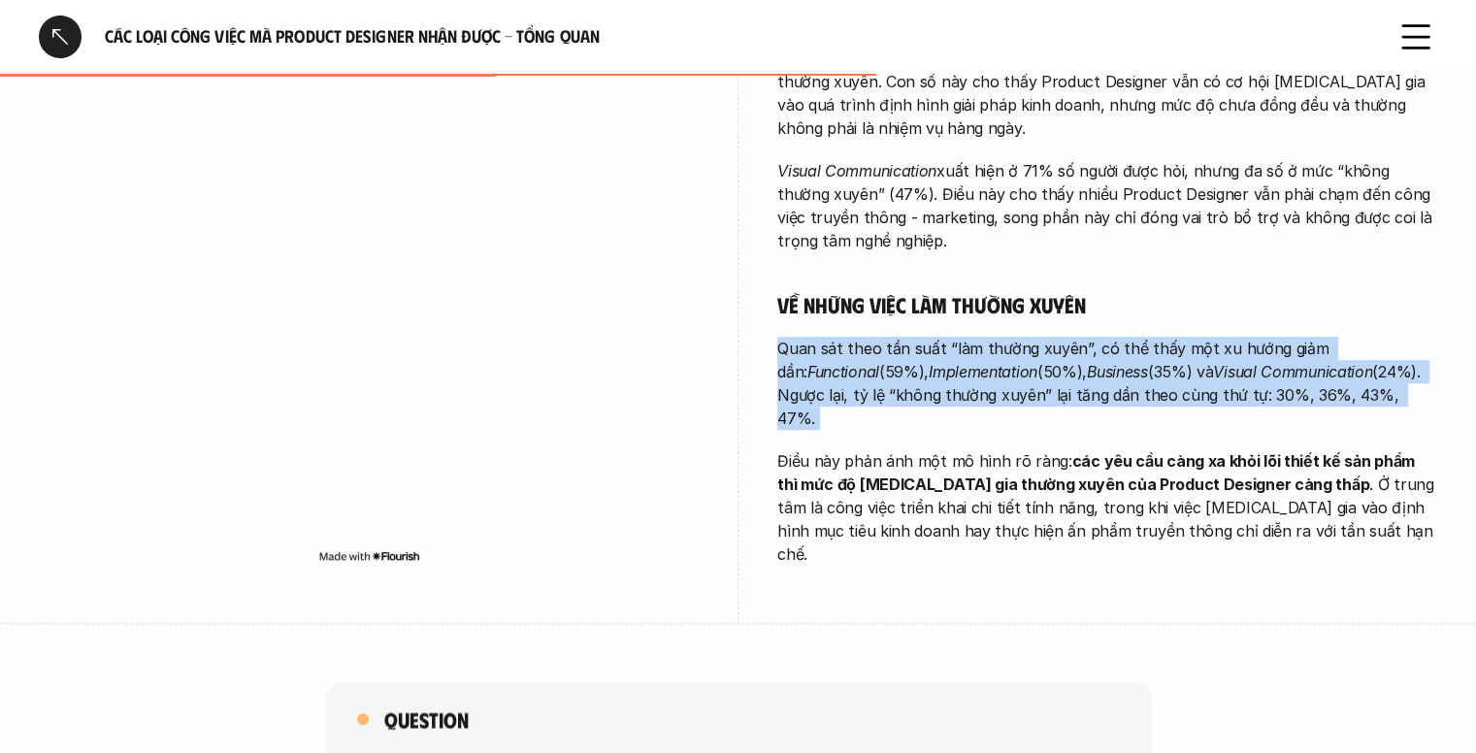
click at [1070, 337] on p "Quan sát theo tần suất “làm thường xuyên”, có thể thấy một xu hướng giảm dần: F…" at bounding box center [1107, 383] width 660 height 93
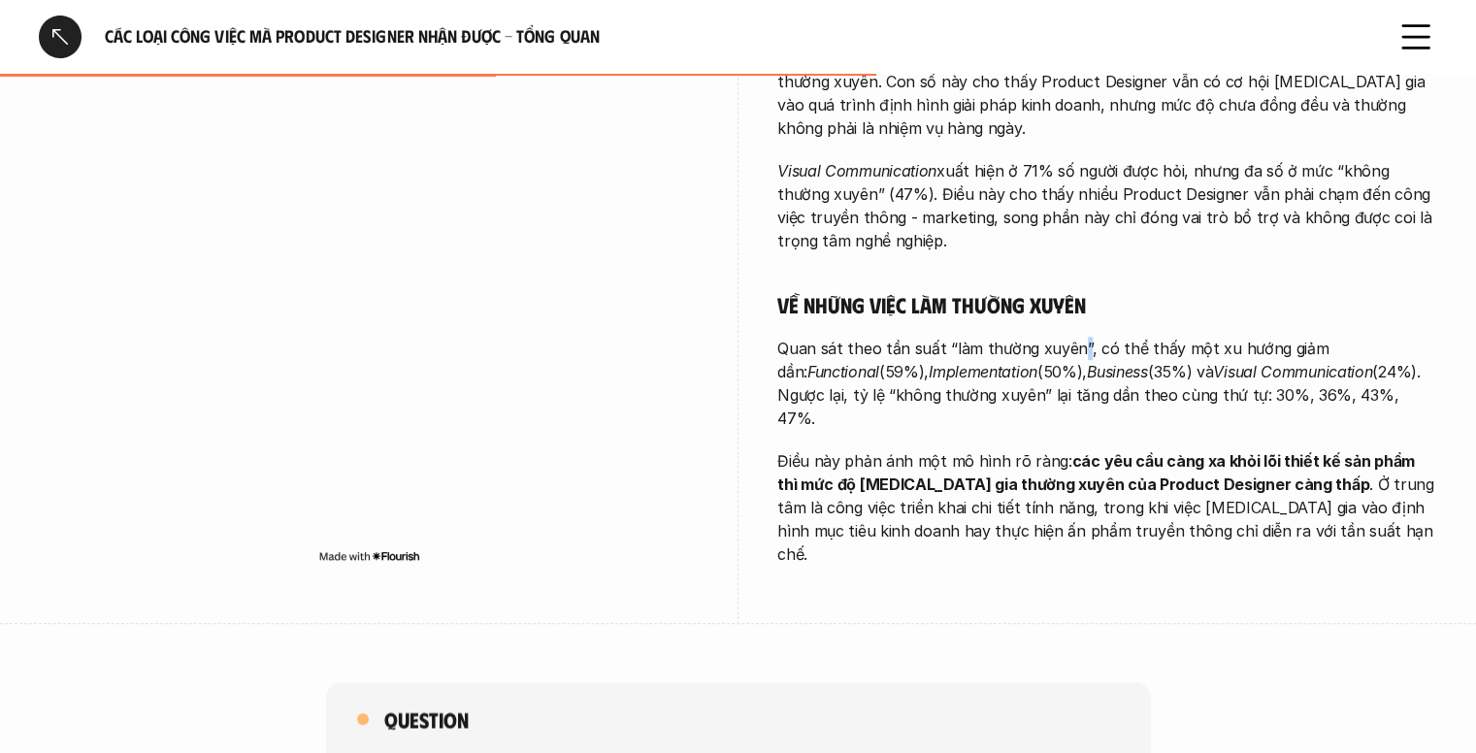
click at [1070, 337] on p "Quan sát theo tần suất “làm thường xuyên”, có thể thấy một xu hướng giảm dần: F…" at bounding box center [1107, 383] width 660 height 93
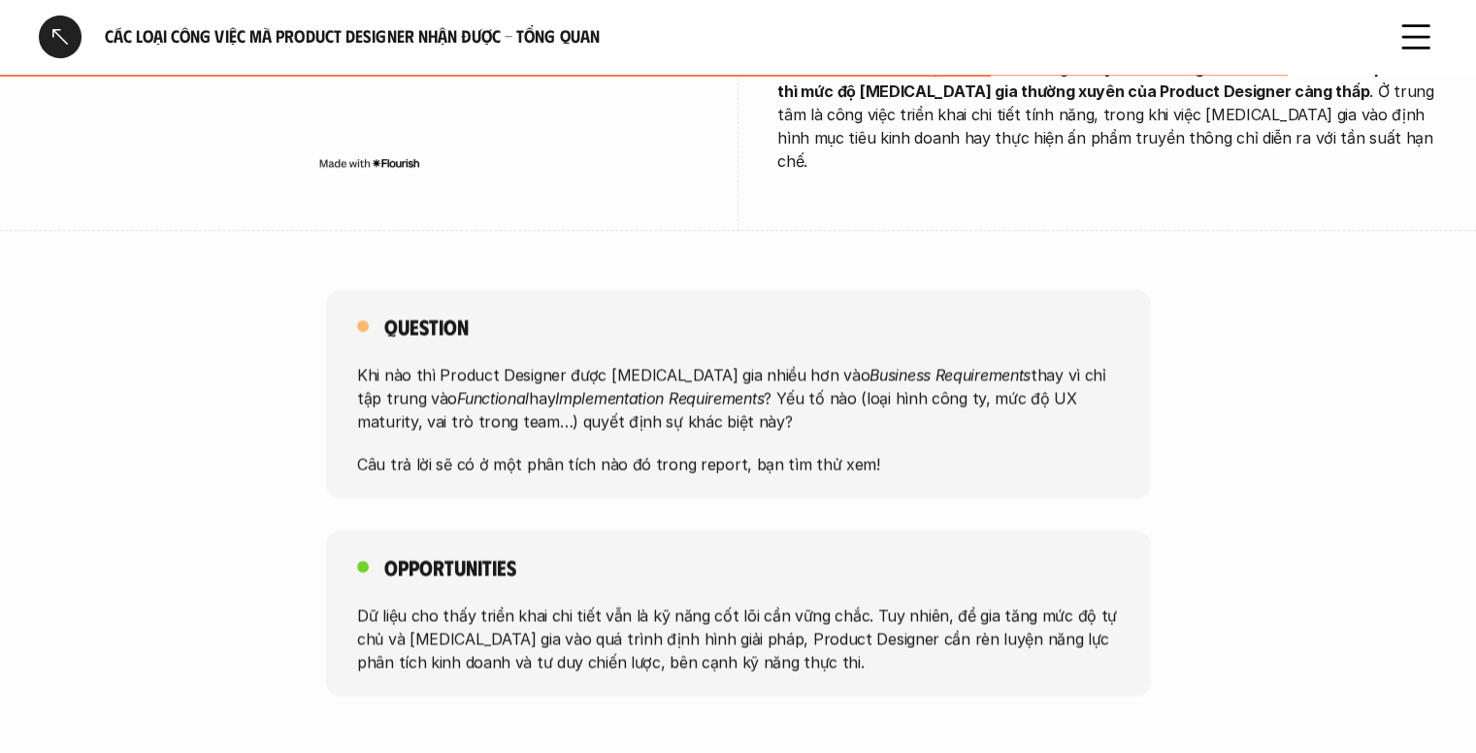
scroll to position [1400, 0]
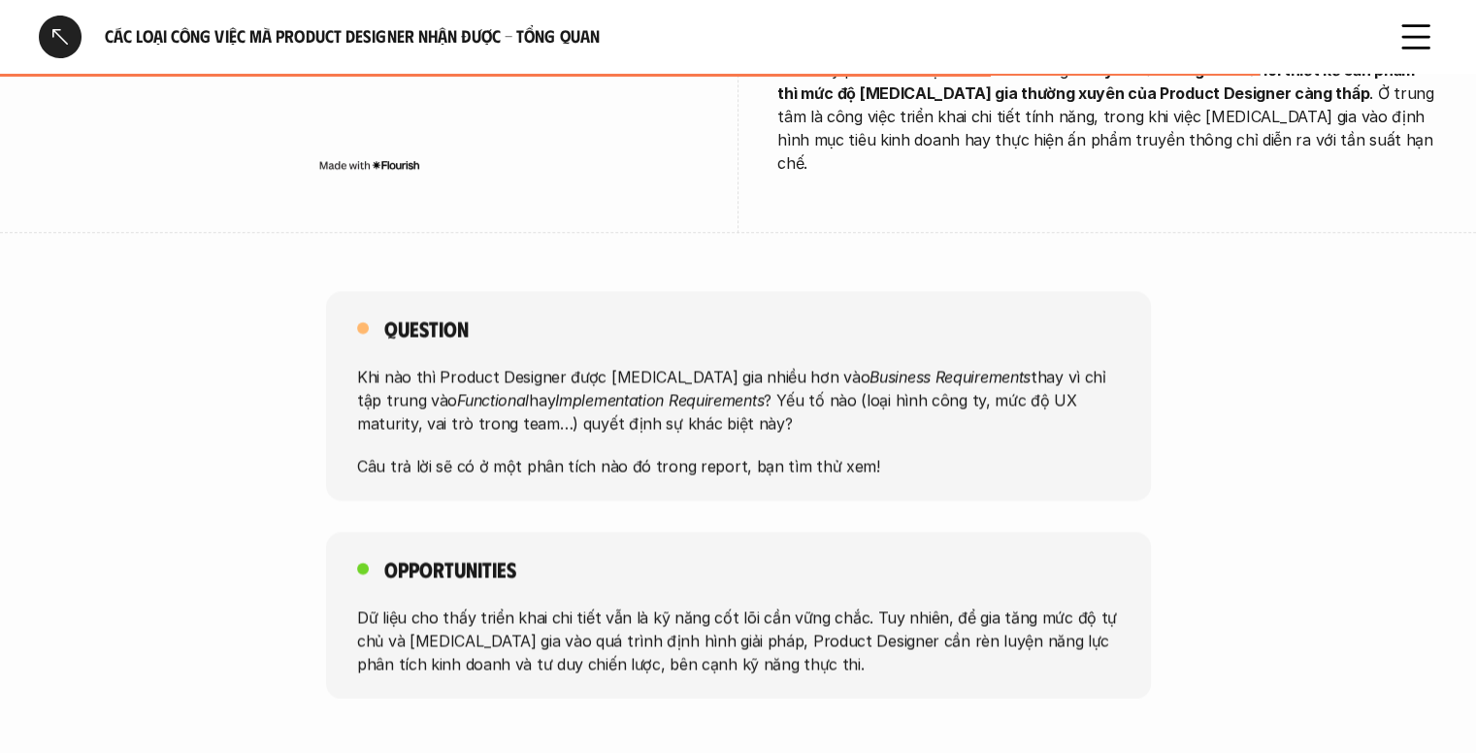
click at [701, 365] on p "Khi nào thì Product Designer được tham gia nhiều hơn vào Business Requirements …" at bounding box center [738, 400] width 763 height 70
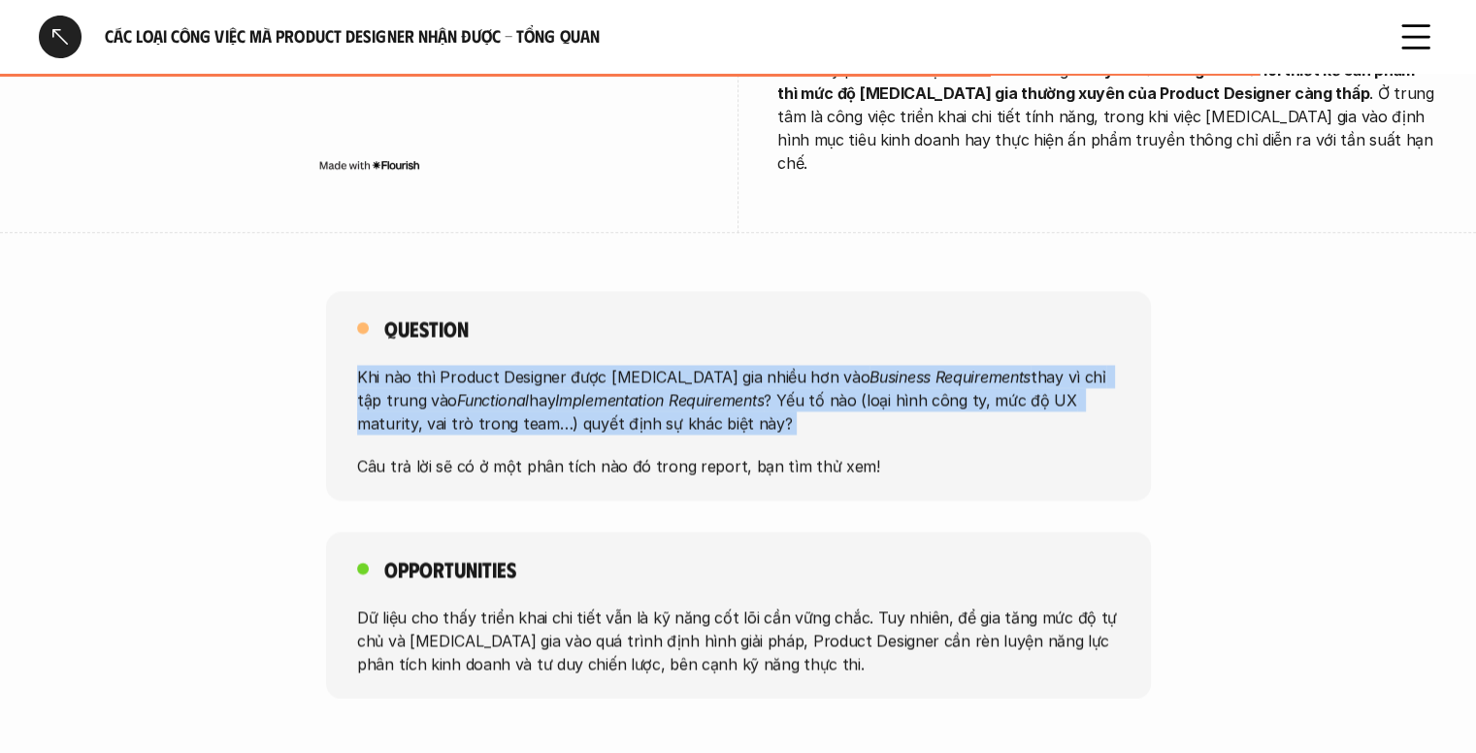
click at [701, 365] on p "Khi nào thì Product Designer được tham gia nhiều hơn vào Business Requirements …" at bounding box center [738, 400] width 763 height 70
click at [719, 365] on p "Khi nào thì Product Designer được tham gia nhiều hơn vào Business Requirements …" at bounding box center [738, 400] width 763 height 70
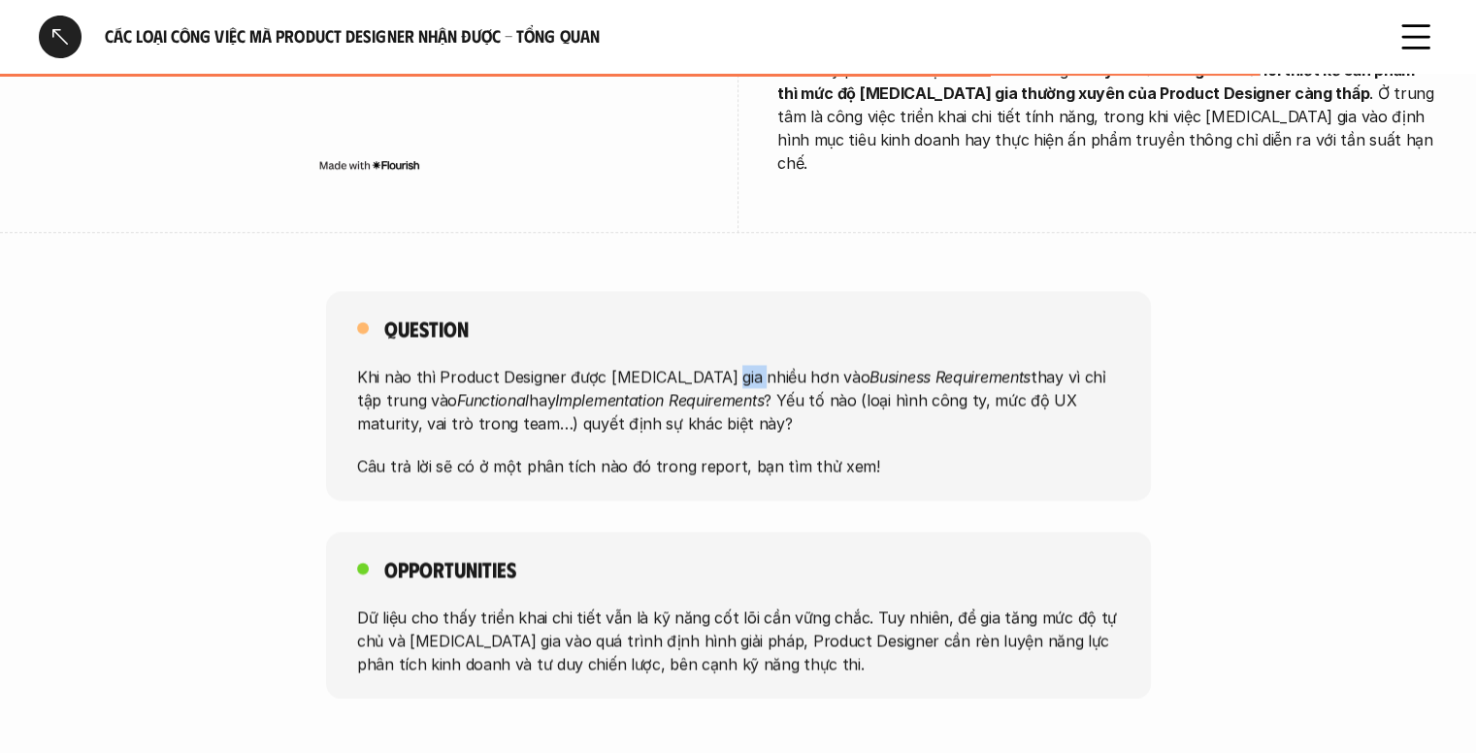
click at [719, 365] on p "Khi nào thì Product Designer được tham gia nhiều hơn vào Business Requirements …" at bounding box center [738, 400] width 763 height 70
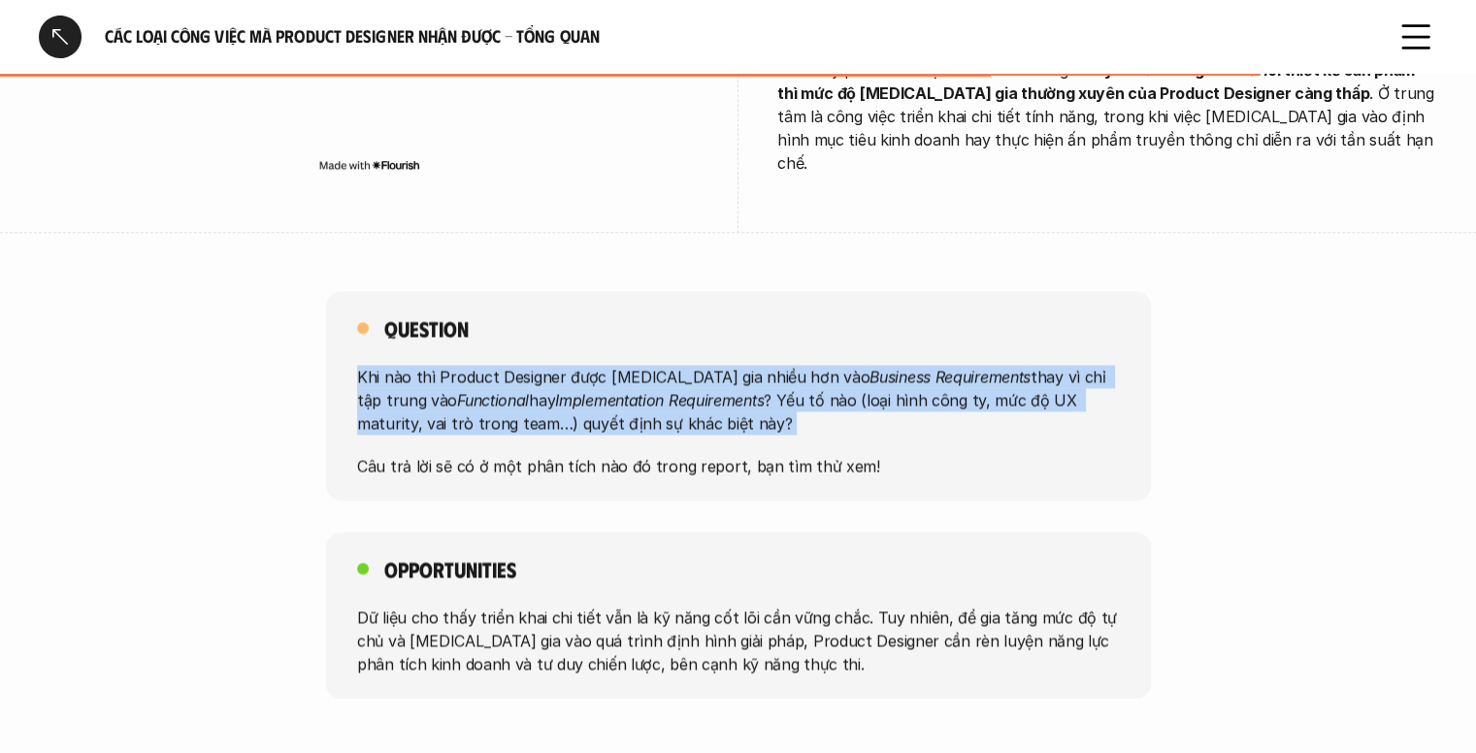
click at [719, 365] on p "Khi nào thì Product Designer được tham gia nhiều hơn vào Business Requirements …" at bounding box center [738, 400] width 763 height 70
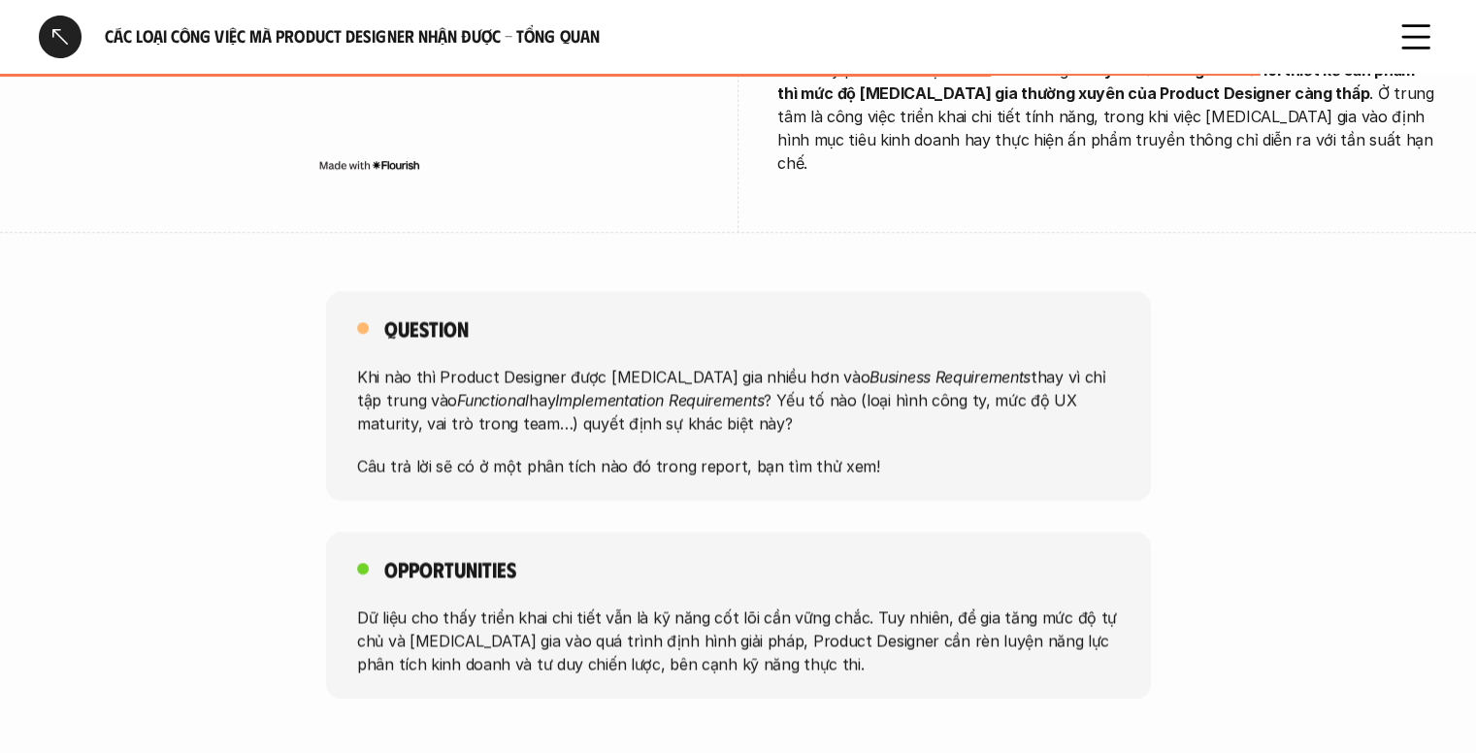
click at [612, 454] on p "Câu trả lời sẽ có ở một phân tích nào đó trong report, bạn tìm thử xem!" at bounding box center [738, 465] width 763 height 23
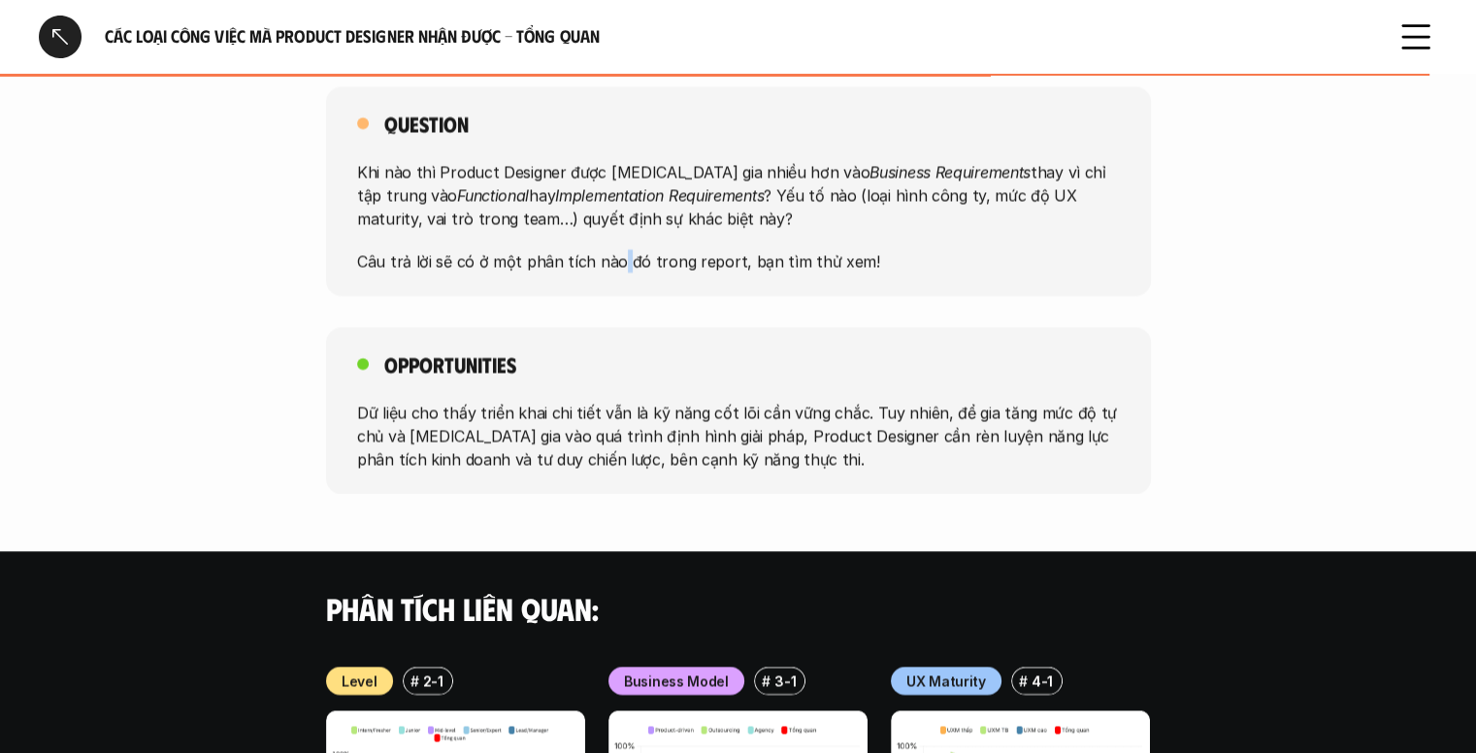
scroll to position [1607, 0]
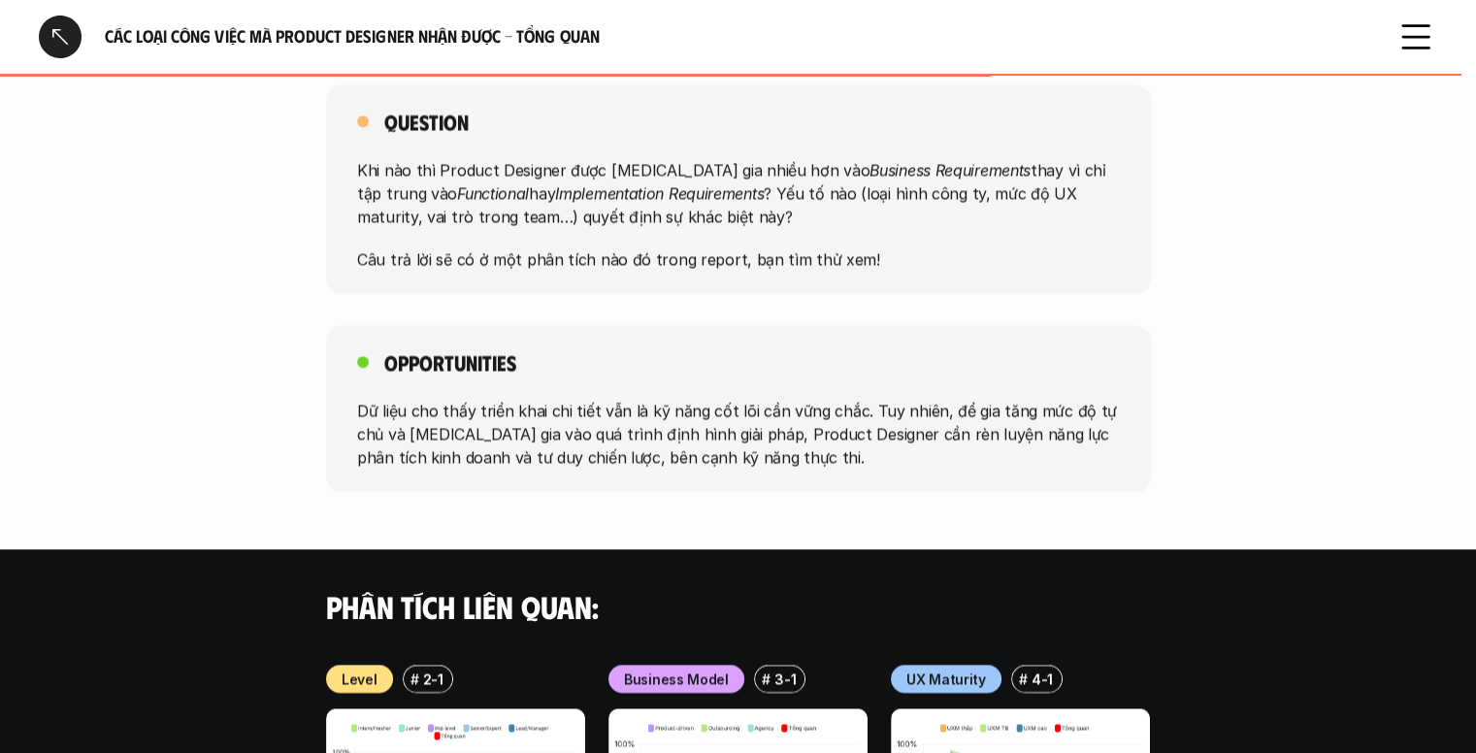
click at [630, 398] on p "Dữ liệu cho thấy triển khai chi tiết vẫn là kỹ năng cốt lõi cần vững chắc. Tuy …" at bounding box center [738, 433] width 763 height 70
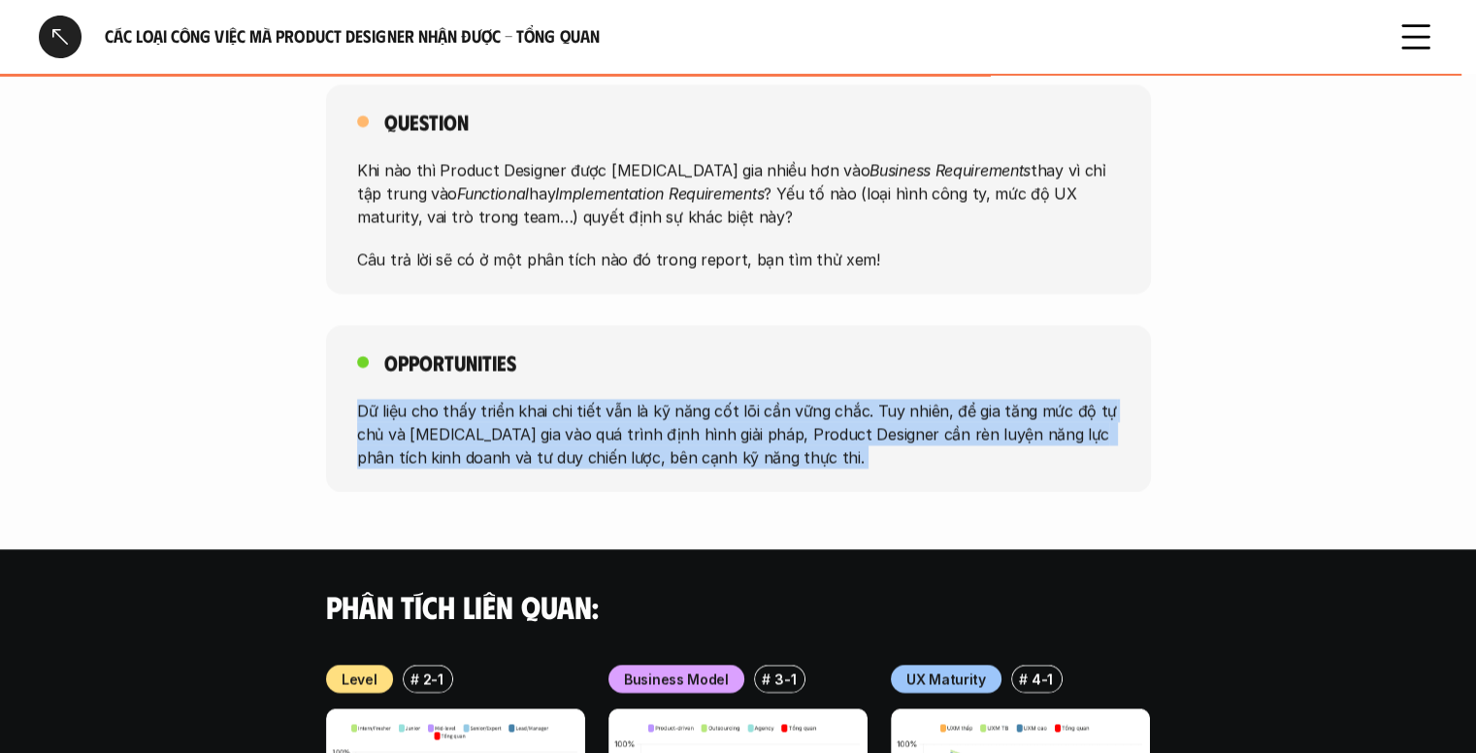
click at [630, 398] on p "Dữ liệu cho thấy triển khai chi tiết vẫn là kỹ năng cốt lõi cần vững chắc. Tuy …" at bounding box center [738, 433] width 763 height 70
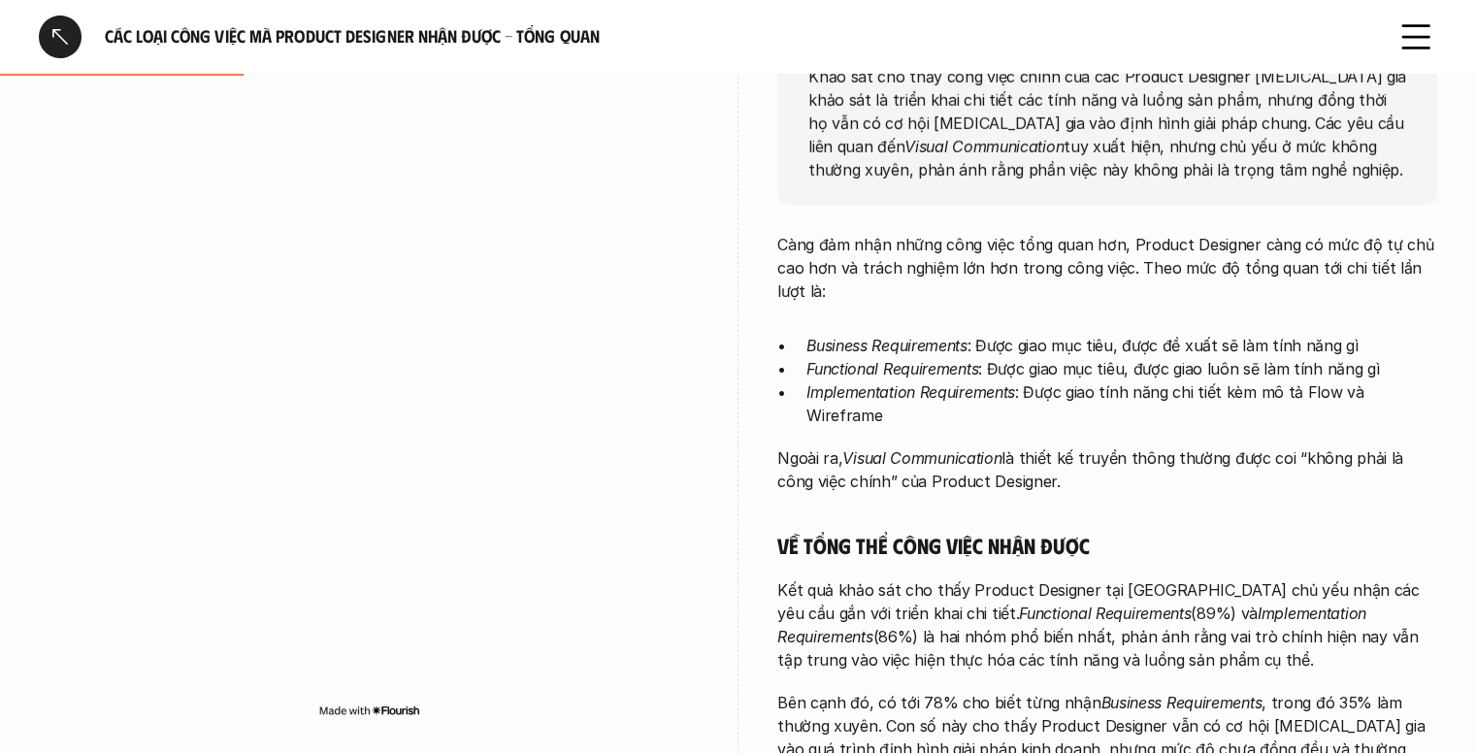
scroll to position [365, 0]
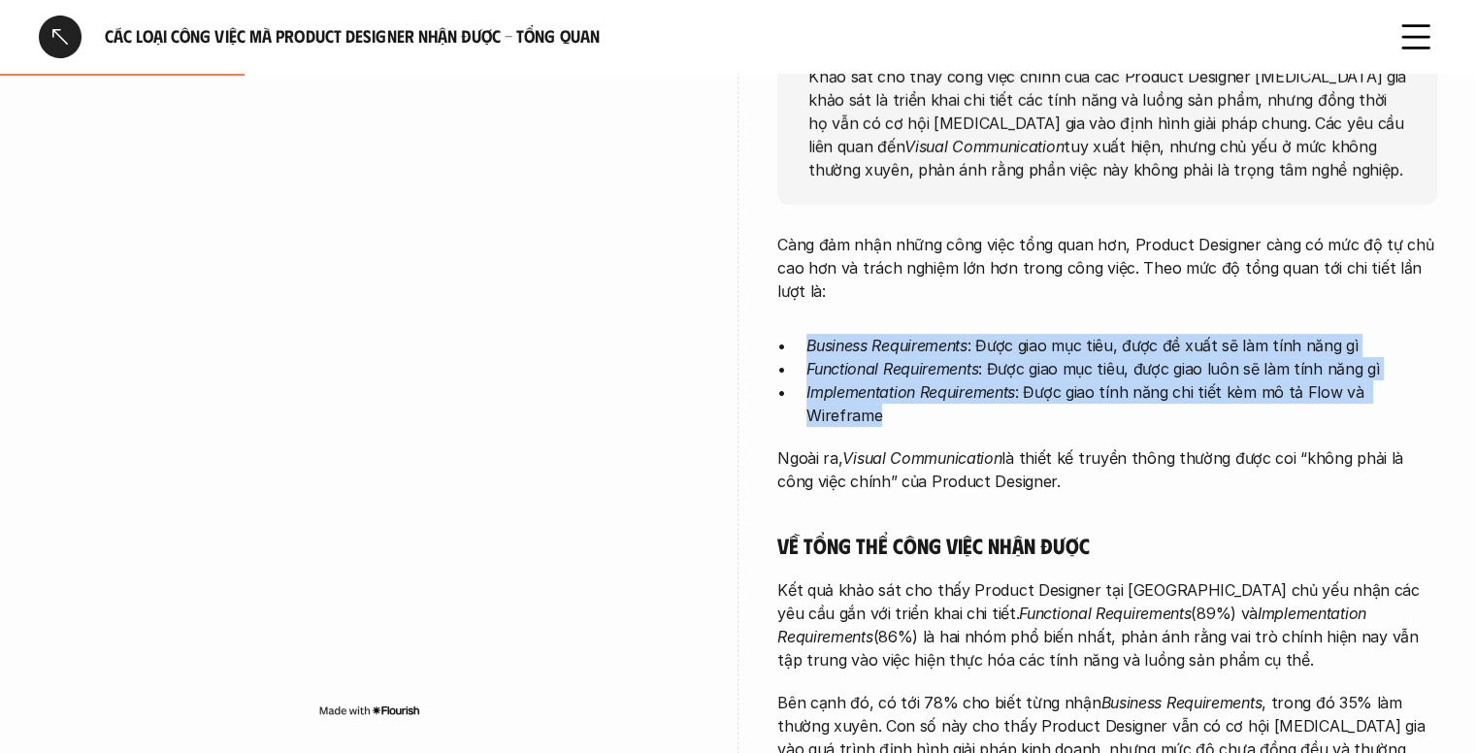
drag, startPoint x: 803, startPoint y: 333, endPoint x: 1448, endPoint y: 385, distance: 646.4
click at [1448, 385] on div "overview Khảo sát cho thấy công việc chính của các Product Designer tham gia kh…" at bounding box center [738, 610] width 1476 height 1319
copy ul "Business Requirements : Được giao mục tiêu, được đề xuất sẽ làm tính năng gì Fu…"
